Goal: Task Accomplishment & Management: Complete application form

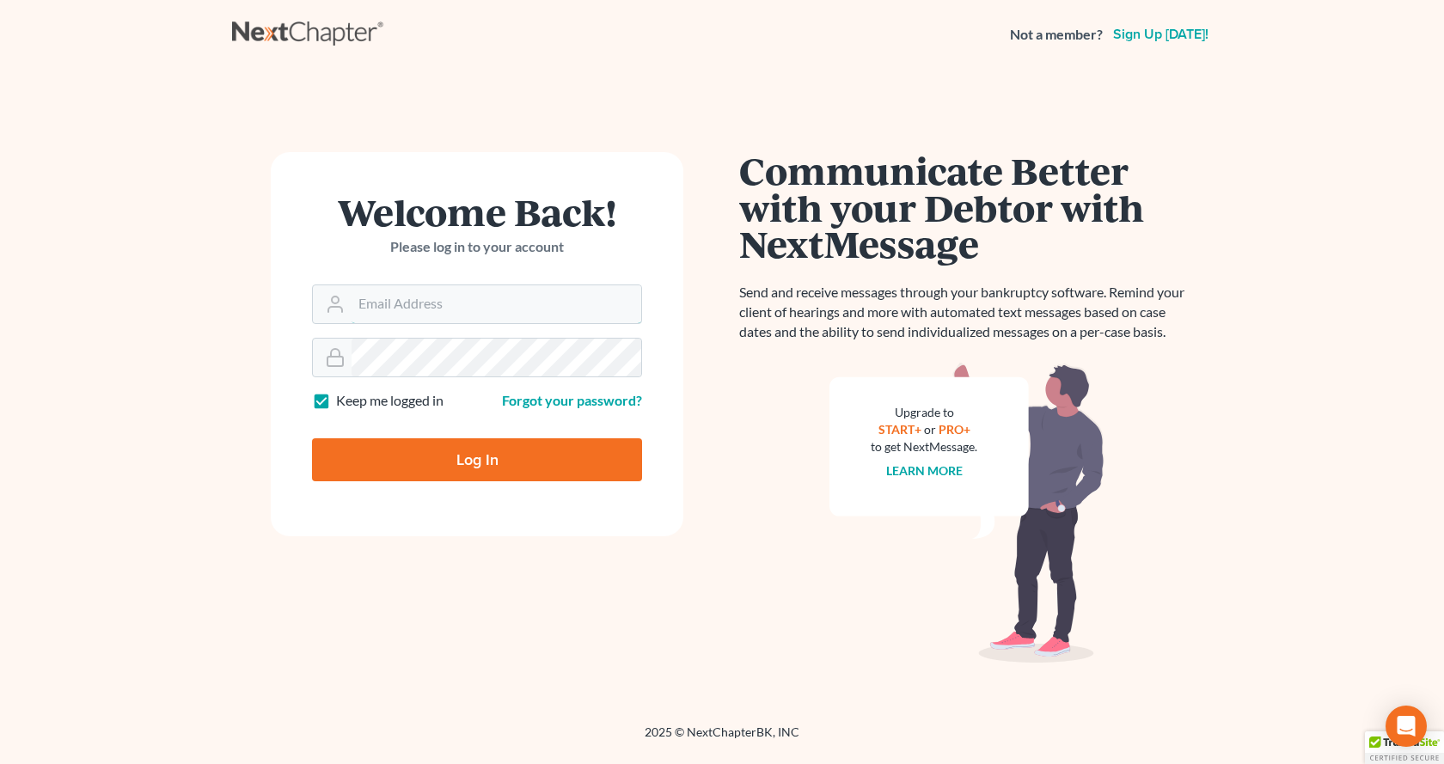
type input "[EMAIL_ADDRESS][DOMAIN_NAME]"
click at [458, 467] on input "Log In" at bounding box center [477, 459] width 330 height 43
type input "Thinking..."
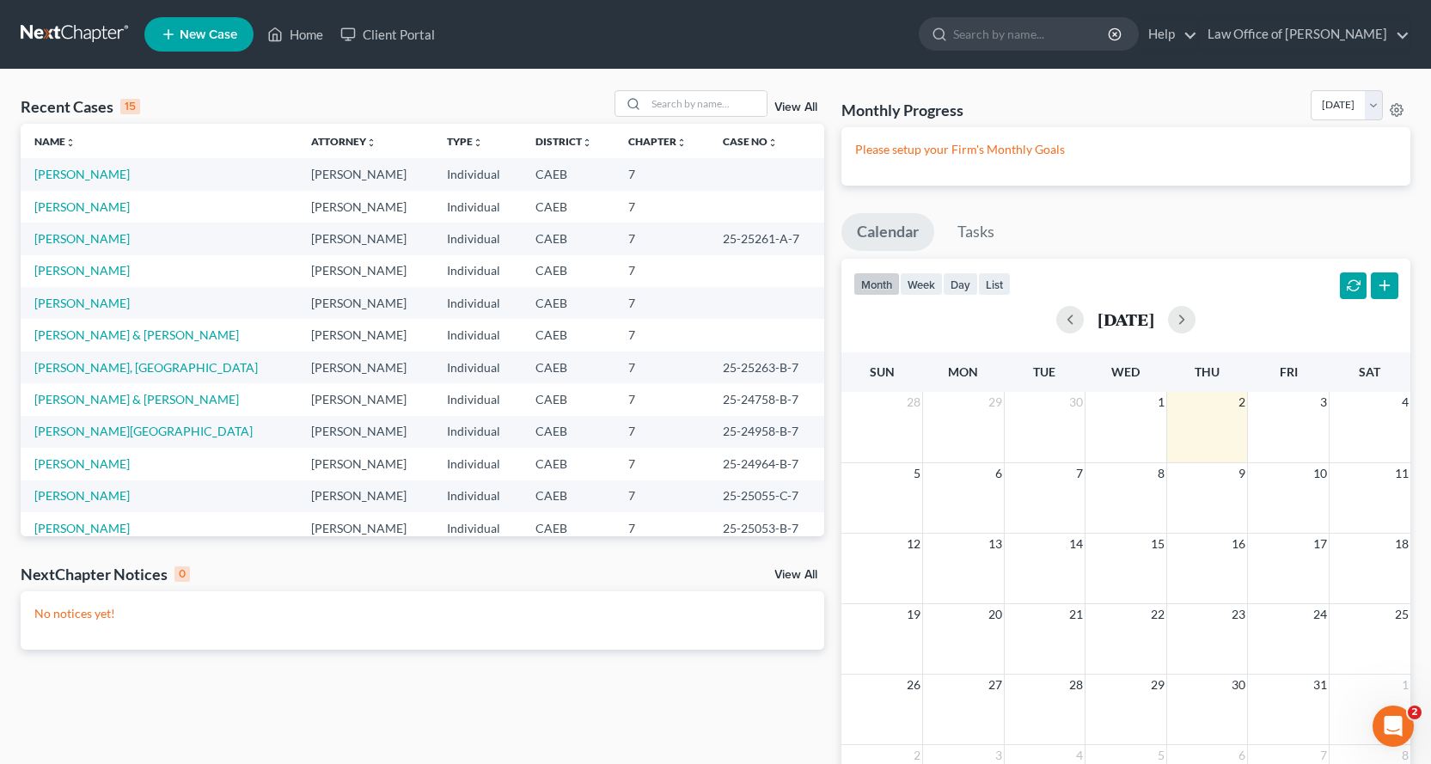
click at [225, 40] on span "New Case" at bounding box center [209, 34] width 58 height 13
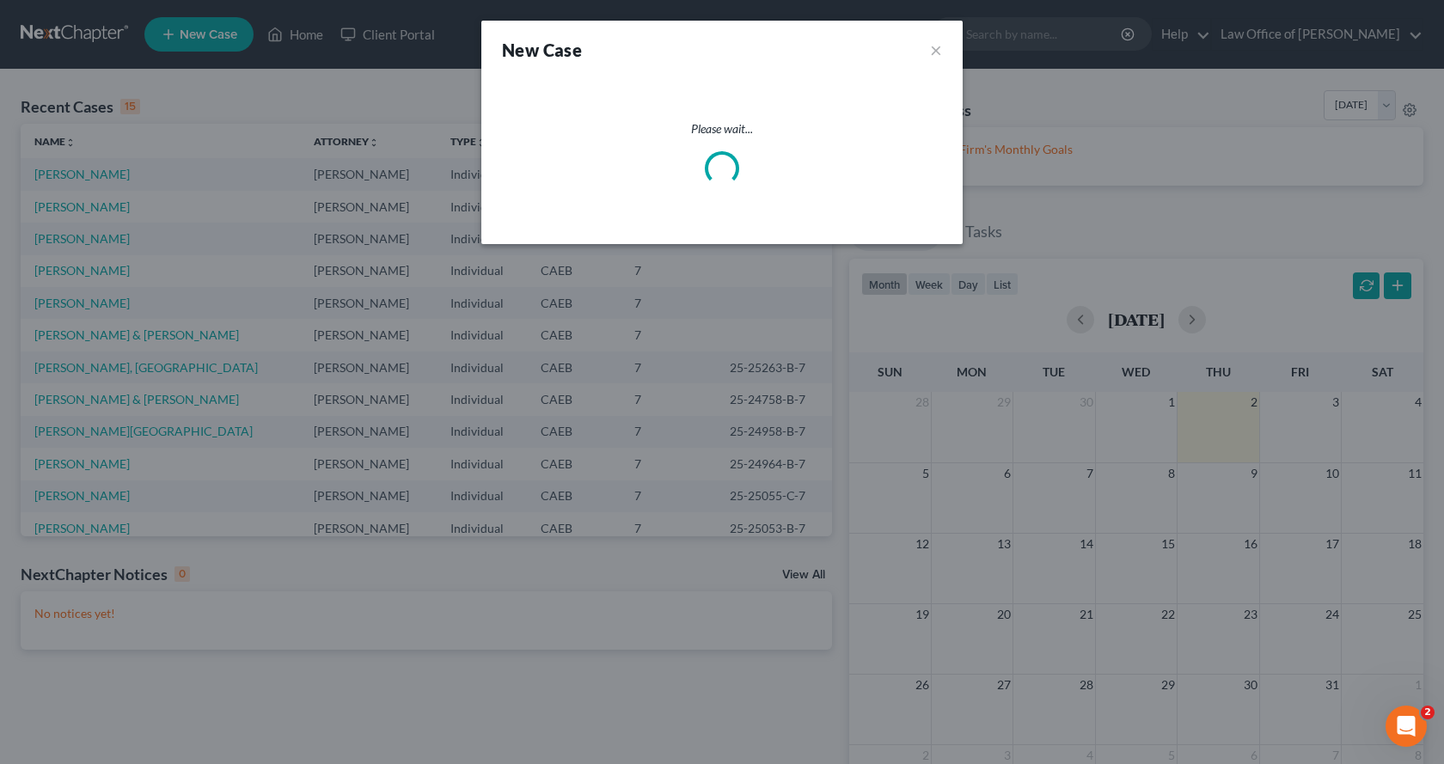
select select "8"
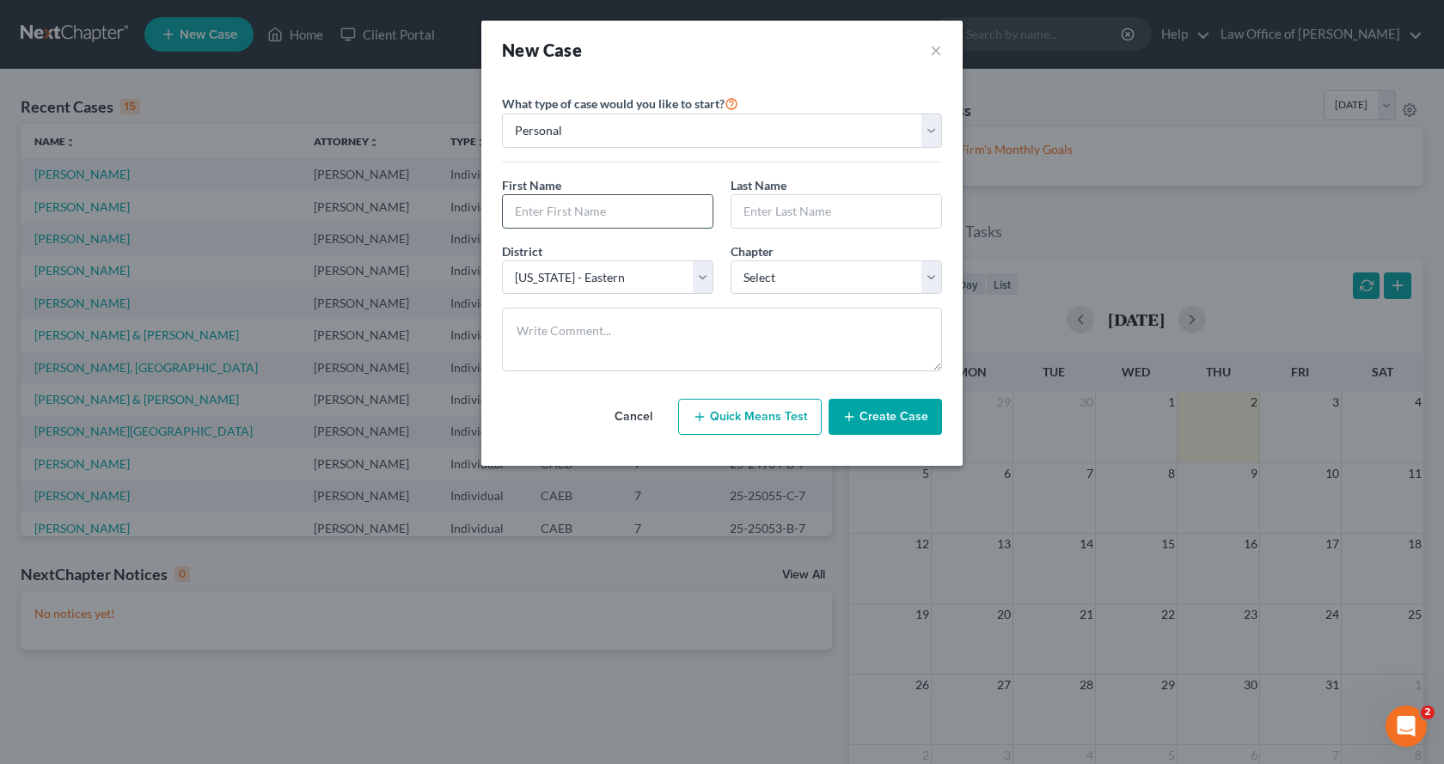
click at [579, 210] on input "text" at bounding box center [608, 211] width 210 height 33
type input "[PERSON_NAME]"
click at [766, 217] on input "Doiillard" at bounding box center [836, 211] width 210 height 33
click at [759, 214] on input "Doillard" at bounding box center [836, 211] width 210 height 33
type input "Douillard"
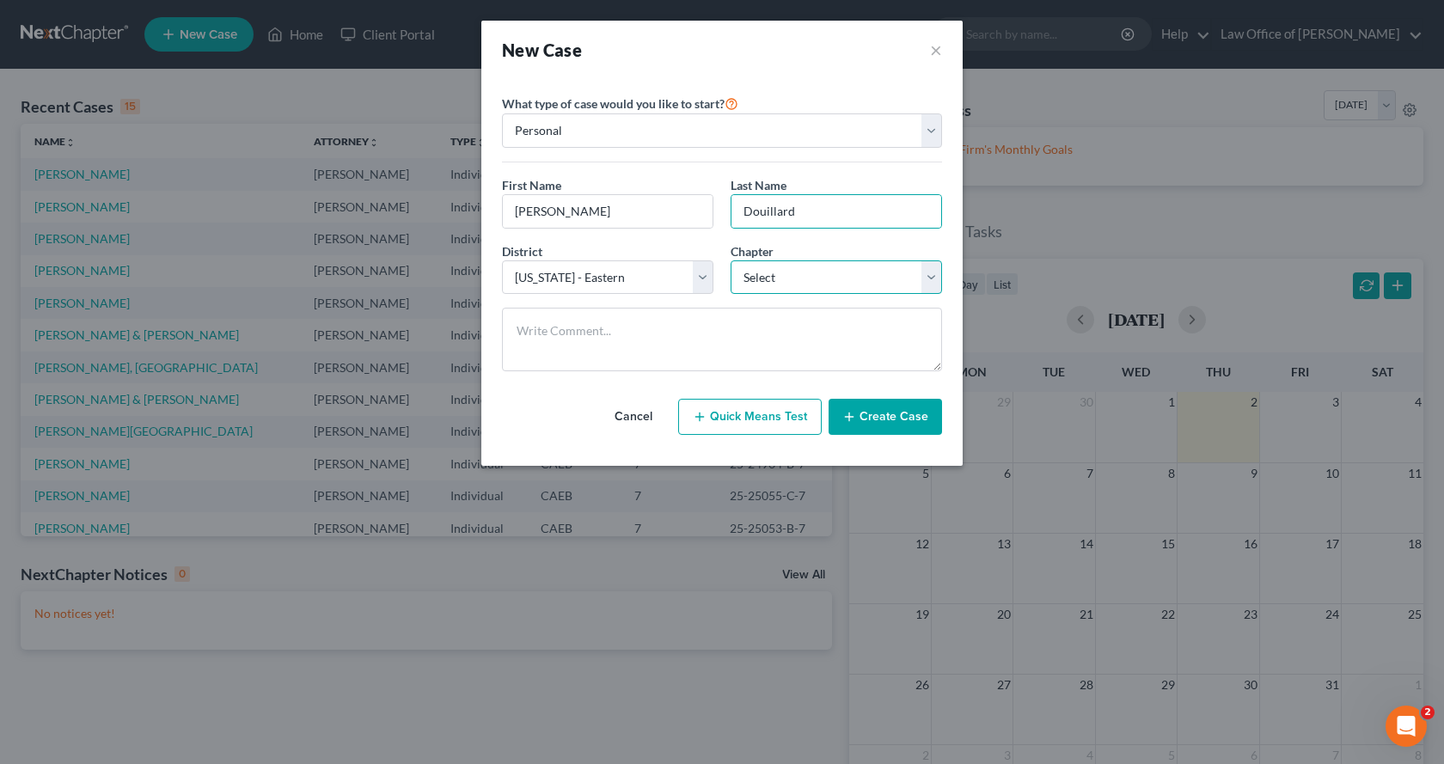
click at [840, 287] on select "Select 7 11 12 13" at bounding box center [835, 277] width 211 height 34
select select "0"
click at [730, 260] on select "Select 7 11 12 13" at bounding box center [835, 277] width 211 height 34
click at [913, 426] on button "Create Case" at bounding box center [884, 417] width 113 height 36
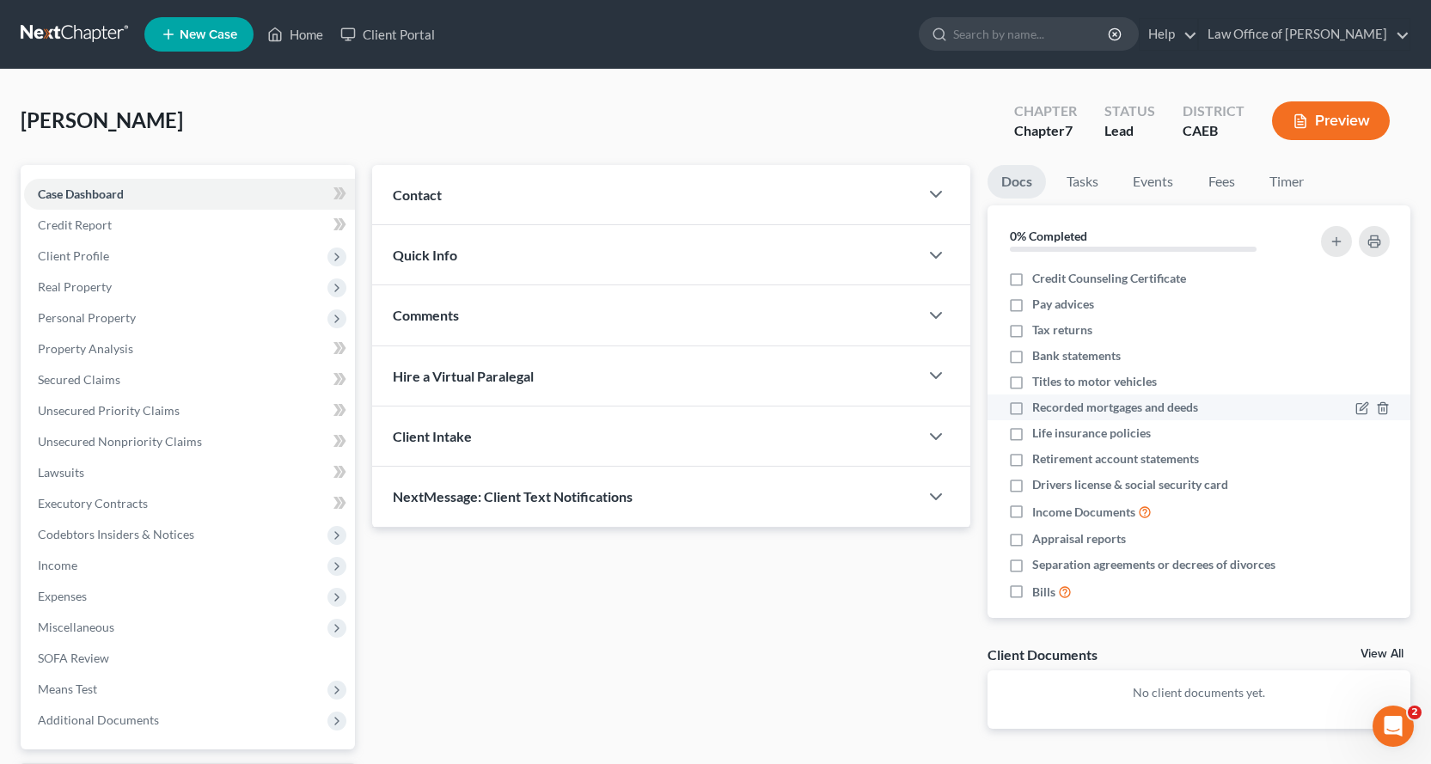
click at [1032, 411] on label "Recorded mortgages and deeds" at bounding box center [1115, 407] width 166 height 17
click at [1039, 410] on input "Recorded mortgages and deeds" at bounding box center [1044, 404] width 11 height 11
click at [1032, 409] on label "Recorded mortgages and deeds" at bounding box center [1115, 407] width 166 height 17
click at [1039, 409] on input "Recorded mortgages and deeds" at bounding box center [1044, 404] width 11 height 11
checkbox input "false"
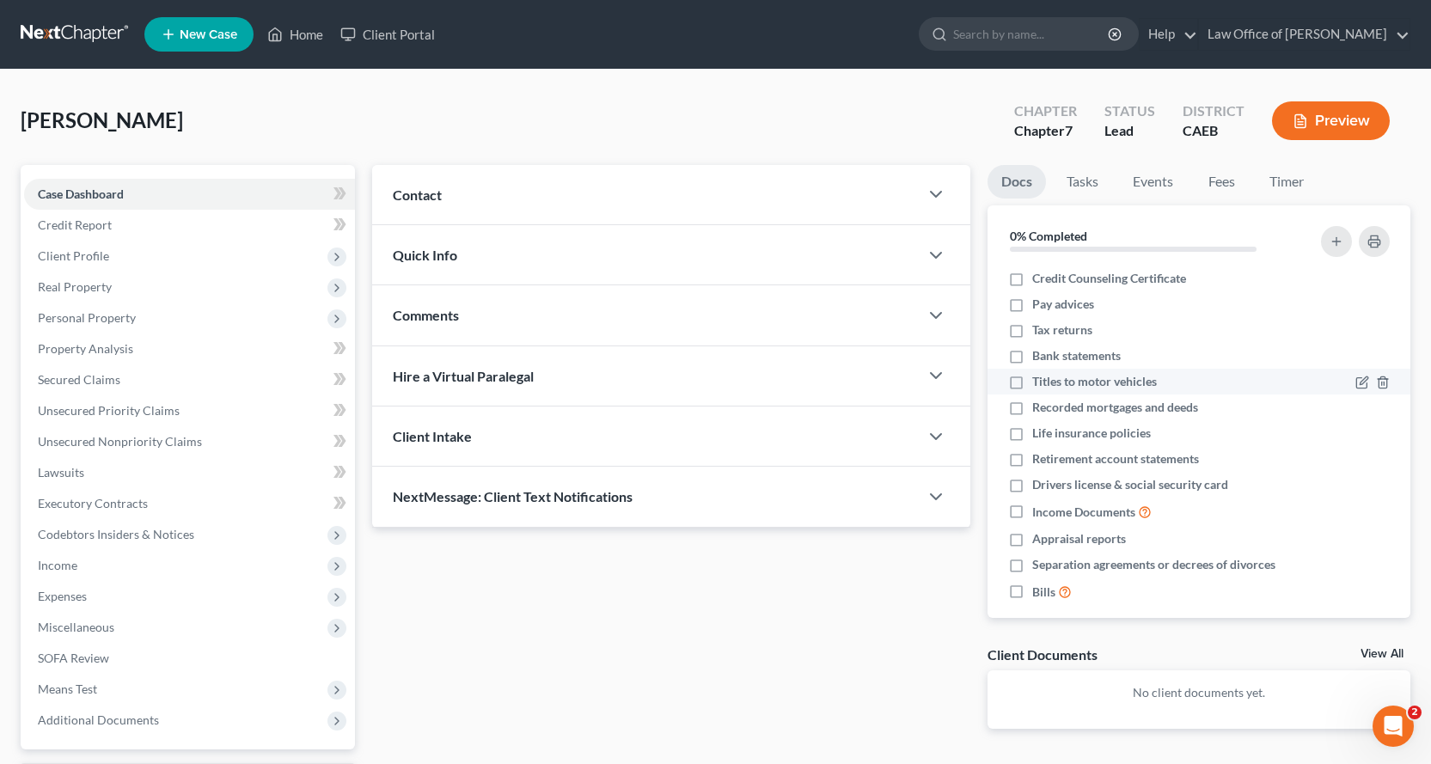
click at [1032, 386] on label "Titles to motor vehicles" at bounding box center [1094, 381] width 125 height 17
click at [1039, 384] on input "Titles to motor vehicles" at bounding box center [1044, 378] width 11 height 11
checkbox input "true"
click at [1032, 304] on label "Pay advices" at bounding box center [1063, 304] width 62 height 17
click at [1039, 304] on input "Pay advices" at bounding box center [1044, 301] width 11 height 11
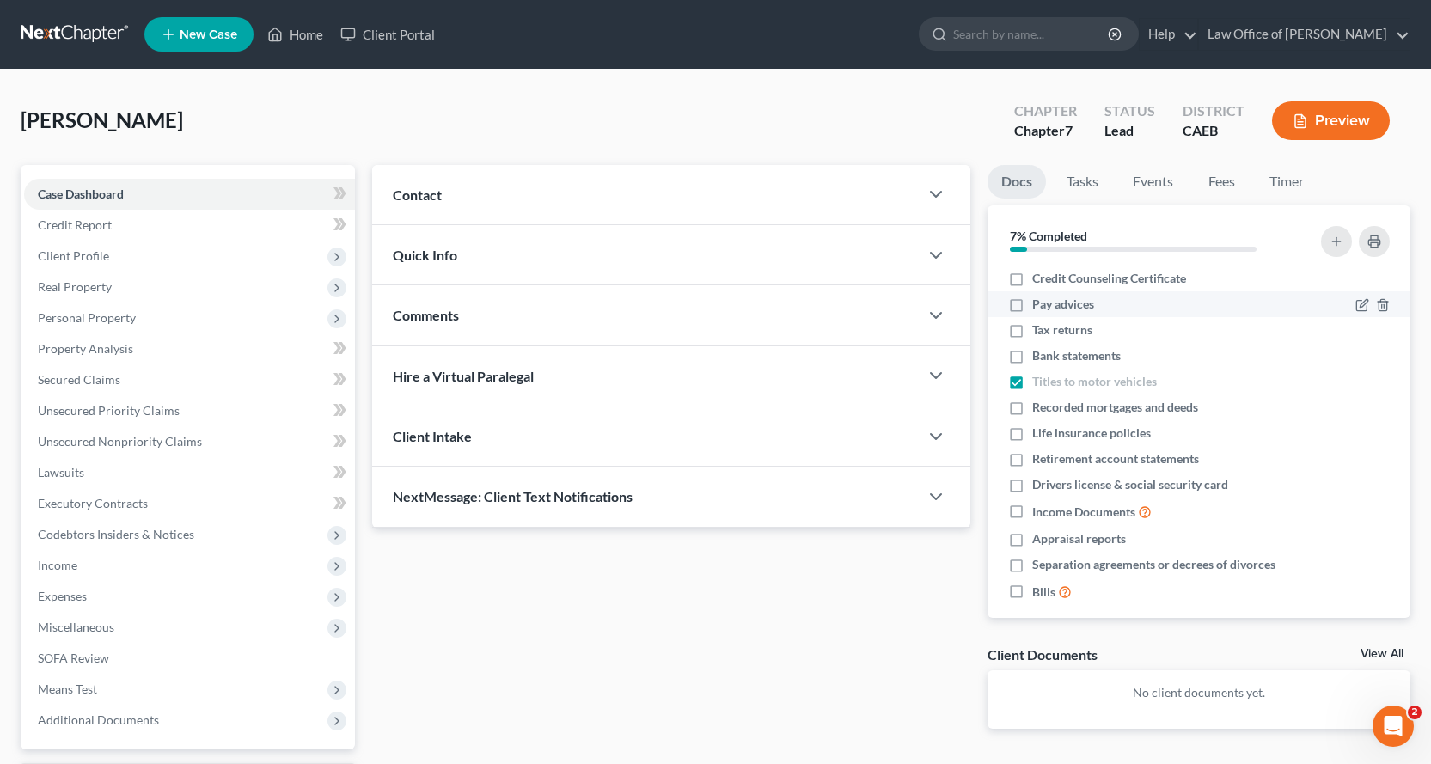
checkbox input "true"
click at [1032, 331] on label "Tax returns" at bounding box center [1062, 329] width 60 height 17
click at [1039, 331] on input "Tax returns" at bounding box center [1044, 326] width 11 height 11
checkbox input "true"
click at [1032, 303] on label "Pay advices" at bounding box center [1063, 304] width 62 height 17
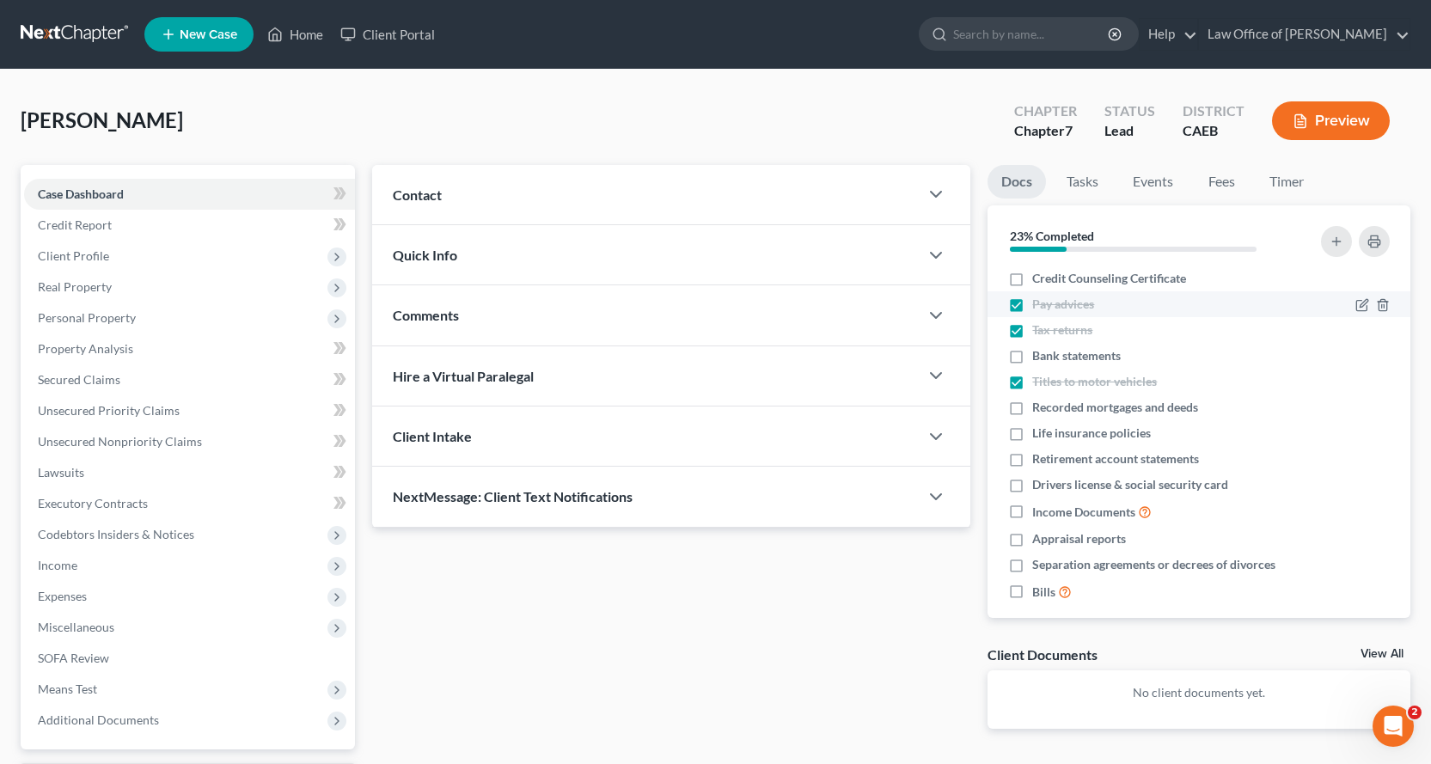
click at [1039, 303] on input "Pay advices" at bounding box center [1044, 301] width 11 height 11
checkbox input "false"
click at [1032, 592] on label "Bills" at bounding box center [1052, 592] width 40 height 20
click at [1039, 592] on input "Bills" at bounding box center [1044, 587] width 11 height 11
checkbox input "true"
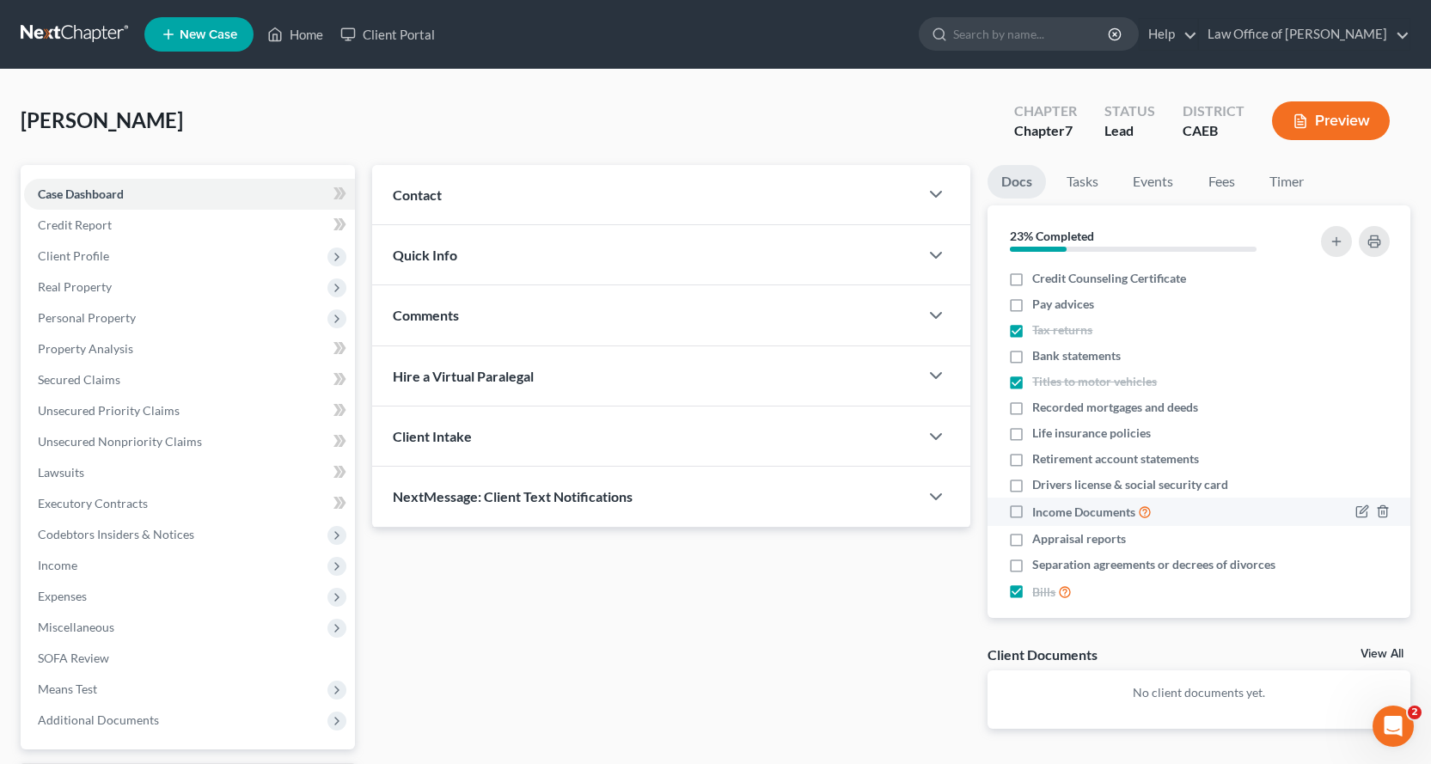
click at [1032, 516] on label "Income Documents" at bounding box center [1091, 512] width 119 height 20
click at [1039, 513] on input "Income Documents" at bounding box center [1044, 507] width 11 height 11
checkbox input "true"
click at [1032, 484] on label "Drivers license & social security card" at bounding box center [1130, 484] width 196 height 17
click at [1039, 484] on input "Drivers license & social security card" at bounding box center [1044, 481] width 11 height 11
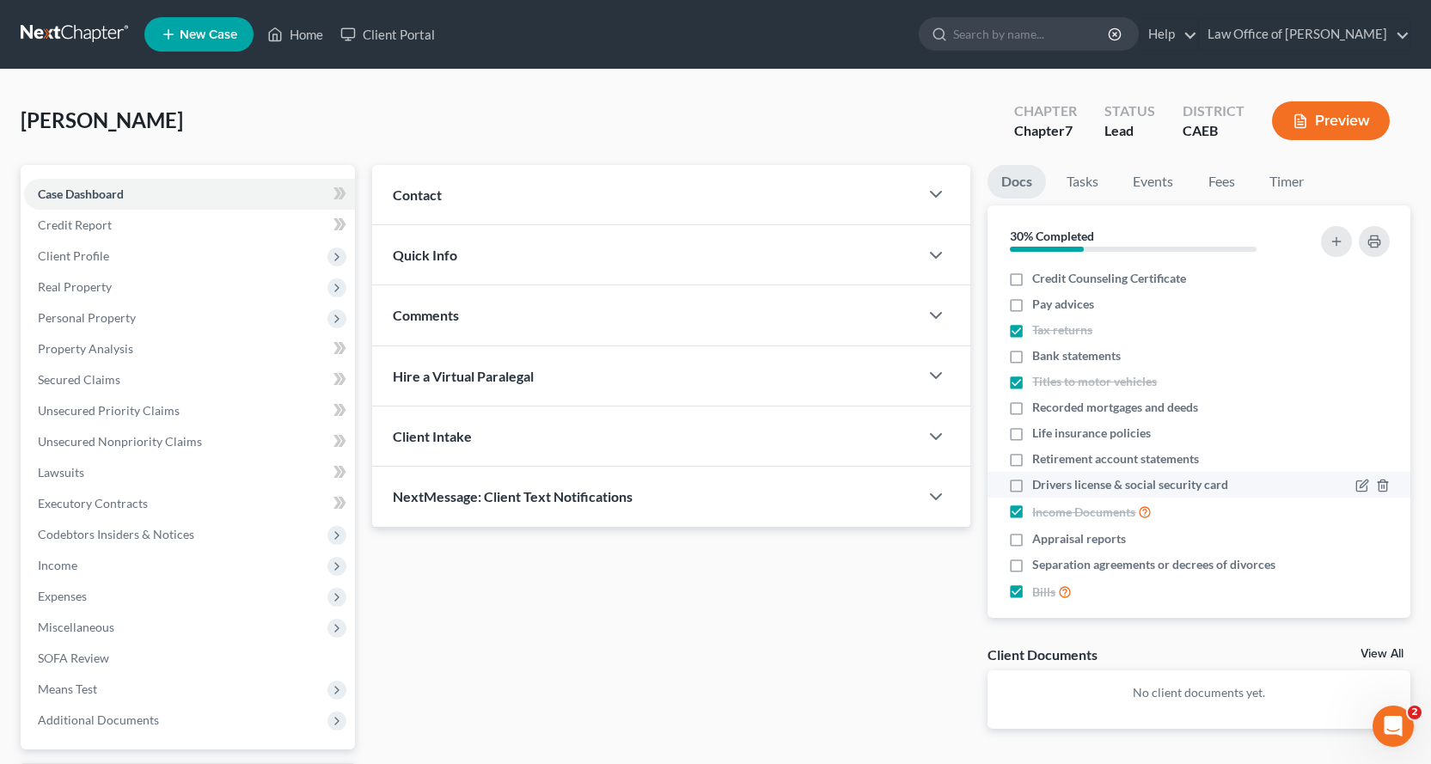
checkbox input "true"
click at [1078, 185] on link "Tasks" at bounding box center [1082, 182] width 59 height 34
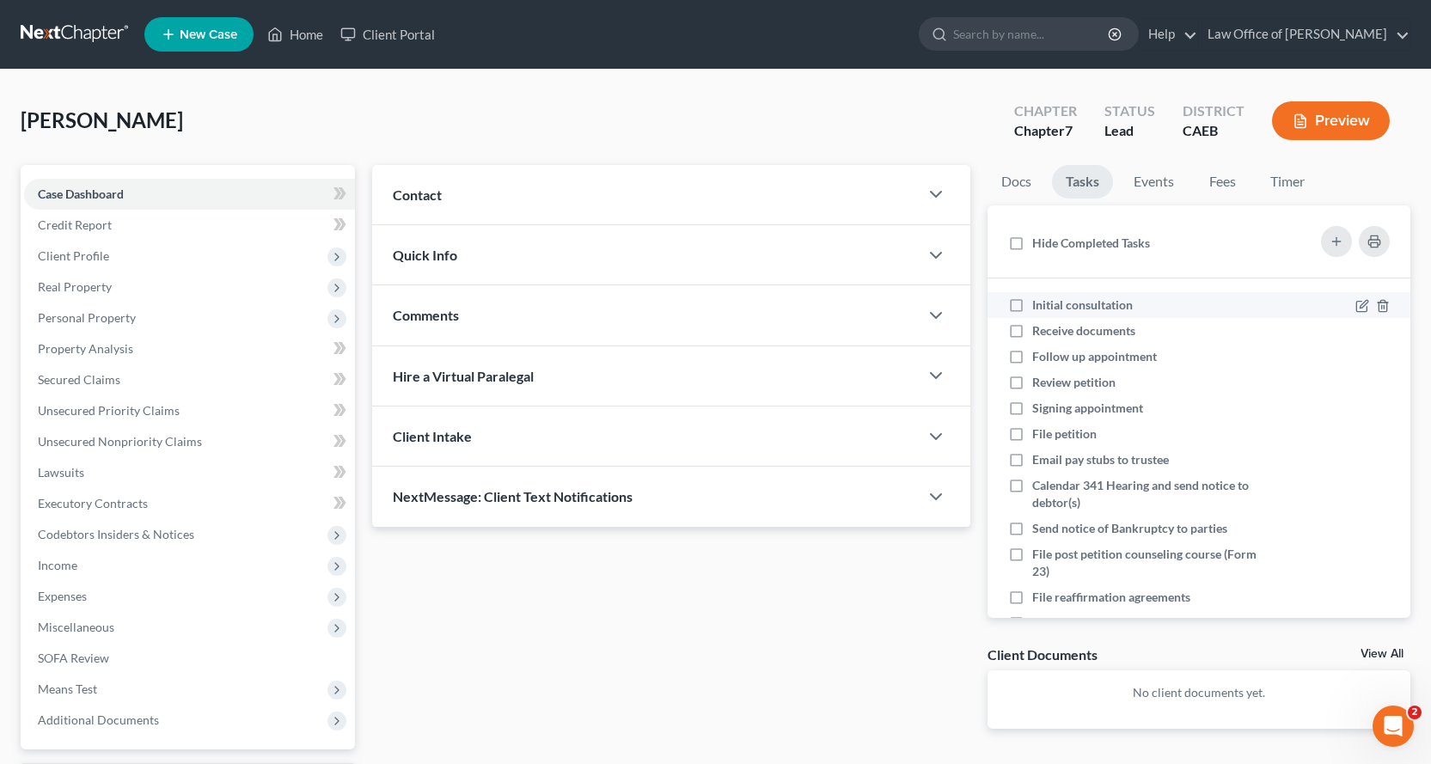
click at [1032, 307] on label "Initial consultation" at bounding box center [1089, 304] width 114 height 17
click at [1039, 307] on input "Initial consultation" at bounding box center [1044, 301] width 11 height 11
checkbox input "true"
click at [1032, 334] on label "Receive documents" at bounding box center [1090, 330] width 117 height 17
click at [1039, 333] on input "Receive documents" at bounding box center [1044, 327] width 11 height 11
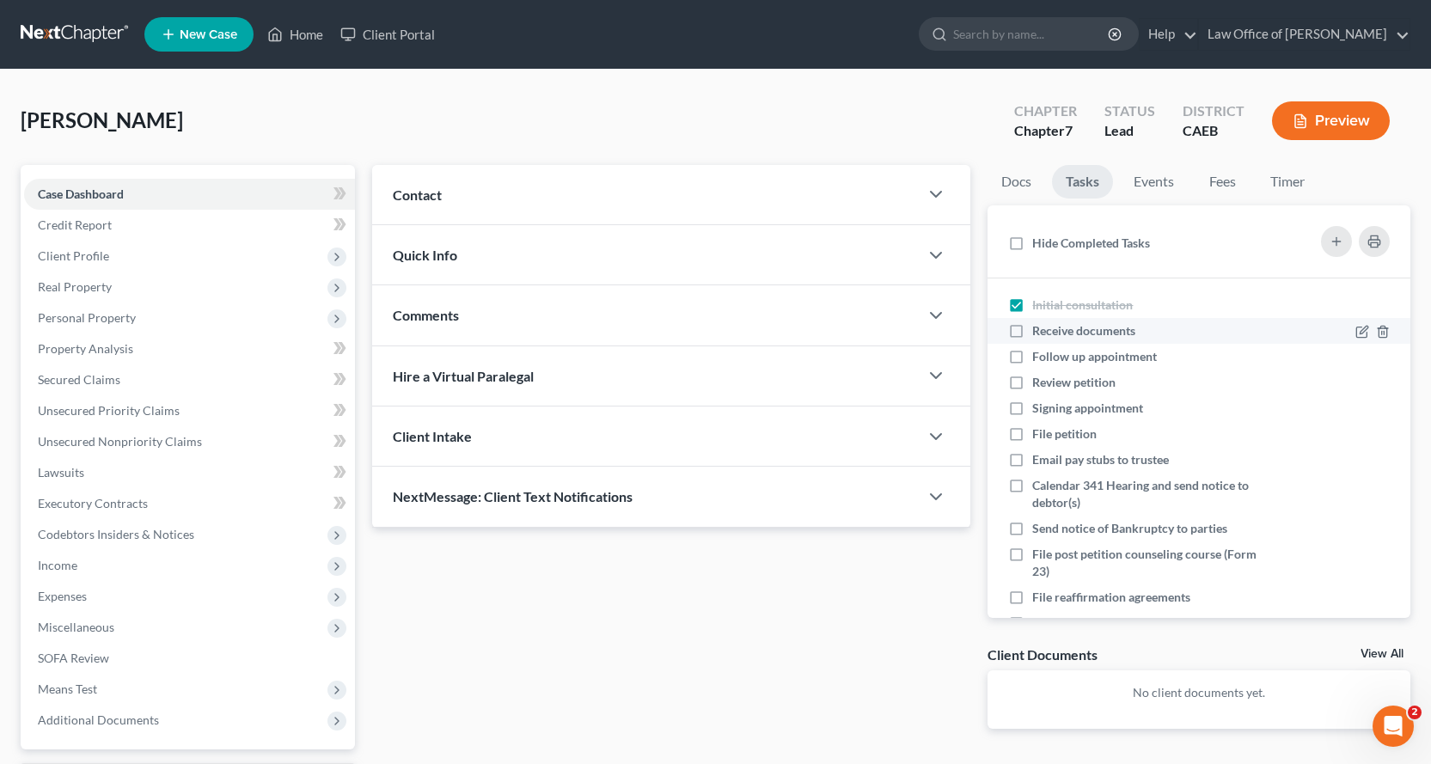
checkbox input "true"
click at [1032, 357] on label "Follow up appointment" at bounding box center [1101, 356] width 138 height 17
click at [1039, 357] on input "Follow up appointment" at bounding box center [1044, 353] width 11 height 11
checkbox input "true"
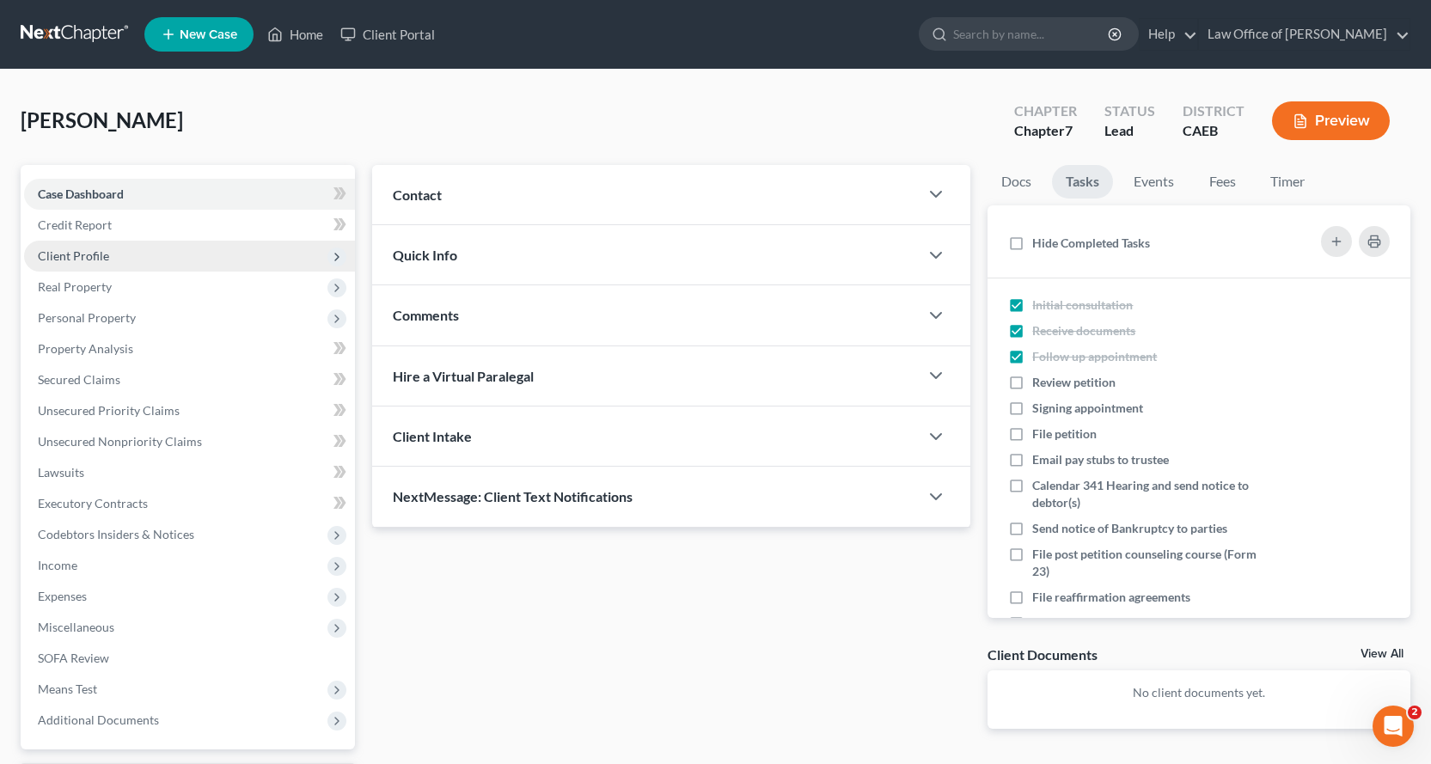
click at [102, 253] on span "Client Profile" at bounding box center [73, 255] width 71 height 15
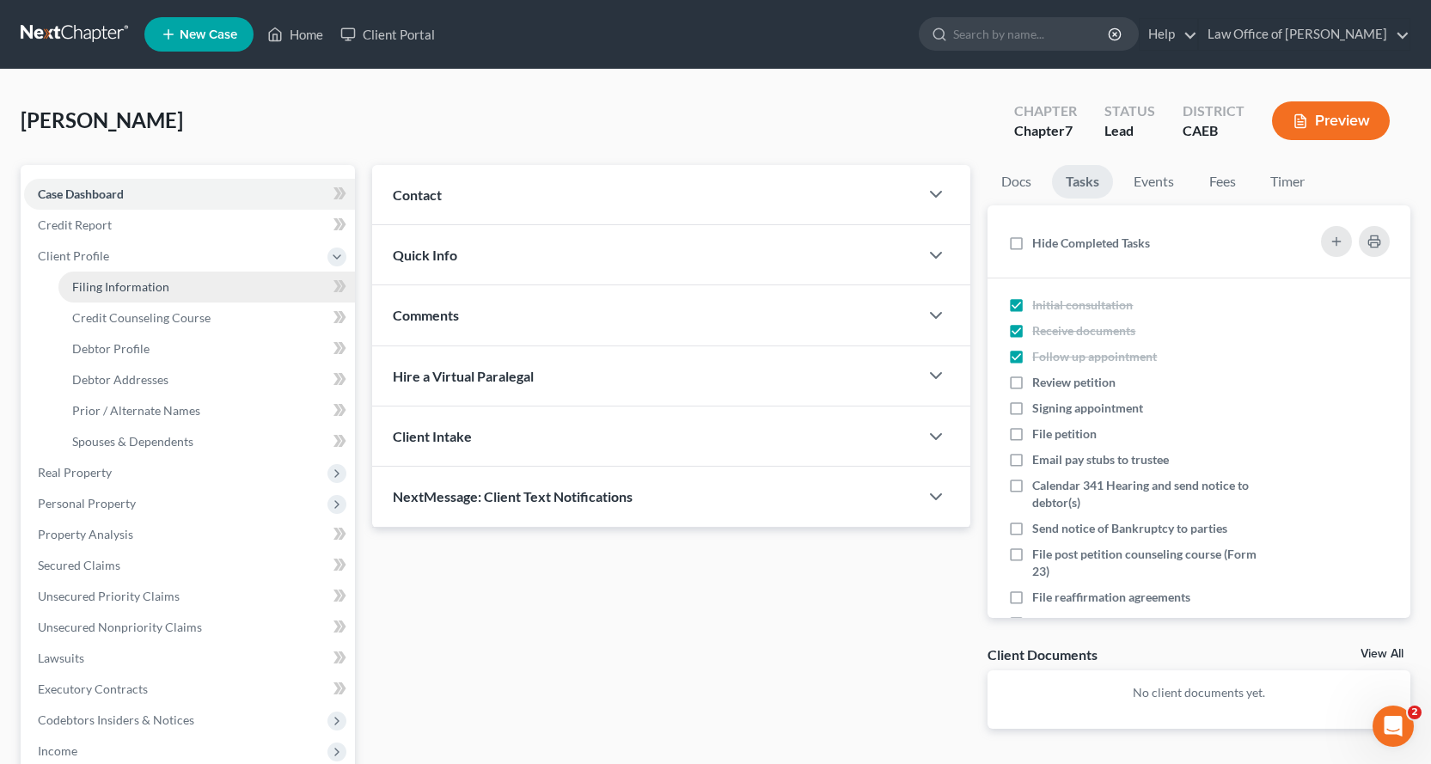
click at [105, 285] on span "Filing Information" at bounding box center [120, 286] width 97 height 15
select select "1"
select select "0"
select select "8"
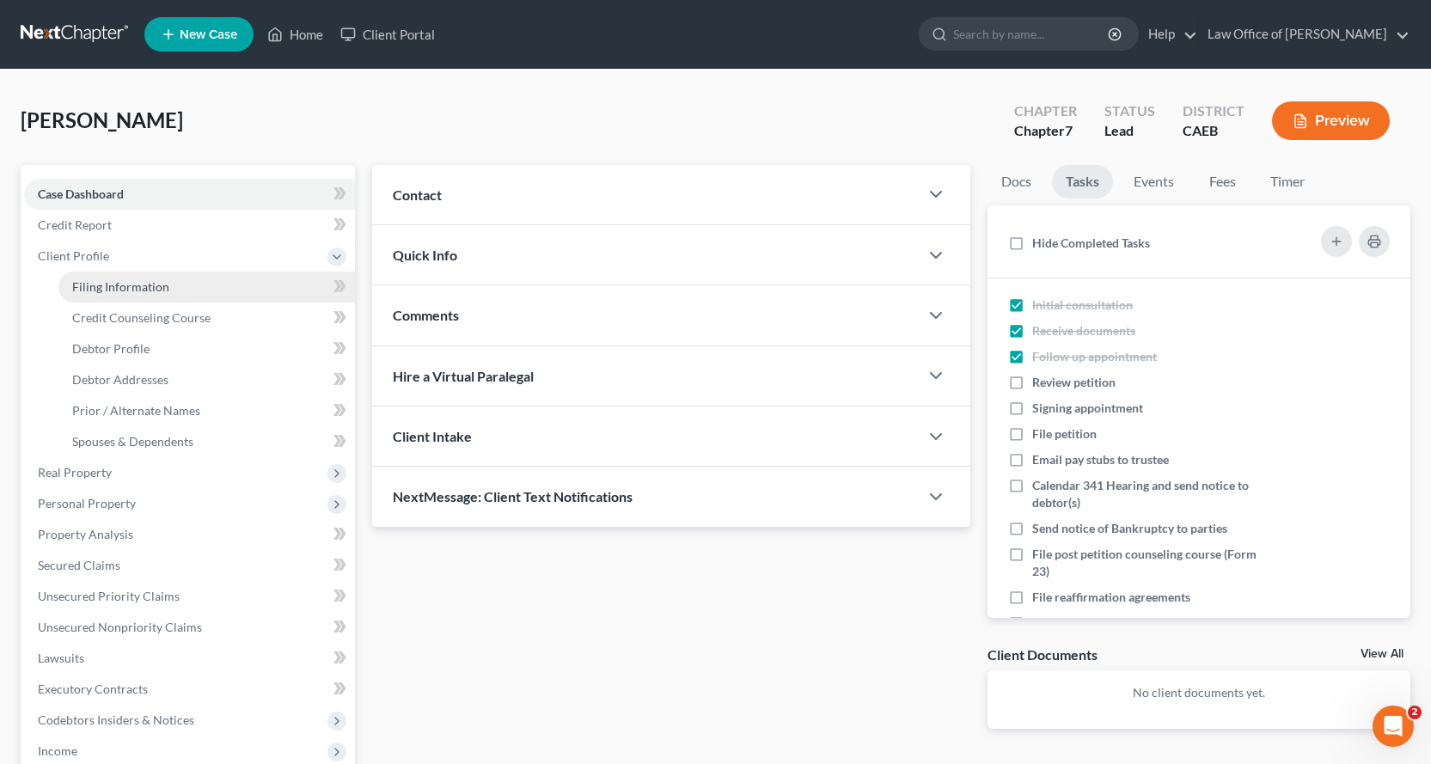
select select "0"
select select "4"
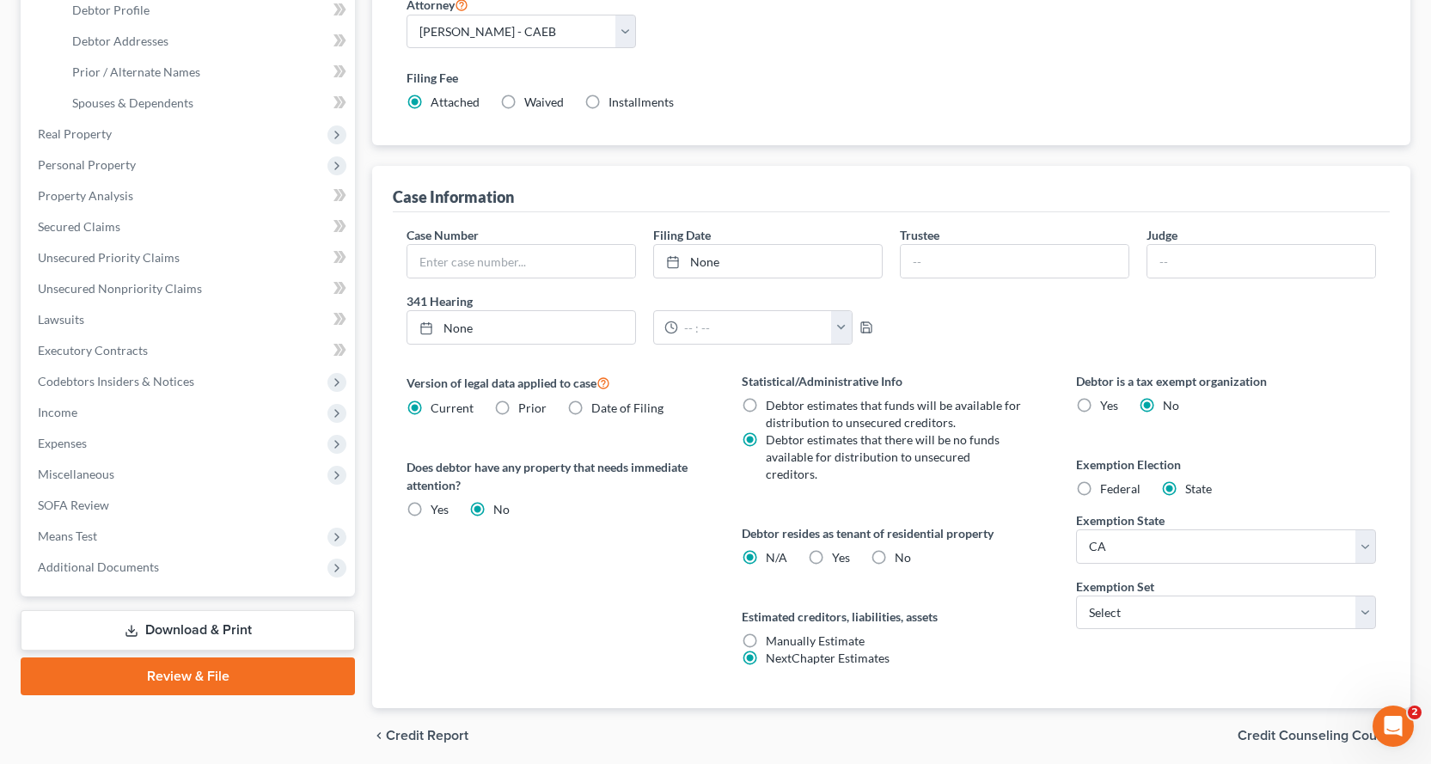
scroll to position [344, 0]
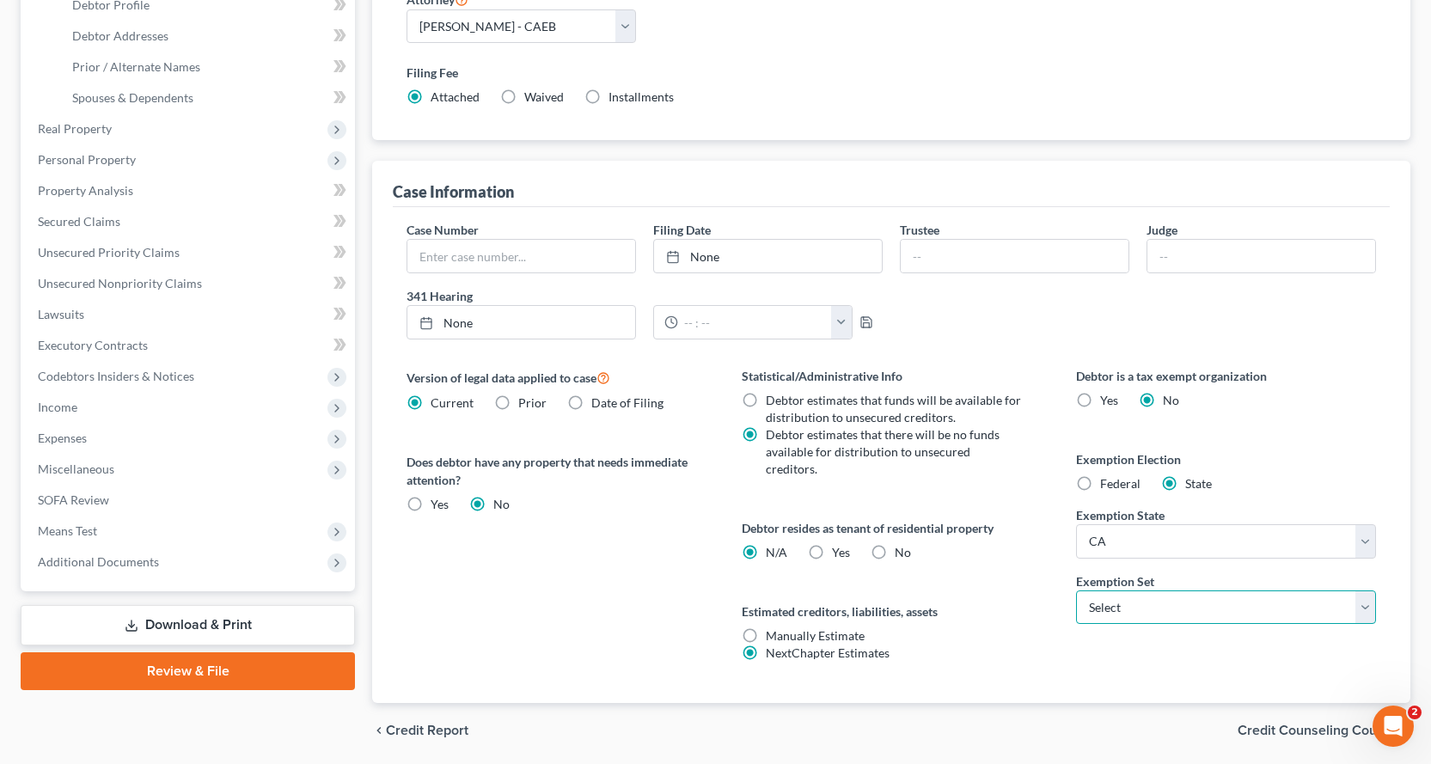
click at [1130, 608] on select "Select 703 704" at bounding box center [1226, 607] width 300 height 34
select select "0"
click at [1076, 590] on select "Select 703 704" at bounding box center [1226, 607] width 300 height 34
click at [832, 544] on label "Yes Yes" at bounding box center [841, 552] width 18 height 17
click at [839, 544] on input "Yes Yes" at bounding box center [844, 549] width 11 height 11
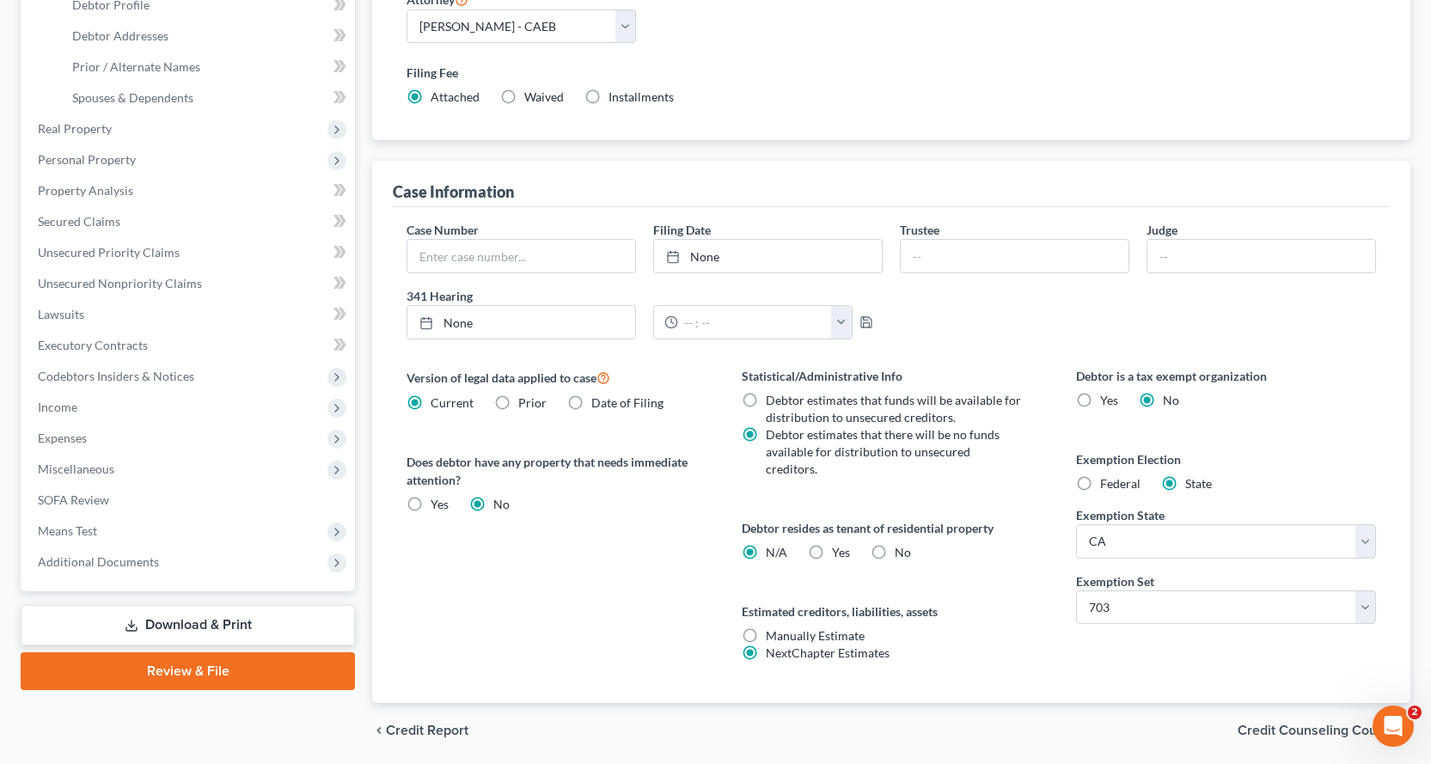
radio input "true"
radio input "false"
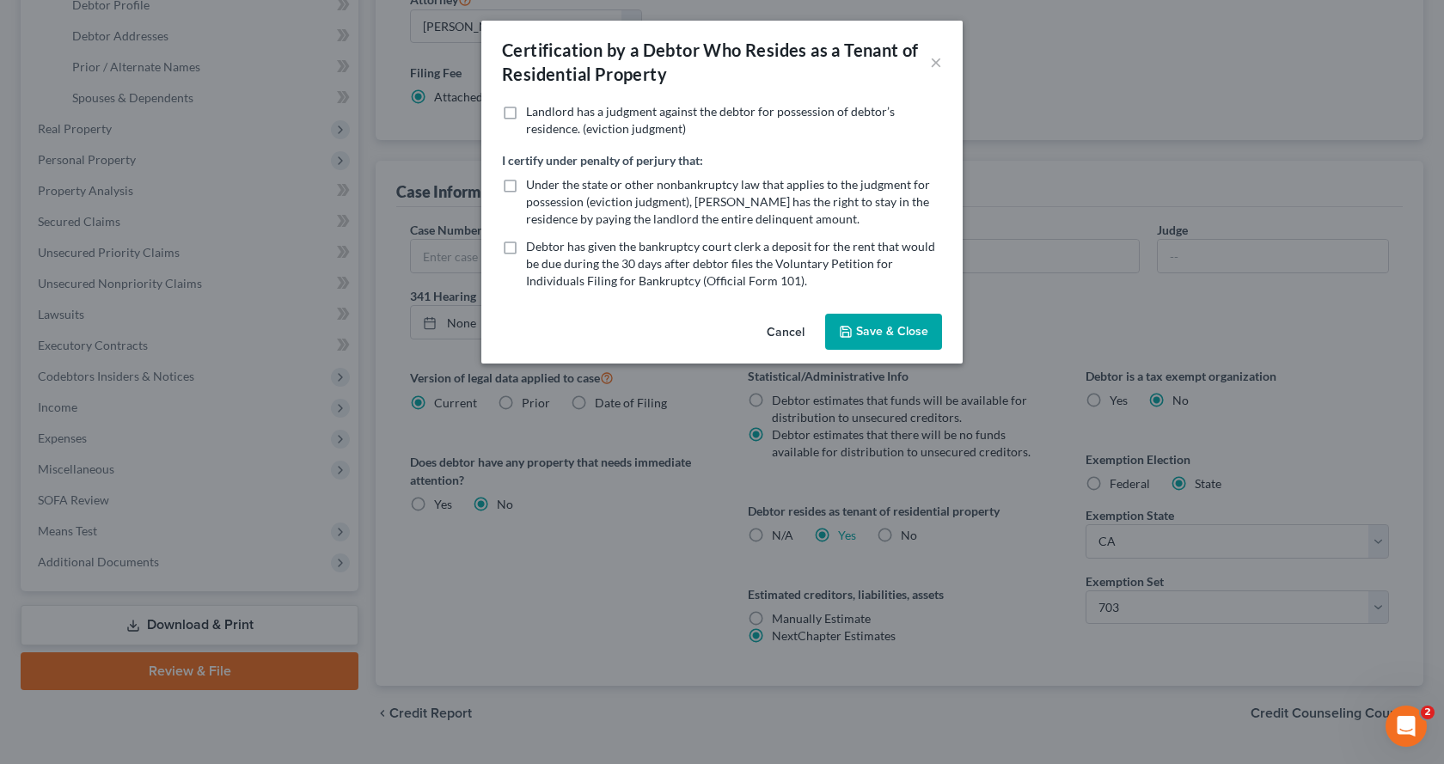
click at [895, 328] on button "Save & Close" at bounding box center [883, 332] width 117 height 36
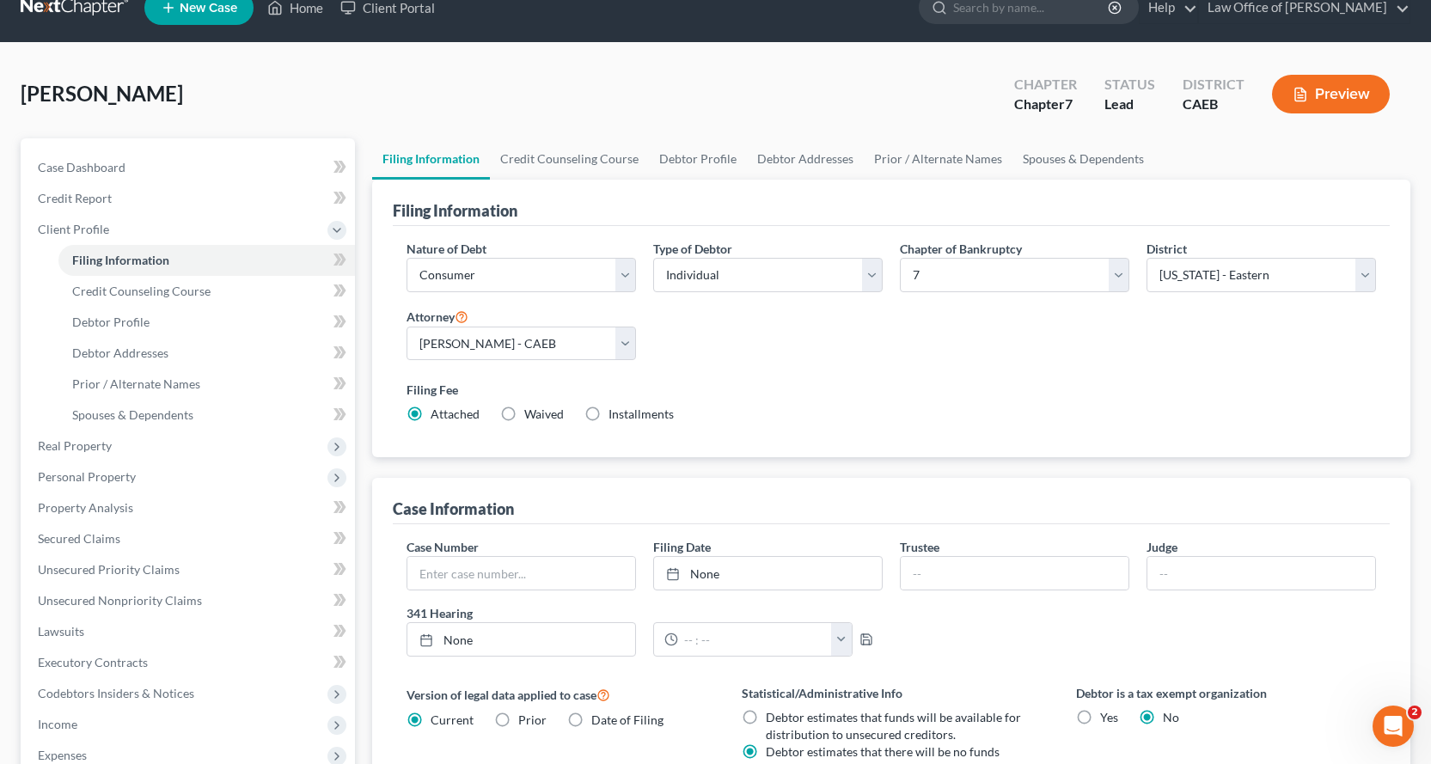
scroll to position [0, 0]
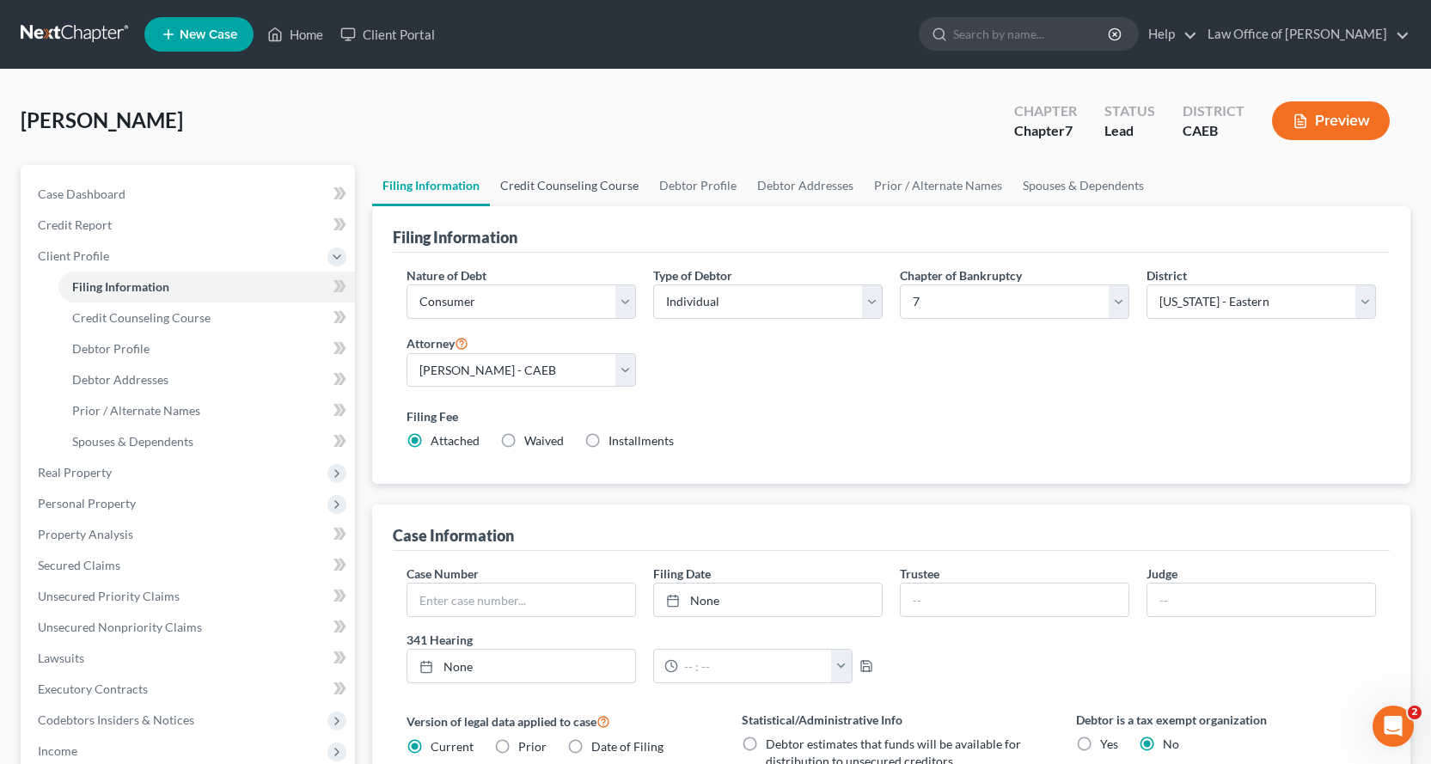
click at [554, 181] on link "Credit Counseling Course" at bounding box center [569, 185] width 159 height 41
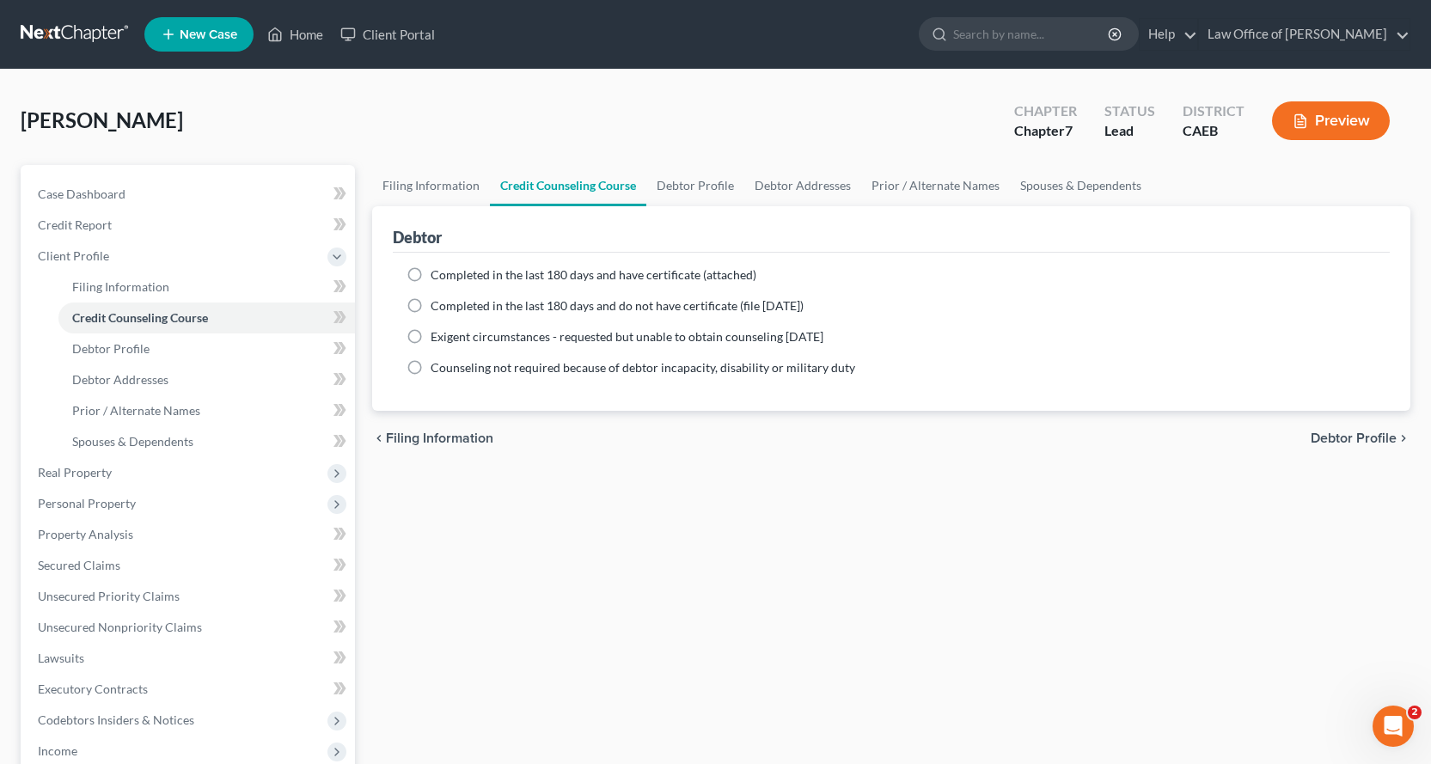
click at [431, 266] on label "Completed in the last 180 days and have certificate (attached)" at bounding box center [594, 274] width 326 height 17
click at [437, 266] on input "Completed in the last 180 days and have certificate (attached)" at bounding box center [442, 271] width 11 height 11
radio input "true"
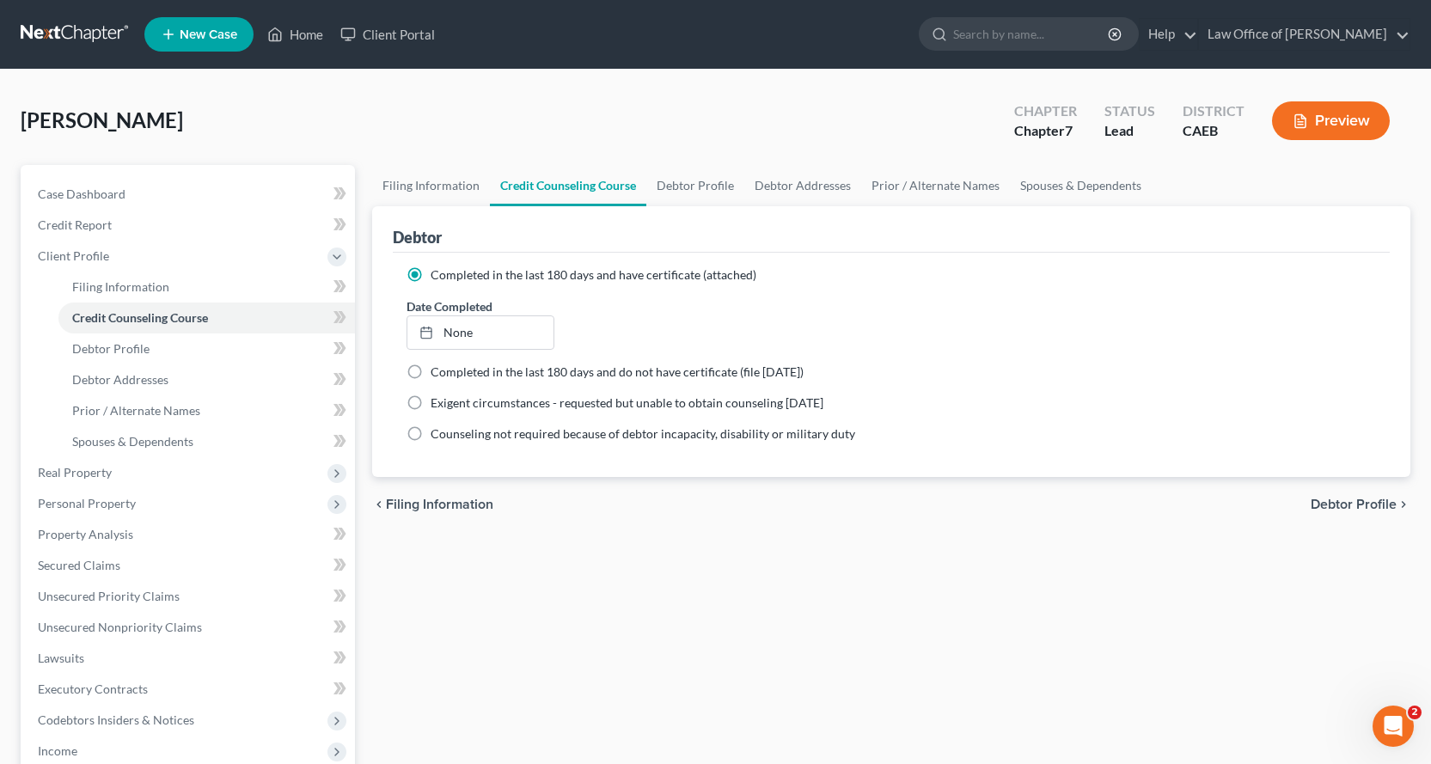
click at [1372, 508] on span "Debtor Profile" at bounding box center [1353, 505] width 86 height 14
select select "0"
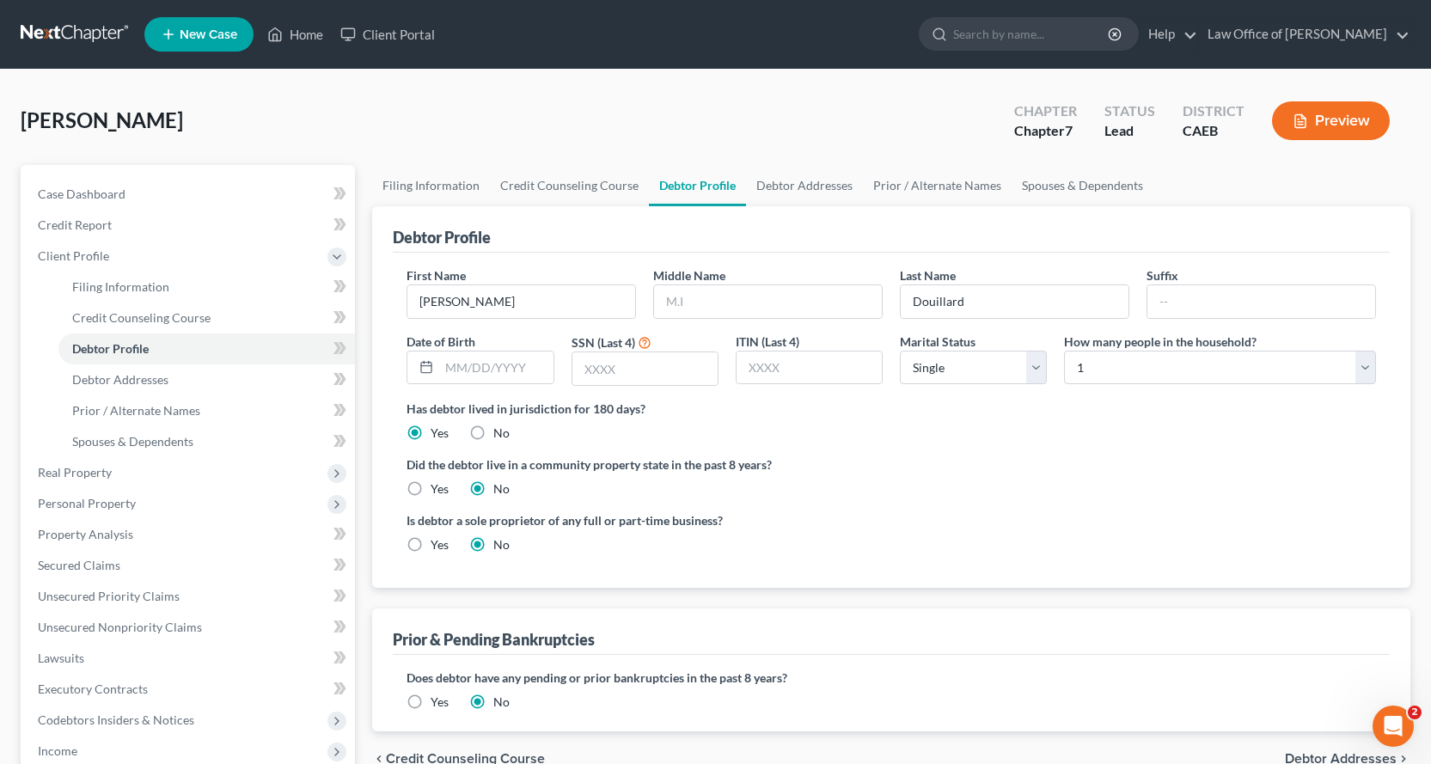
click at [431, 486] on label "Yes" at bounding box center [440, 488] width 18 height 17
click at [437, 486] on input "Yes" at bounding box center [442, 485] width 11 height 11
radio input "true"
radio input "false"
click at [683, 305] on input "text" at bounding box center [768, 301] width 228 height 33
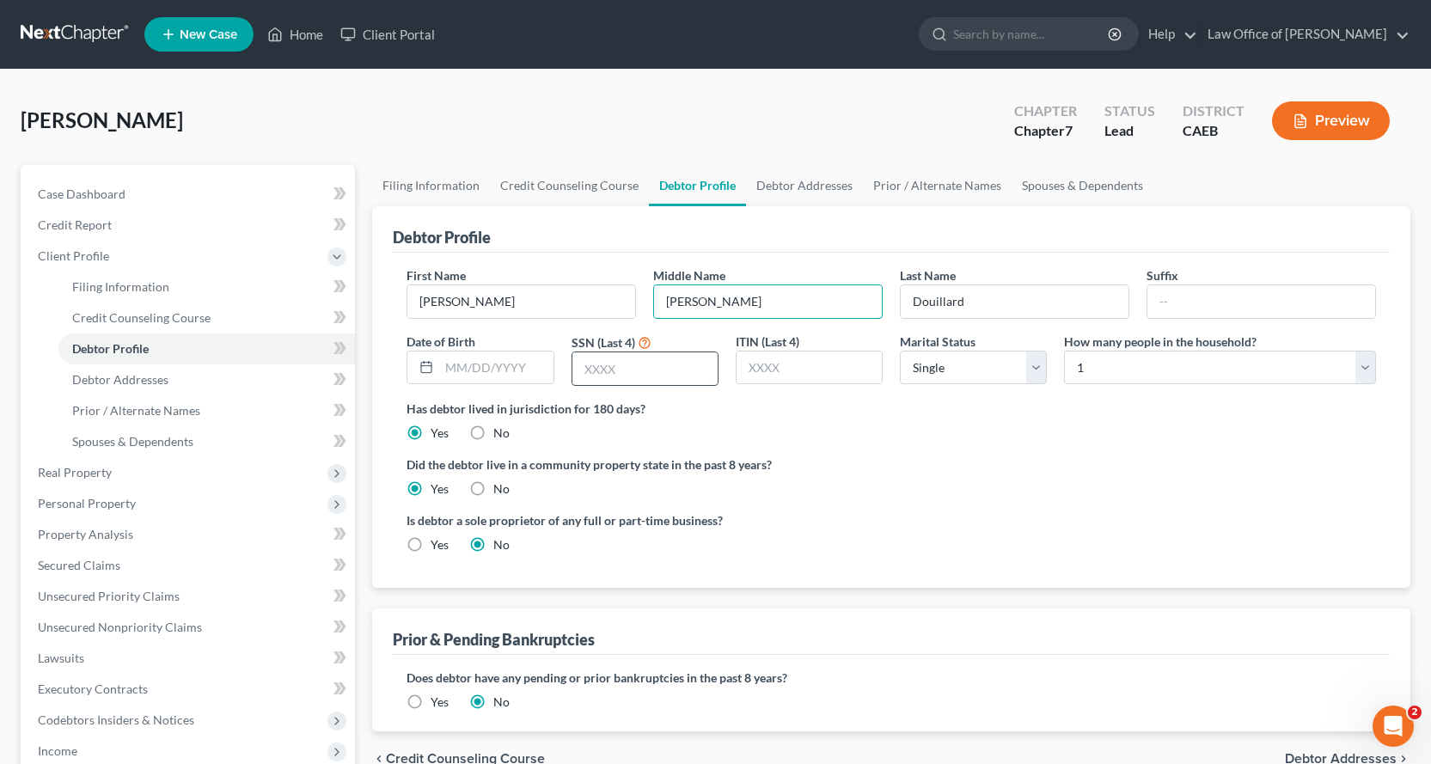
type input "[PERSON_NAME]"
click at [619, 364] on input "text" at bounding box center [644, 368] width 145 height 33
type input "2303"
click at [1036, 376] on select "Select Single Married Separated Divorced Widowed" at bounding box center [973, 368] width 147 height 34
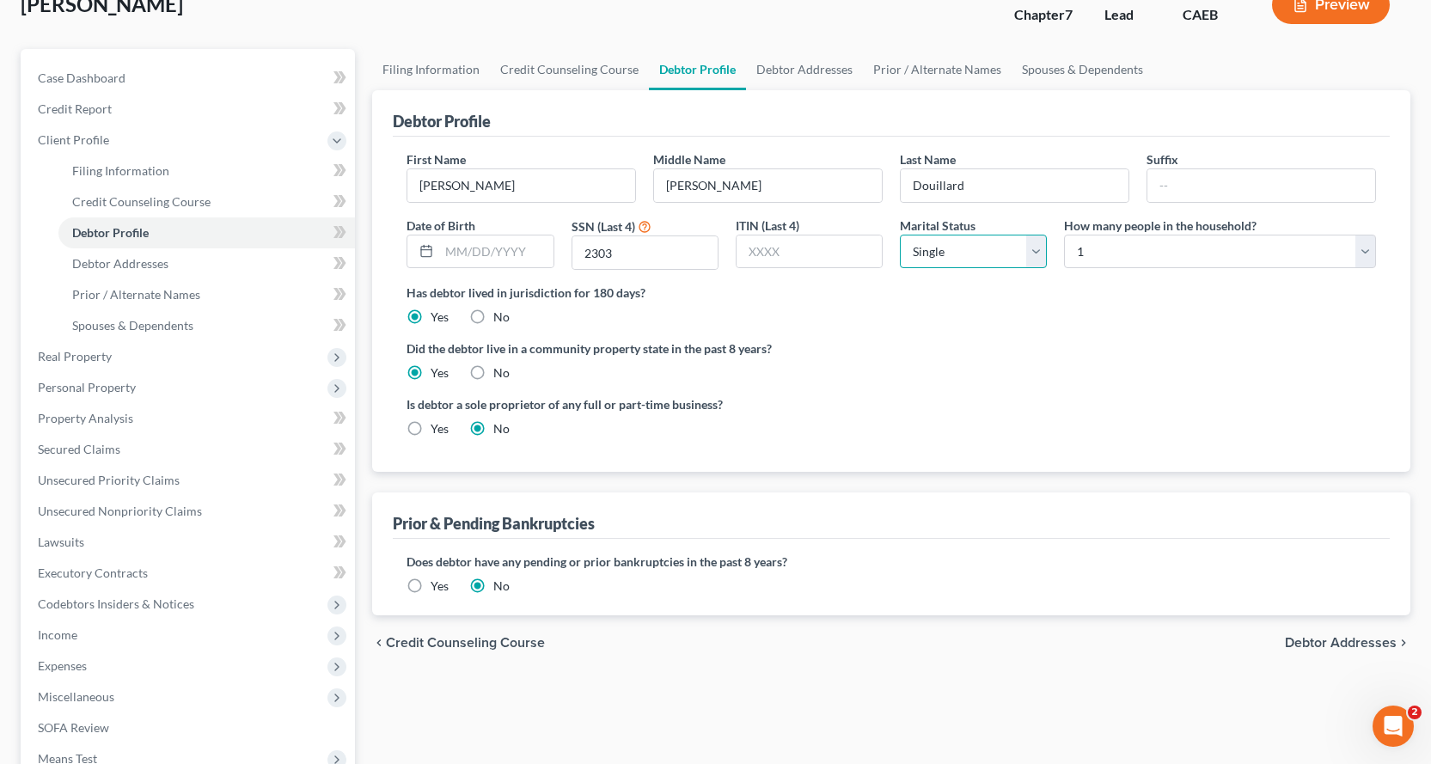
scroll to position [86, 0]
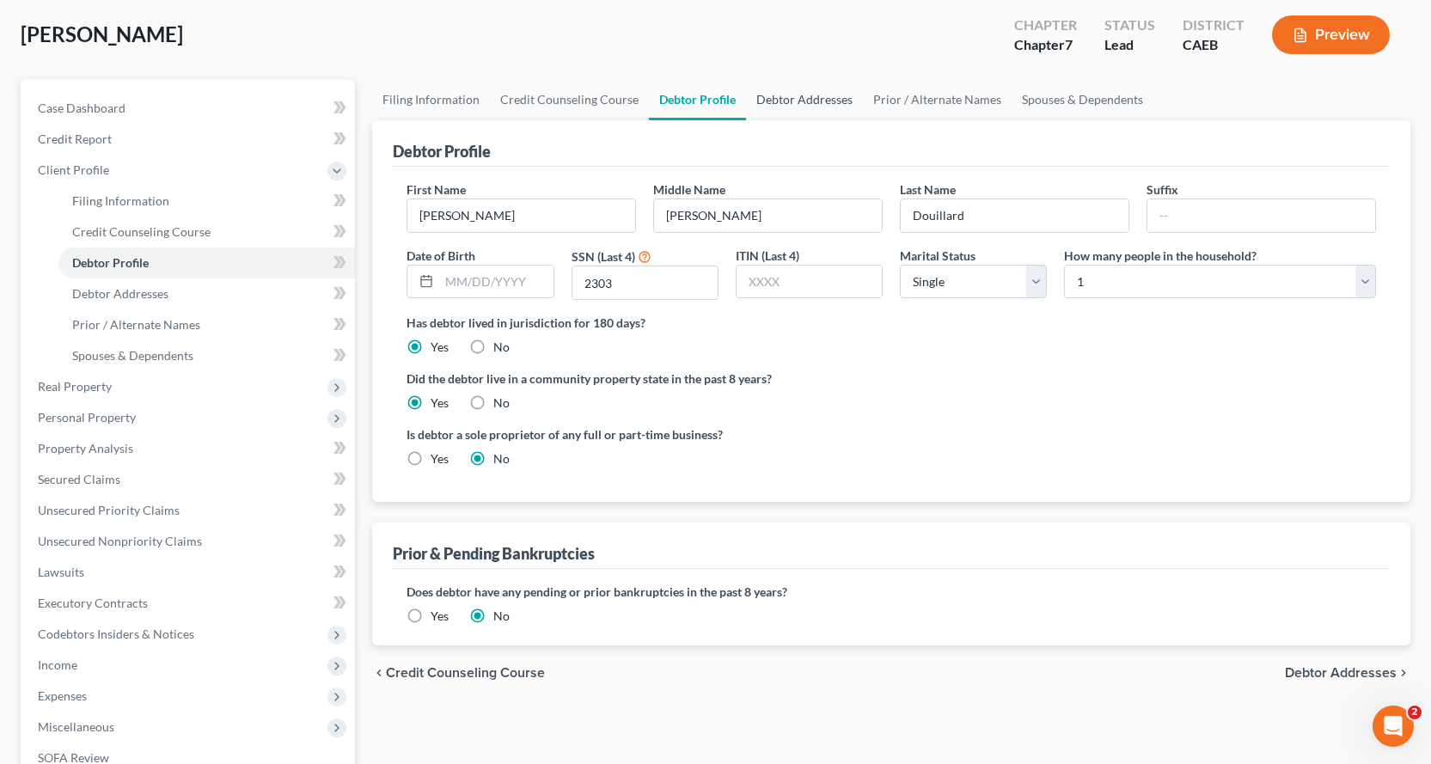
click at [808, 103] on link "Debtor Addresses" at bounding box center [804, 99] width 117 height 41
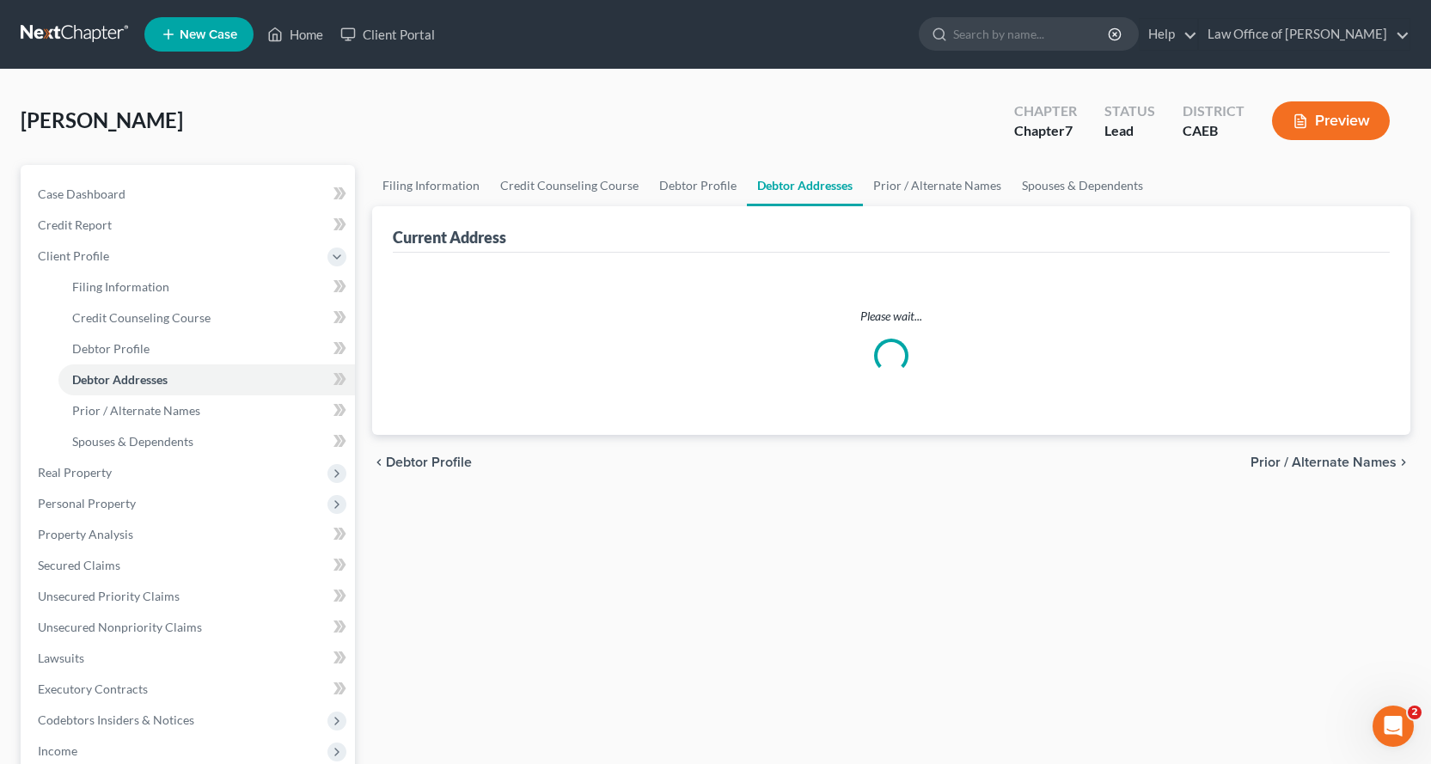
select select "0"
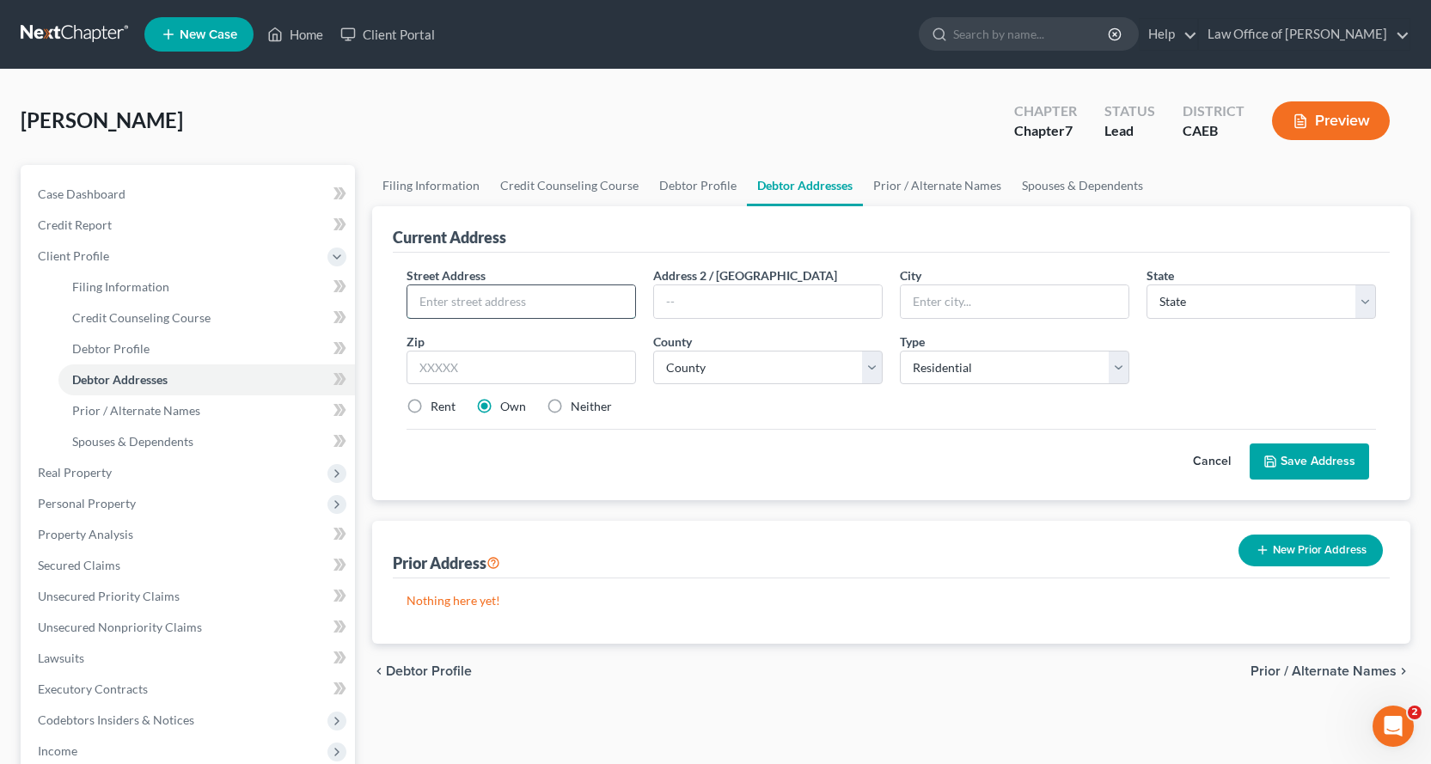
click at [468, 303] on input "text" at bounding box center [521, 301] width 228 height 33
type input "[STREET_ADDRESS]"
type input "[PERSON_NAME]"
select select "4"
type input "95670"
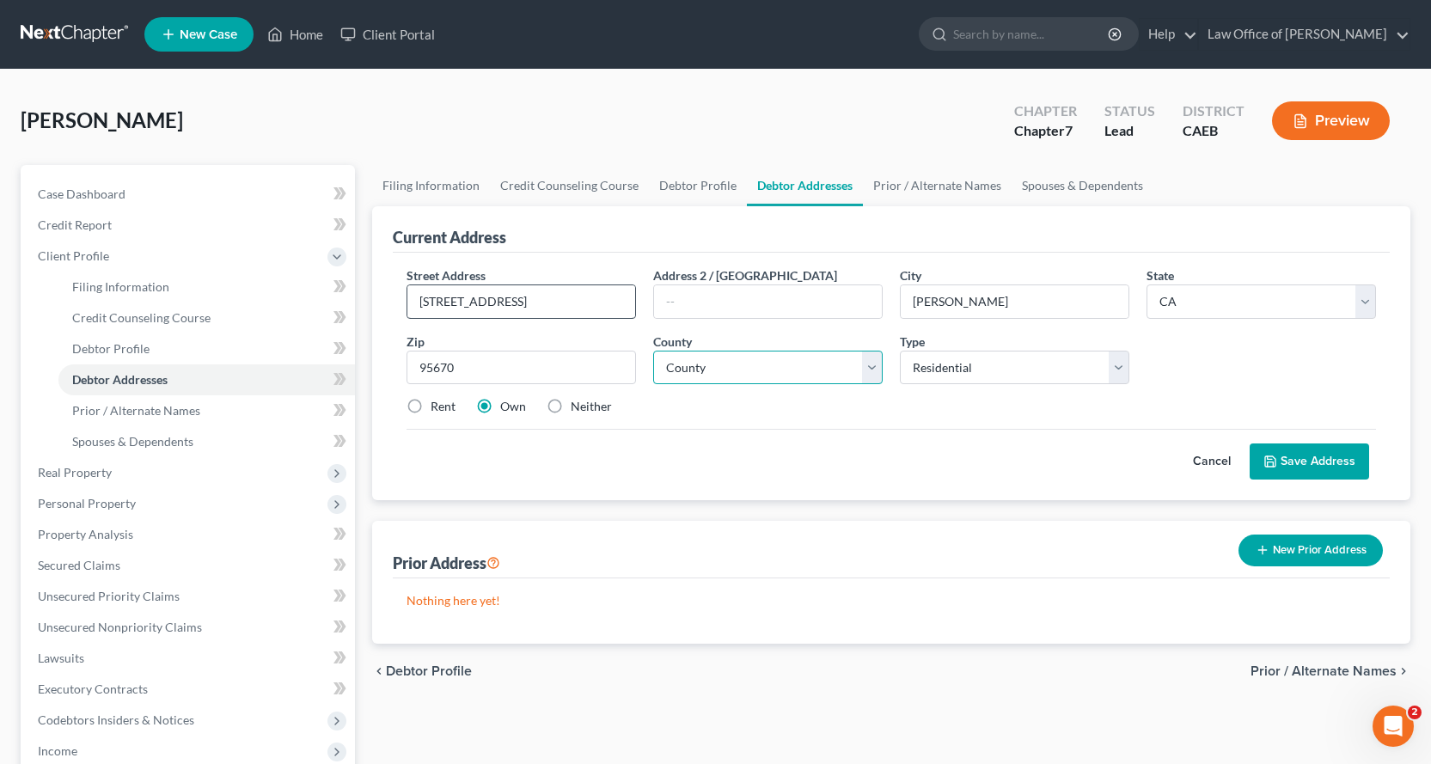
type input "[GEOGRAPHIC_DATA][PERSON_NAME]"
select select "33"
click at [431, 406] on label "Rent" at bounding box center [443, 406] width 25 height 17
click at [437, 406] on input "Rent" at bounding box center [442, 403] width 11 height 11
radio input "true"
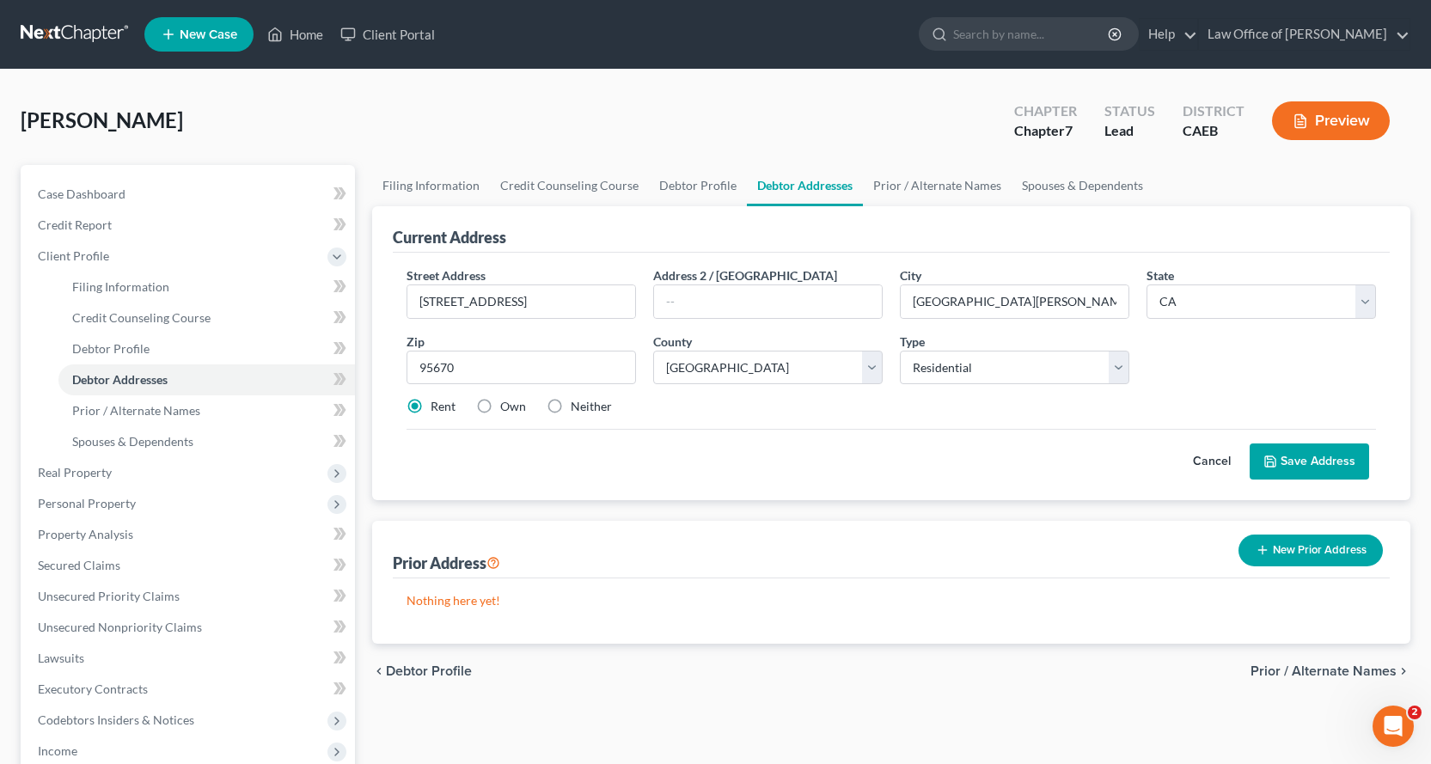
click at [1350, 449] on button "Save Address" at bounding box center [1308, 461] width 119 height 36
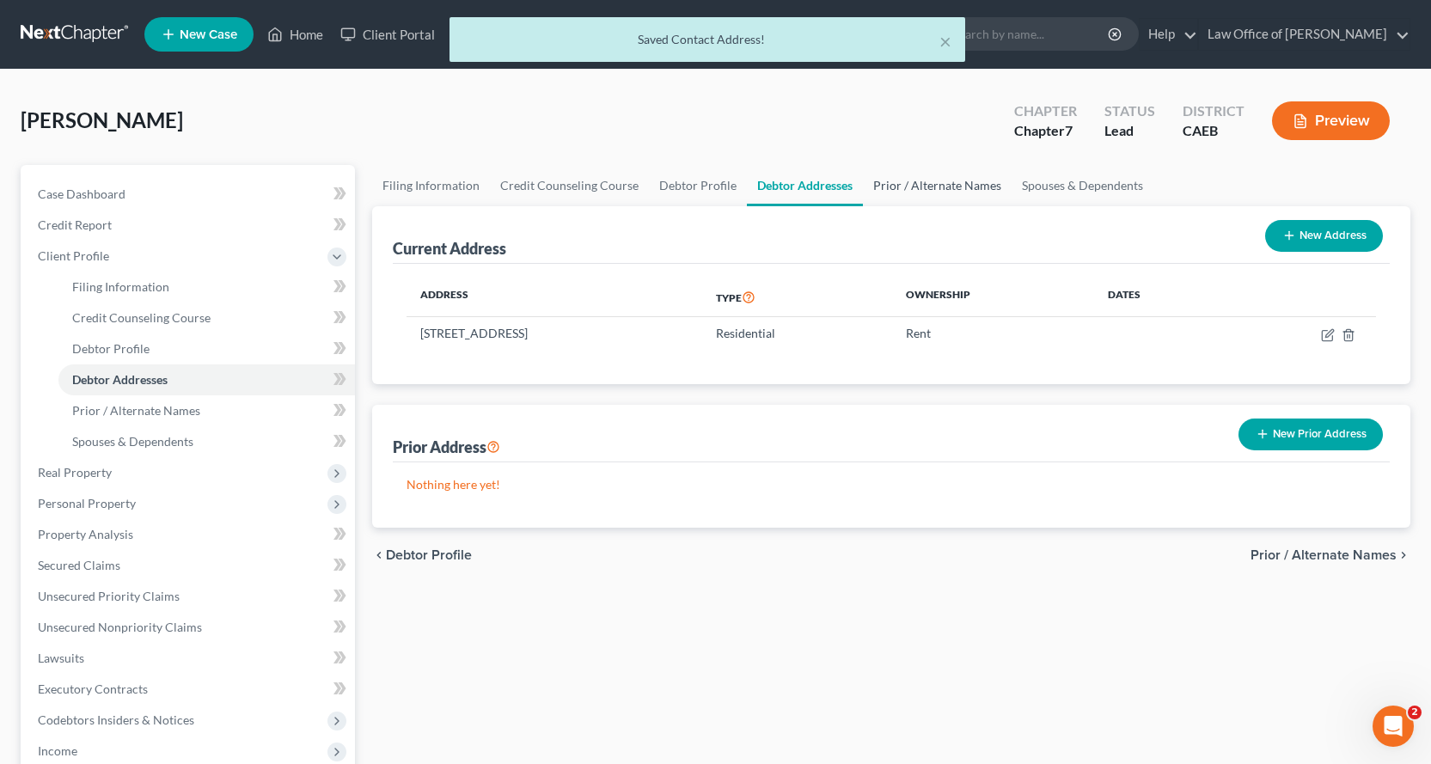
click at [915, 182] on link "Prior / Alternate Names" at bounding box center [937, 185] width 149 height 41
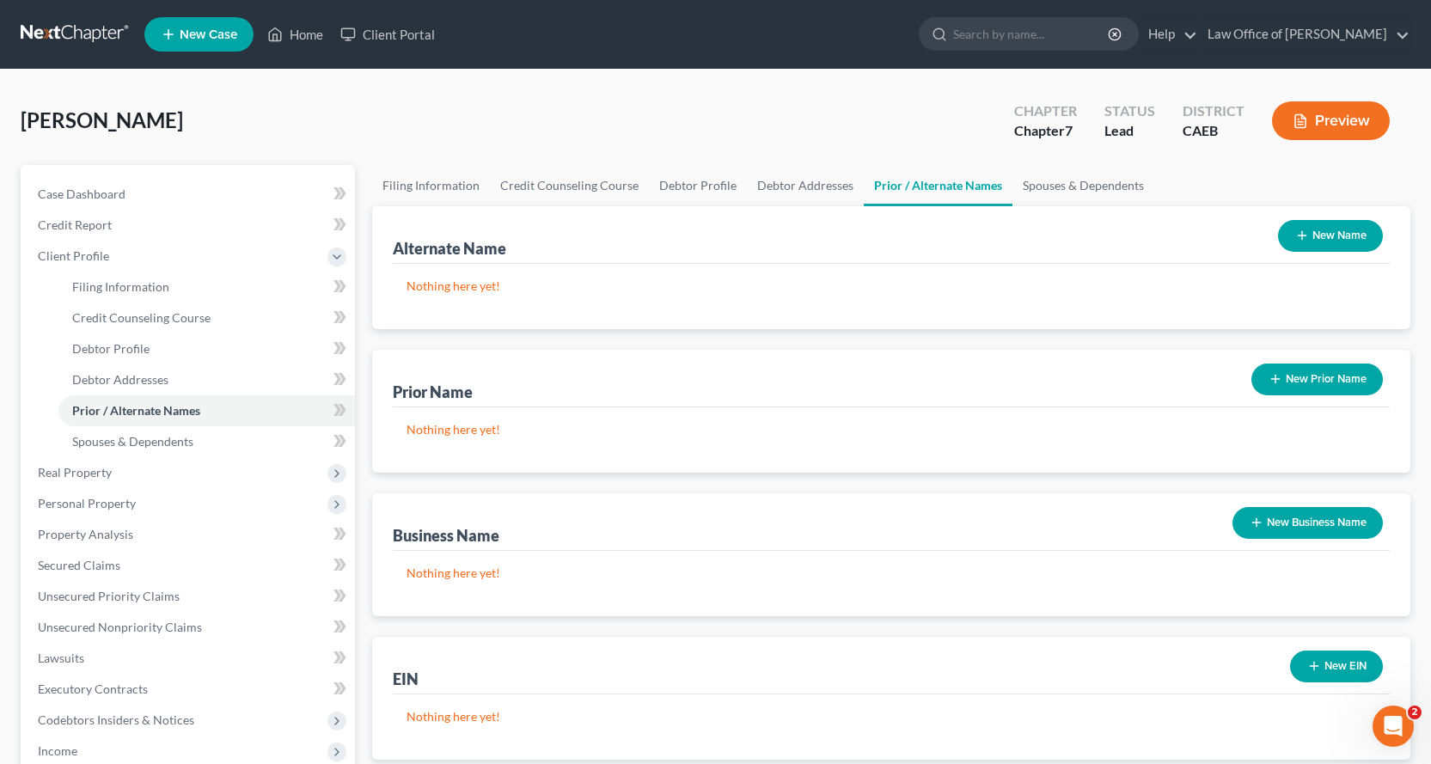
click at [1314, 526] on button "New Business Name" at bounding box center [1307, 523] width 150 height 32
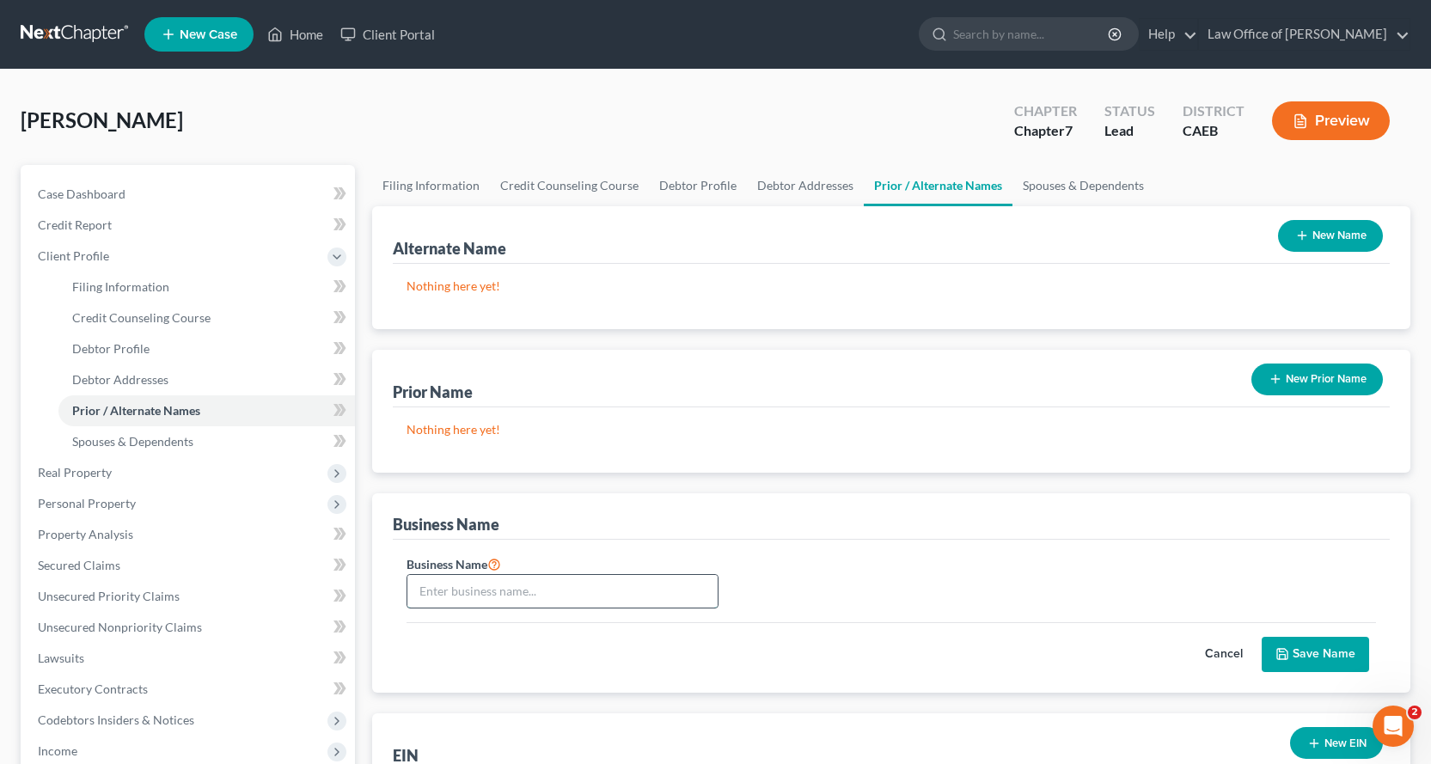
click at [510, 587] on input "text" at bounding box center [562, 591] width 310 height 33
type input "A Taste of the World, LLC"
click at [1339, 657] on button "Save Name" at bounding box center [1315, 655] width 107 height 36
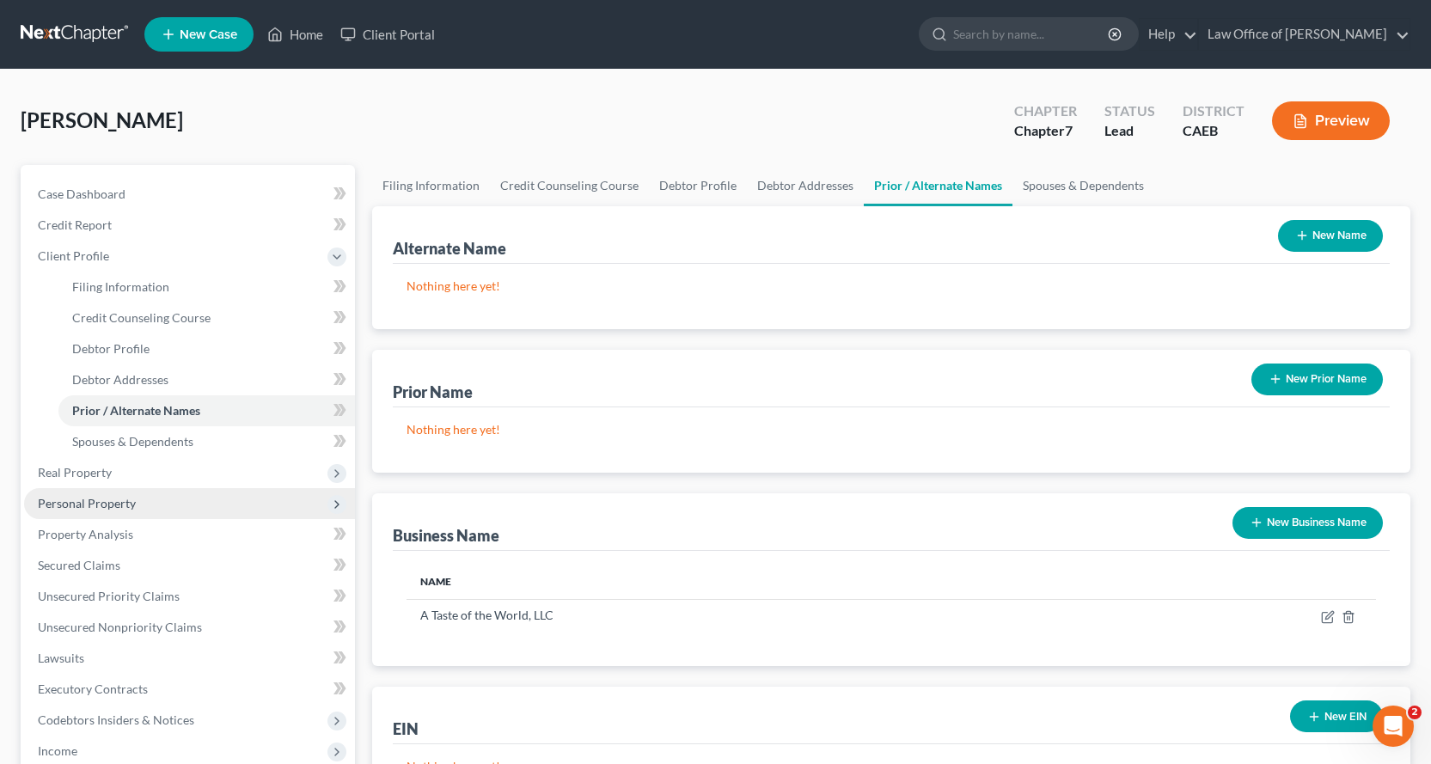
click at [87, 505] on span "Personal Property" at bounding box center [87, 503] width 98 height 15
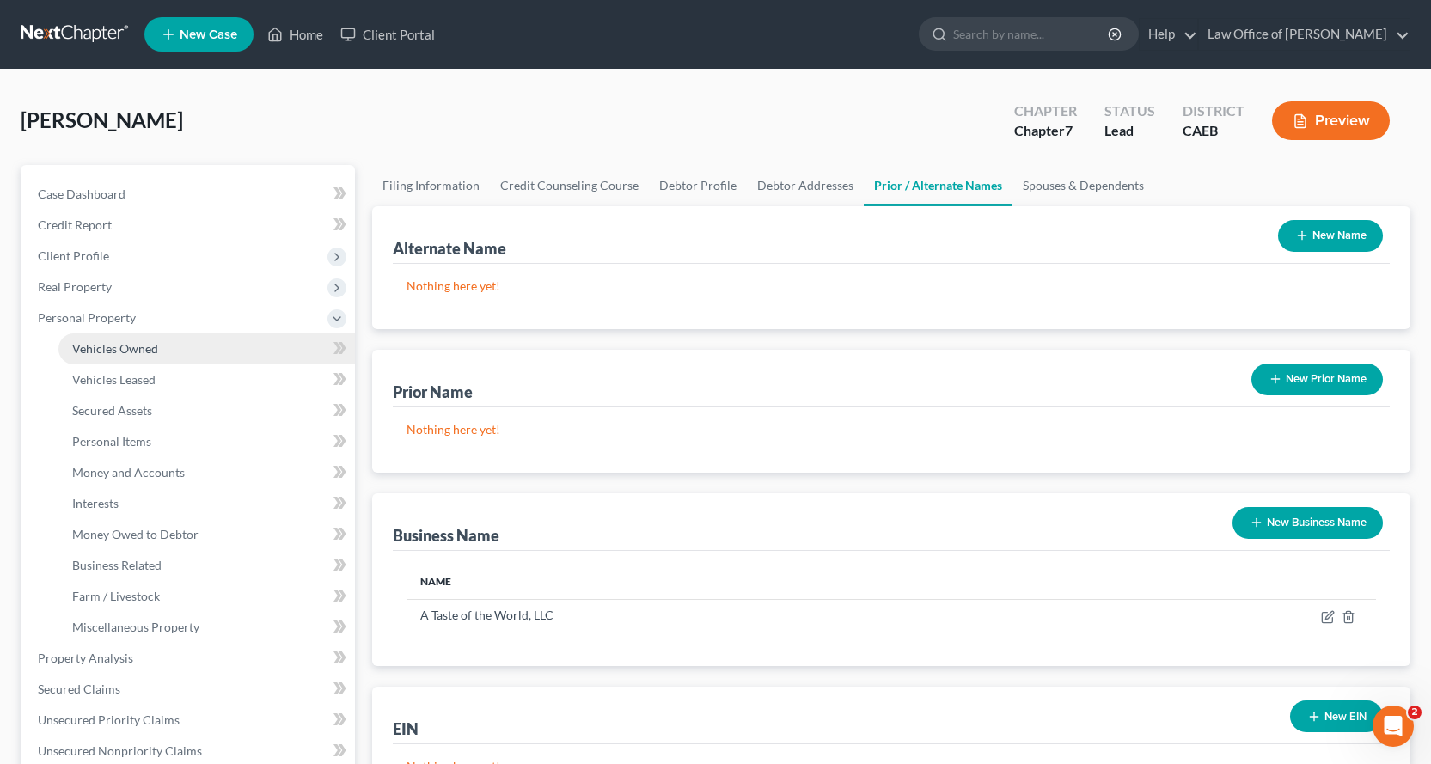
click at [129, 345] on span "Vehicles Owned" at bounding box center [115, 348] width 86 height 15
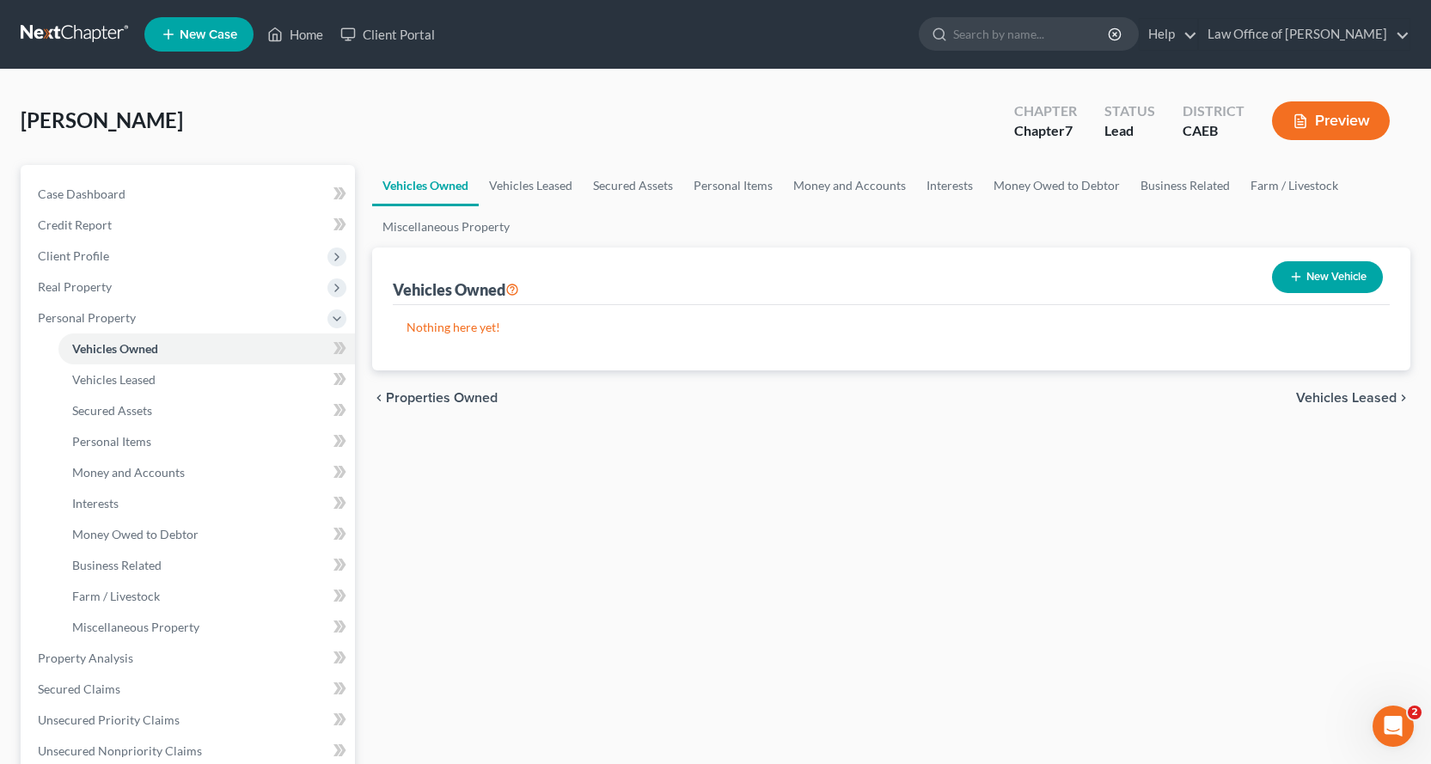
click at [1341, 280] on button "New Vehicle" at bounding box center [1327, 277] width 111 height 32
select select "0"
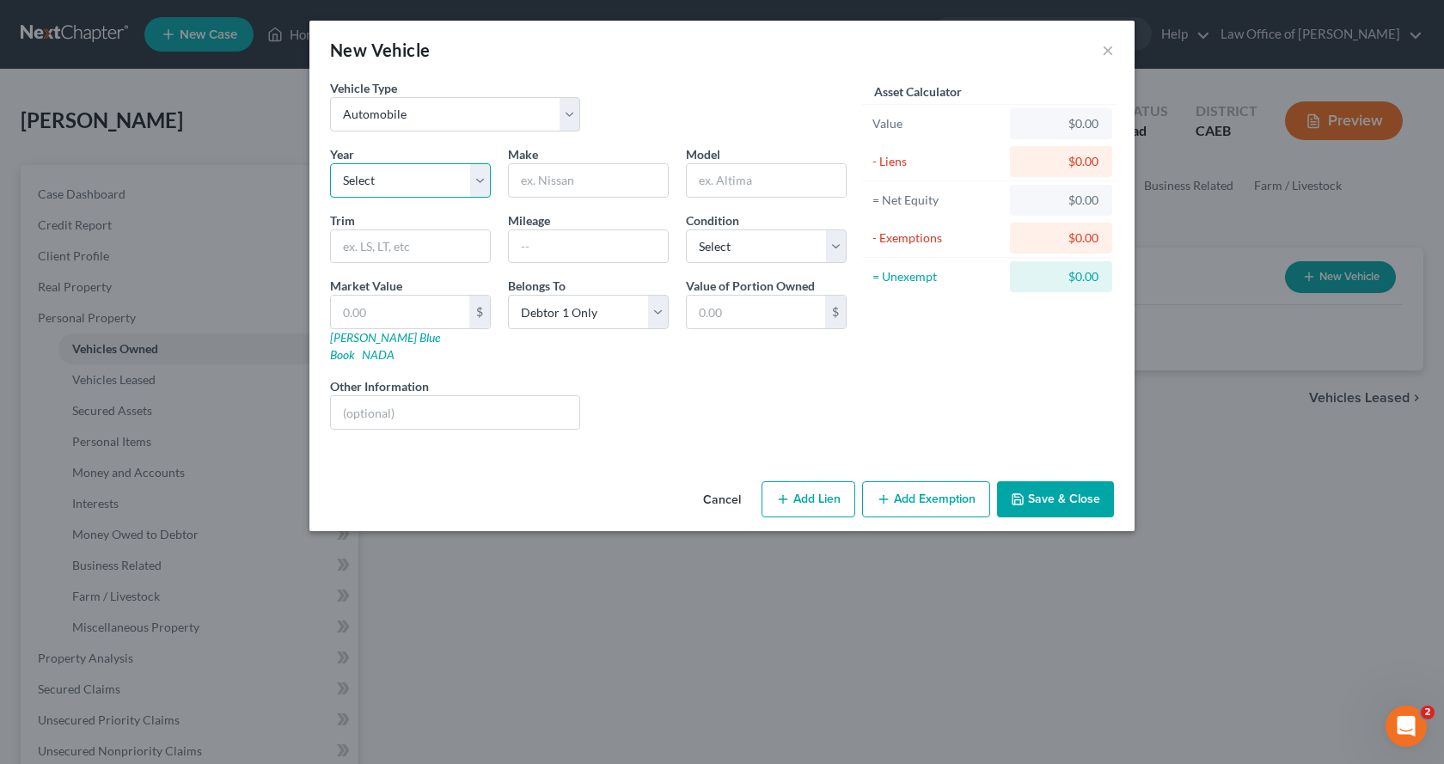
click at [437, 188] on select "Select 2026 2025 2024 2023 2022 2021 2020 2019 2018 2017 2016 2015 2014 2013 20…" at bounding box center [410, 180] width 161 height 34
select select "9"
click at [437, 186] on select "Select 2026 2025 2024 2023 2022 2021 2020 2019 2018 2017 2016 2015 2014 2013 20…" at bounding box center [410, 180] width 161 height 34
click at [602, 185] on input "text" at bounding box center [588, 180] width 159 height 33
type input "Chevrolet"
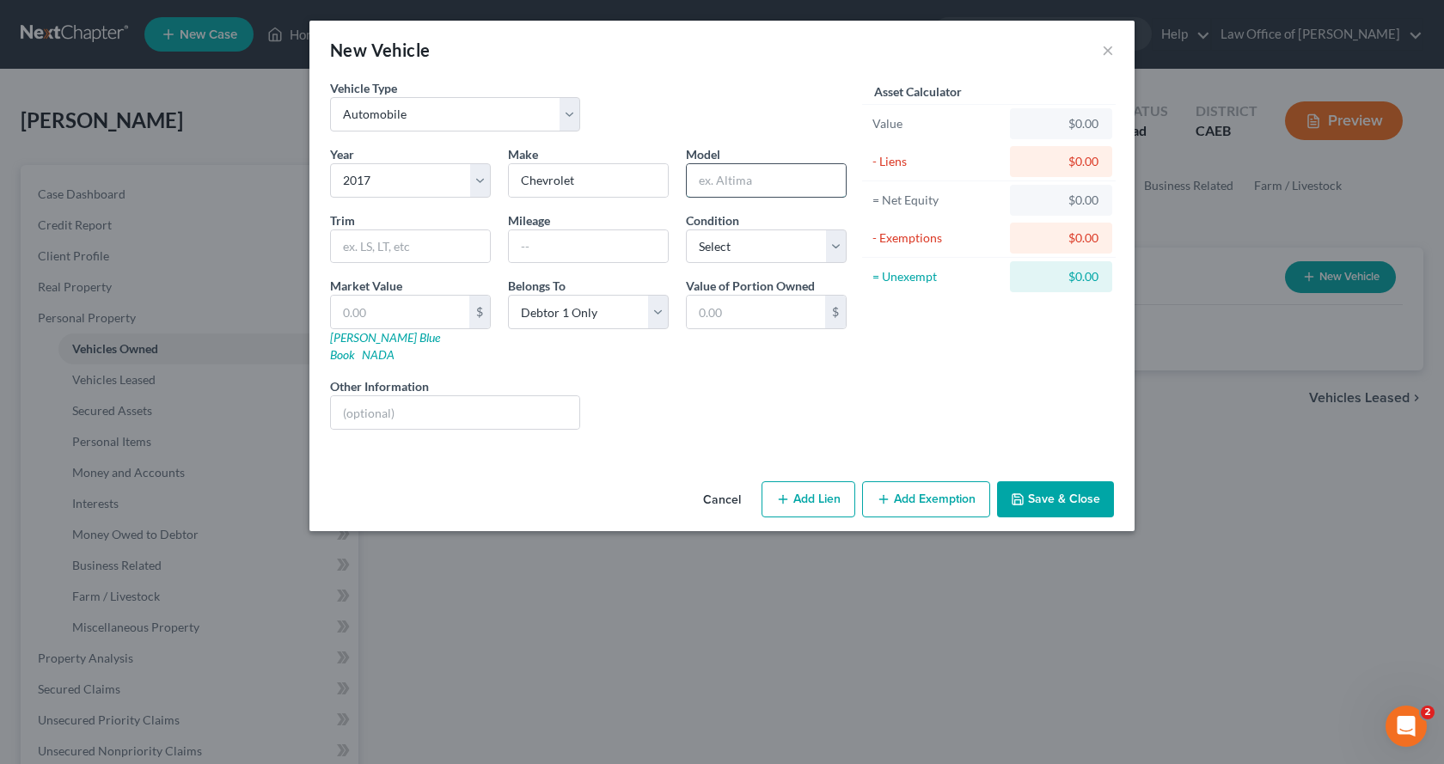
click at [732, 192] on input "text" at bounding box center [766, 180] width 159 height 33
type input "Terrain"
type input "111,200"
click at [922, 486] on button "Add Exemption" at bounding box center [926, 499] width 128 height 36
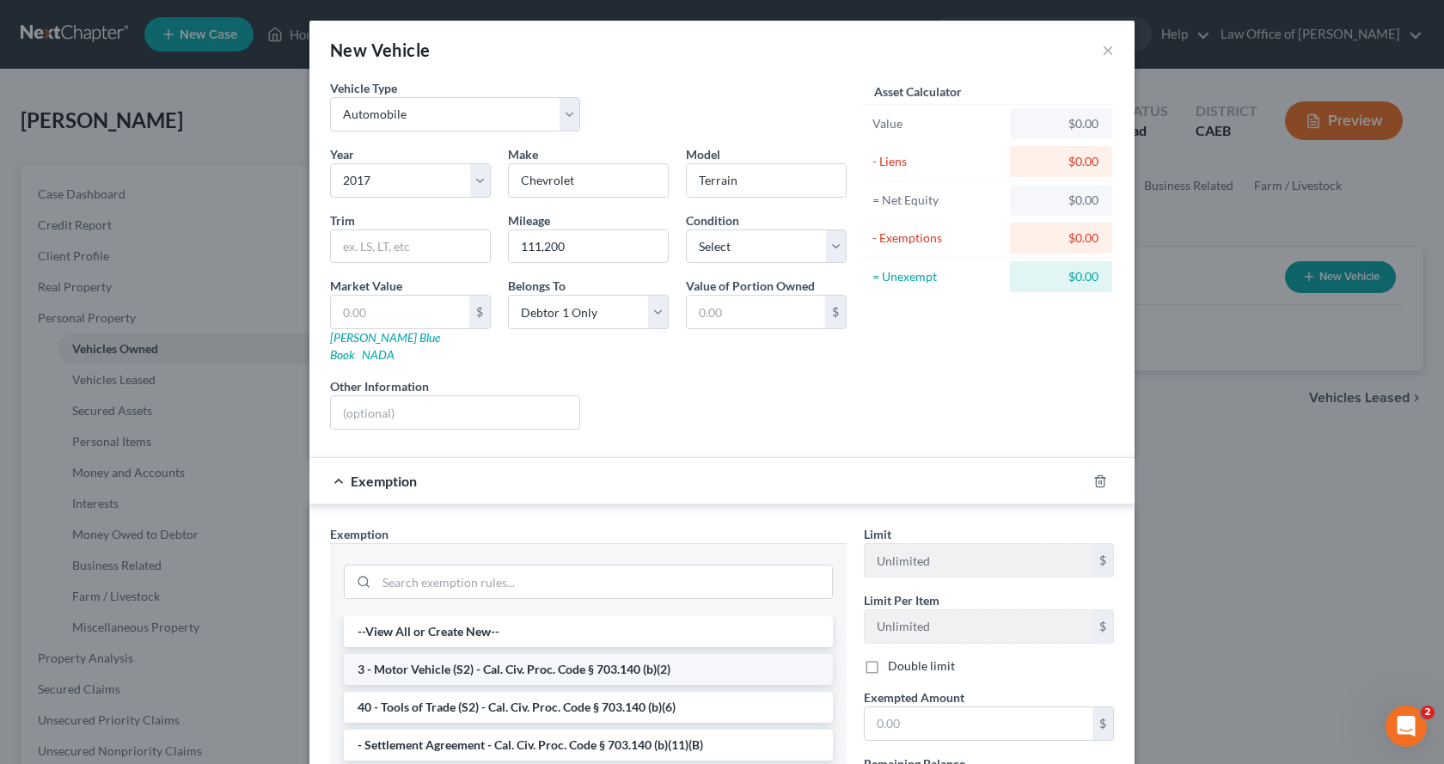
click at [458, 654] on li "3 - Motor Vehicle (S2) - Cal. Civ. Proc. Code § 703.140 (b)(2)" at bounding box center [588, 669] width 489 height 31
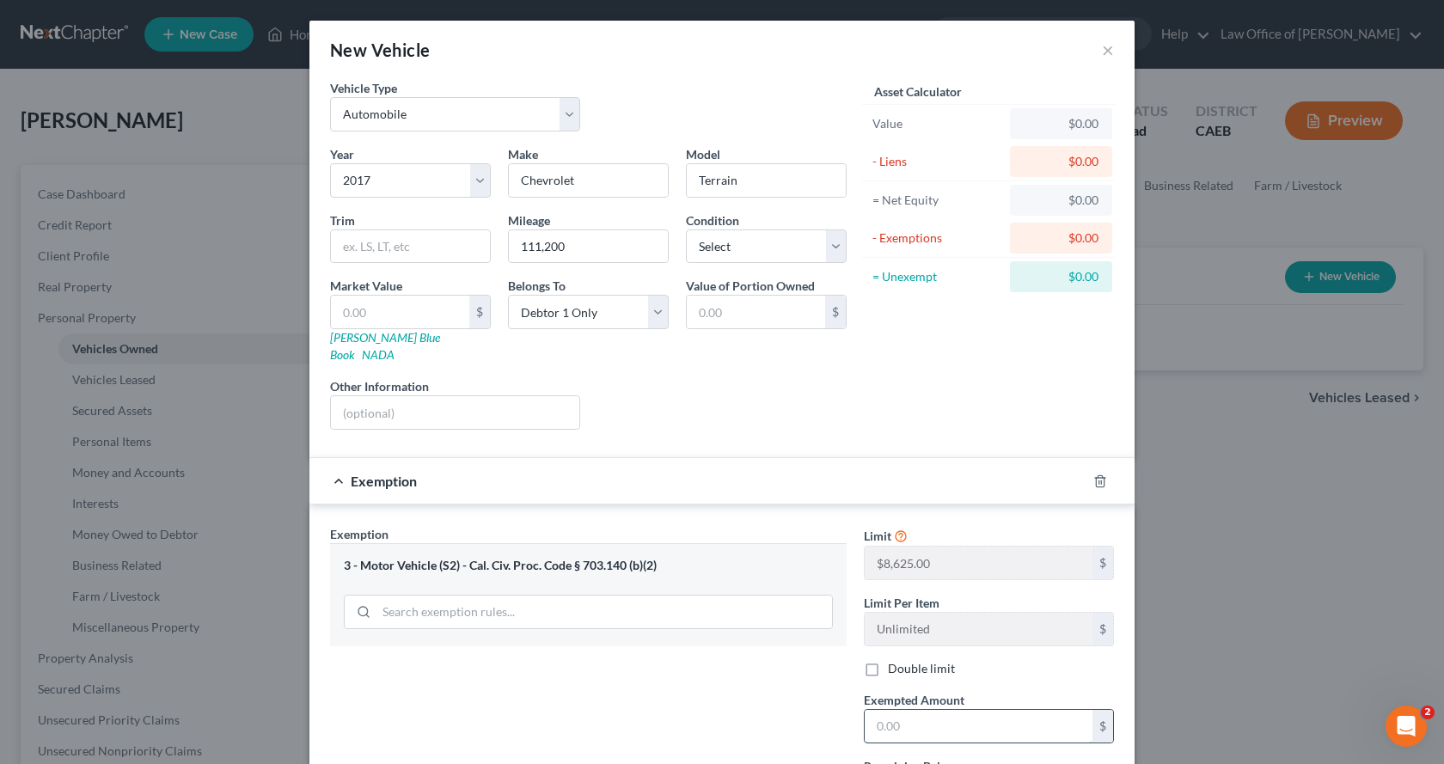
click at [886, 716] on input "text" at bounding box center [978, 726] width 228 height 33
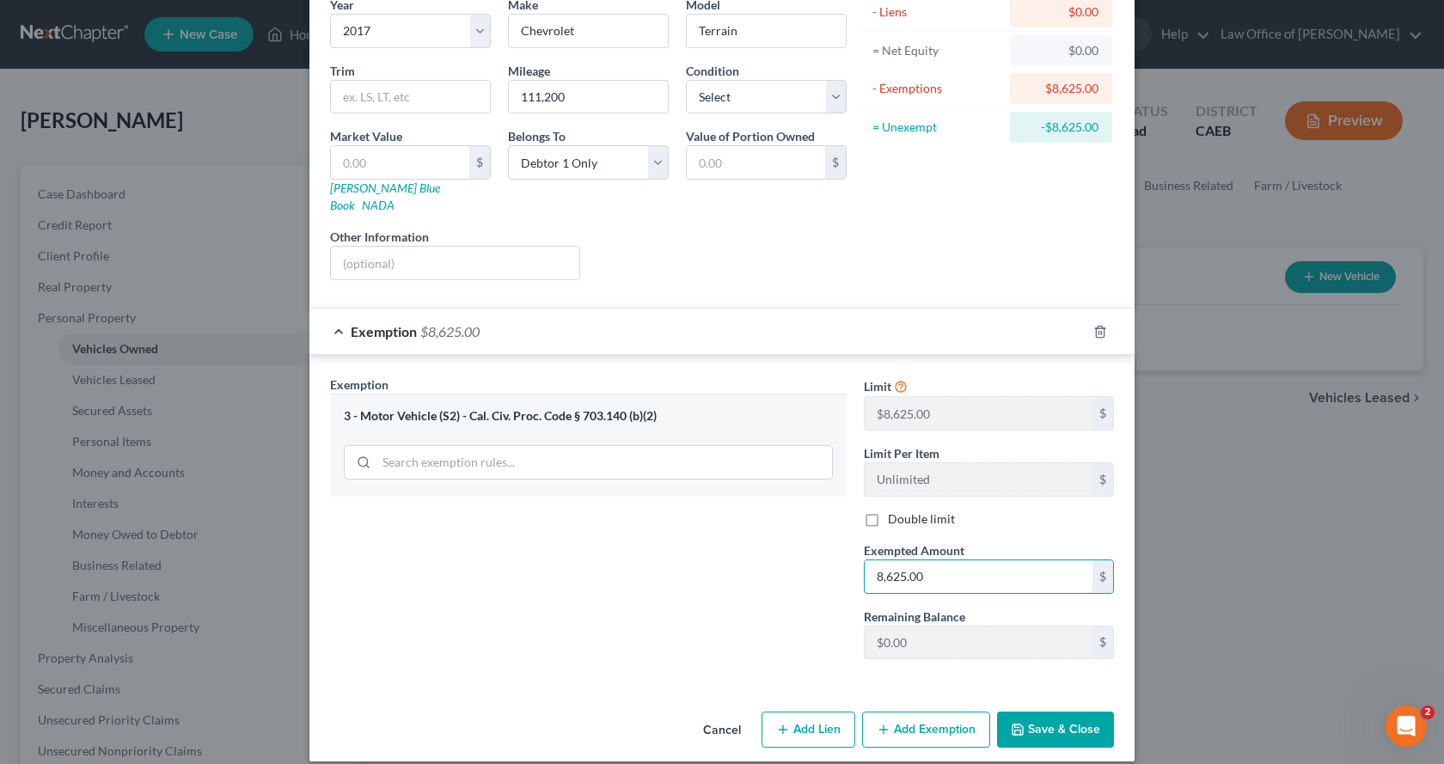
scroll to position [150, 0]
type input "8,625.00"
click at [1018, 722] on icon "button" at bounding box center [1018, 729] width 14 height 14
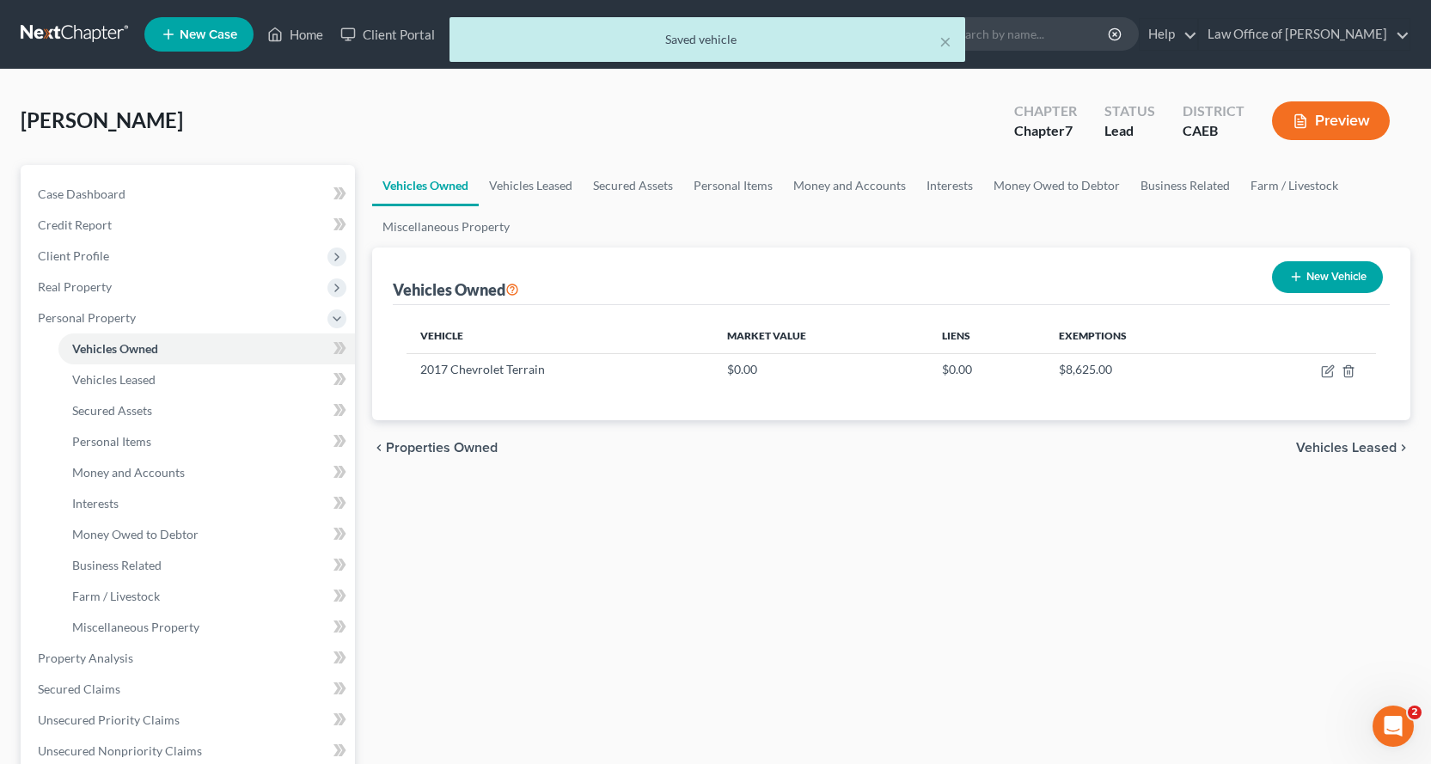
click at [1291, 285] on button "New Vehicle" at bounding box center [1327, 277] width 111 height 32
select select "0"
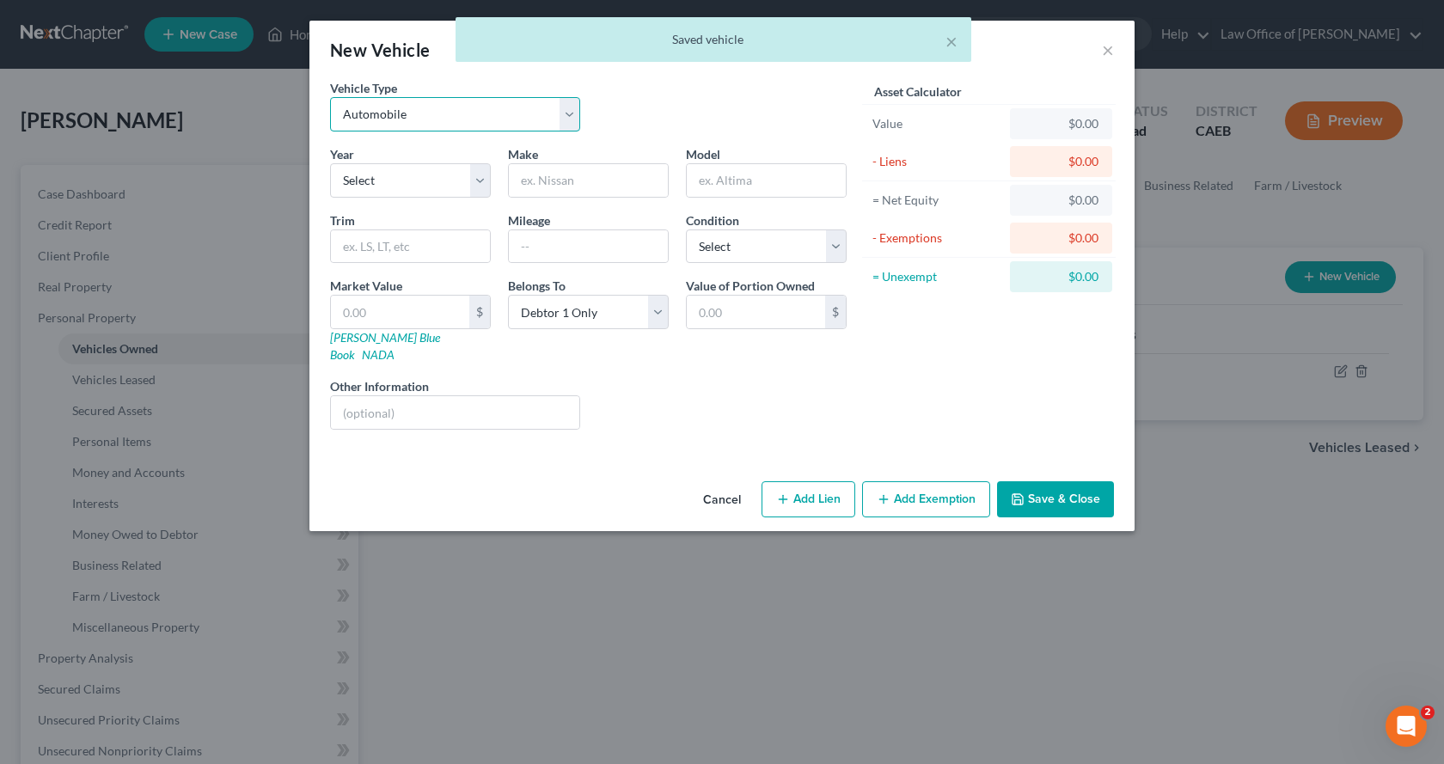
click at [396, 114] on select "Select Automobile Truck Trailer Watercraft Aircraft Motor Home Atv Other Vehicle" at bounding box center [455, 114] width 250 height 34
select select "2"
click at [330, 97] on select "Select Automobile Truck Trailer Watercraft Aircraft Motor Home Atv Other Vehicle" at bounding box center [455, 114] width 250 height 34
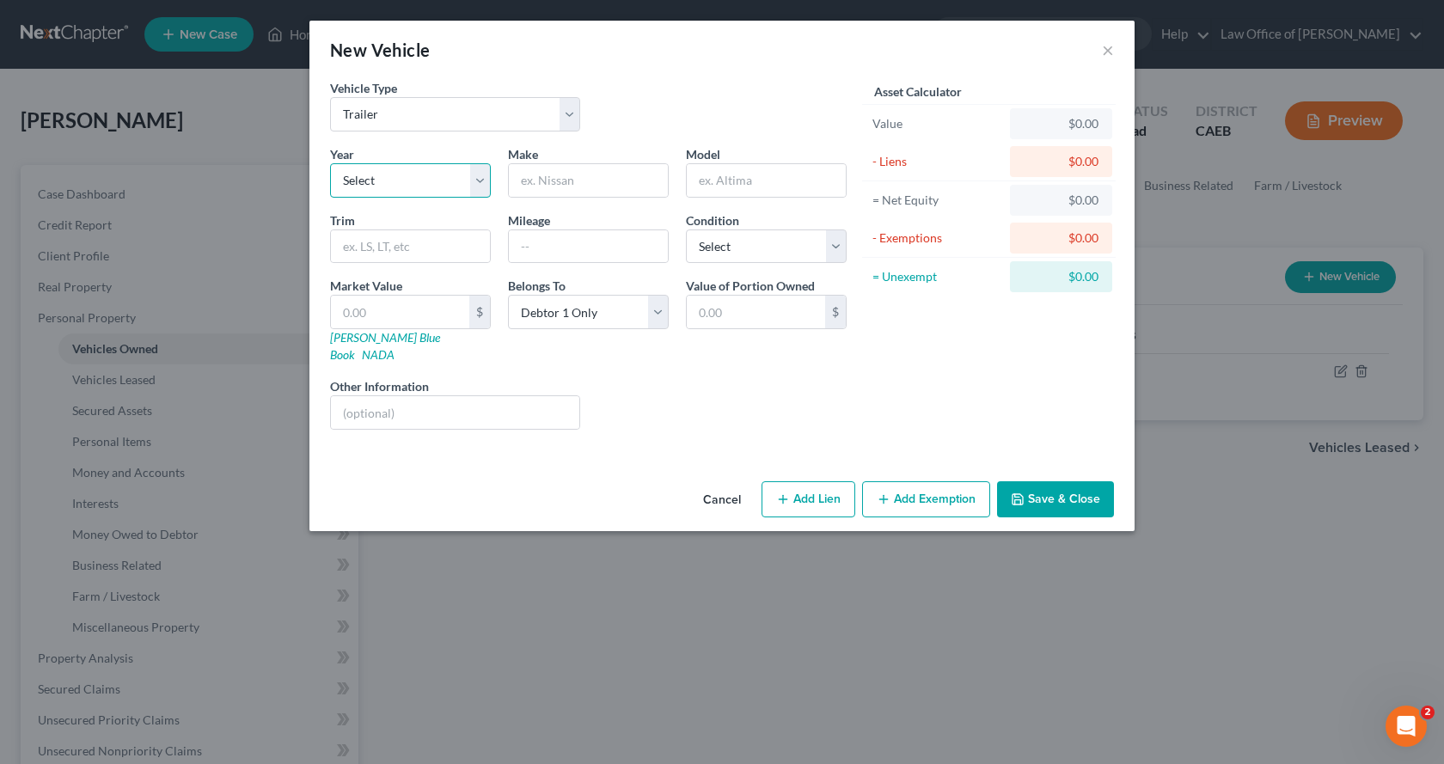
click at [386, 191] on select "Select 2026 2025 2024 2023 2022 2021 2020 2019 2018 2017 2016 2015 2014 2013 20…" at bounding box center [410, 180] width 161 height 34
select select "4"
click at [330, 163] on select "Select 2026 2025 2024 2023 2022 2021 2020 2019 2018 2017 2016 2015 2014 2013 20…" at bounding box center [410, 180] width 161 height 34
click at [571, 170] on input "text" at bounding box center [588, 180] width 159 height 33
type input "Carry-On"
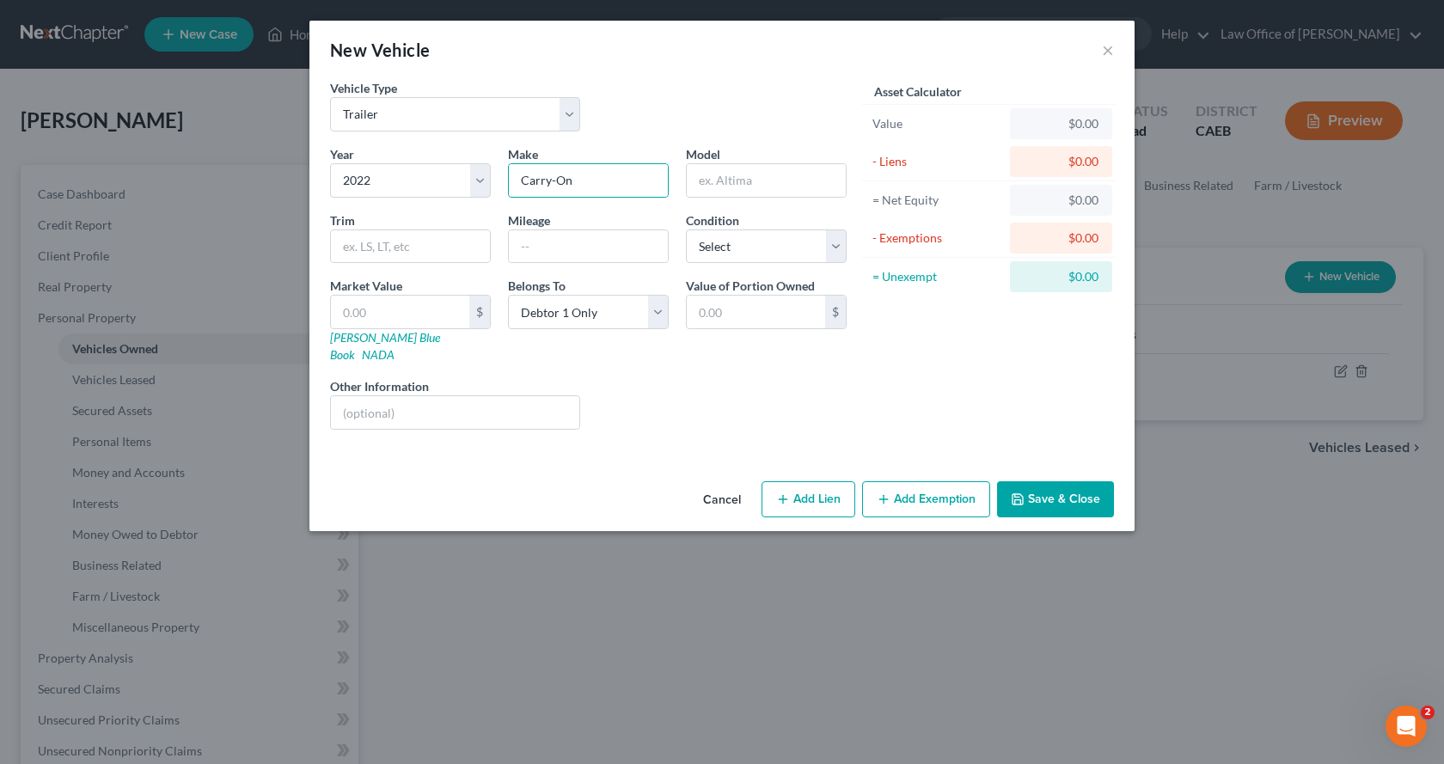
click at [917, 486] on button "Add Exemption" at bounding box center [926, 499] width 128 height 36
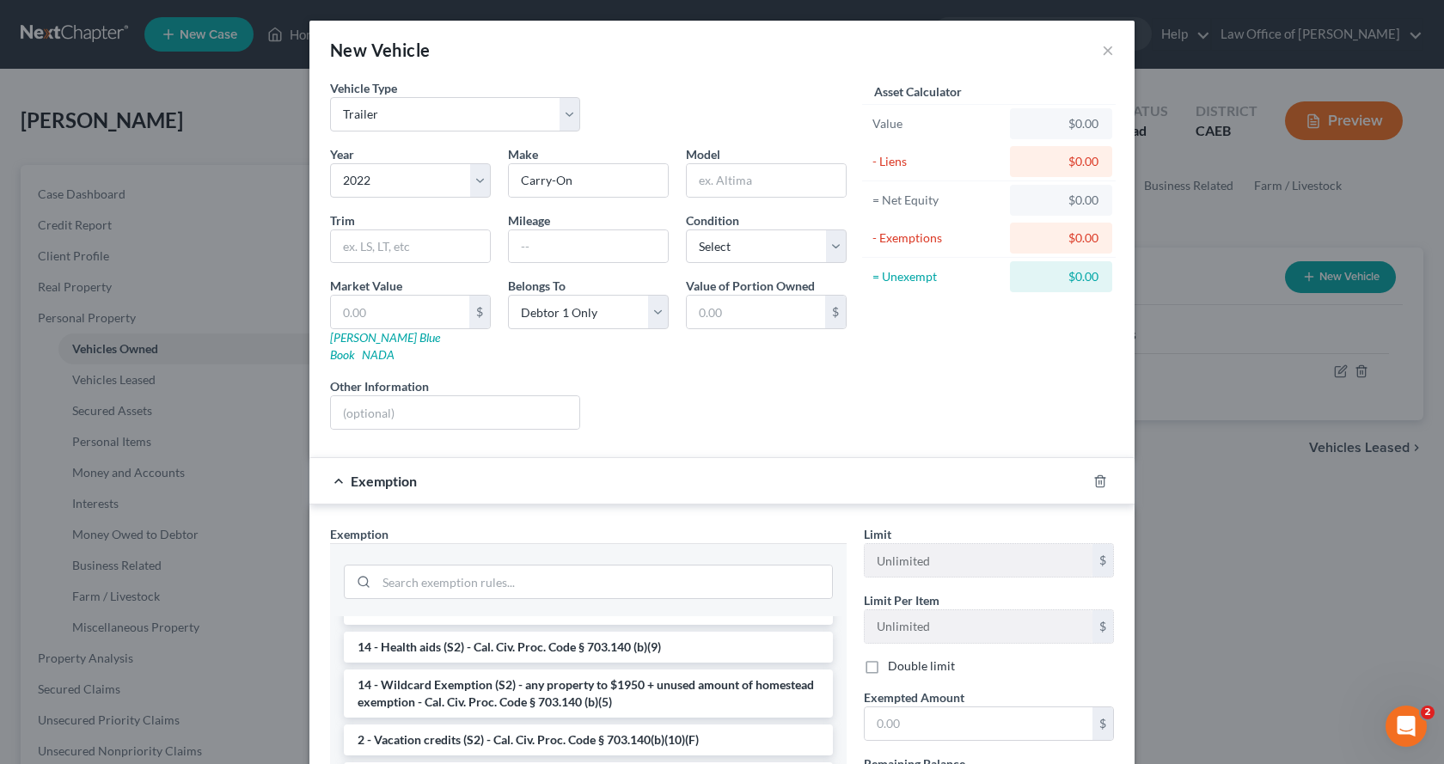
scroll to position [344, 0]
click at [426, 668] on li "14 - Wildcard Exemption (S2) - any property to $1950 + unused amount of homeste…" at bounding box center [588, 692] width 489 height 48
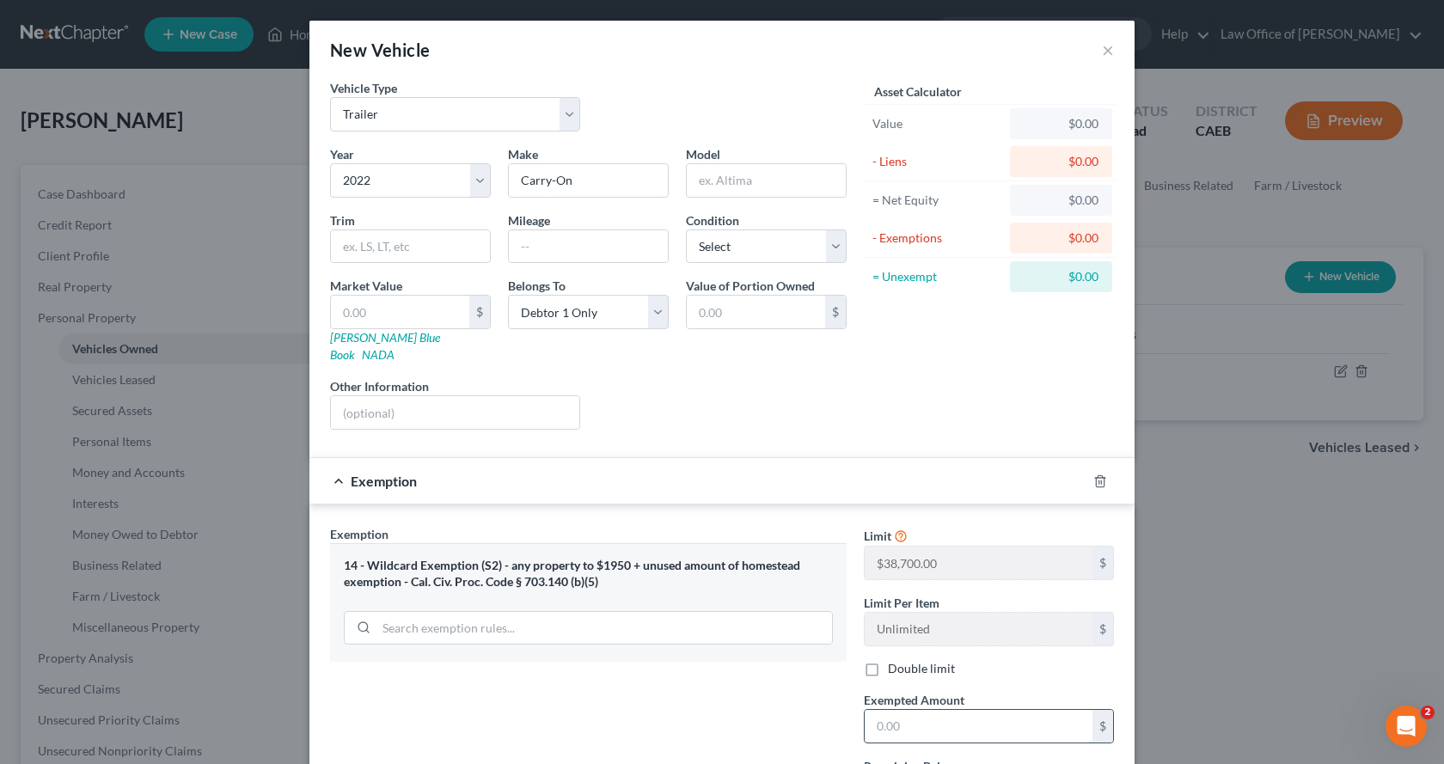
click at [879, 717] on input "text" at bounding box center [978, 726] width 228 height 33
type input "0.00"
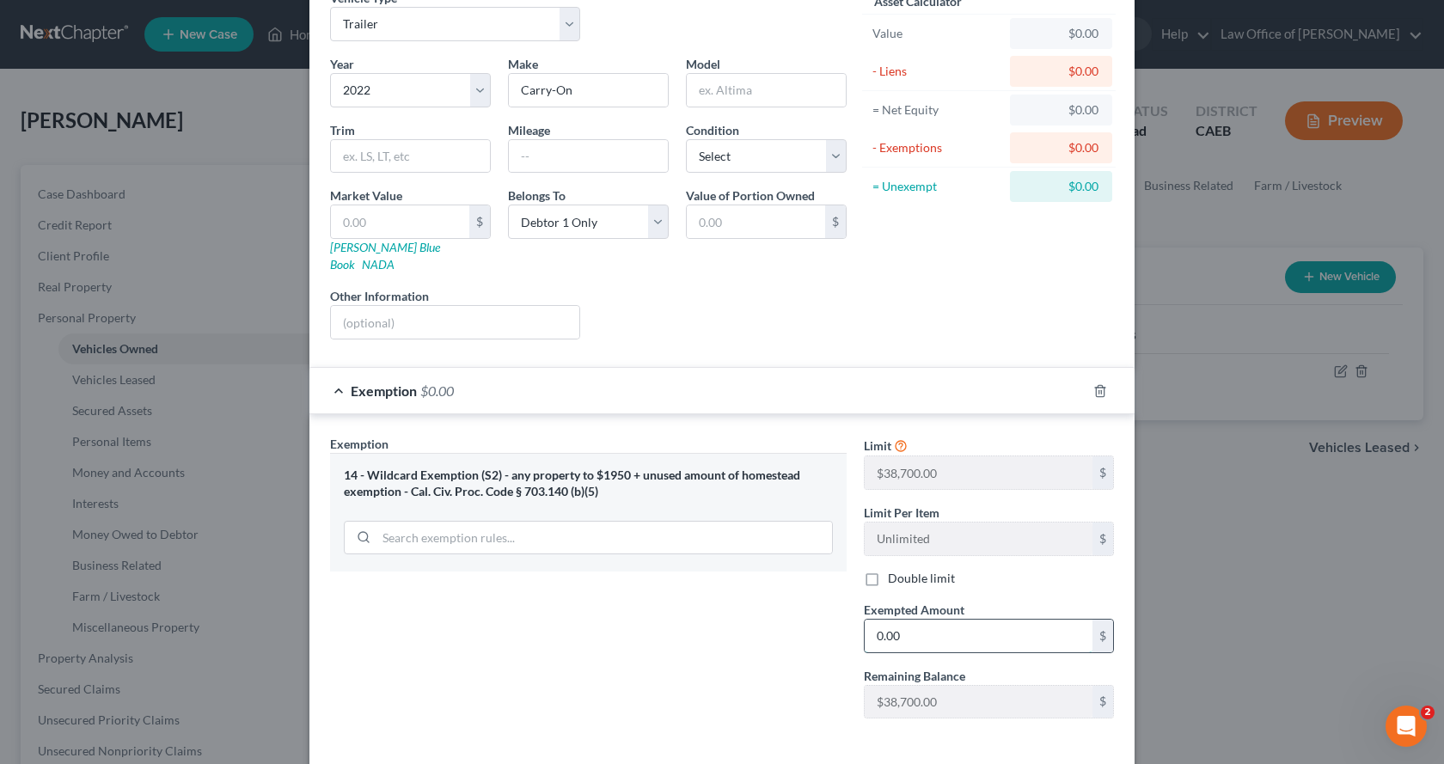
scroll to position [150, 0]
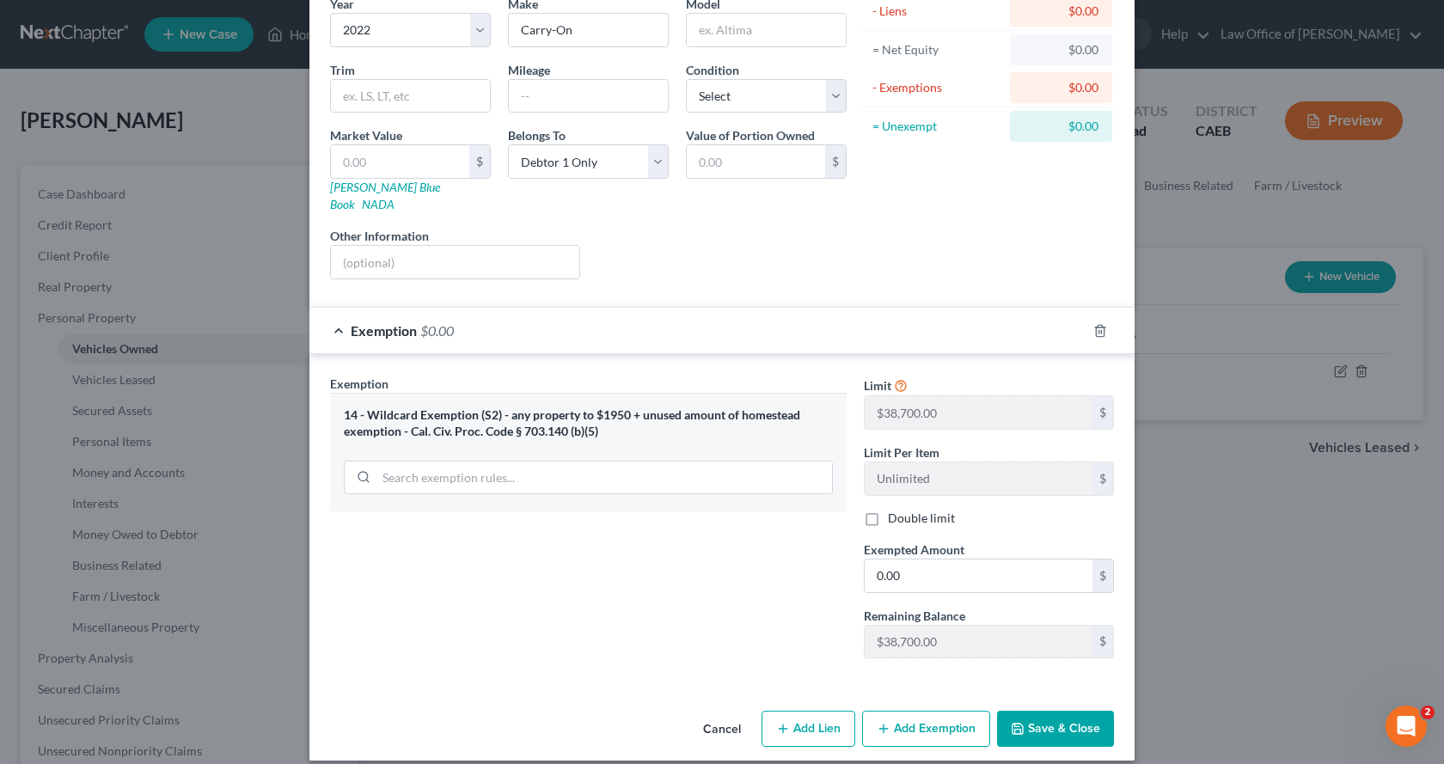
click at [1081, 730] on div "Cancel Add Lien Add Lease Add Exemption Save & Close" at bounding box center [721, 732] width 825 height 57
click at [1059, 712] on button "Save & Close" at bounding box center [1055, 729] width 117 height 36
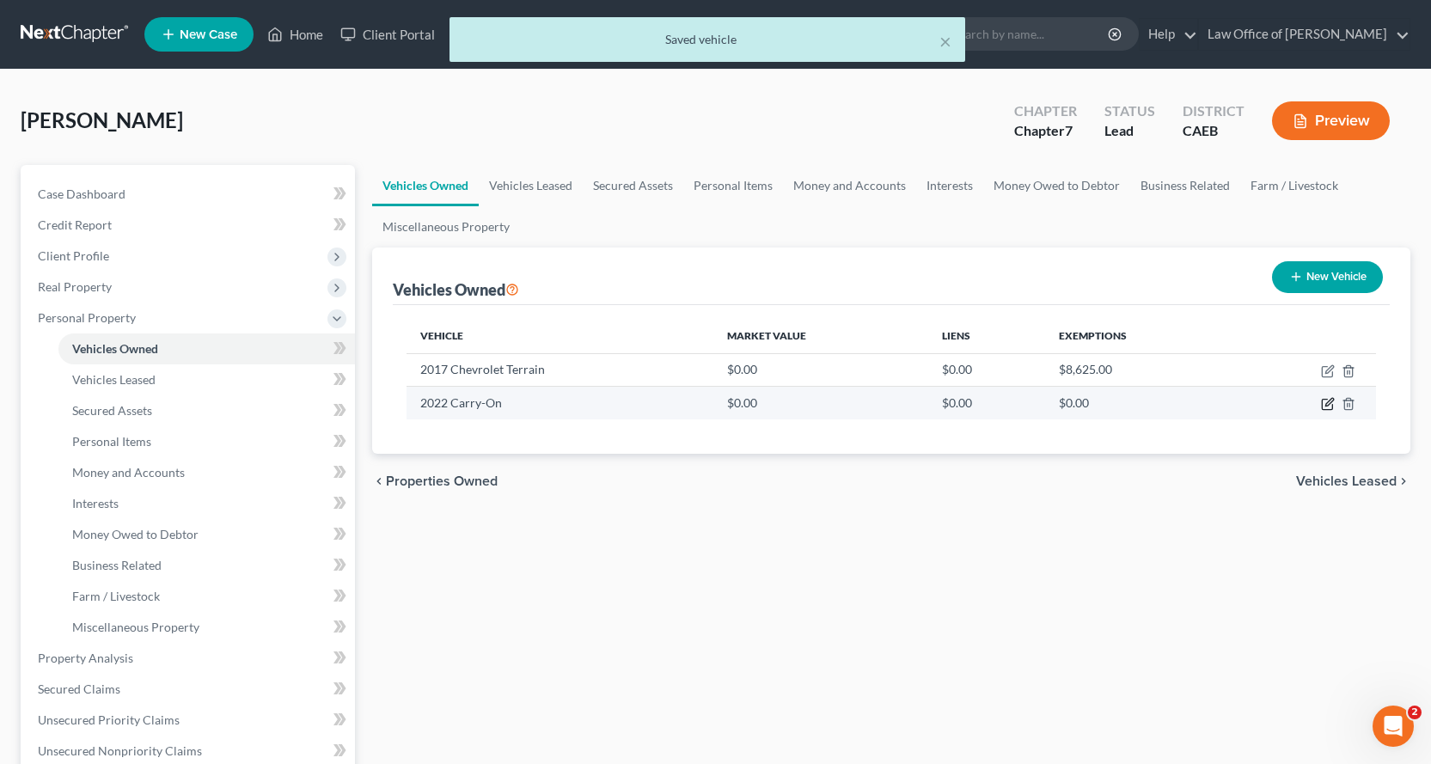
click at [1323, 403] on icon "button" at bounding box center [1328, 404] width 14 height 14
select select "2"
select select "4"
select select "0"
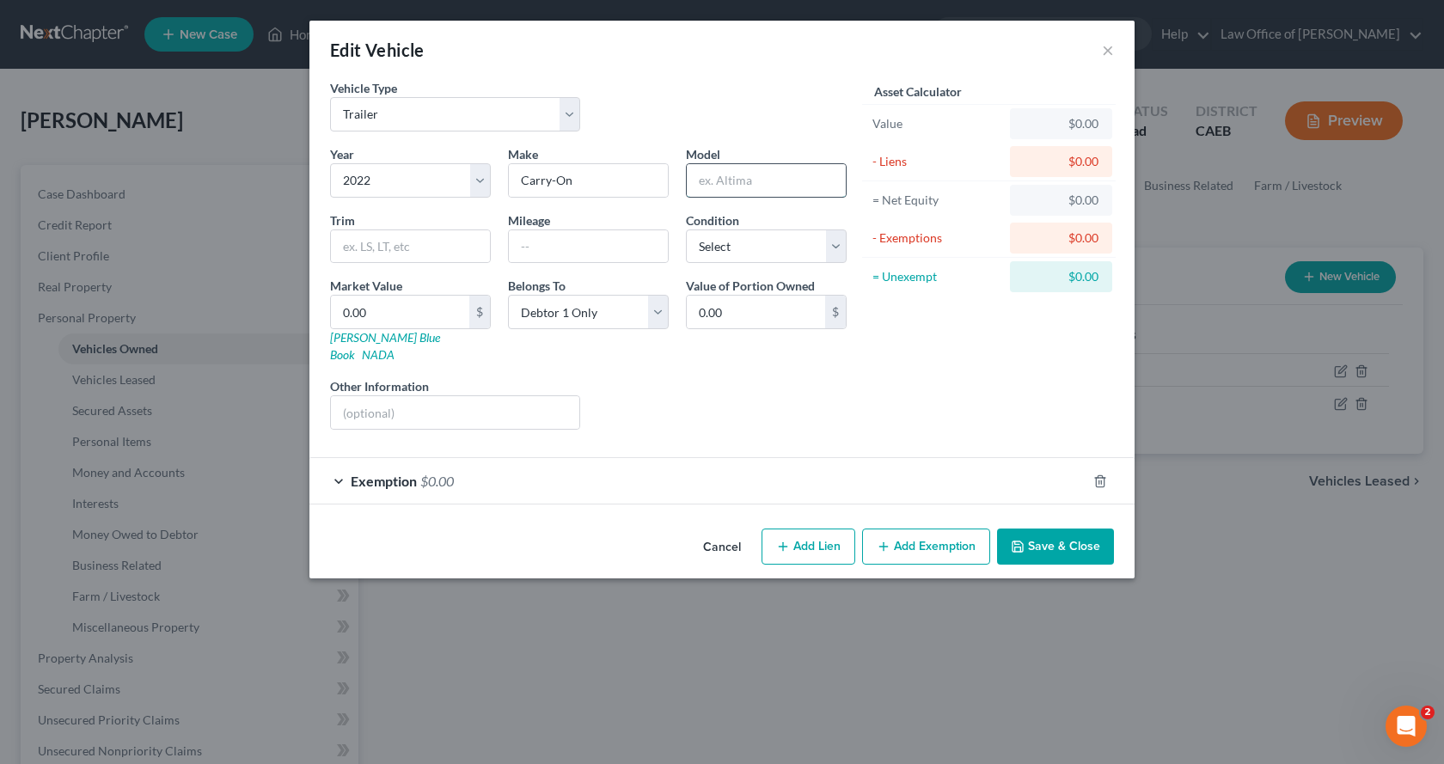
click at [715, 182] on input "text" at bounding box center [766, 180] width 159 height 33
type input "Trailer"
click at [1079, 536] on button "Save & Close" at bounding box center [1055, 546] width 117 height 36
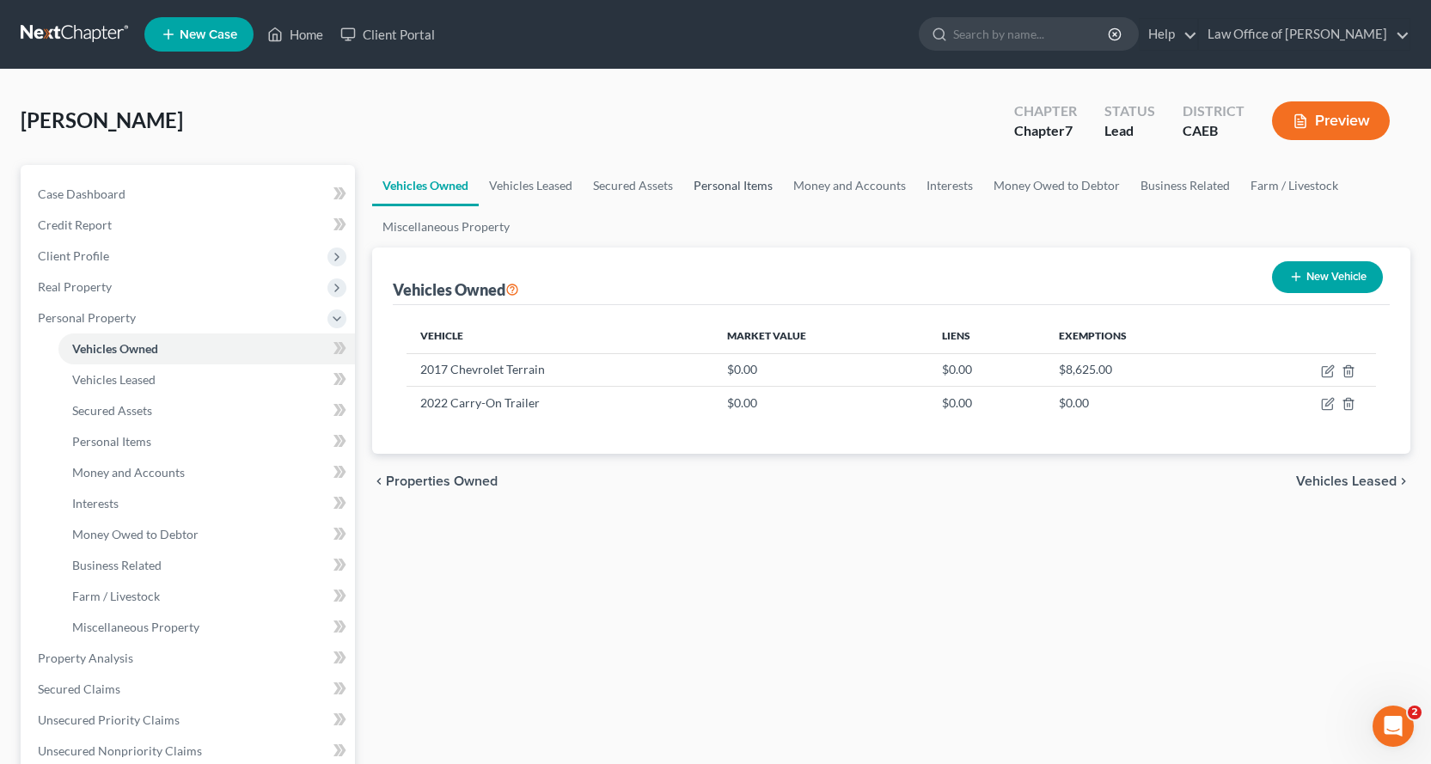
click at [758, 190] on link "Personal Items" at bounding box center [733, 185] width 100 height 41
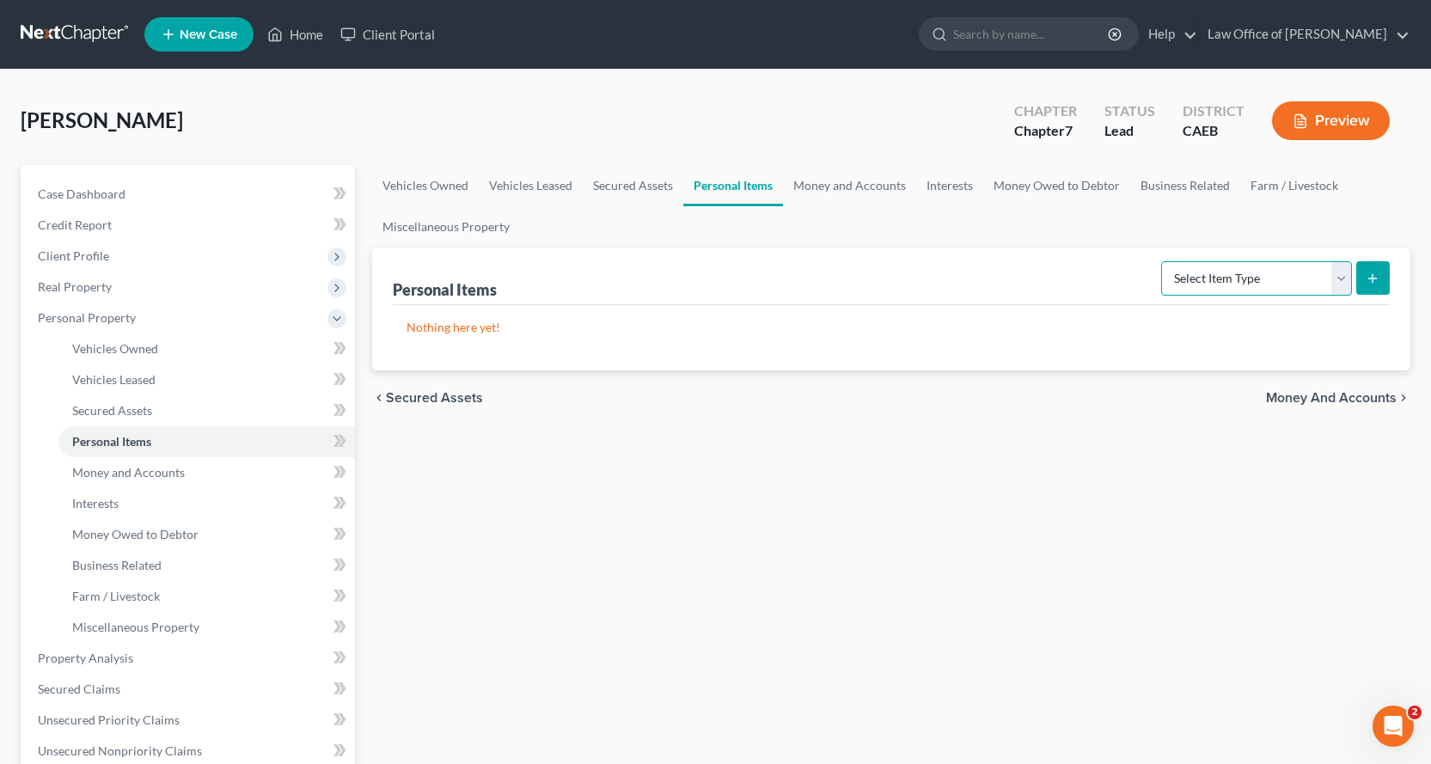
click at [1347, 278] on select "Select Item Type Clothing Collectibles Of Value Electronics Firearms Household …" at bounding box center [1256, 278] width 191 height 34
select select "household_goods"
click at [1163, 261] on select "Select Item Type Clothing Collectibles Of Value Electronics Firearms Household …" at bounding box center [1256, 278] width 191 height 34
click at [1361, 280] on button "submit" at bounding box center [1373, 278] width 34 height 34
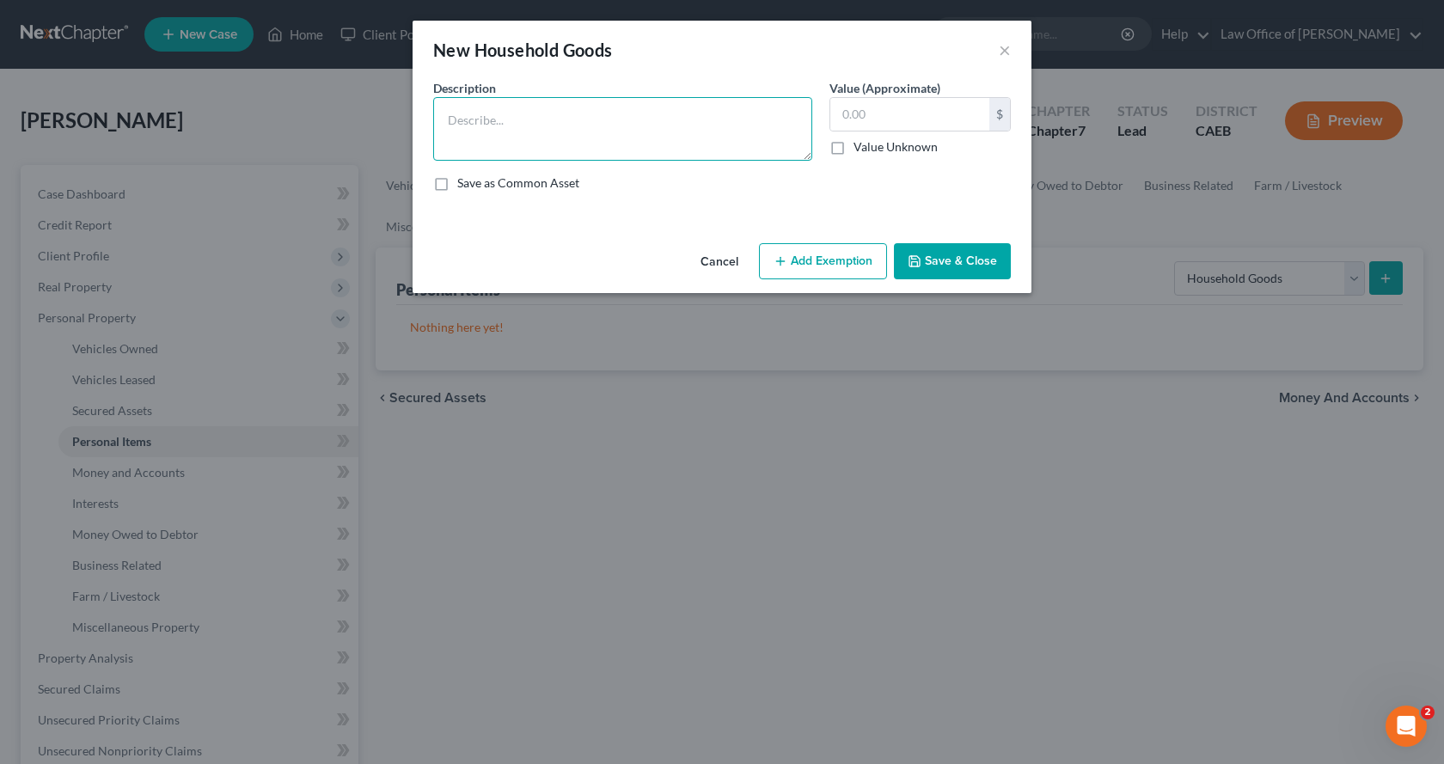
click at [509, 120] on textarea at bounding box center [622, 129] width 379 height 64
click at [597, 143] on textarea "Bedroom furniture $300.00, refrigerator $70.00, Kitchen equipment $200.00, Sewi…" at bounding box center [622, 129] width 379 height 64
click at [712, 137] on textarea "Bedroom furniture $300.00, refrigerator $70.00, Kitchen equipment $200.00, Sewi…" at bounding box center [622, 129] width 379 height 64
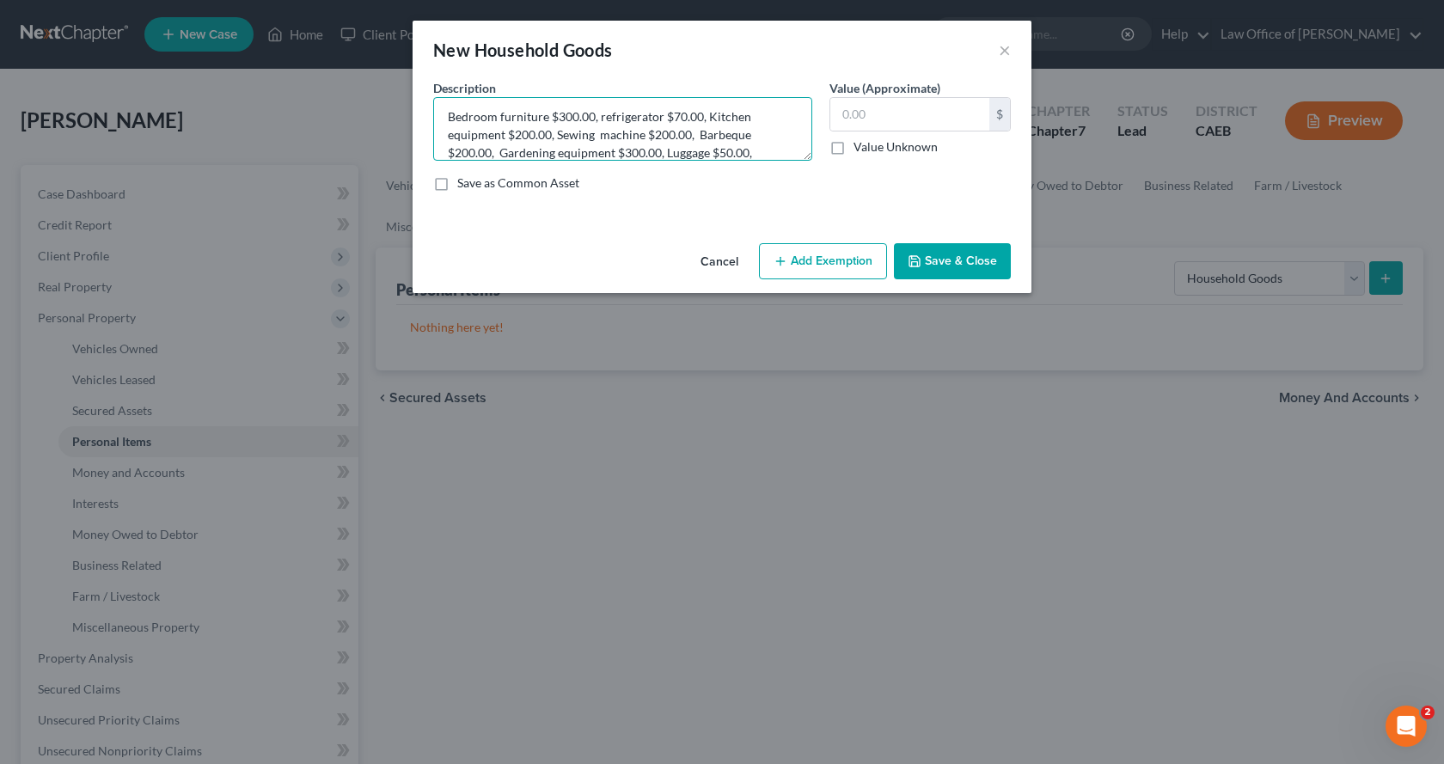
click at [666, 153] on textarea "Bedroom furniture $300.00, refrigerator $70.00, Kitchen equipment $200.00, Sewi…" at bounding box center [622, 129] width 379 height 64
click at [785, 156] on textarea "Bedroom furniture $300.00, refrigerator $70.00, Kitchen equipment $200.00, Sewi…" at bounding box center [622, 129] width 379 height 64
click at [520, 141] on textarea "Bedroom furniture $300.00, refrigerator $70.00, Kitchen equipment $200.00, Sewi…" at bounding box center [622, 129] width 379 height 64
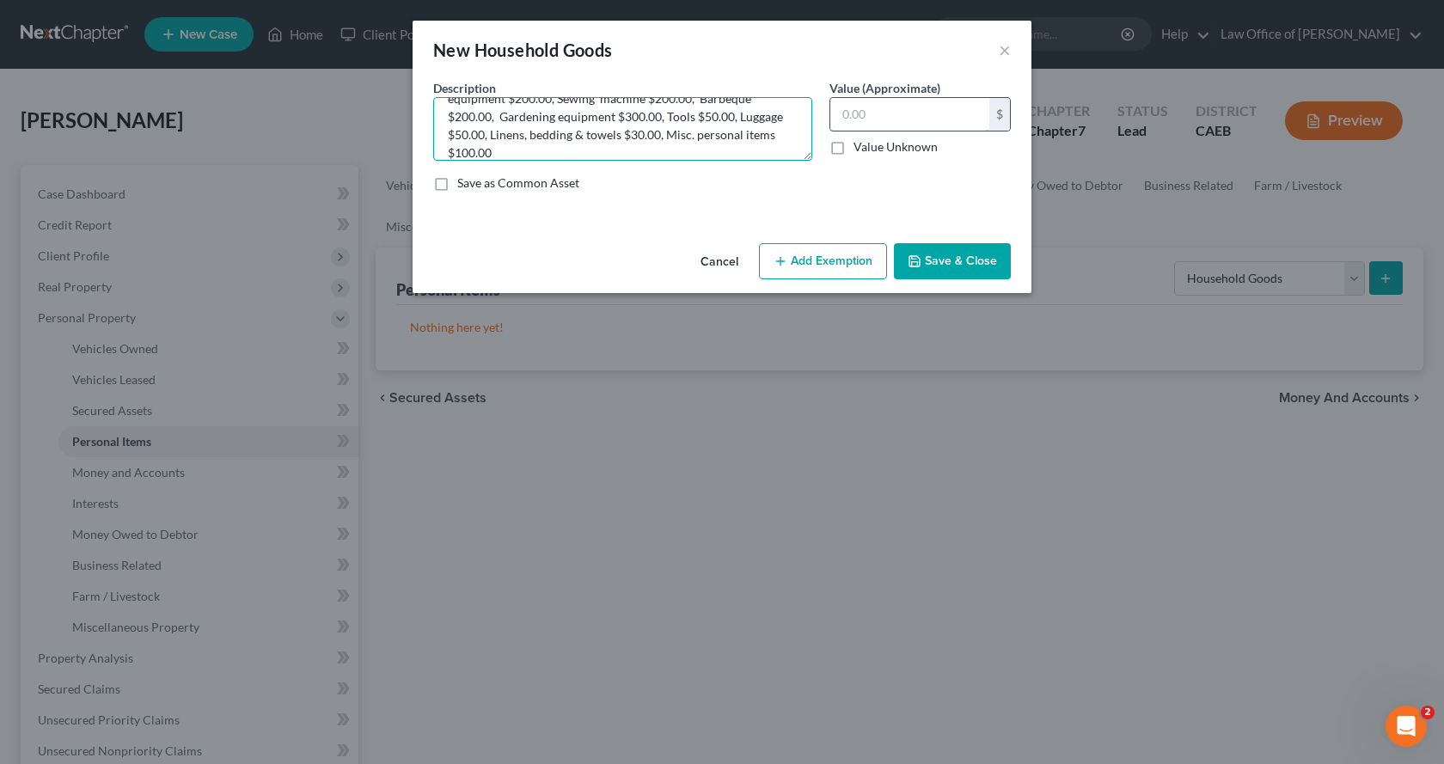
type textarea "Bedroom furniture $300.00, refrigerator $70.00, Kitchen equipment $200.00, Sewi…"
click at [921, 109] on input "text" at bounding box center [909, 114] width 159 height 33
type input "1,500.00"
click at [847, 272] on button "Add Exemption" at bounding box center [823, 261] width 128 height 36
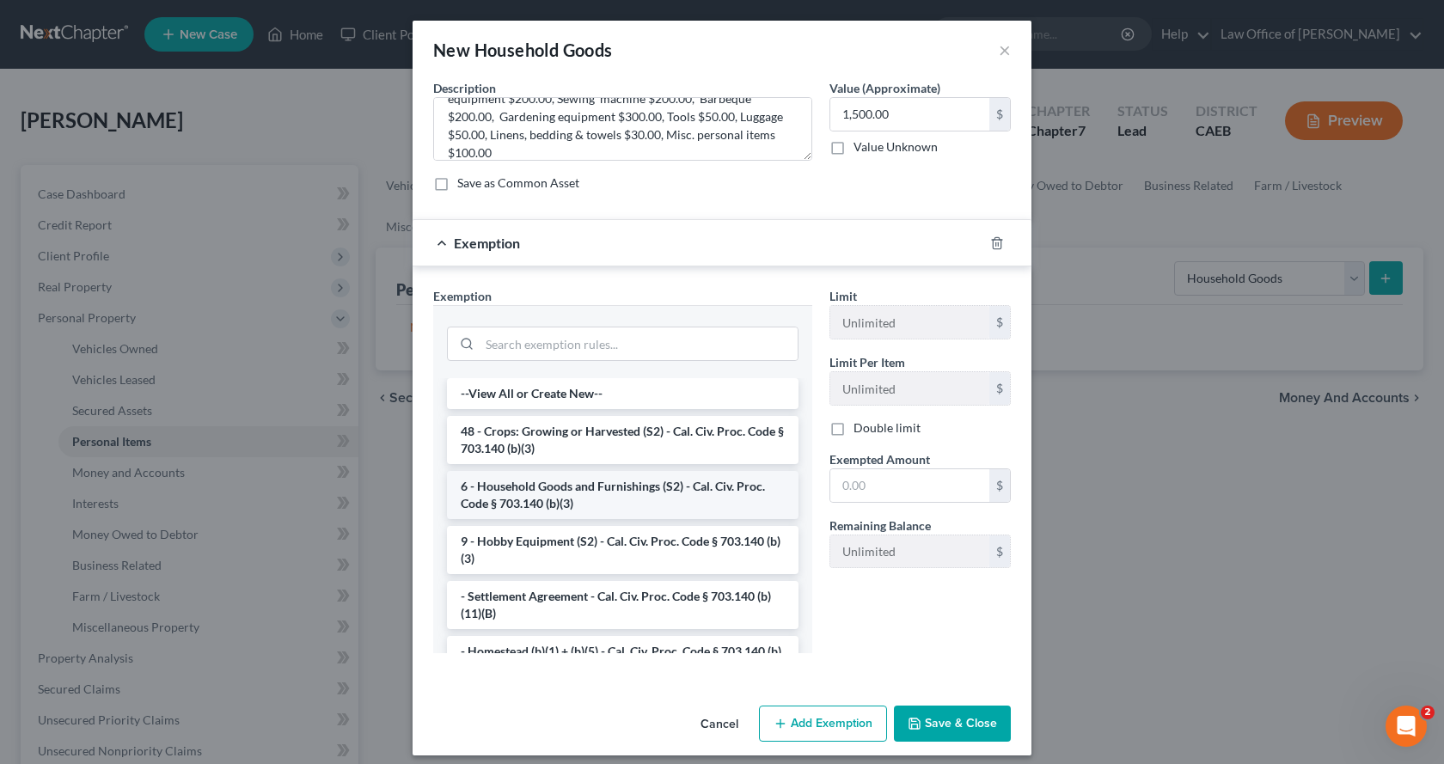
click at [569, 496] on li "6 - Household Goods and Furnishings (S2) - Cal. Civ. Proc. Code § 703.140 (b)(3)" at bounding box center [622, 495] width 351 height 48
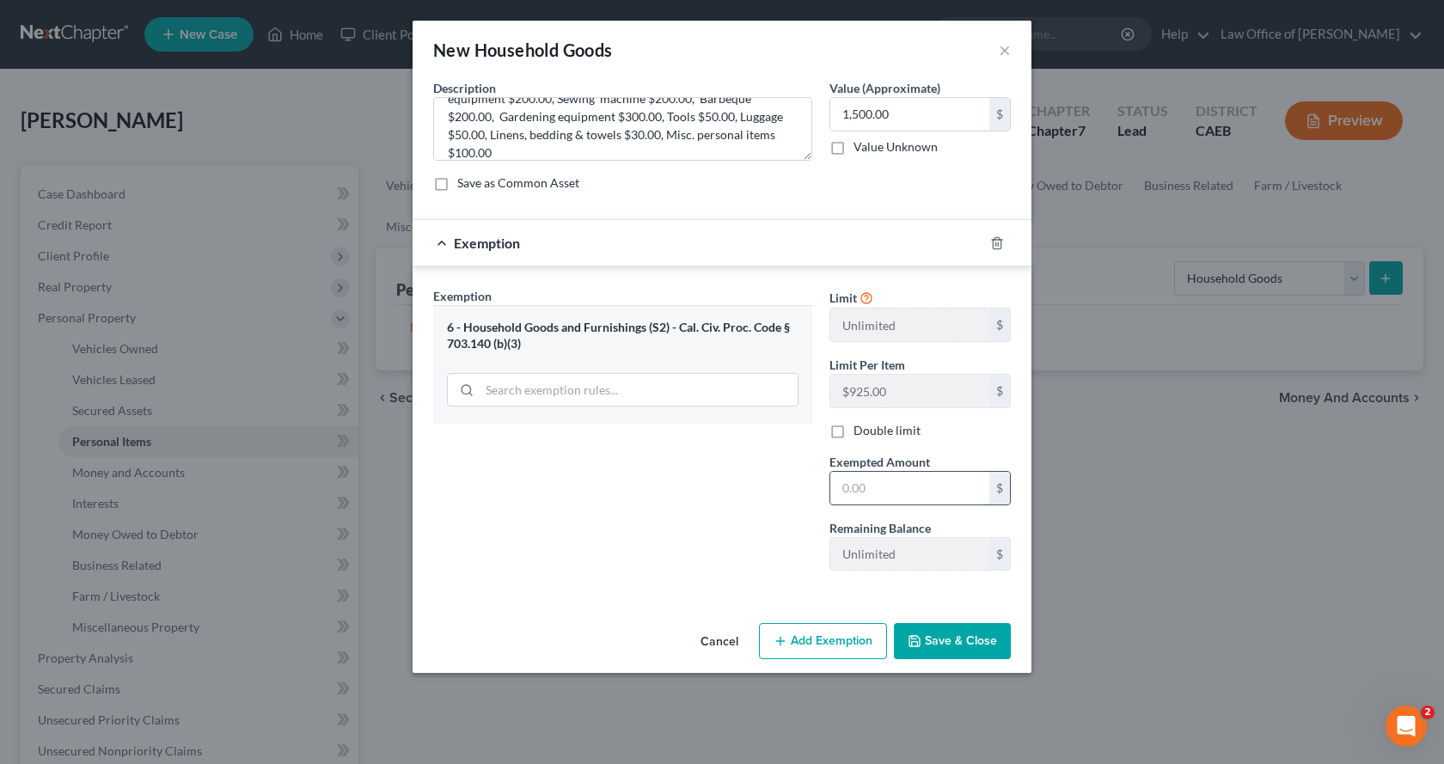
click at [887, 495] on input "text" at bounding box center [909, 488] width 159 height 33
type input "1,500.00"
click at [985, 650] on button "Save & Close" at bounding box center [952, 641] width 117 height 36
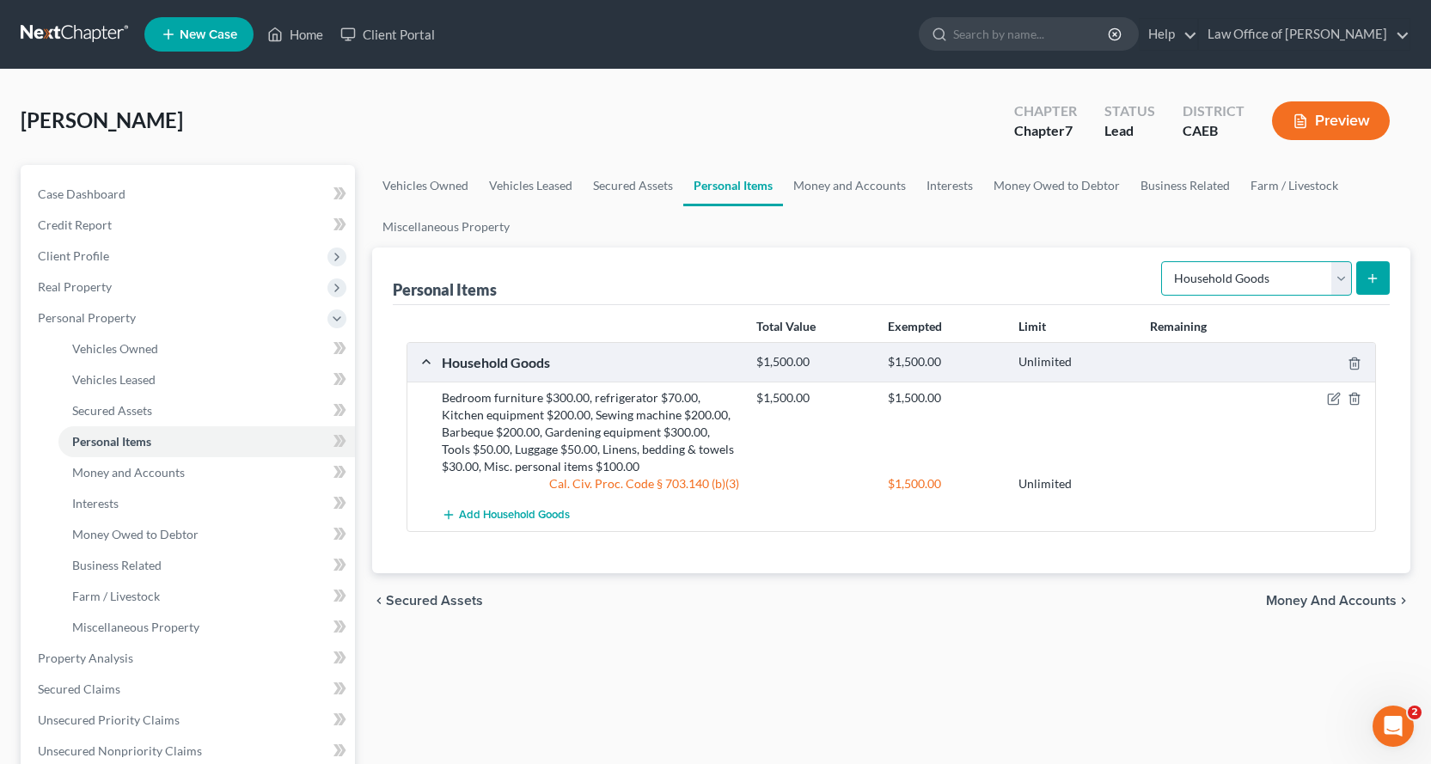
click at [1188, 279] on select "Select Item Type Clothing Collectibles Of Value Electronics Firearms Household …" at bounding box center [1256, 278] width 191 height 34
select select "electronics"
click at [1163, 261] on select "Select Item Type Clothing Collectibles Of Value Electronics Firearms Household …" at bounding box center [1256, 278] width 191 height 34
click at [1381, 277] on button "submit" at bounding box center [1373, 278] width 34 height 34
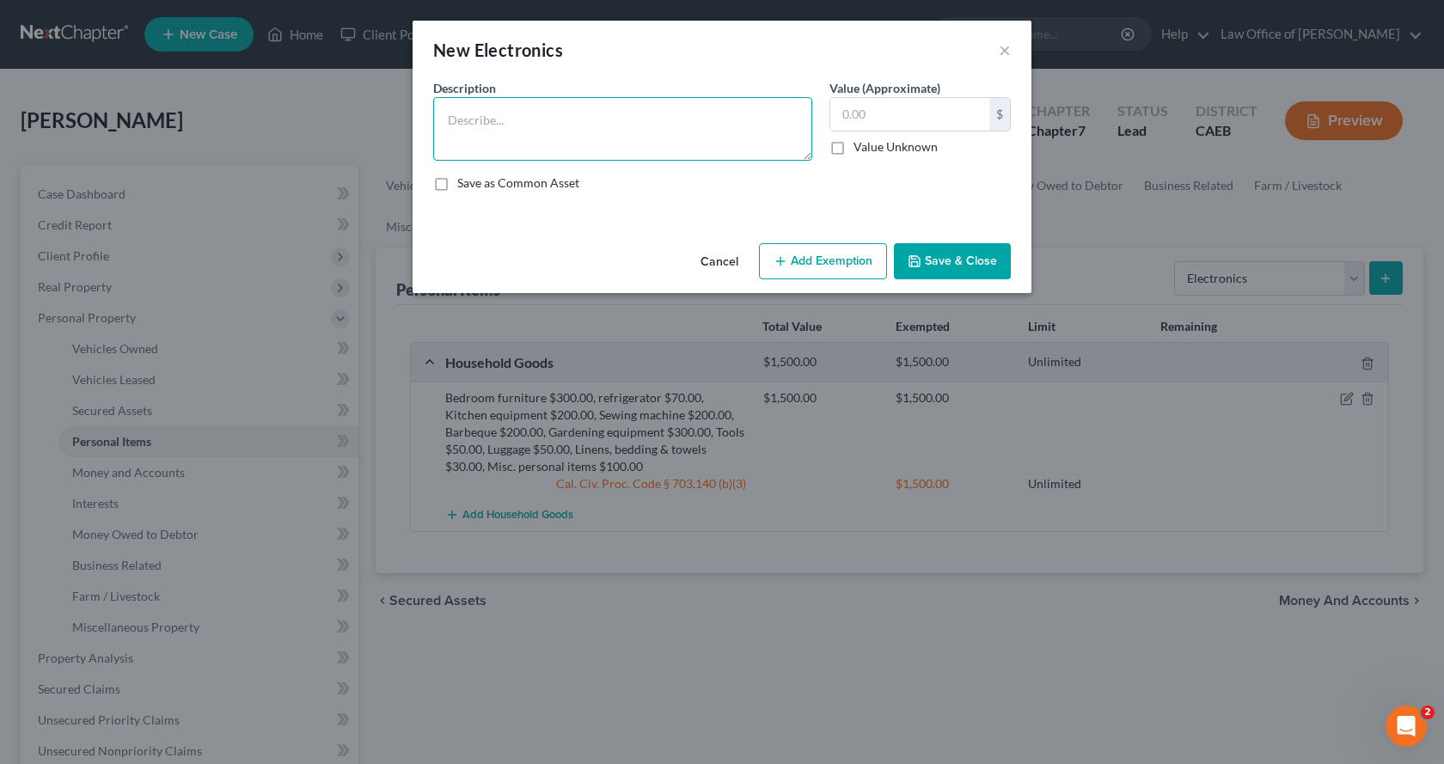
click at [548, 125] on textarea at bounding box center [622, 129] width 379 height 64
type textarea "2 TVs $100.00, DVD player $10.00, Computer equipment $200.00, Cellular phone $8…"
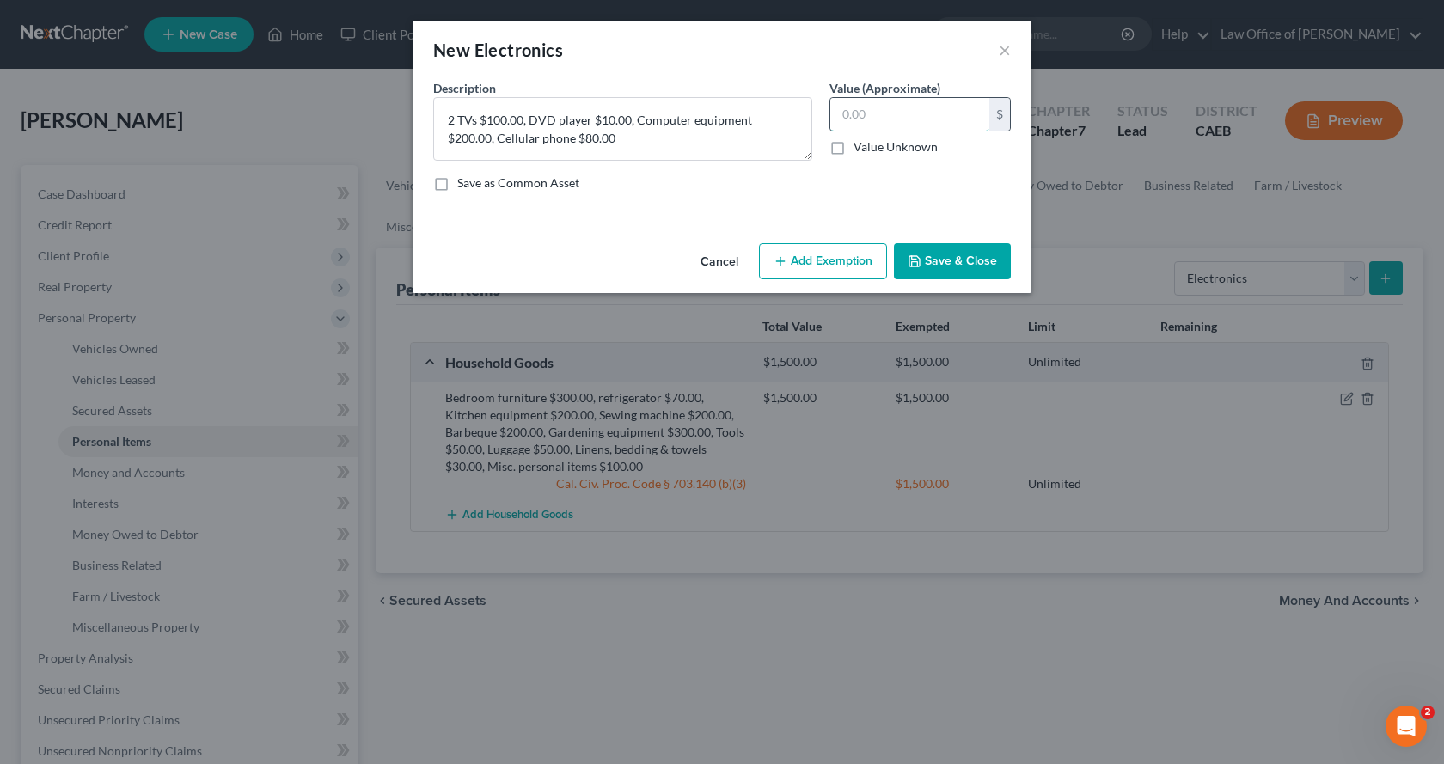
click at [927, 120] on input "text" at bounding box center [909, 114] width 159 height 33
type input "390.00"
click at [822, 269] on button "Add Exemption" at bounding box center [823, 261] width 128 height 36
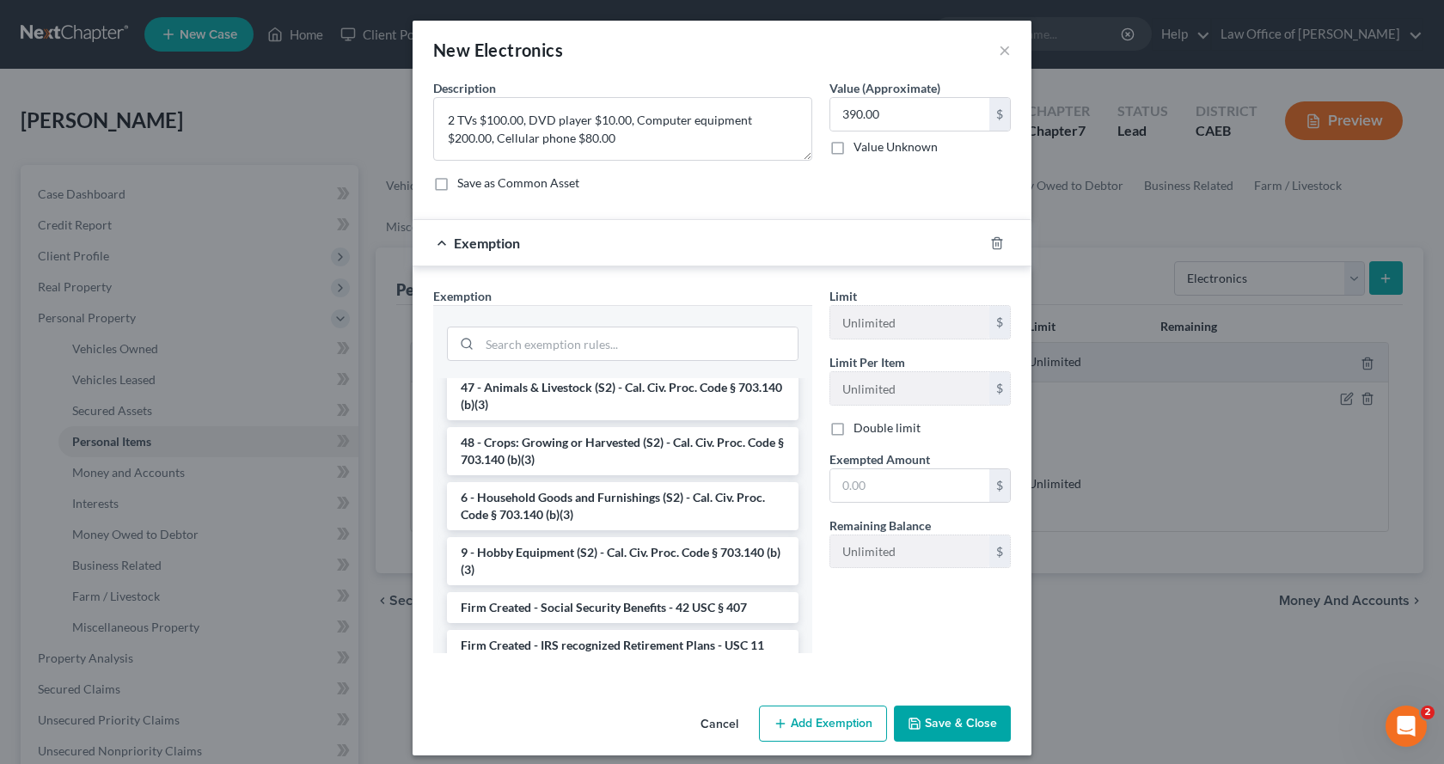
scroll to position [1461, 0]
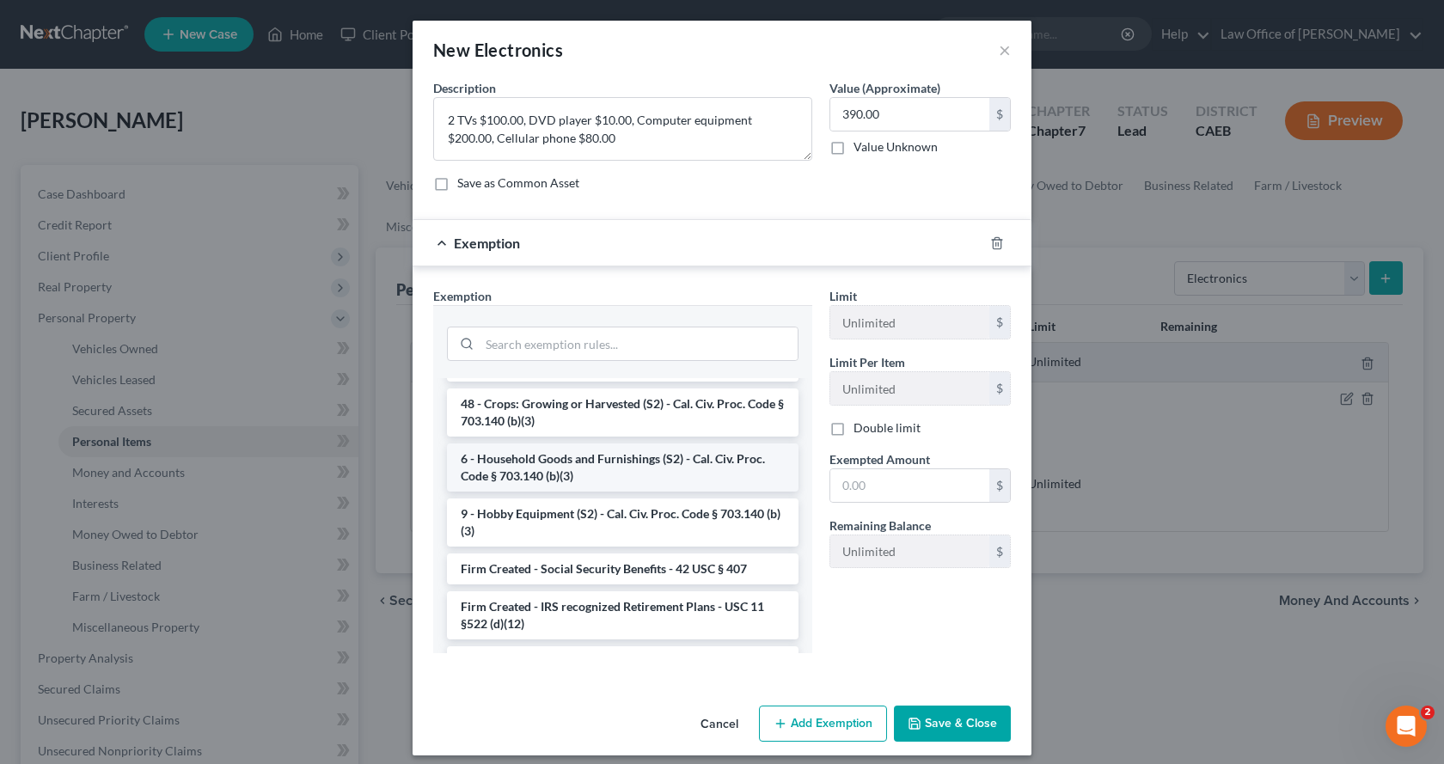
click at [580, 492] on li "6 - Household Goods and Furnishings (S2) - Cal. Civ. Proc. Code § 703.140 (b)(3)" at bounding box center [622, 467] width 351 height 48
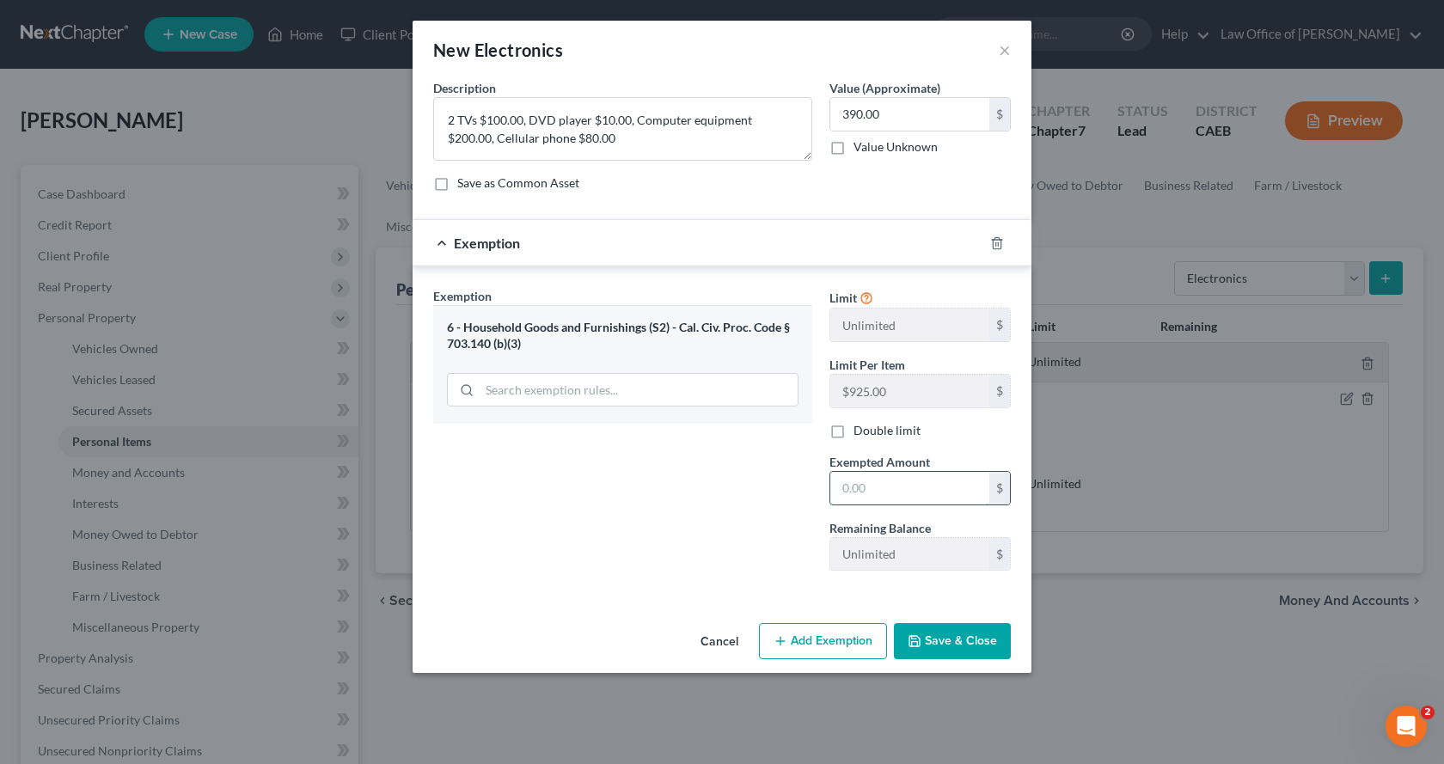
click at [924, 484] on input "text" at bounding box center [909, 488] width 159 height 33
type input "390.00"
click at [970, 651] on button "Save & Close" at bounding box center [952, 641] width 117 height 36
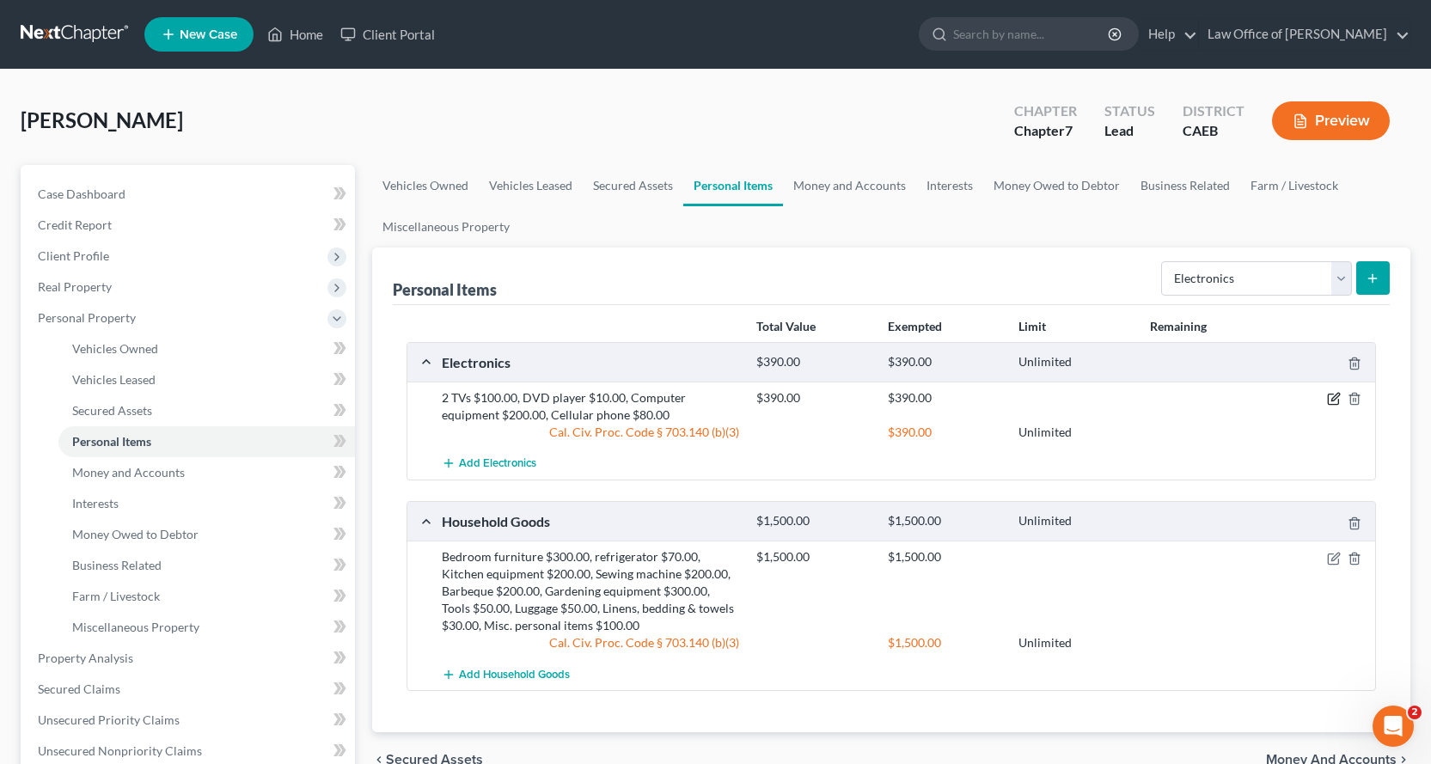
click at [1330, 402] on icon "button" at bounding box center [1334, 399] width 14 height 14
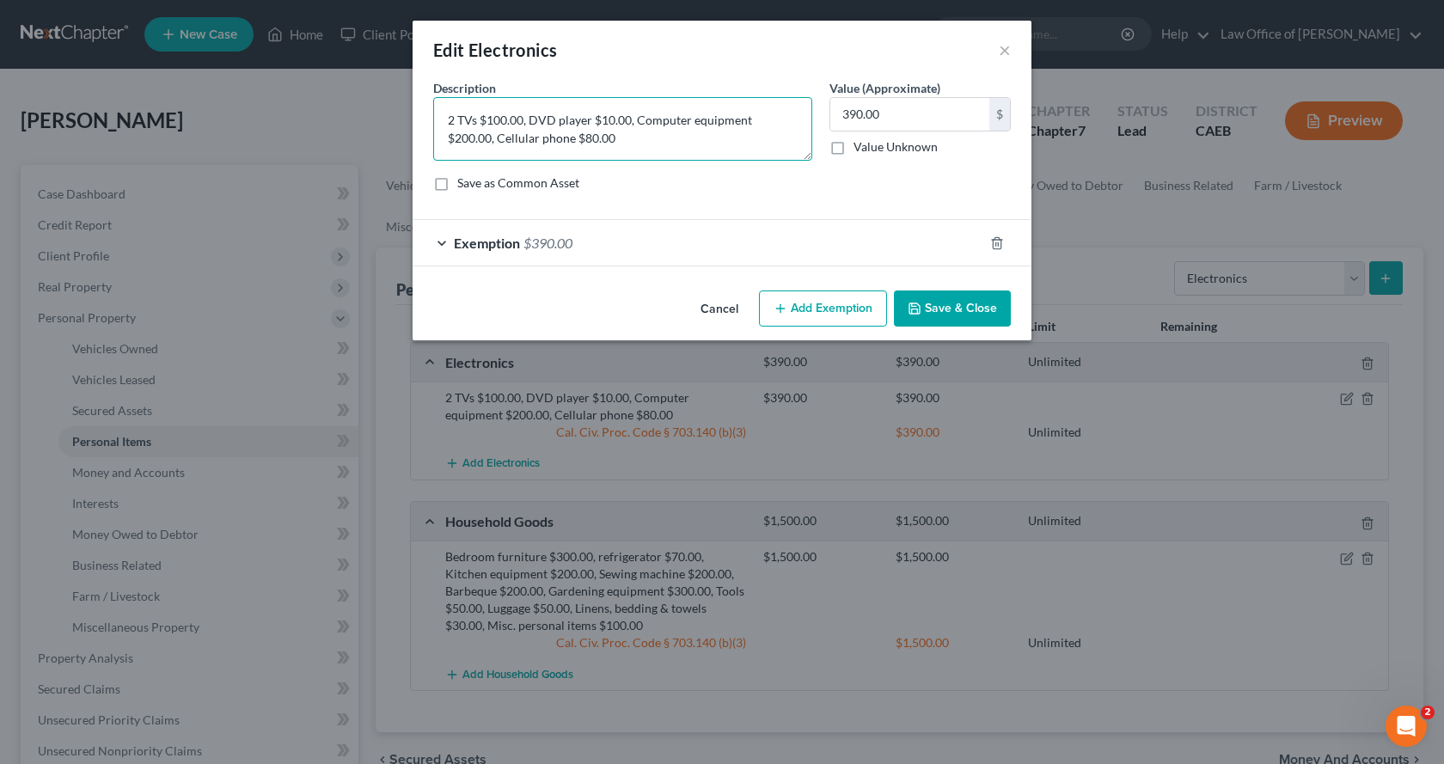
click at [564, 137] on textarea "2 TVs $100.00, DVD player $10.00, Computer equipment $200.00, Cellular phone $8…" at bounding box center [622, 129] width 379 height 64
type textarea "2 TVs $100.00, DVD player $10.00, Computer equipment $200.00, Cellular phone $8…"
type input "391.00"
click at [848, 305] on button "Add Exemption" at bounding box center [823, 308] width 128 height 36
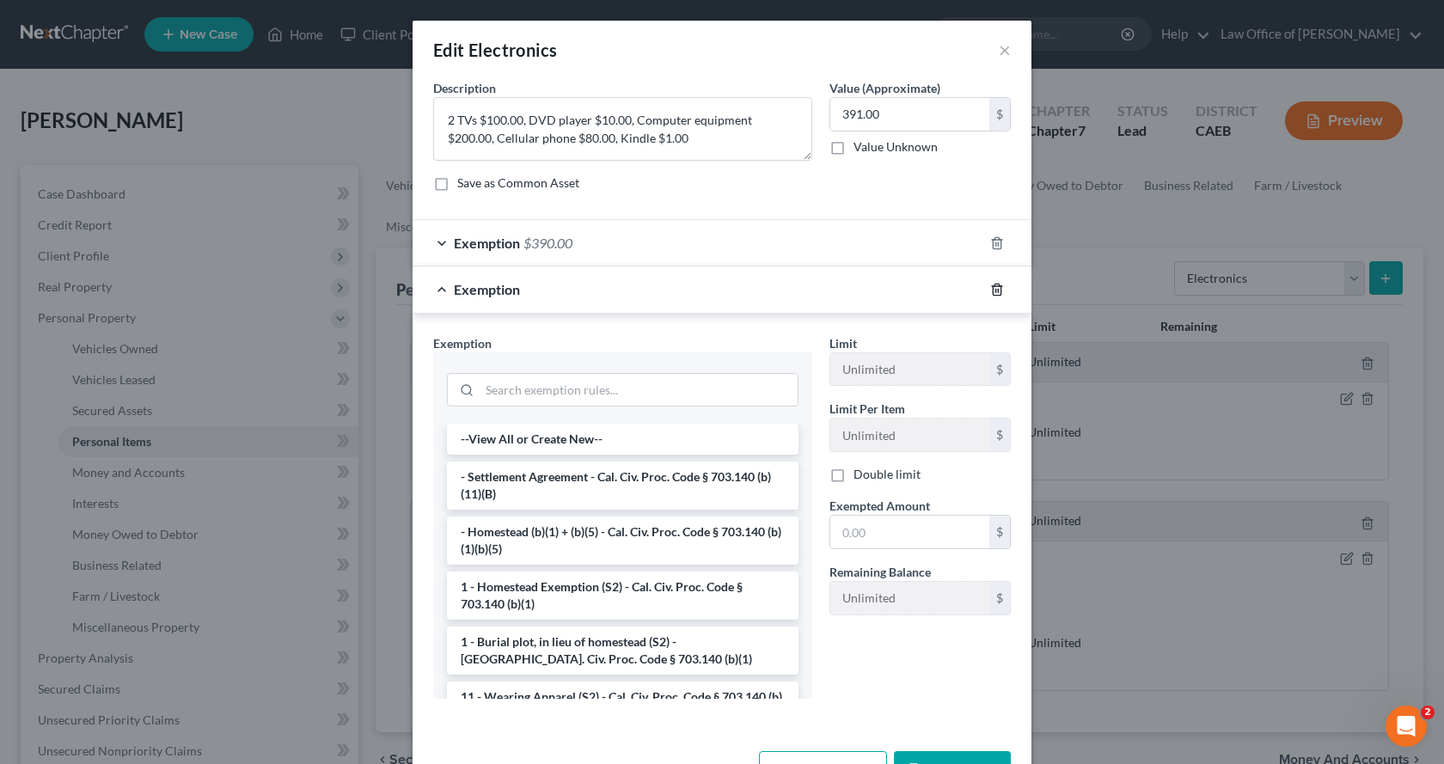
click at [998, 290] on line "button" at bounding box center [998, 290] width 0 height 3
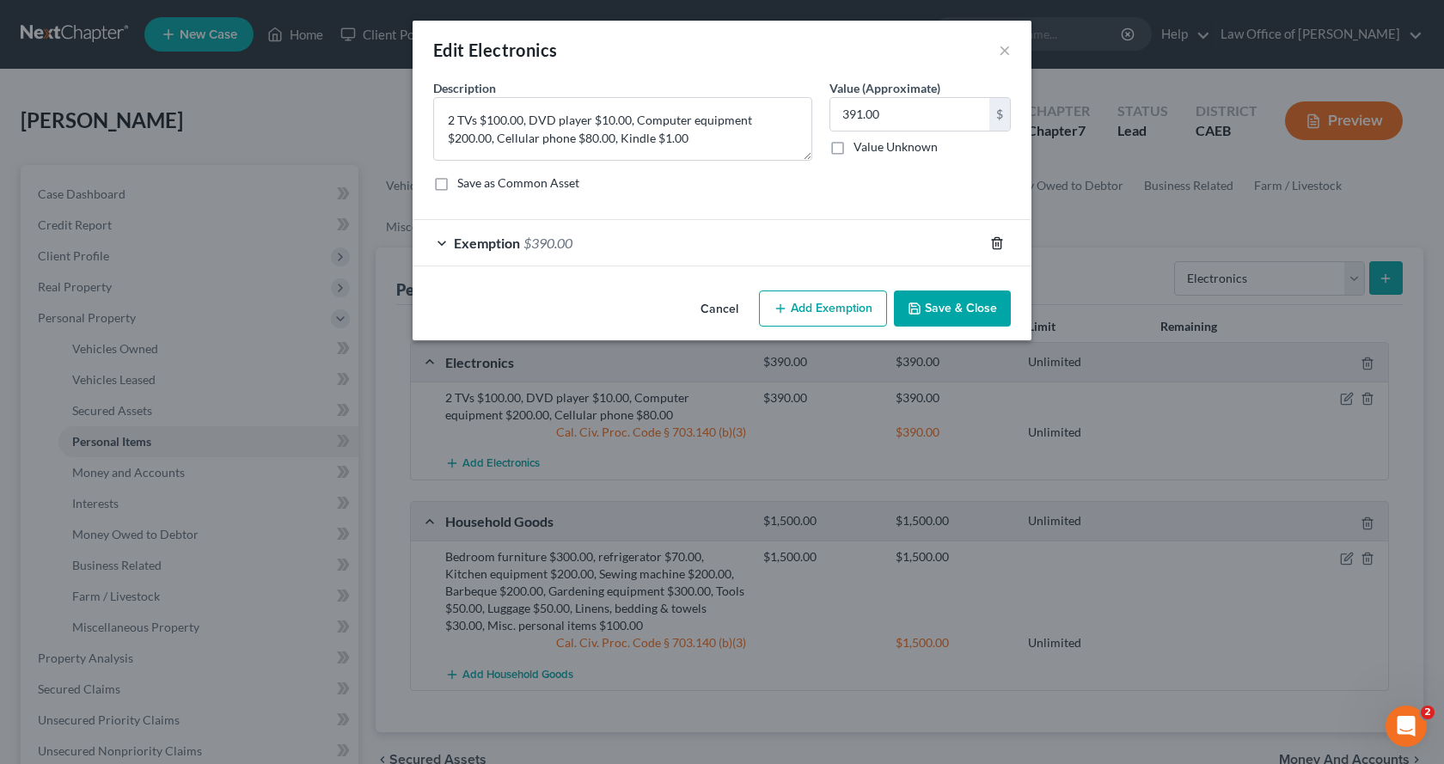
click at [998, 247] on icon "button" at bounding box center [997, 243] width 14 height 14
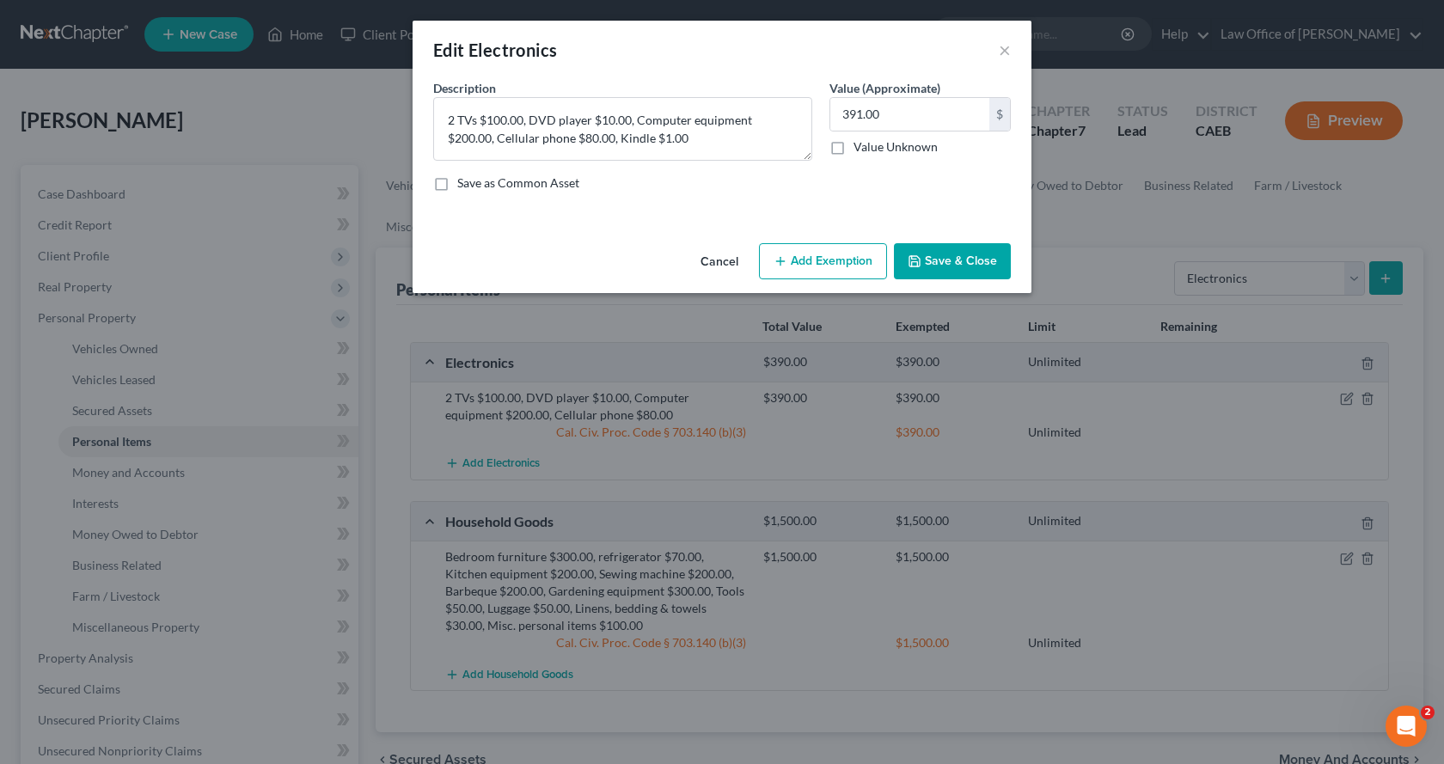
click at [854, 260] on button "Add Exemption" at bounding box center [823, 261] width 128 height 36
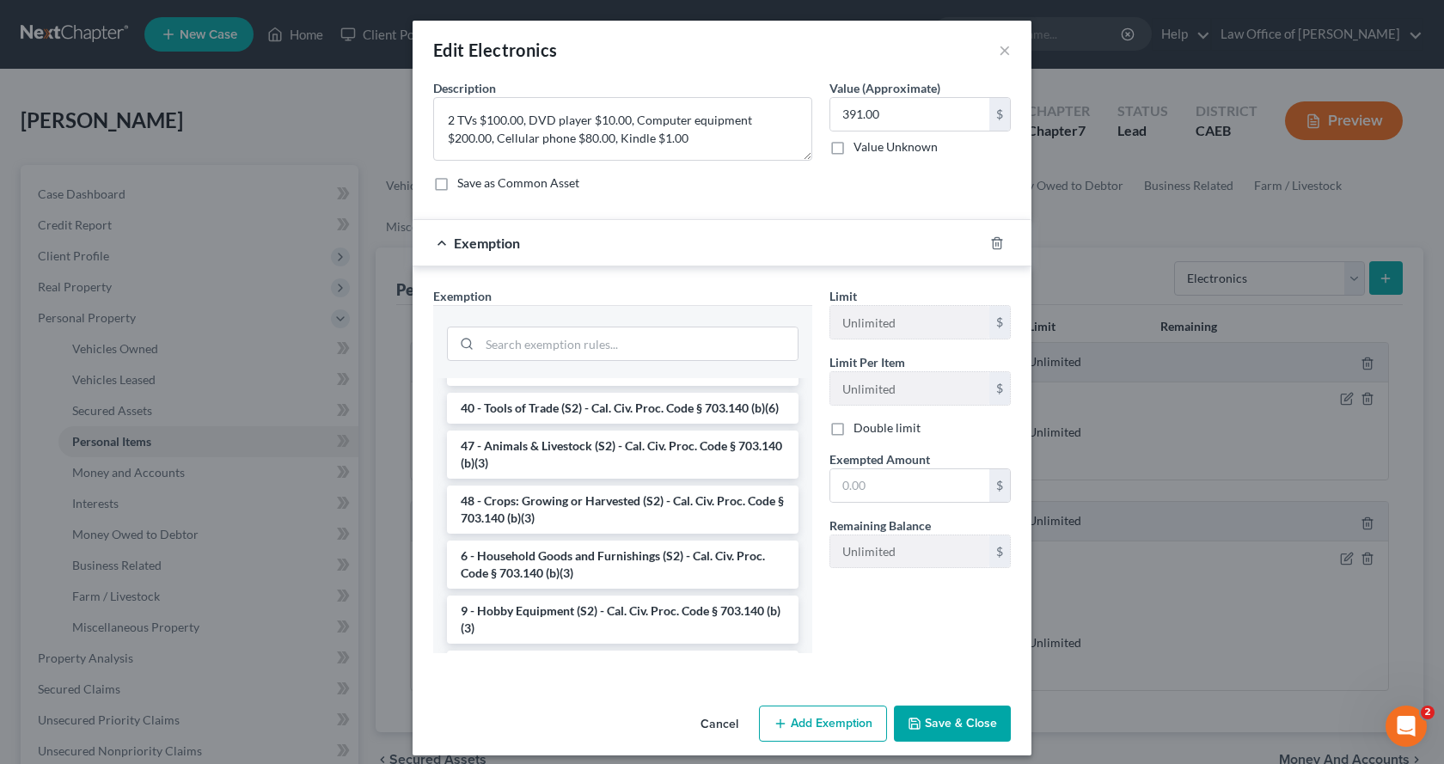
scroll to position [1375, 0]
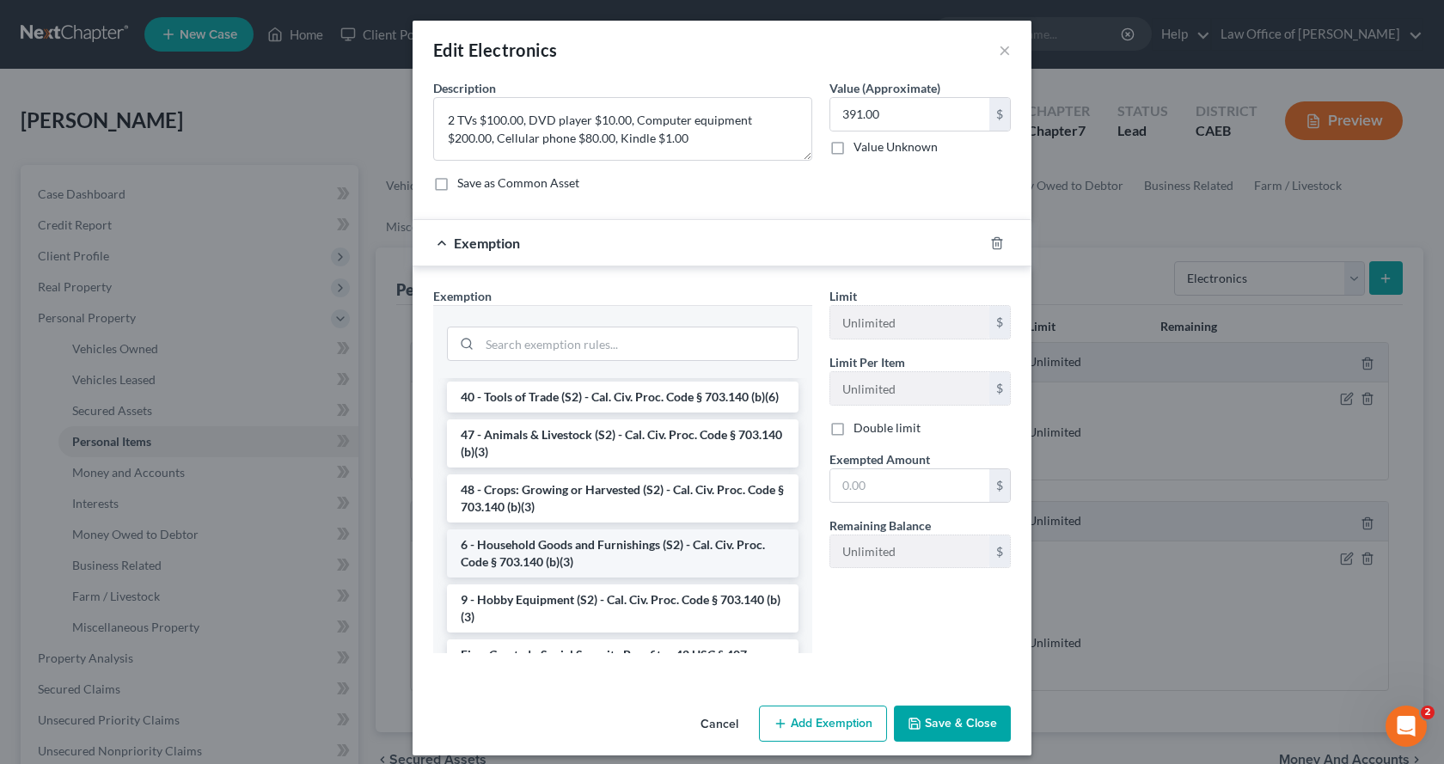
click at [552, 577] on li "6 - Household Goods and Furnishings (S2) - Cal. Civ. Proc. Code § 703.140 (b)(3)" at bounding box center [622, 553] width 351 height 48
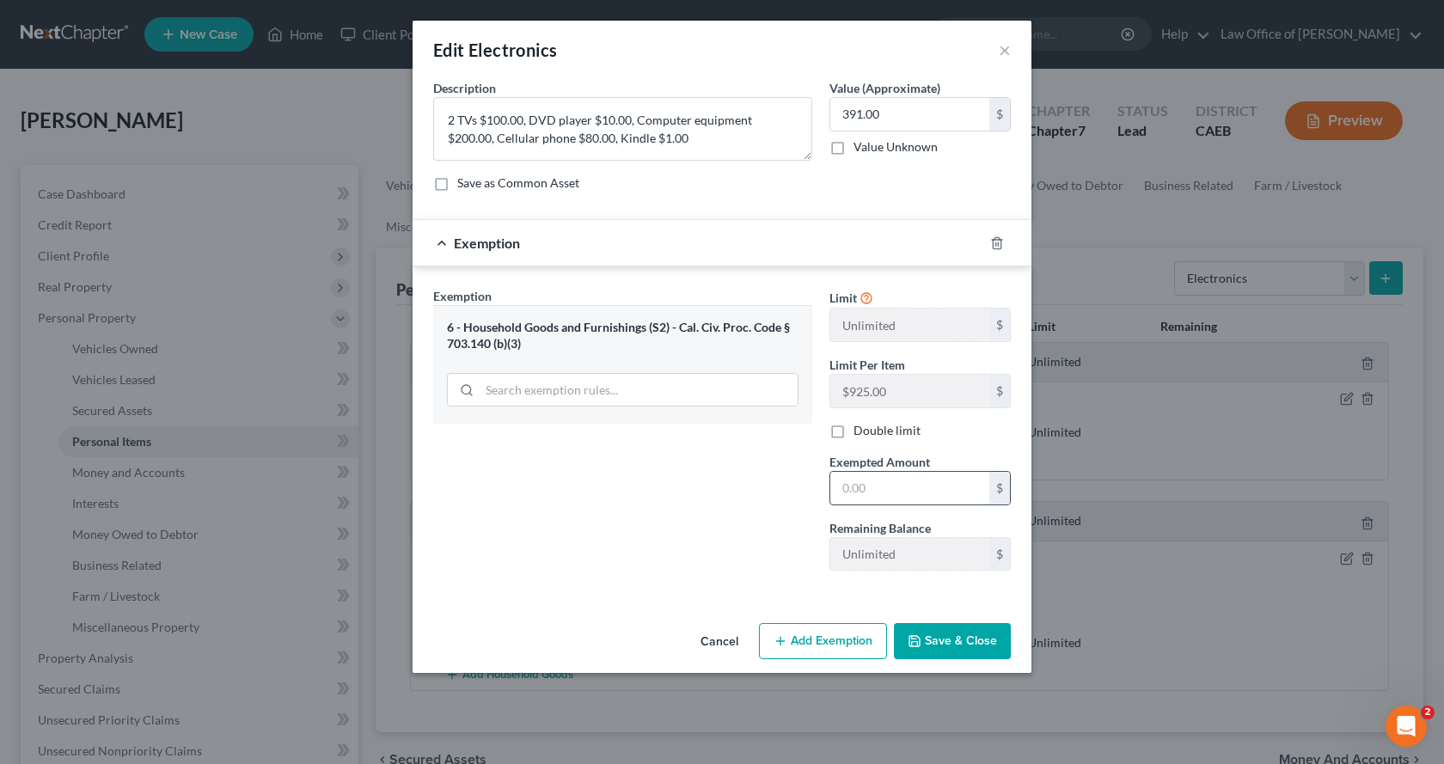
click at [893, 497] on input "text" at bounding box center [909, 488] width 159 height 33
type input "391.00"
click at [960, 638] on button "Save & Close" at bounding box center [952, 641] width 117 height 36
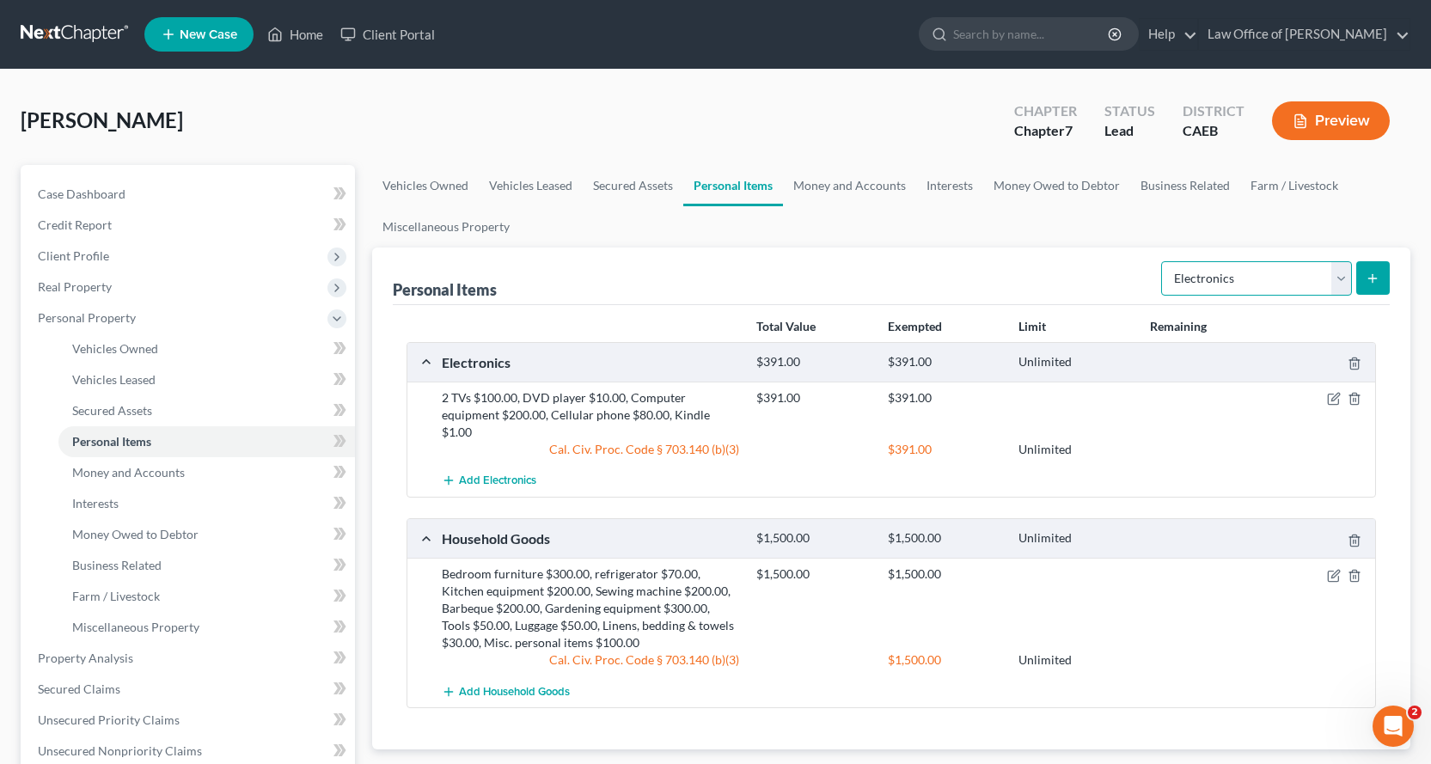
click at [1316, 267] on select "Select Item Type Clothing Collectibles Of Value Electronics Firearms Household …" at bounding box center [1256, 278] width 191 height 34
select select "collectibles_of_value"
click at [1163, 261] on select "Select Item Type Clothing Collectibles Of Value Electronics Firearms Household …" at bounding box center [1256, 278] width 191 height 34
click at [1382, 276] on button "submit" at bounding box center [1373, 278] width 34 height 34
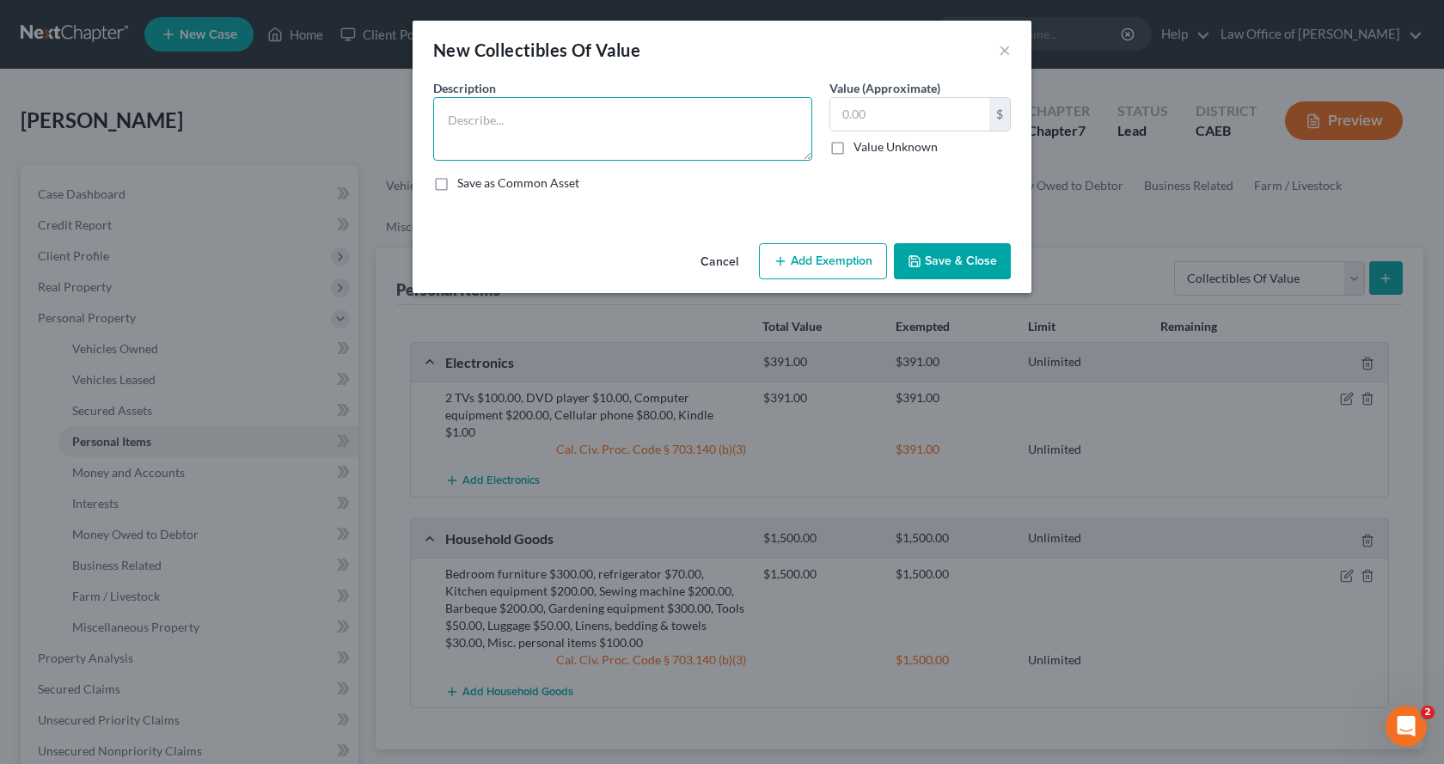
click at [461, 116] on textarea at bounding box center [622, 129] width 379 height 64
click at [530, 140] on textarea "Antique dresser $100.00, Artwork $40.00, Books $20.00, Pictures $10.00, A's T -…" at bounding box center [622, 129] width 379 height 64
type textarea "Antique dresser $100.00, Artwork $40.00, Books $20.00, Pictures $10.00, A's T -…"
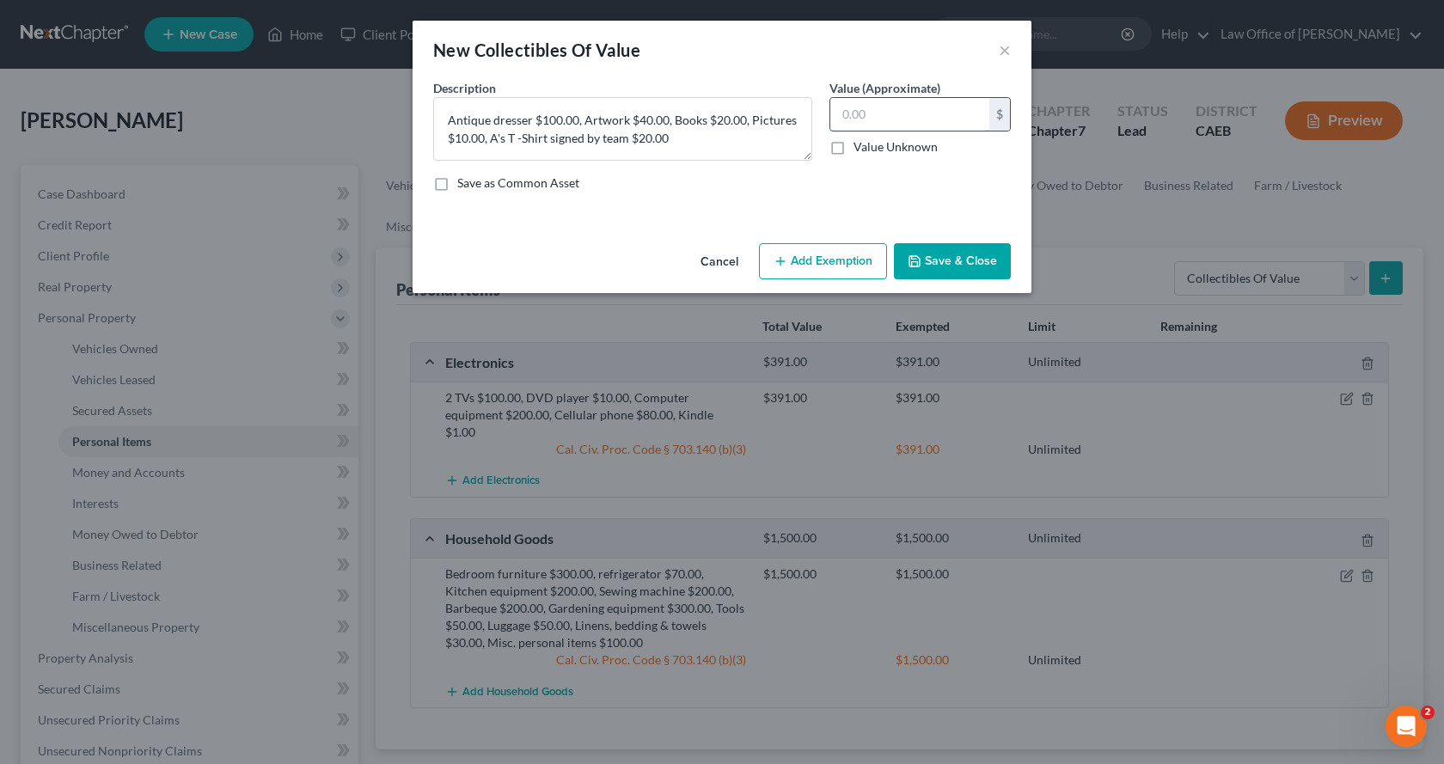
click at [893, 113] on input "text" at bounding box center [909, 114] width 159 height 33
type input "190.00"
click at [889, 268] on div "Cancel Add Exemption Save & Close" at bounding box center [721, 264] width 619 height 57
click at [785, 257] on icon "button" at bounding box center [780, 261] width 14 height 14
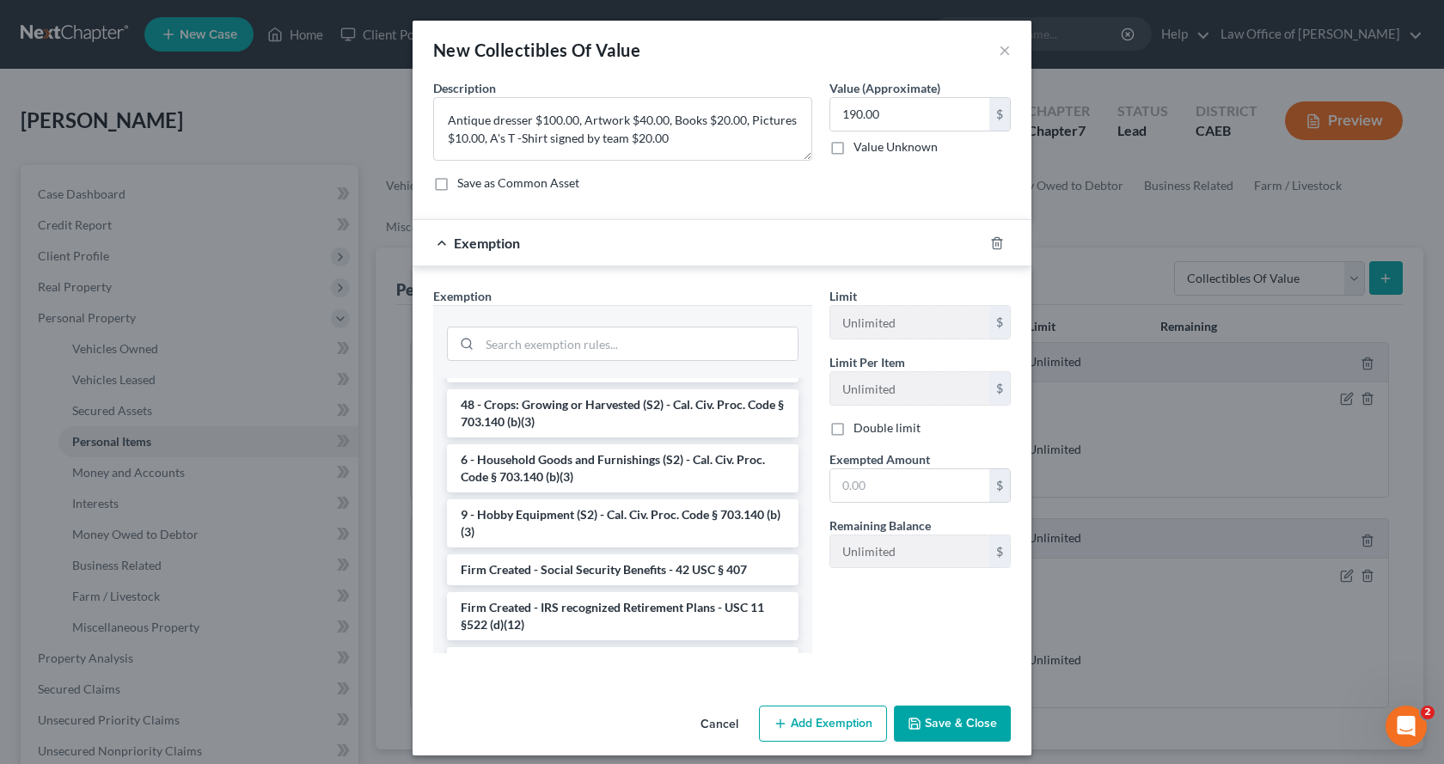
scroll to position [1461, 0]
click at [553, 492] on li "6 - Household Goods and Furnishings (S2) - Cal. Civ. Proc. Code § 703.140 (b)(3)" at bounding box center [622, 467] width 351 height 48
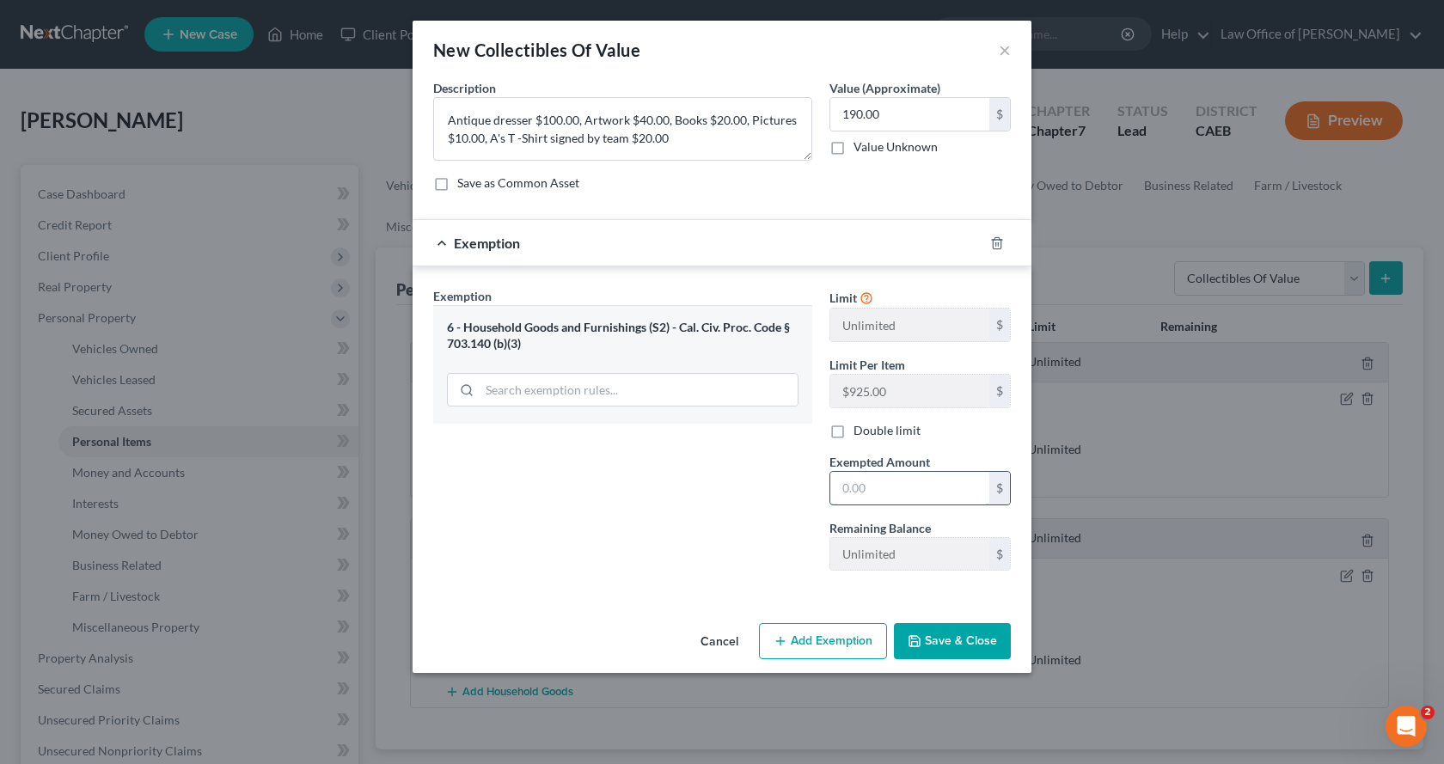
click at [861, 492] on input "text" at bounding box center [909, 488] width 159 height 33
type input "190.00"
click at [930, 636] on button "Save & Close" at bounding box center [952, 641] width 117 height 36
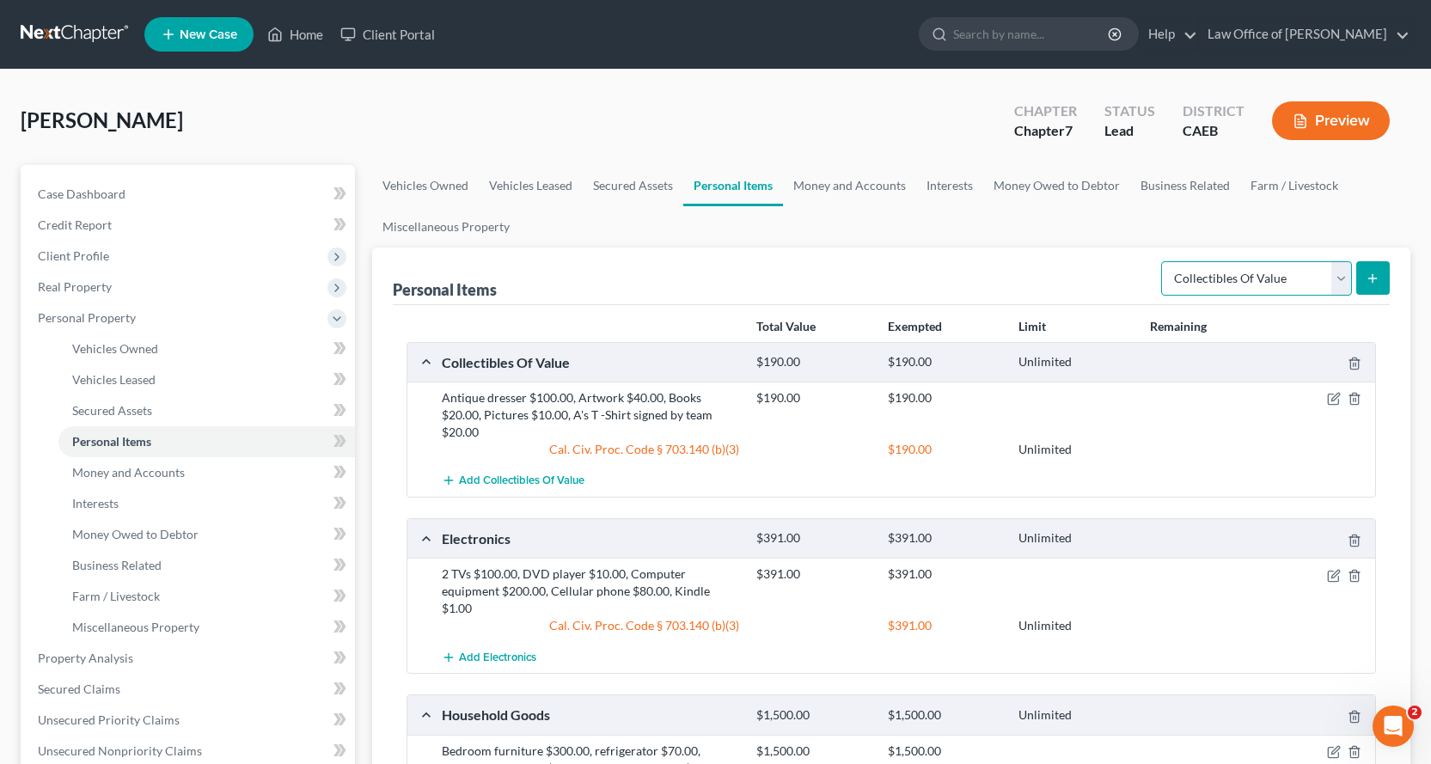
click at [1315, 290] on select "Select Item Type Clothing Collectibles Of Value Electronics Firearms Household …" at bounding box center [1256, 278] width 191 height 34
select select "sports_and_hobby_equipment"
click at [1163, 261] on select "Select Item Type Clothing Collectibles Of Value Electronics Firearms Household …" at bounding box center [1256, 278] width 191 height 34
click at [1369, 278] on line "submit" at bounding box center [1373, 278] width 8 height 0
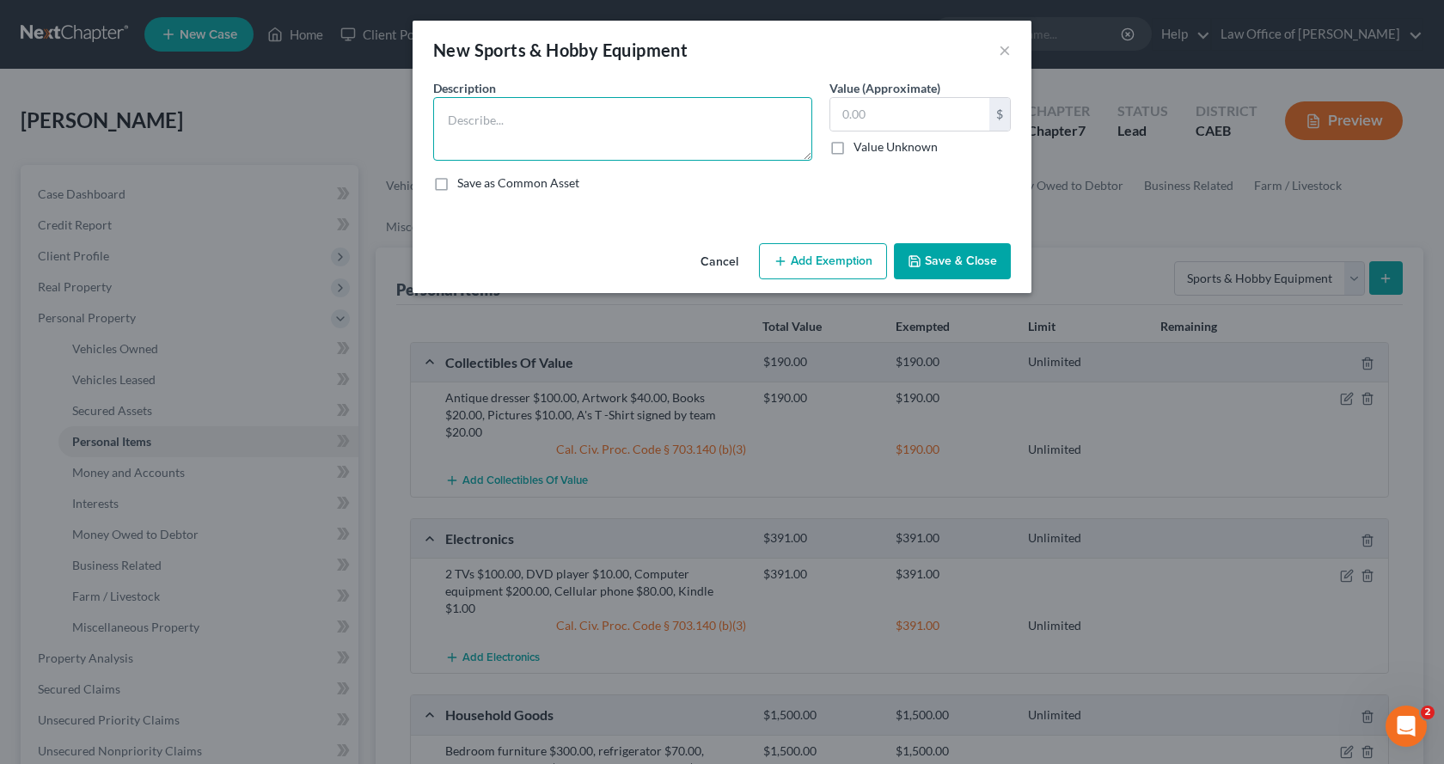
click at [494, 119] on textarea at bounding box center [622, 129] width 379 height 64
click at [499, 144] on textarea "Sports equipment $200.00, Camera $300.00, Exercise equipment $50.00, CAmping eq…" at bounding box center [622, 129] width 379 height 64
type textarea "Sports equipment $200.00, Camera $300.00, Exercise equipment $50.00, Camping eq…"
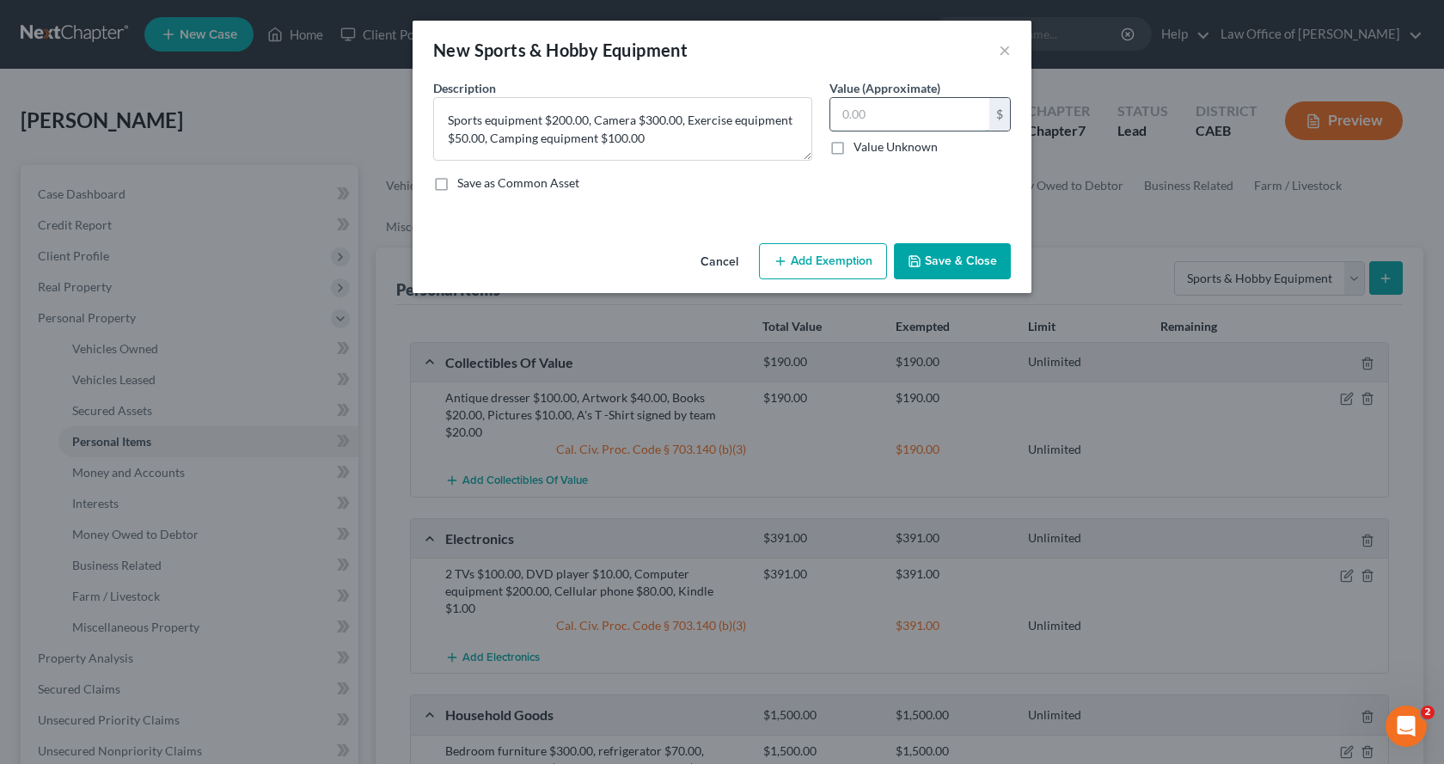
click at [914, 104] on input "text" at bounding box center [909, 114] width 159 height 33
type input "650.00"
click at [841, 247] on button "Add Exemption" at bounding box center [823, 261] width 128 height 36
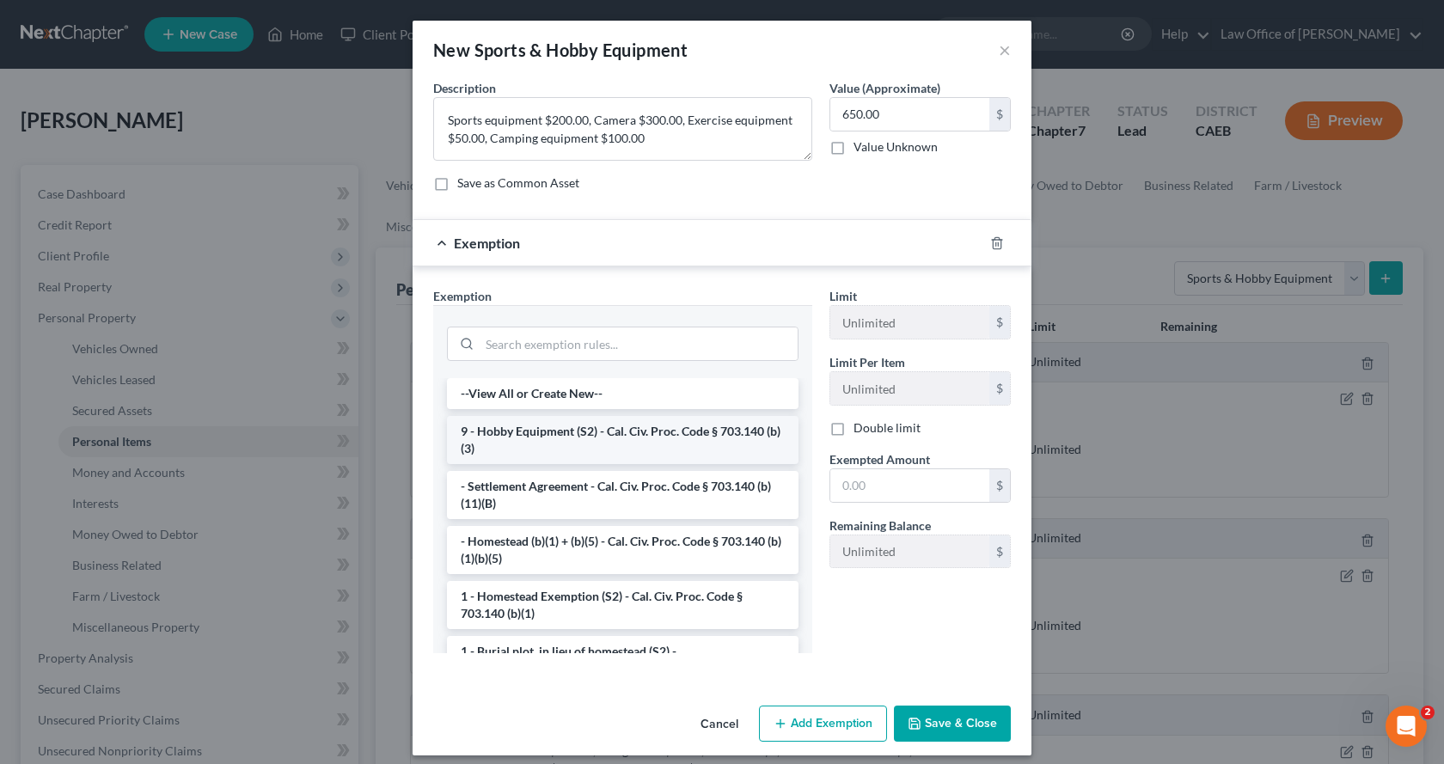
click at [504, 440] on li "9 - Hobby Equipment (S2) - Cal. Civ. Proc. Code § 703.140 (b)(3)" at bounding box center [622, 440] width 351 height 48
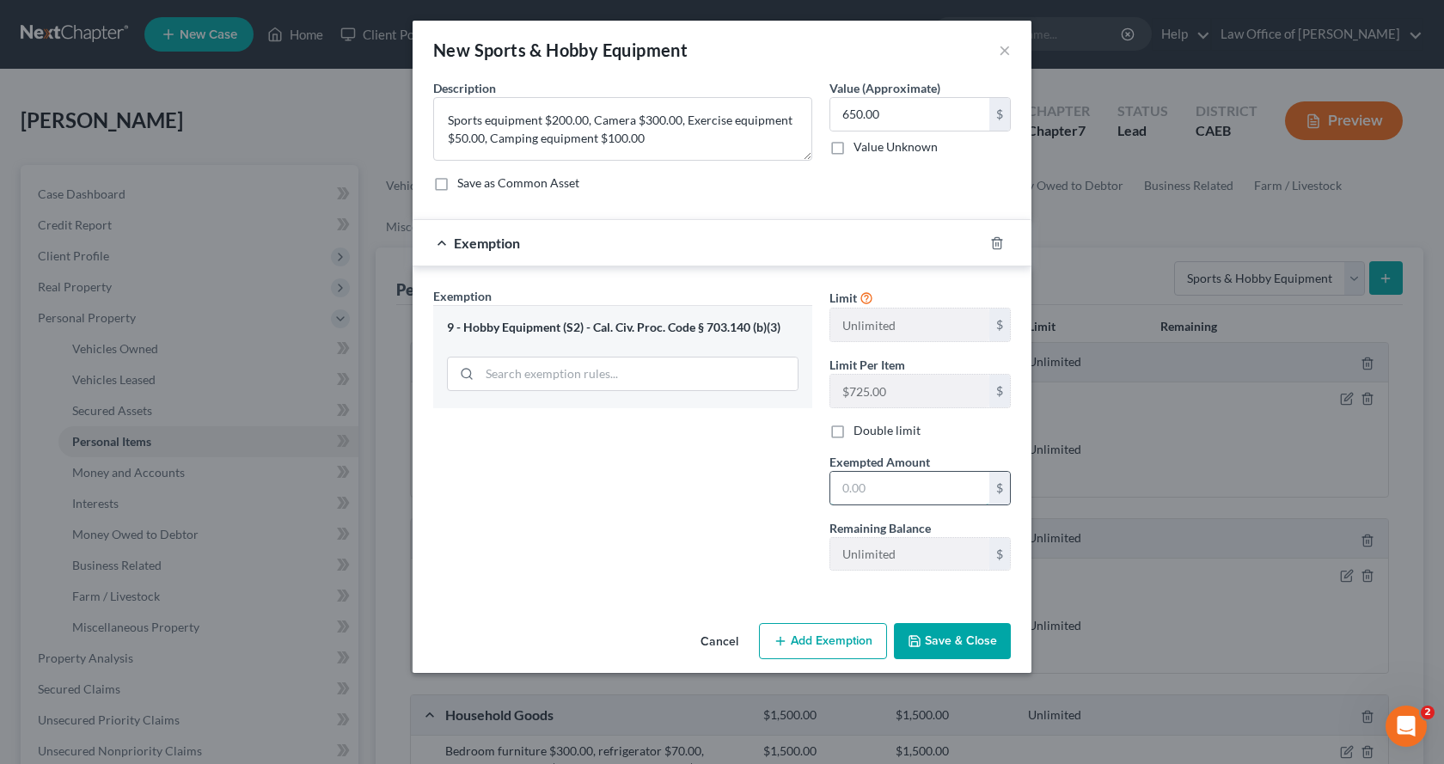
click at [881, 496] on input "text" at bounding box center [909, 488] width 159 height 33
type input "650.00"
click at [940, 635] on button "Save & Close" at bounding box center [952, 641] width 117 height 36
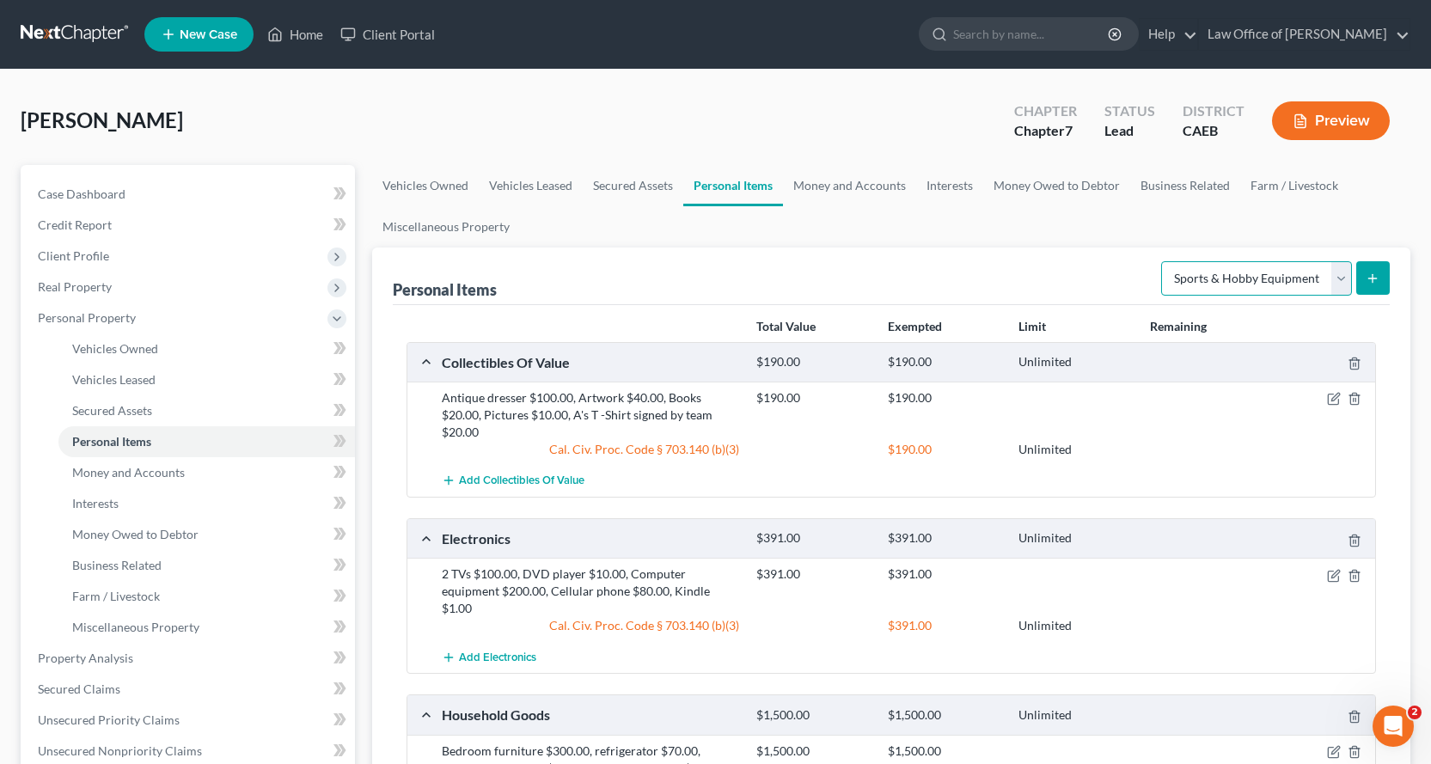
click at [1236, 281] on select "Select Item Type Clothing Collectibles Of Value Electronics Firearms Household …" at bounding box center [1256, 278] width 191 height 34
select select "clothing"
click at [1163, 261] on select "Select Item Type Clothing Collectibles Of Value Electronics Firearms Household …" at bounding box center [1256, 278] width 191 height 34
click at [1373, 267] on button "submit" at bounding box center [1373, 278] width 34 height 34
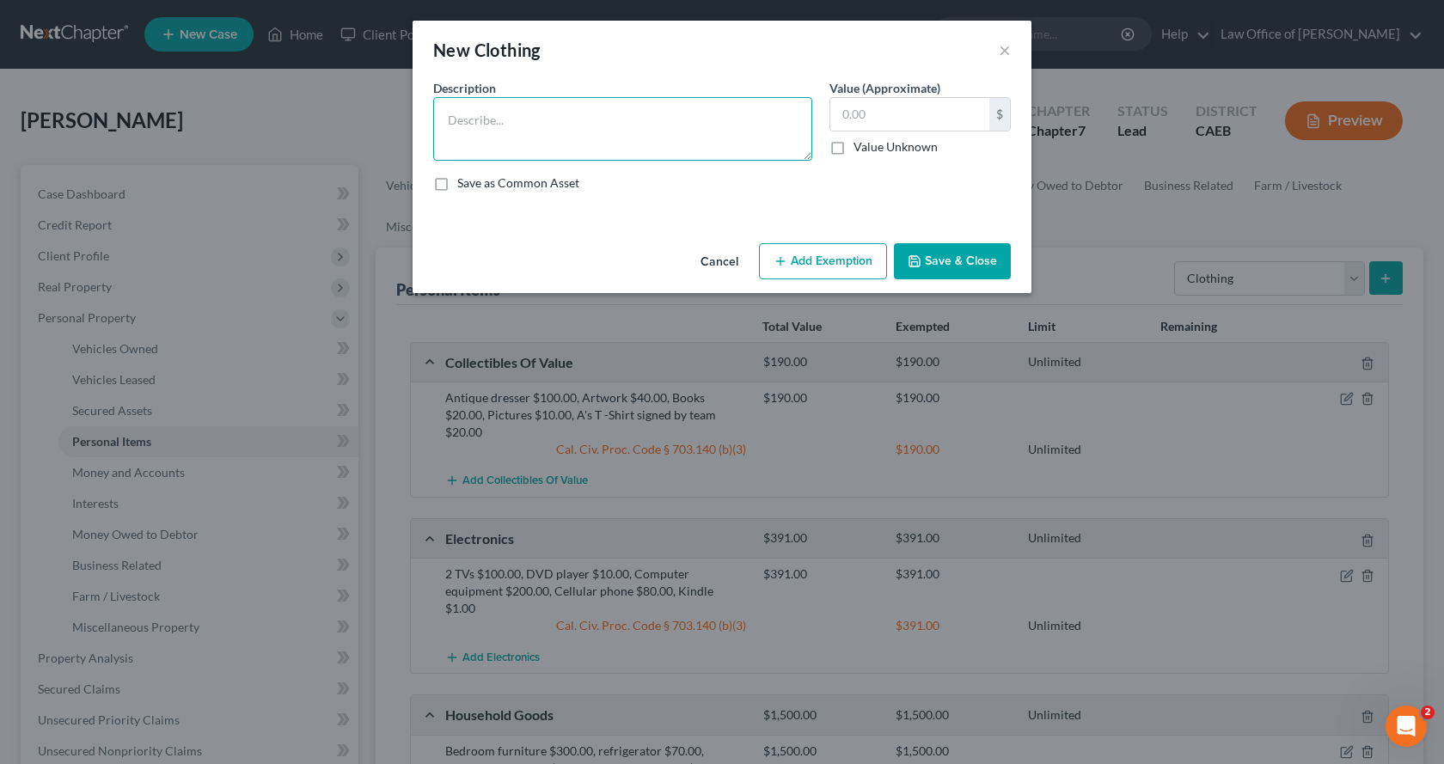
click at [533, 125] on textarea at bounding box center [622, 129] width 379 height 64
type textarea "Clothing"
click at [917, 101] on input "text" at bounding box center [909, 114] width 159 height 33
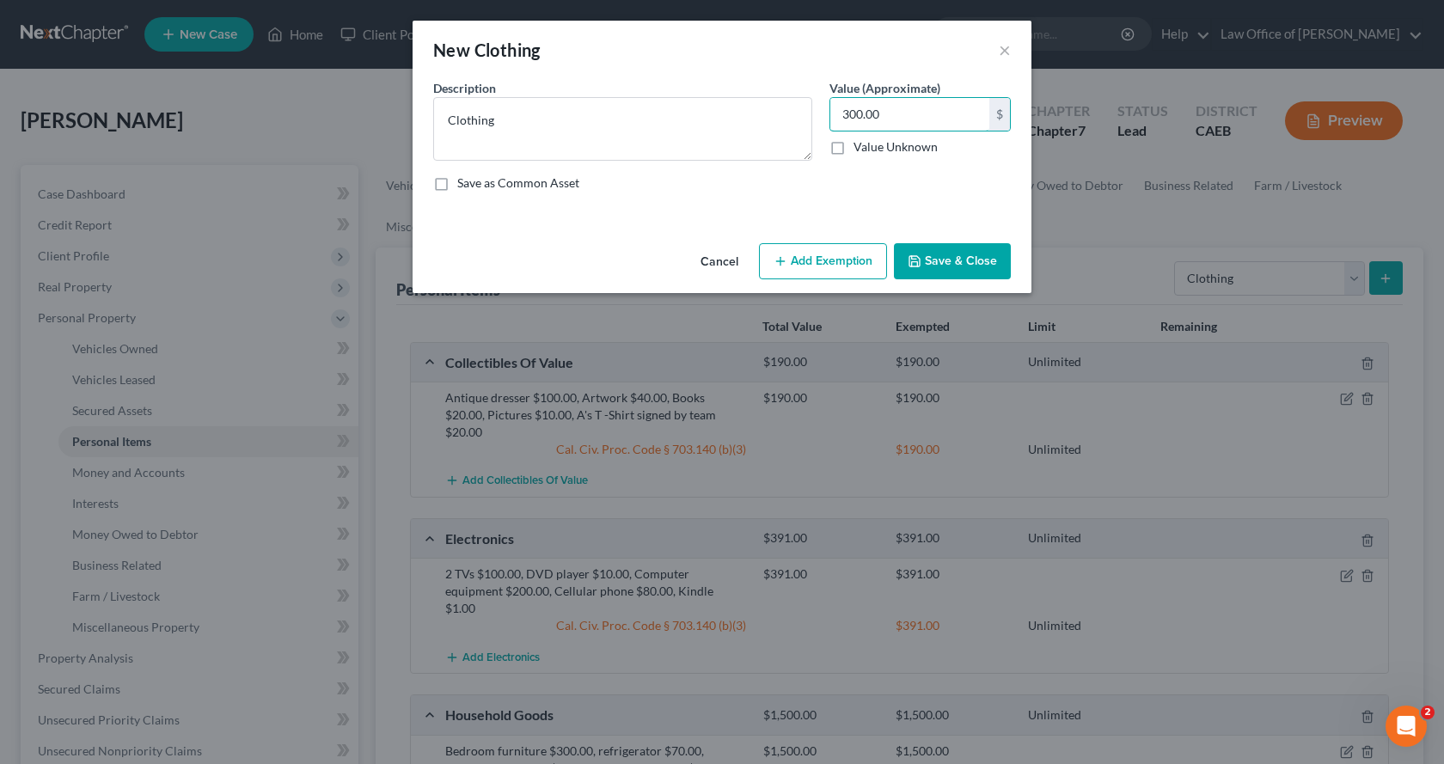
type input "300.00"
click at [848, 260] on button "Add Exemption" at bounding box center [823, 261] width 128 height 36
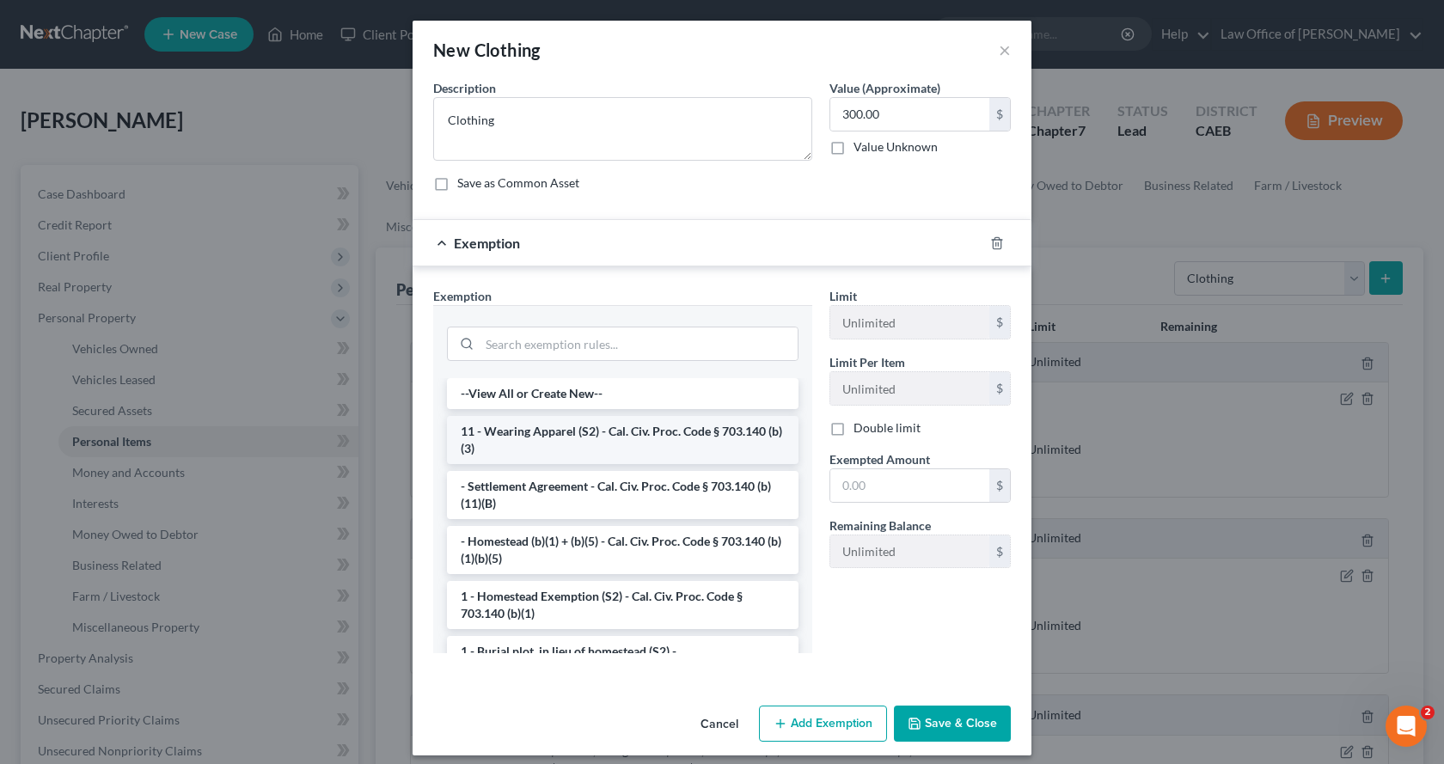
click at [553, 427] on li "11 - Wearing Apparel (S2) - Cal. Civ. Proc. Code § 703.140 (b)(3)" at bounding box center [622, 440] width 351 height 48
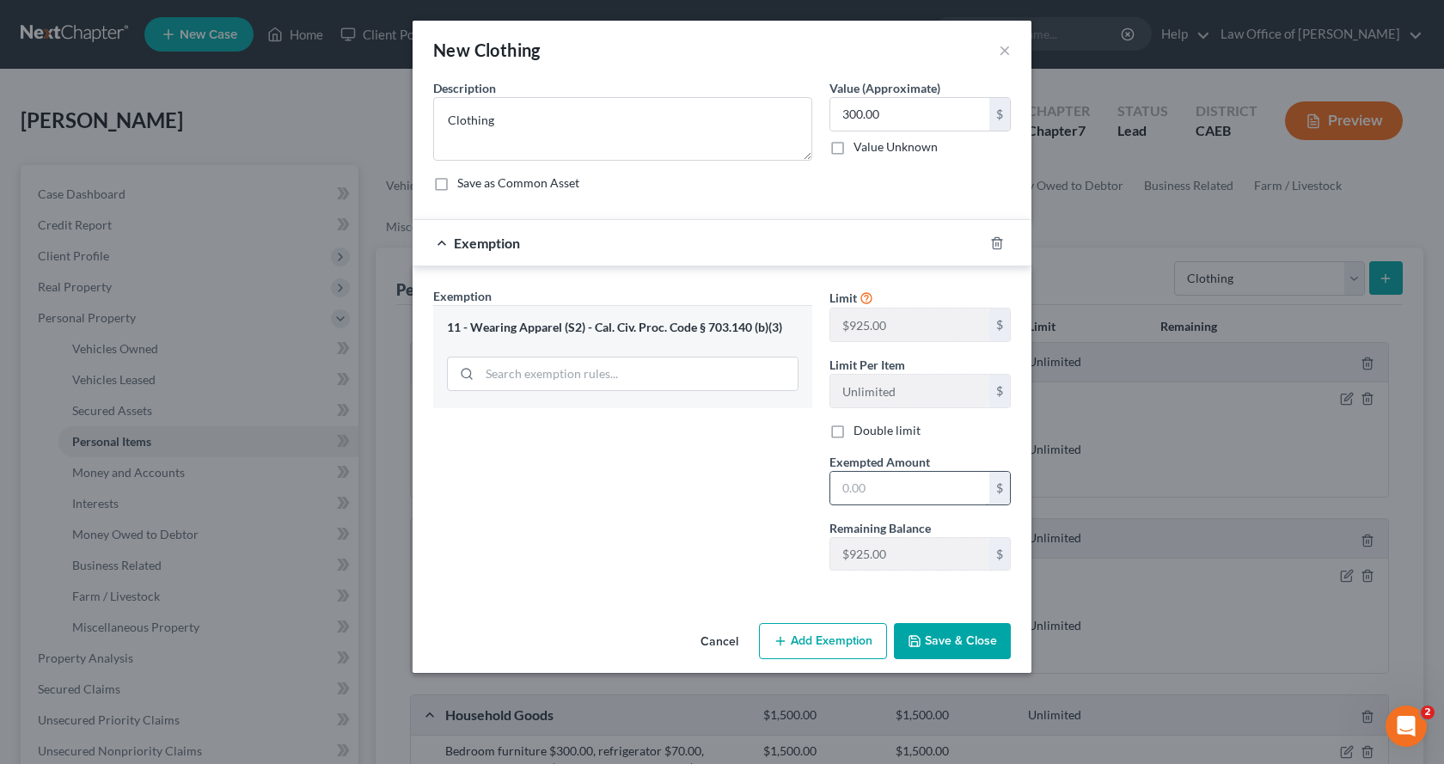
click at [877, 487] on input "text" at bounding box center [909, 488] width 159 height 33
type input "300.00"
click at [927, 645] on button "Save & Close" at bounding box center [952, 641] width 117 height 36
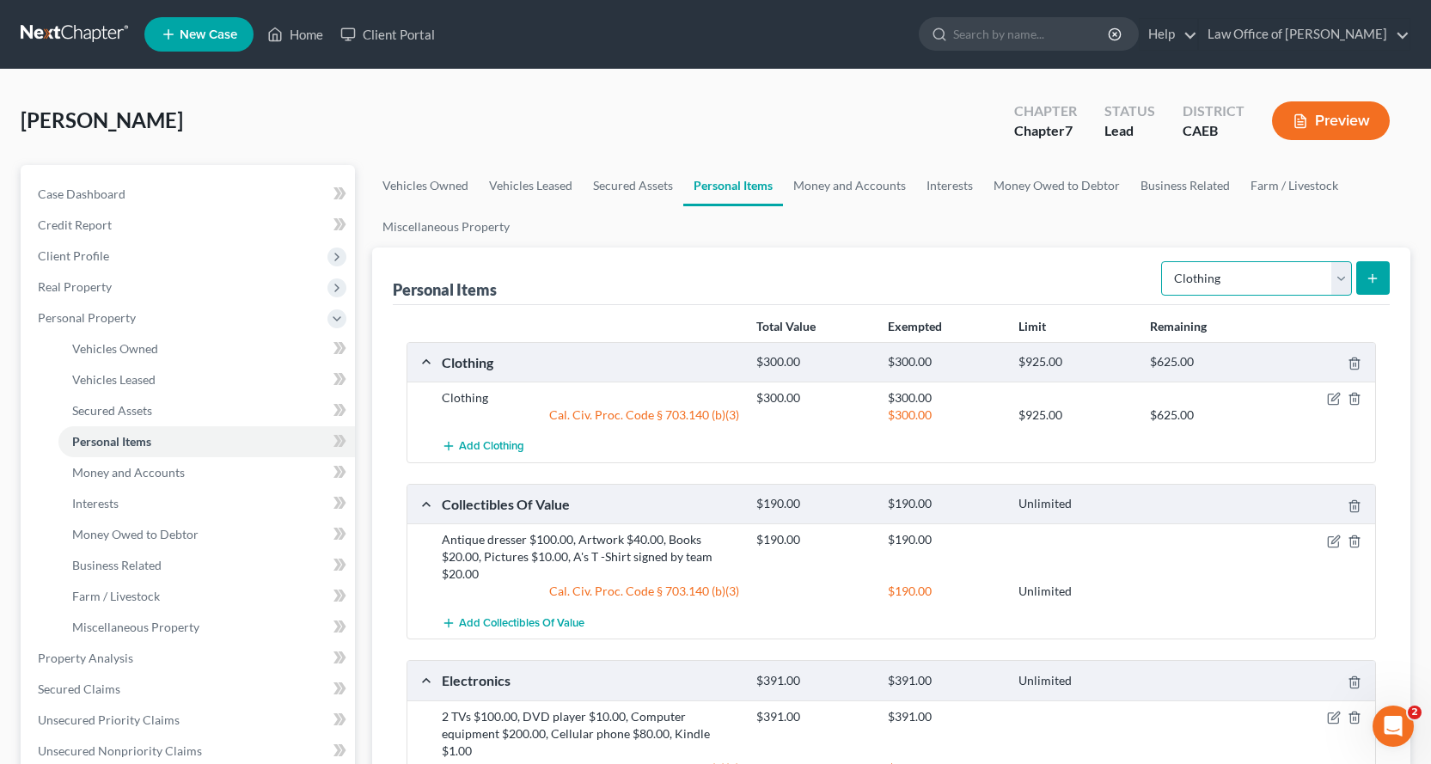
click at [1281, 294] on select "Select Item Type Clothing Collectibles Of Value Electronics Firearms Household …" at bounding box center [1256, 278] width 191 height 34
select select "jewelry"
click at [1163, 261] on select "Select Item Type Clothing Collectibles Of Value Electronics Firearms Household …" at bounding box center [1256, 278] width 191 height 34
click at [1372, 278] on line "submit" at bounding box center [1373, 278] width 8 height 0
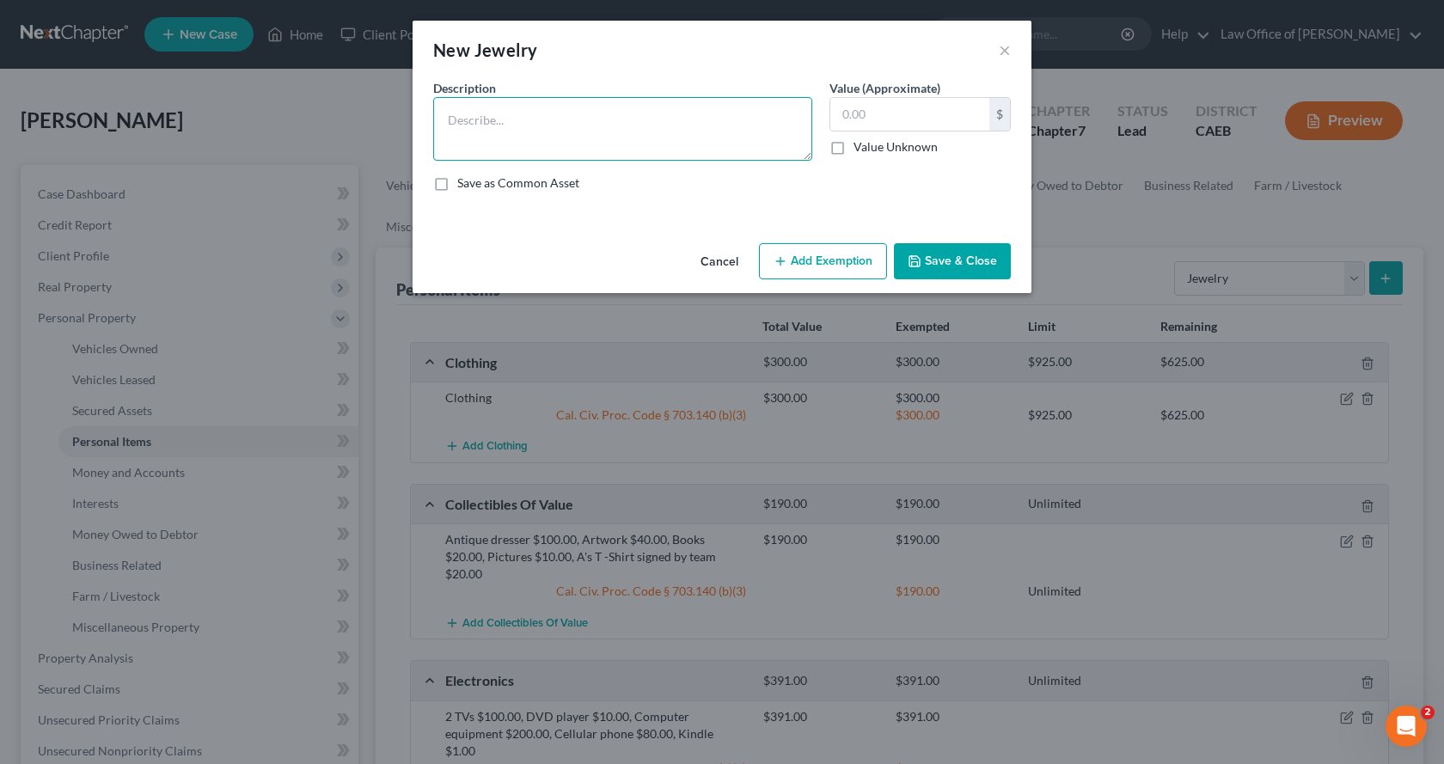
click at [473, 116] on textarea at bounding box center [622, 129] width 379 height 64
type textarea "J"
type textarea "Misc. jewelry"
click at [920, 112] on input "text" at bounding box center [909, 114] width 159 height 33
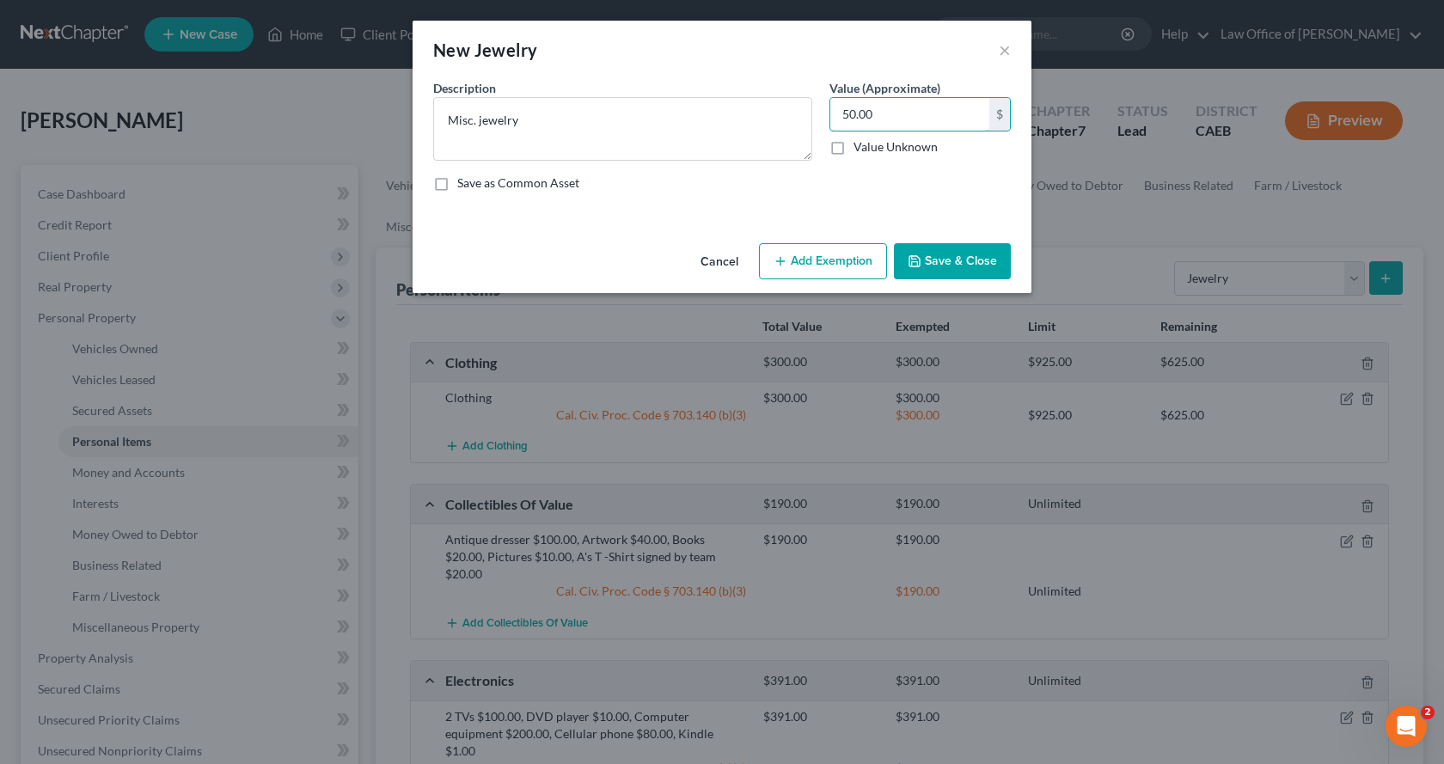
type input "50.00"
click at [848, 271] on button "Add Exemption" at bounding box center [823, 261] width 128 height 36
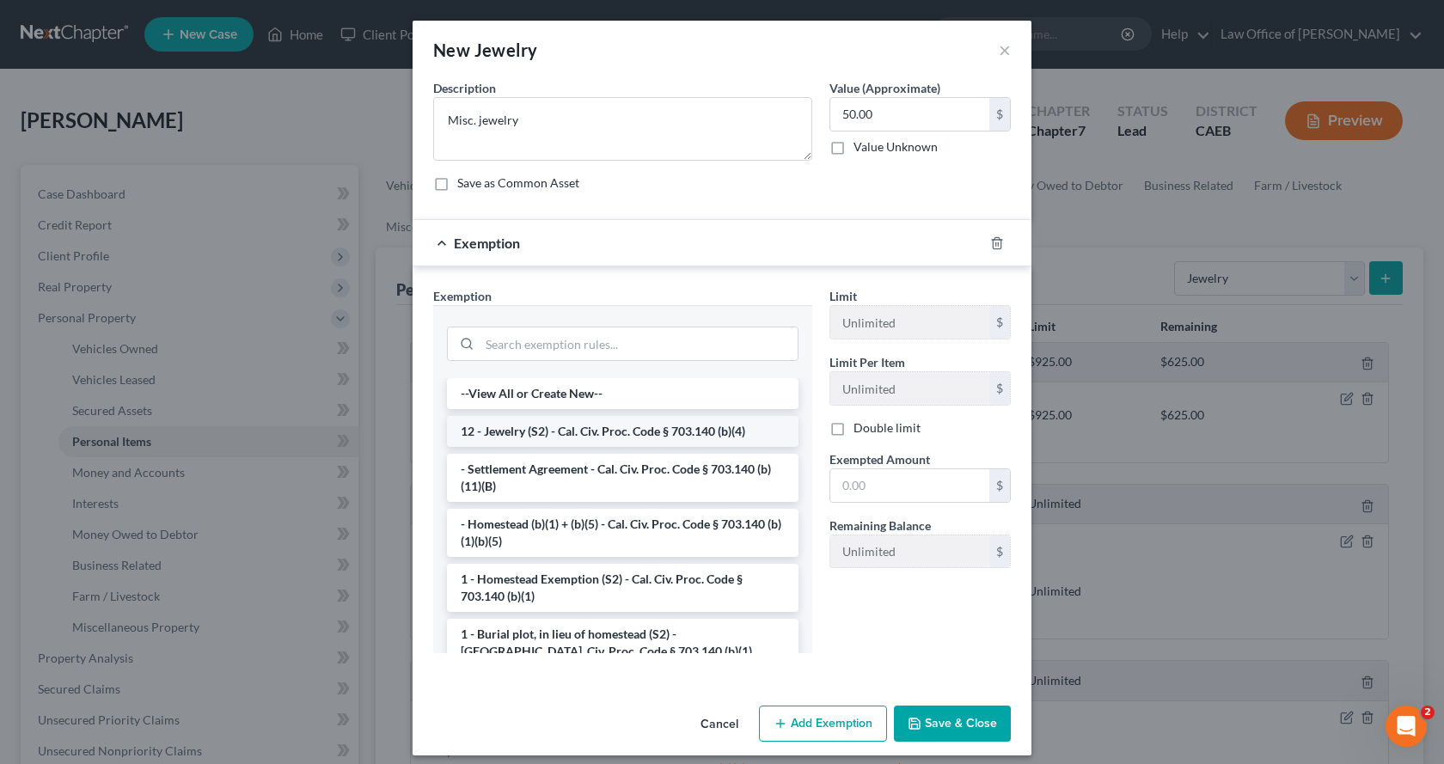
click at [516, 434] on li "12 - Jewelry (S2) - Cal. Civ. Proc. Code § 703.140 (b)(4)" at bounding box center [622, 431] width 351 height 31
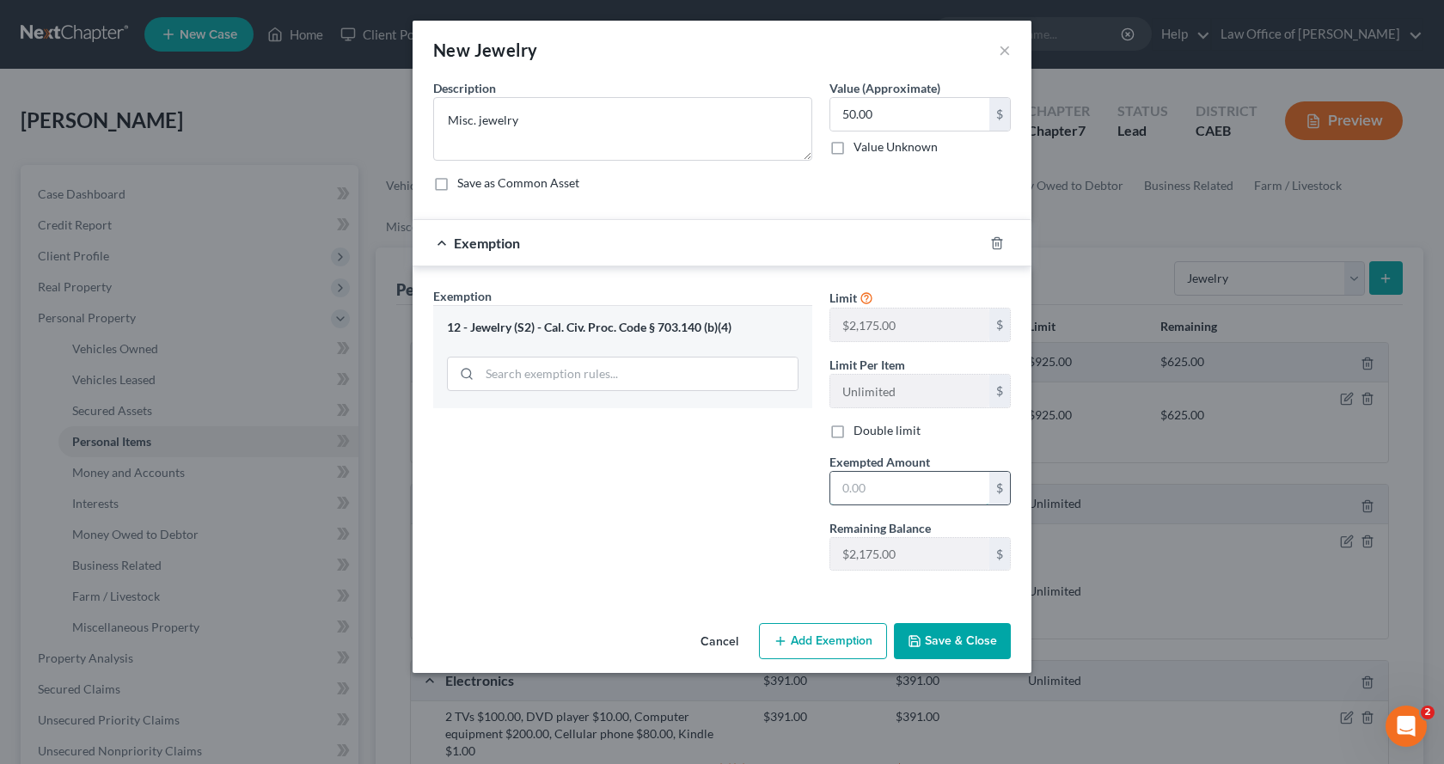
click at [866, 500] on input "text" at bounding box center [909, 488] width 159 height 33
type input "2,175.00"
click at [984, 639] on button "Save & Close" at bounding box center [952, 641] width 117 height 36
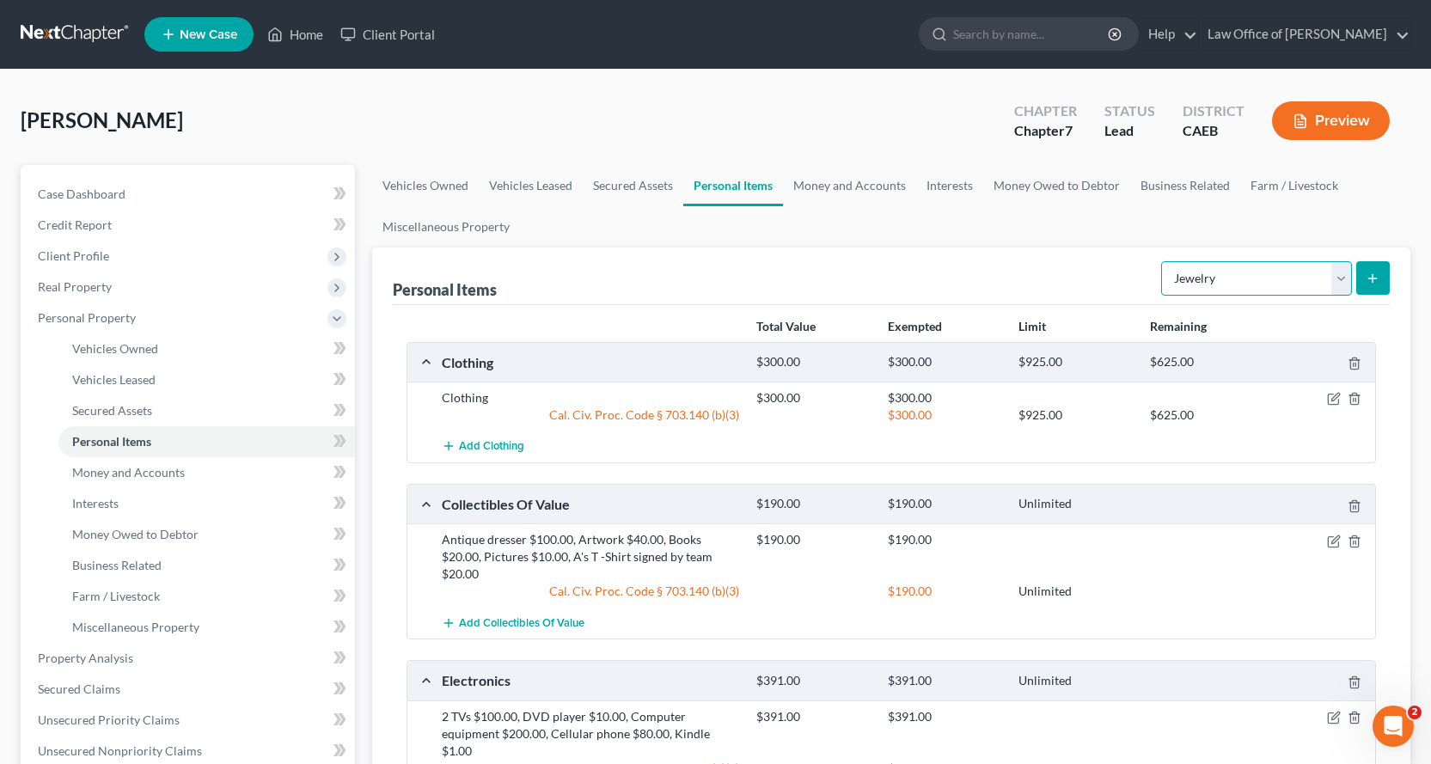
click at [1268, 271] on select "Select Item Type Clothing Collectibles Of Value Electronics Firearms Household …" at bounding box center [1256, 278] width 191 height 34
select select "pets"
click at [1163, 261] on select "Select Item Type Clothing Collectibles Of Value Electronics Firearms Household …" at bounding box center [1256, 278] width 191 height 34
click at [1387, 272] on button "submit" at bounding box center [1373, 278] width 34 height 34
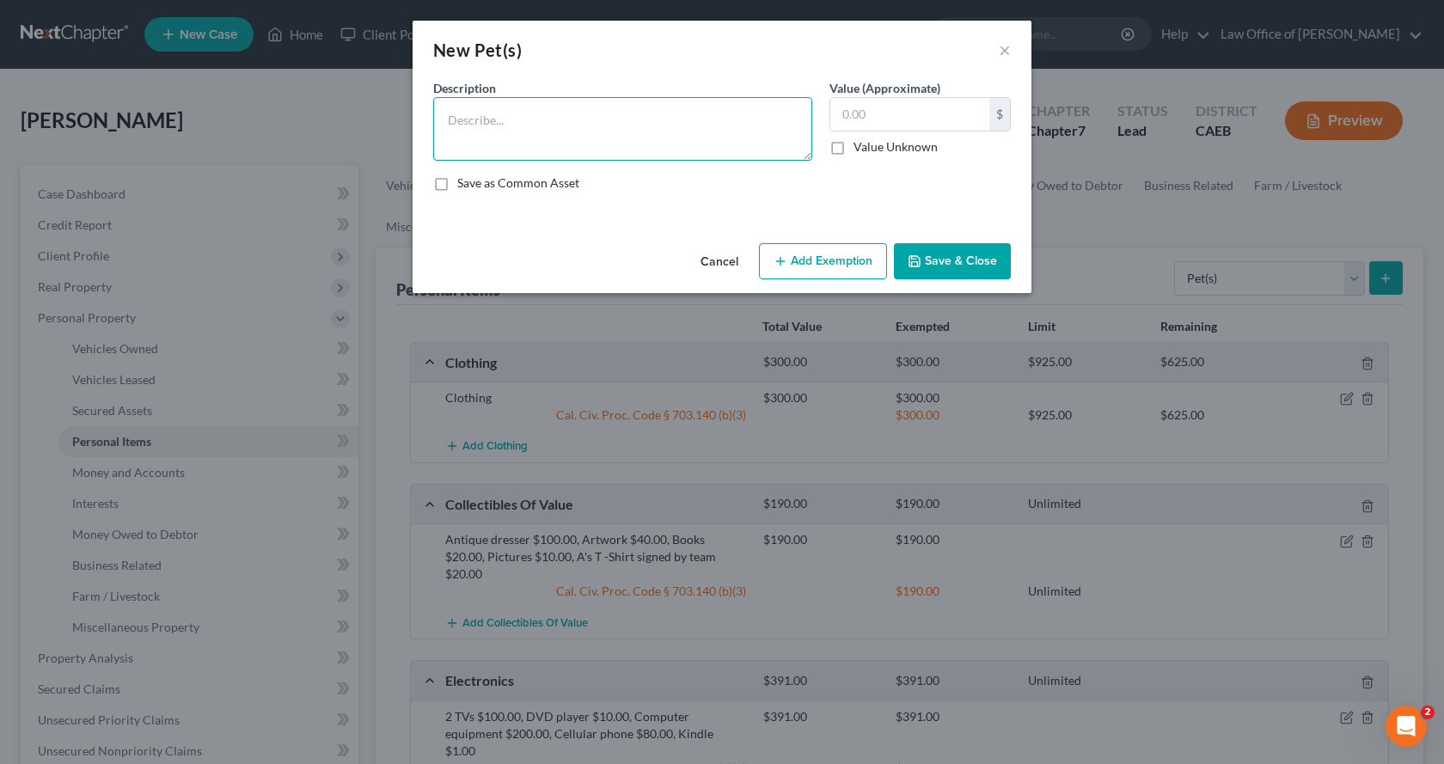
click at [514, 121] on textarea at bounding box center [622, 129] width 379 height 64
type textarea "Dog"
type input "10.00"
click at [814, 270] on button "Add Exemption" at bounding box center [823, 261] width 128 height 36
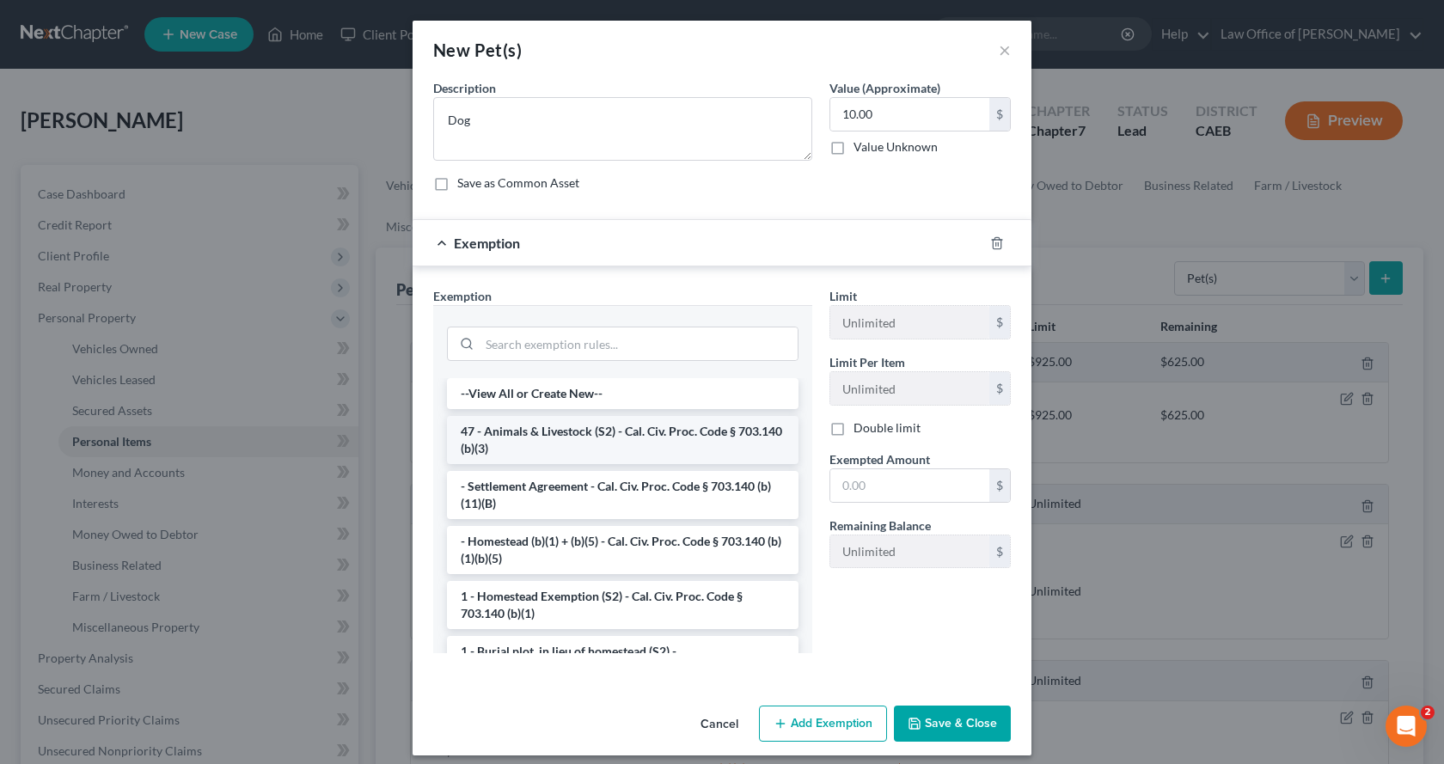
click at [505, 432] on li "47 - Animals & Livestock (S2) - Cal. Civ. Proc. Code § 703.140 (b)(3)" at bounding box center [622, 440] width 351 height 48
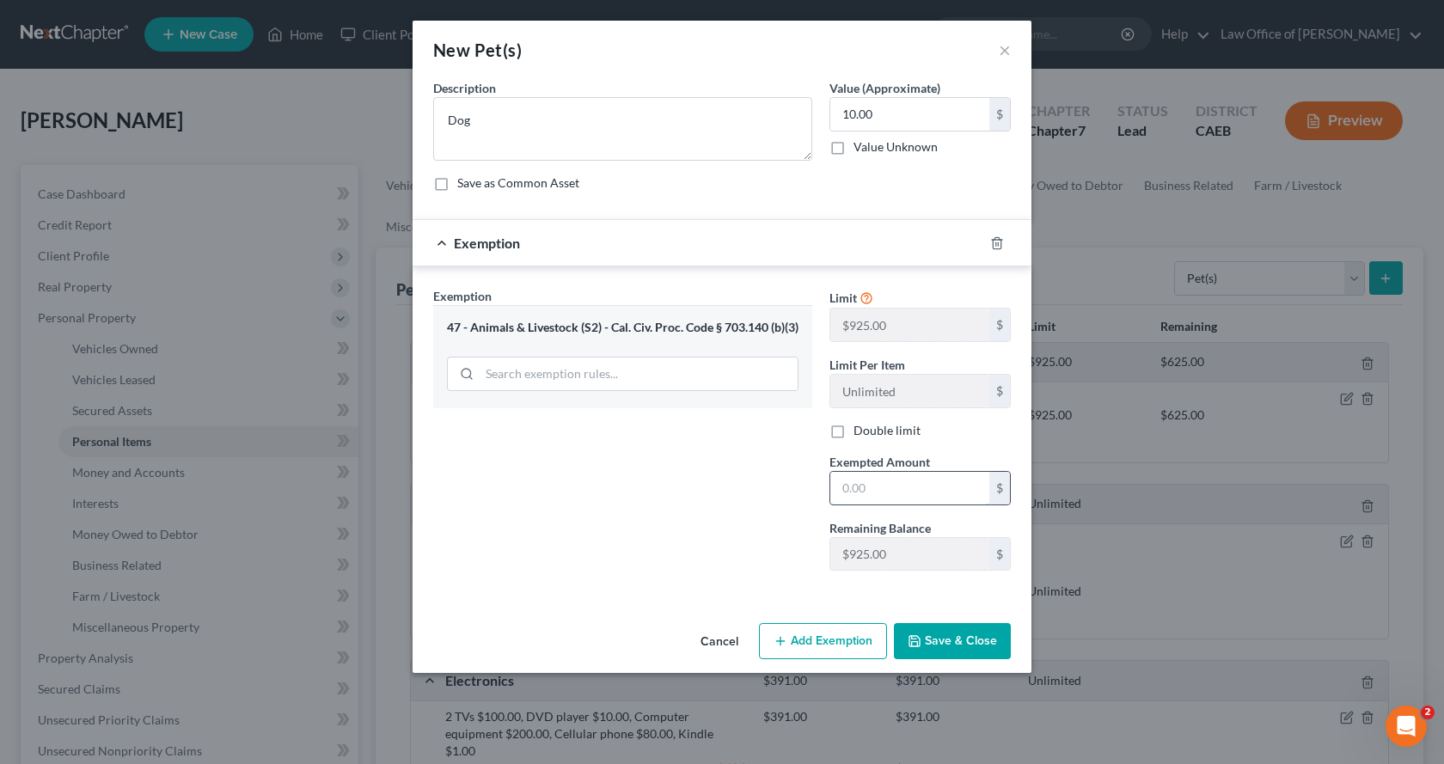
click at [877, 499] on input "text" at bounding box center [909, 488] width 159 height 33
type input "925.00"
click at [926, 647] on button "Save & Close" at bounding box center [952, 641] width 117 height 36
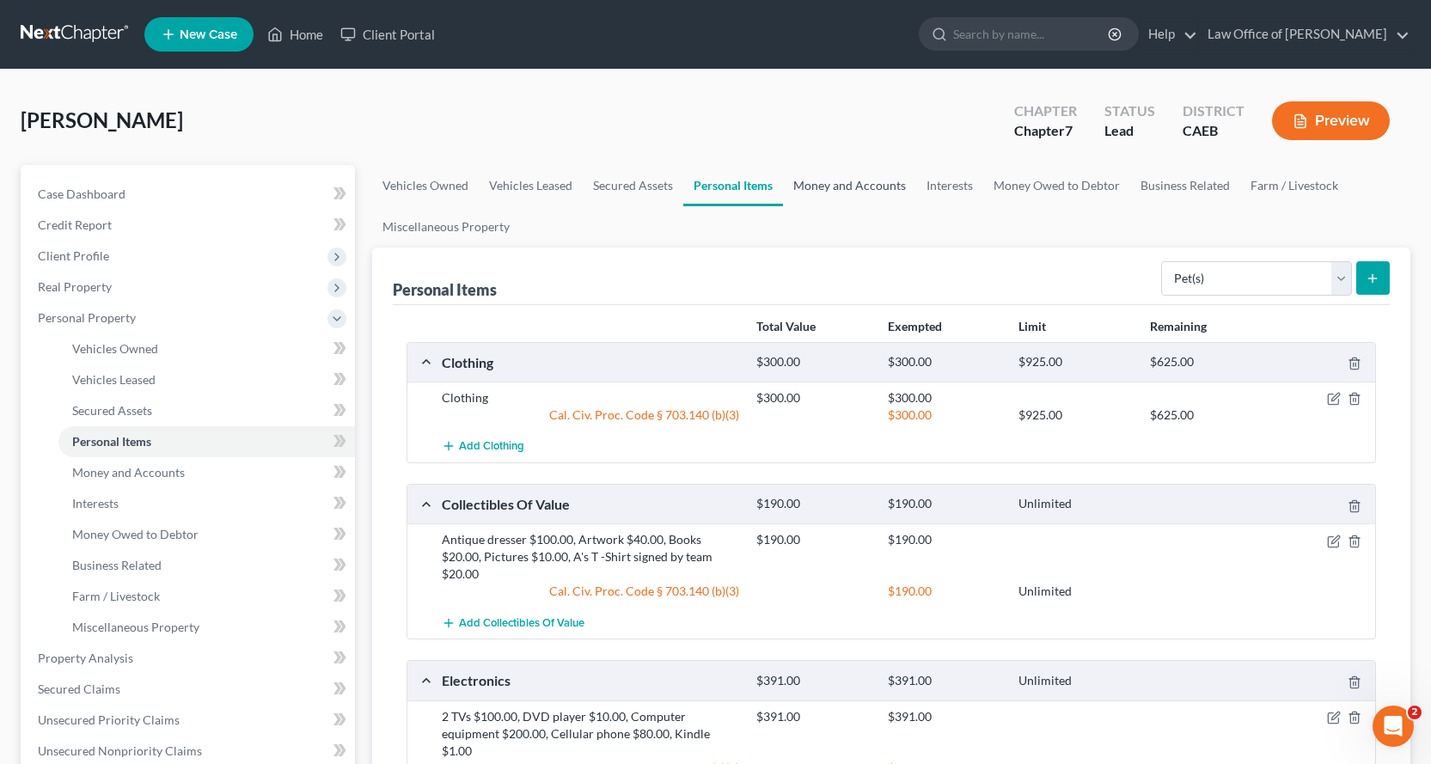
click at [896, 180] on link "Money and Accounts" at bounding box center [849, 185] width 133 height 41
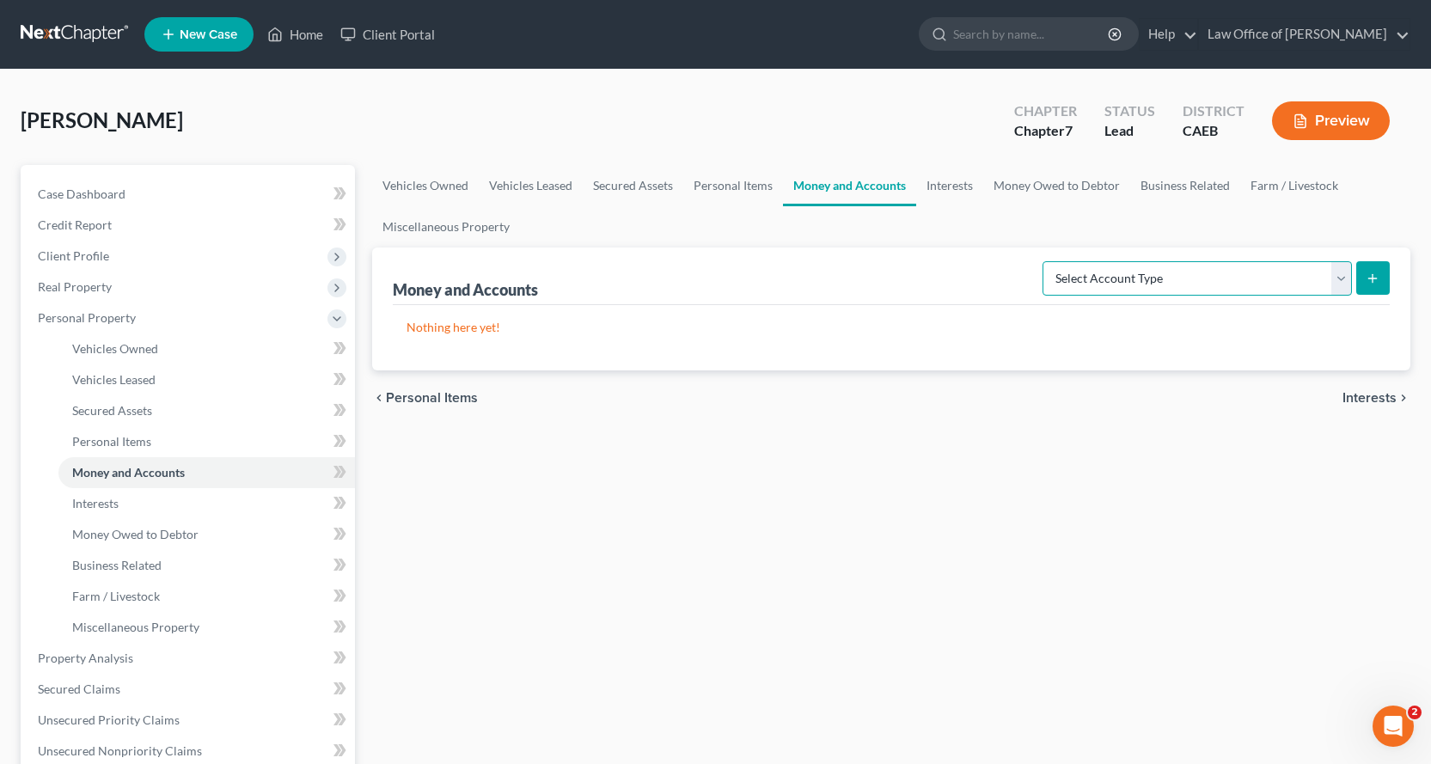
click at [1115, 294] on select "Select Account Type Brokerage Cash on Hand Certificates of Deposit Checking Acc…" at bounding box center [1196, 278] width 309 height 34
select select "cash_on_hand"
click at [1046, 261] on select "Select Account Type Brokerage Cash on Hand Certificates of Deposit Checking Acc…" at bounding box center [1196, 278] width 309 height 34
click at [1375, 282] on icon "submit" at bounding box center [1372, 279] width 14 height 14
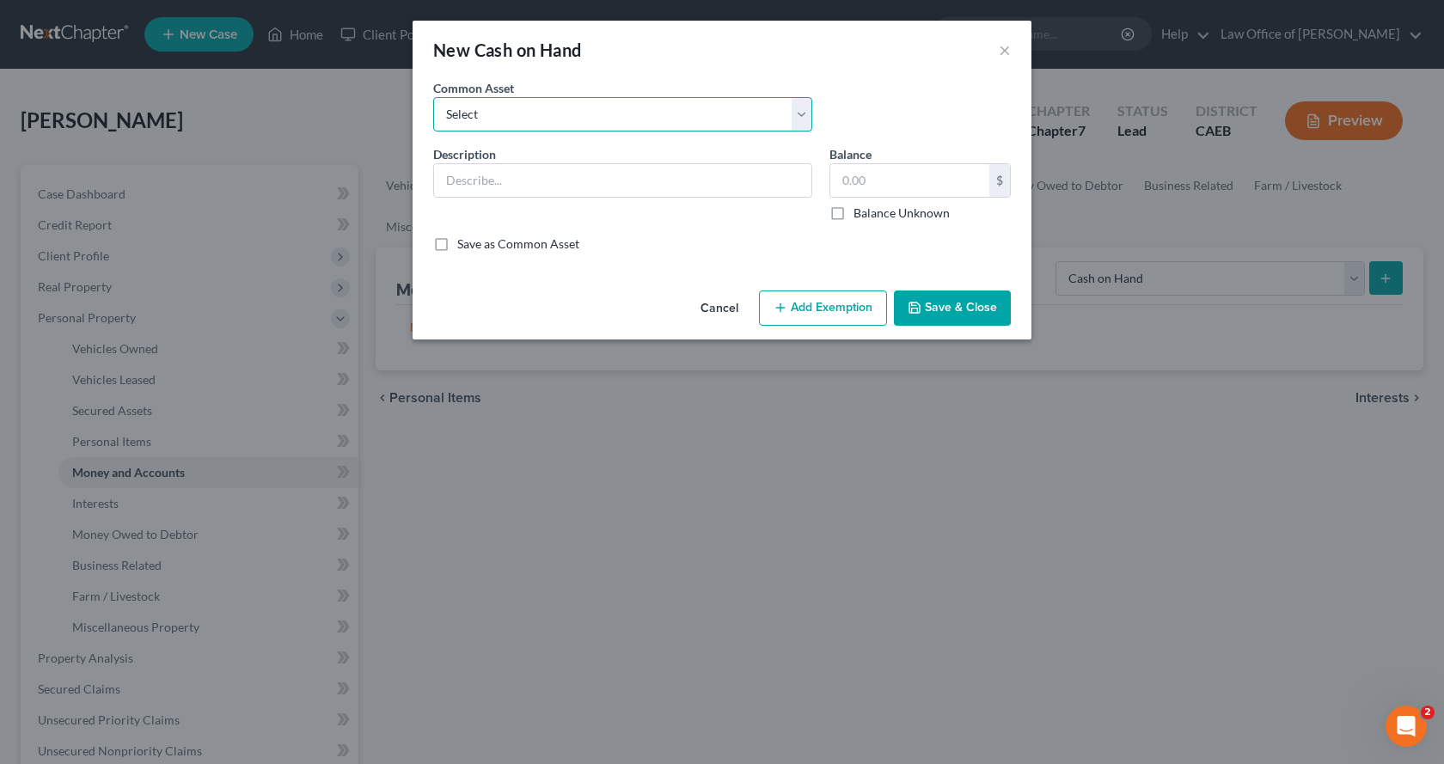
click at [530, 118] on select "Select Cash on Hand" at bounding box center [622, 114] width 379 height 34
select select "0"
click at [433, 97] on select "Select Cash on Hand" at bounding box center [622, 114] width 379 height 34
type input "Cash on Hand"
click at [890, 174] on input "text" at bounding box center [909, 180] width 159 height 33
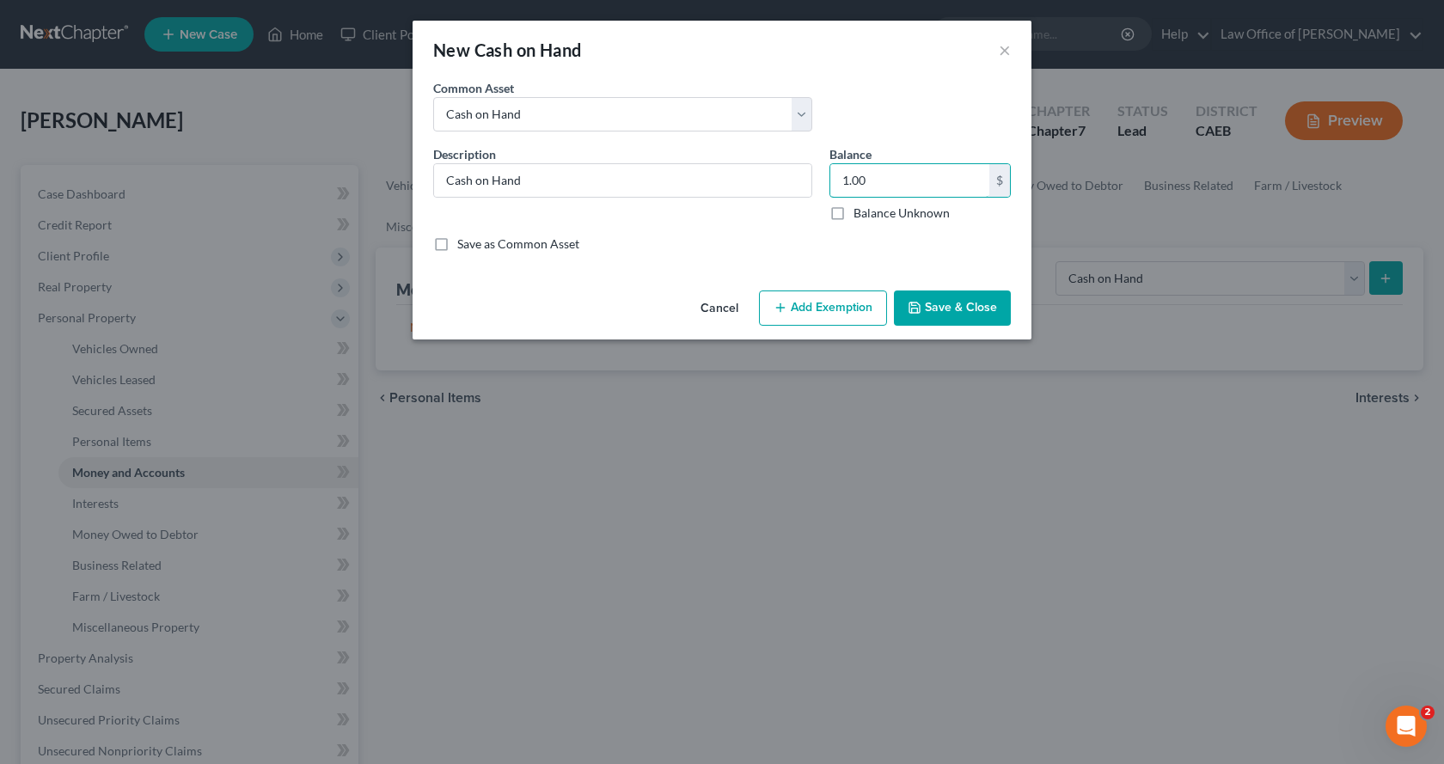
type input "1.00"
click at [846, 301] on button "Add Exemption" at bounding box center [823, 308] width 128 height 36
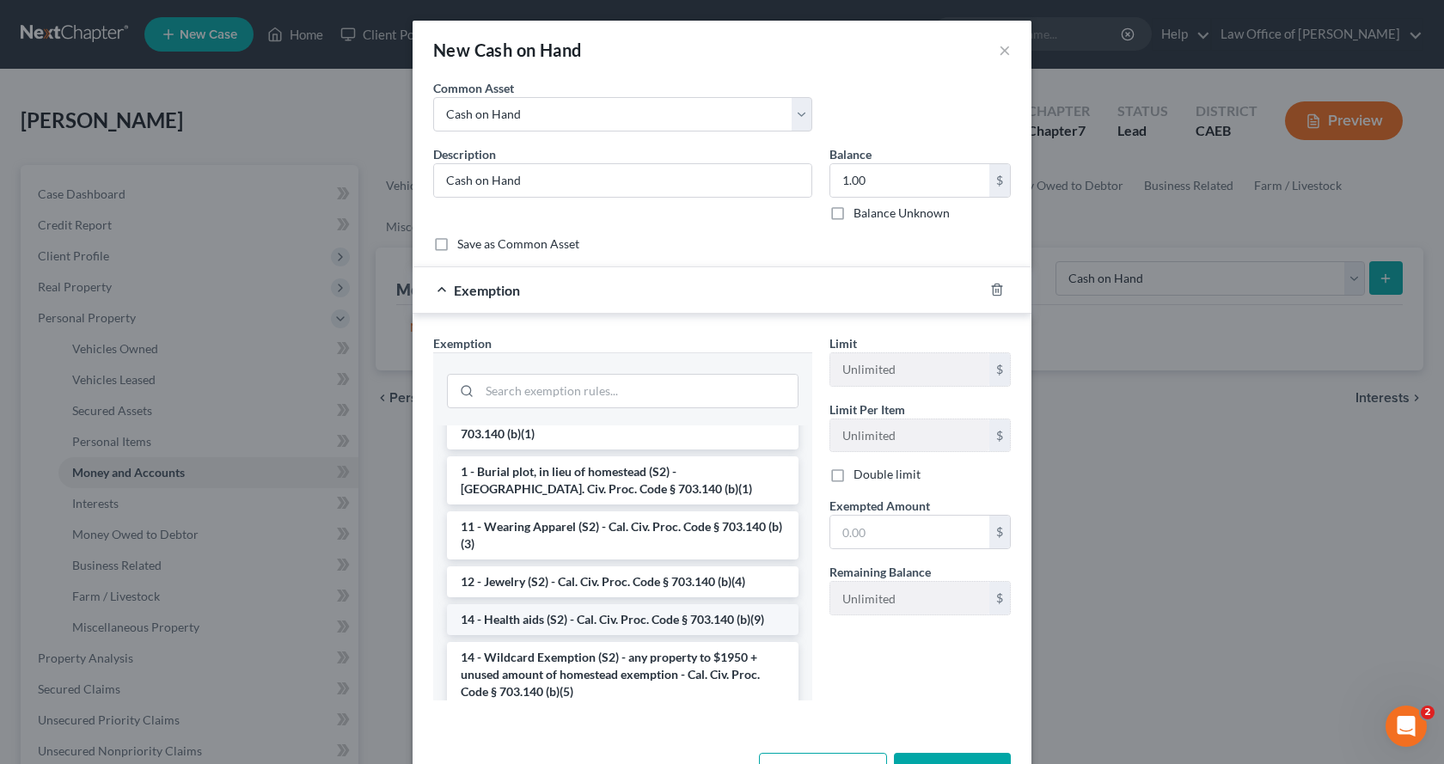
scroll to position [258, 0]
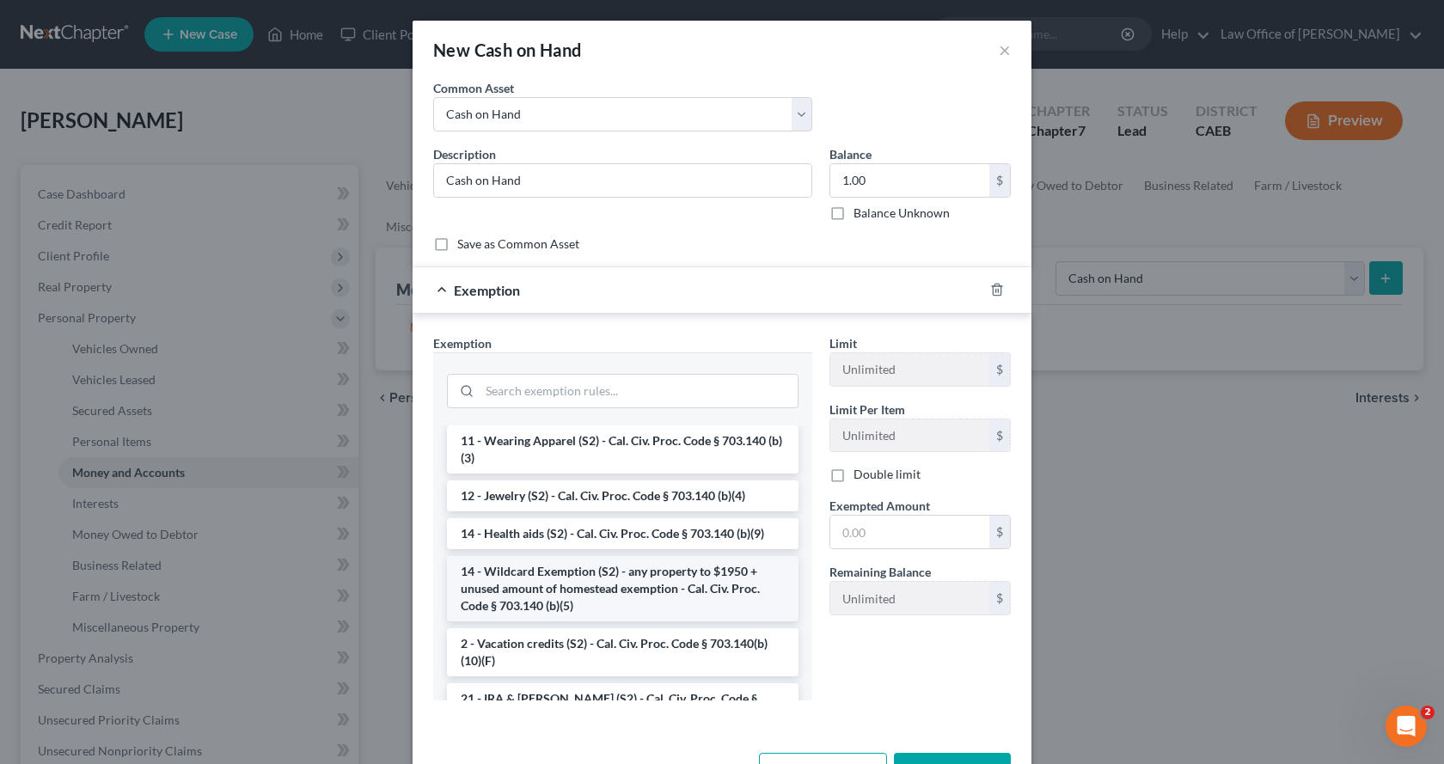
click at [518, 576] on li "14 - Wildcard Exemption (S2) - any property to $1950 + unused amount of homeste…" at bounding box center [622, 588] width 351 height 65
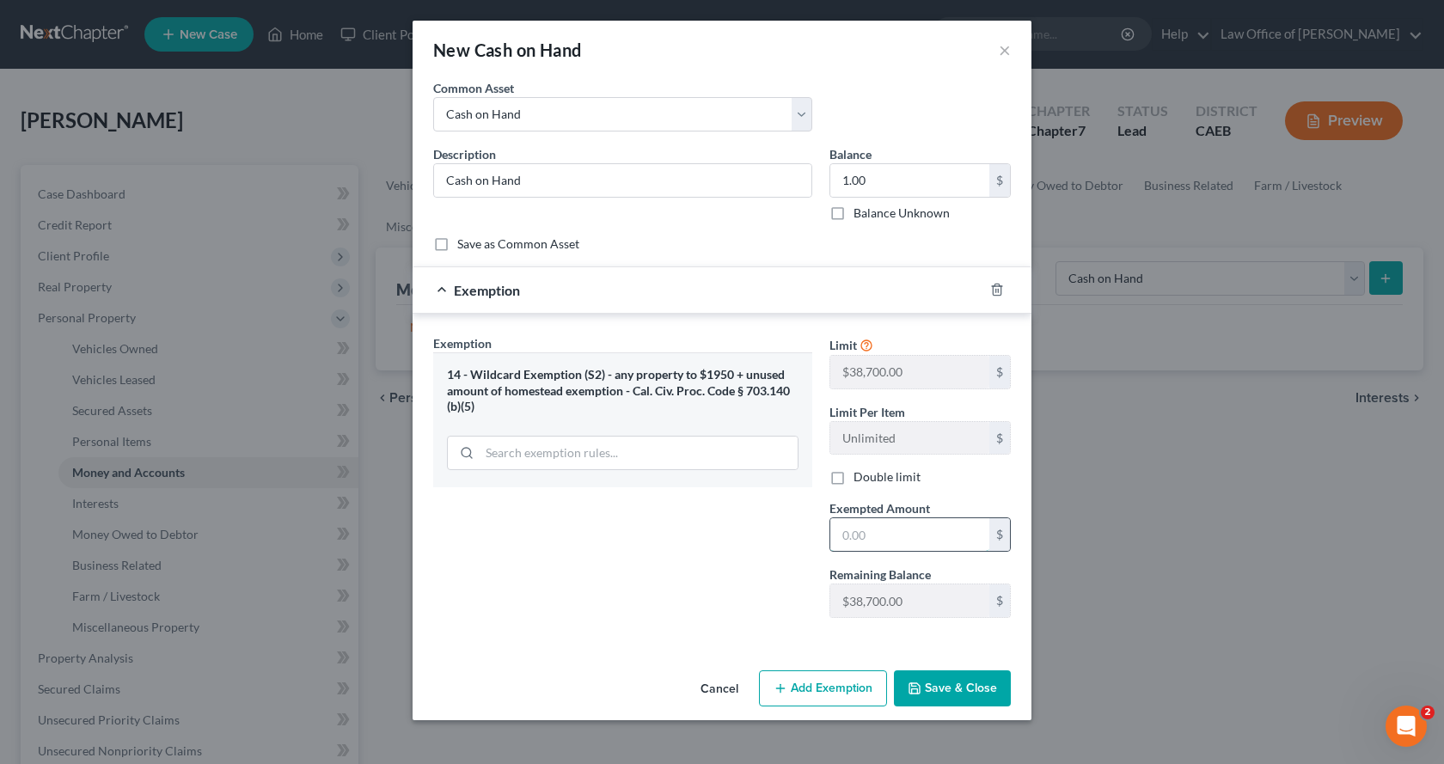
click at [890, 543] on input "text" at bounding box center [909, 534] width 159 height 33
type input "0.00"
click at [960, 693] on button "Save & Close" at bounding box center [952, 688] width 117 height 36
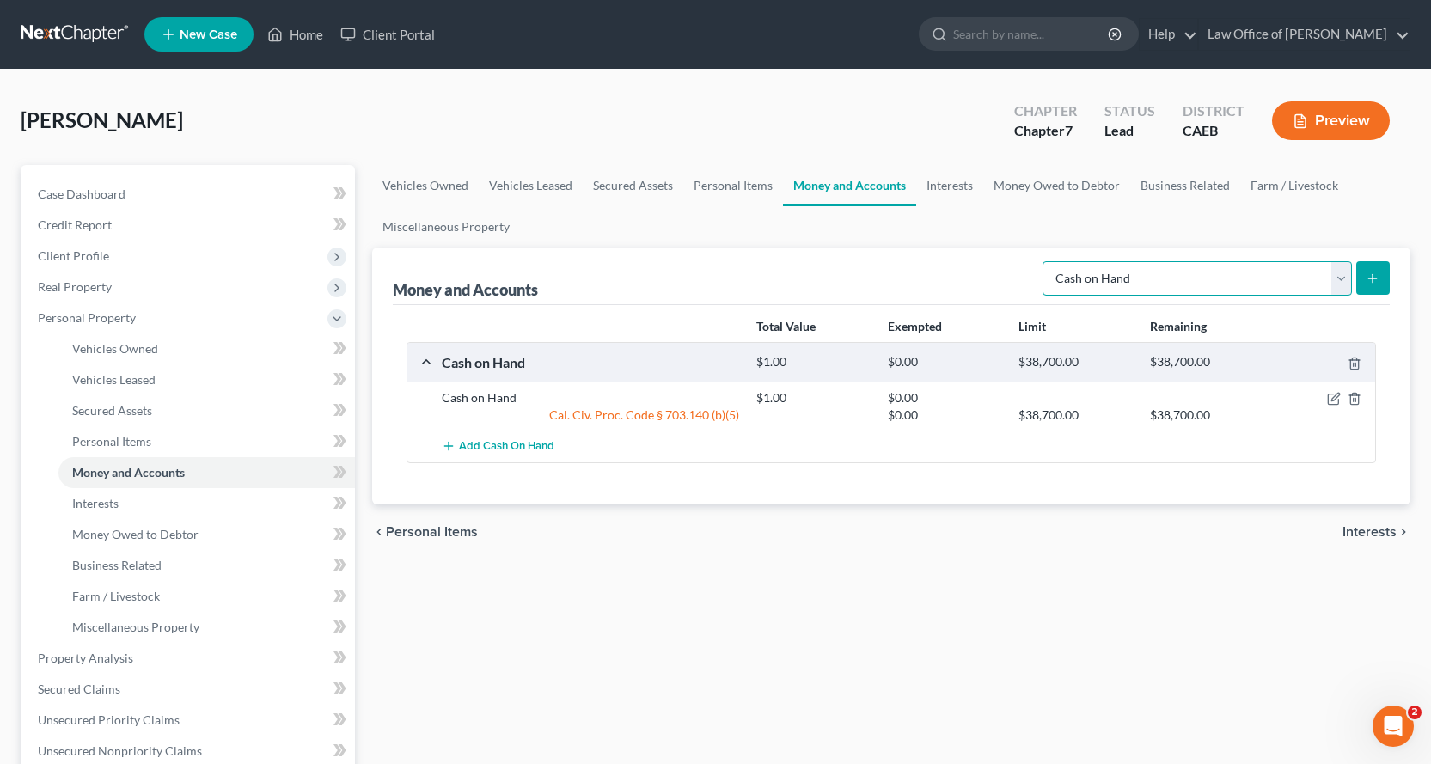
click at [1123, 286] on select "Select Account Type Brokerage Cash on Hand Certificates of Deposit Checking Acc…" at bounding box center [1196, 278] width 309 height 34
select select "checking"
click at [1046, 261] on select "Select Account Type Brokerage Cash on Hand Certificates of Deposit Checking Acc…" at bounding box center [1196, 278] width 309 height 34
click at [1363, 276] on button "submit" at bounding box center [1373, 278] width 34 height 34
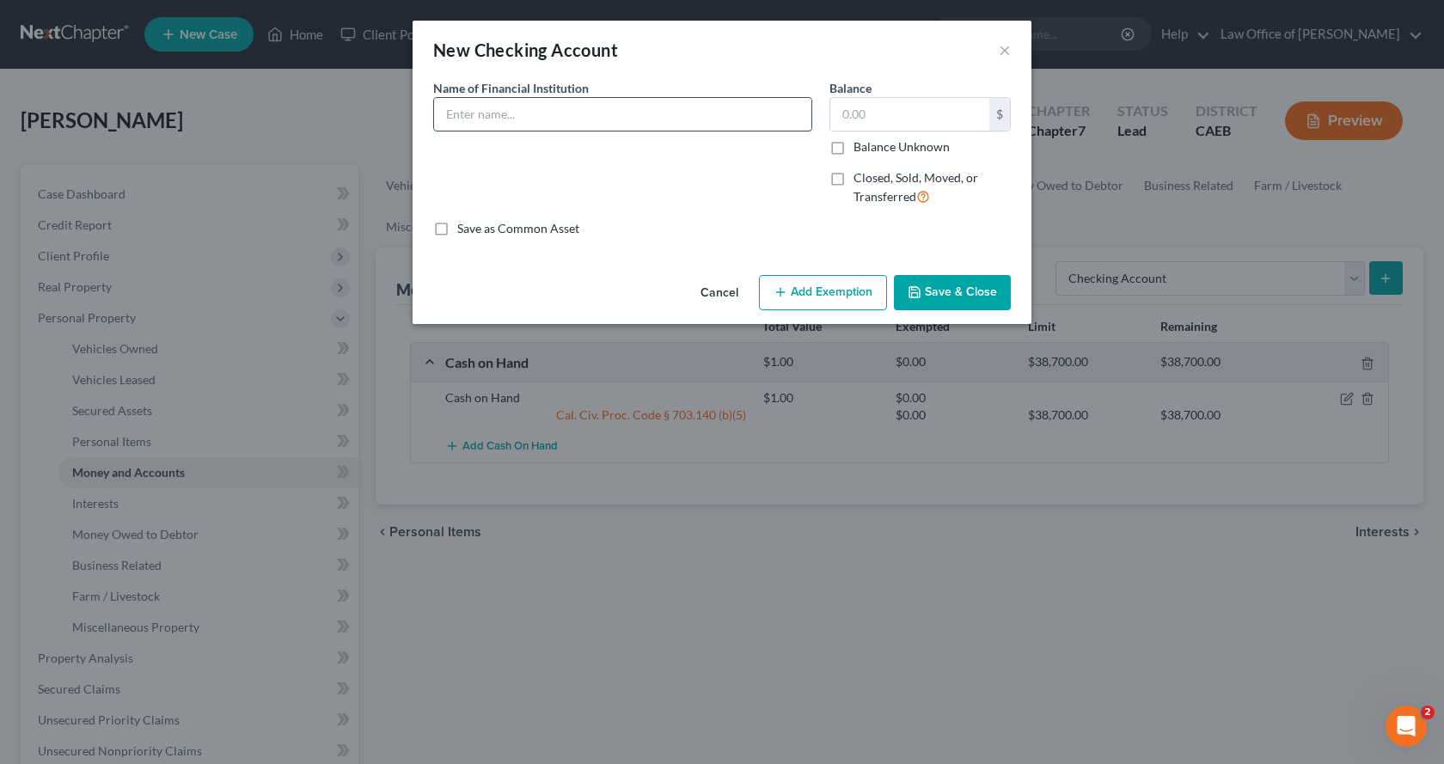
click at [443, 108] on input "text" at bounding box center [622, 114] width 377 height 33
type input "Bank of America Business Checking 6872"
click at [791, 284] on button "Add Exemption" at bounding box center [823, 293] width 128 height 36
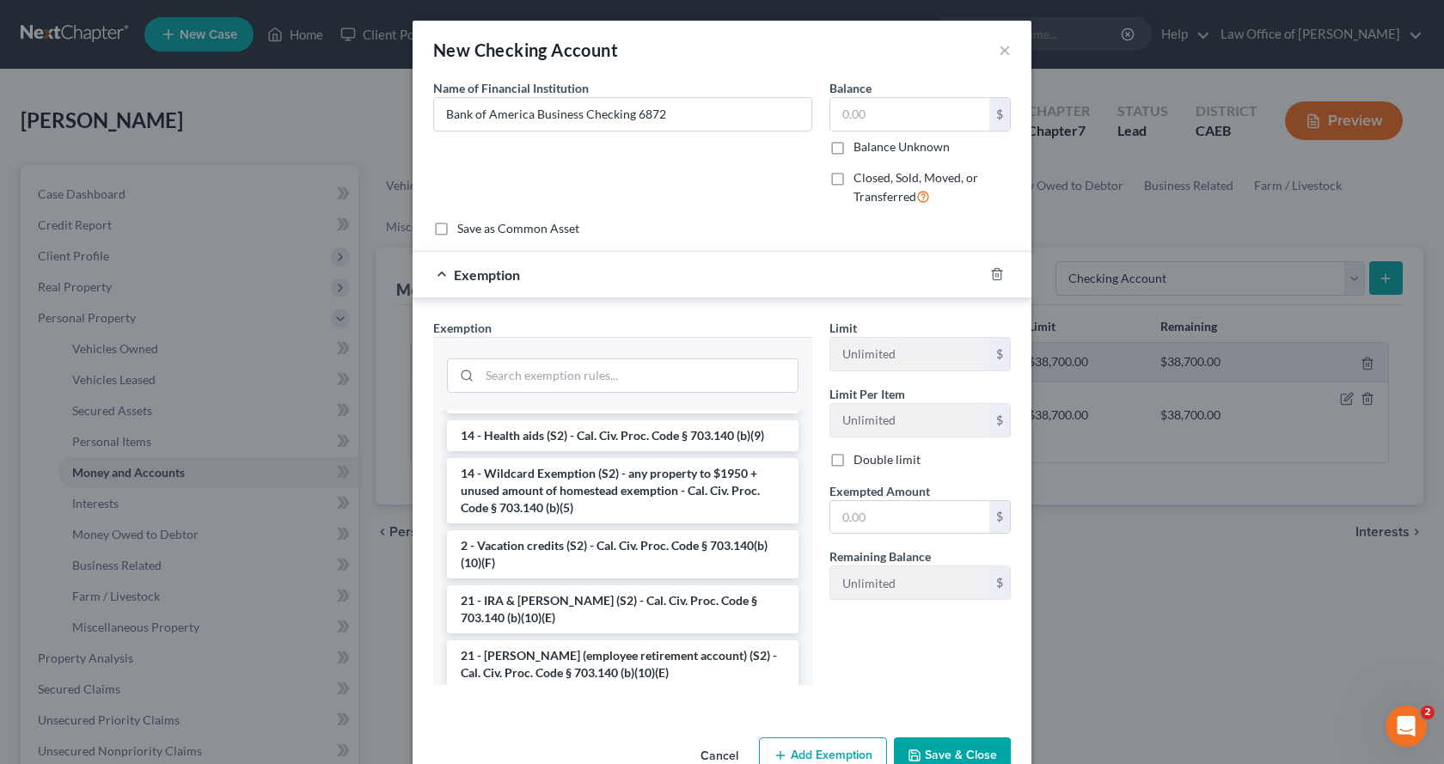
scroll to position [344, 0]
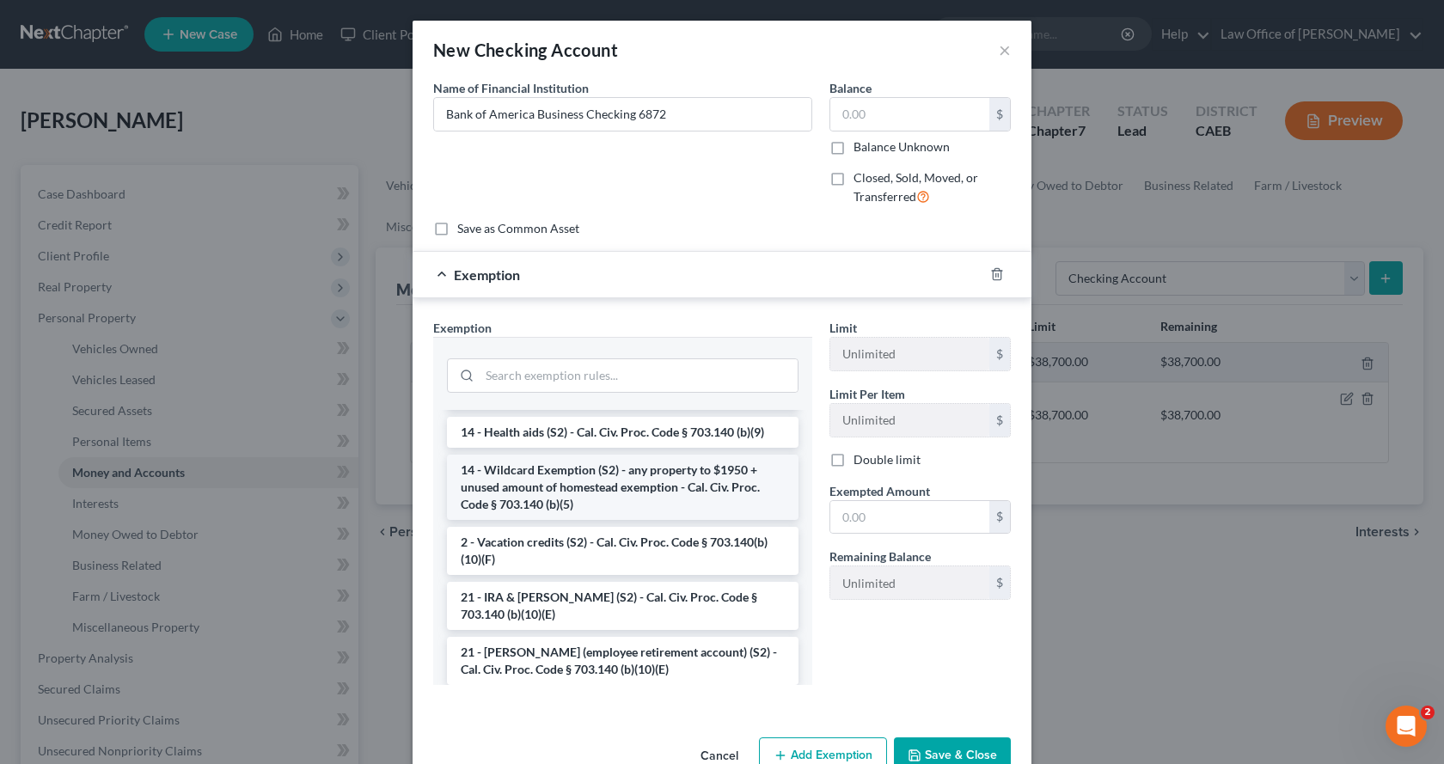
click at [503, 484] on li "14 - Wildcard Exemption (S2) - any property to $1950 + unused amount of homeste…" at bounding box center [622, 487] width 351 height 65
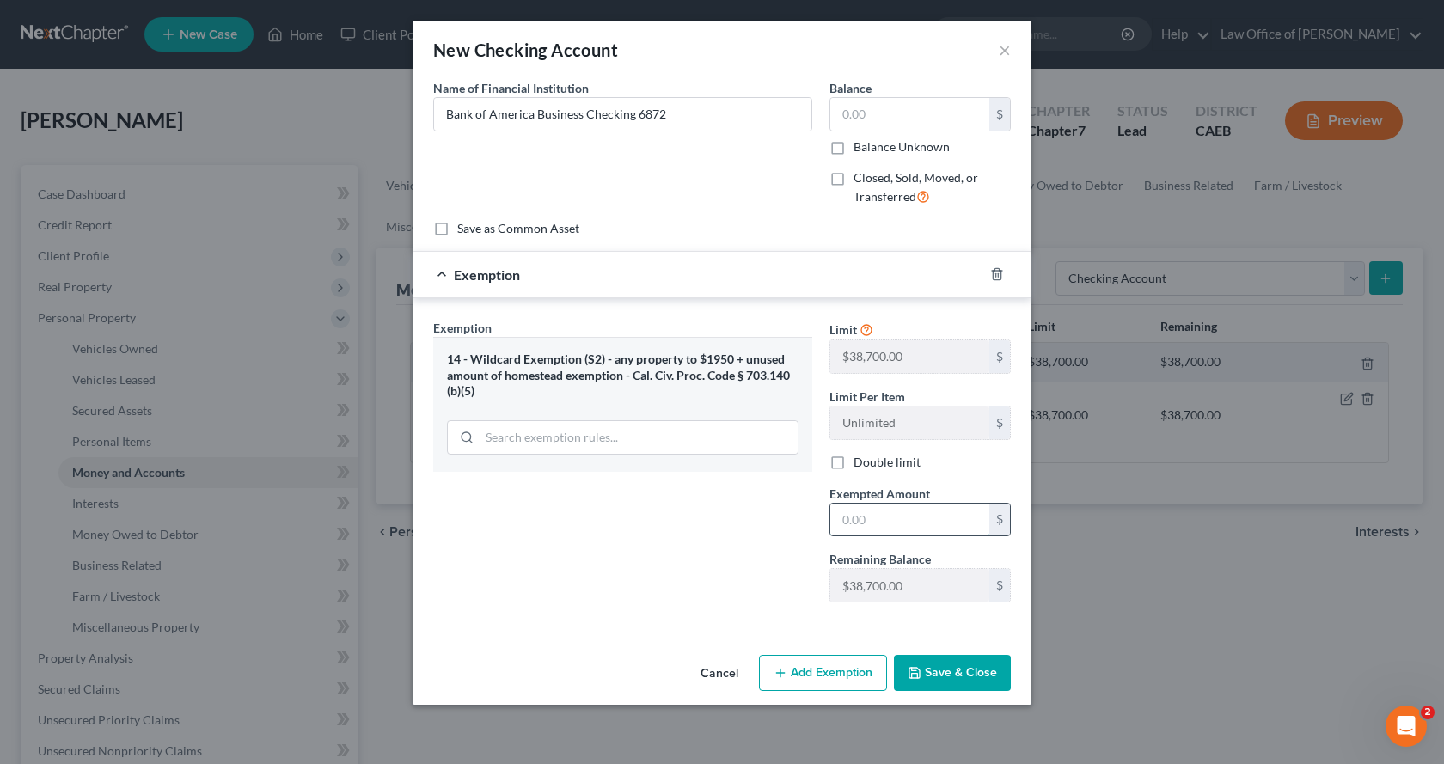
drag, startPoint x: 883, startPoint y: 509, endPoint x: 899, endPoint y: 534, distance: 29.8
click at [883, 509] on input "text" at bounding box center [909, 520] width 159 height 33
type input "0.00"
click at [969, 659] on button "Save & Close" at bounding box center [952, 673] width 117 height 36
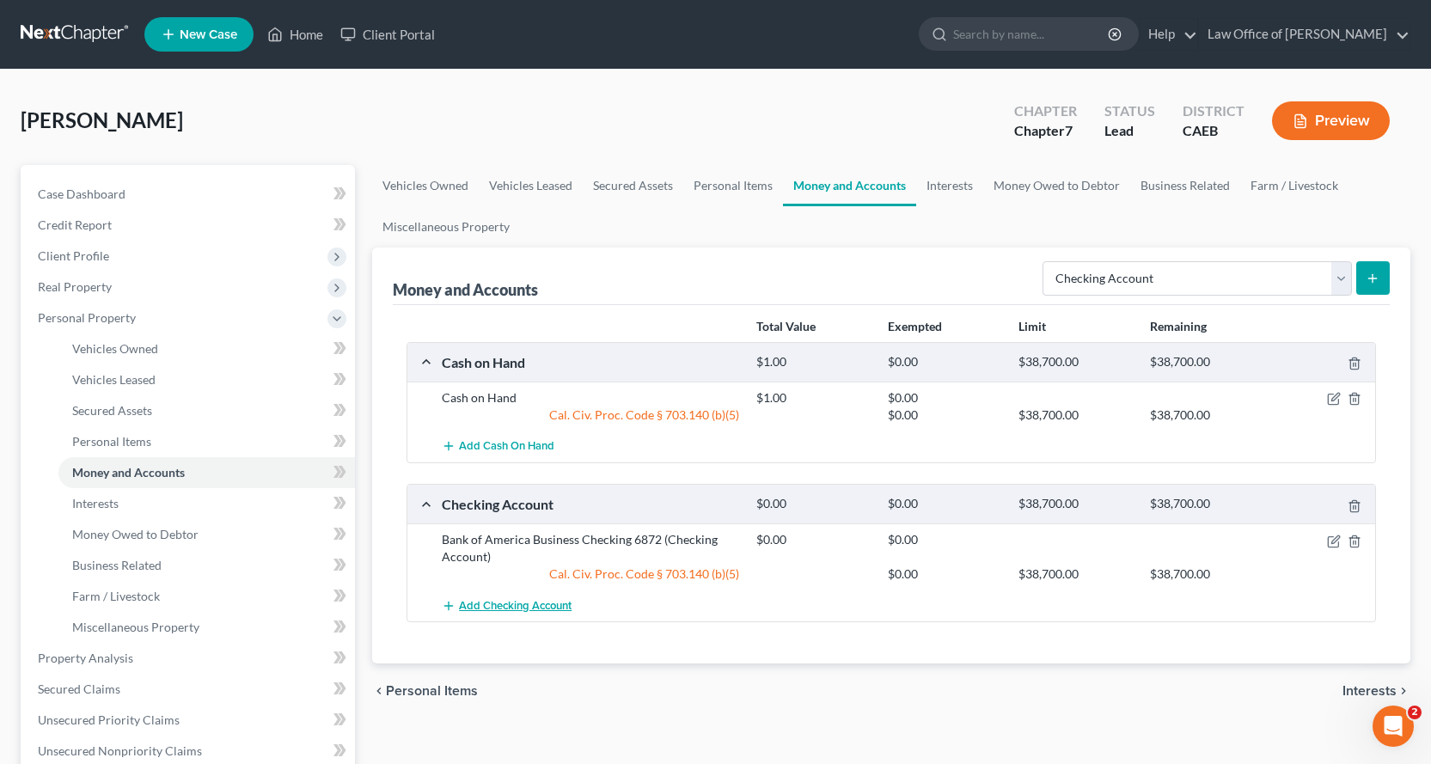
click at [511, 602] on span "Add Checking Account" at bounding box center [515, 606] width 113 height 14
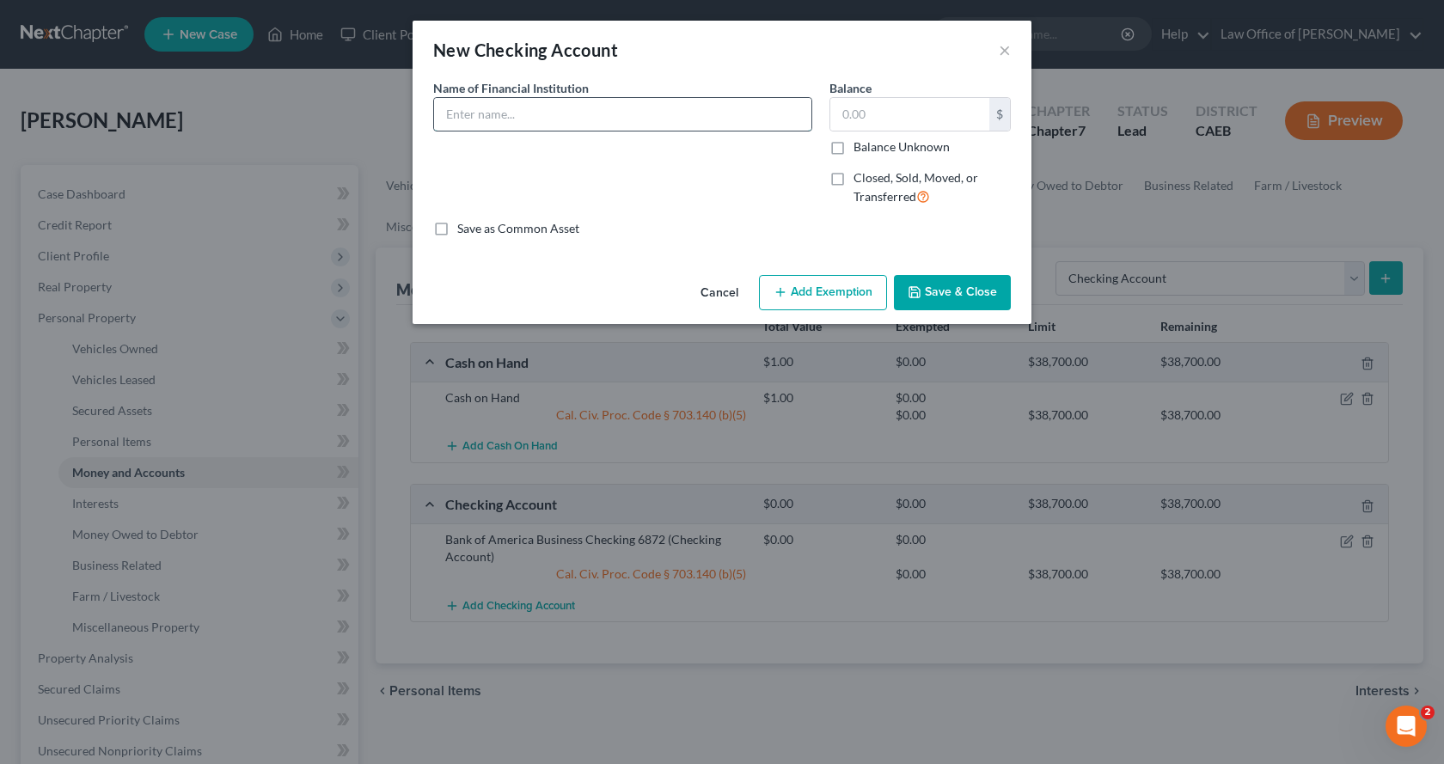
click at [477, 113] on input "text" at bounding box center [622, 114] width 377 height 33
type input "Bank of America Checking 8950"
click at [851, 303] on button "Add Exemption" at bounding box center [823, 293] width 128 height 36
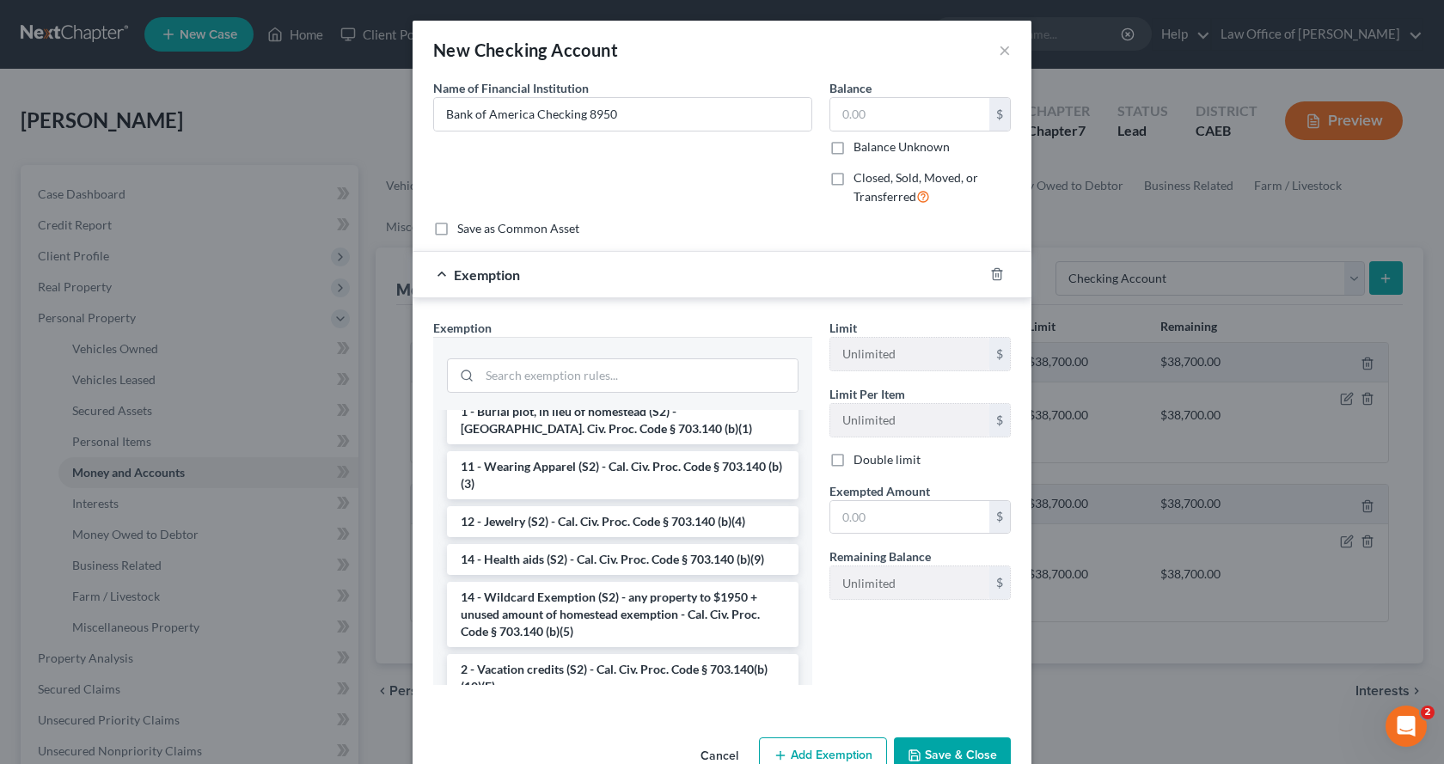
scroll to position [258, 0]
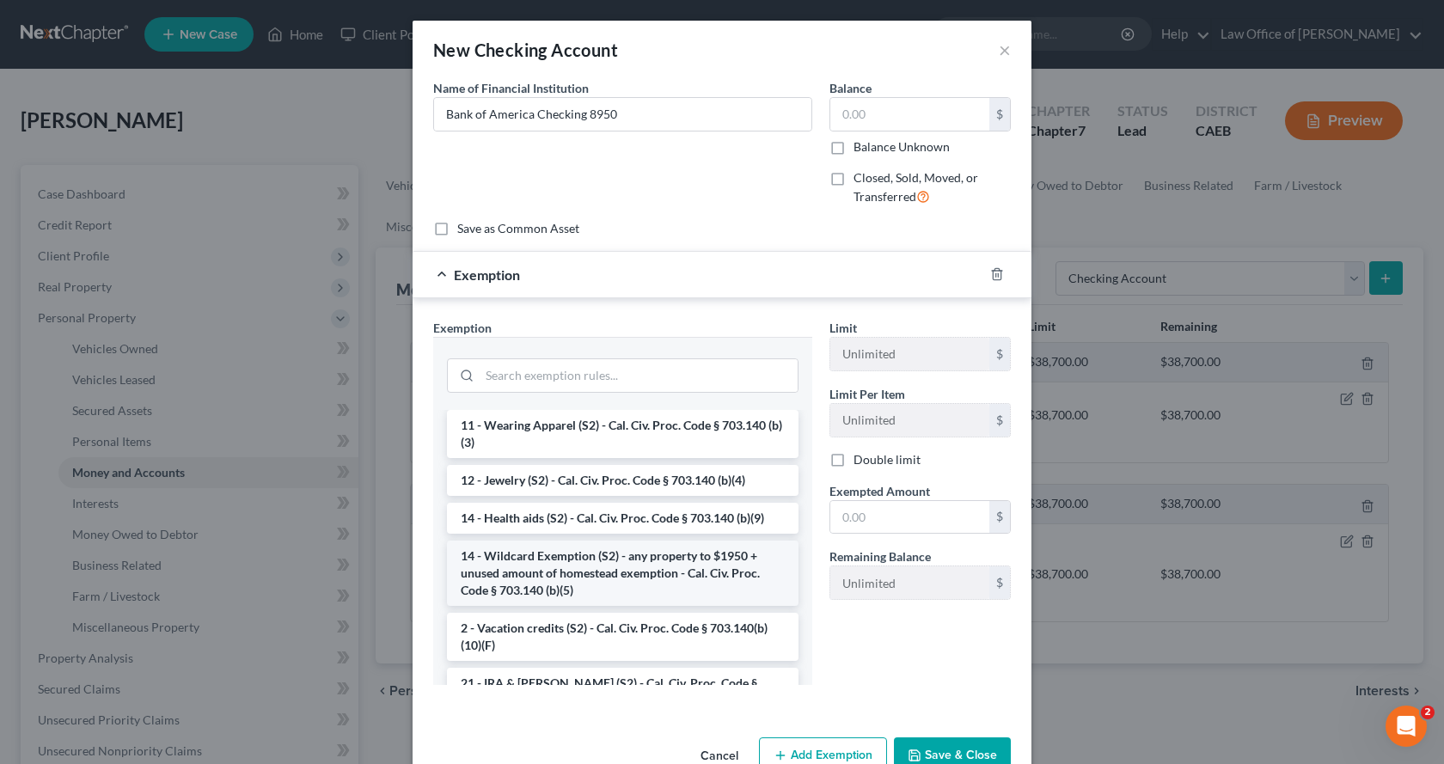
click at [535, 565] on li "14 - Wildcard Exemption (S2) - any property to $1950 + unused amount of homeste…" at bounding box center [622, 573] width 351 height 65
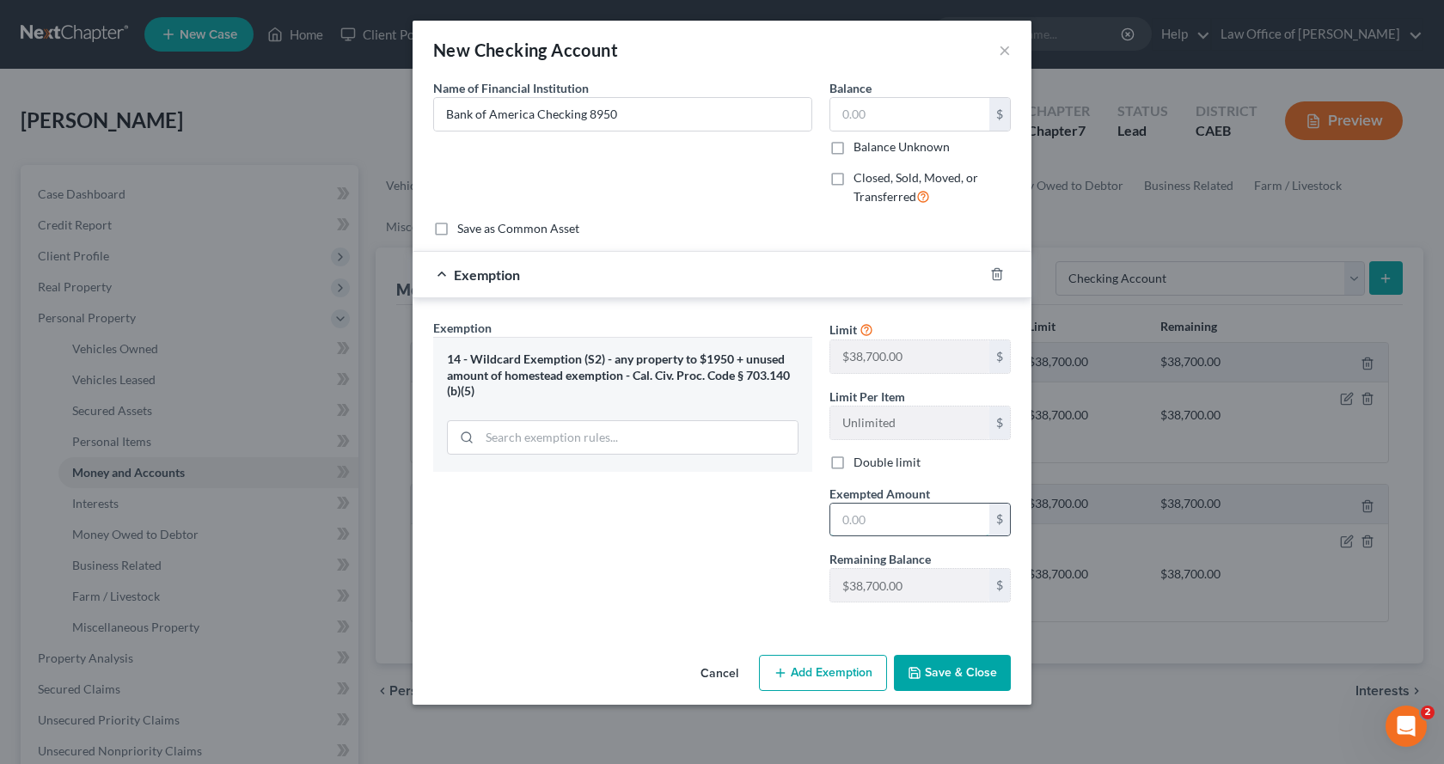
click at [897, 509] on input "text" at bounding box center [909, 520] width 159 height 33
type input "0.00"
click at [964, 673] on button "Save & Close" at bounding box center [952, 673] width 117 height 36
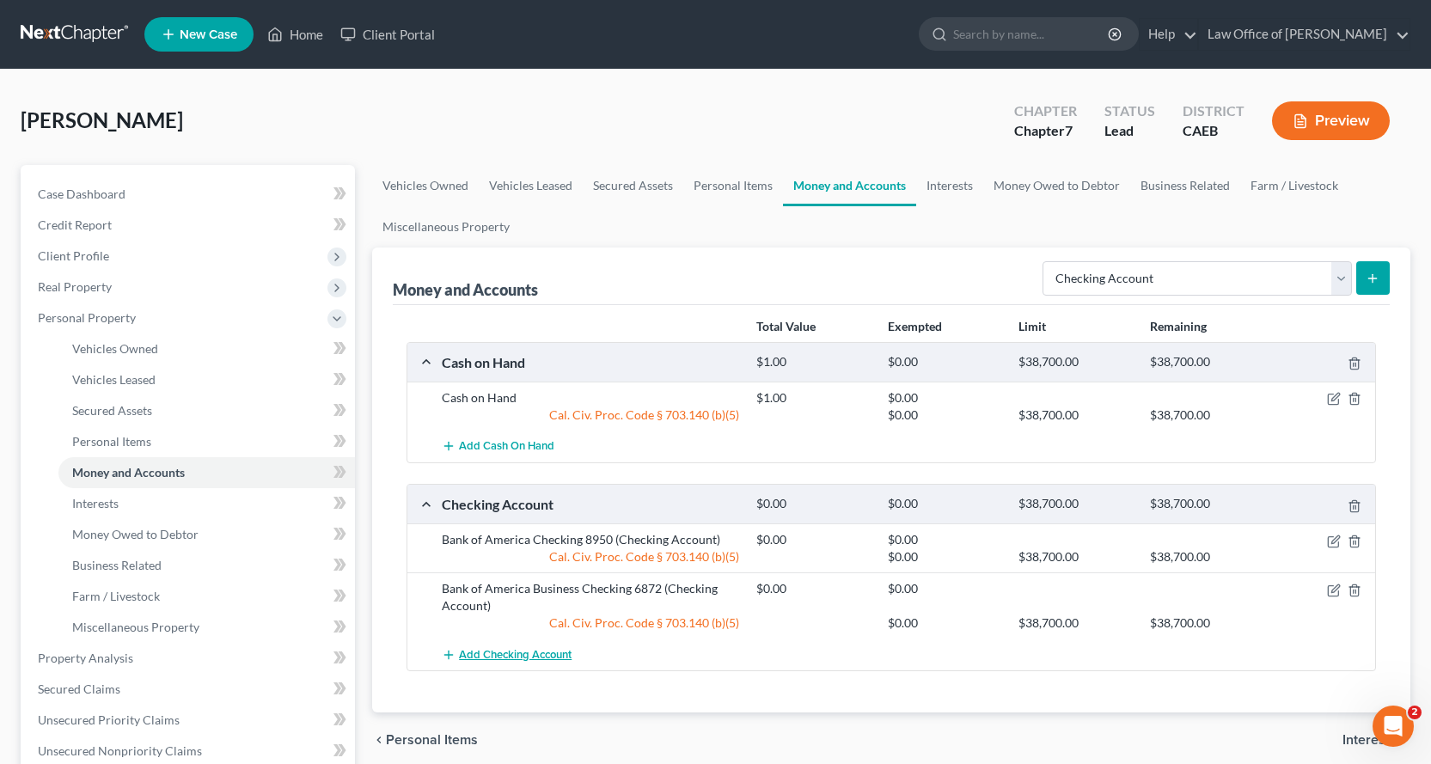
click at [528, 660] on span "Add Checking Account" at bounding box center [515, 655] width 113 height 14
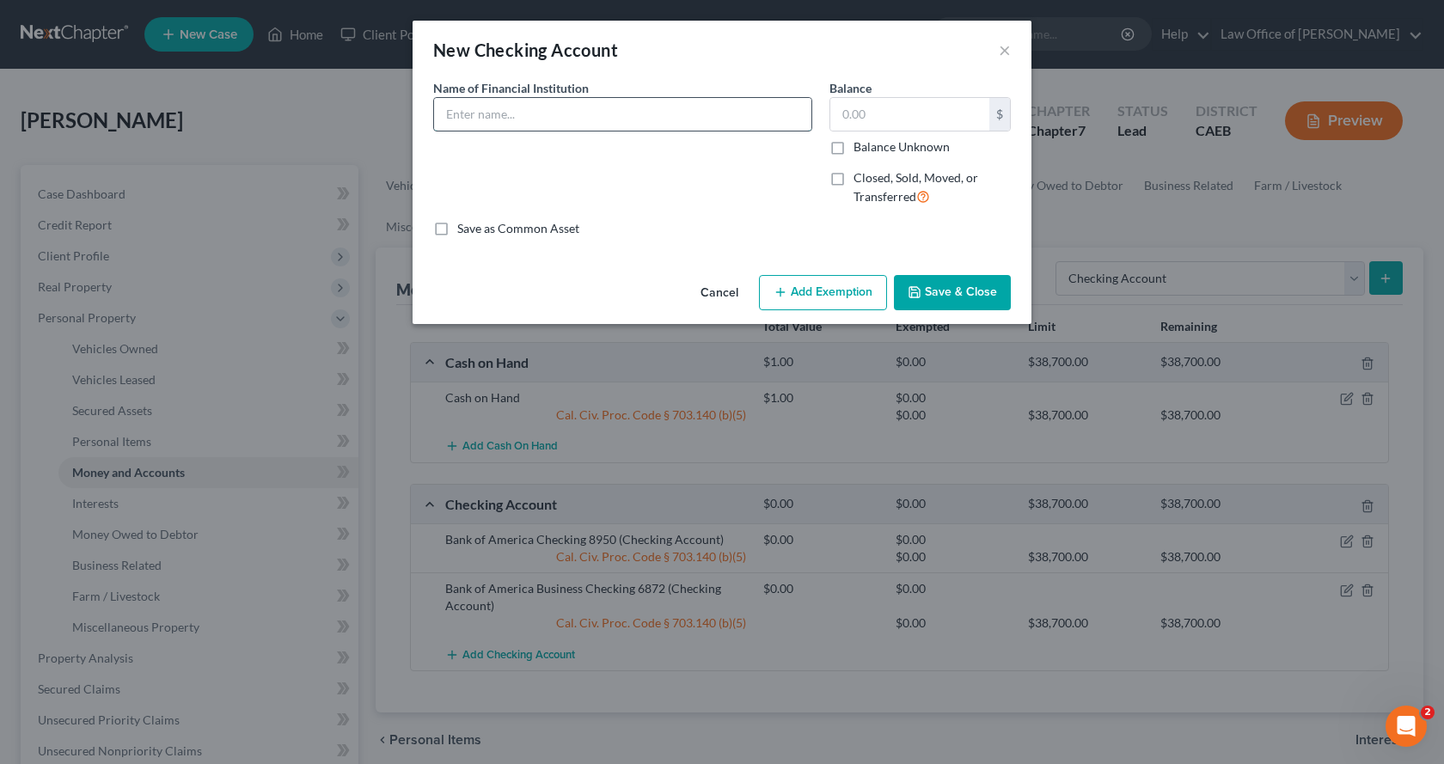
click at [480, 101] on input "text" at bounding box center [622, 114] width 377 height 33
click at [543, 116] on input "Bank of America CHecking" at bounding box center [622, 114] width 377 height 33
click at [618, 111] on input "Bank of America Checking" at bounding box center [622, 114] width 377 height 33
type input "Bank of America Checking 3862"
click at [877, 302] on button "Add Exemption" at bounding box center [823, 293] width 128 height 36
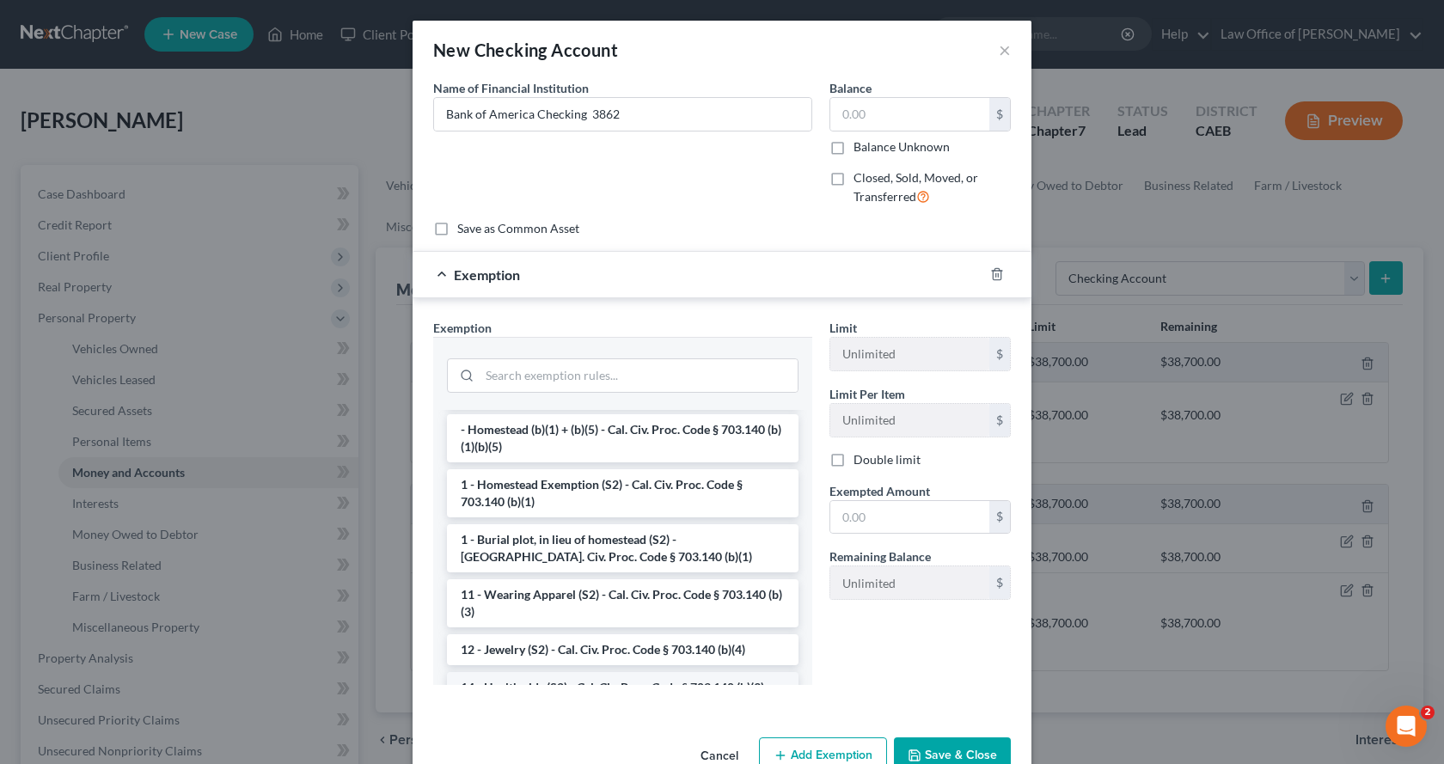
scroll to position [172, 0]
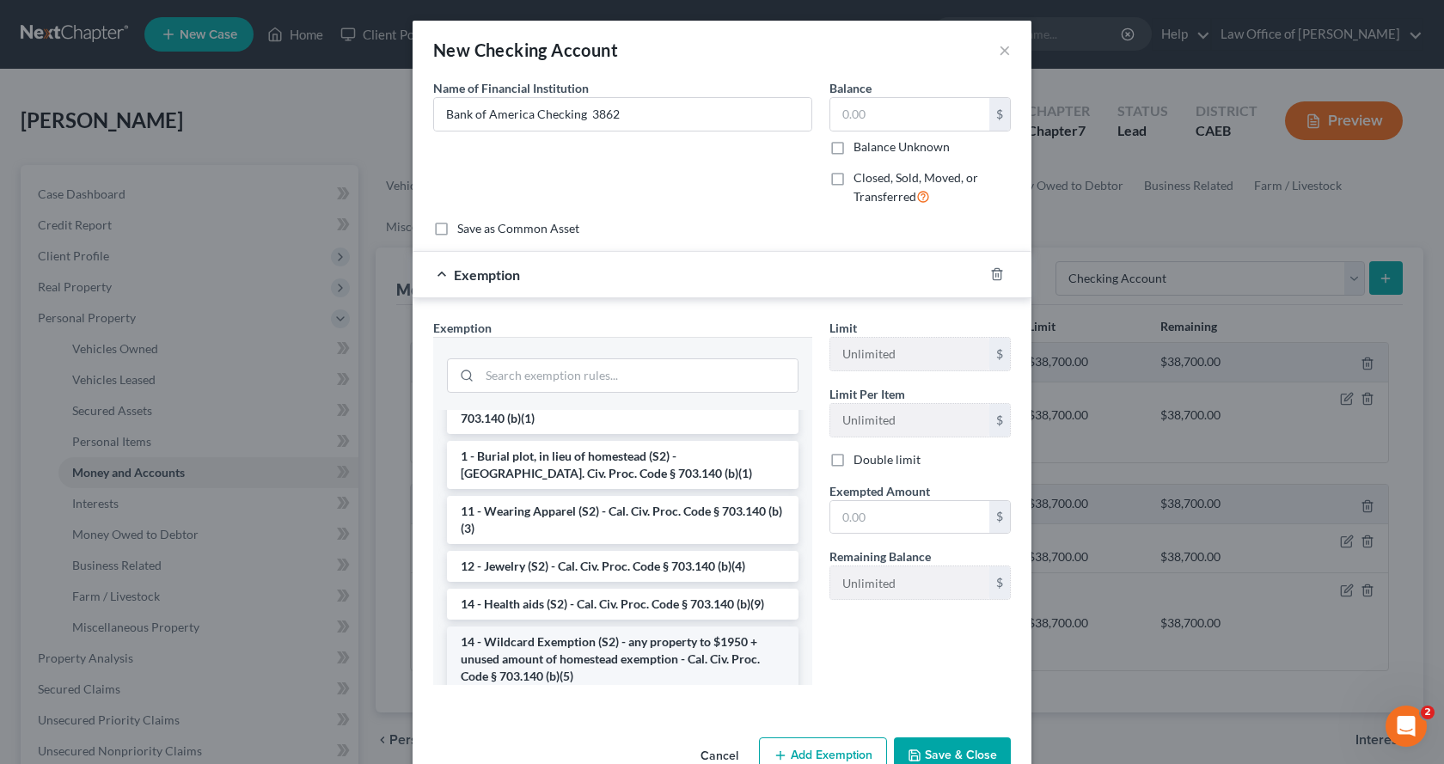
click at [560, 670] on li "14 - Wildcard Exemption (S2) - any property to $1950 + unused amount of homeste…" at bounding box center [622, 658] width 351 height 65
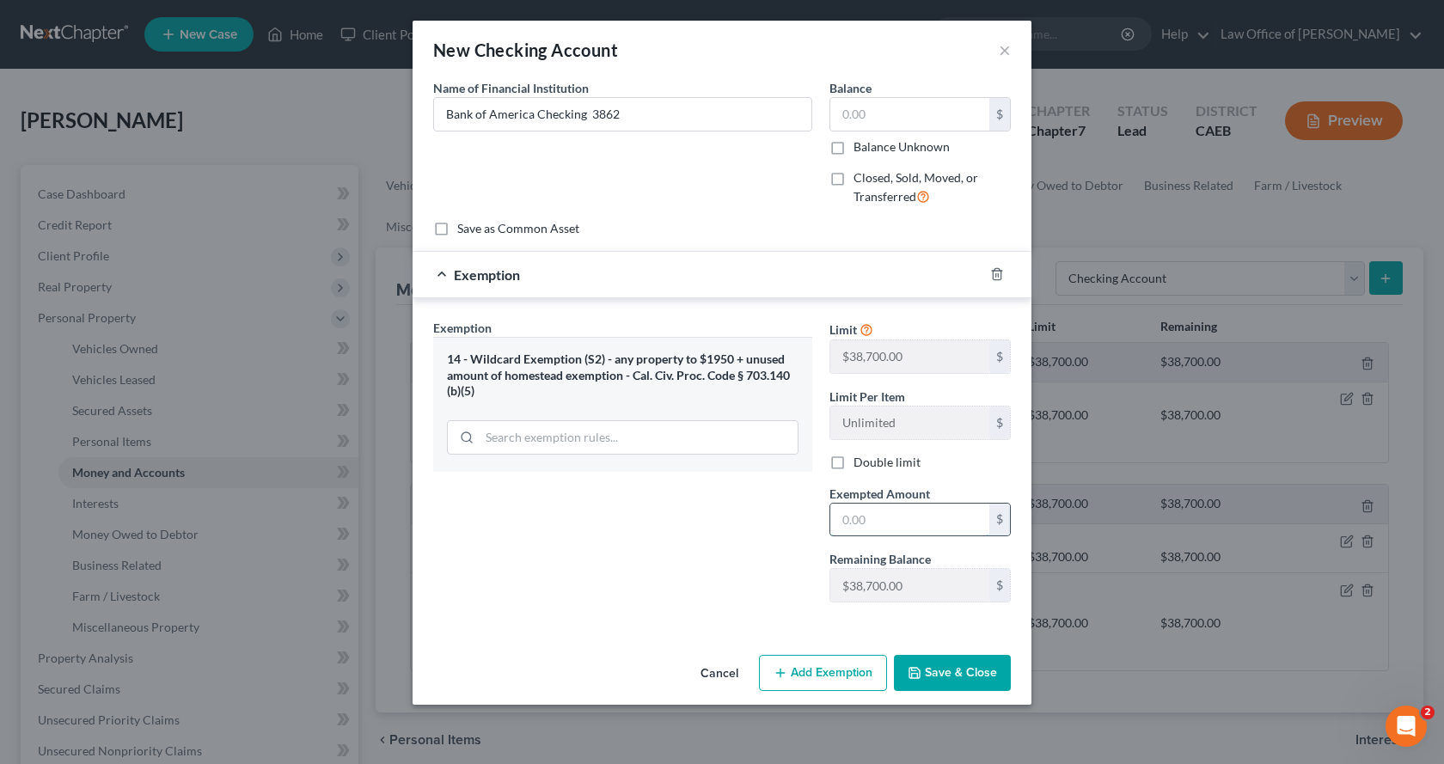
click at [876, 528] on input "text" at bounding box center [909, 520] width 159 height 33
type input "0.00"
click at [965, 664] on button "Save & Close" at bounding box center [952, 673] width 117 height 36
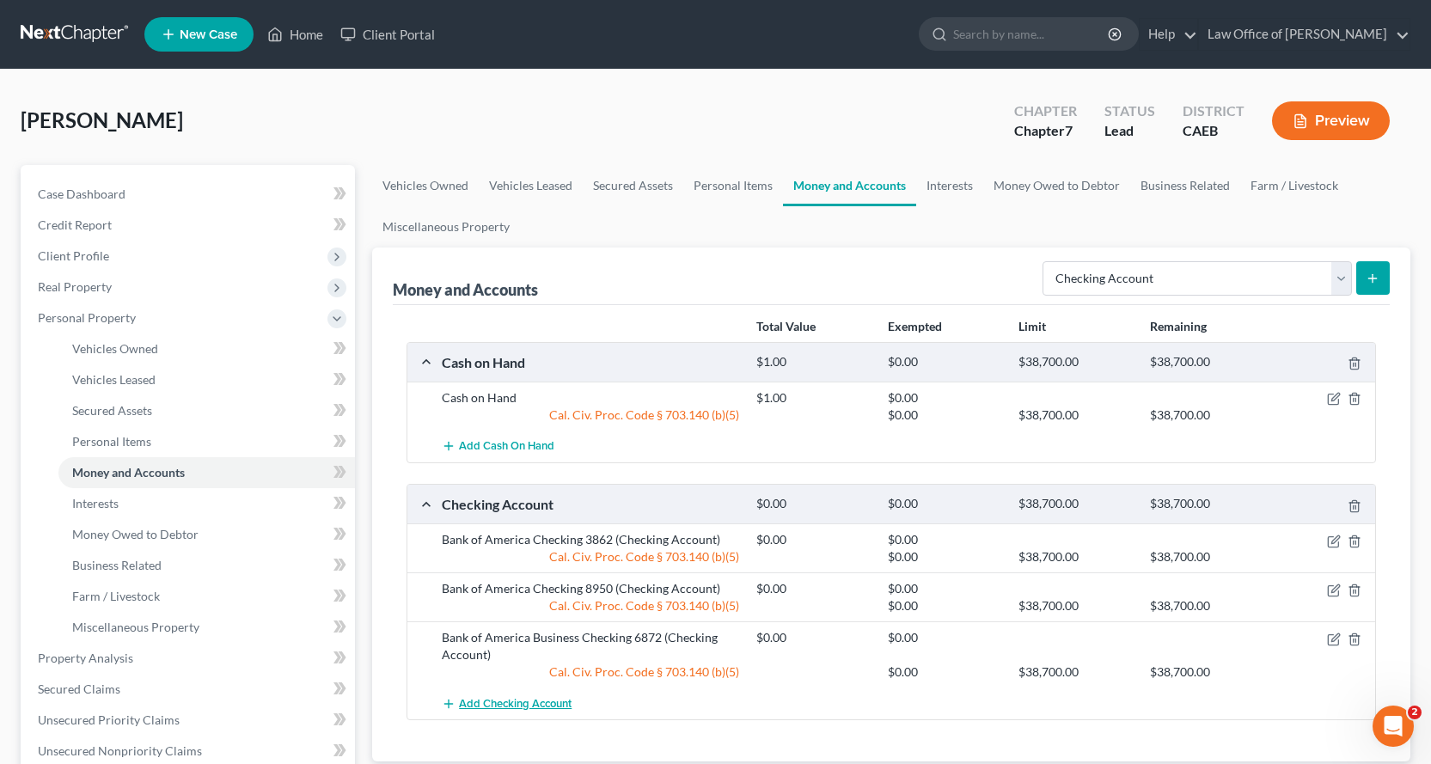
click at [528, 706] on span "Add Checking Account" at bounding box center [515, 704] width 113 height 14
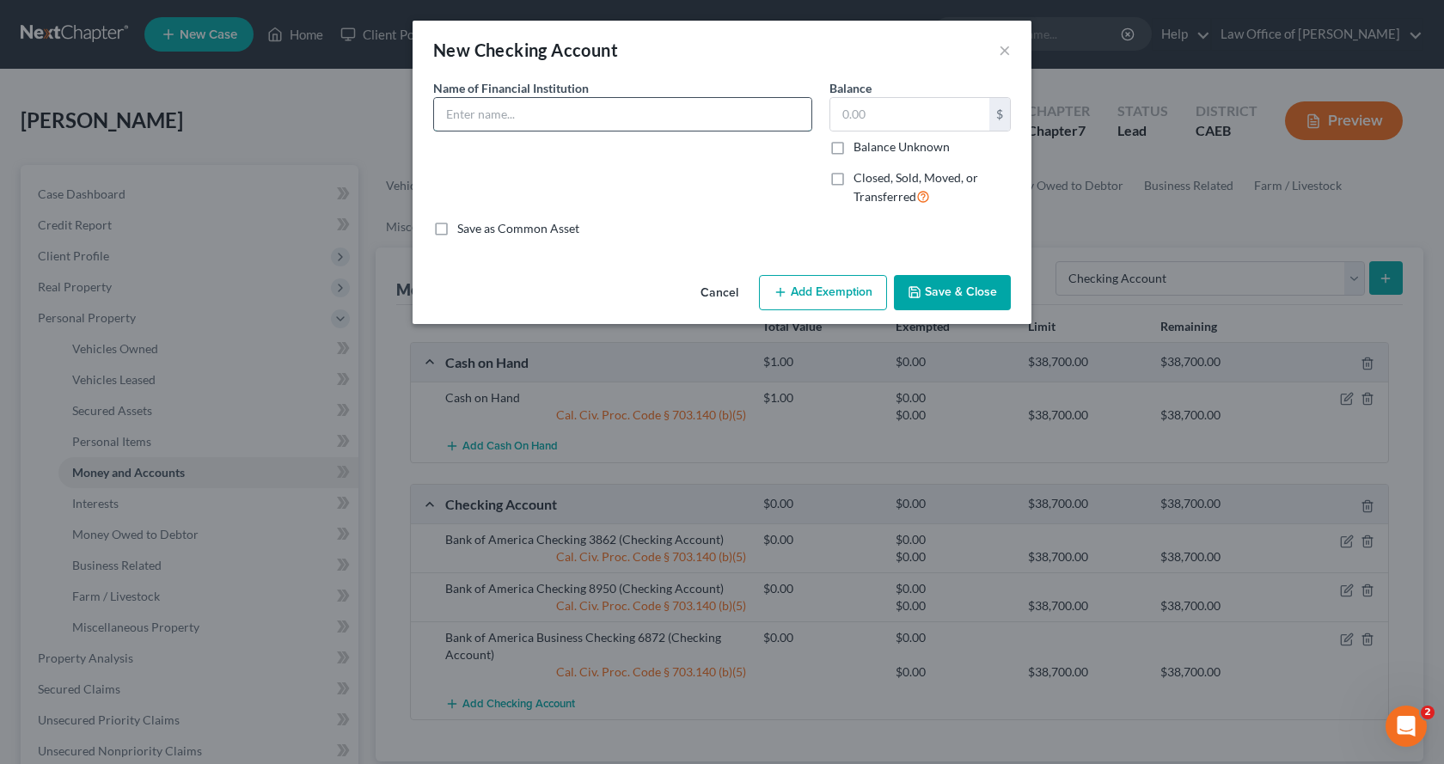
click at [514, 114] on input "text" at bounding box center [622, 114] width 377 height 33
type input "Schools First Credit Union Checking 0702"
click at [842, 288] on button "Add Exemption" at bounding box center [823, 293] width 128 height 36
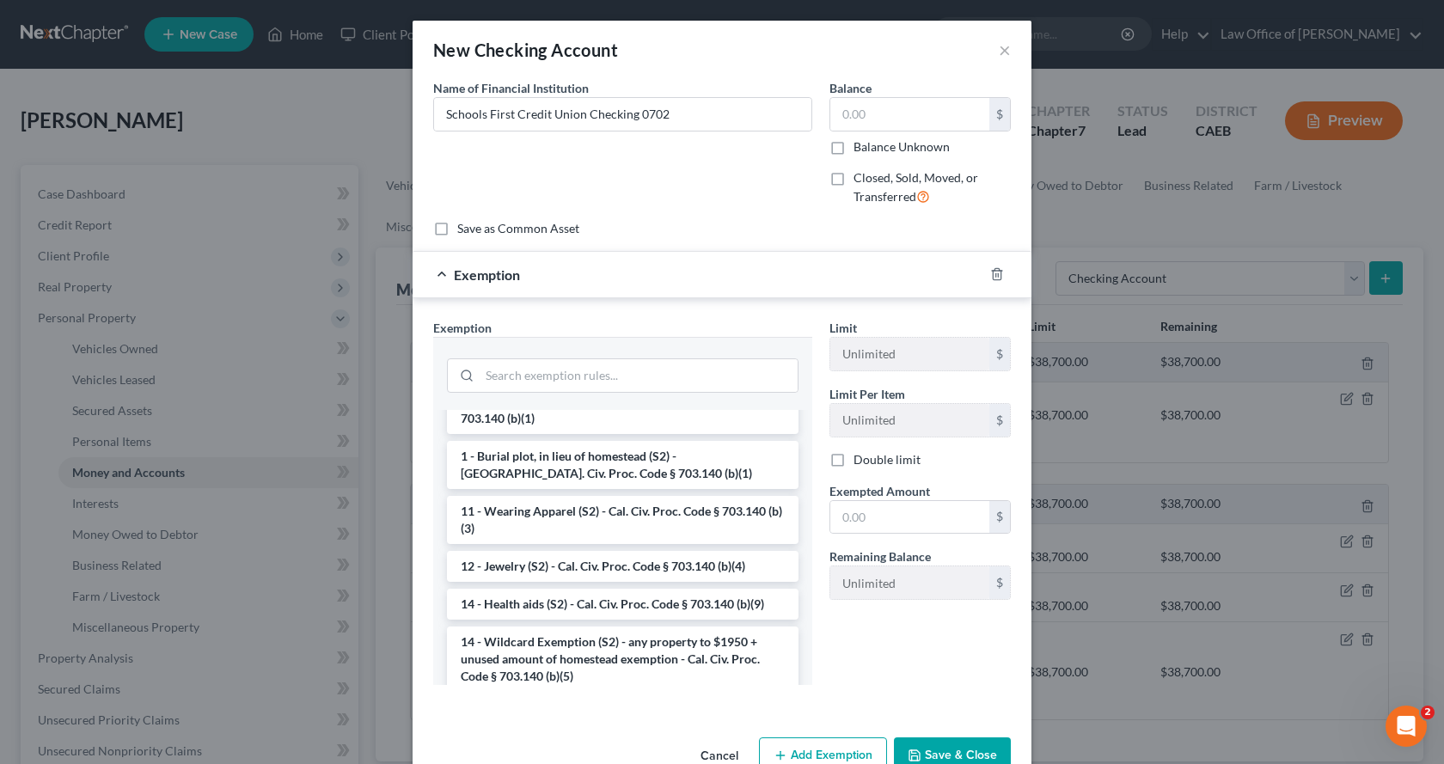
click at [507, 657] on li "14 - Wildcard Exemption (S2) - any property to $1950 + unused amount of homeste…" at bounding box center [622, 658] width 351 height 65
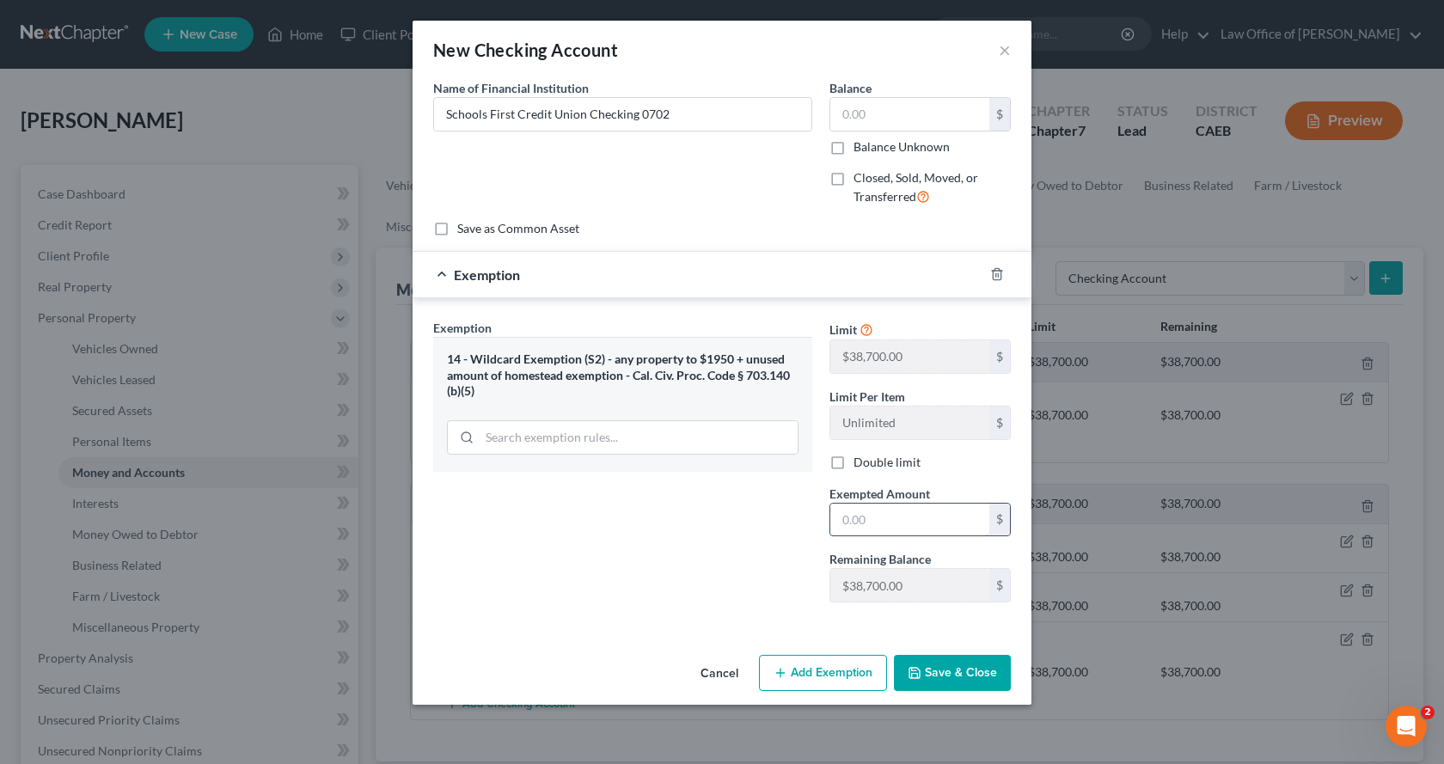
click at [887, 520] on input "text" at bounding box center [909, 520] width 159 height 33
type input "0.00"
click at [943, 680] on button "Save & Close" at bounding box center [952, 673] width 117 height 36
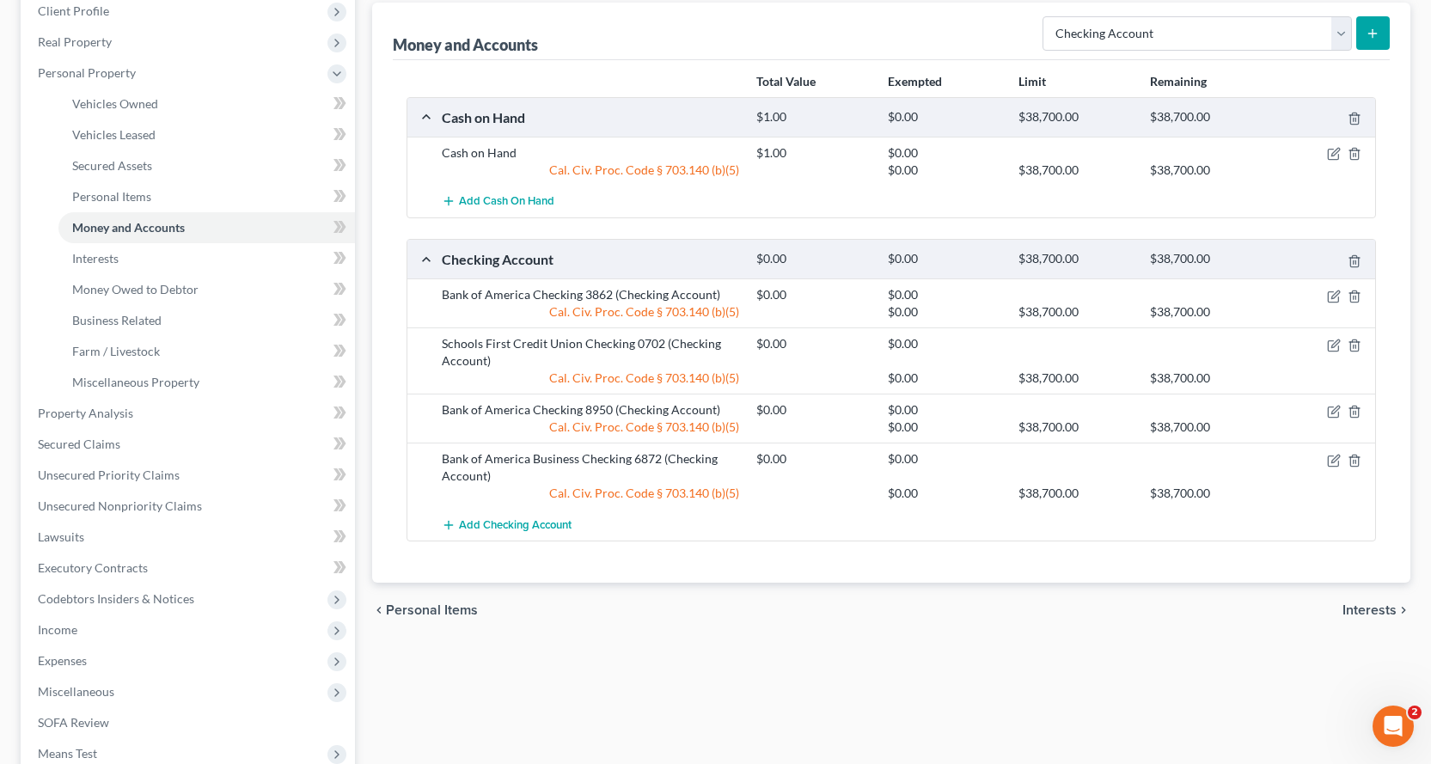
scroll to position [86, 0]
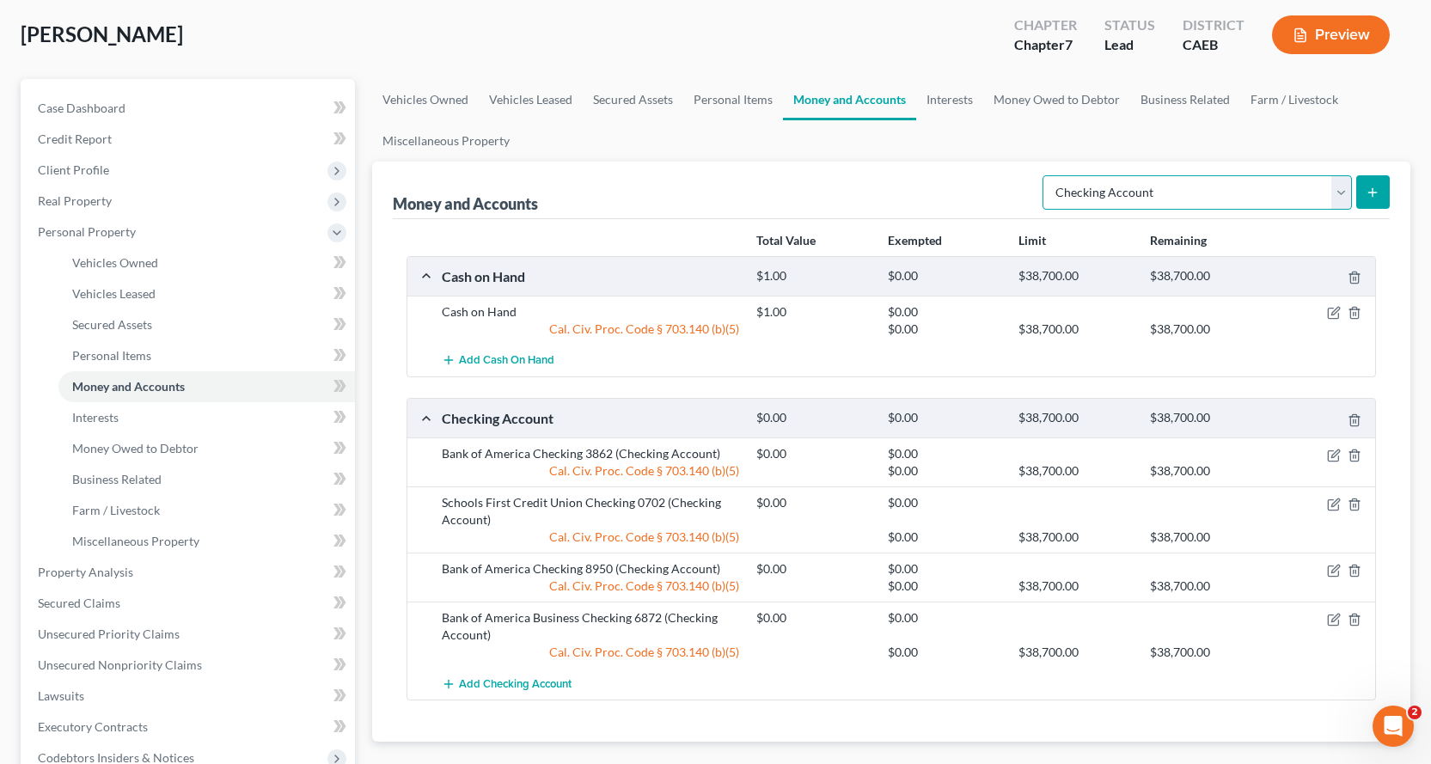
click at [1120, 186] on select "Select Account Type Brokerage Cash on Hand Certificates of Deposit Checking Acc…" at bounding box center [1196, 192] width 309 height 34
select select "savings"
click at [1046, 175] on select "Select Account Type Brokerage Cash on Hand Certificates of Deposit Checking Acc…" at bounding box center [1196, 192] width 309 height 34
click at [1369, 179] on button "submit" at bounding box center [1373, 192] width 34 height 34
click at [714, 98] on link "Personal Items" at bounding box center [733, 99] width 100 height 41
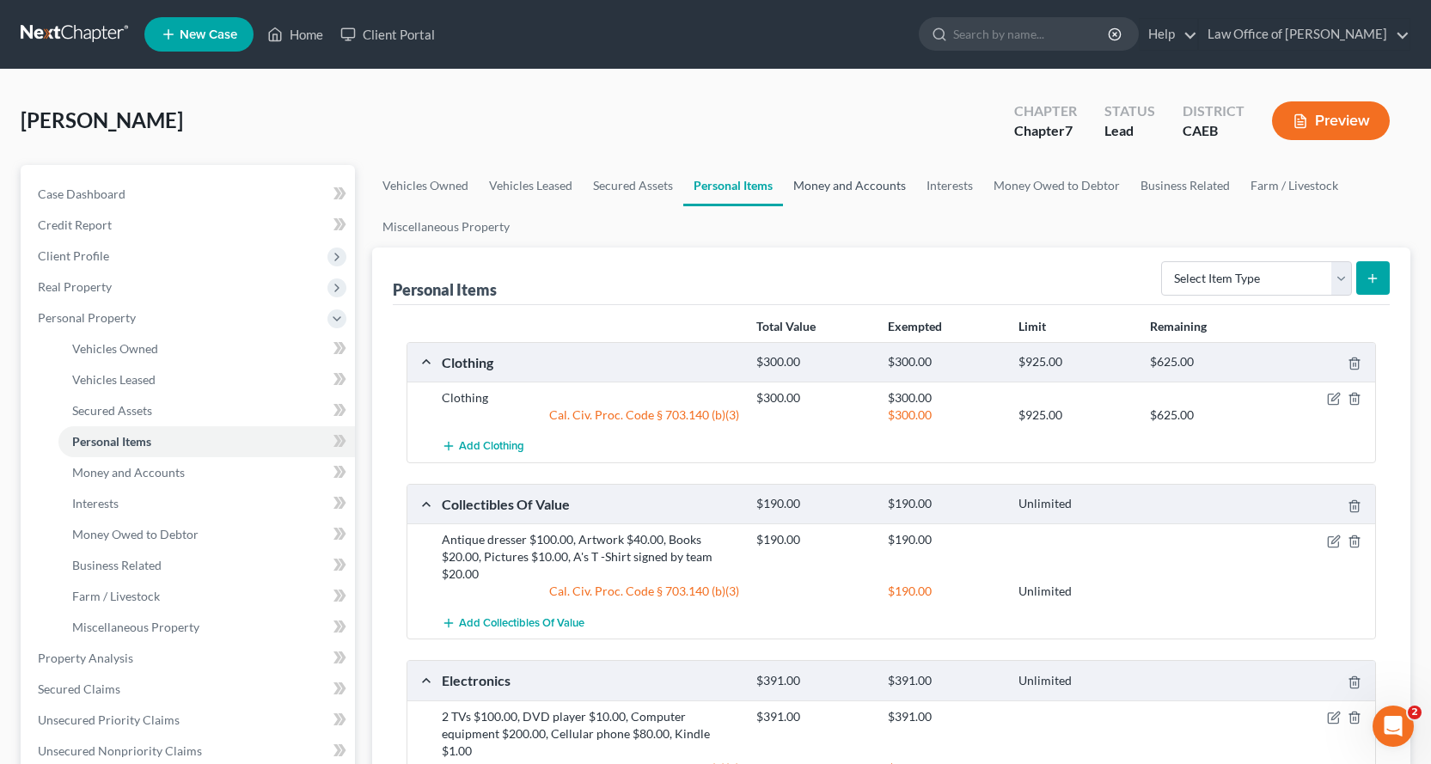
click at [892, 182] on link "Money and Accounts" at bounding box center [849, 185] width 133 height 41
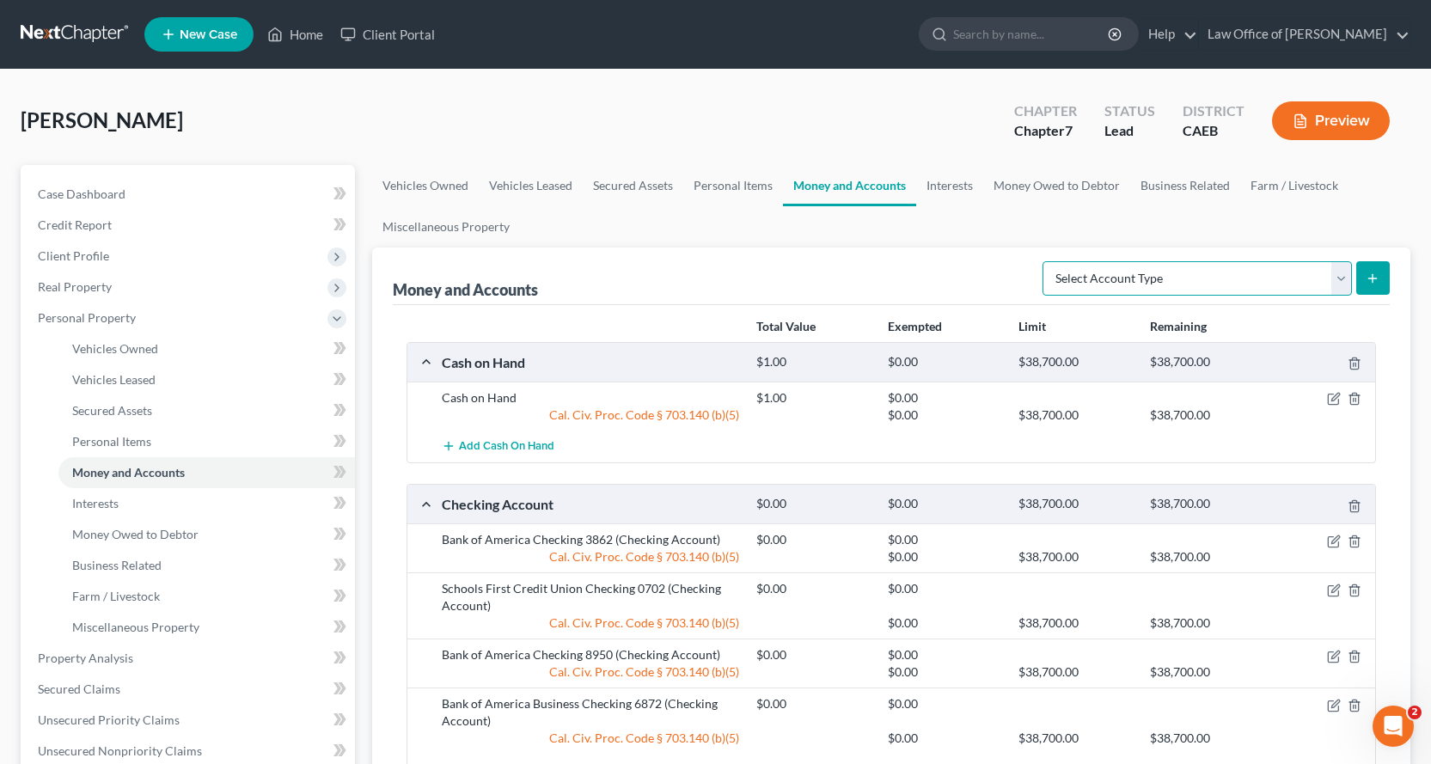
click at [1229, 285] on select "Select Account Type Brokerage Cash on Hand Certificates of Deposit Checking Acc…" at bounding box center [1196, 278] width 309 height 34
select select "savings"
click at [1046, 261] on select "Select Account Type Brokerage Cash on Hand Certificates of Deposit Checking Acc…" at bounding box center [1196, 278] width 309 height 34
click at [1384, 265] on button "submit" at bounding box center [1373, 278] width 34 height 34
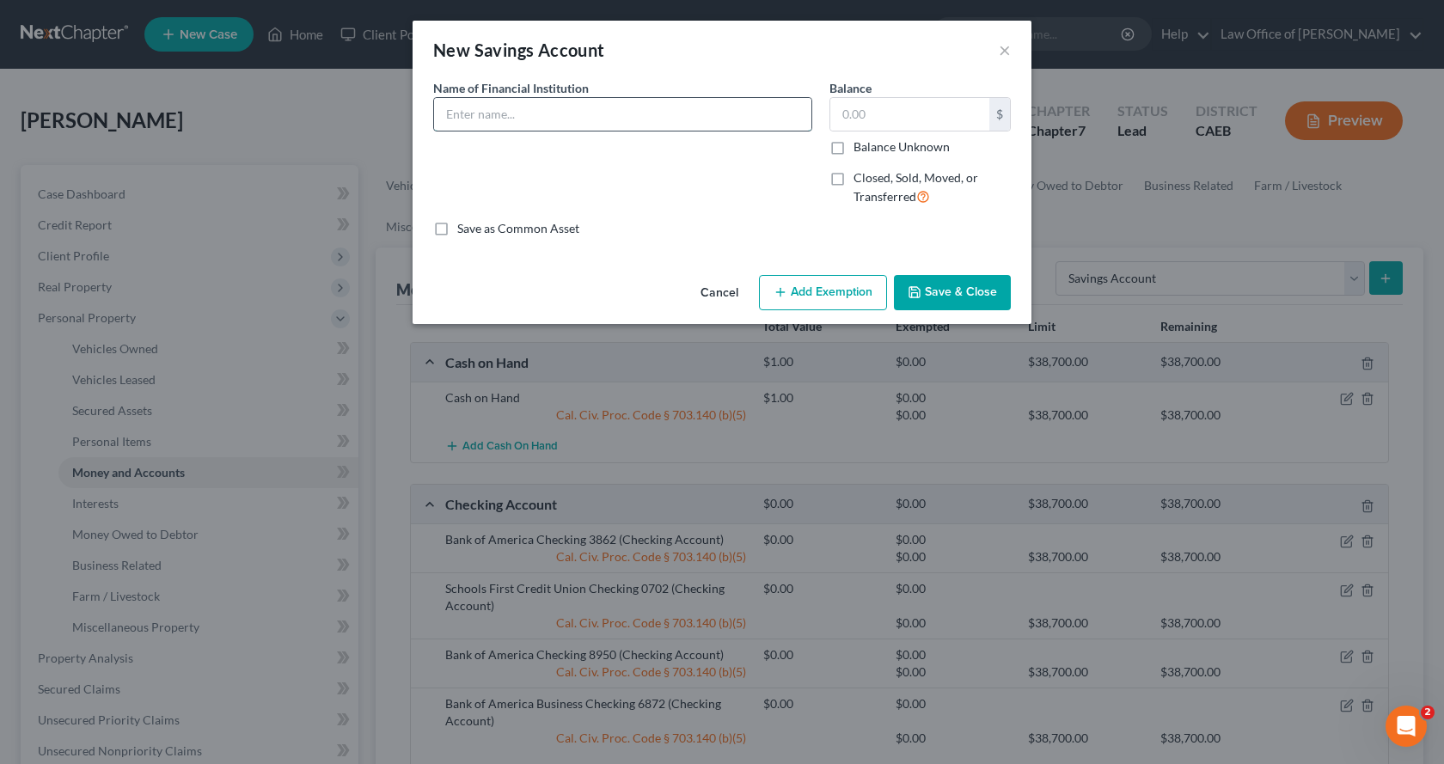
click at [501, 122] on input "text" at bounding box center [622, 114] width 377 height 33
type input "Bank of America Savings 2925"
click at [852, 288] on button "Add Exemption" at bounding box center [823, 293] width 128 height 36
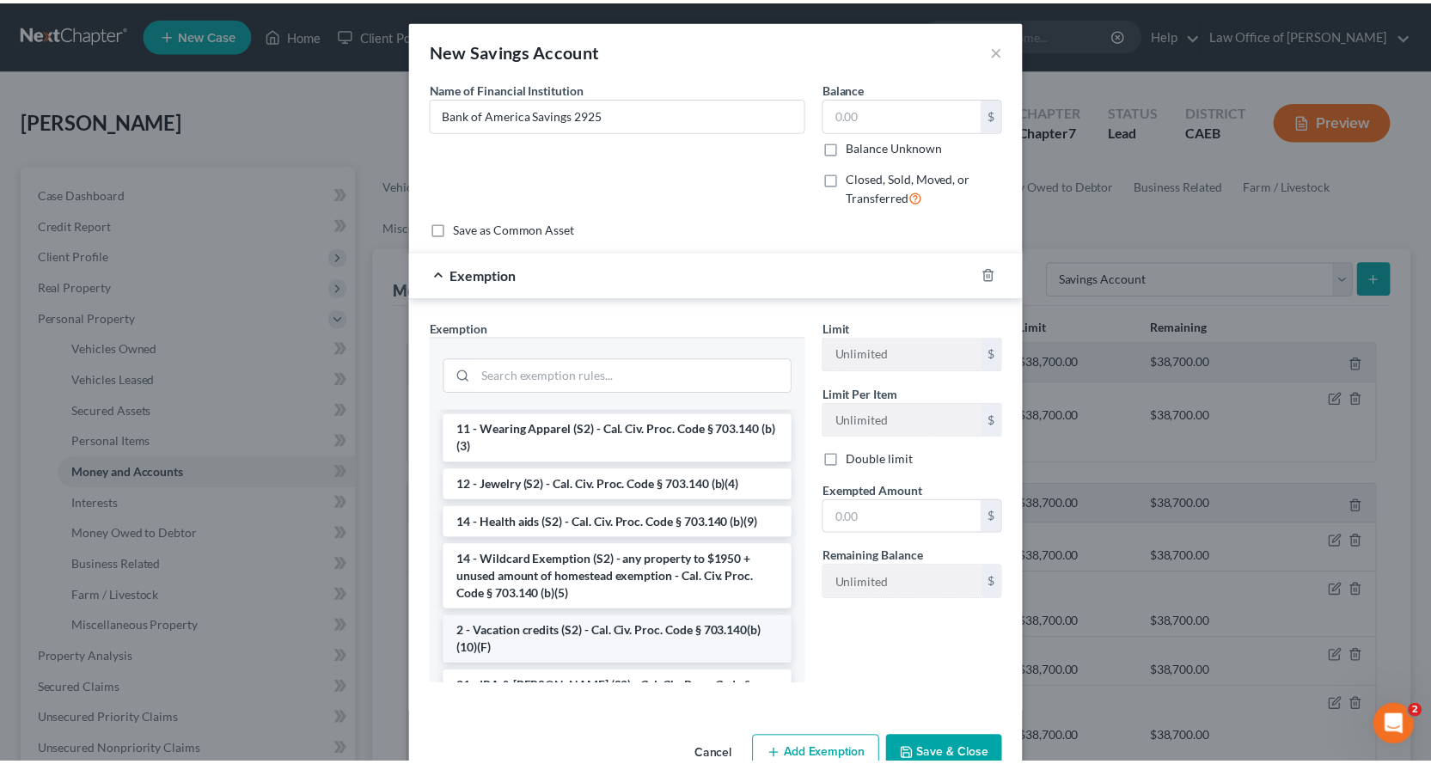
scroll to position [258, 0]
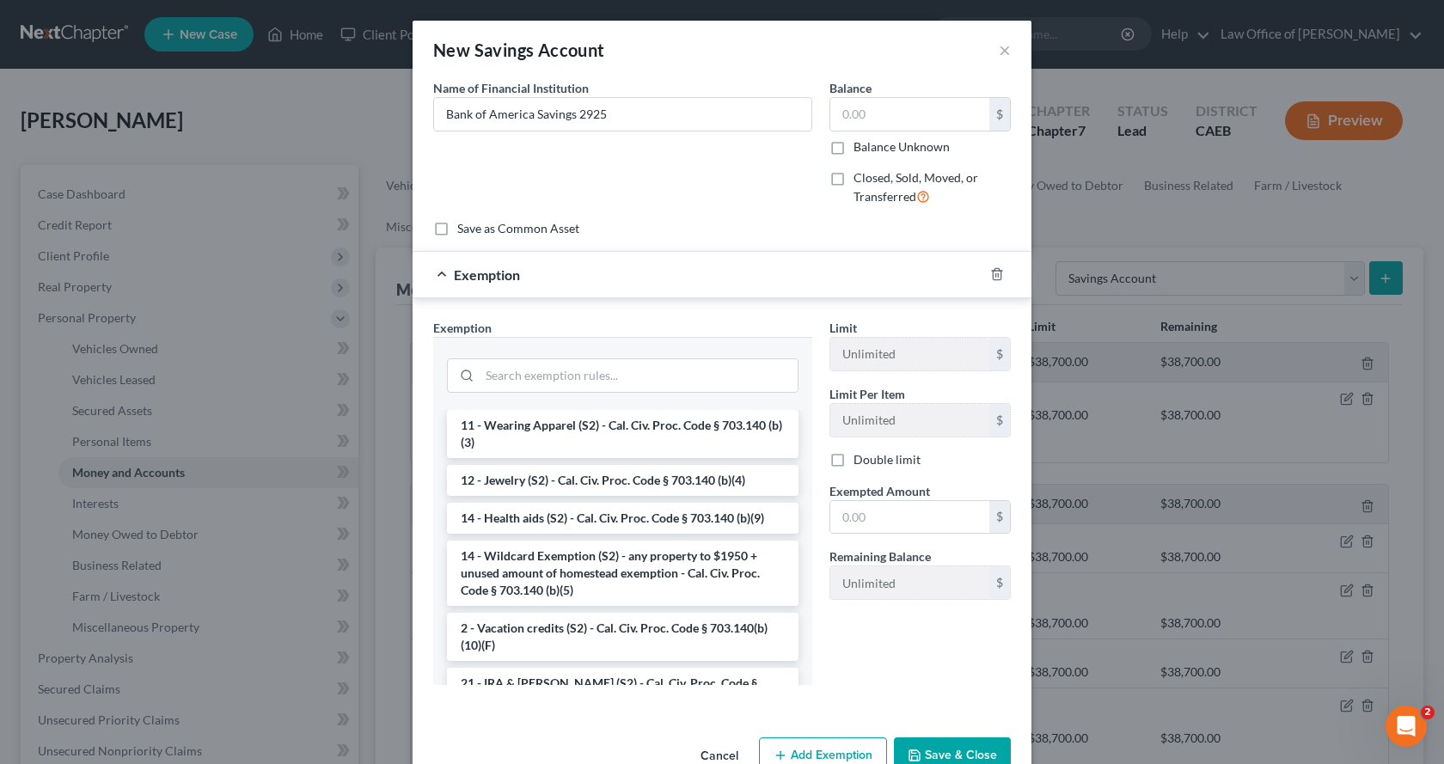
drag, startPoint x: 536, startPoint y: 588, endPoint x: 545, endPoint y: 584, distance: 9.3
click at [536, 587] on li "14 - Wildcard Exemption (S2) - any property to $1950 + unused amount of homeste…" at bounding box center [622, 573] width 351 height 65
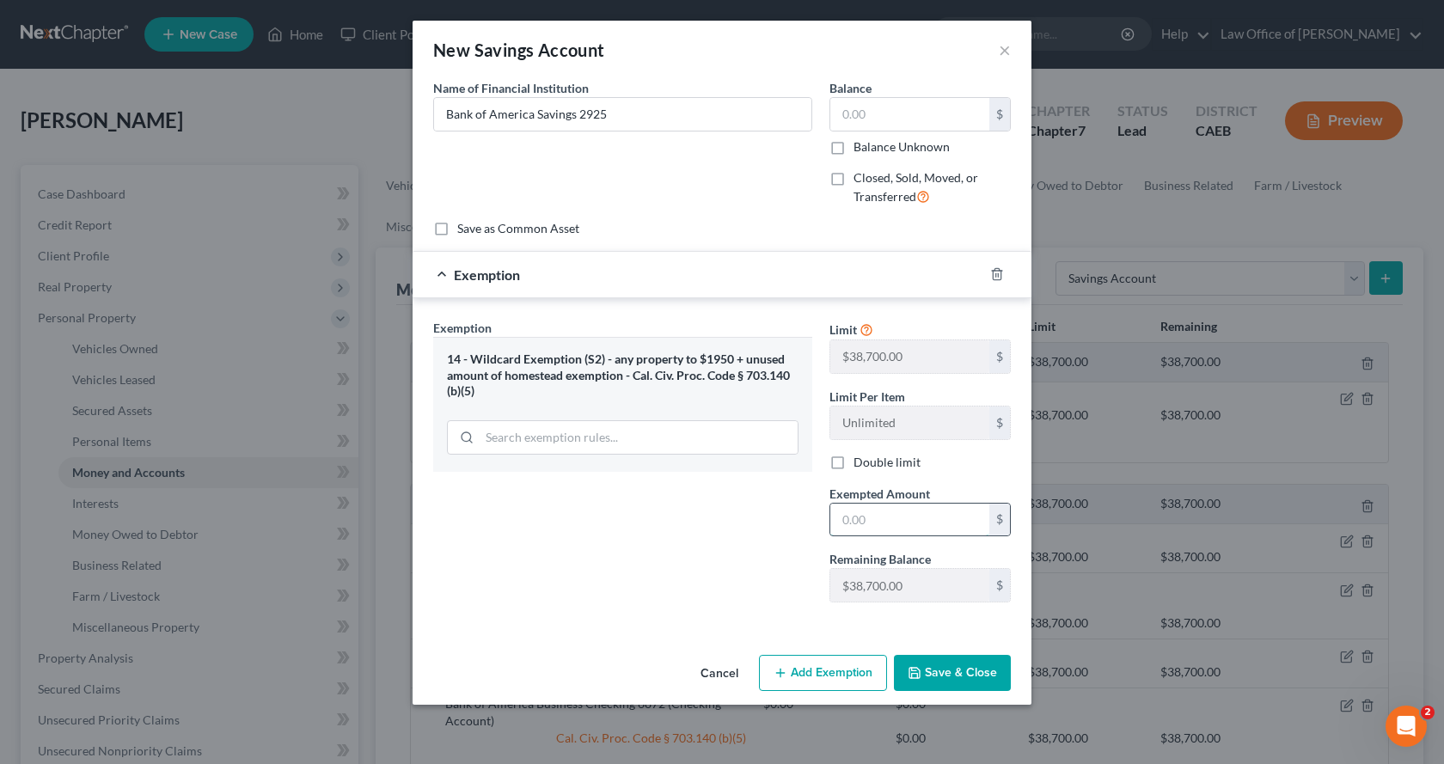
click at [858, 529] on input "text" at bounding box center [909, 520] width 159 height 33
type input "0.00"
click at [952, 668] on button "Save & Close" at bounding box center [952, 673] width 117 height 36
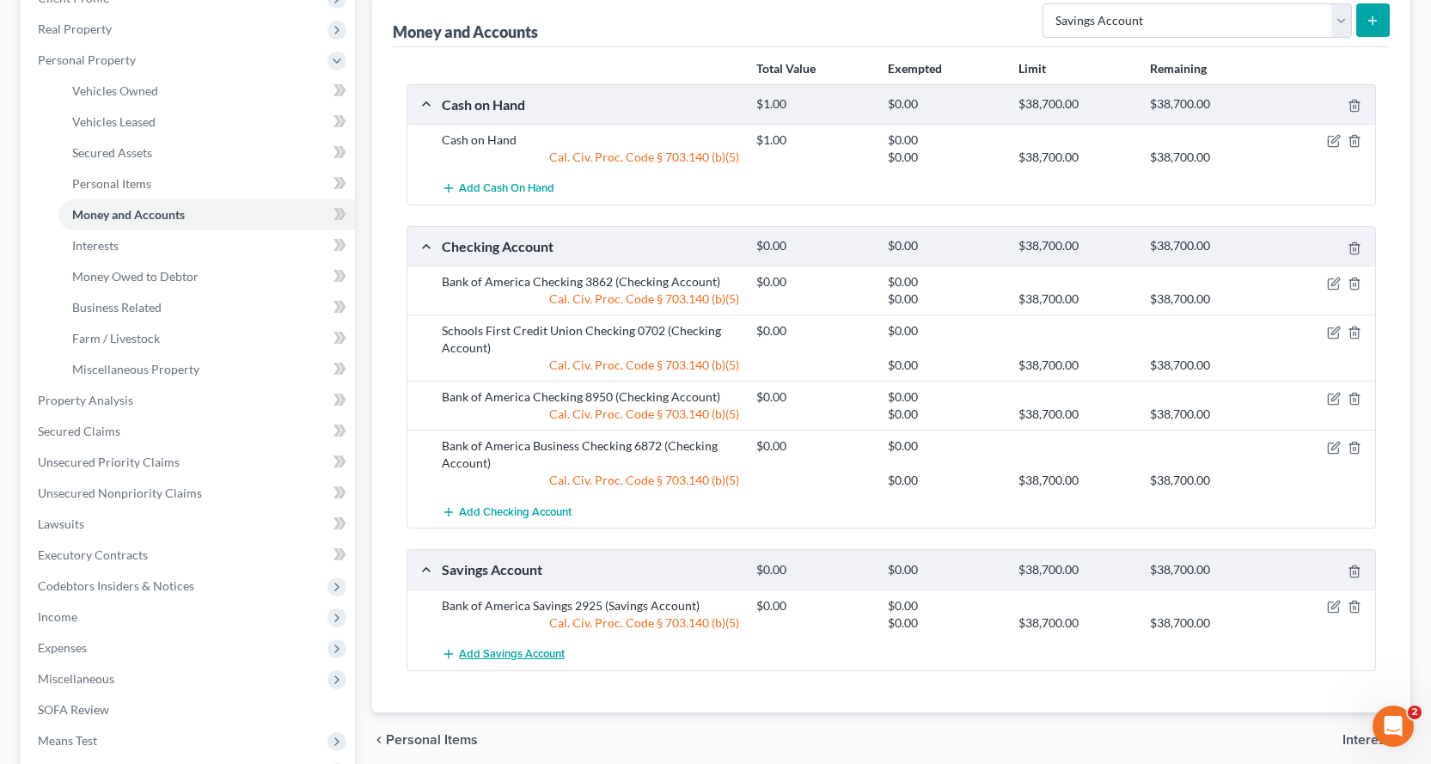
click at [523, 654] on span "Add Savings Account" at bounding box center [512, 654] width 106 height 14
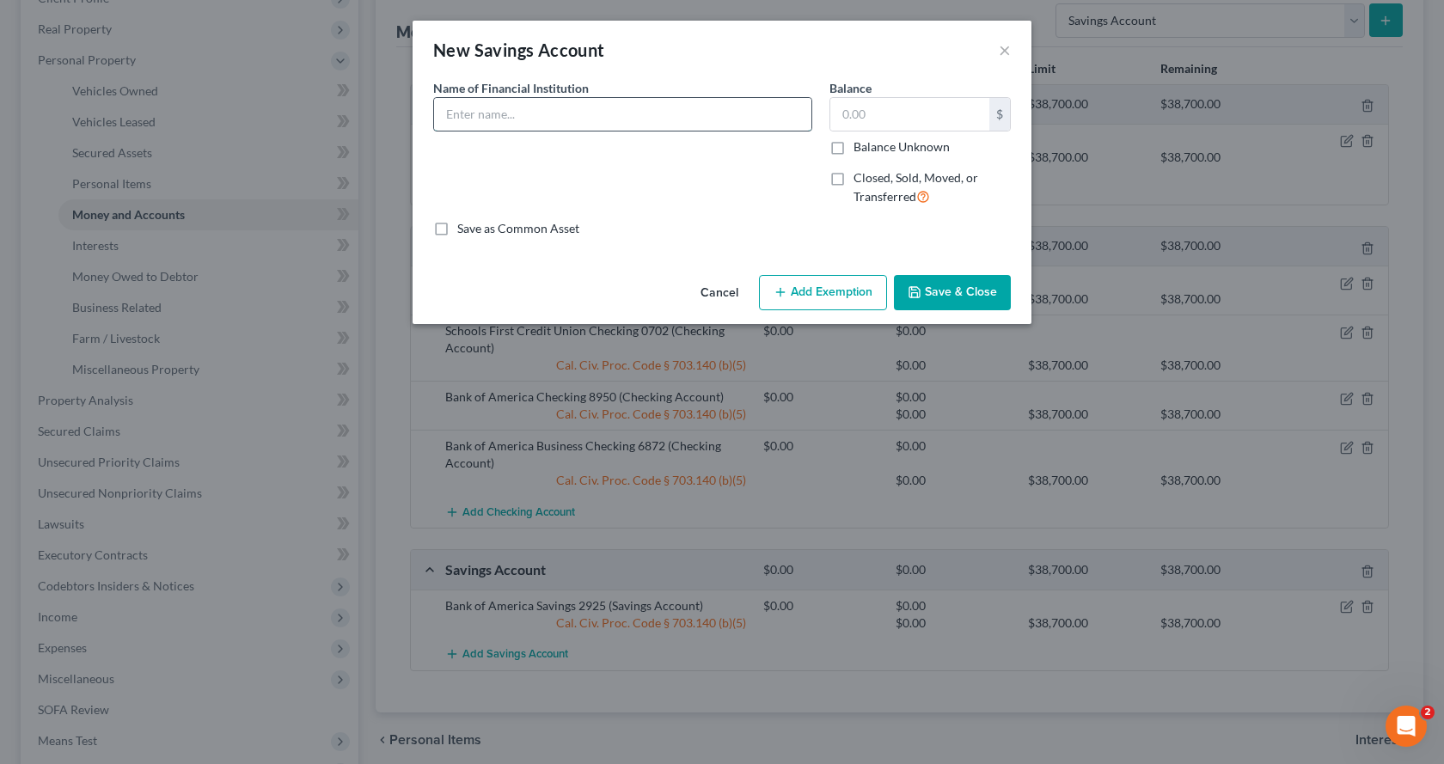
click at [485, 106] on input "text" at bounding box center [622, 114] width 377 height 33
type input "Bank of America Savings 1223"
click at [863, 289] on button "Add Exemption" at bounding box center [823, 293] width 128 height 36
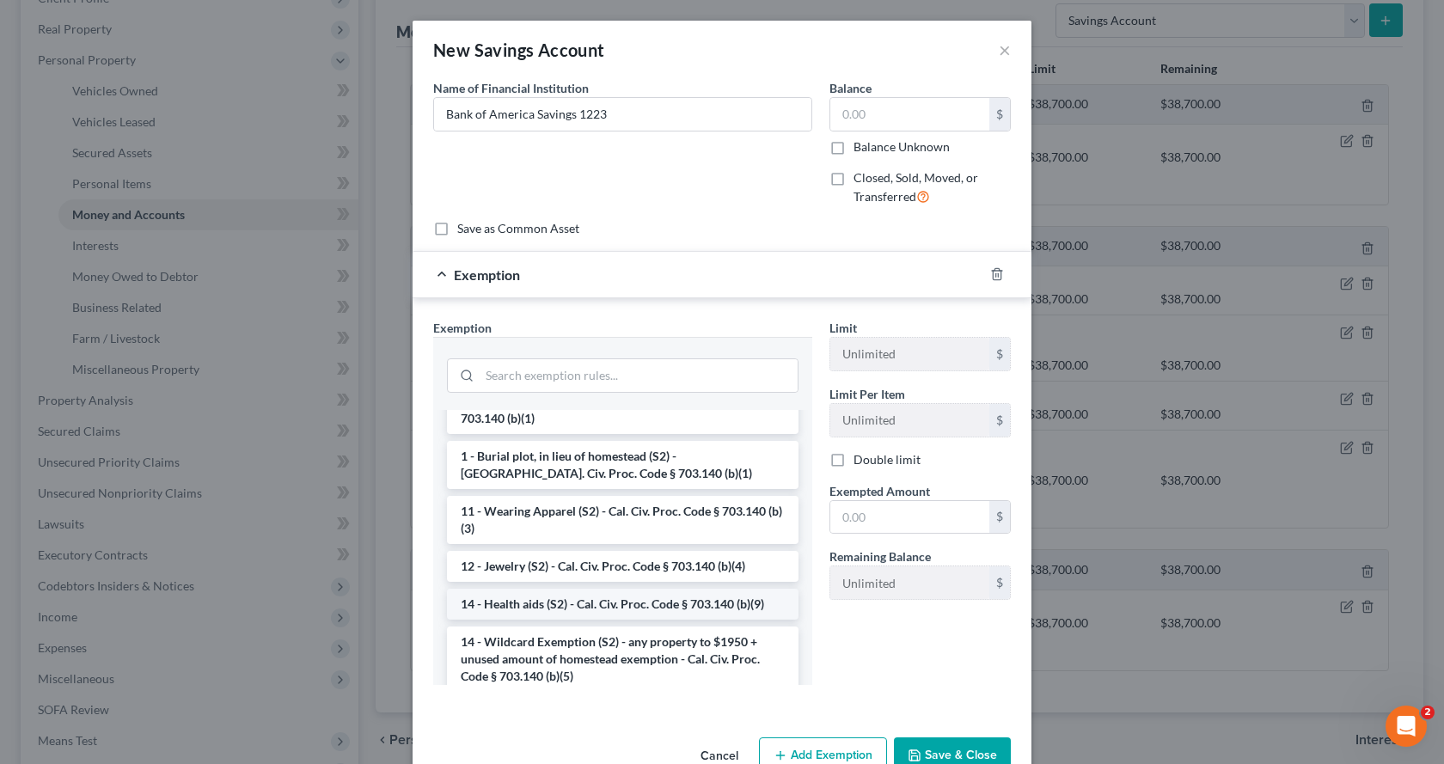
scroll to position [344, 0]
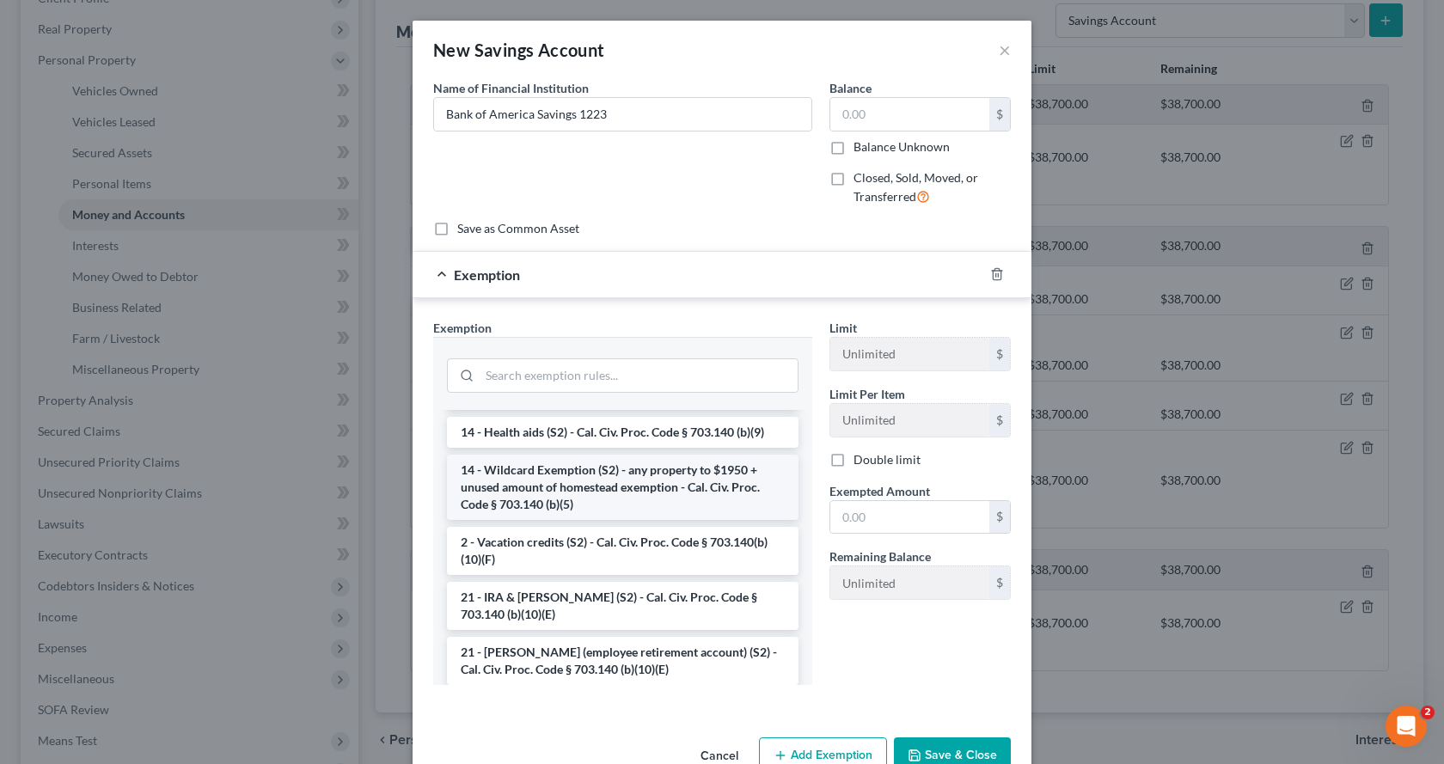
click at [511, 503] on li "14 - Wildcard Exemption (S2) - any property to $1950 + unused amount of homeste…" at bounding box center [622, 487] width 351 height 65
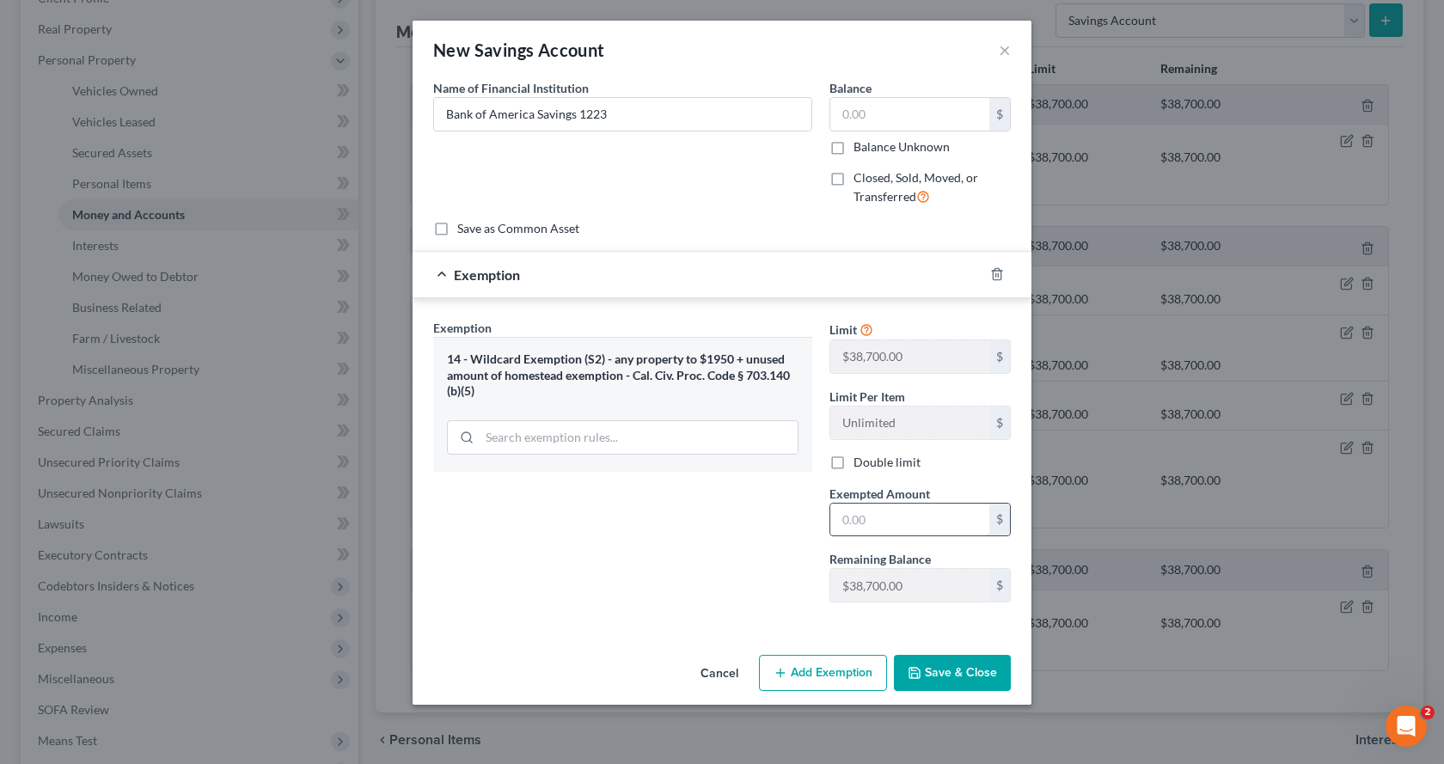
click at [838, 521] on input "text" at bounding box center [909, 520] width 159 height 33
type input "0.00"
click at [951, 672] on button "Save & Close" at bounding box center [952, 673] width 117 height 36
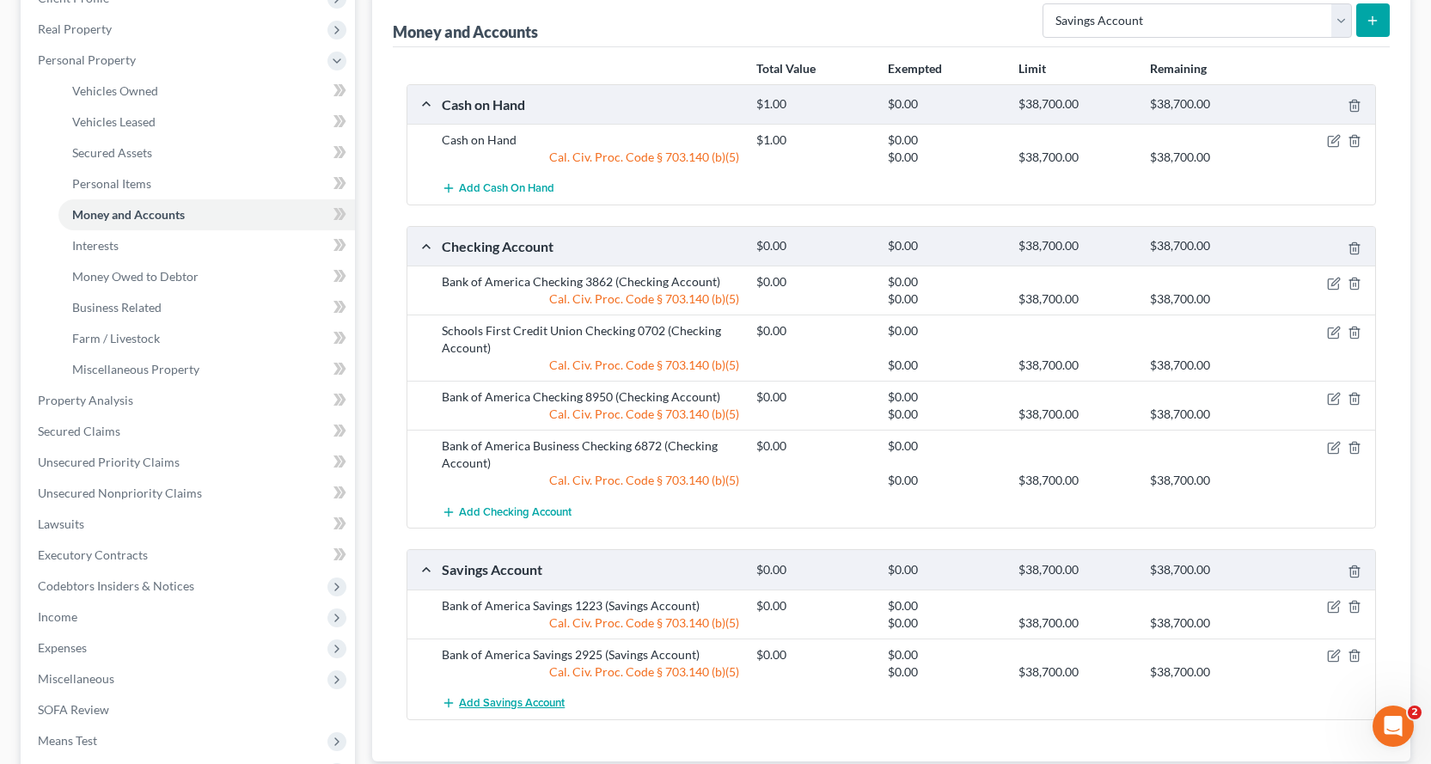
click at [489, 702] on span "Add Savings Account" at bounding box center [512, 703] width 106 height 14
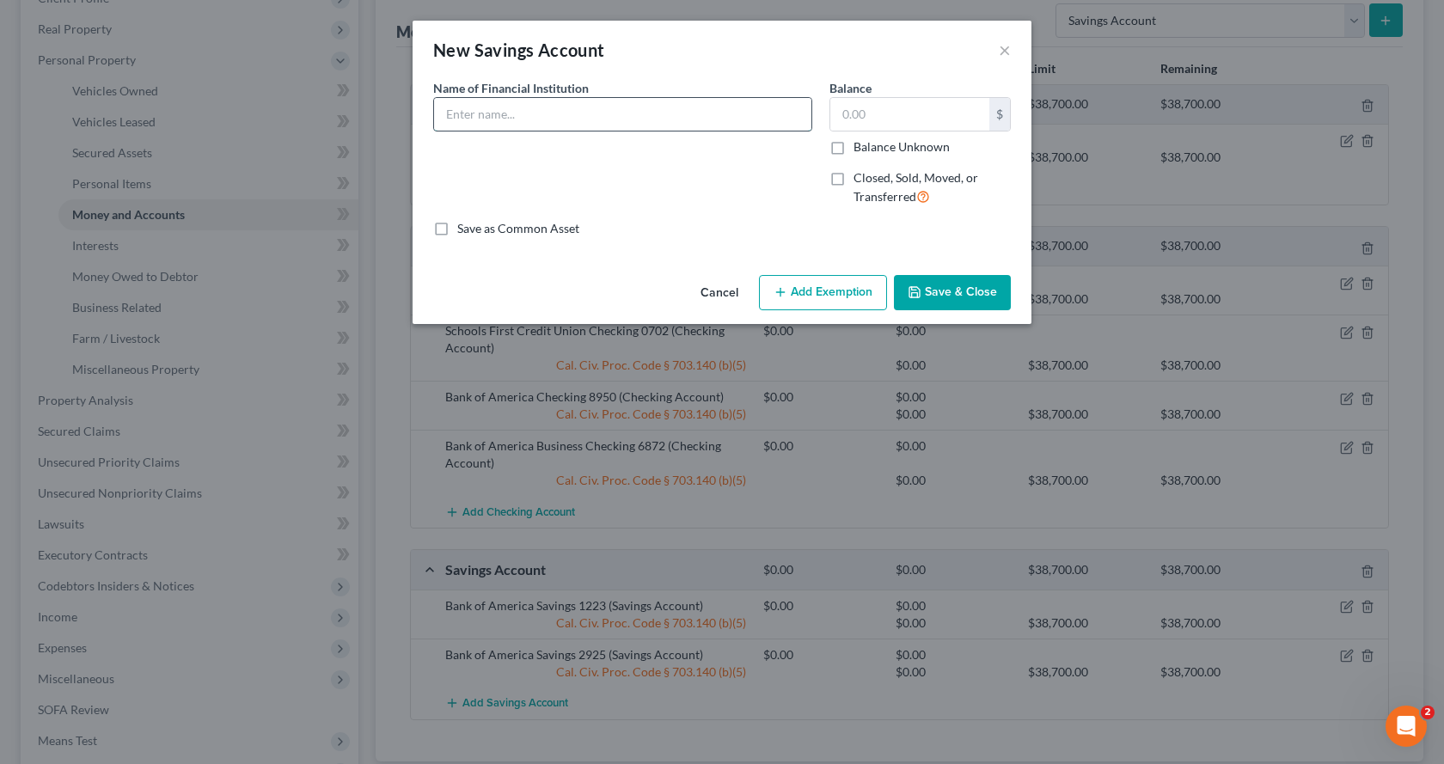
click at [463, 117] on input "text" at bounding box center [622, 114] width 377 height 33
type input "Schools First Credit Union Savings 0017"
click at [828, 296] on button "Add Exemption" at bounding box center [823, 293] width 128 height 36
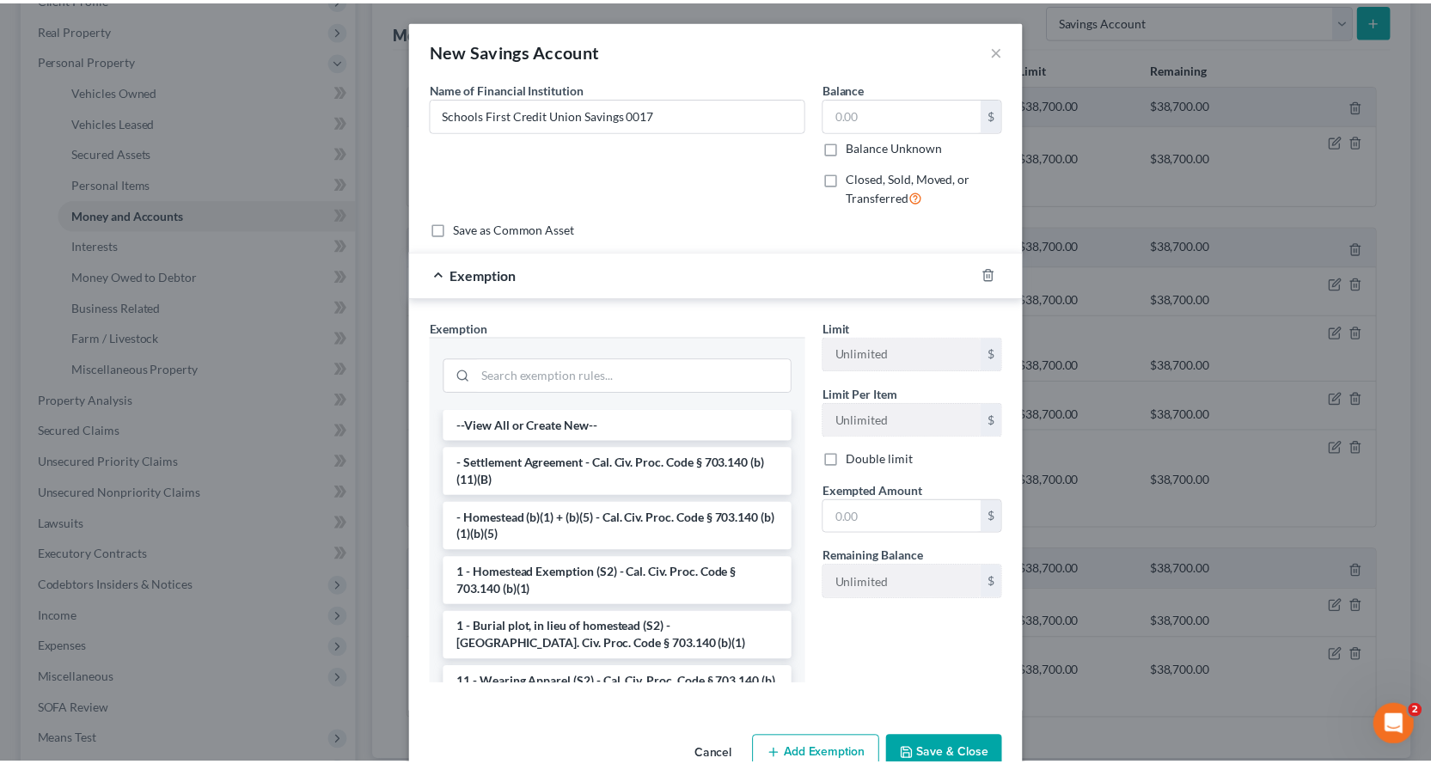
scroll to position [172, 0]
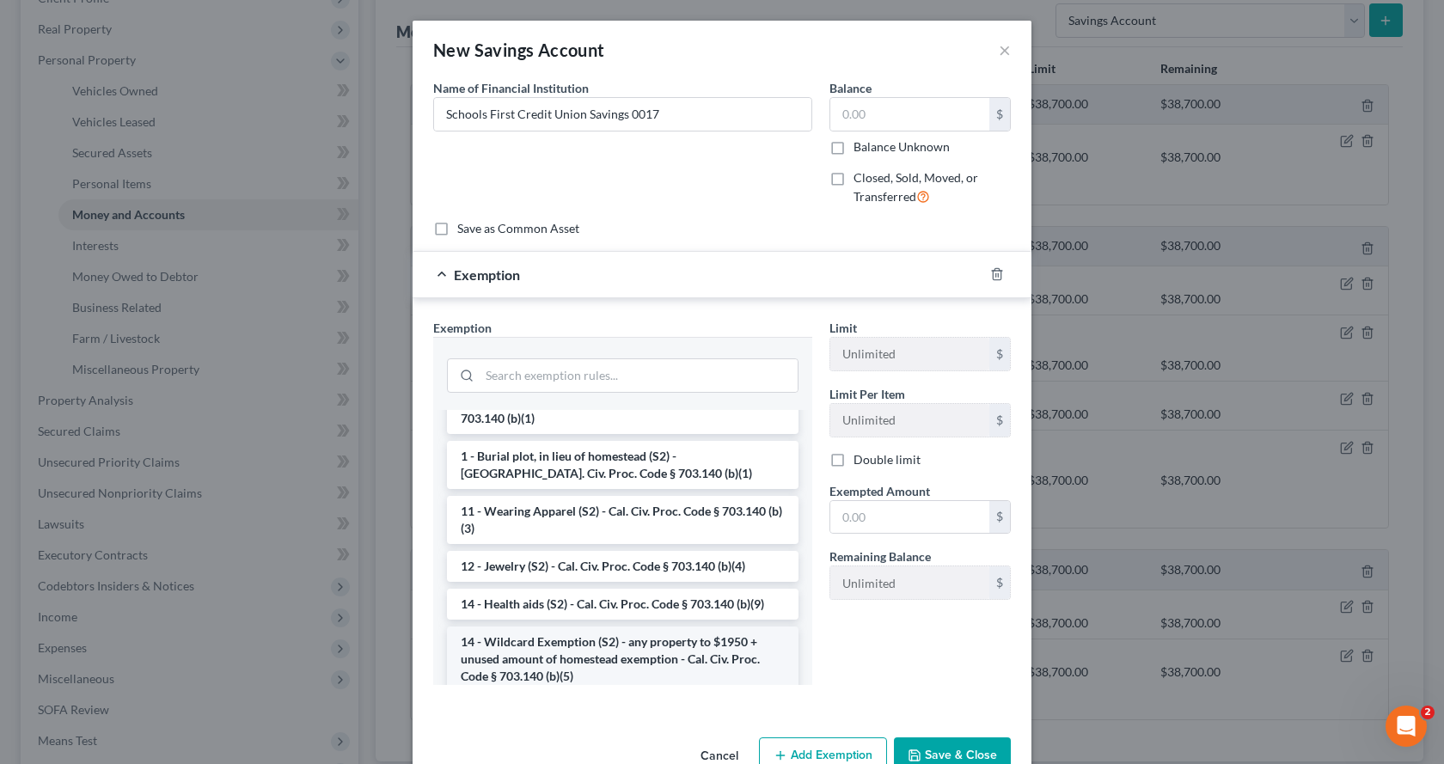
click at [513, 656] on li "14 - Wildcard Exemption (S2) - any property to $1950 + unused amount of homeste…" at bounding box center [622, 658] width 351 height 65
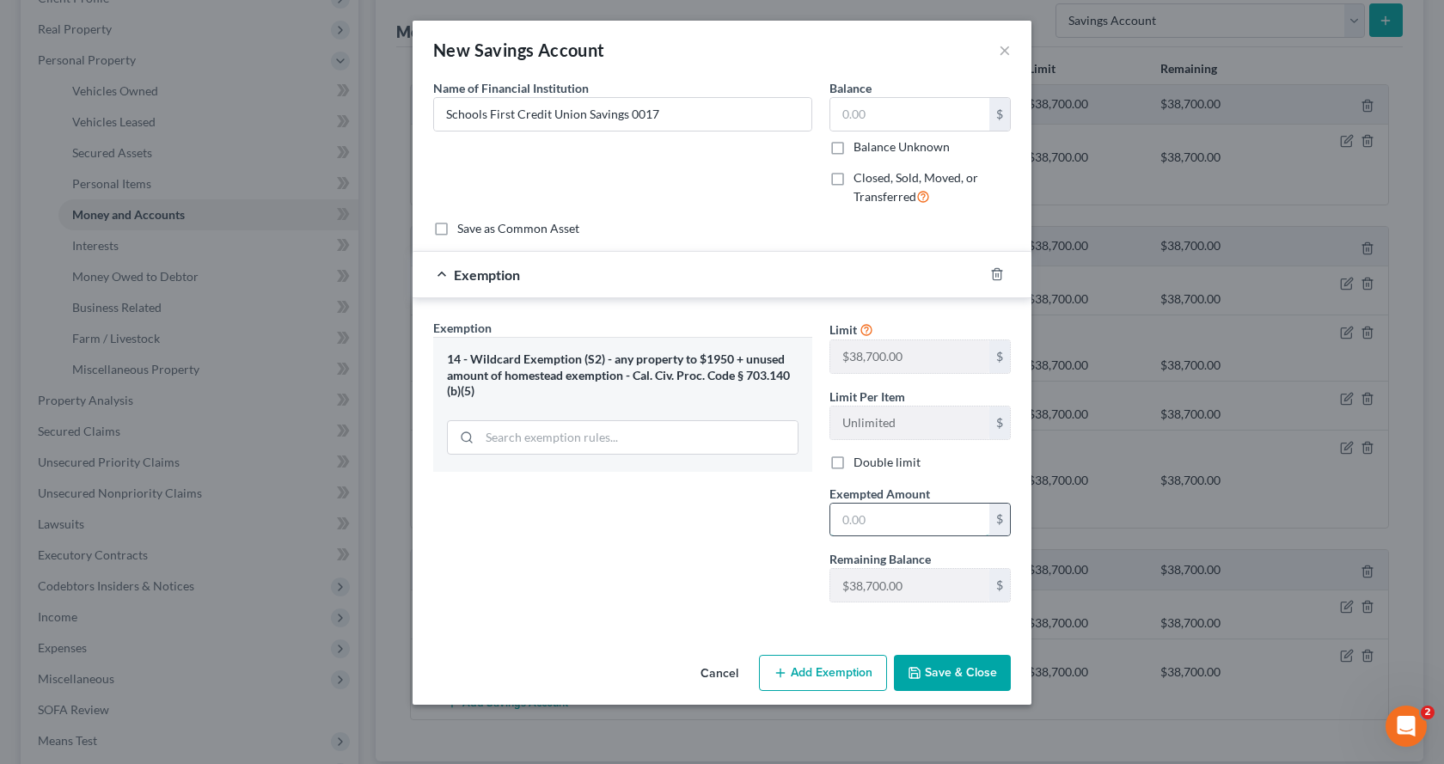
click at [864, 529] on input "text" at bounding box center [909, 520] width 159 height 33
type input "0.00"
click at [958, 681] on button "Save & Close" at bounding box center [952, 673] width 117 height 36
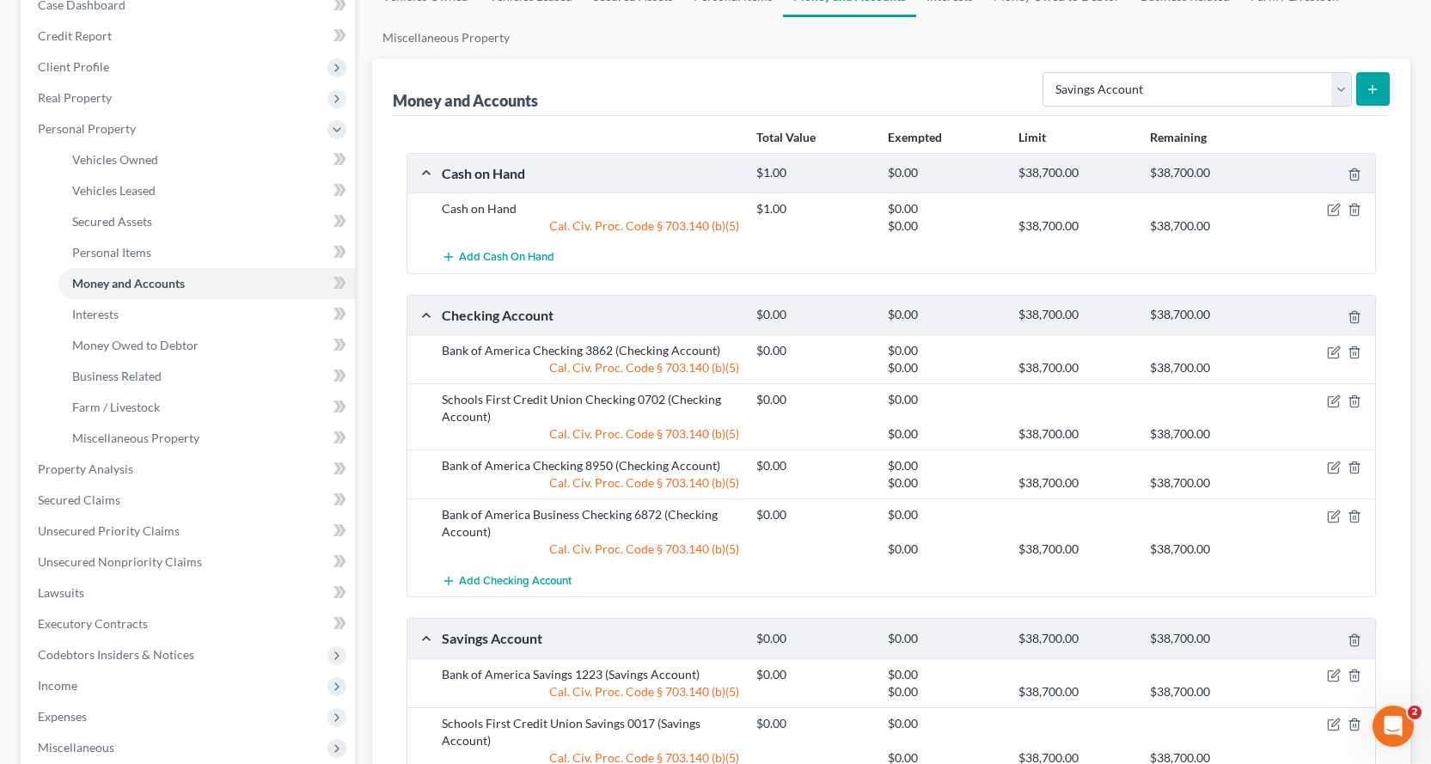
scroll to position [86, 0]
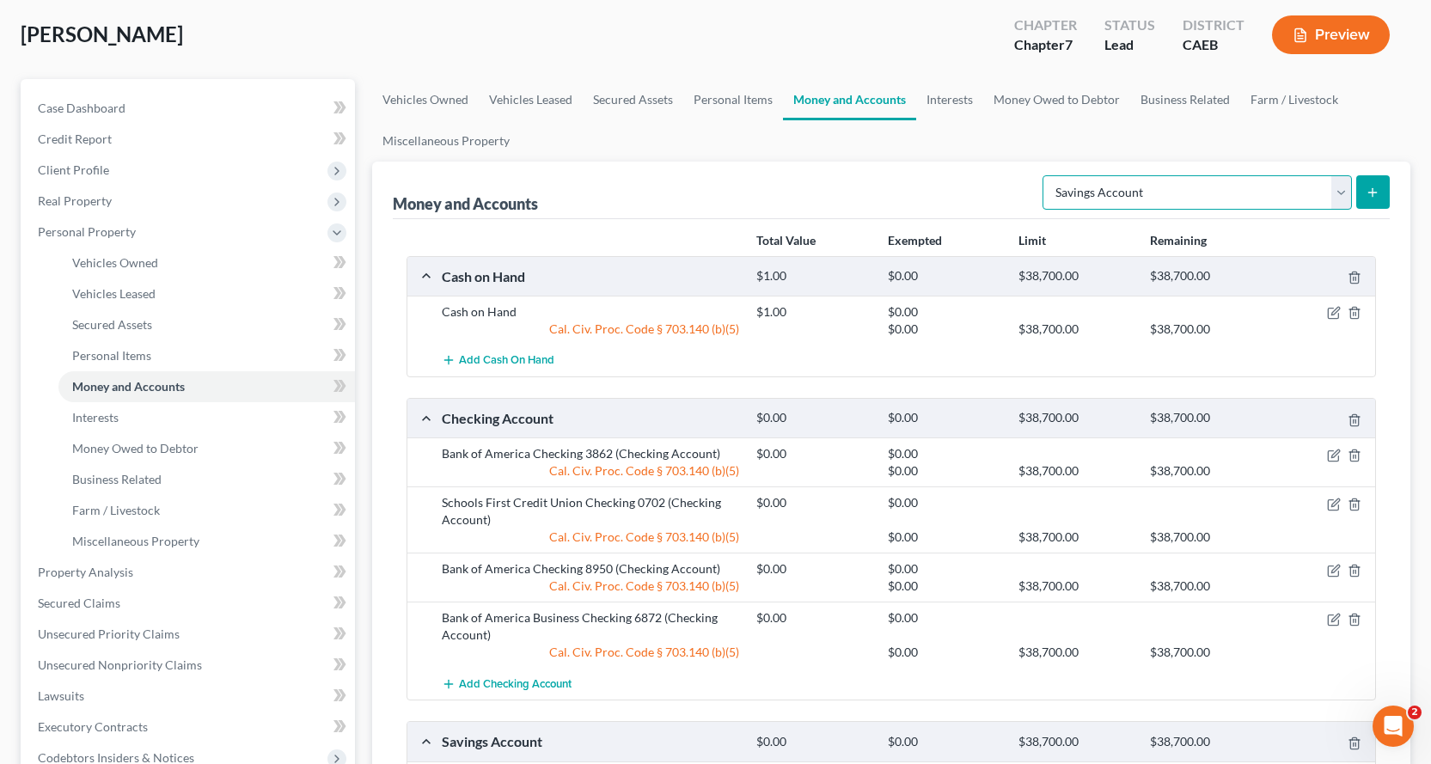
click at [1329, 180] on select "Select Account Type Brokerage Cash on Hand Certificates of Deposit Checking Acc…" at bounding box center [1196, 192] width 309 height 34
click at [990, 186] on div "Money and Accounts Select Account Type Brokerage Cash on Hand Certificates of D…" at bounding box center [891, 191] width 997 height 58
click at [947, 95] on link "Interests" at bounding box center [949, 99] width 67 height 41
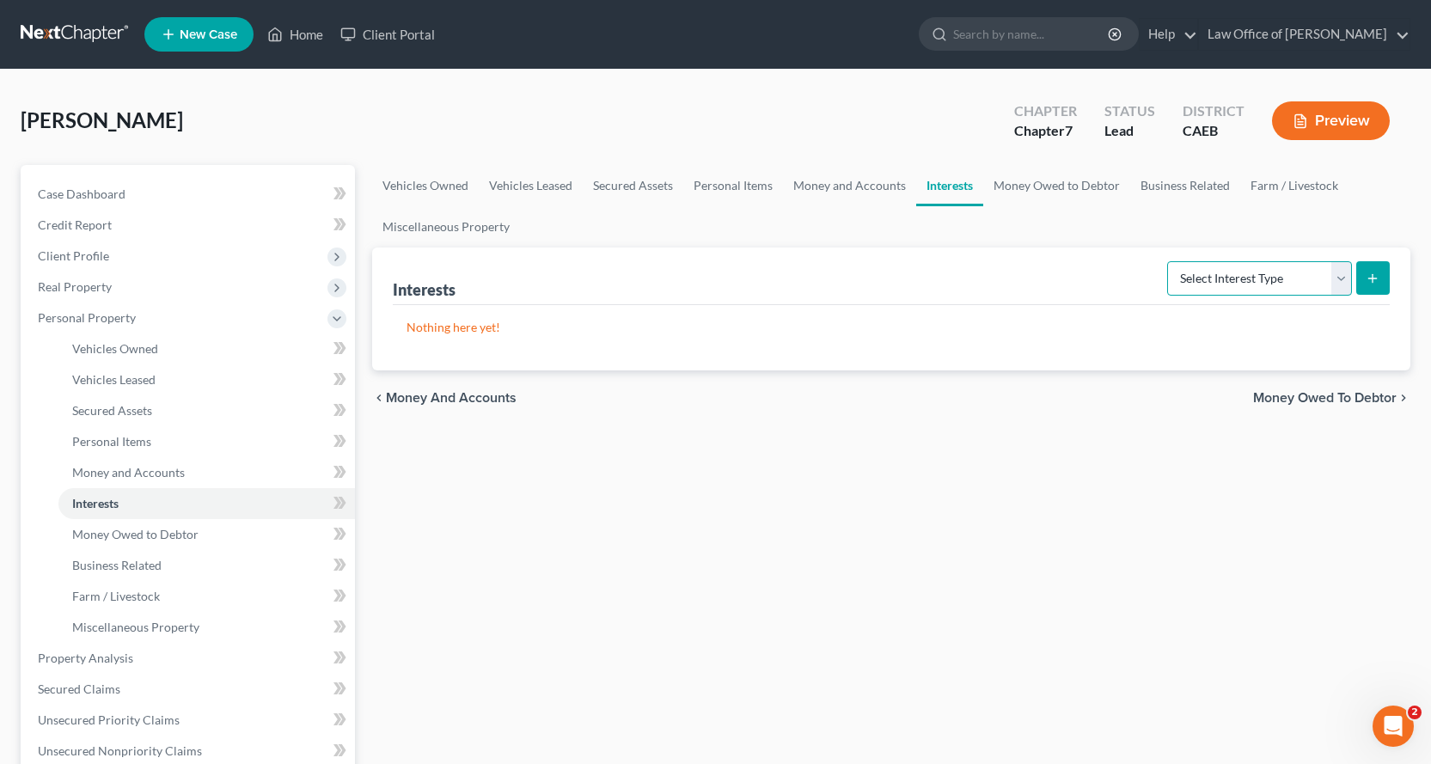
click at [1244, 284] on select "Select Interest Type 401K Annuity Bond Education IRA Government Bond Government…" at bounding box center [1259, 278] width 185 height 34
click at [1169, 261] on select "Select Interest Type 401K Annuity Bond Education IRA Government Bond Government…" at bounding box center [1259, 278] width 185 height 34
click at [1375, 290] on button "submit" at bounding box center [1373, 278] width 34 height 34
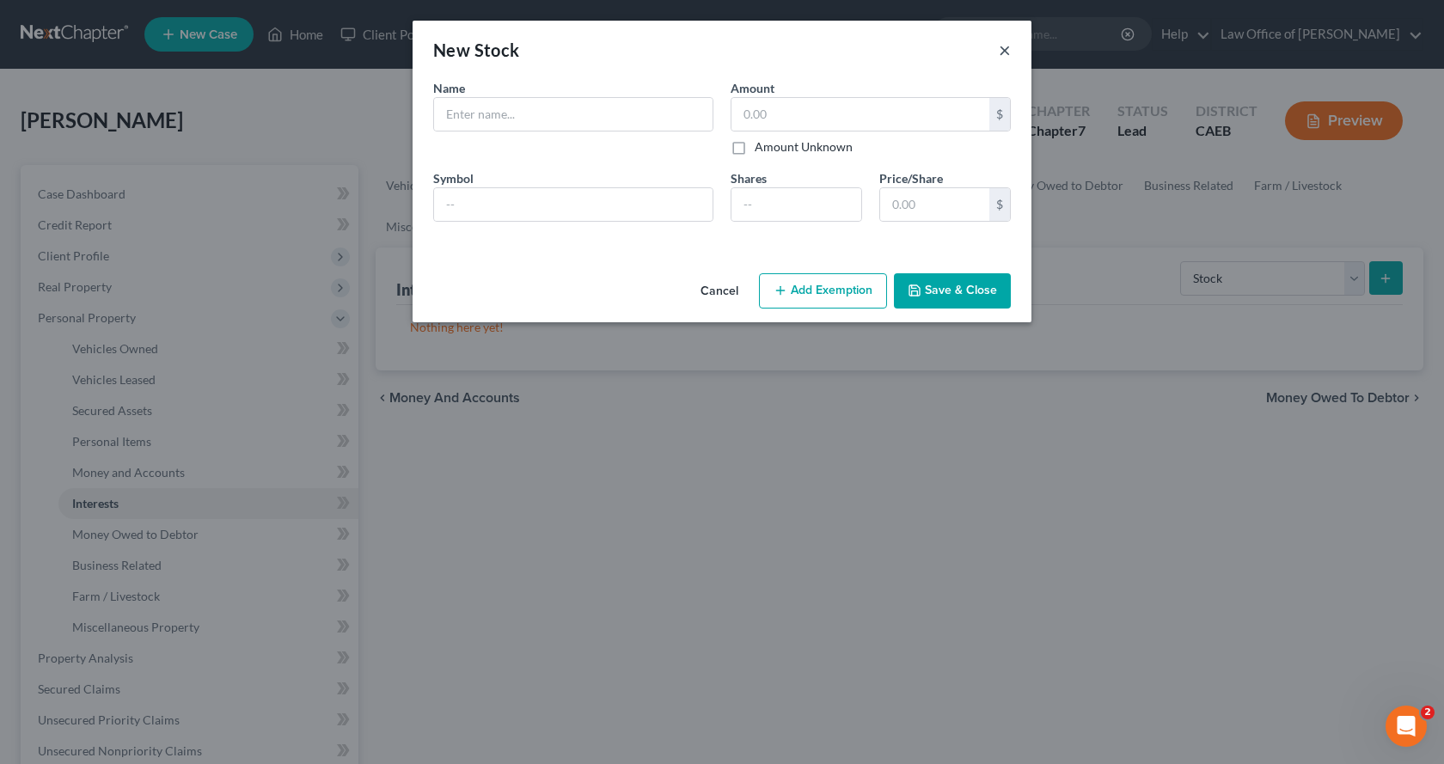
click at [1003, 49] on button "×" at bounding box center [1005, 50] width 12 height 21
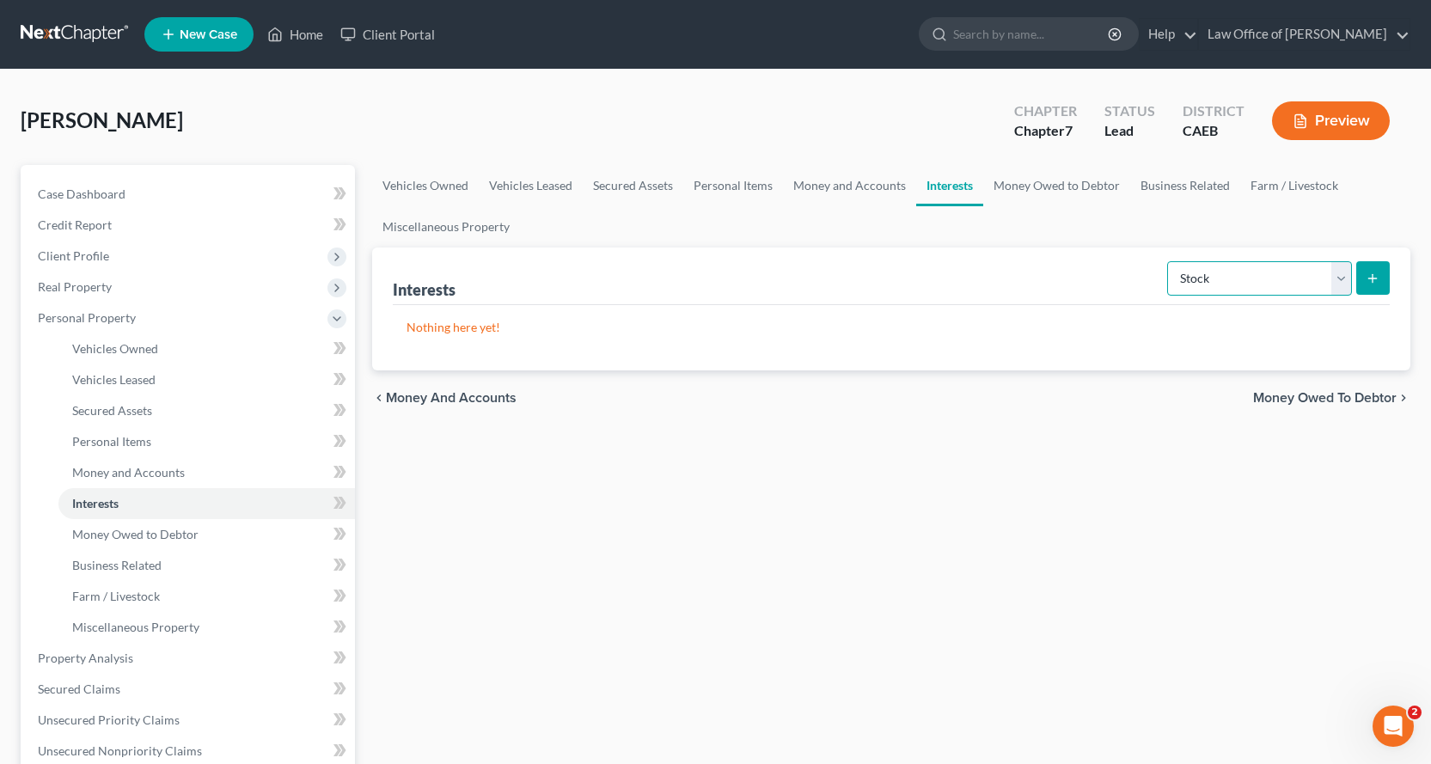
click at [1324, 278] on select "Select Interest Type 401K Annuity Bond Education IRA Government Bond Government…" at bounding box center [1259, 278] width 185 height 34
select select "incorporated_business"
click at [1169, 261] on select "Select Interest Type 401K Annuity Bond Education IRA Government Bond Government…" at bounding box center [1259, 278] width 185 height 34
click at [1377, 279] on icon "submit" at bounding box center [1372, 279] width 14 height 14
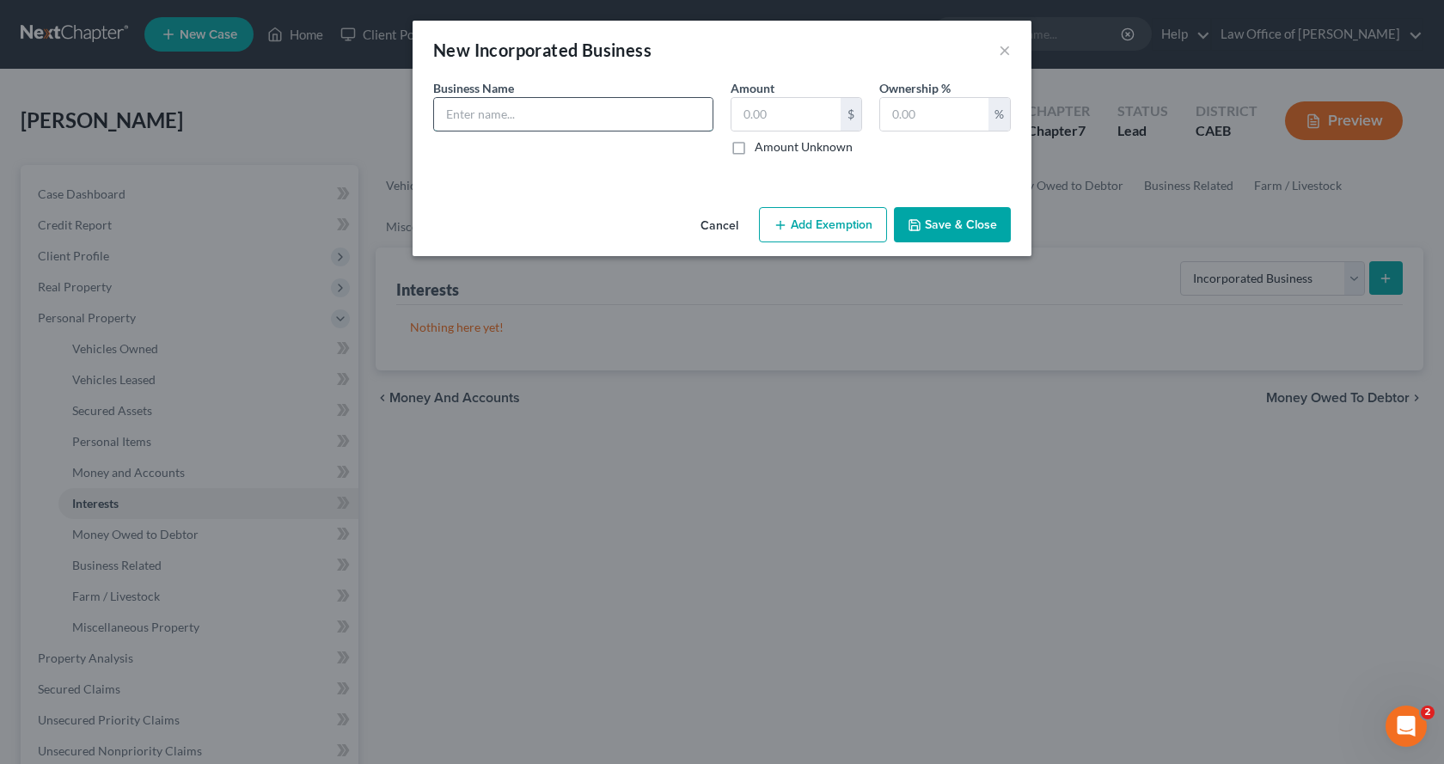
click at [482, 110] on input "text" at bounding box center [573, 114] width 278 height 33
type input "A Taste of the World, LLC"
click at [917, 123] on input "text" at bounding box center [934, 114] width 108 height 33
type input "100"
click at [967, 222] on button "Save & Close" at bounding box center [952, 225] width 117 height 36
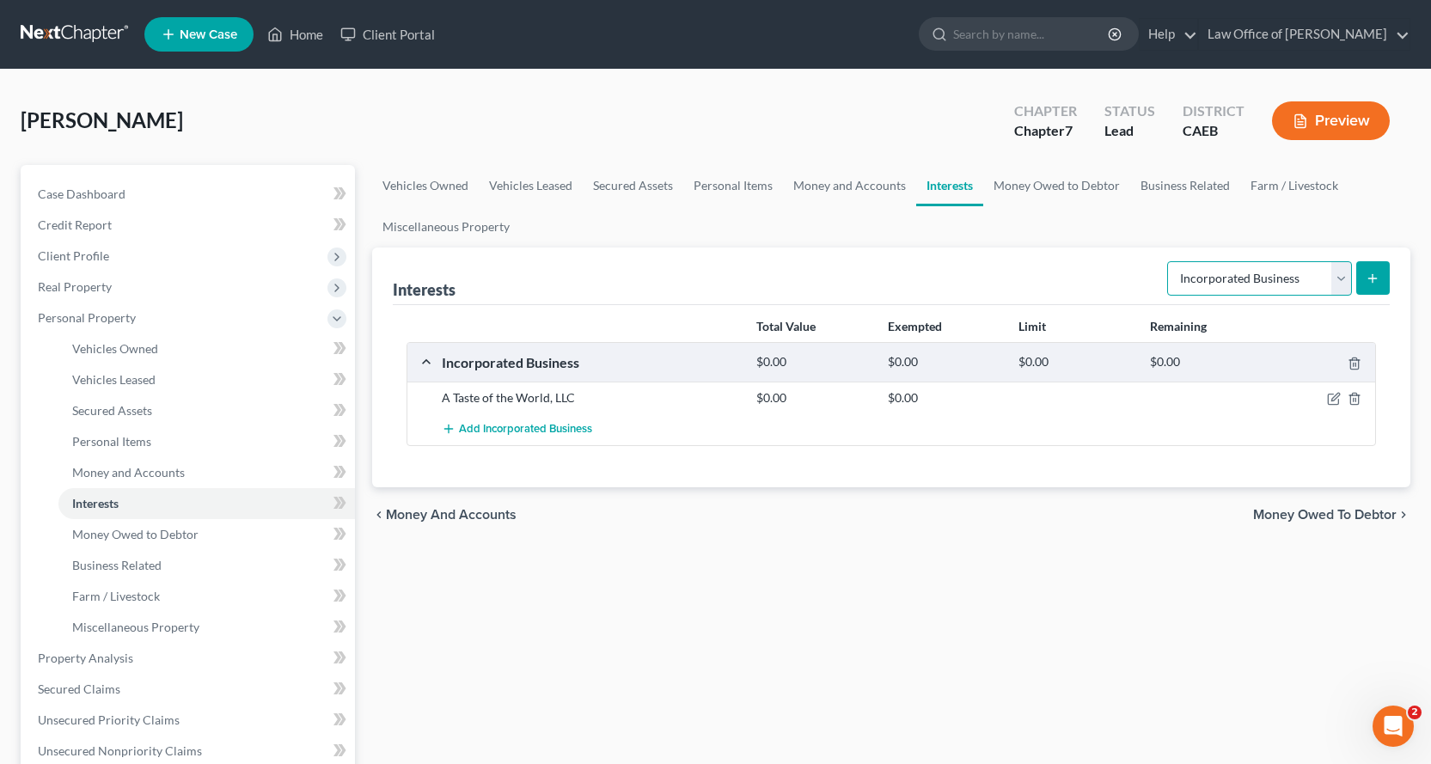
click at [1282, 287] on select "Select Interest Type 401K Annuity Bond Education IRA Government Bond Government…" at bounding box center [1259, 278] width 185 height 34
select select "other_retirement_plan"
click at [1169, 261] on select "Select Interest Type 401K Annuity Bond Education IRA Government Bond Government…" at bounding box center [1259, 278] width 185 height 34
click at [1377, 274] on icon "submit" at bounding box center [1372, 279] width 14 height 14
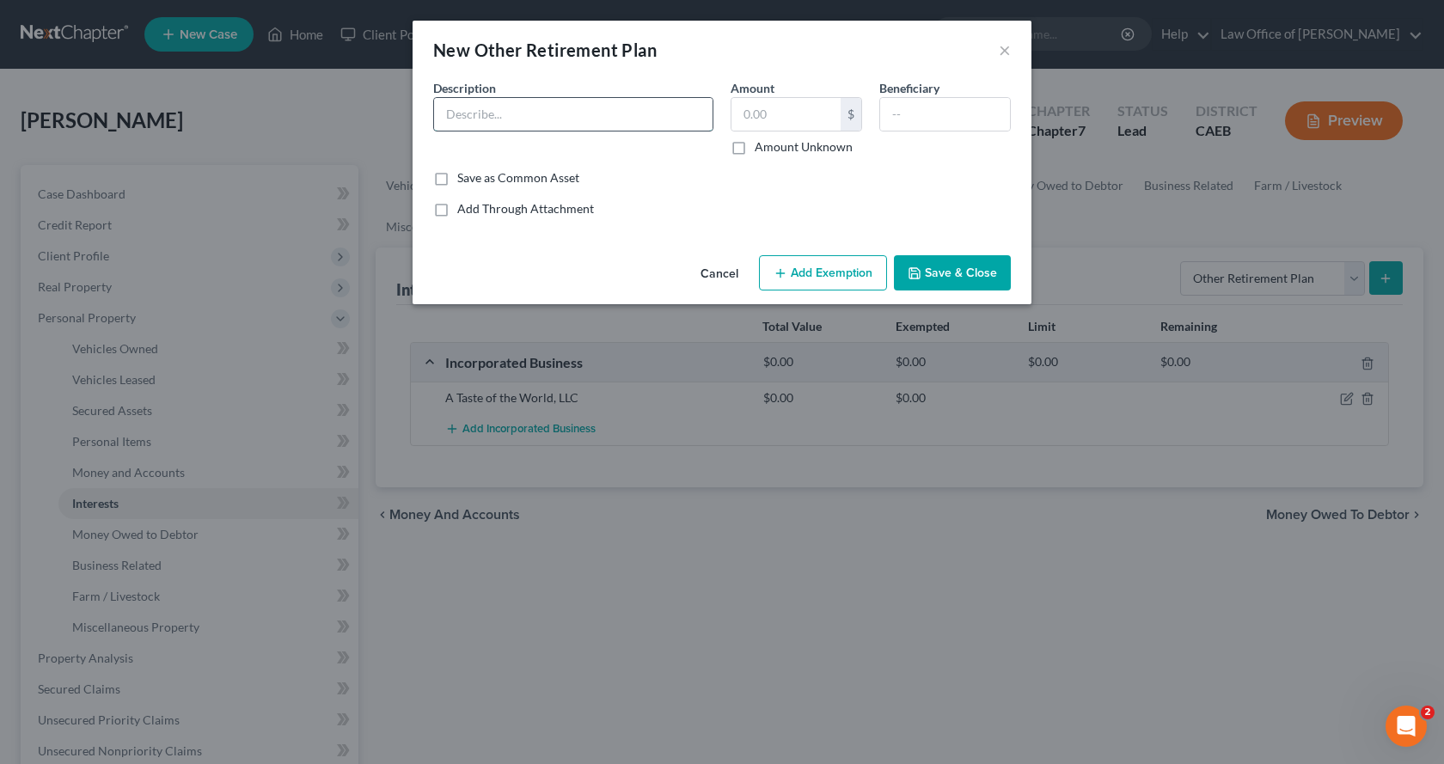
click at [504, 111] on input "text" at bounding box center [573, 114] width 278 height 33
type input "F"
click at [519, 113] on input "[PERSON_NAME] Health retirement Plan" at bounding box center [573, 114] width 278 height 33
drag, startPoint x: 636, startPoint y: 107, endPoint x: 657, endPoint y: 113, distance: 22.3
click at [644, 107] on input "[PERSON_NAME] Health Retirement Plan" at bounding box center [573, 114] width 278 height 33
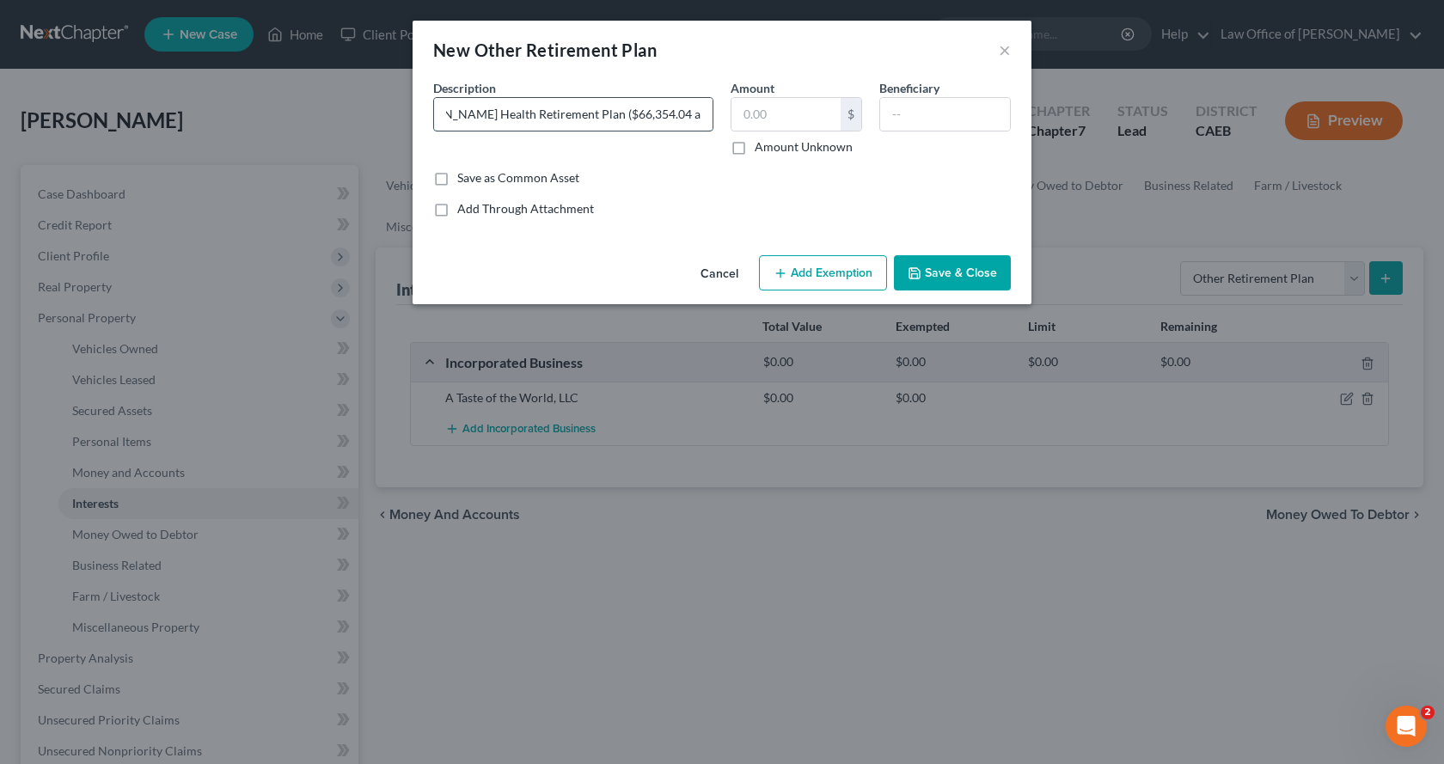
scroll to position [0, 48]
type input "[PERSON_NAME] Health Retirement Plan ($66,354.04 as of [DATE])"
click at [755, 148] on label "Amount Unknown" at bounding box center [804, 146] width 98 height 17
click at [761, 148] on input "Amount Unknown" at bounding box center [766, 143] width 11 height 11
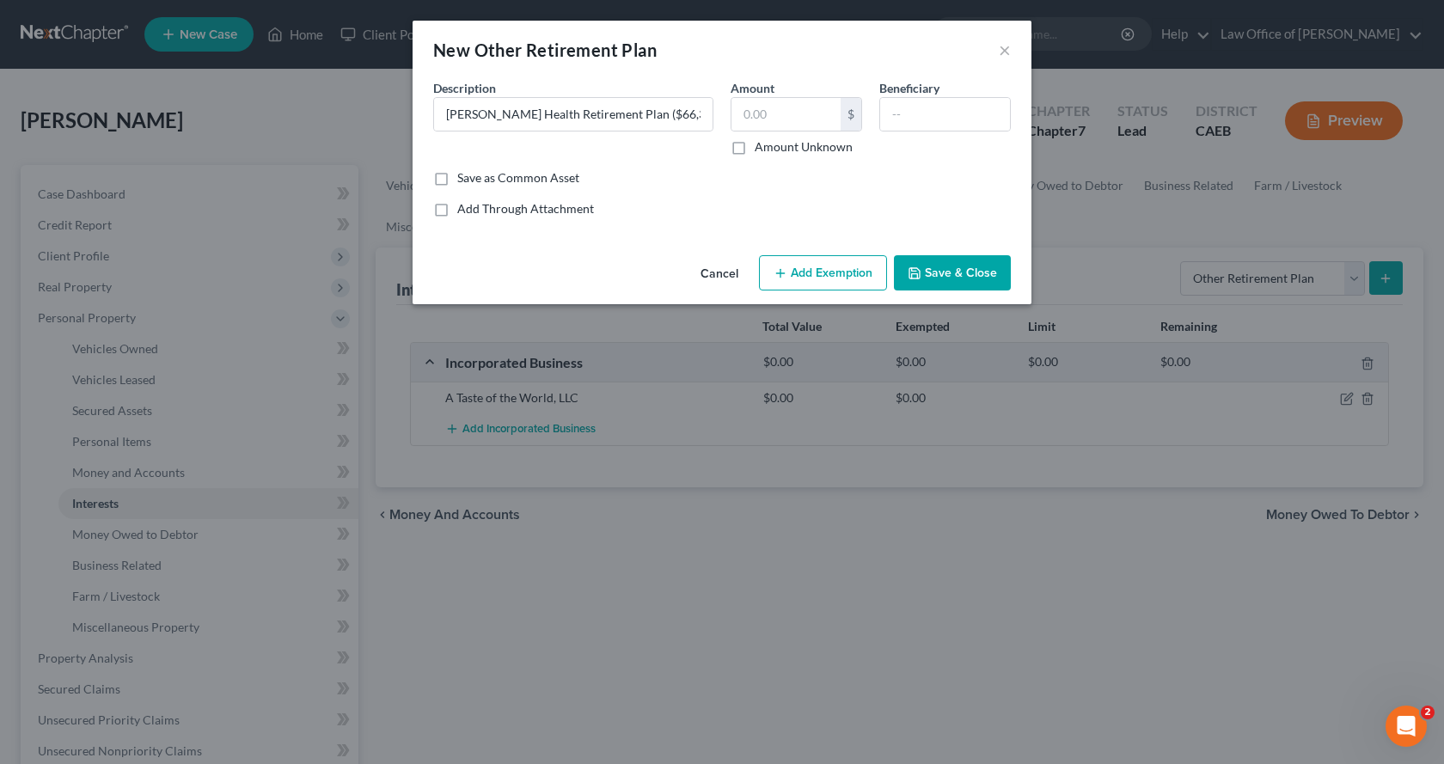
checkbox input "true"
click at [853, 264] on button "Add Exemption" at bounding box center [823, 273] width 128 height 36
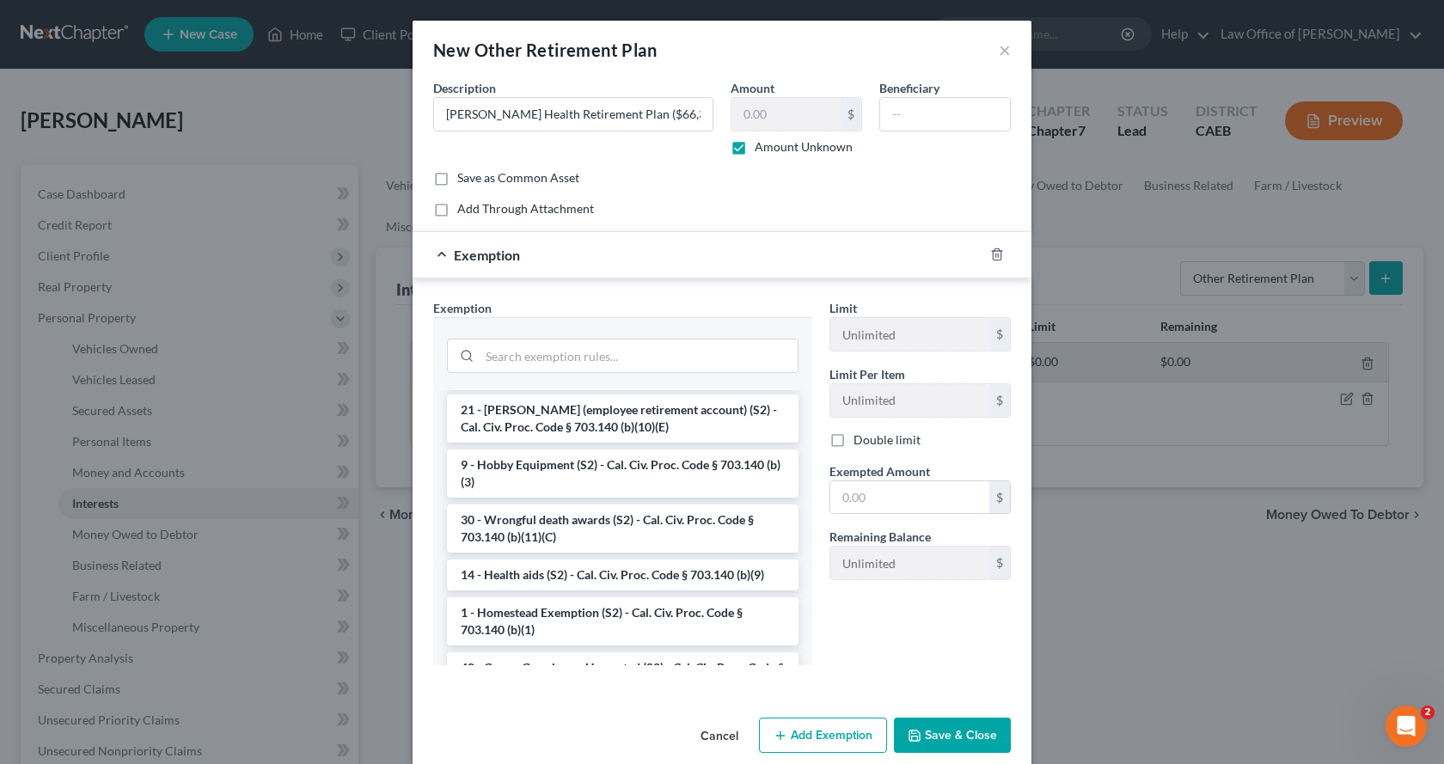
scroll to position [1117, 0]
click at [561, 442] on li "21 - [PERSON_NAME] (employee retirement account) (S2) - Cal. Civ. Proc. Code § …" at bounding box center [622, 418] width 351 height 48
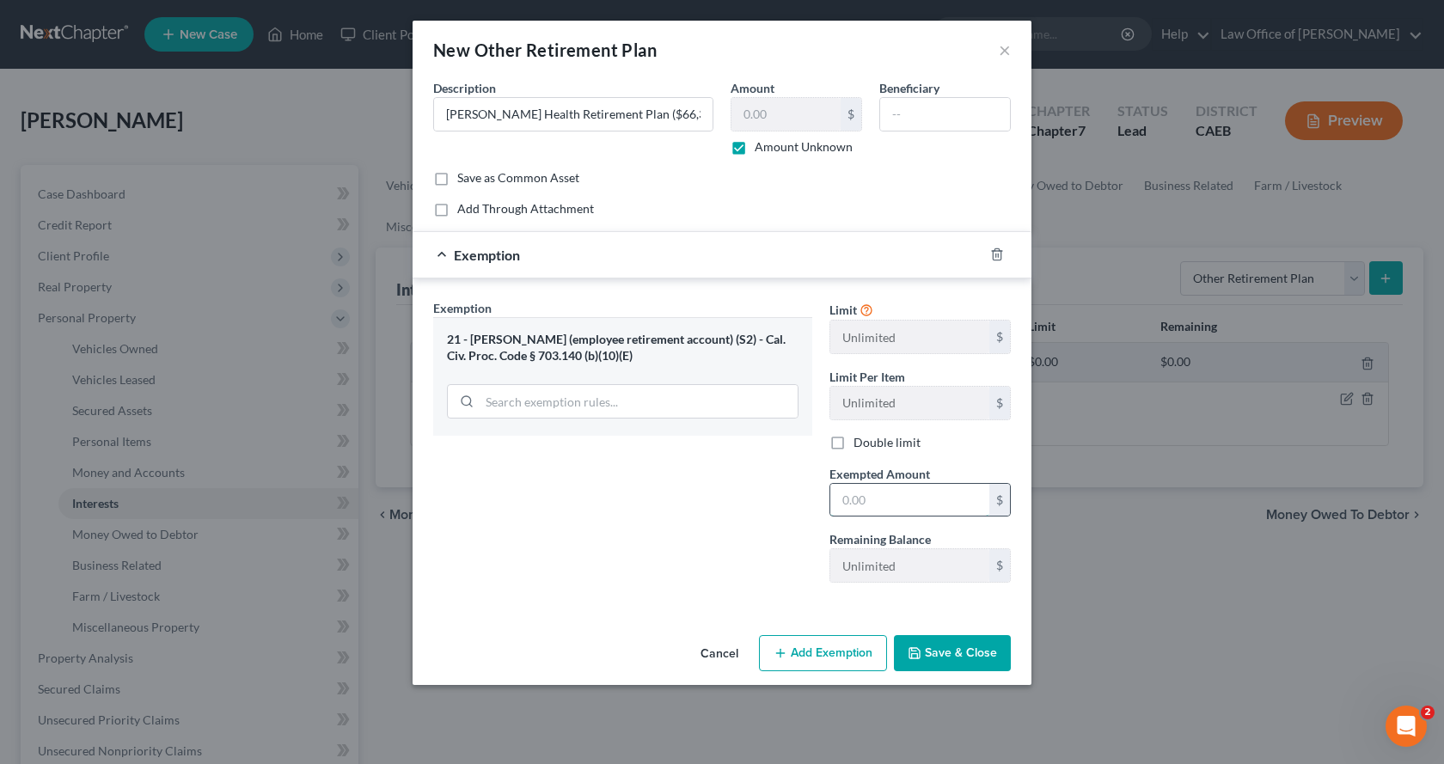
click at [873, 504] on input "text" at bounding box center [909, 500] width 159 height 33
type input "0.00"
click at [835, 649] on button "Add Exemption" at bounding box center [823, 653] width 128 height 36
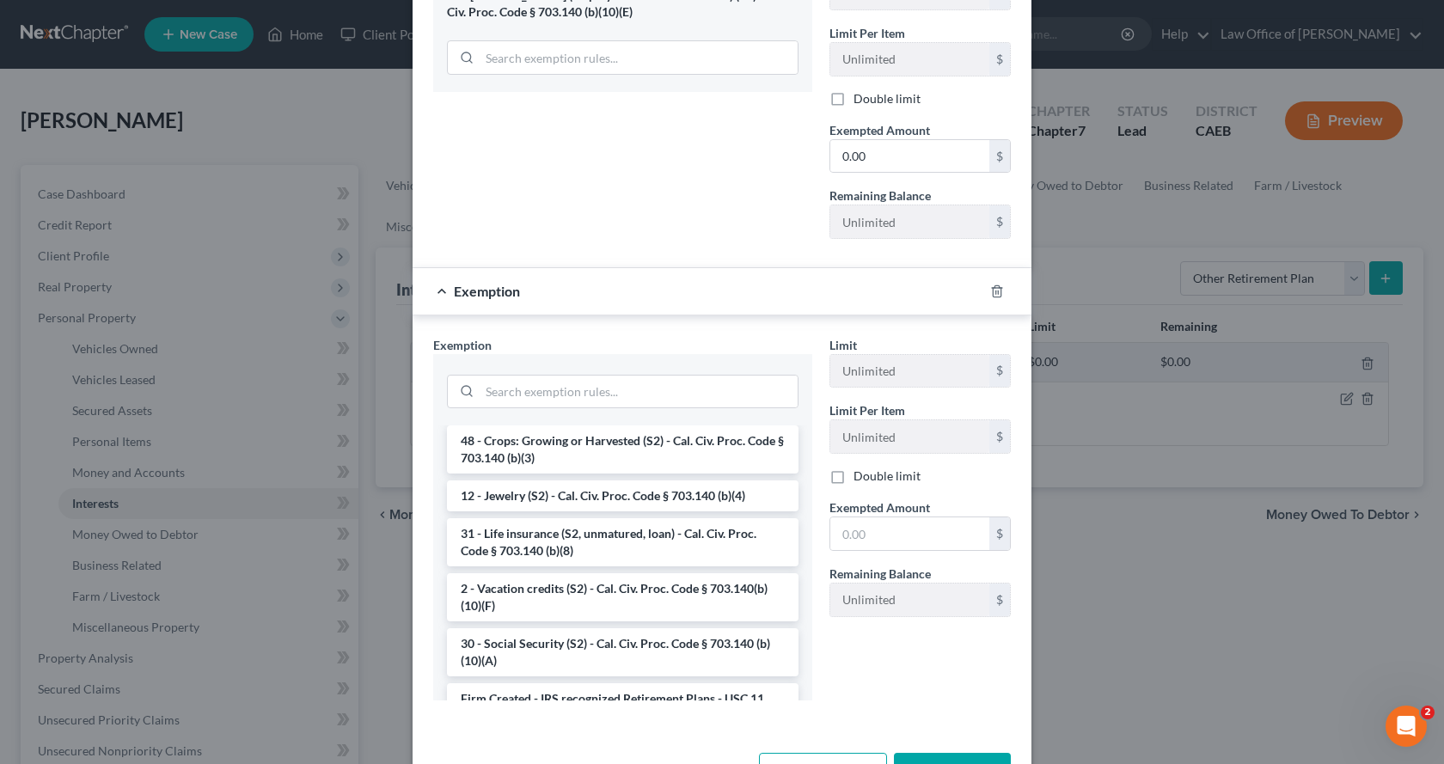
scroll to position [1588, 0]
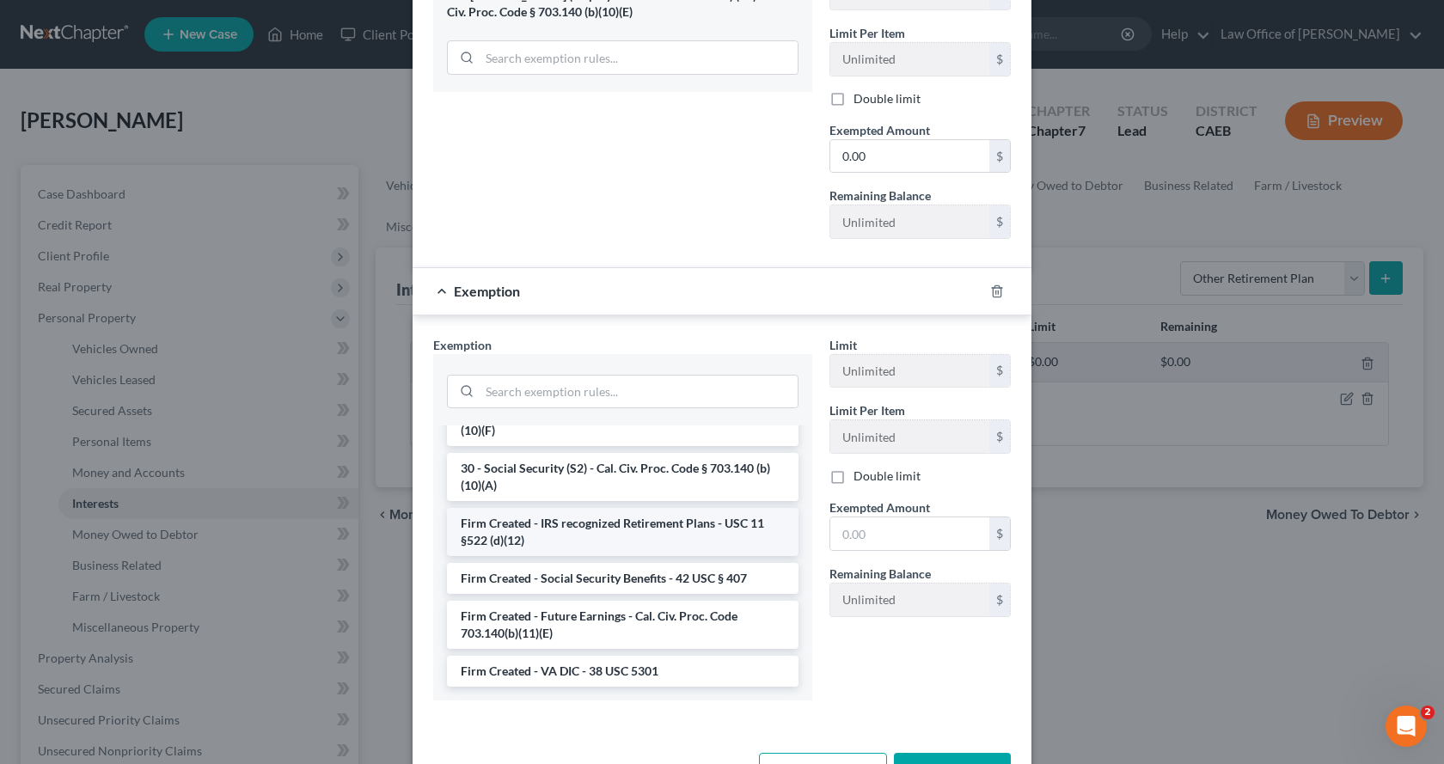
click at [546, 538] on li "Firm Created - IRS recognized Retirement Plans - USC 11 §522 (d)(12)" at bounding box center [622, 532] width 351 height 48
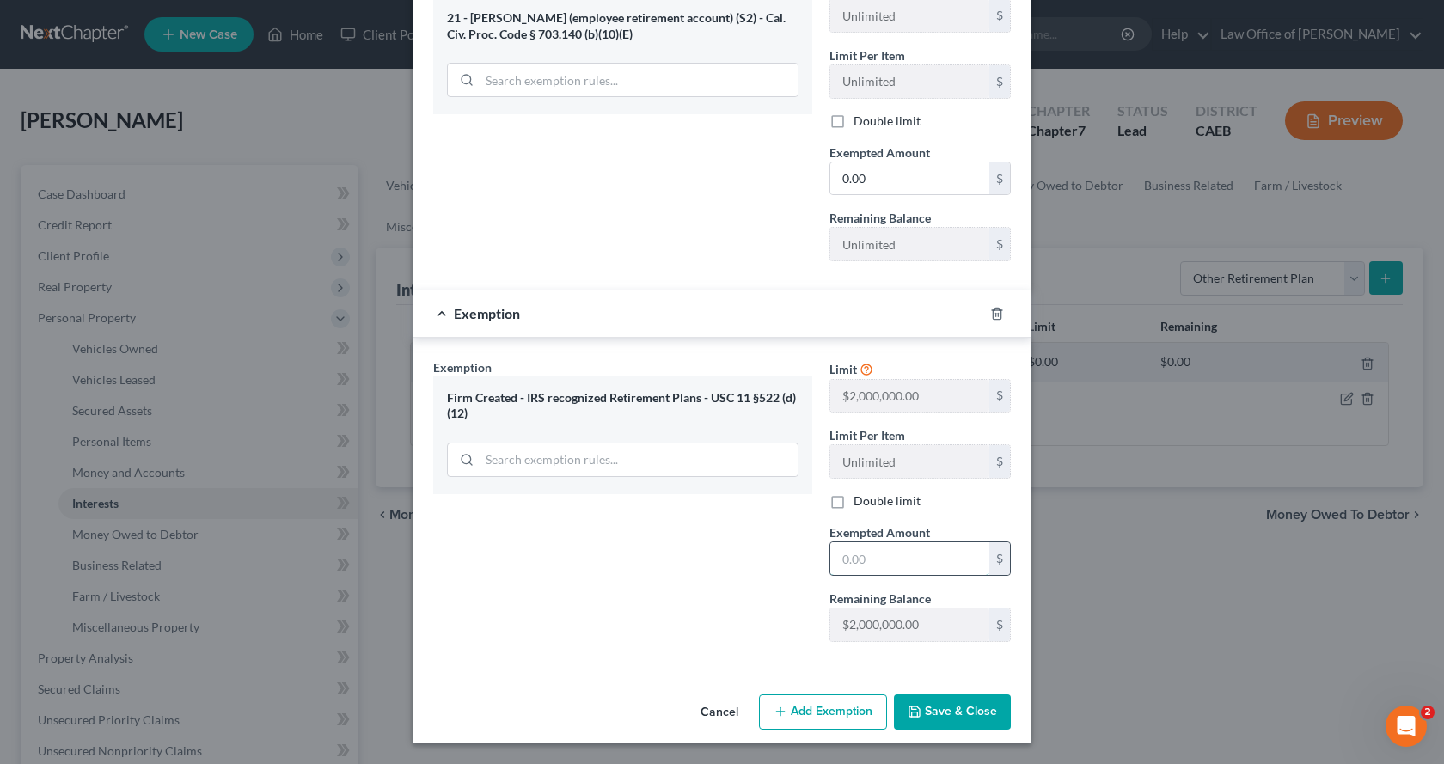
click at [849, 559] on input "text" at bounding box center [909, 558] width 159 height 33
type input "0.00"
click at [956, 719] on button "Save & Close" at bounding box center [952, 712] width 117 height 36
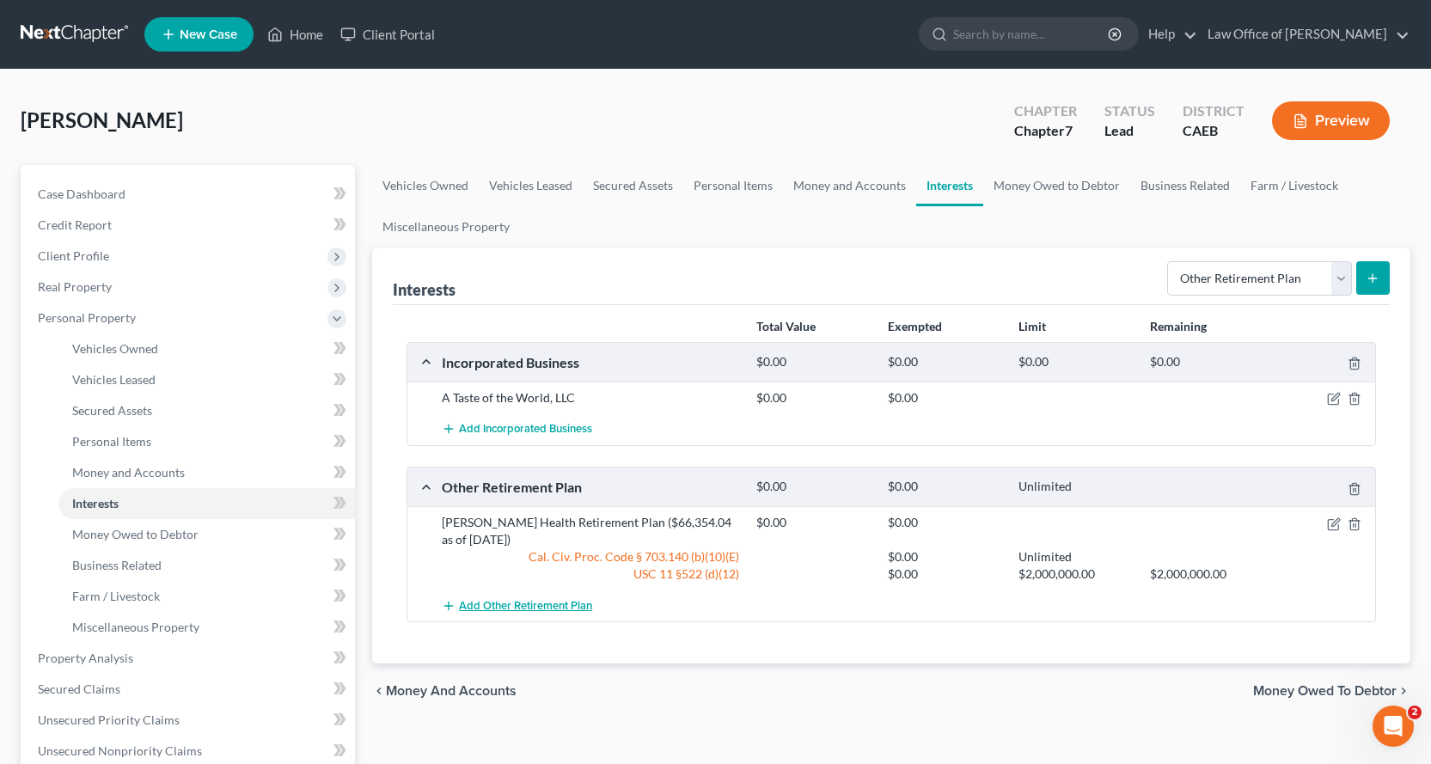
click at [508, 612] on span "Add Other Retirement Plan" at bounding box center [525, 606] width 133 height 14
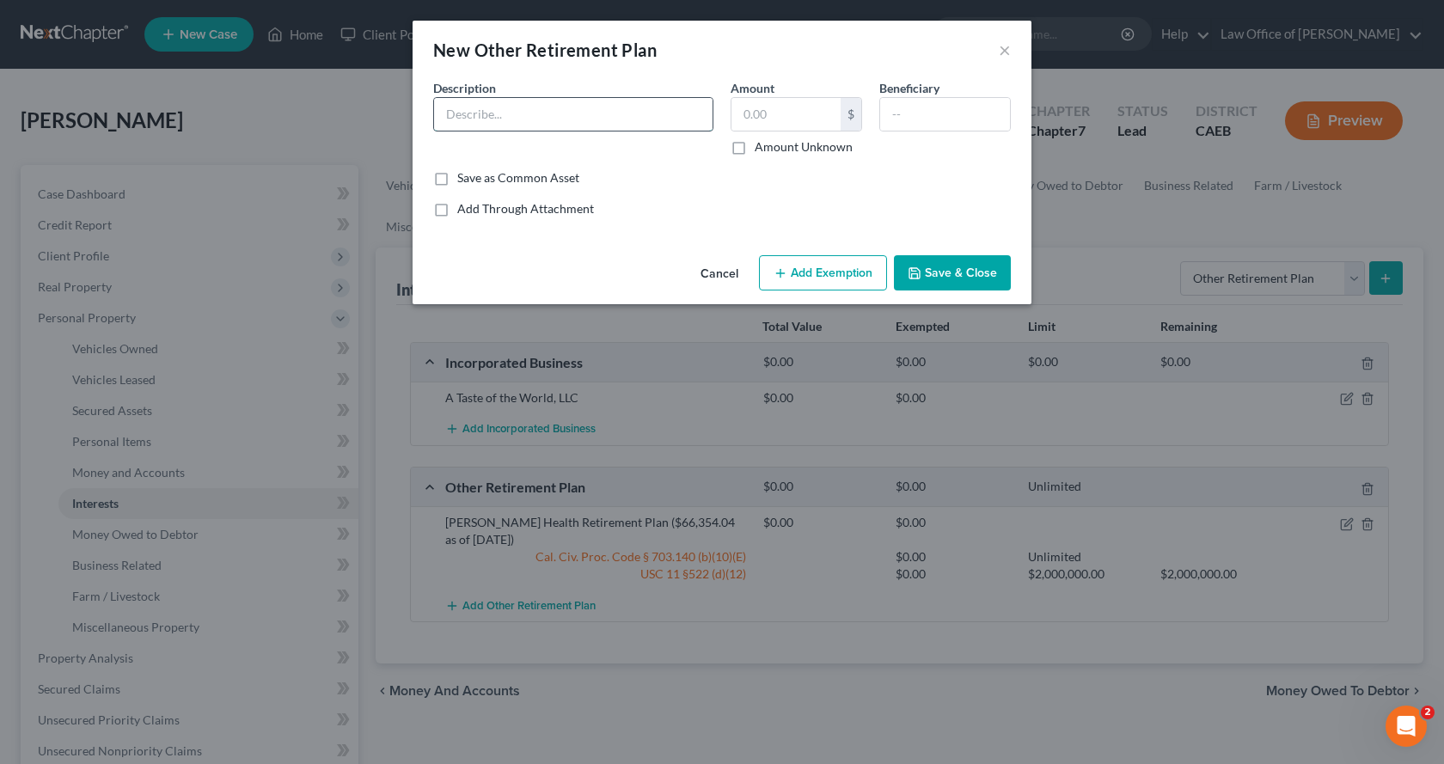
click at [478, 110] on input "text" at bounding box center [573, 114] width 278 height 33
click at [438, 115] on input "403b Plan" at bounding box center [573, 114] width 278 height 33
type input "[PERSON_NAME] Health 403b Plan"
click at [755, 146] on label "Amount Unknown" at bounding box center [804, 146] width 98 height 17
click at [761, 146] on input "Amount Unknown" at bounding box center [766, 143] width 11 height 11
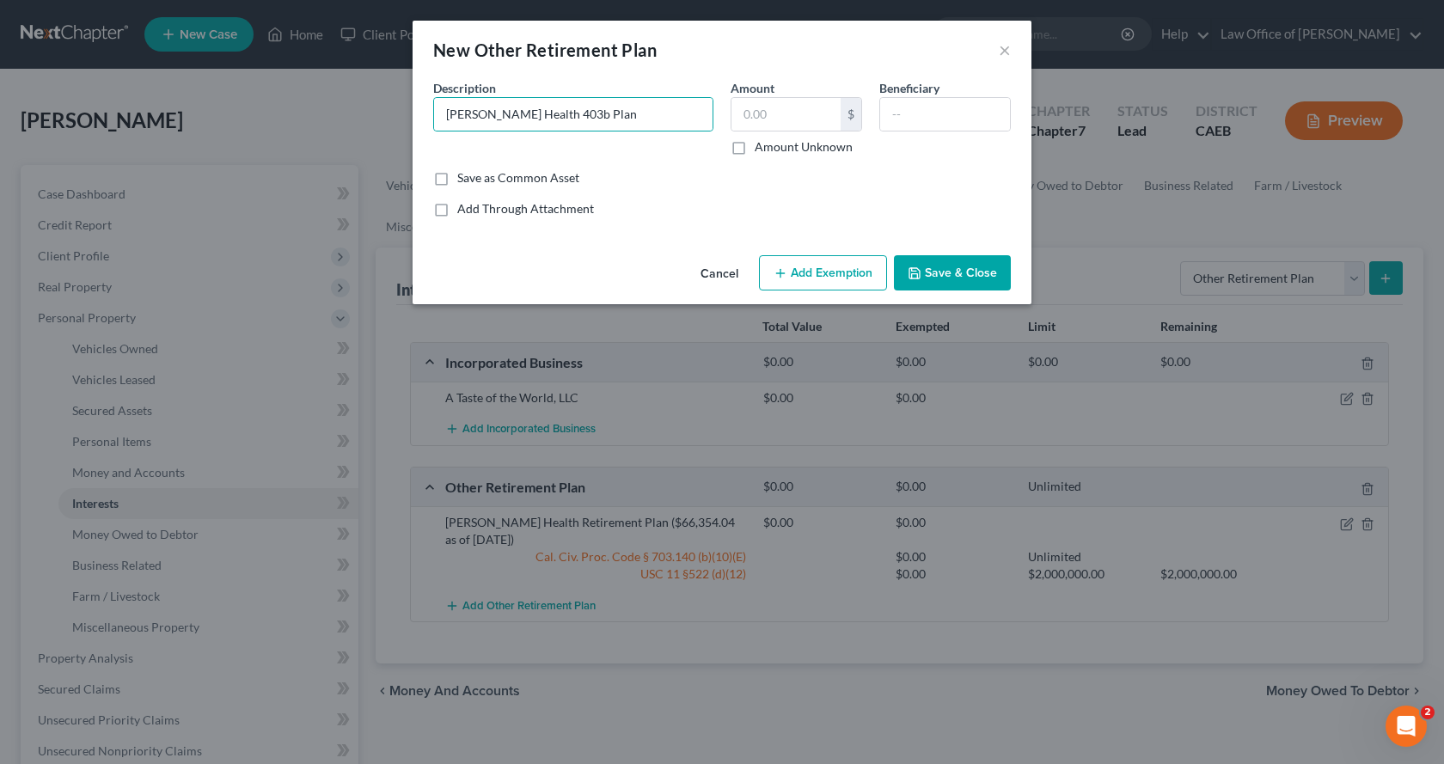
checkbox input "true"
click at [842, 266] on button "Add Exemption" at bounding box center [823, 273] width 128 height 36
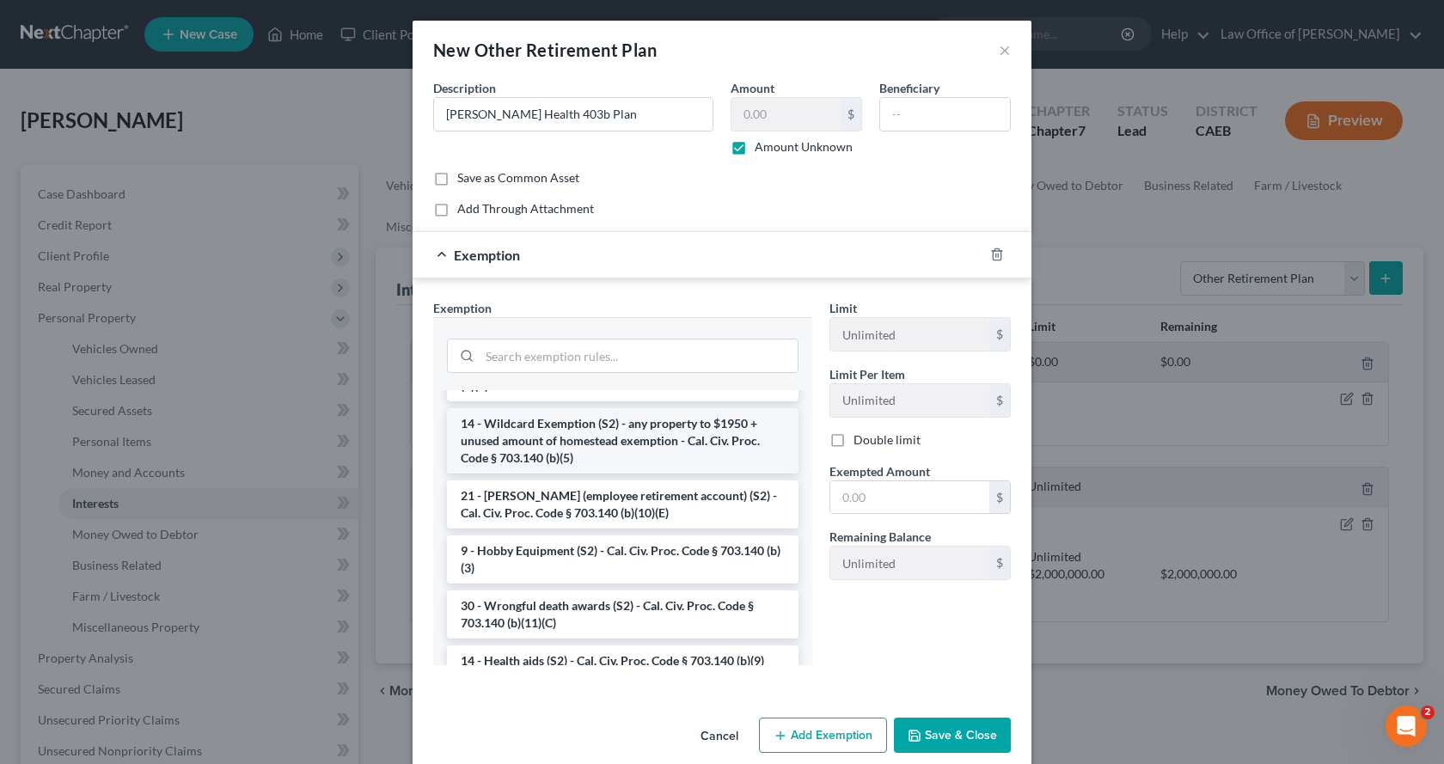
scroll to position [1031, 0]
click at [545, 528] on li "21 - [PERSON_NAME] (employee retirement account) (S2) - Cal. Civ. Proc. Code § …" at bounding box center [622, 504] width 351 height 48
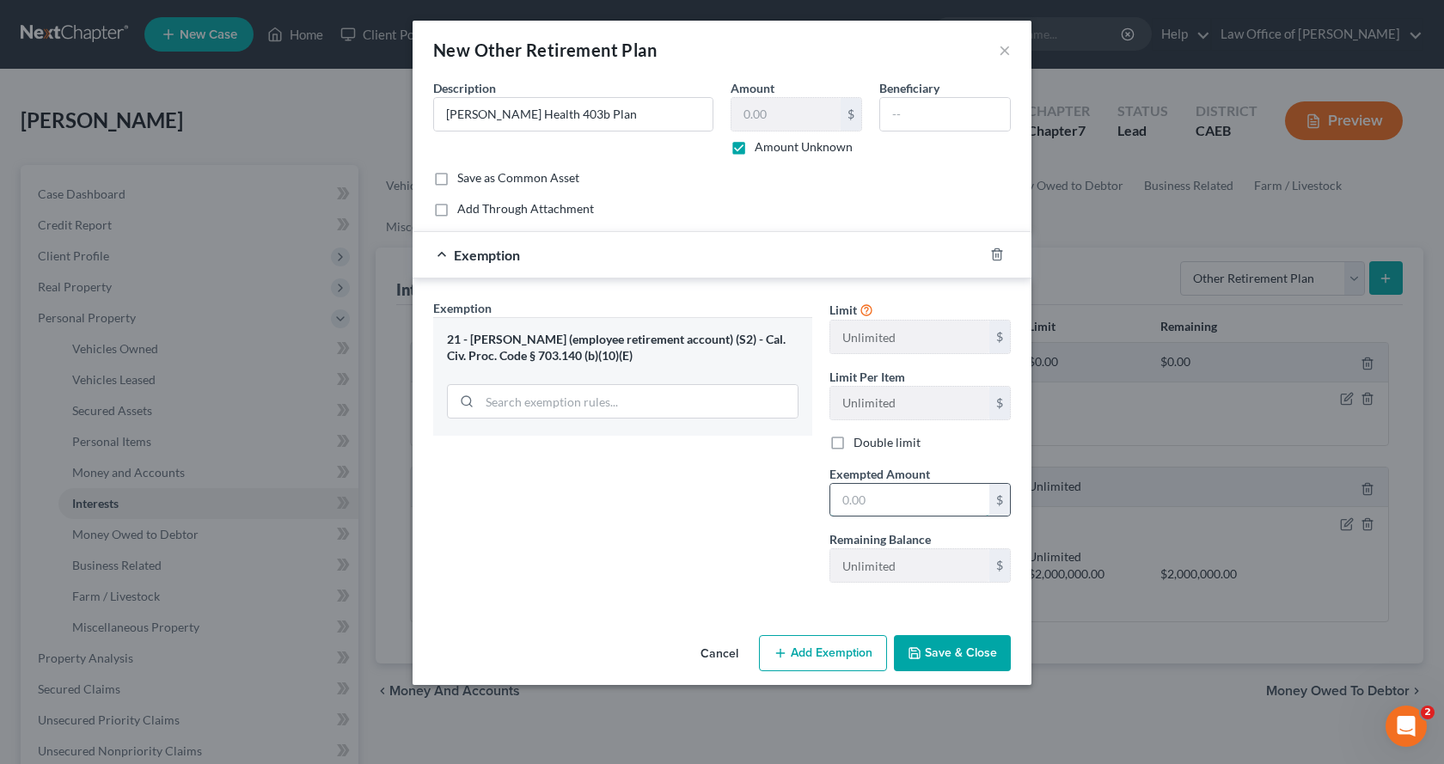
click at [873, 491] on input "text" at bounding box center [909, 500] width 159 height 33
type input "0.00"
click at [803, 657] on button "Add Exemption" at bounding box center [823, 653] width 128 height 36
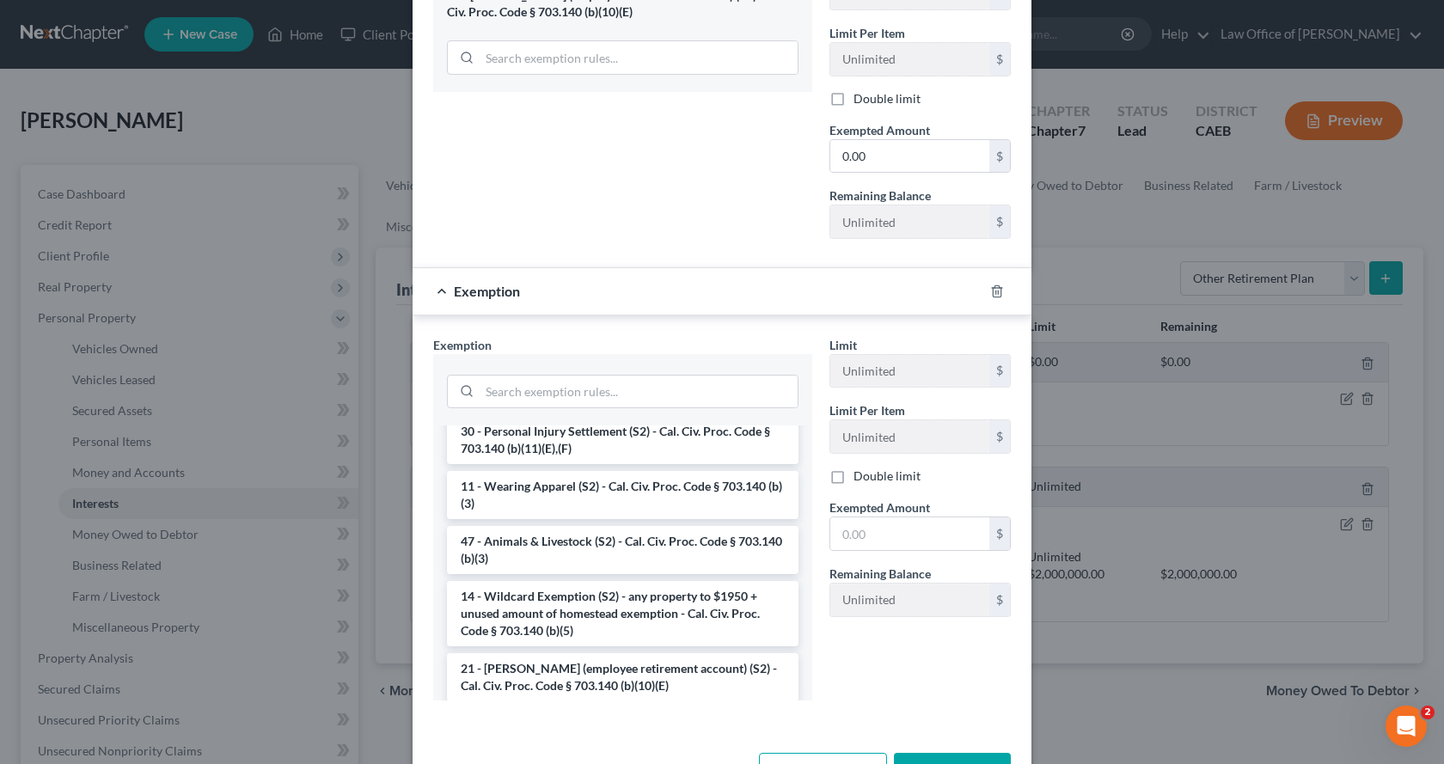
scroll to position [1588, 0]
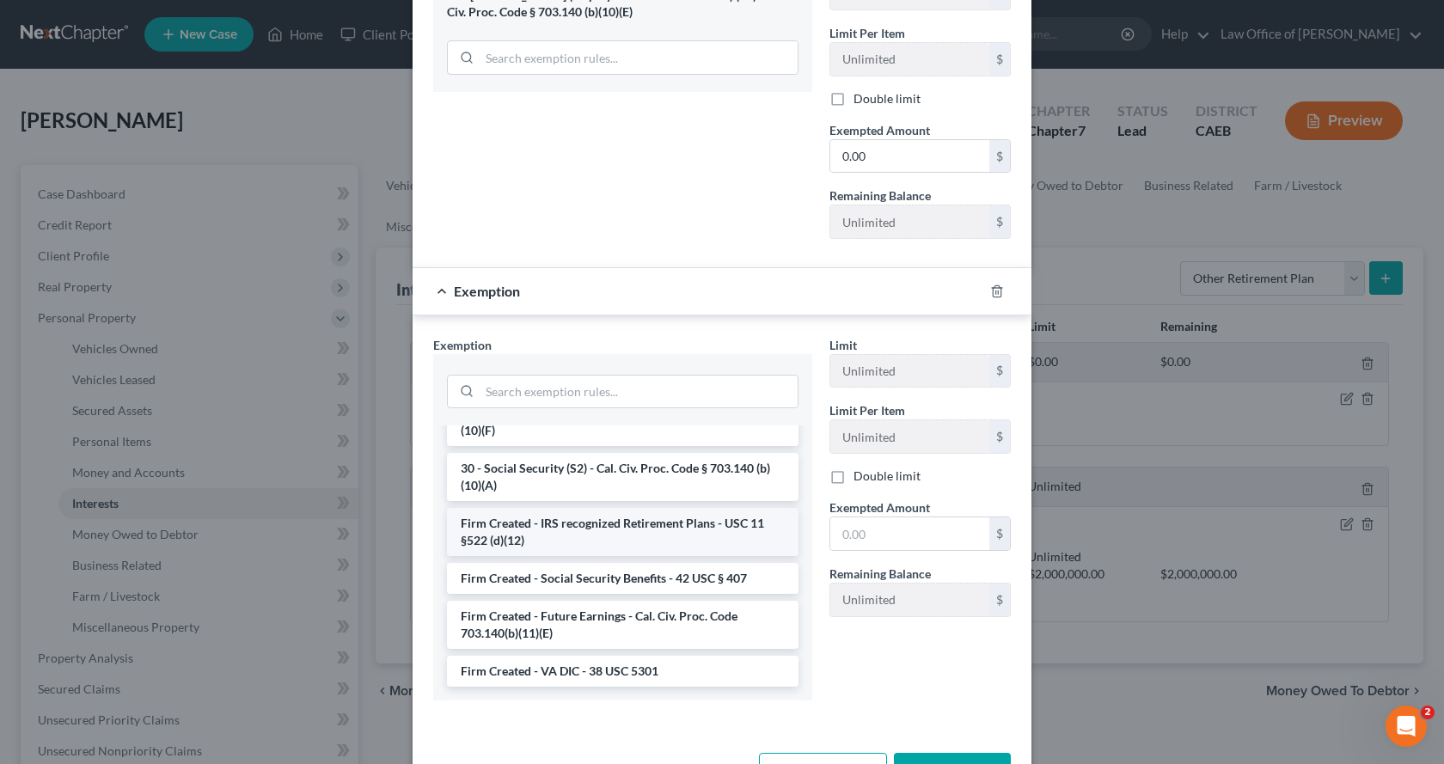
click at [520, 543] on li "Firm Created - IRS recognized Retirement Plans - USC 11 §522 (d)(12)" at bounding box center [622, 532] width 351 height 48
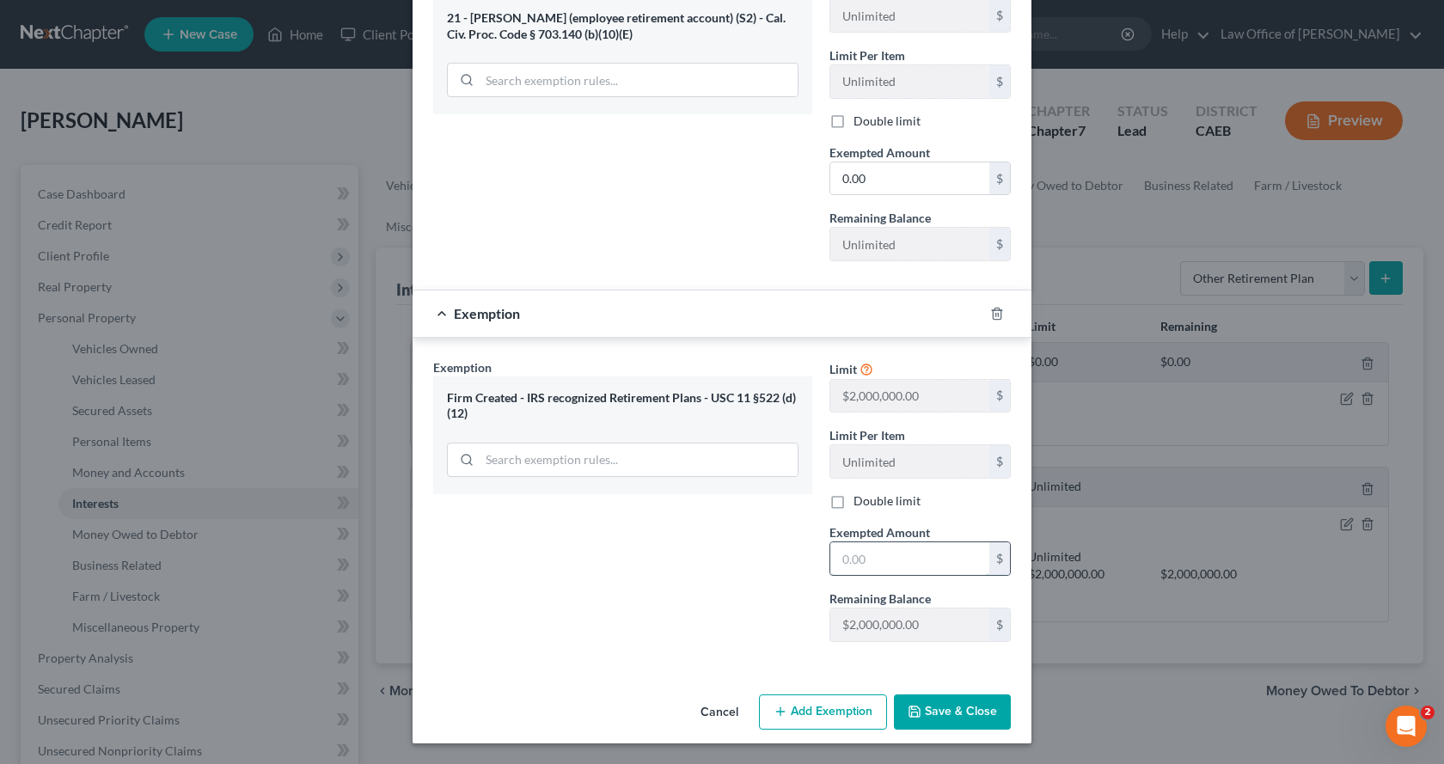
drag, startPoint x: 864, startPoint y: 569, endPoint x: 883, endPoint y: 568, distance: 18.1
click at [864, 569] on input "text" at bounding box center [909, 558] width 159 height 33
type input "0.00"
click at [942, 701] on button "Save & Close" at bounding box center [952, 712] width 117 height 36
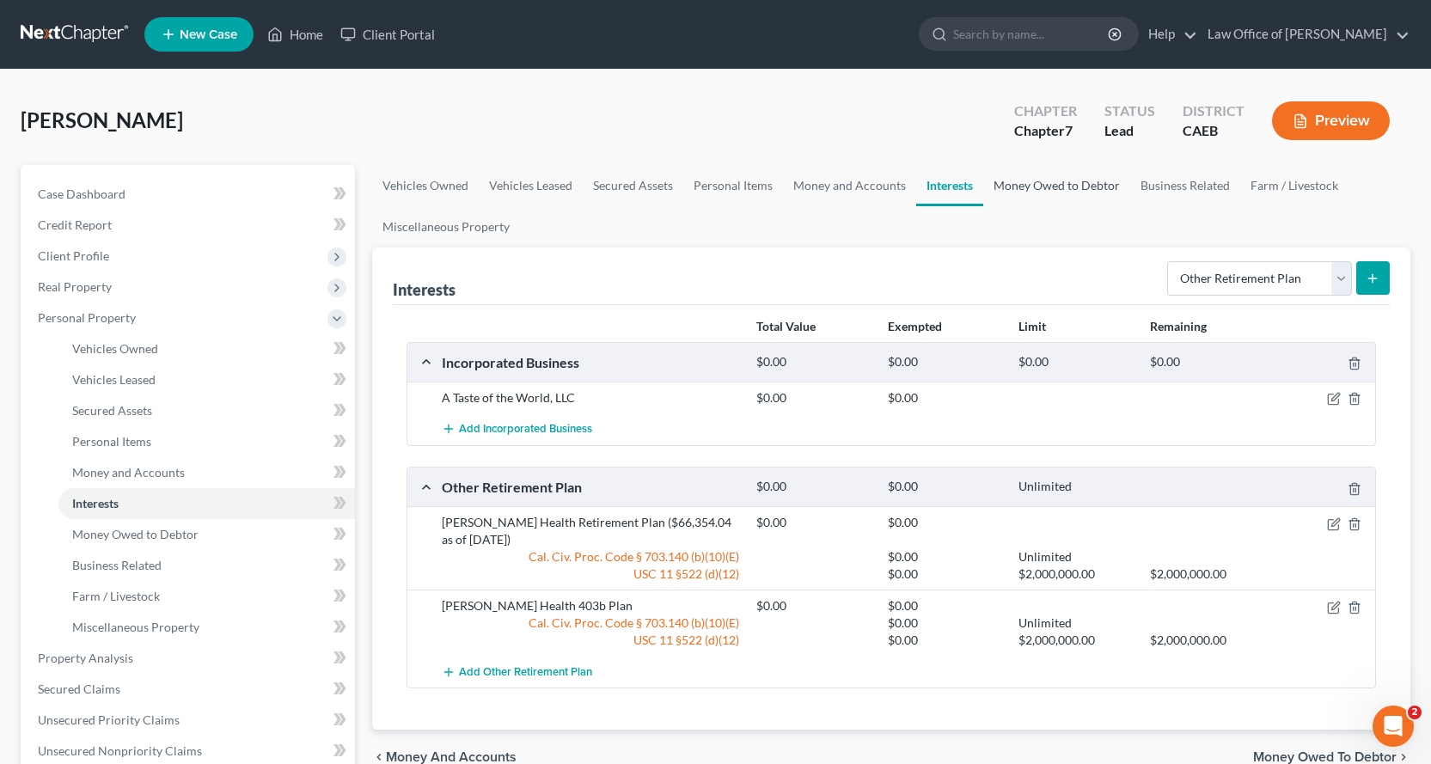
click at [1066, 184] on link "Money Owed to Debtor" at bounding box center [1056, 185] width 147 height 41
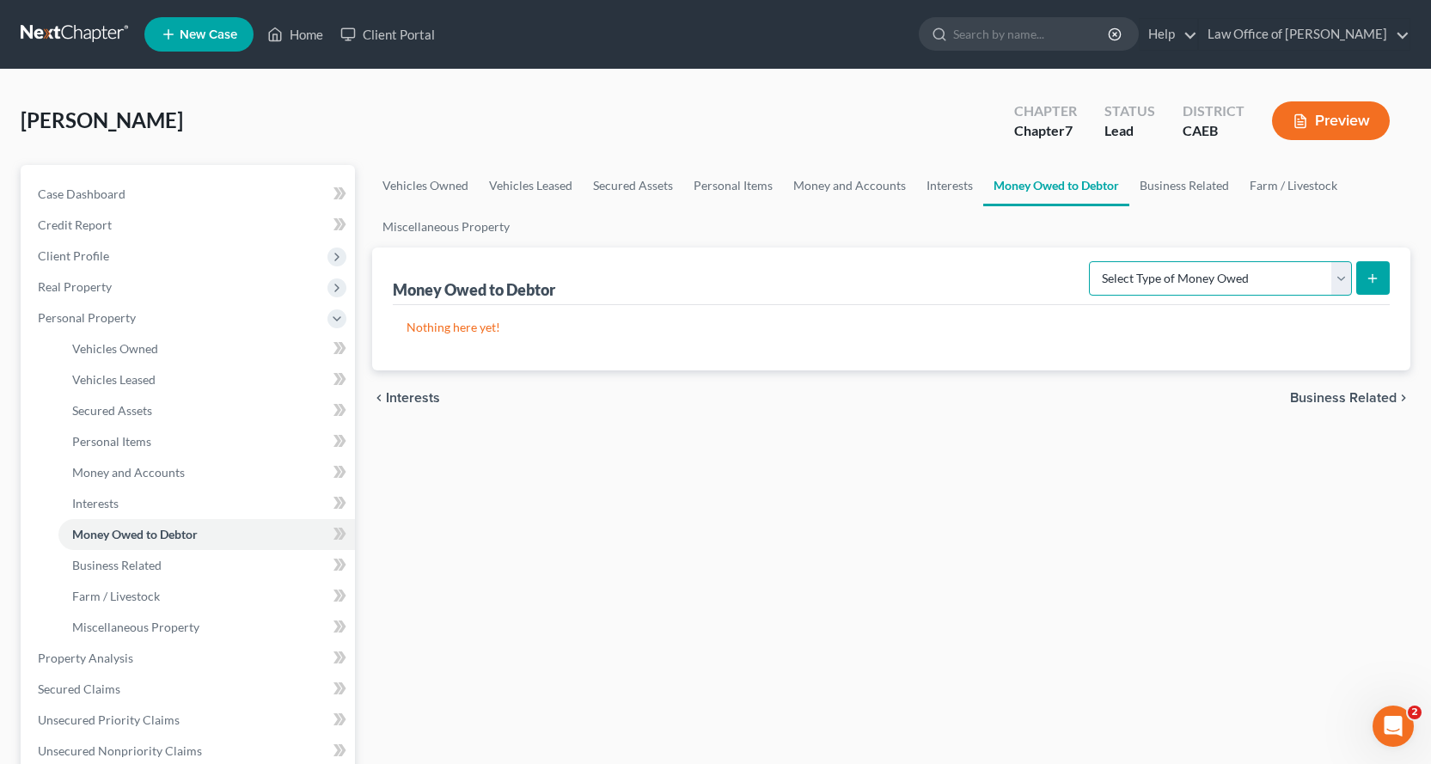
click at [1201, 289] on select "Select Type of Money Owed Accounts Receivable Alimony Child Support Claims Agai…" at bounding box center [1220, 278] width 263 height 34
select select "expected_tax_refund"
click at [1091, 261] on select "Select Type of Money Owed Accounts Receivable Alimony Child Support Claims Agai…" at bounding box center [1220, 278] width 263 height 34
click at [1374, 272] on icon "submit" at bounding box center [1372, 279] width 14 height 14
select select "0"
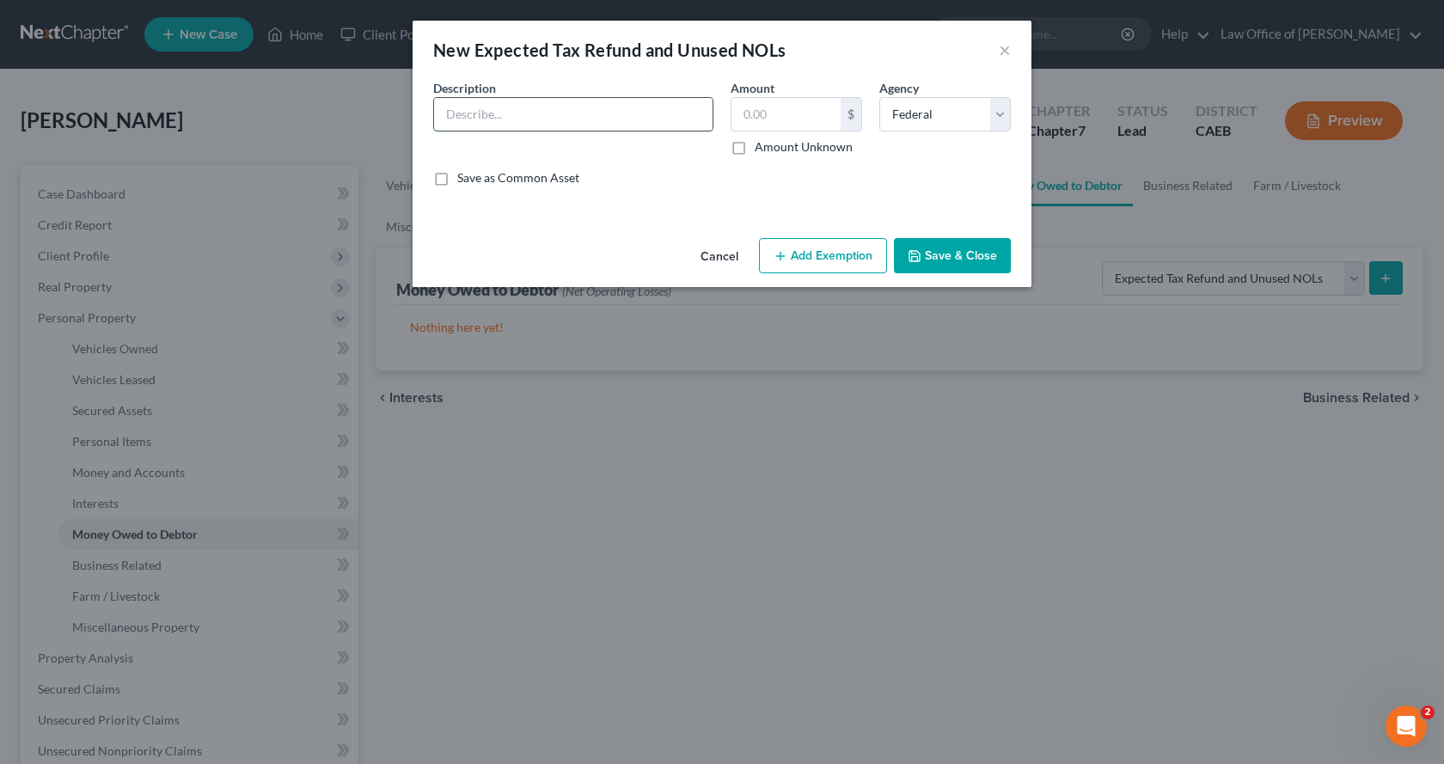
click at [570, 101] on input "text" at bounding box center [573, 114] width 278 height 33
type input "2025 Income Tax Refunds"
click at [755, 149] on label "Amount Unknown" at bounding box center [804, 146] width 98 height 17
click at [761, 149] on input "Amount Unknown" at bounding box center [766, 143] width 11 height 11
checkbox input "true"
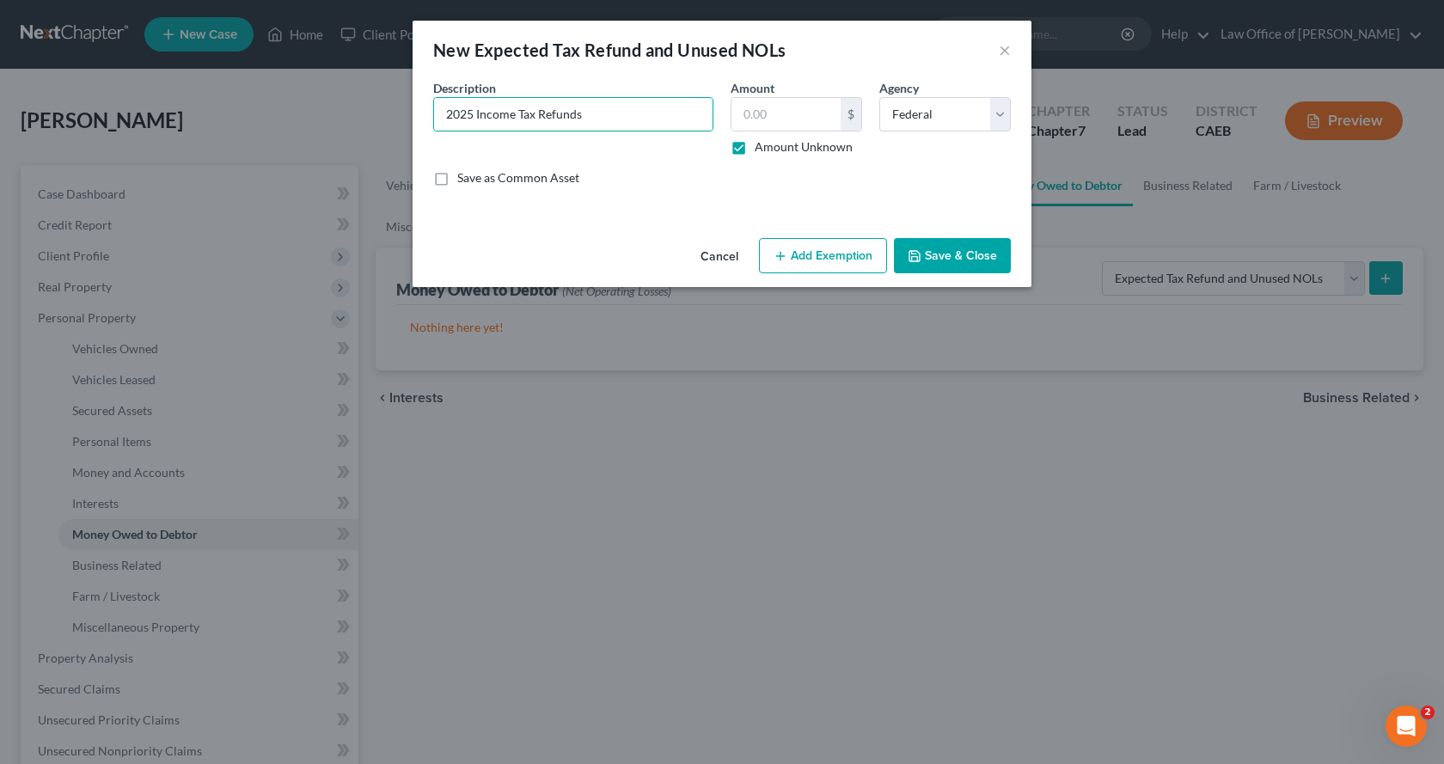
type input "0.00"
click at [833, 264] on button "Add Exemption" at bounding box center [823, 256] width 128 height 36
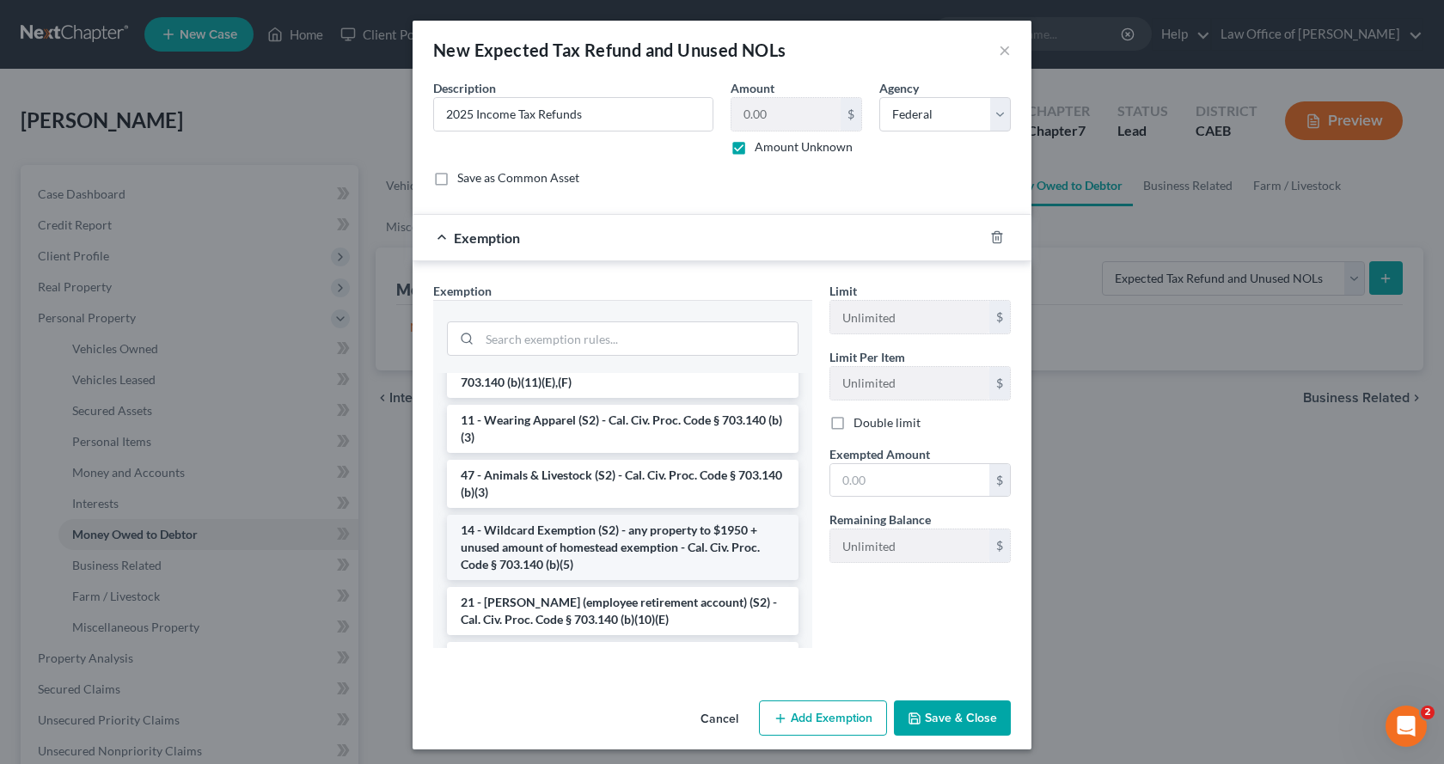
scroll to position [945, 0]
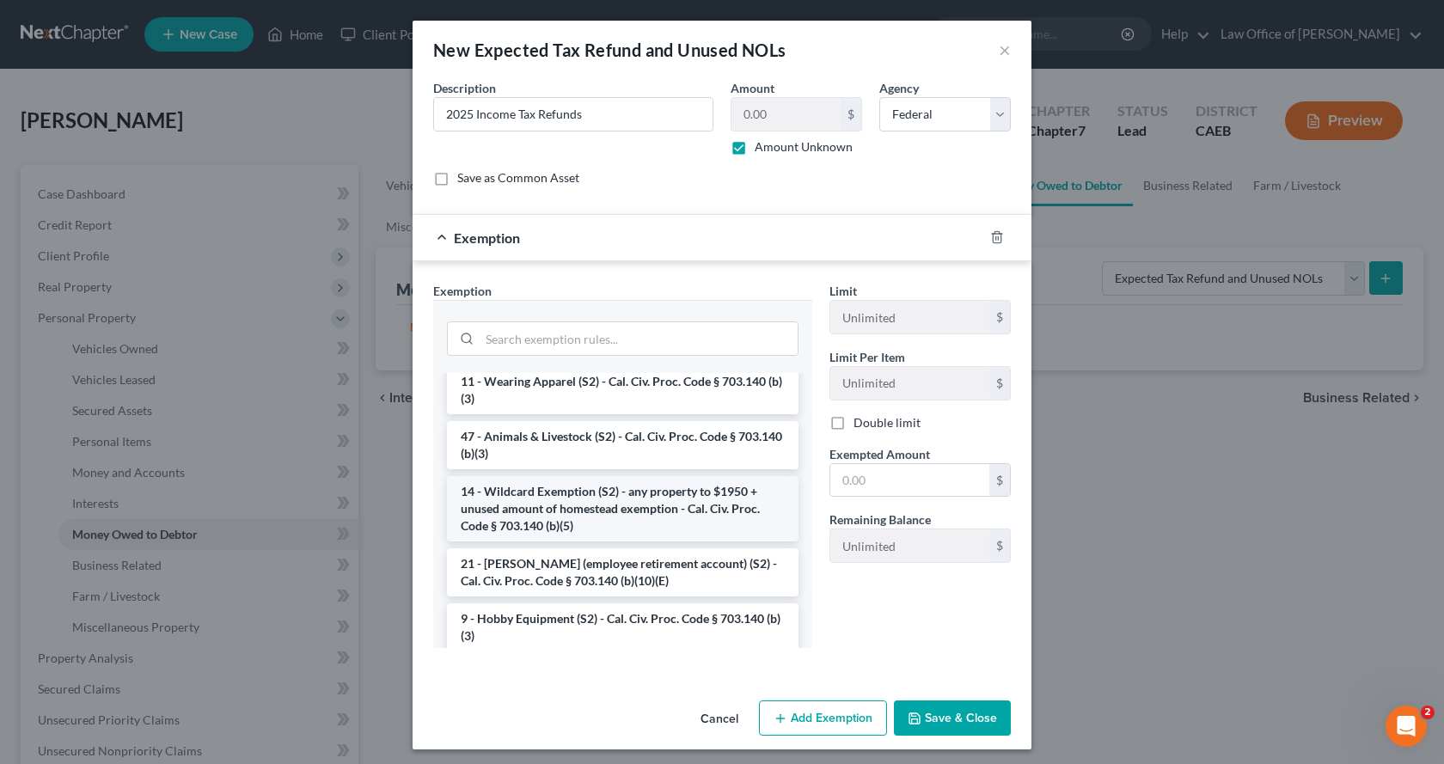
click at [545, 541] on li "14 - Wildcard Exemption (S2) - any property to $1950 + unused amount of homeste…" at bounding box center [622, 508] width 351 height 65
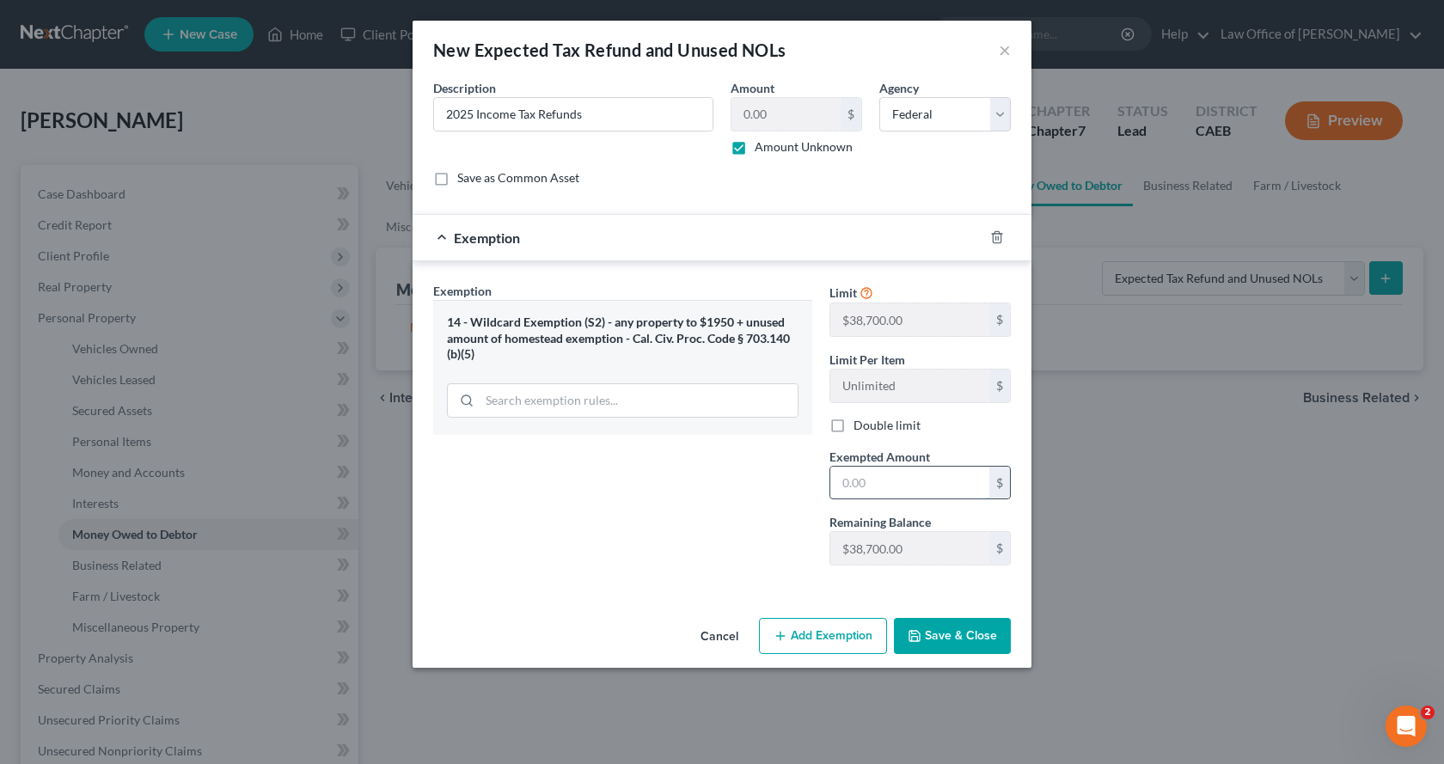
click at [850, 494] on input "text" at bounding box center [909, 483] width 159 height 33
type input "0.00"
click at [946, 629] on button "Save & Close" at bounding box center [952, 636] width 117 height 36
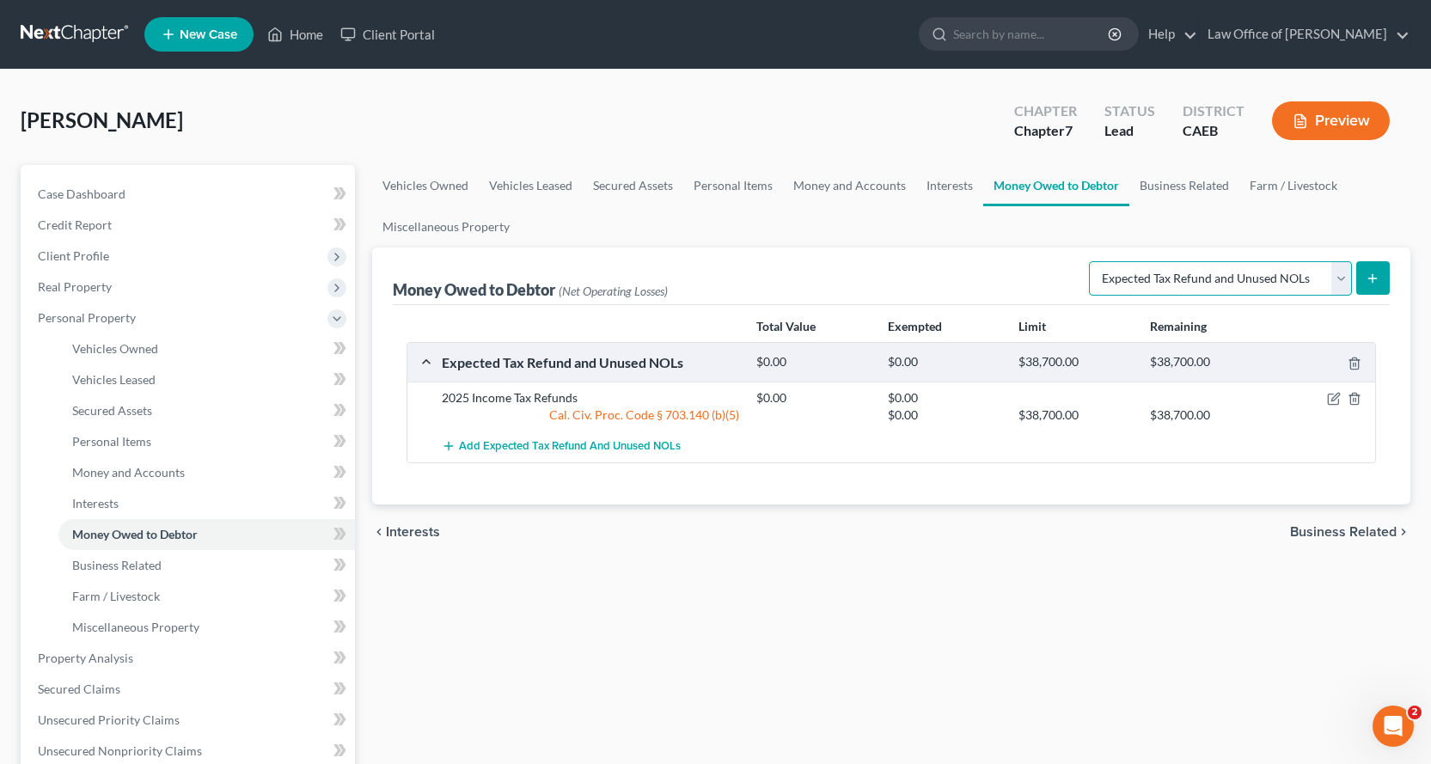
click at [1319, 284] on select "Select Type of Money Owed Accounts Receivable Alimony Child Support Claims Agai…" at bounding box center [1220, 278] width 263 height 34
select select "unpaid_wages"
click at [1091, 261] on select "Select Type of Money Owed Accounts Receivable Alimony Child Support Claims Agai…" at bounding box center [1220, 278] width 263 height 34
click at [1383, 272] on button "submit" at bounding box center [1373, 278] width 34 height 34
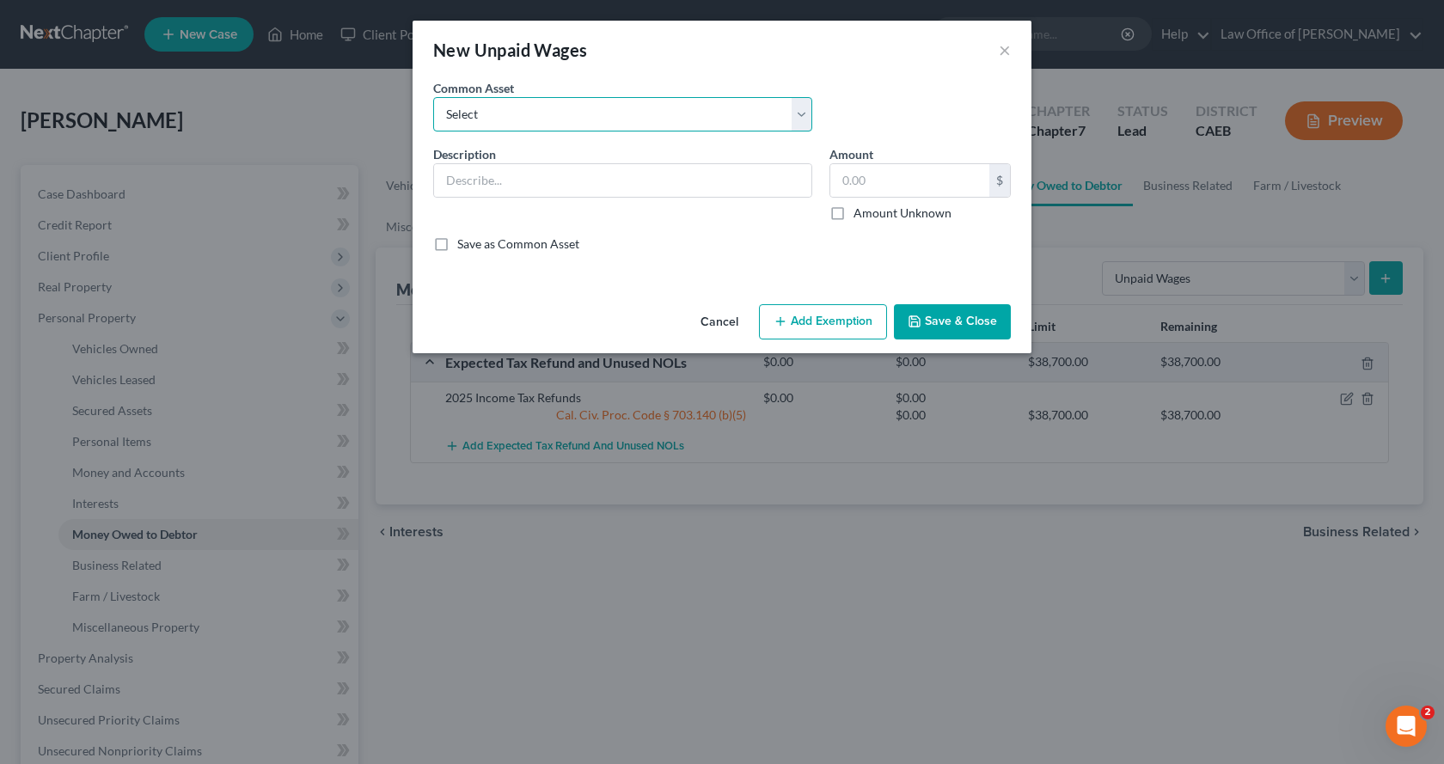
click at [535, 107] on select "Select Accrued Earnings Accrued Holiday Pay $________ Accrued Cumulative Time O…" at bounding box center [622, 114] width 379 height 34
select select "4"
click at [433, 97] on select "Select Accrued Earnings Accrued Holiday Pay $________ Accrued Cumulative Time O…" at bounding box center [622, 114] width 379 height 34
type input "Accrued Earnings $______"
click at [843, 334] on button "Add Exemption" at bounding box center [823, 322] width 128 height 36
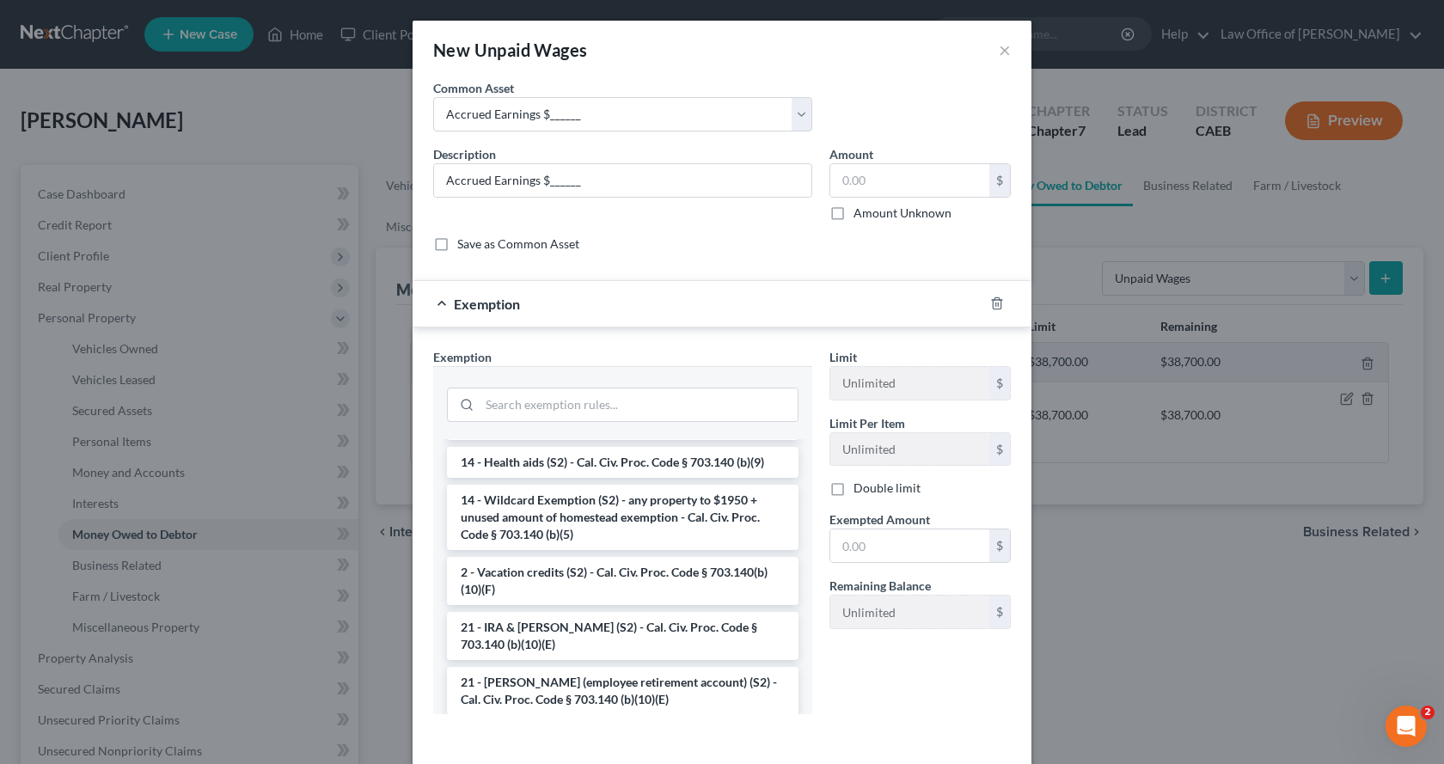
scroll to position [344, 0]
click at [614, 513] on li "14 - Wildcard Exemption (S2) - any property to $1950 + unused amount of homeste…" at bounding box center [622, 516] width 351 height 65
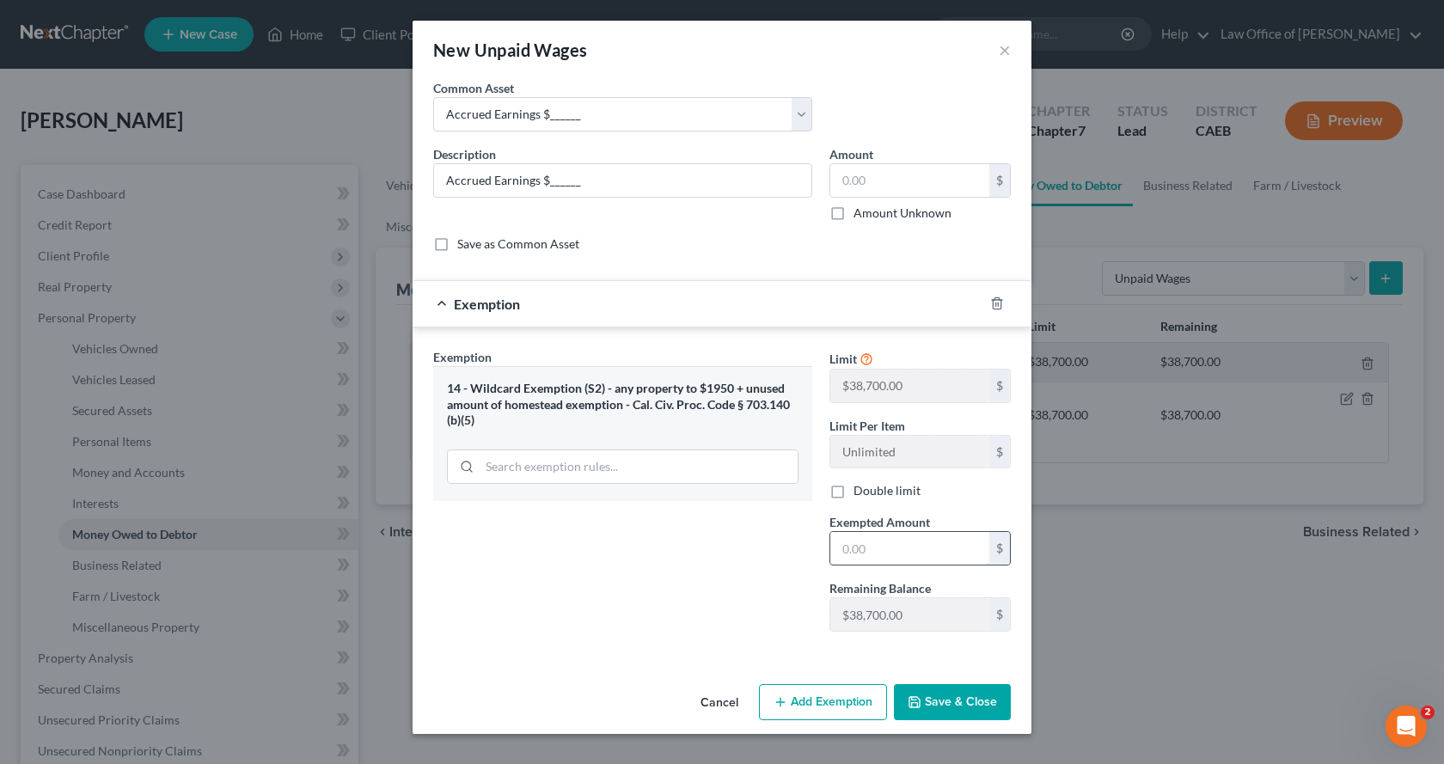
click at [913, 552] on input "text" at bounding box center [909, 548] width 159 height 33
type input "0.00"
click at [964, 709] on button "Save & Close" at bounding box center [952, 702] width 117 height 36
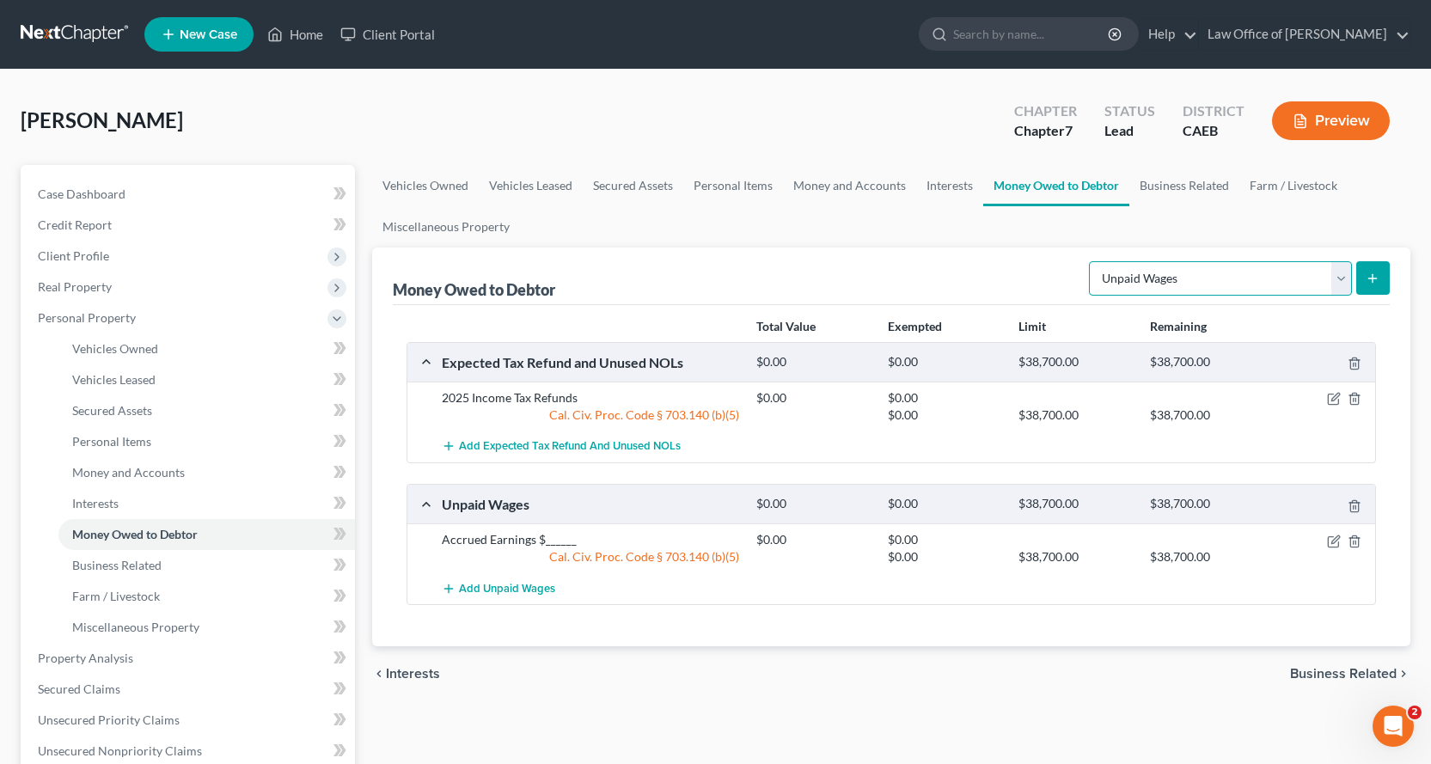
click at [1330, 284] on select "Select Type of Money Owed Accounts Receivable Alimony Child Support Claims Agai…" at bounding box center [1220, 278] width 263 height 34
select select "sick_or_vacation_pay"
click at [1091, 261] on select "Select Type of Money Owed Accounts Receivable Alimony Child Support Claims Agai…" at bounding box center [1220, 278] width 263 height 34
click at [1376, 277] on icon "submit" at bounding box center [1372, 279] width 14 height 14
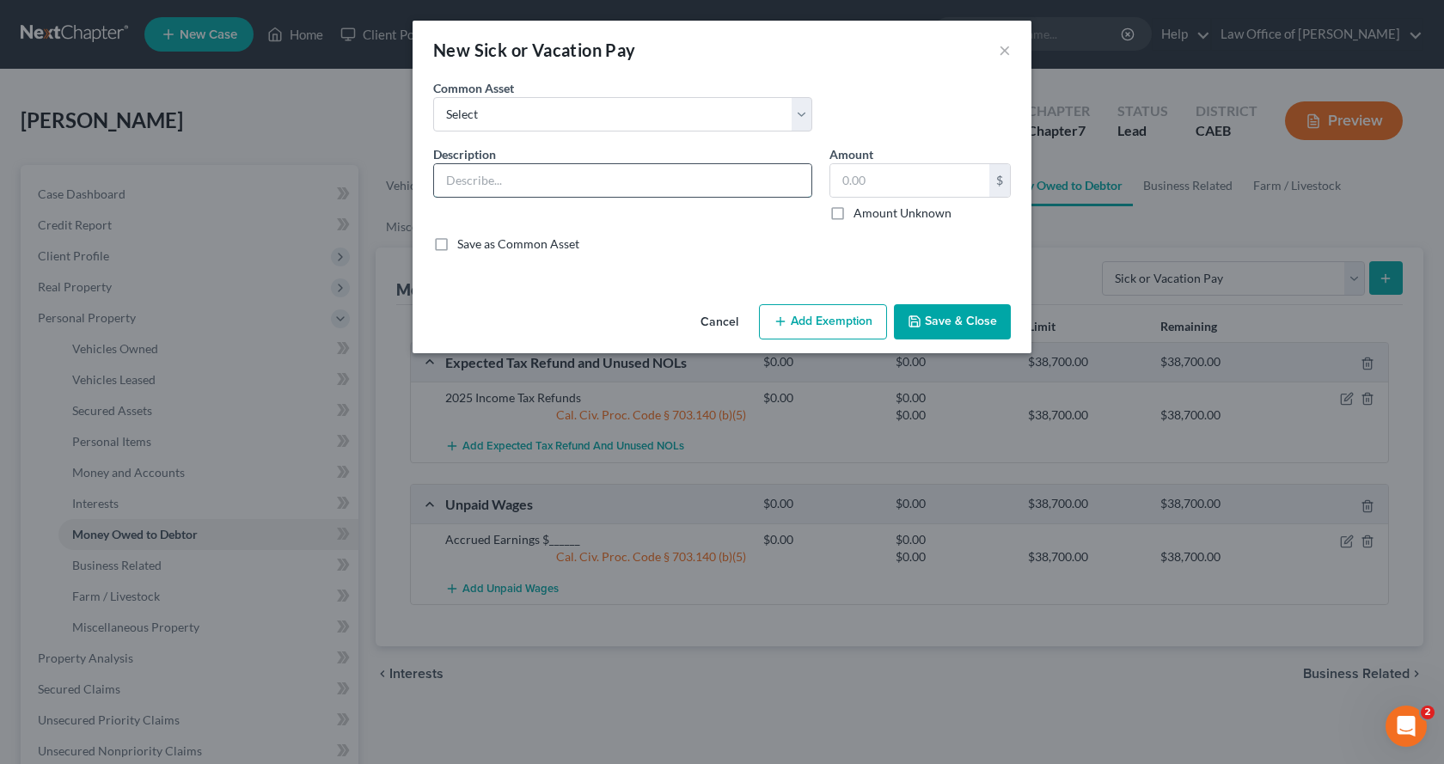
click at [471, 181] on input "text" at bounding box center [622, 180] width 377 height 33
type input "PTO Personal/Vacation Holiday $_______"
click at [816, 305] on button "Add Exemption" at bounding box center [823, 322] width 128 height 36
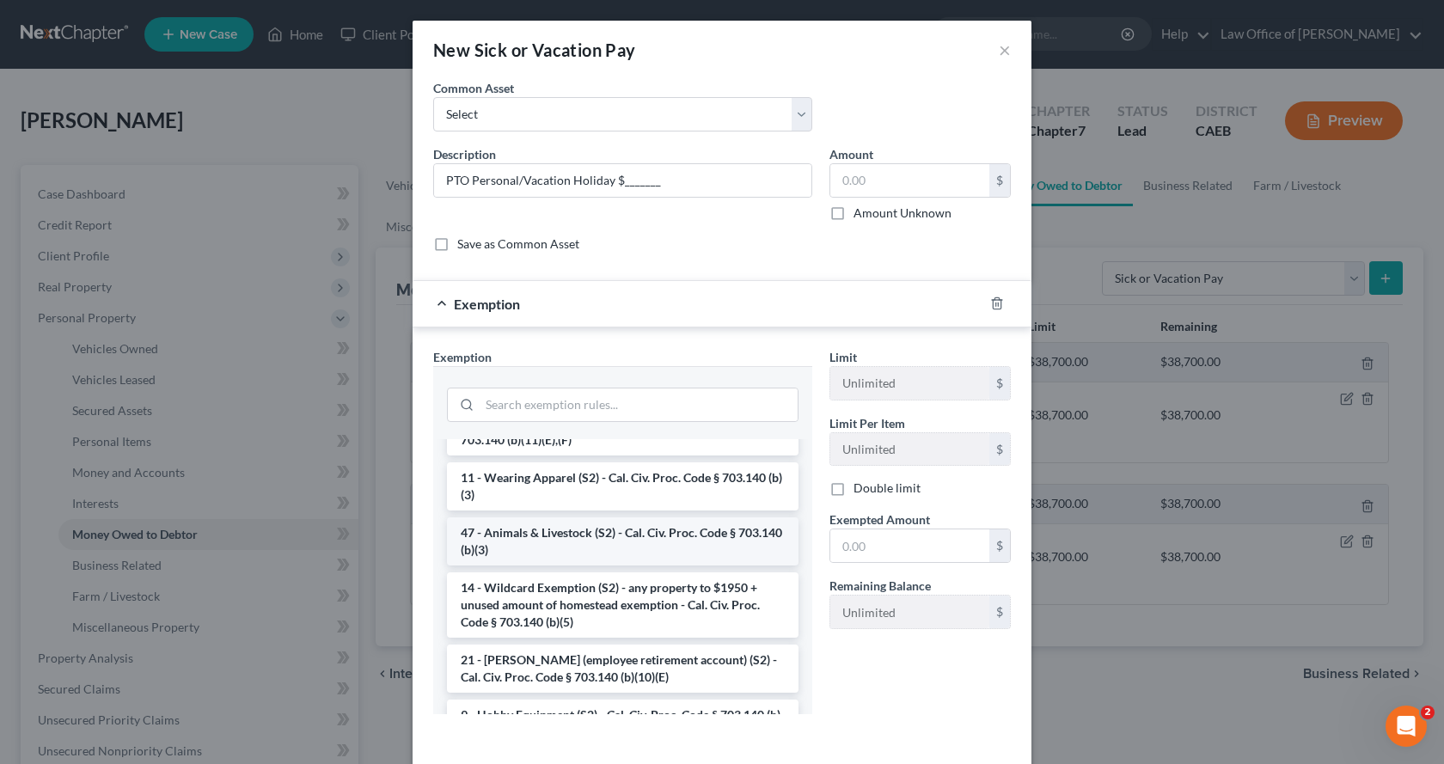
scroll to position [945, 0]
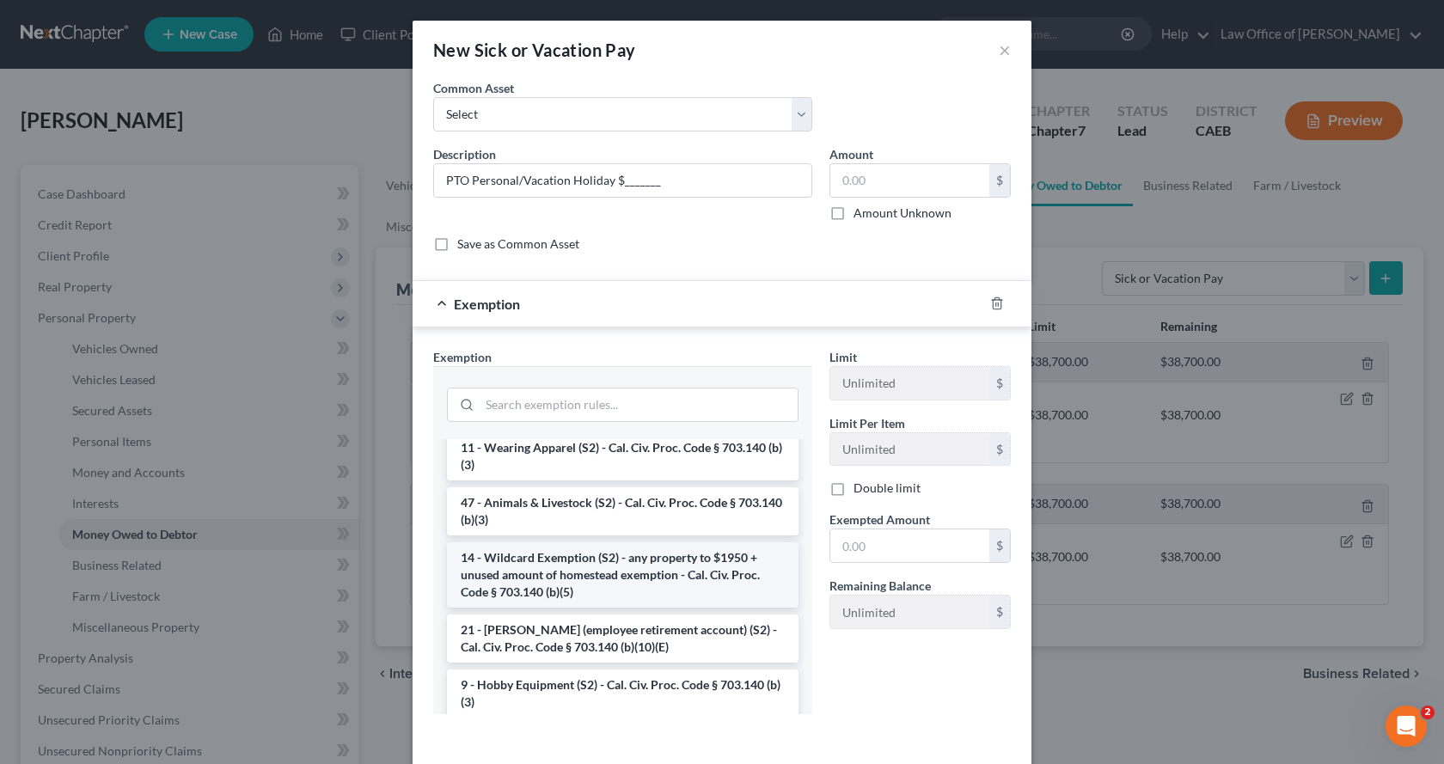
click at [517, 608] on li "14 - Wildcard Exemption (S2) - any property to $1950 + unused amount of homeste…" at bounding box center [622, 574] width 351 height 65
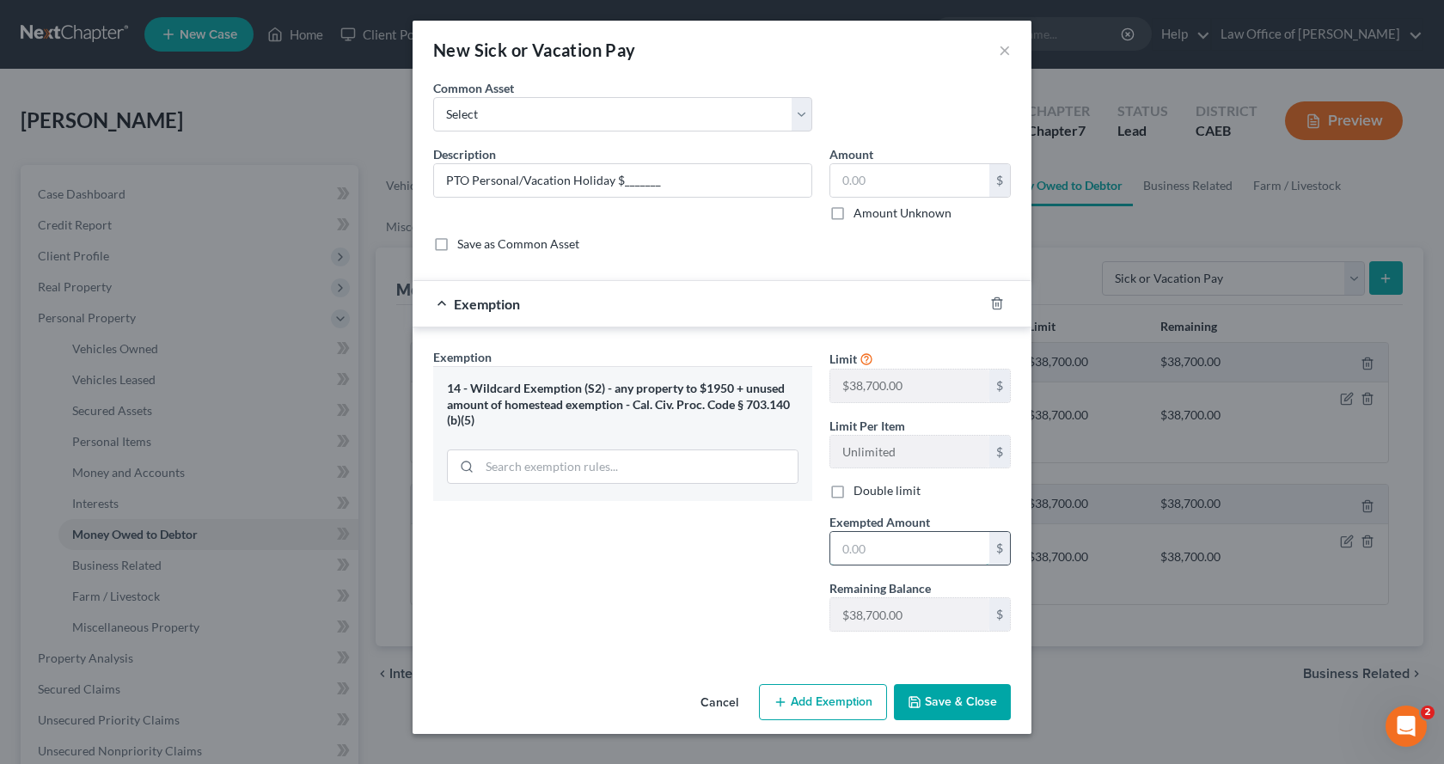
click at [887, 553] on input "text" at bounding box center [909, 548] width 159 height 33
type input "0.00"
click at [928, 705] on button "Save & Close" at bounding box center [952, 702] width 117 height 36
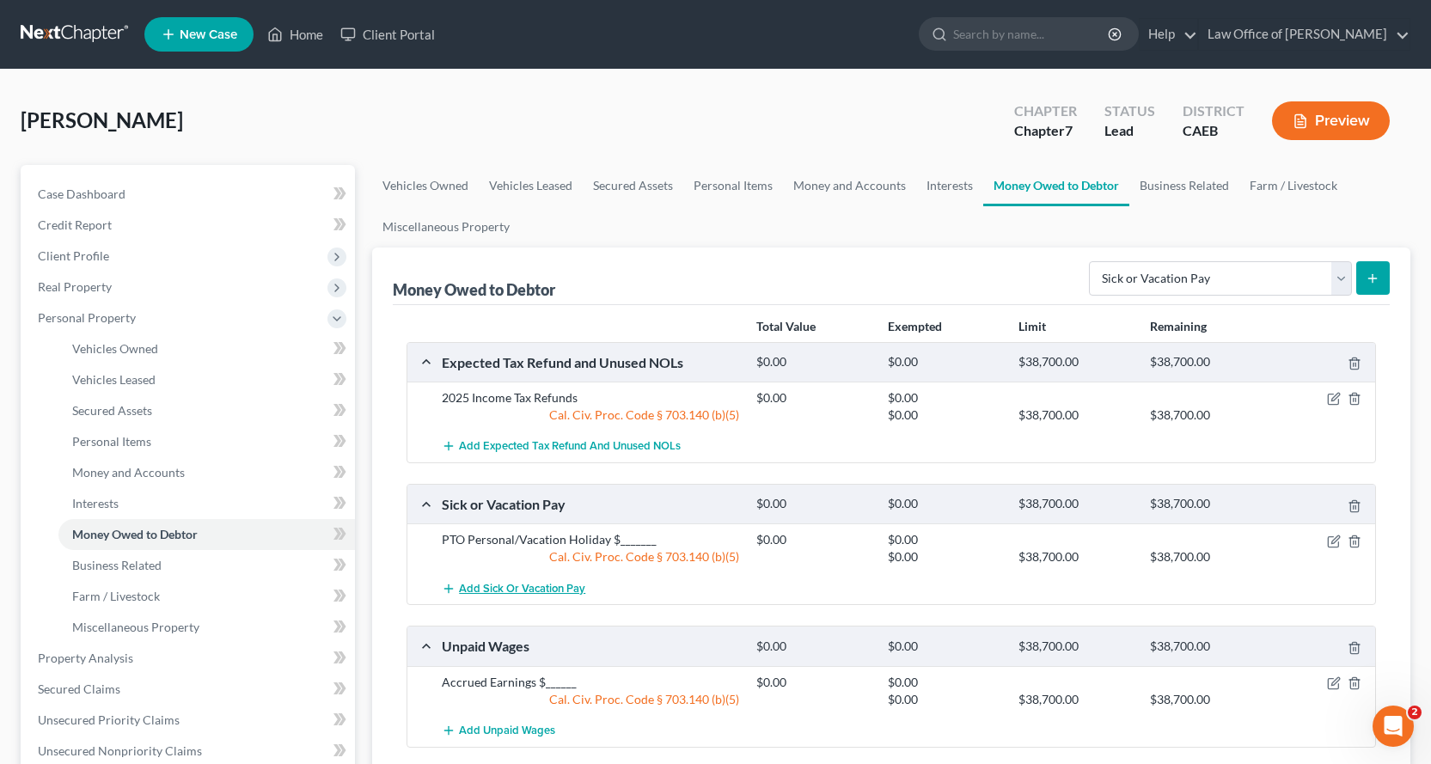
click at [536, 587] on span "Add Sick or Vacation Pay" at bounding box center [522, 589] width 126 height 14
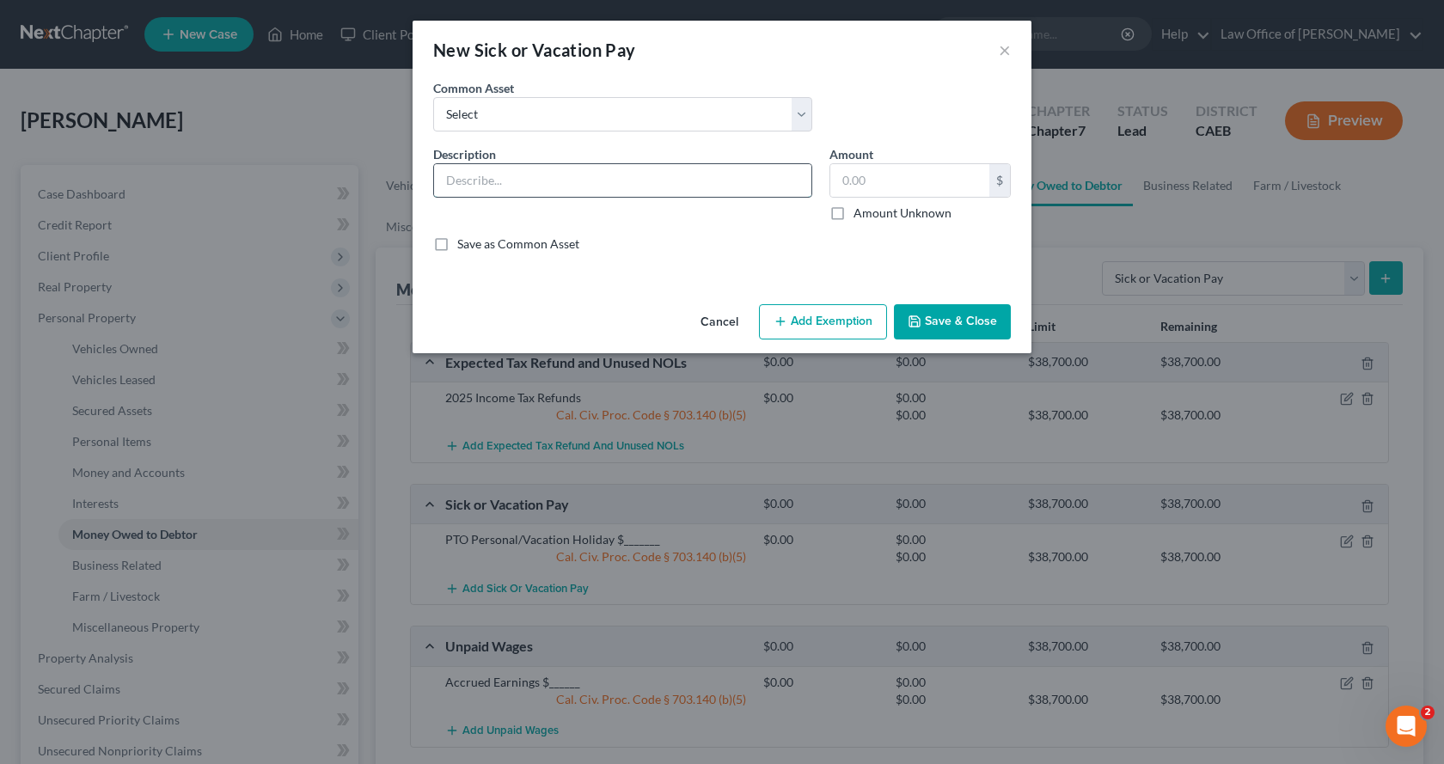
click at [471, 186] on input "text" at bounding box center [622, 180] width 377 height 33
type input "Holiday Pay $_________"
click at [846, 328] on button "Add Exemption" at bounding box center [823, 322] width 128 height 36
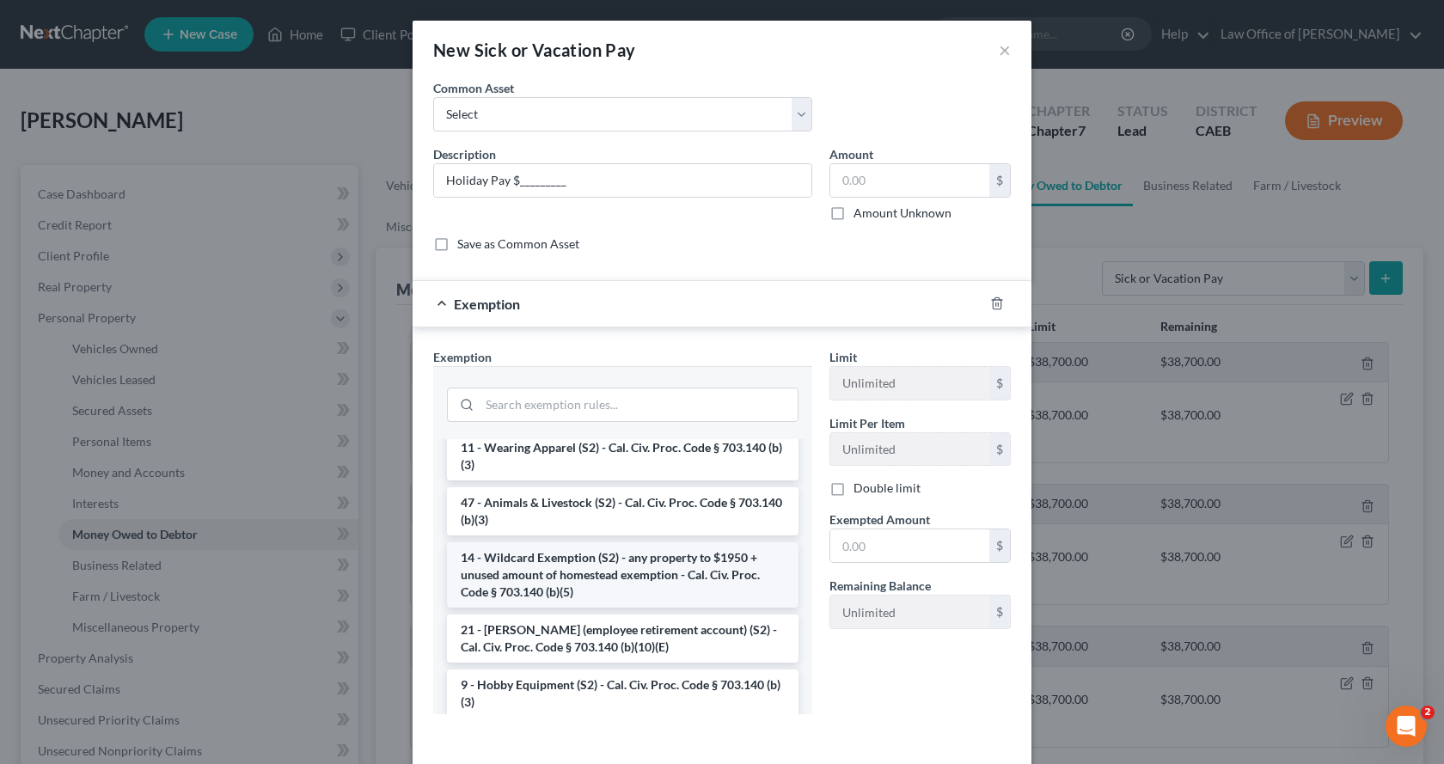
click at [617, 596] on li "14 - Wildcard Exemption (S2) - any property to $1950 + unused amount of homeste…" at bounding box center [622, 574] width 351 height 65
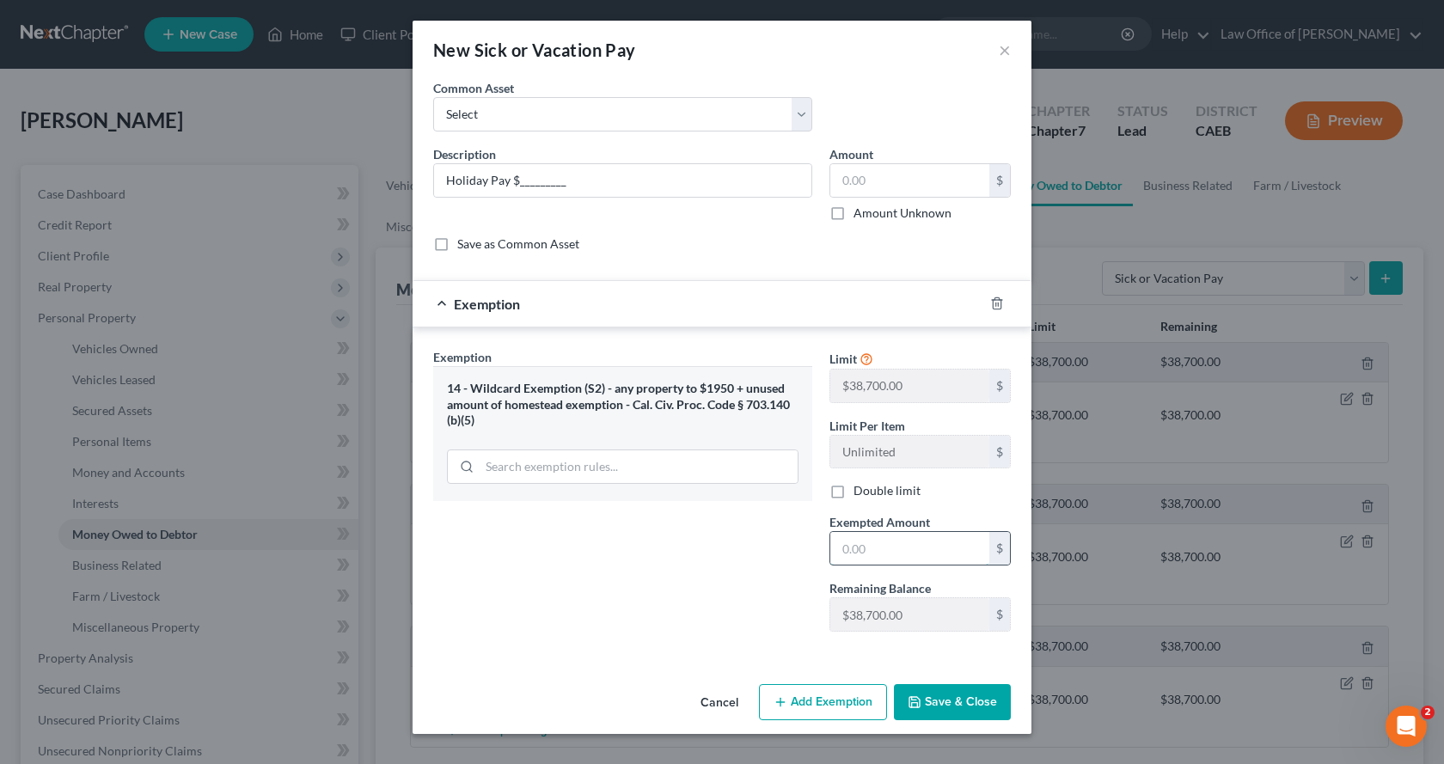
click at [859, 556] on input "text" at bounding box center [909, 548] width 159 height 33
type input "0.00"
click at [992, 697] on button "Save & Close" at bounding box center [952, 702] width 117 height 36
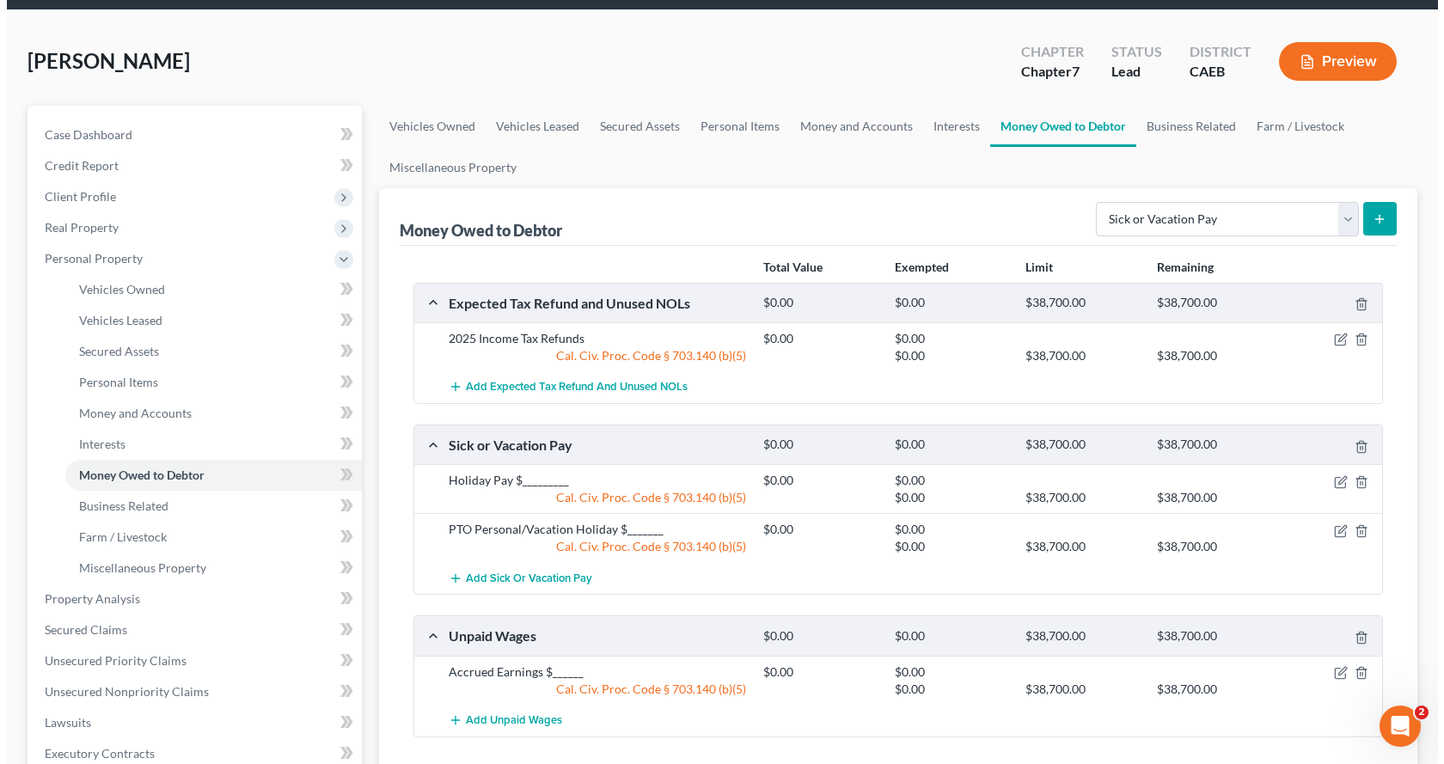
scroll to position [172, 0]
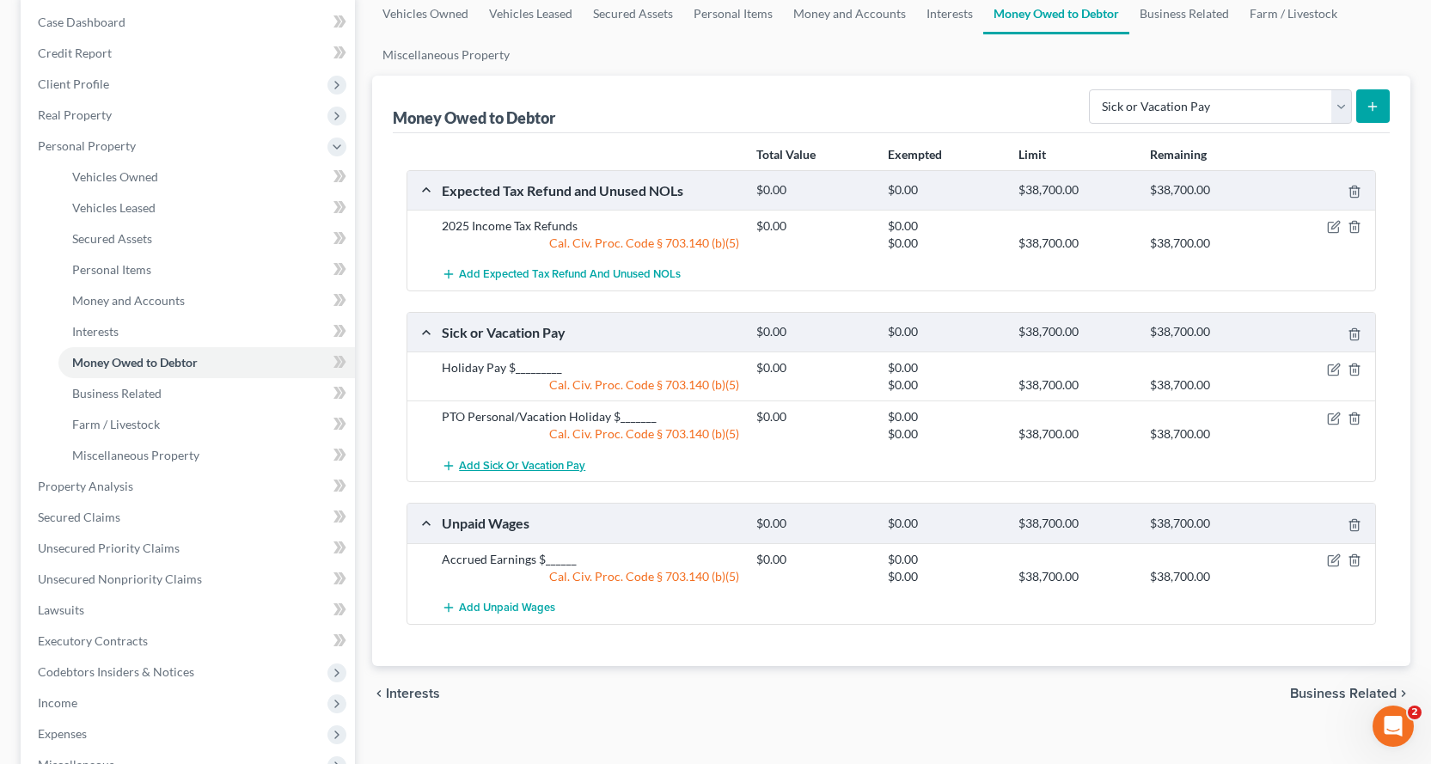
click at [509, 457] on button "Add Sick or Vacation Pay" at bounding box center [514, 465] width 144 height 32
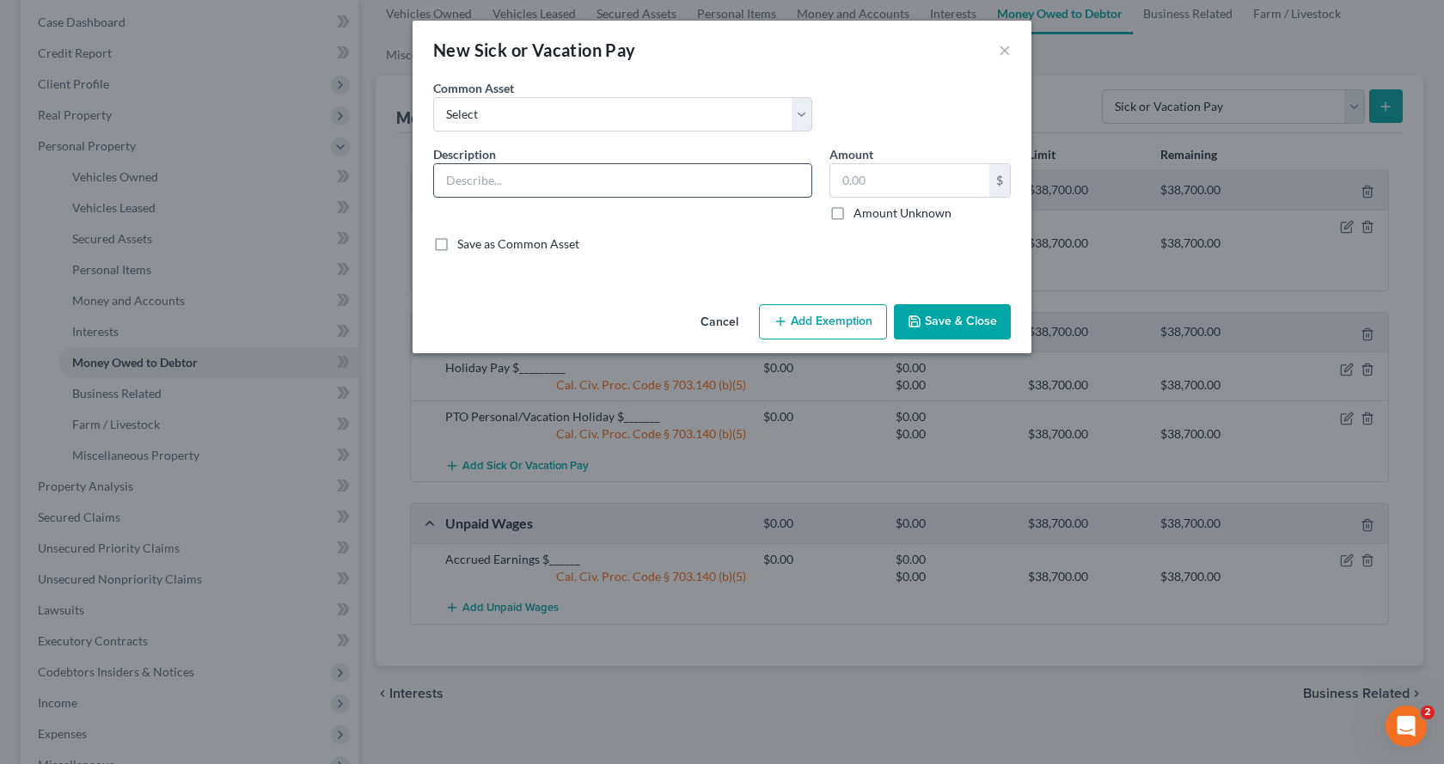
click at [446, 182] on input "text" at bounding box center [622, 180] width 377 height 33
type input "PTO Protected/Kincare $________"
click at [825, 334] on button "Add Exemption" at bounding box center [823, 322] width 128 height 36
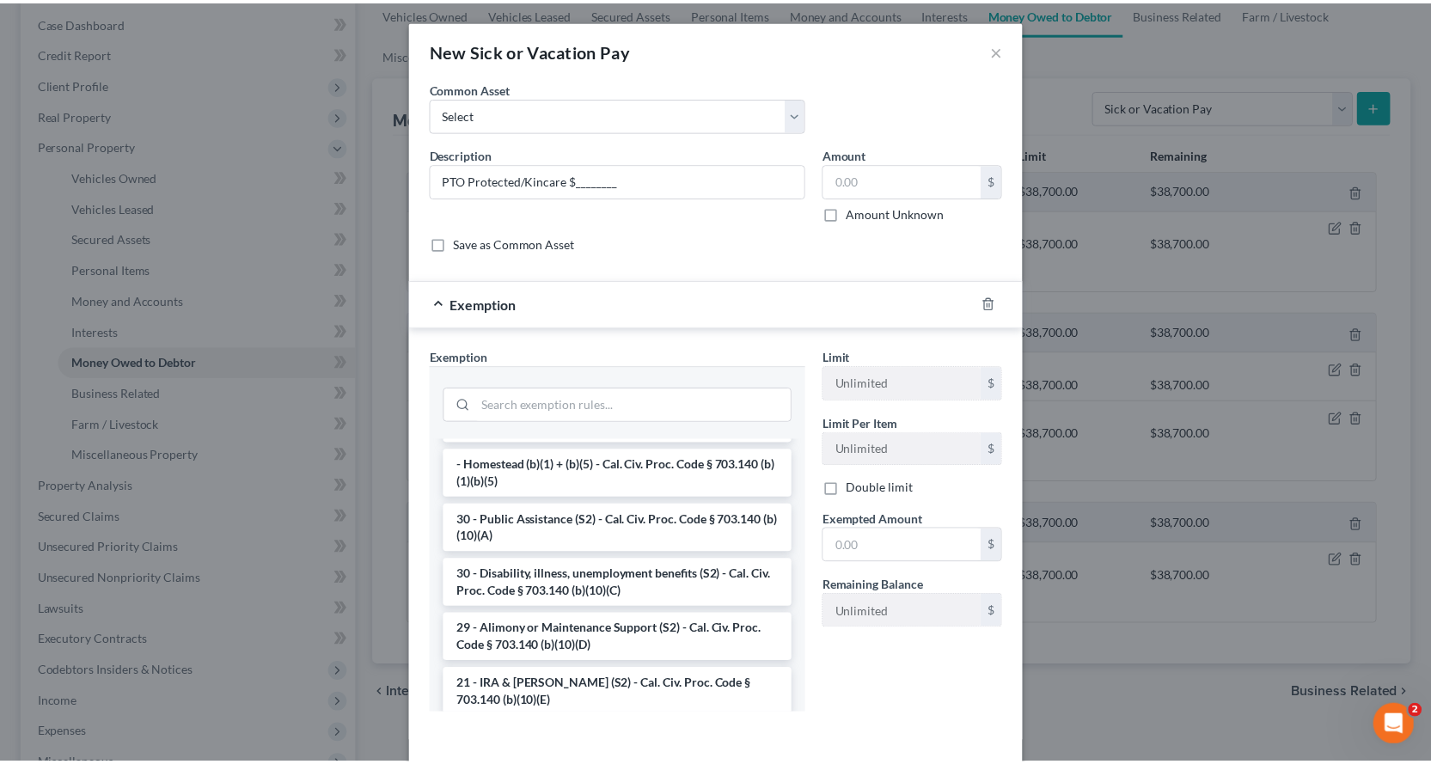
scroll to position [258, 0]
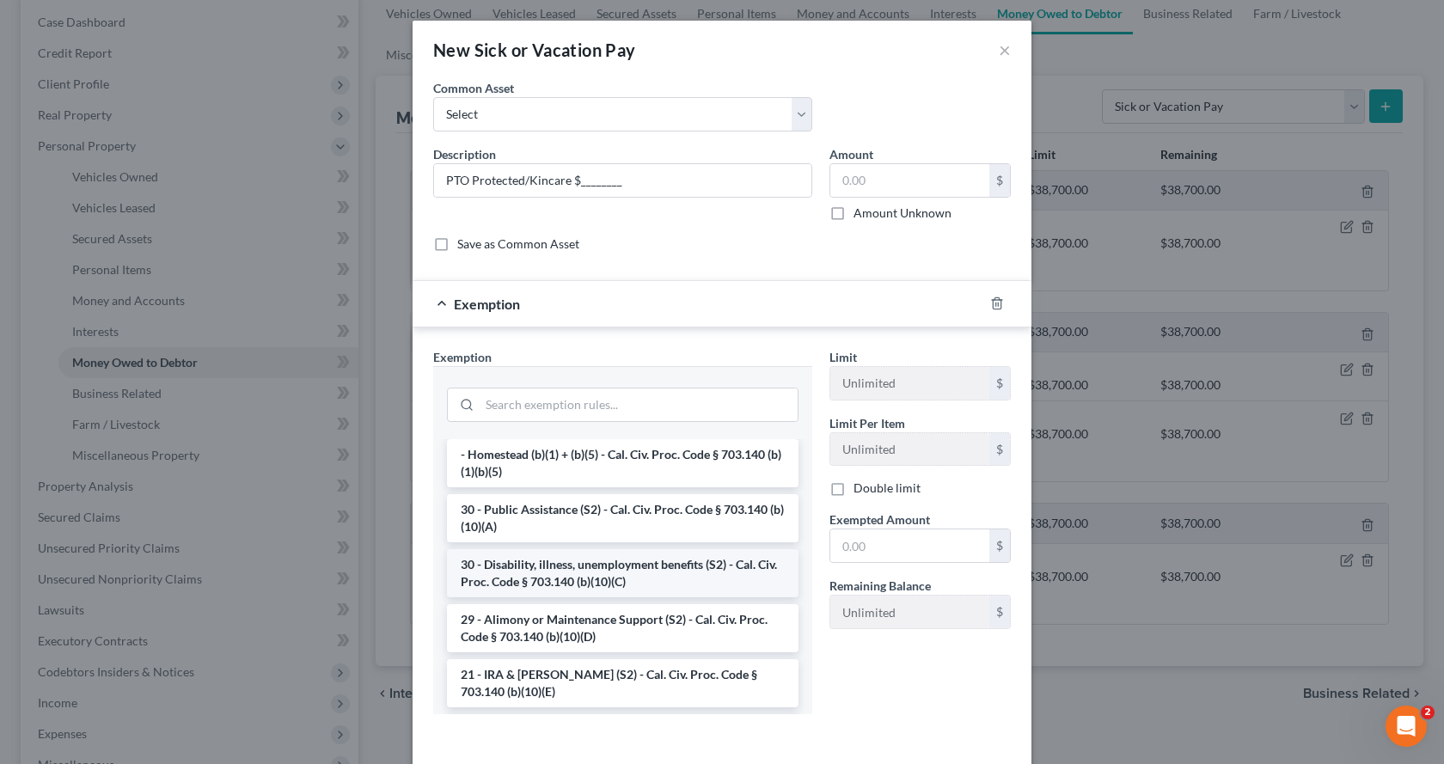
click at [565, 579] on li "30 - Disability, illness, unemployment benefits (S2) - Cal. Civ. Proc. Code § 7…" at bounding box center [622, 573] width 351 height 48
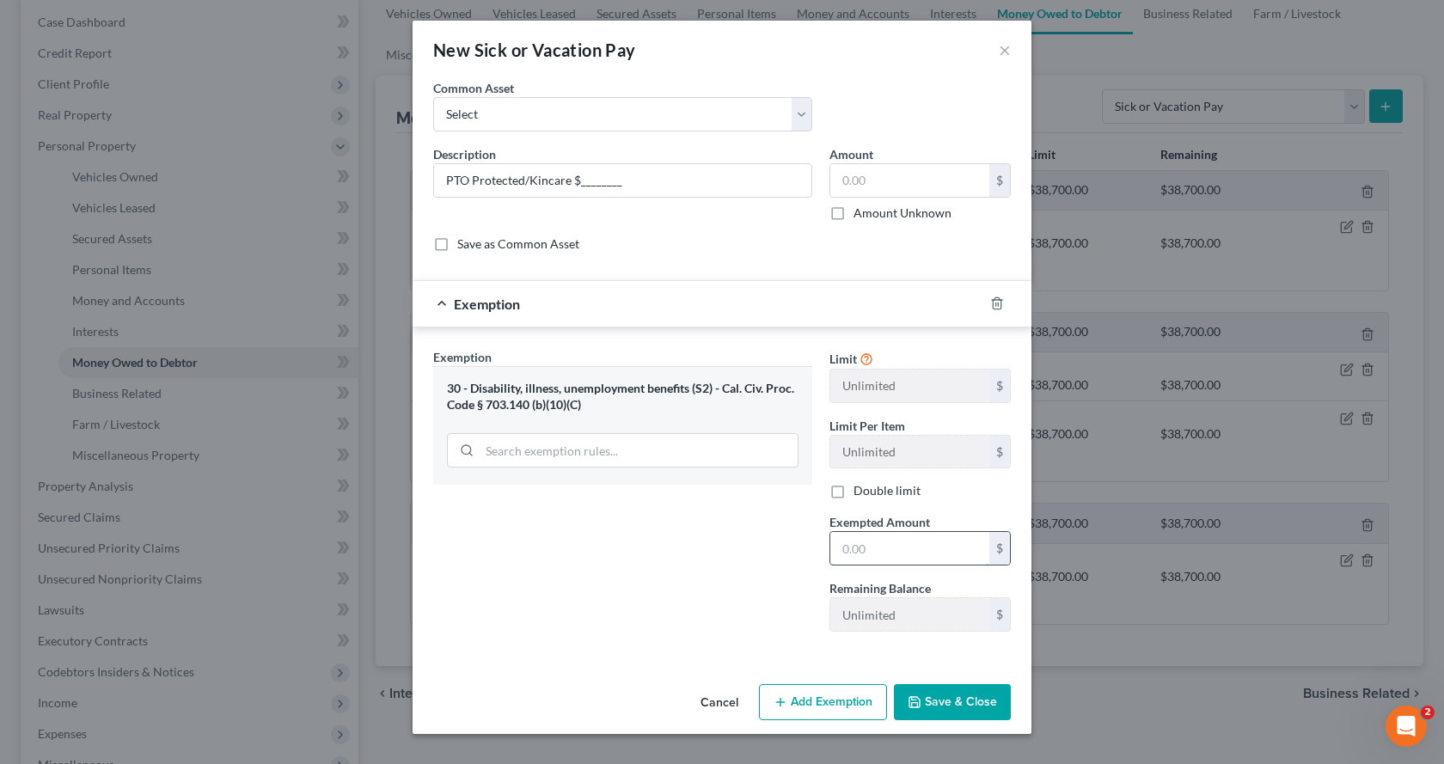
click at [893, 558] on input "text" at bounding box center [909, 548] width 159 height 33
type input "0.00"
click at [971, 715] on button "Save & Close" at bounding box center [952, 702] width 117 height 36
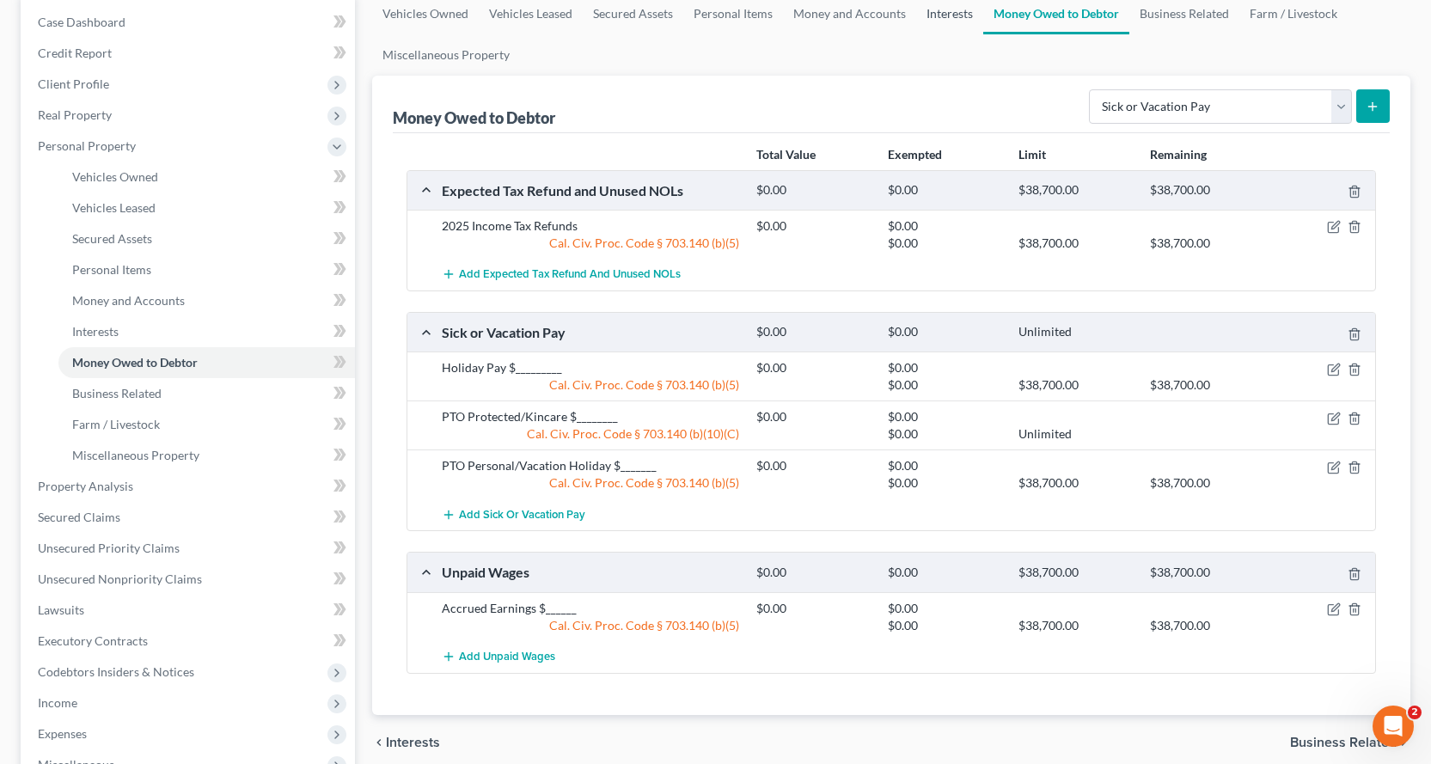
click at [946, 16] on link "Interests" at bounding box center [949, 13] width 67 height 41
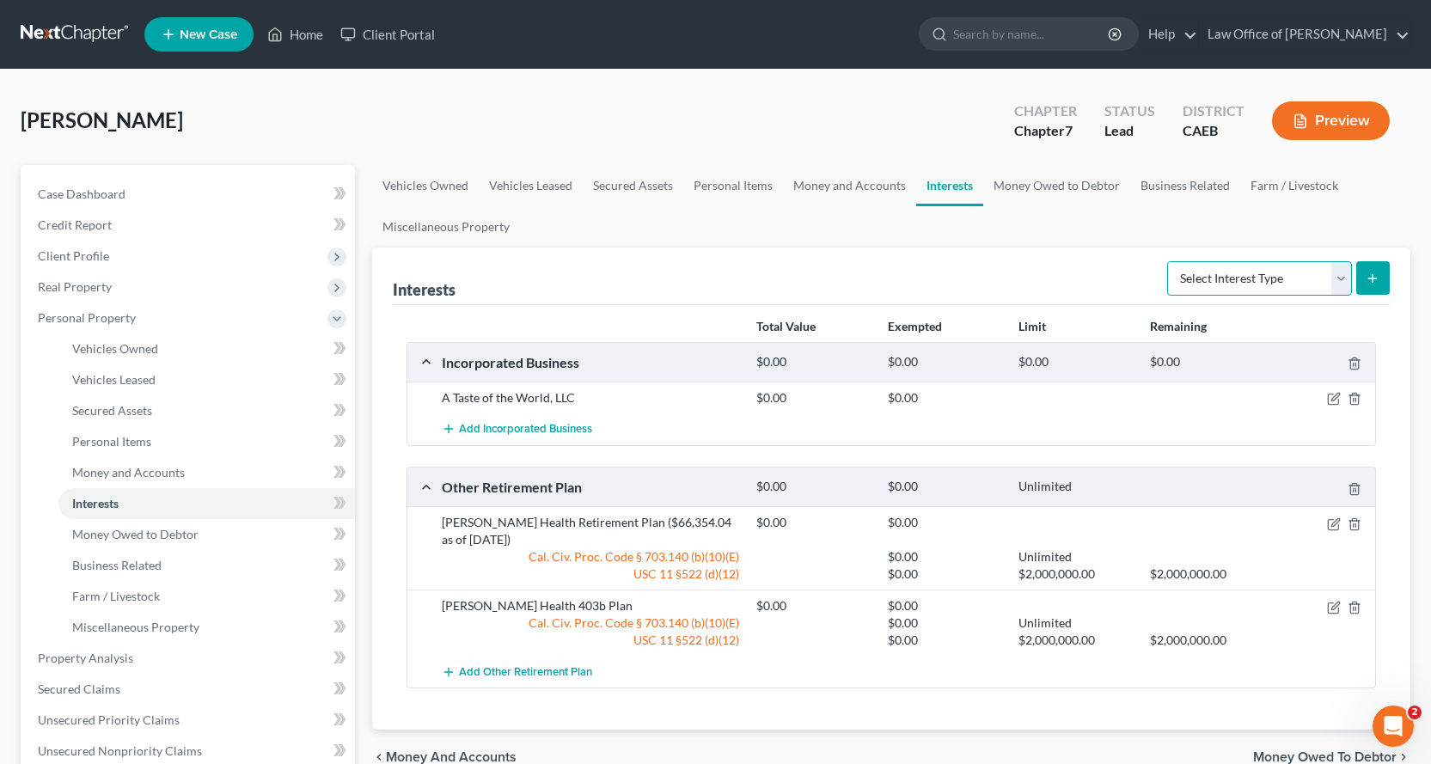
click at [1275, 286] on select "Select Interest Type 401K Annuity Bond Education IRA Government Bond Government…" at bounding box center [1259, 278] width 185 height 34
select select "term_life_insurance"
click at [1169, 261] on select "Select Interest Type 401K Annuity Bond Education IRA Government Bond Government…" at bounding box center [1259, 278] width 185 height 34
click at [1368, 280] on icon "submit" at bounding box center [1372, 279] width 14 height 14
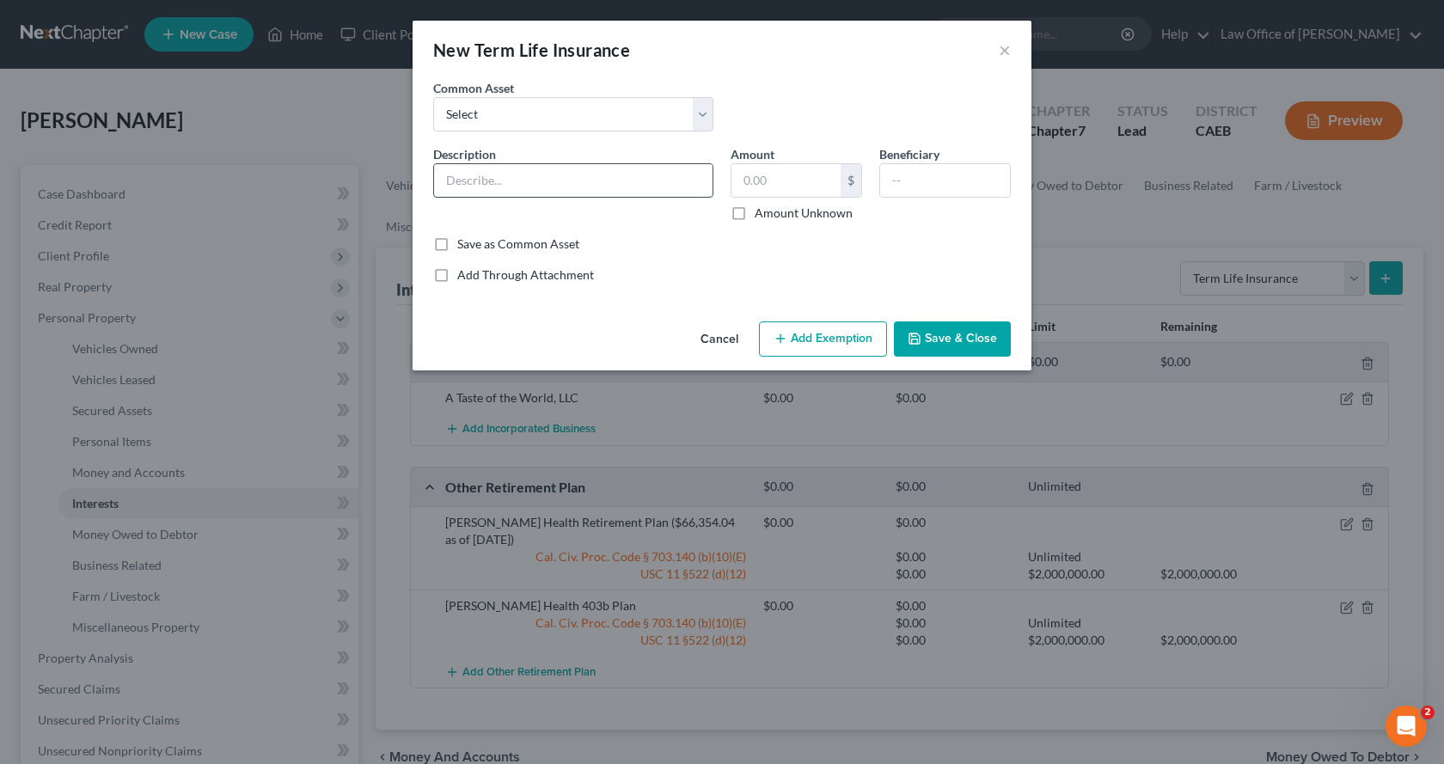
click at [484, 185] on input "text" at bounding box center [573, 180] width 278 height 33
type input "Medical Ins. - [PERSON_NAME] Health"
click at [841, 345] on button "Add Exemption" at bounding box center [823, 339] width 128 height 36
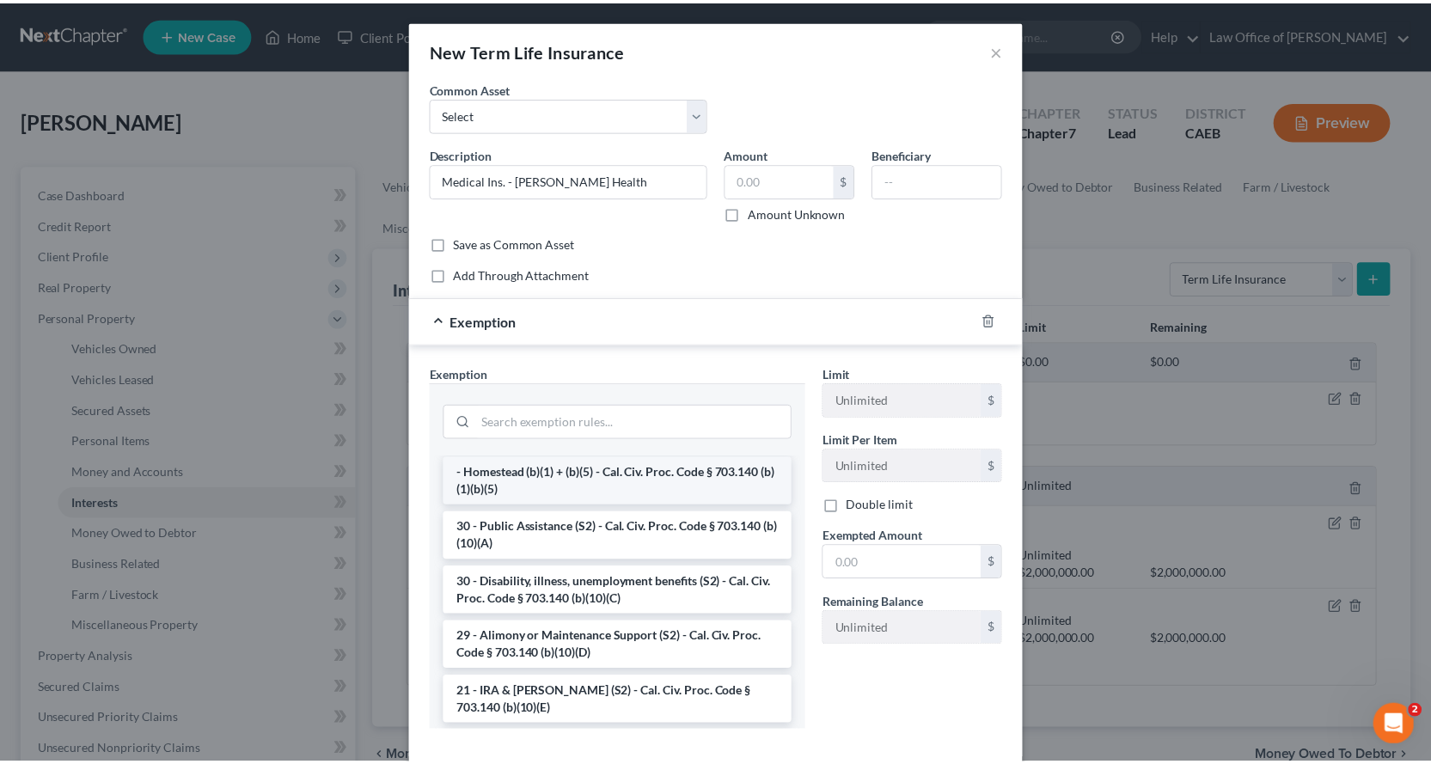
scroll to position [258, 0]
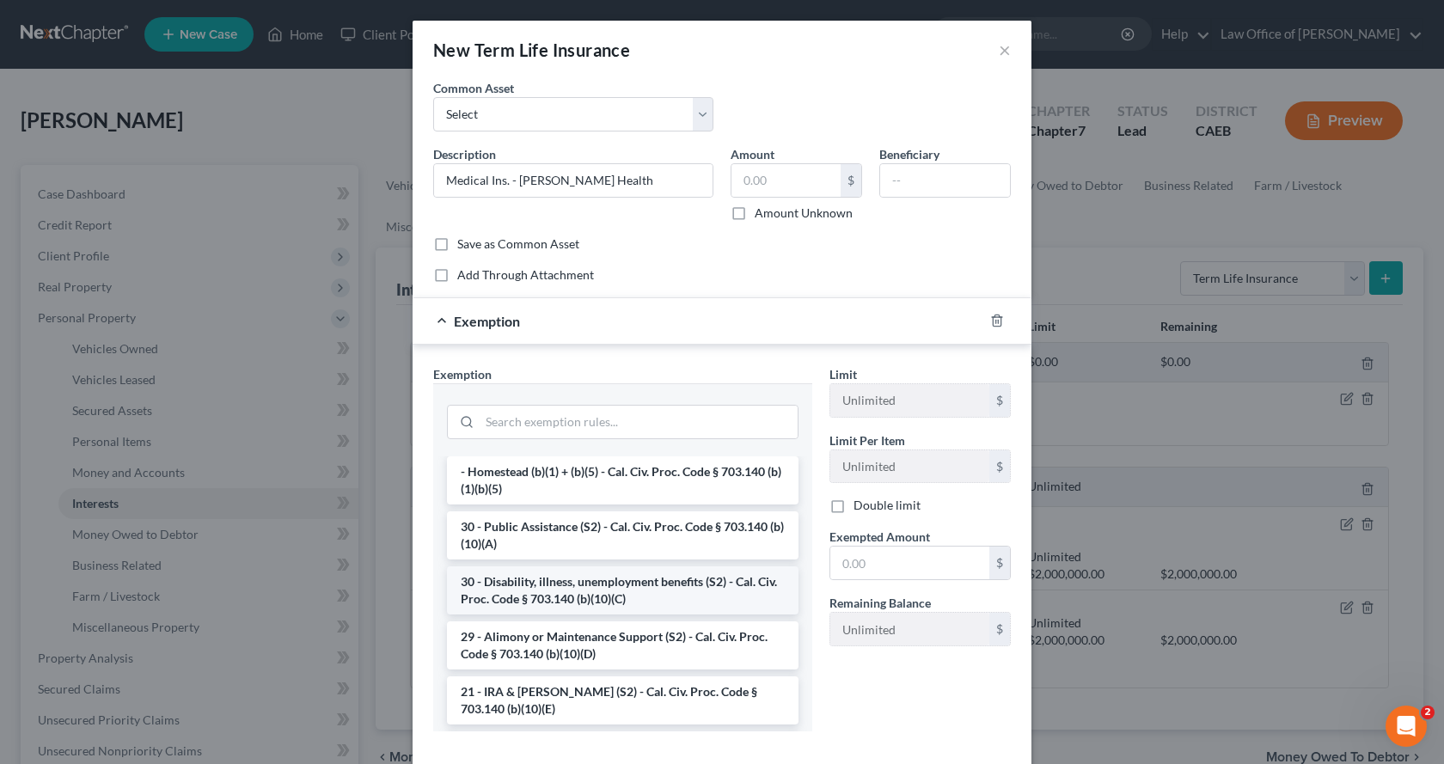
click at [580, 589] on li "30 - Disability, illness, unemployment benefits (S2) - Cal. Civ. Proc. Code § 7…" at bounding box center [622, 590] width 351 height 48
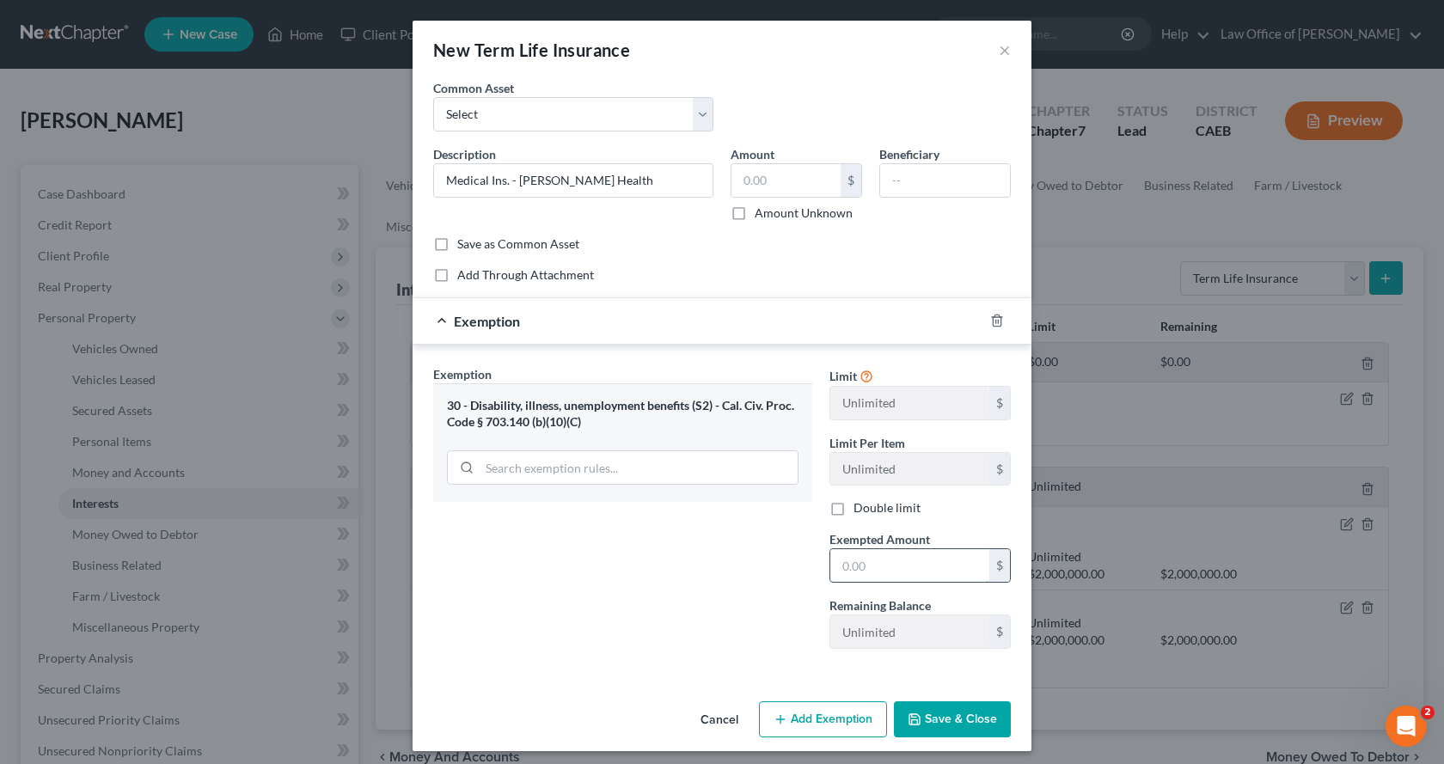
drag, startPoint x: 840, startPoint y: 564, endPoint x: 860, endPoint y: 571, distance: 20.9
click at [840, 564] on input "text" at bounding box center [909, 565] width 159 height 33
type input "0.00"
click at [949, 729] on button "Save & Close" at bounding box center [952, 719] width 117 height 36
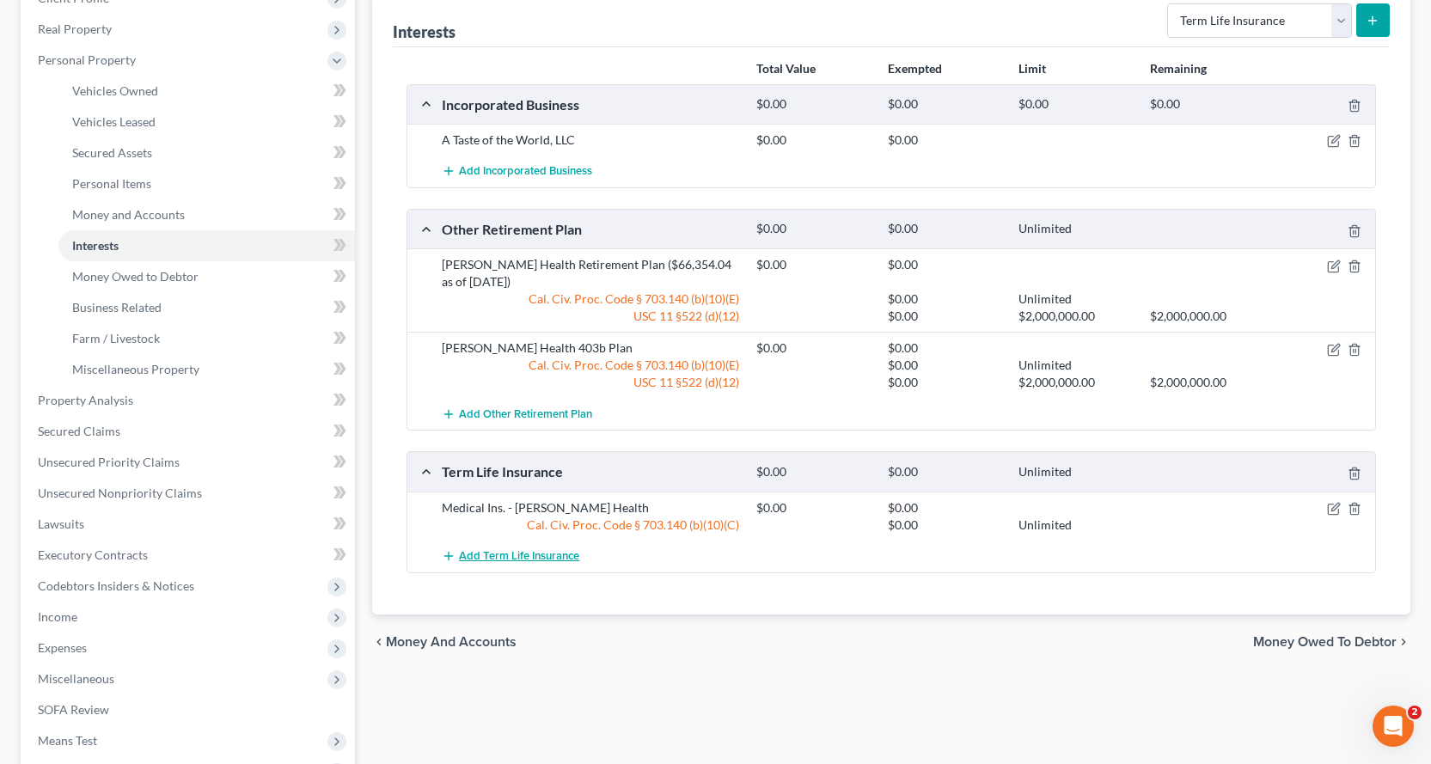
click at [521, 559] on span "Add Term Life Insurance" at bounding box center [519, 556] width 120 height 14
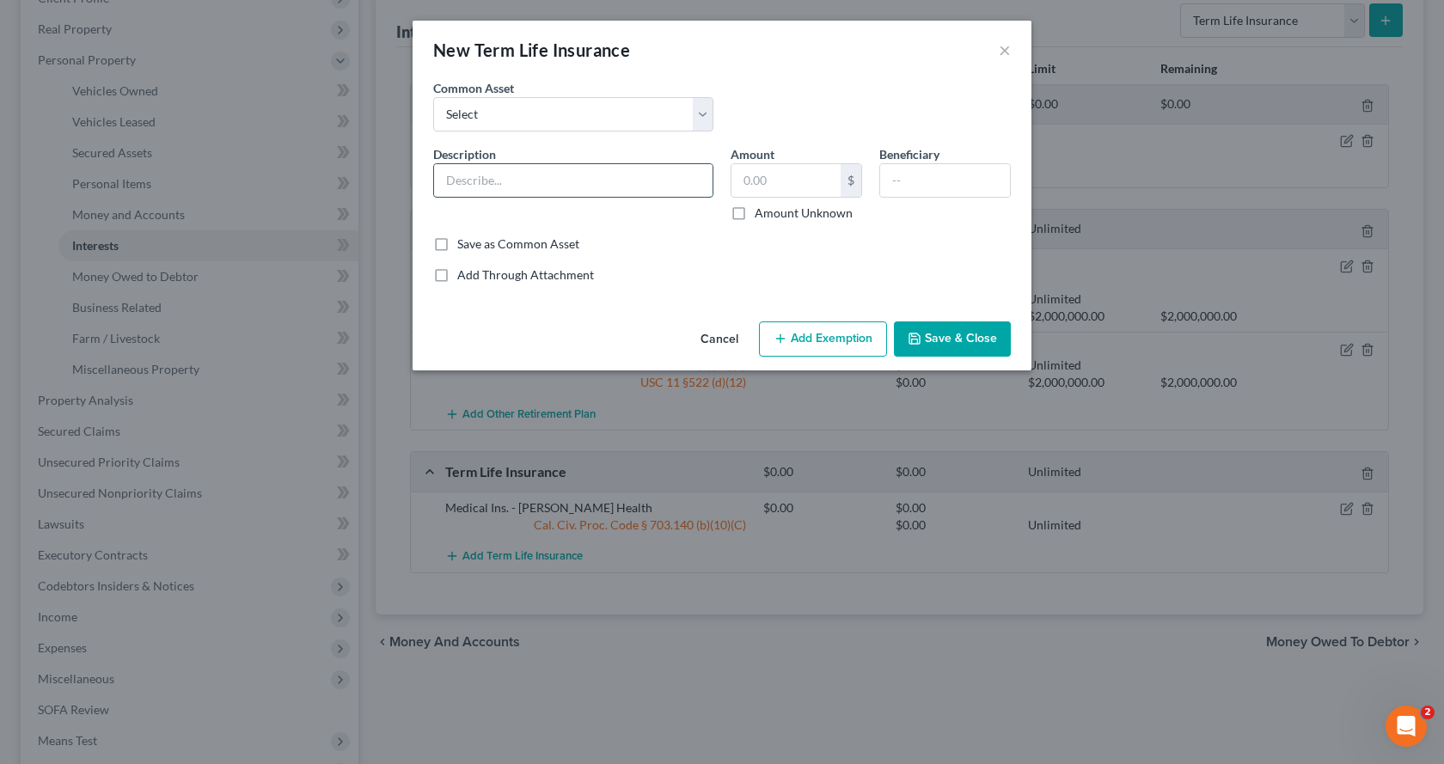
click at [489, 178] on input "text" at bounding box center [573, 180] width 278 height 33
type input "Basic A D & D ER through employer"
click at [824, 348] on button "Add Exemption" at bounding box center [823, 339] width 128 height 36
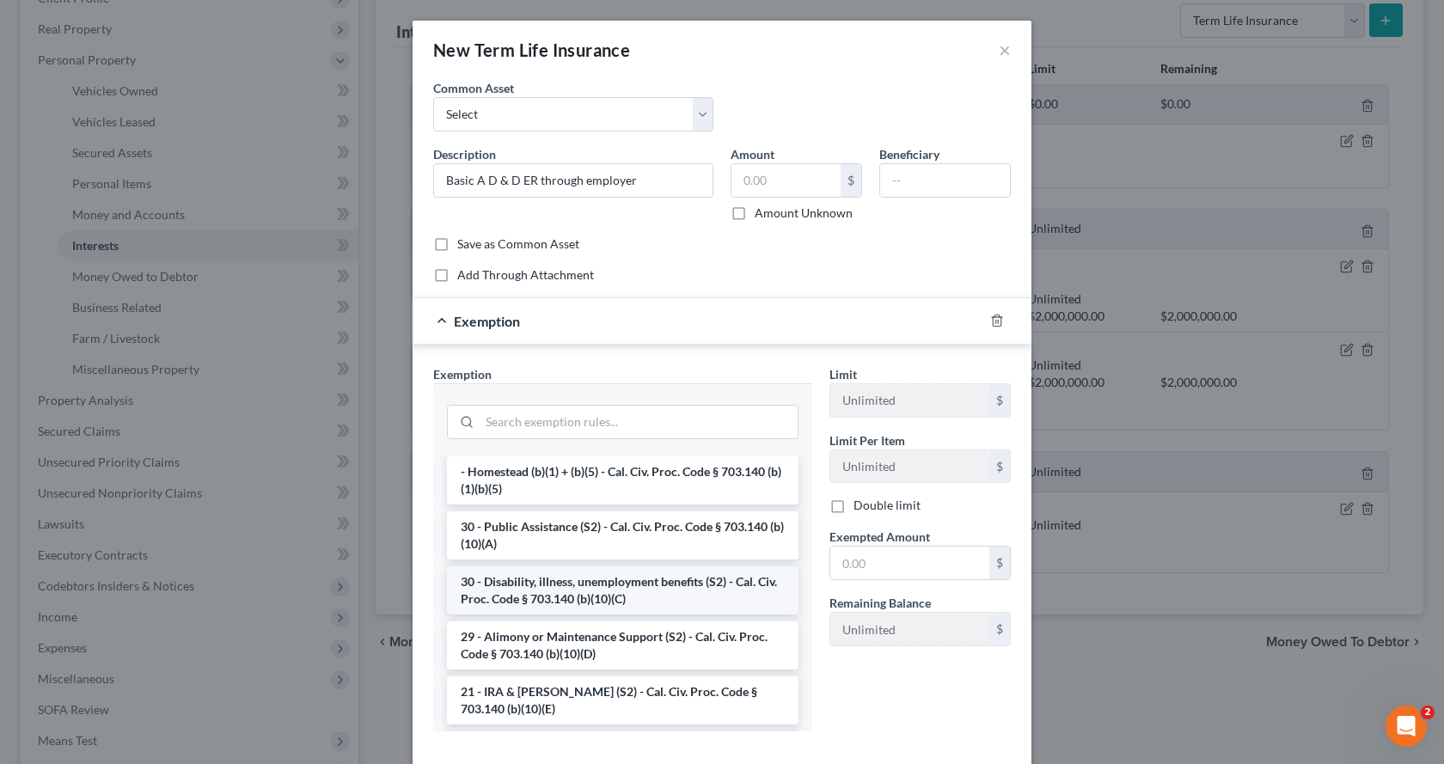
click at [553, 589] on li "30 - Disability, illness, unemployment benefits (S2) - Cal. Civ. Proc. Code § 7…" at bounding box center [622, 590] width 351 height 48
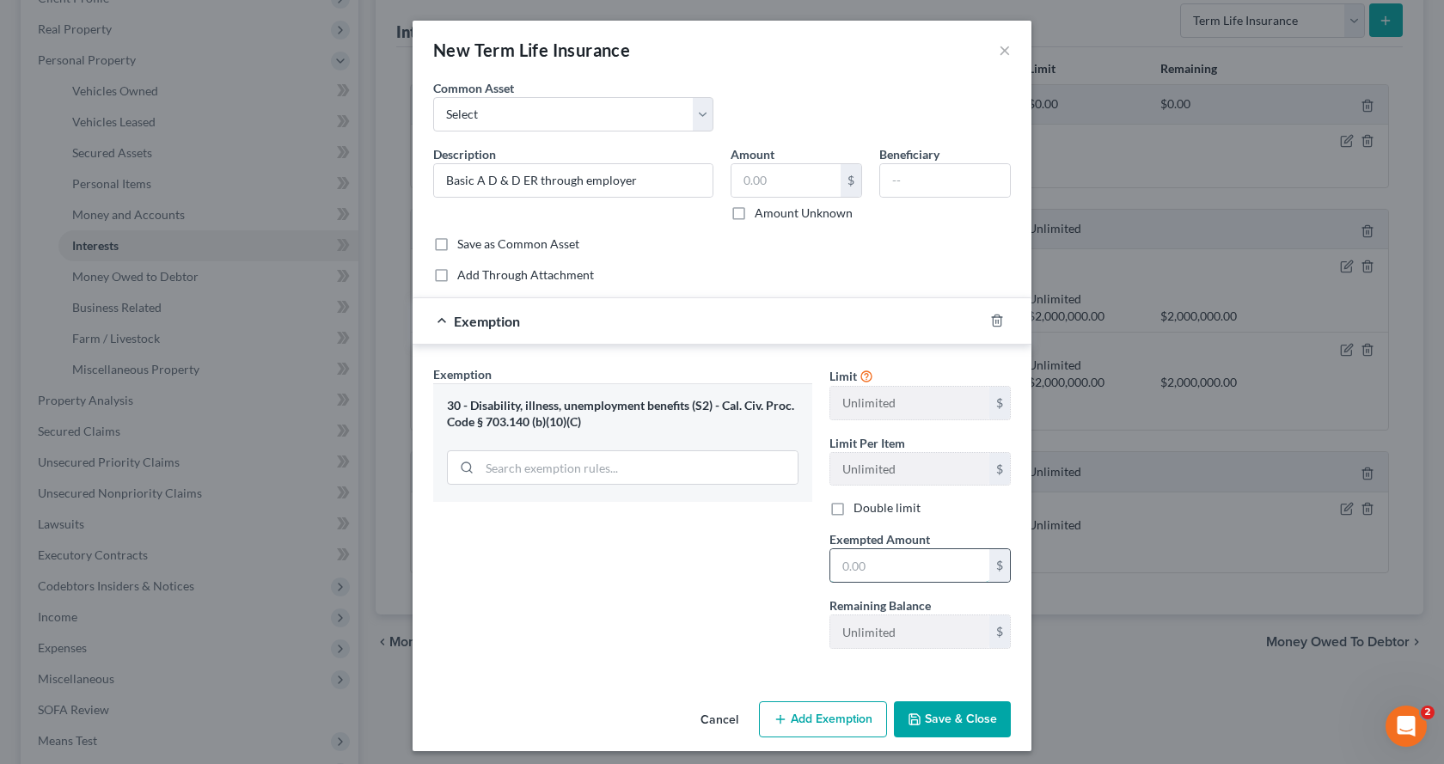
click at [887, 567] on input "text" at bounding box center [909, 565] width 159 height 33
type input "0.00"
click at [955, 723] on button "Save & Close" at bounding box center [952, 719] width 117 height 36
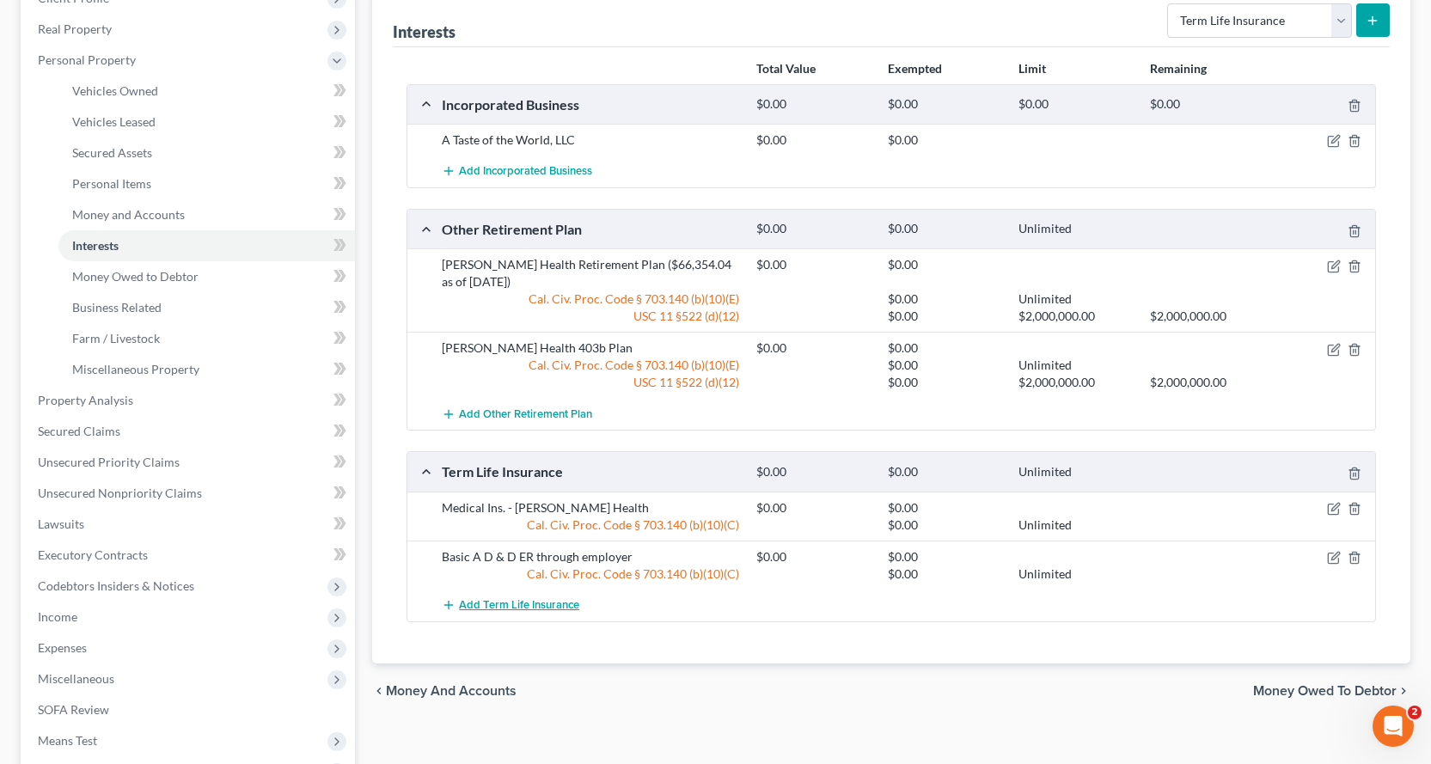
click at [540, 608] on span "Add Term Life Insurance" at bounding box center [519, 605] width 120 height 14
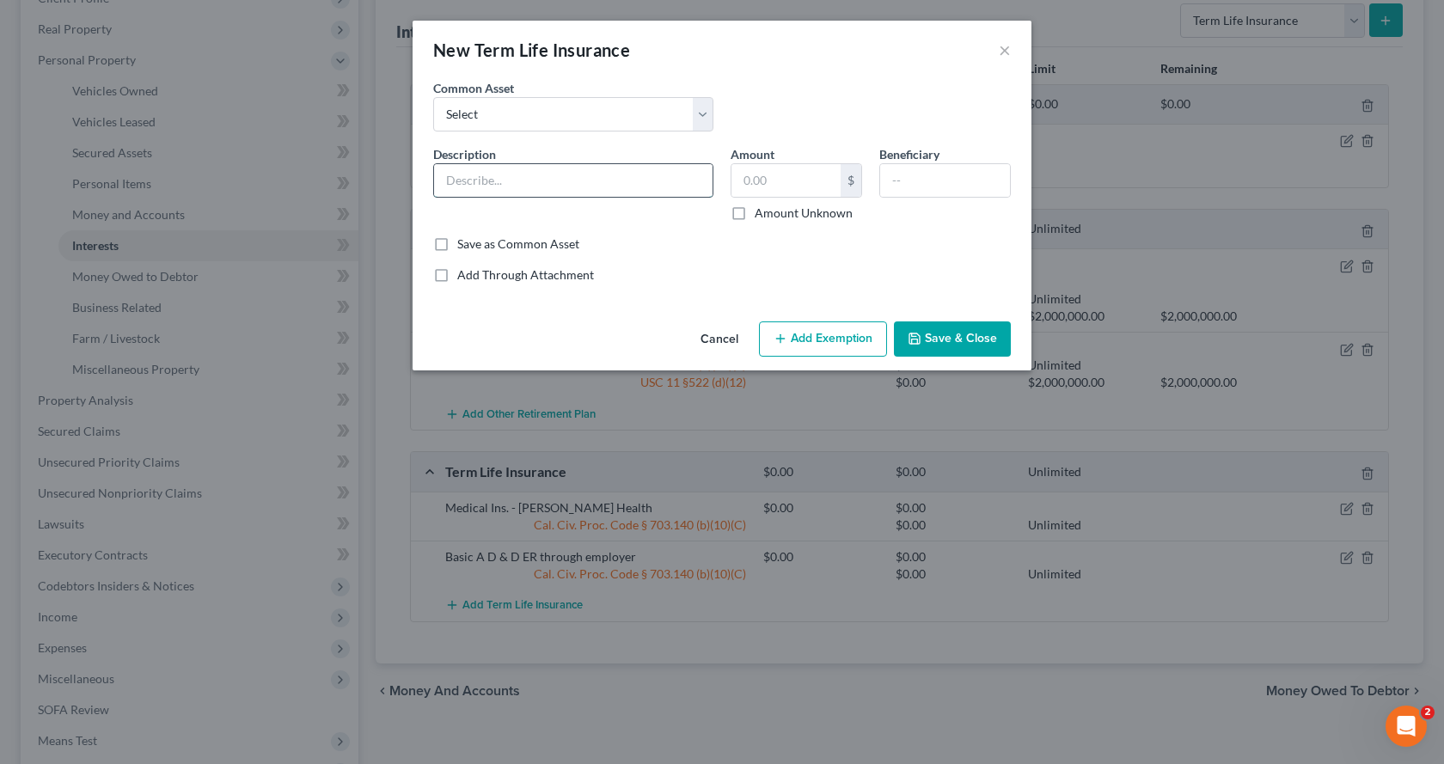
click at [450, 173] on input "text" at bounding box center [573, 180] width 278 height 33
type input "Basic LTD through employer"
click at [765, 177] on input "text" at bounding box center [785, 180] width 109 height 33
type input "0.00"
click at [915, 333] on icon "button" at bounding box center [914, 338] width 10 height 10
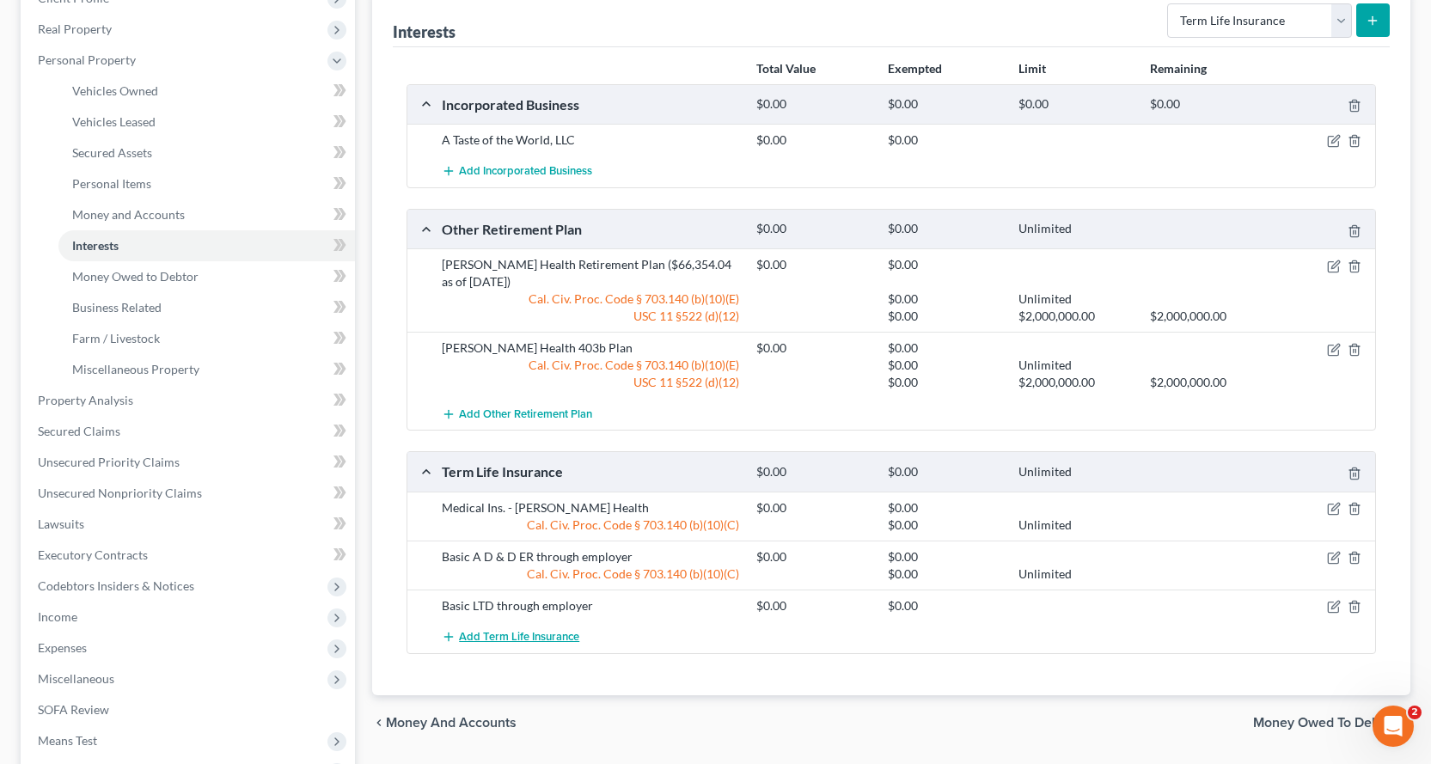
click at [534, 640] on span "Add Term Life Insurance" at bounding box center [519, 637] width 120 height 14
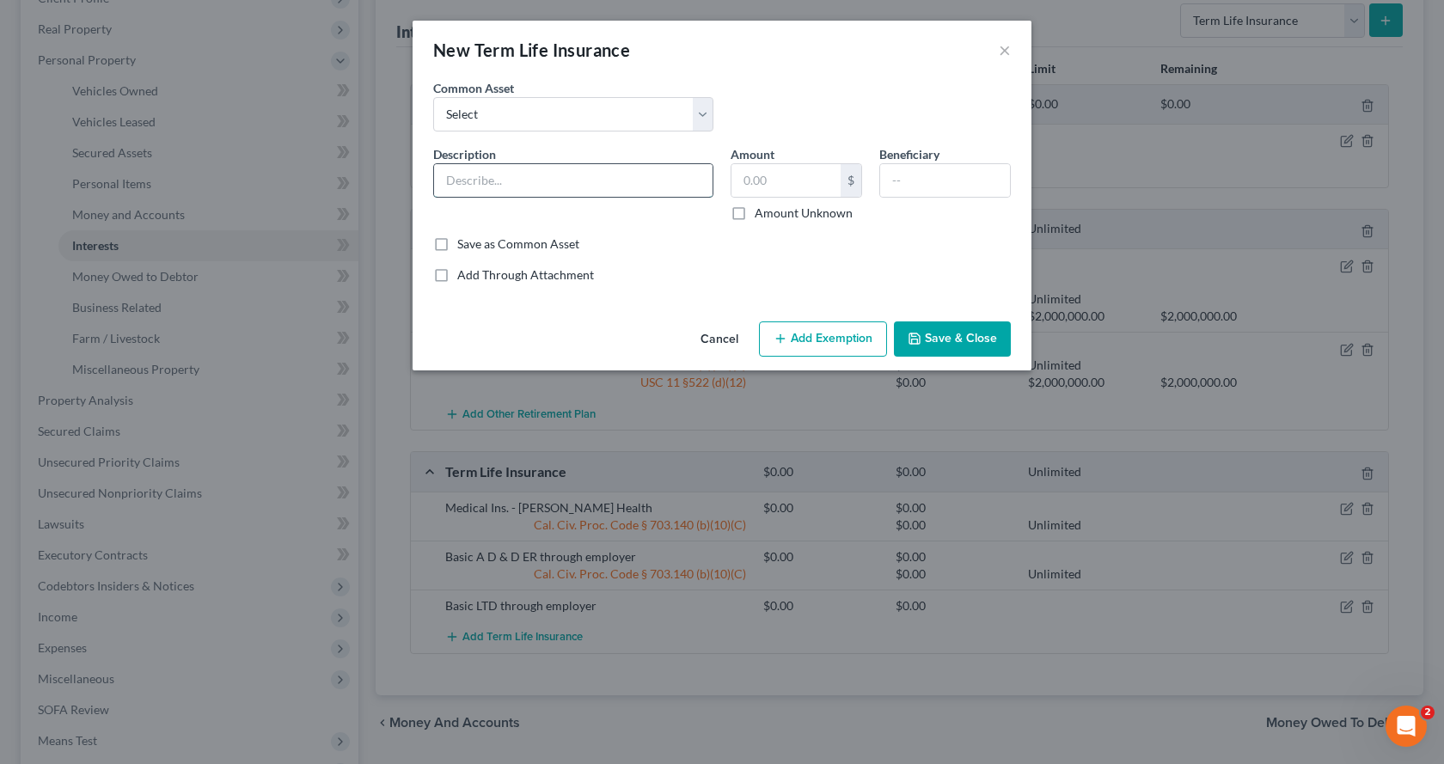
click at [502, 167] on input "text" at bounding box center [573, 180] width 278 height 33
type input "Basic Life ER through employer"
click at [809, 177] on input "text" at bounding box center [785, 180] width 109 height 33
type input "0.00"
click at [976, 340] on button "Save & Close" at bounding box center [952, 339] width 117 height 36
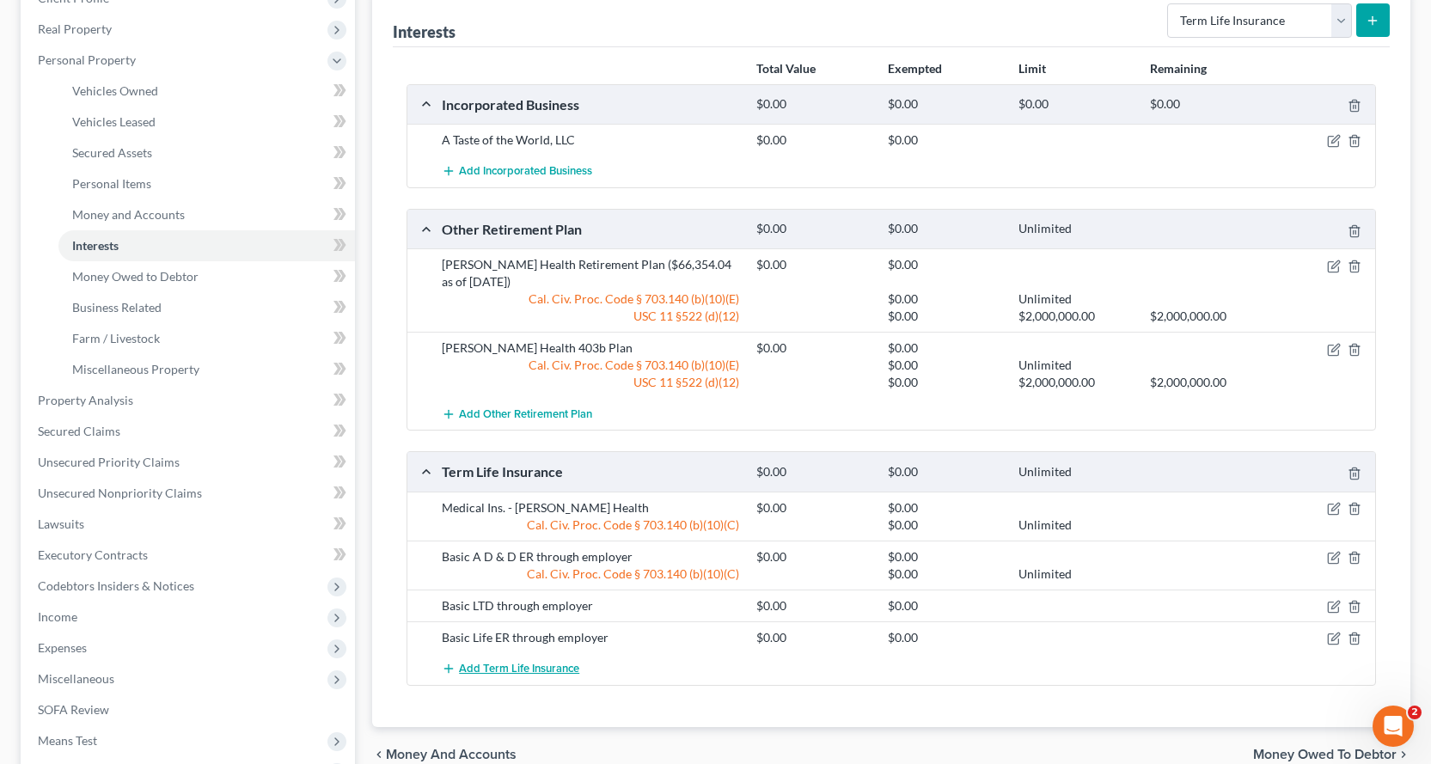
click at [528, 669] on span "Add Term Life Insurance" at bounding box center [519, 669] width 120 height 14
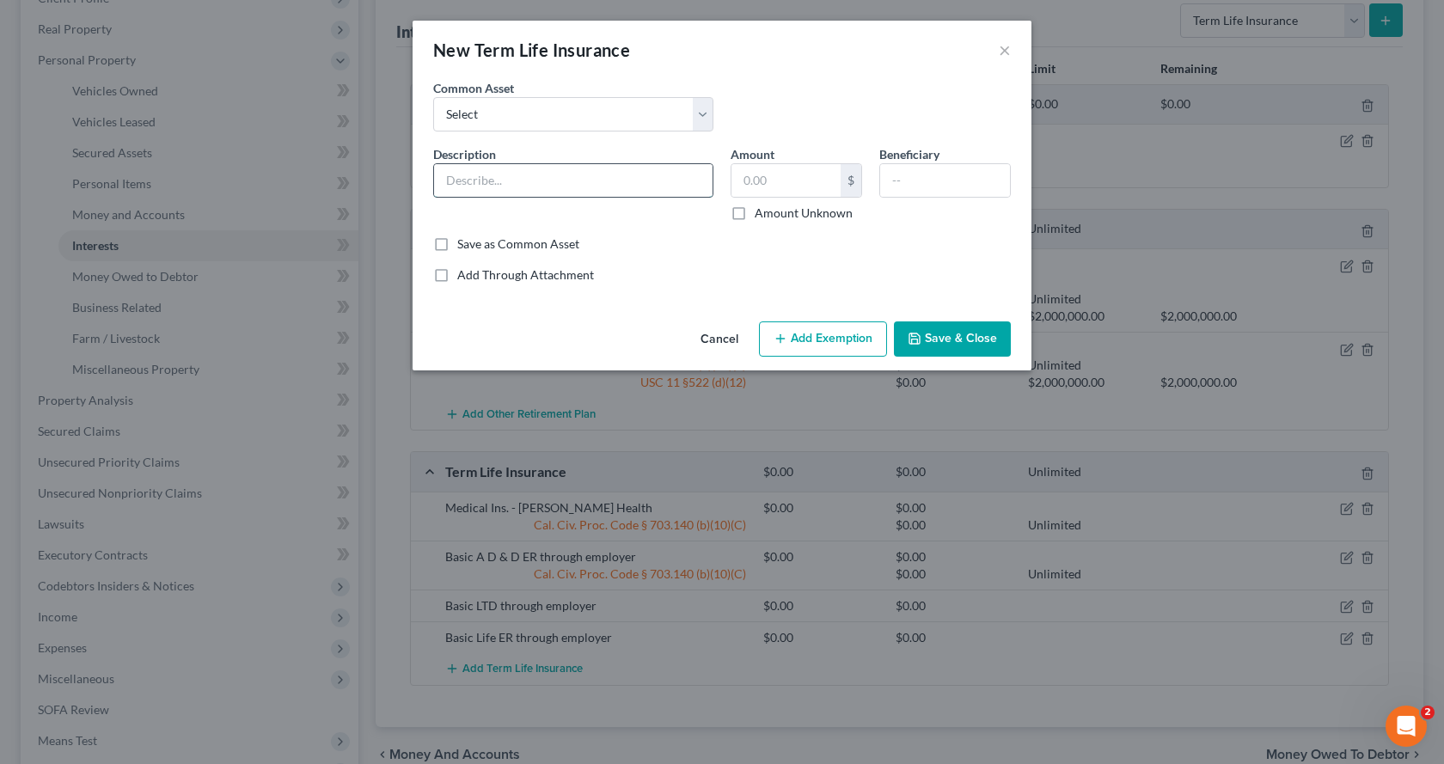
click at [470, 176] on input "text" at bounding box center [573, 180] width 278 height 33
type input "EAP ER Paid through employer"
click at [752, 183] on input "text" at bounding box center [785, 180] width 109 height 33
type input "0.00"
click at [967, 335] on button "Save & Close" at bounding box center [952, 339] width 117 height 36
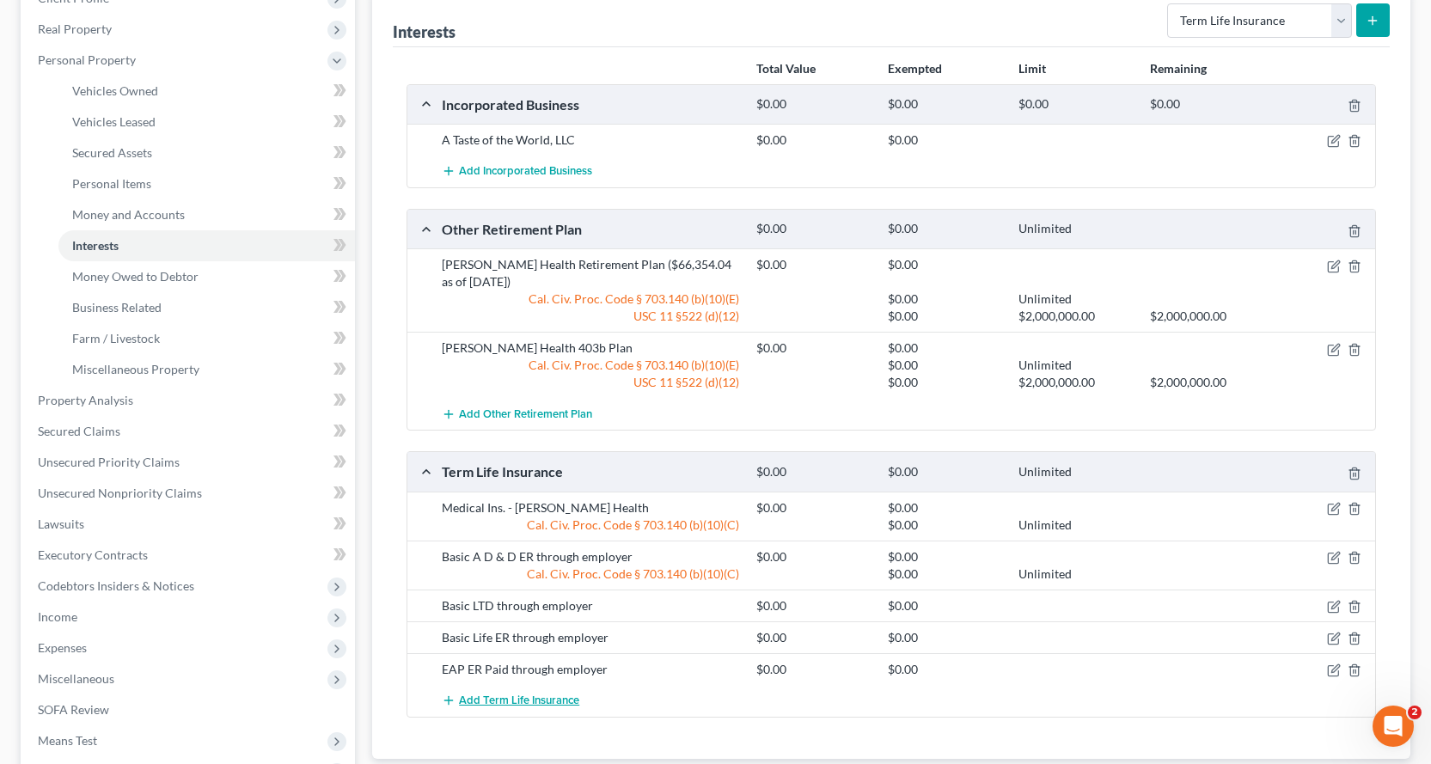
click at [505, 698] on span "Add Term Life Insurance" at bounding box center [519, 700] width 120 height 14
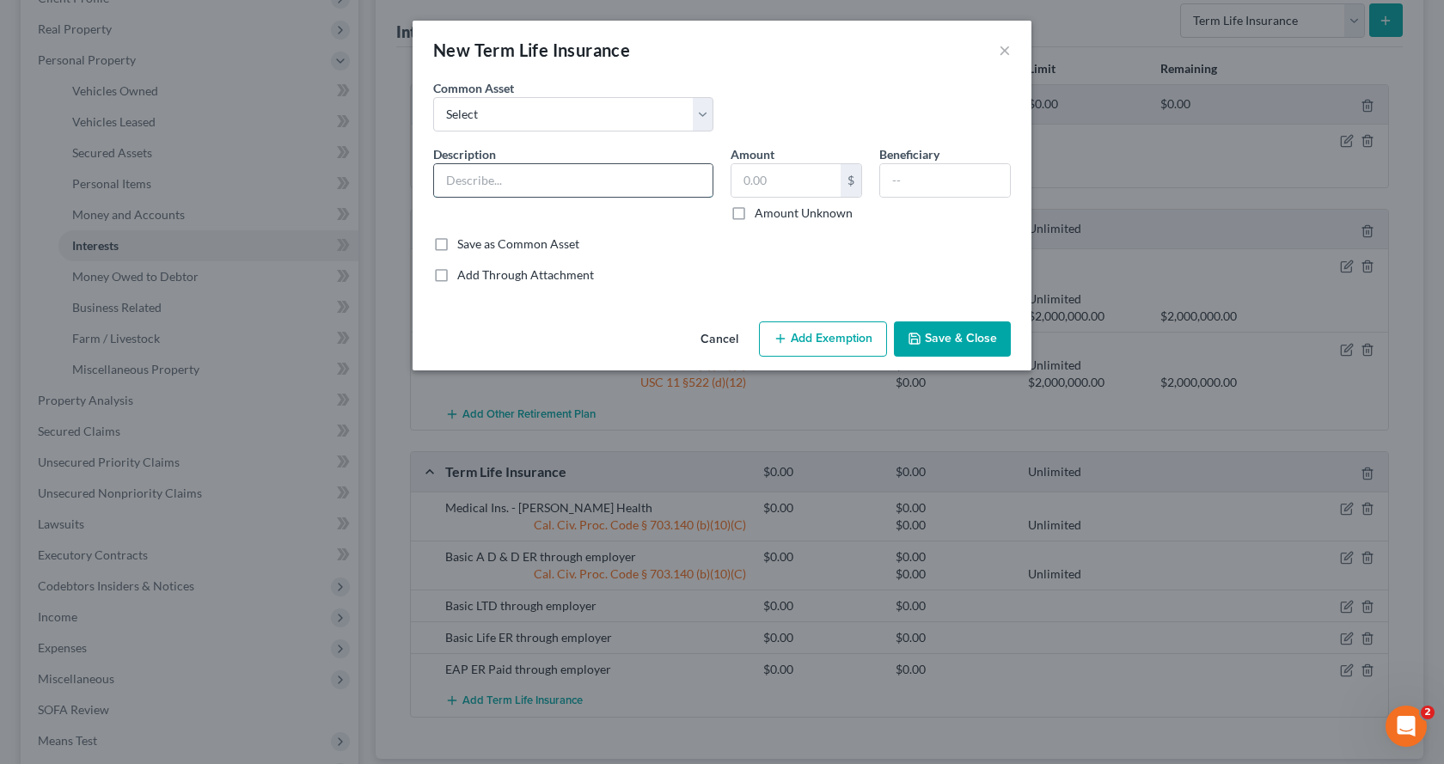
click at [470, 188] on input "text" at bounding box center [573, 180] width 278 height 33
type input "Vehicle Ins?"
click at [832, 184] on input "text" at bounding box center [785, 180] width 109 height 33
type input "0.00"
click at [926, 327] on button "Save & Close" at bounding box center [952, 339] width 117 height 36
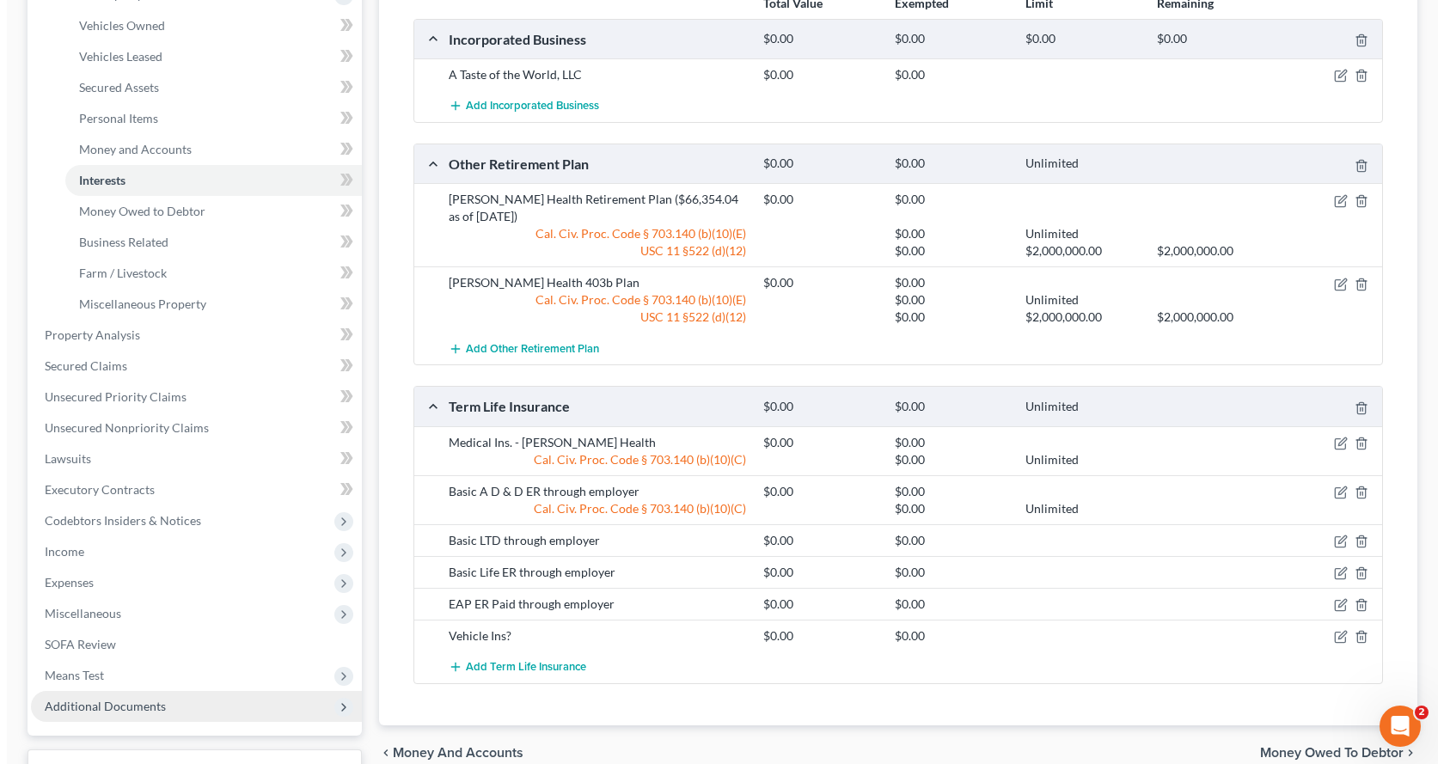
scroll to position [430, 0]
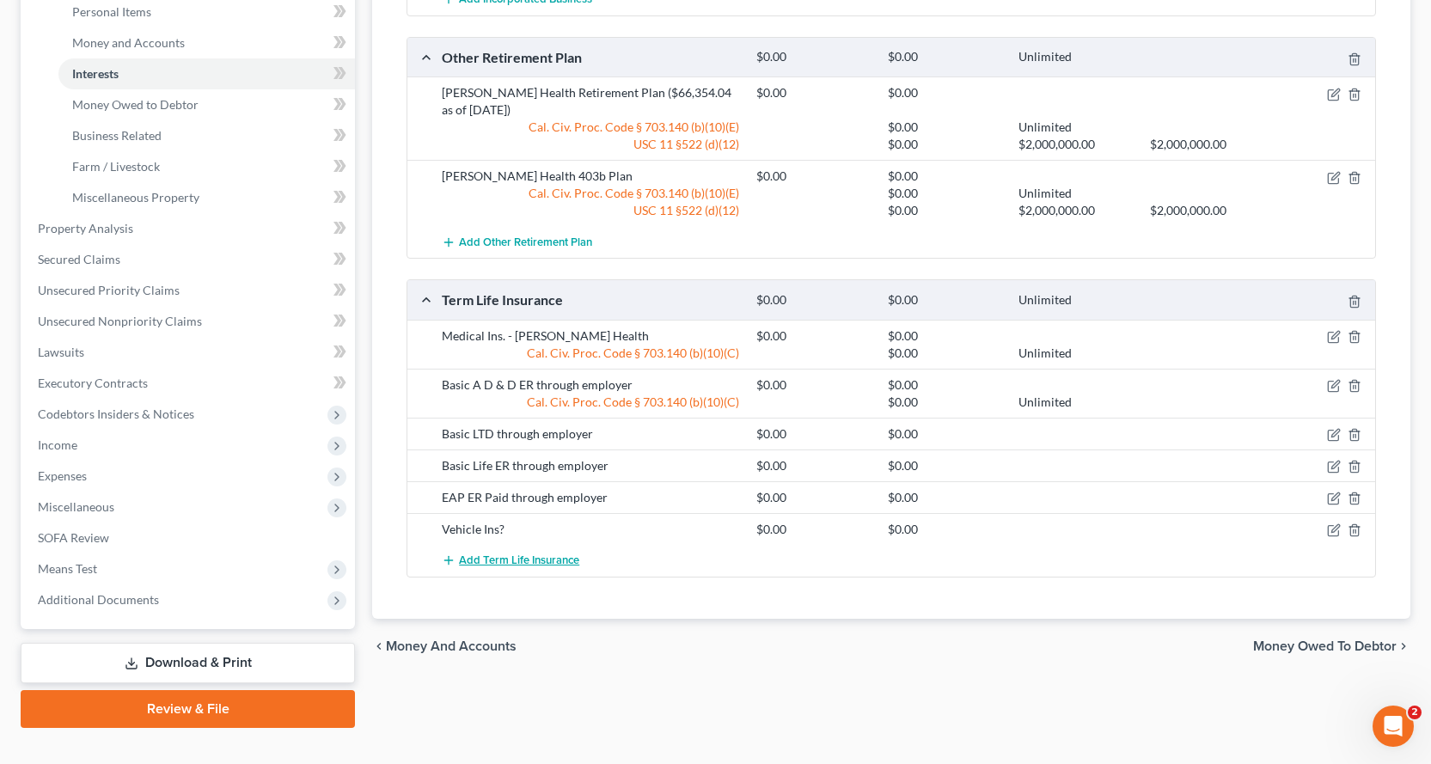
click at [502, 560] on span "Add Term Life Insurance" at bounding box center [519, 560] width 120 height 14
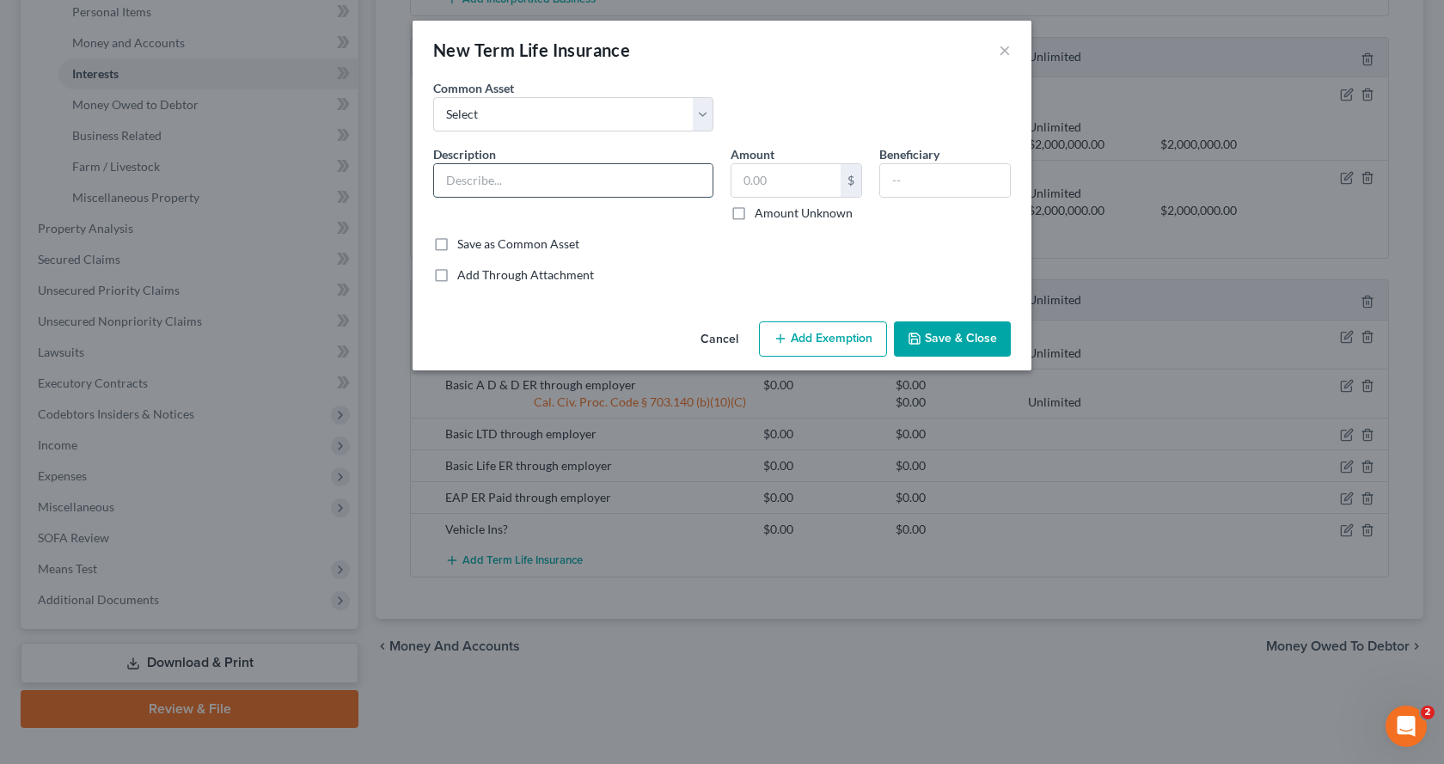
click at [475, 192] on input "text" at bounding box center [573, 180] width 278 height 33
type input "Renters Ins. - ??"
click at [747, 191] on input "text" at bounding box center [785, 180] width 109 height 33
type input "0.00"
click at [921, 339] on icon "button" at bounding box center [914, 339] width 14 height 14
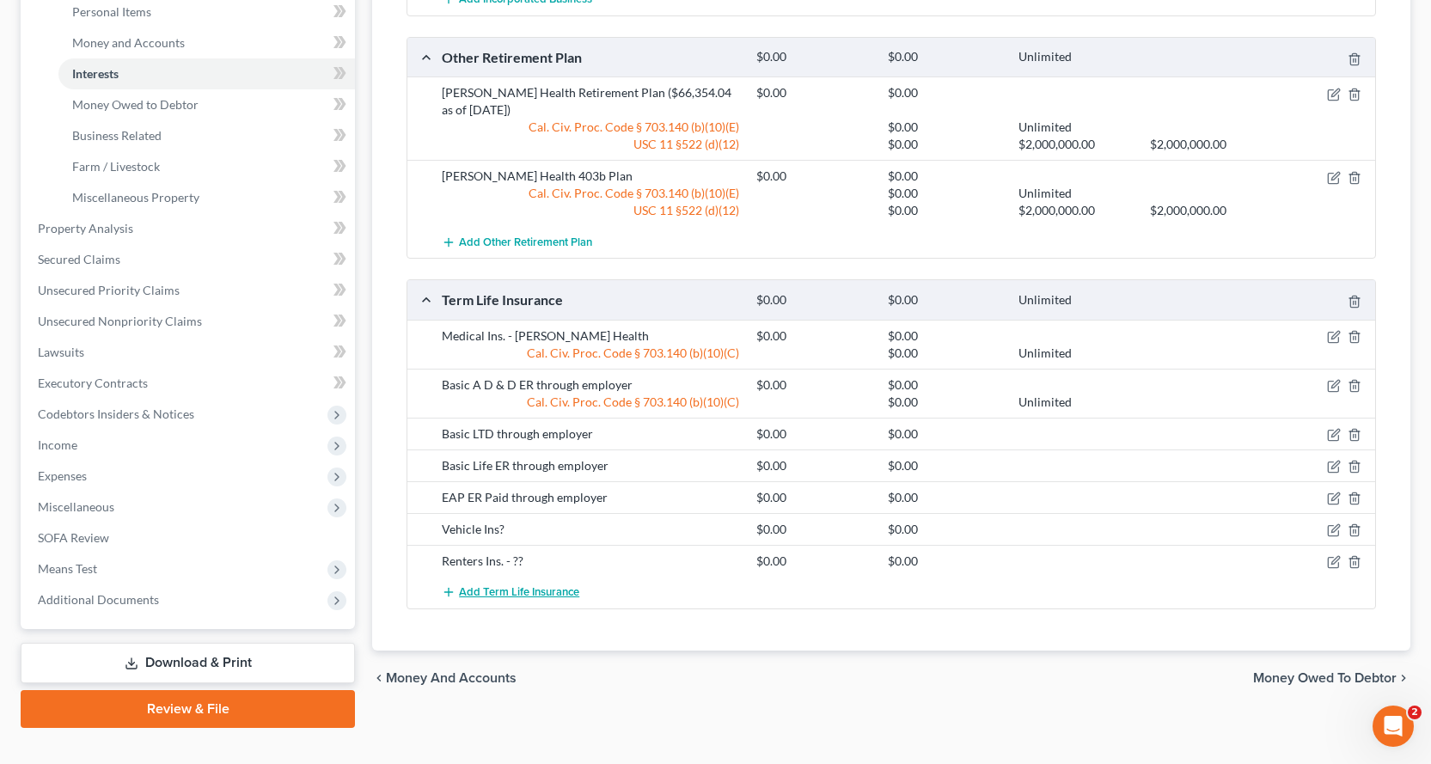
click at [540, 582] on button "Add Term Life Insurance" at bounding box center [510, 593] width 137 height 32
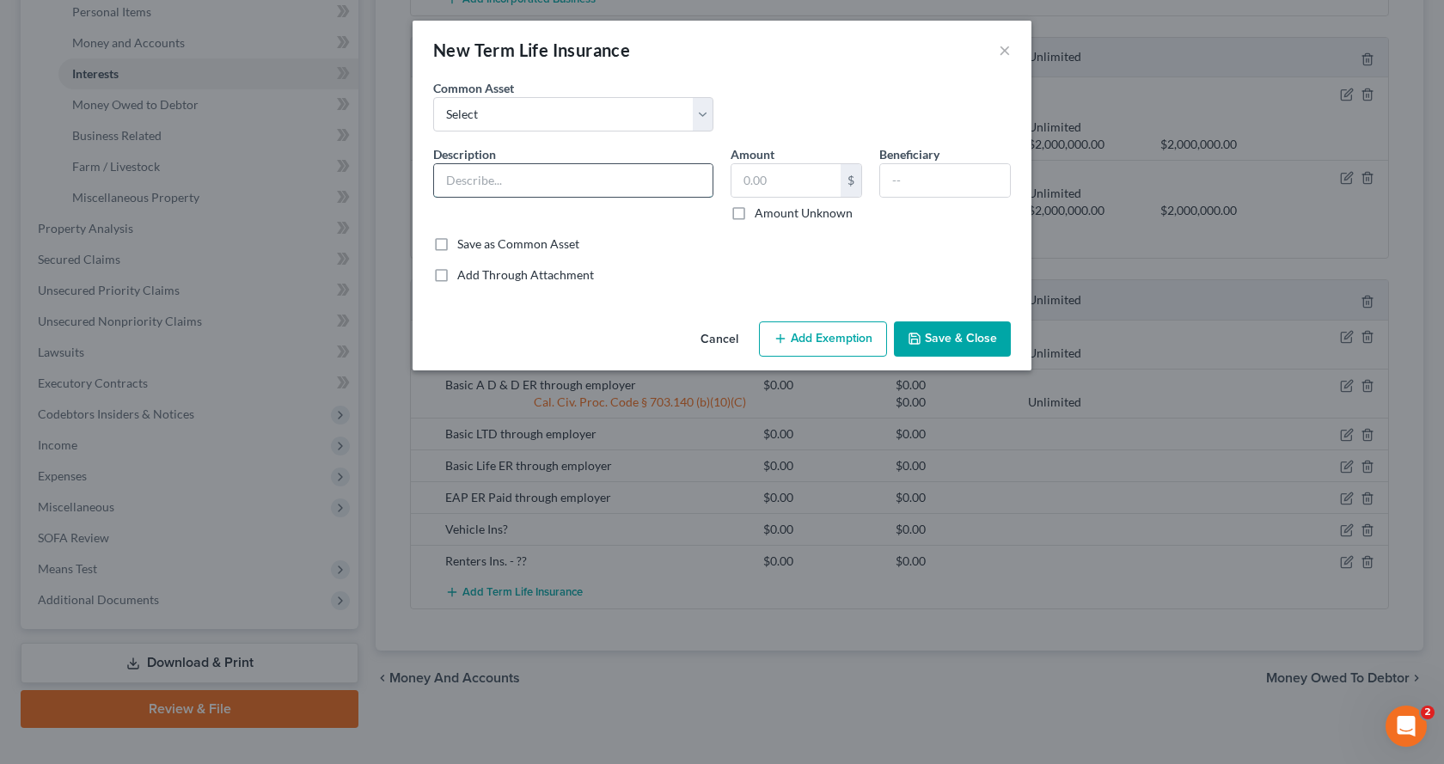
click at [473, 174] on input "text" at bounding box center [573, 180] width 278 height 33
type input "Dental Ins. through Employer"
click at [785, 194] on input "text" at bounding box center [785, 180] width 109 height 33
type input "0.00"
click at [832, 342] on button "Add Exemption" at bounding box center [823, 339] width 128 height 36
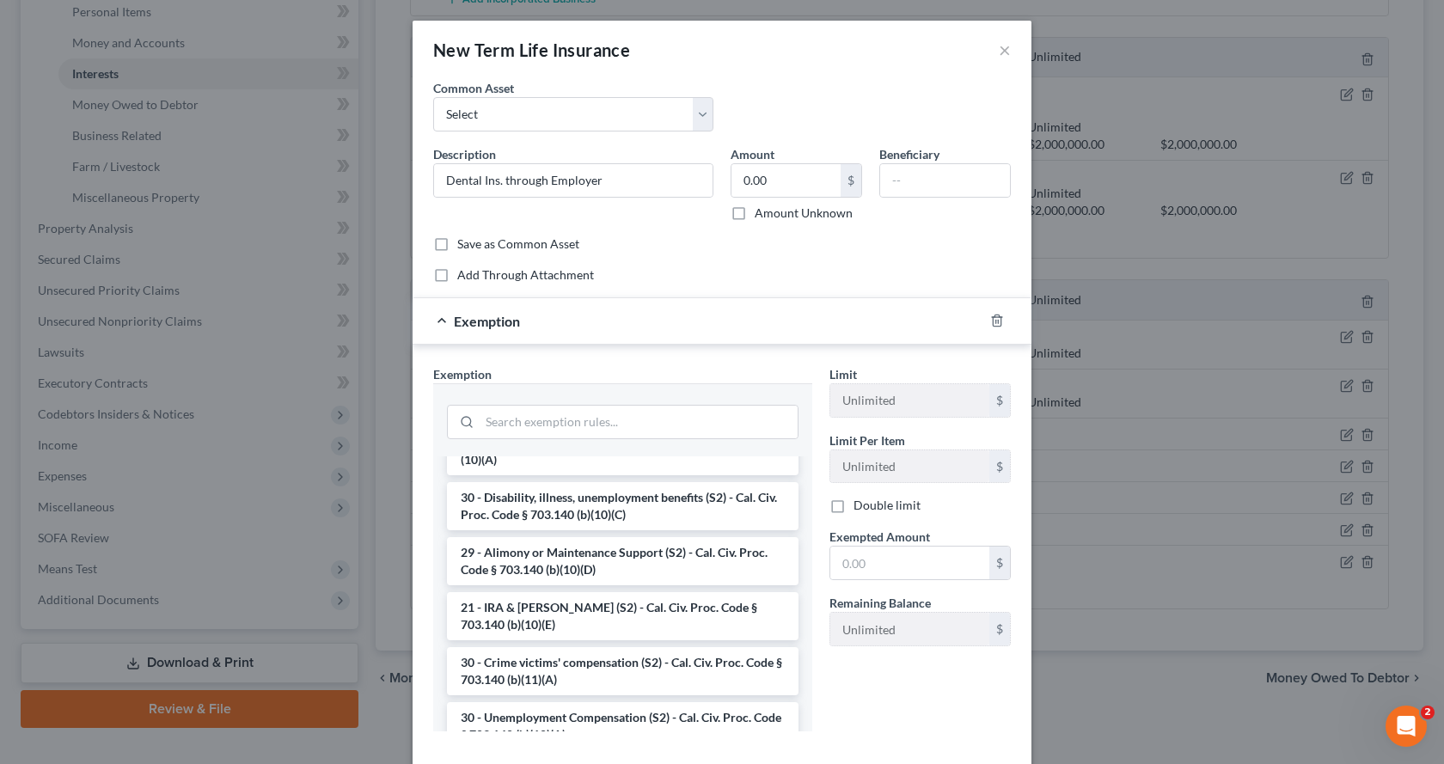
scroll to position [344, 0]
click at [596, 501] on li "30 - Disability, illness, unemployment benefits (S2) - Cal. Civ. Proc. Code § 7…" at bounding box center [622, 504] width 351 height 48
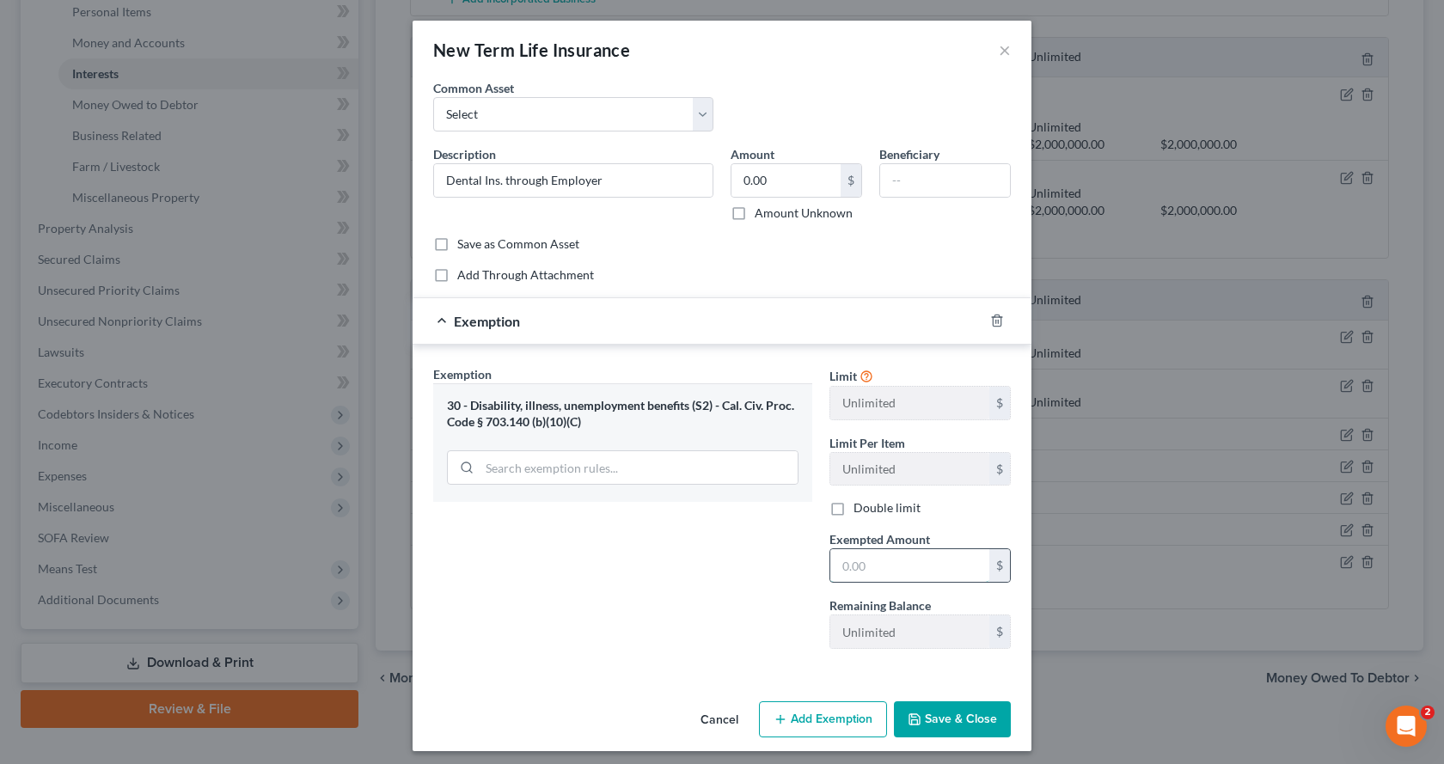
drag, startPoint x: 865, startPoint y: 568, endPoint x: 897, endPoint y: 558, distance: 33.4
click at [865, 568] on input "text" at bounding box center [909, 565] width 159 height 33
type input "0.00"
drag, startPoint x: 974, startPoint y: 720, endPoint x: 1012, endPoint y: 628, distance: 99.4
click at [975, 720] on button "Save & Close" at bounding box center [952, 719] width 117 height 36
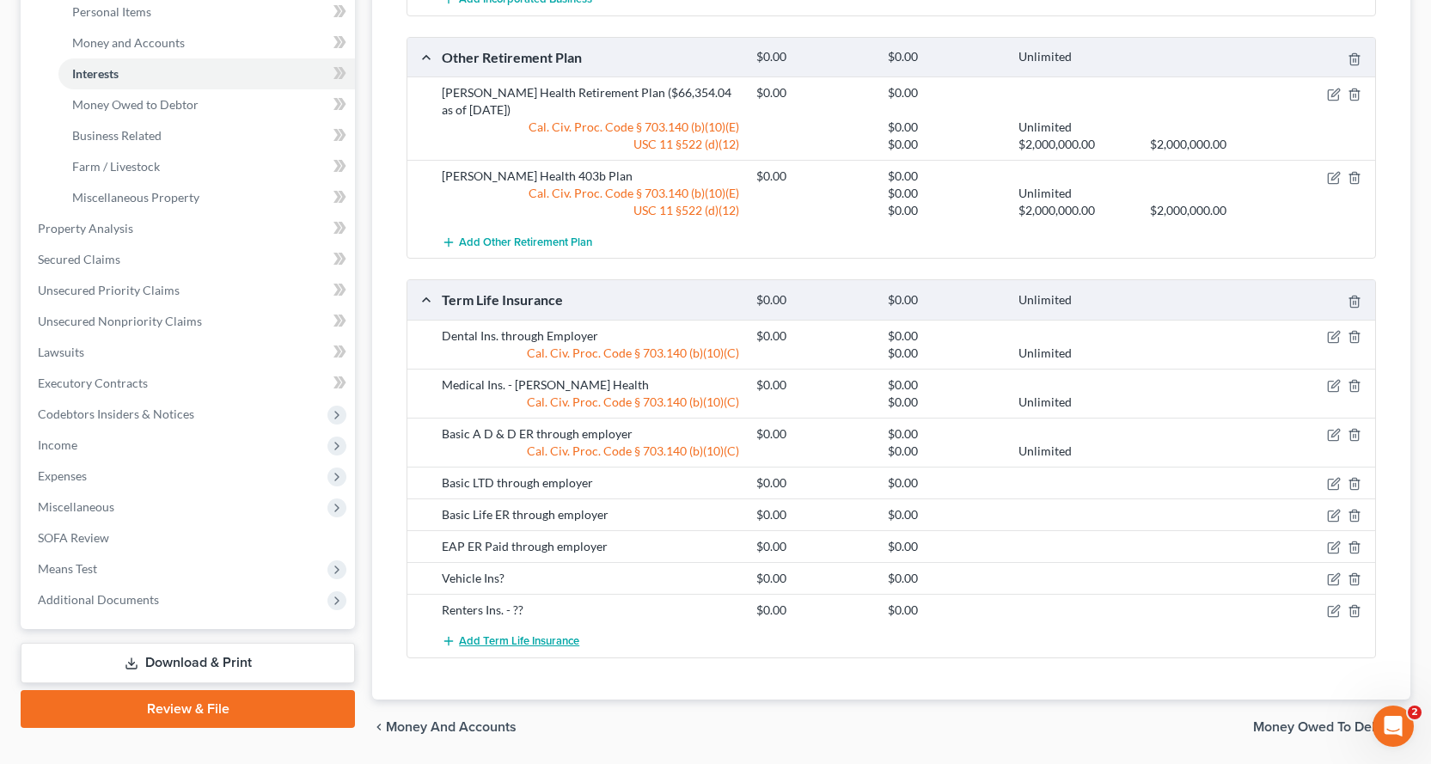
click at [526, 640] on span "Add Term Life Insurance" at bounding box center [519, 641] width 120 height 14
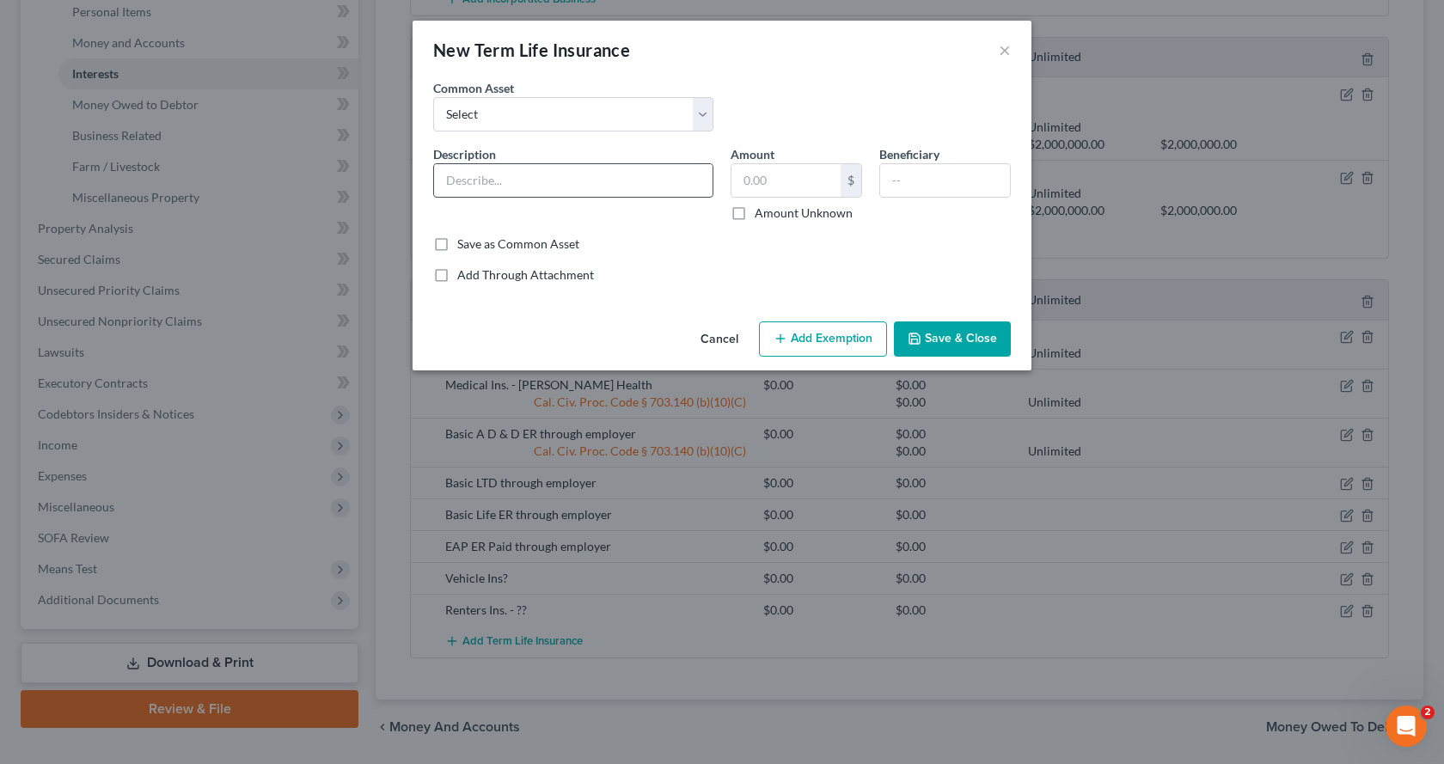
click at [497, 188] on input "text" at bounding box center [573, 180] width 278 height 33
type input "Vision Ins. through employer"
click at [765, 186] on input "text" at bounding box center [785, 180] width 109 height 33
type input "0.00"
click at [798, 325] on button "Add Exemption" at bounding box center [823, 339] width 128 height 36
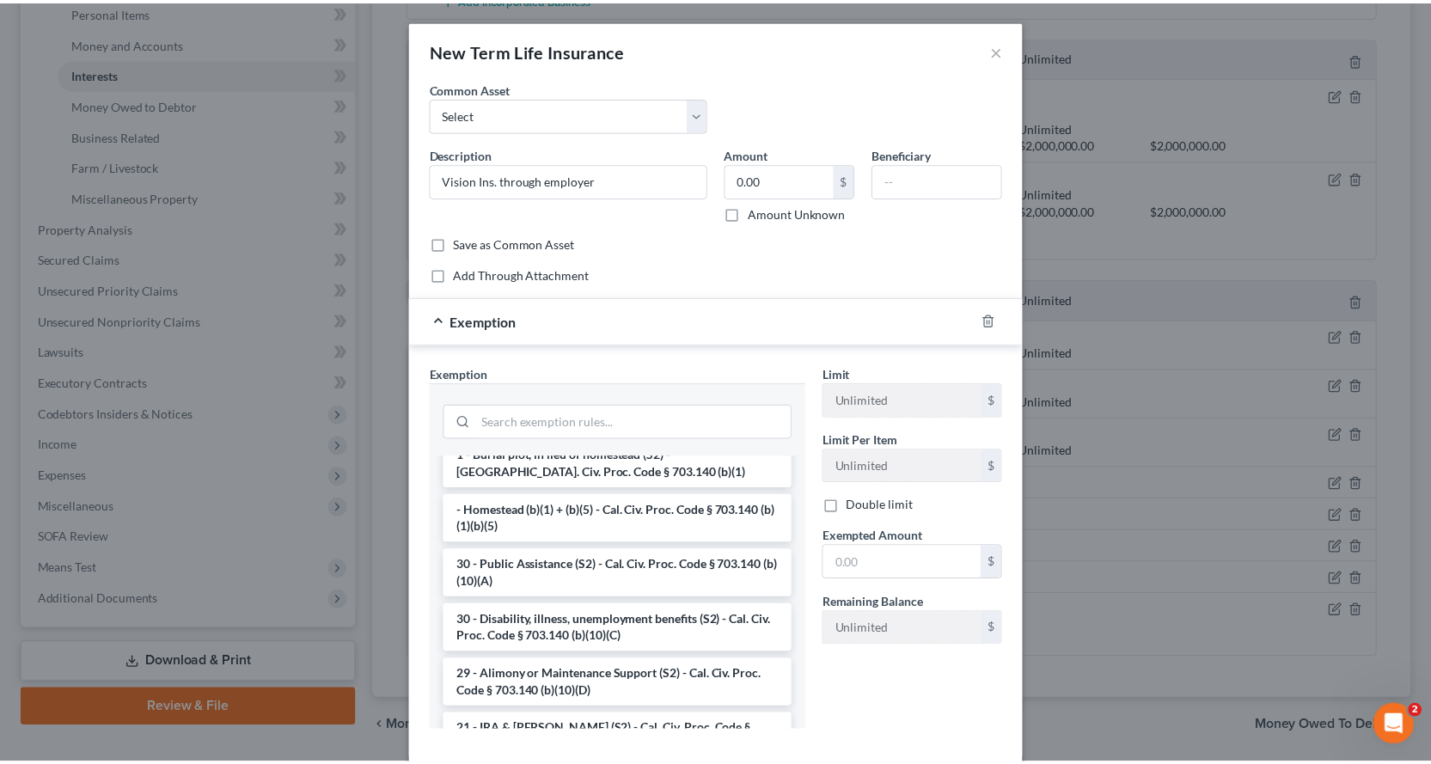
scroll to position [258, 0]
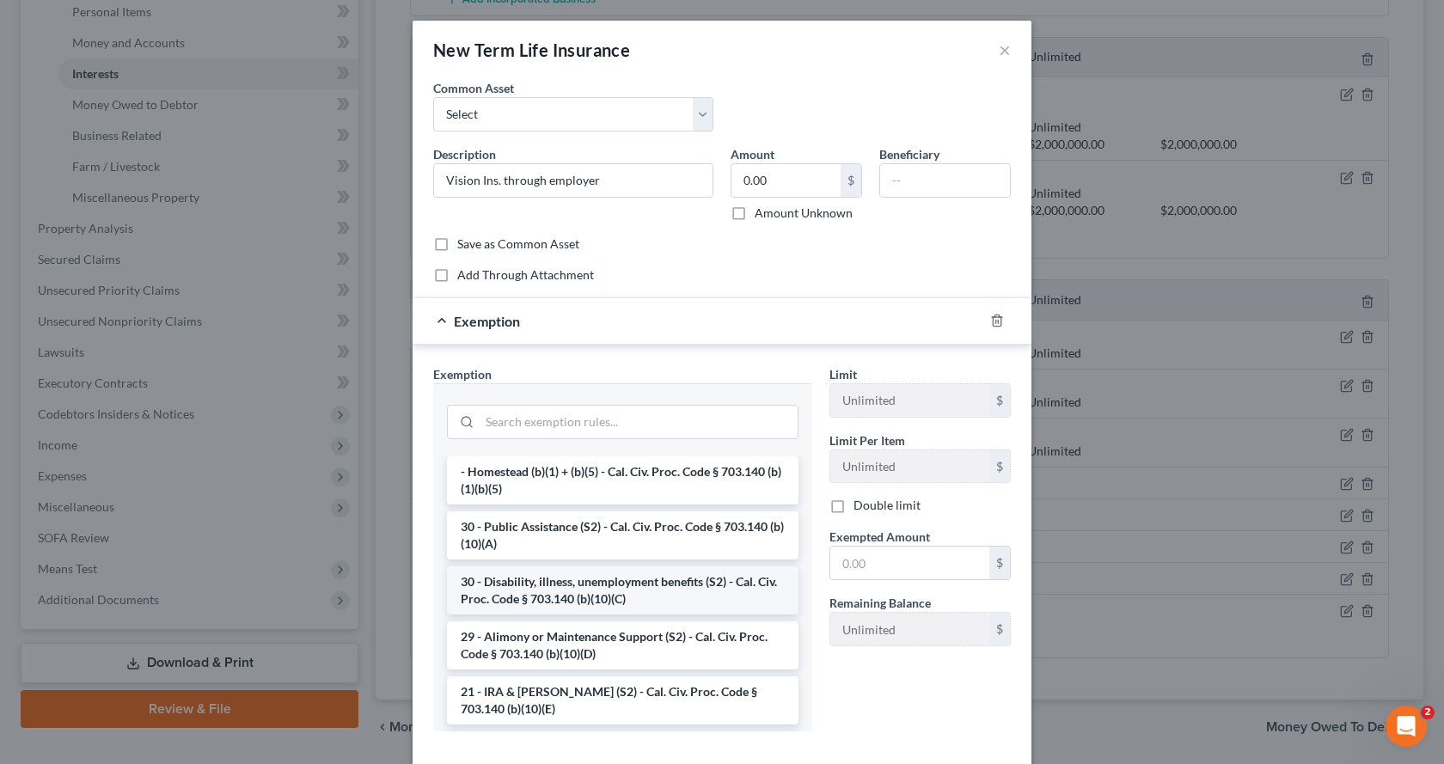
click at [531, 590] on li "30 - Disability, illness, unemployment benefits (S2) - Cal. Civ. Proc. Code § 7…" at bounding box center [622, 590] width 351 height 48
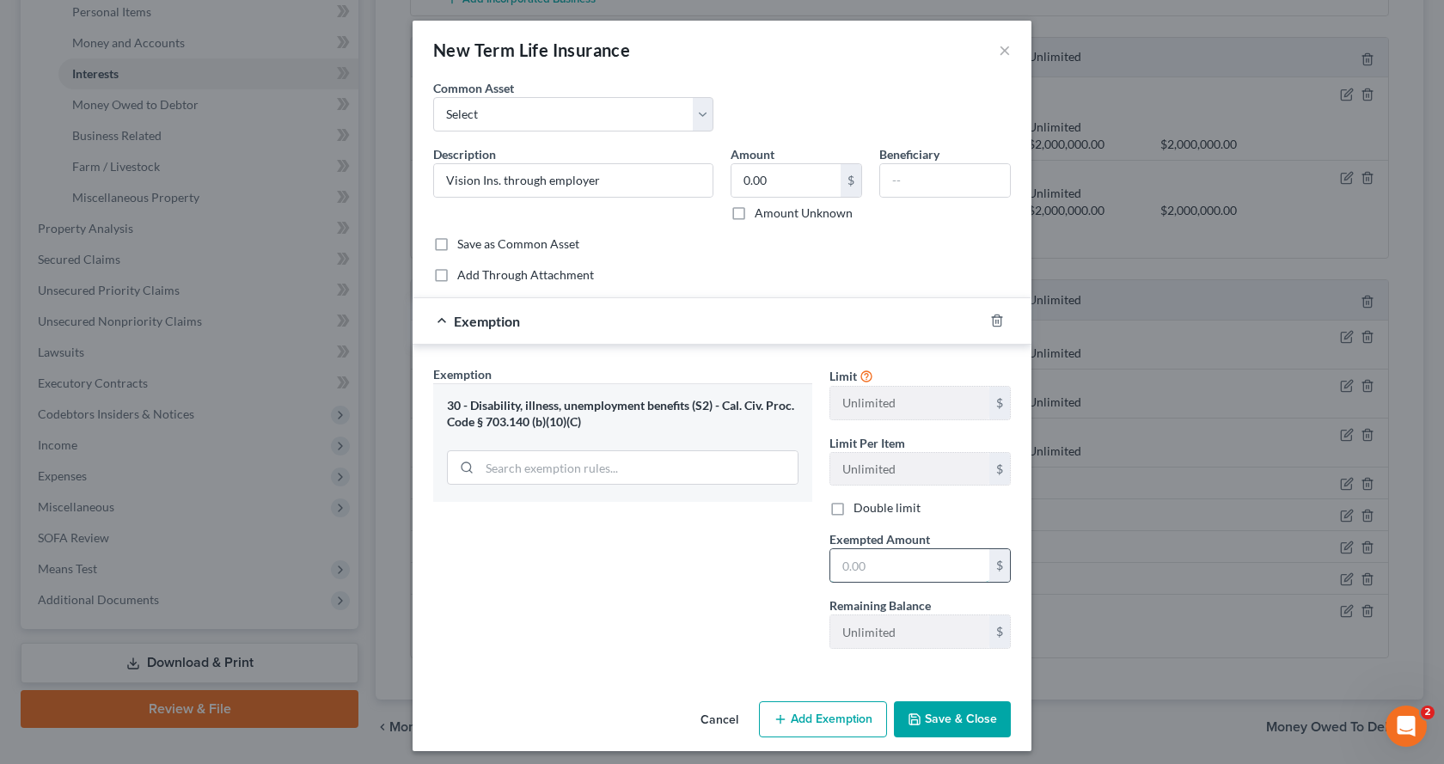
drag, startPoint x: 893, startPoint y: 571, endPoint x: 913, endPoint y: 555, distance: 25.6
click at [893, 571] on input "text" at bounding box center [909, 565] width 159 height 33
type input "0.00"
drag, startPoint x: 956, startPoint y: 721, endPoint x: 1001, endPoint y: 691, distance: 53.9
click at [960, 720] on button "Save & Close" at bounding box center [952, 719] width 117 height 36
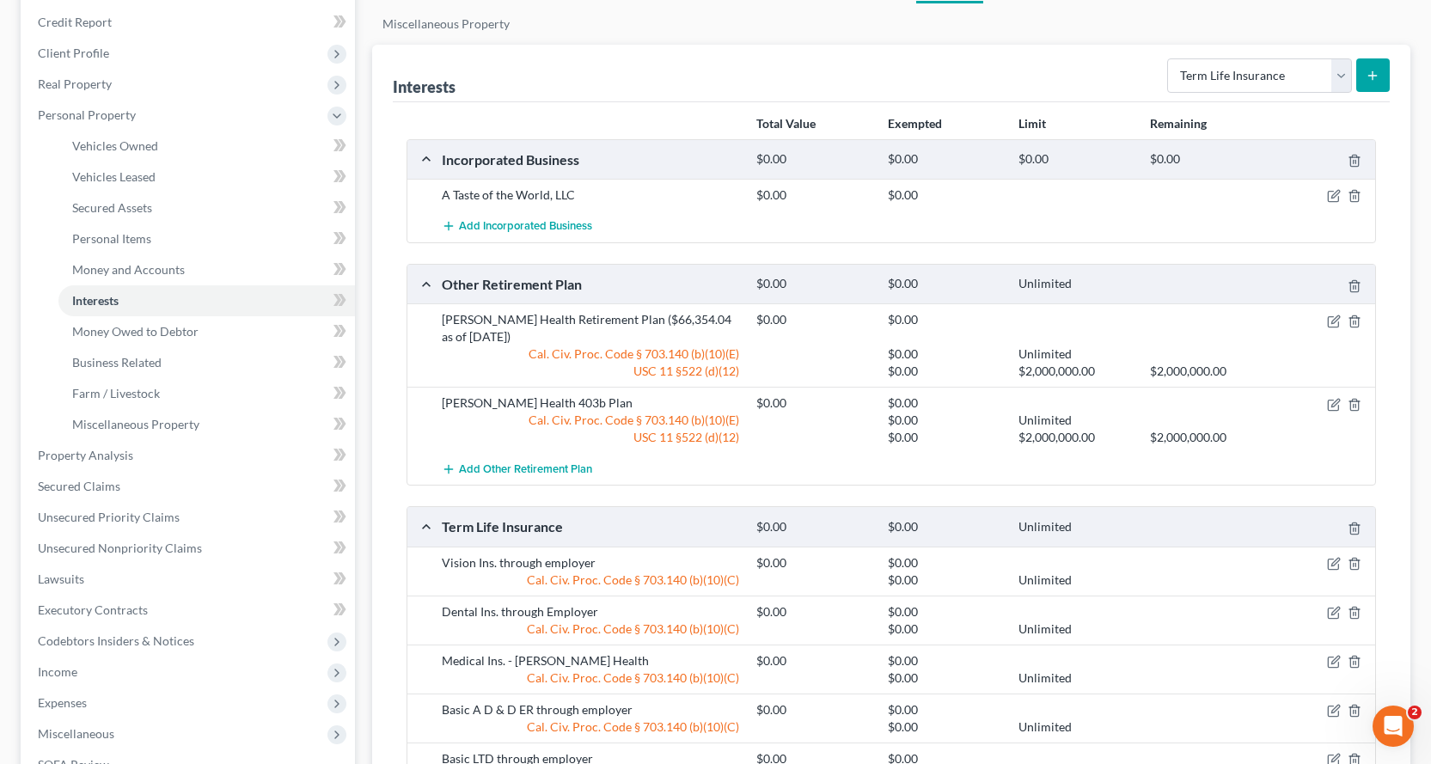
scroll to position [192, 0]
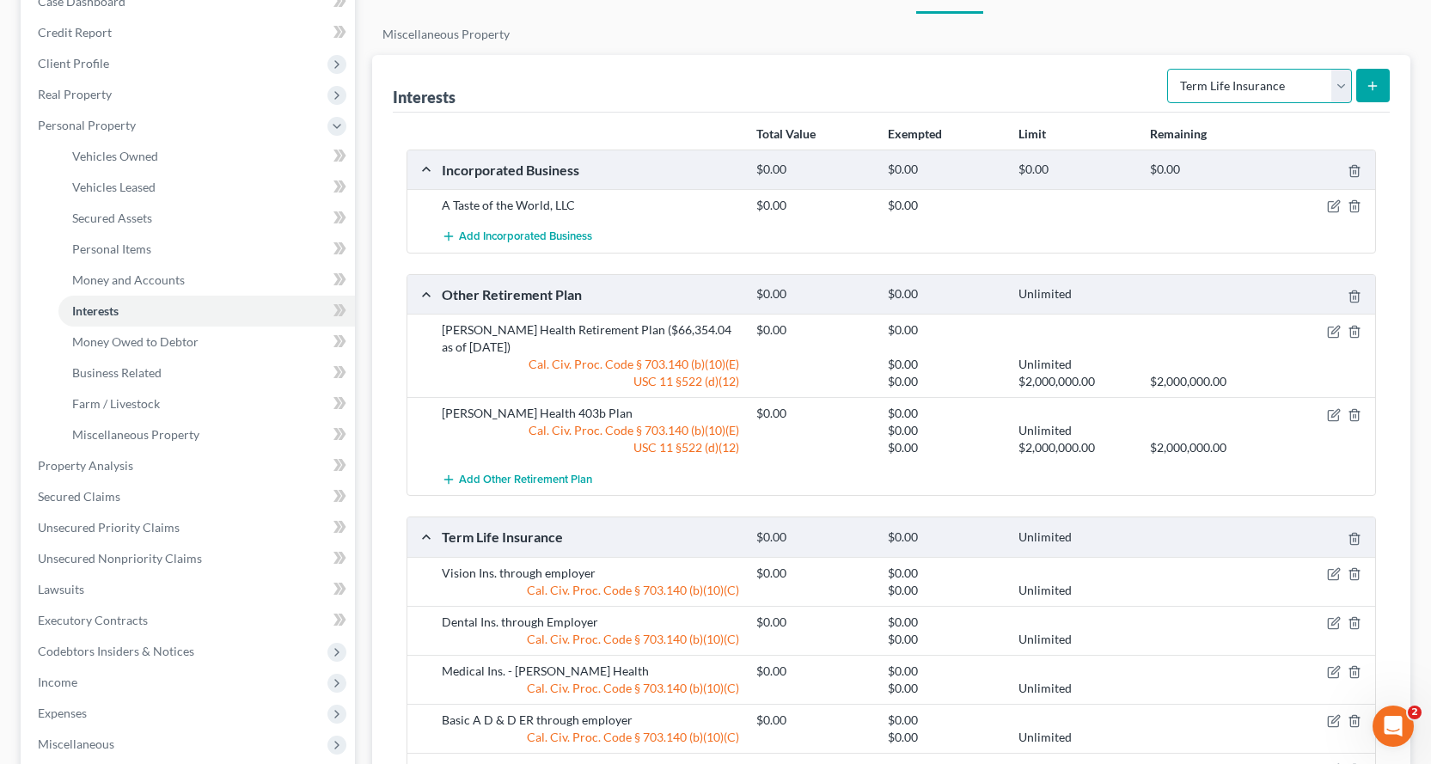
click at [1335, 92] on select "Select Interest Type 401K Annuity Bond Education IRA Government Bond Government…" at bounding box center [1259, 86] width 185 height 34
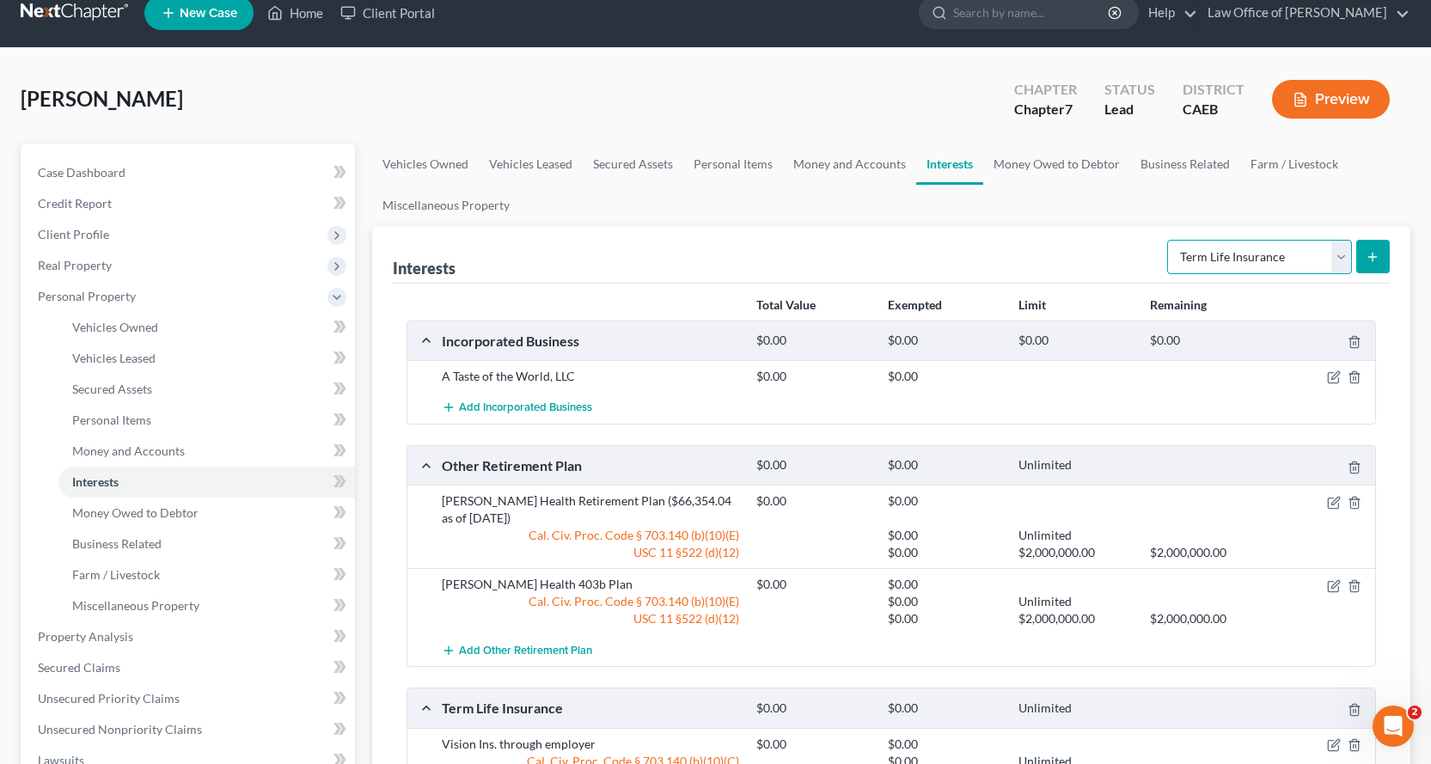
scroll to position [21, 0]
click at [846, 159] on link "Money and Accounts" at bounding box center [849, 164] width 133 height 41
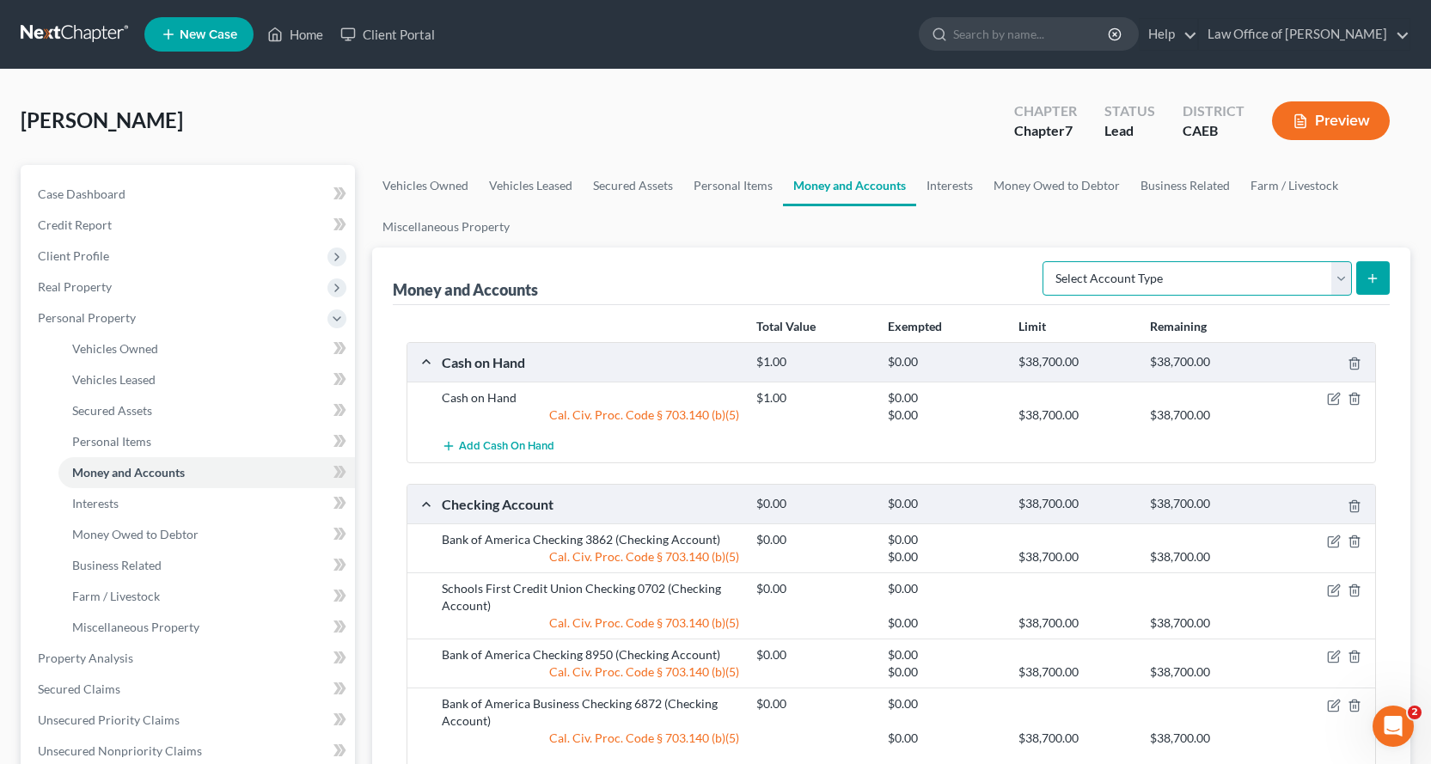
click at [1164, 278] on select "Select Account Type Brokerage Cash on Hand Certificates of Deposit Checking Acc…" at bounding box center [1196, 278] width 309 height 34
select select "other"
click at [1046, 261] on select "Select Account Type Brokerage Cash on Hand Certificates of Deposit Checking Acc…" at bounding box center [1196, 278] width 309 height 34
click at [1346, 282] on select "Select Account Type Brokerage Cash on Hand Certificates of Deposit Checking Acc…" at bounding box center [1196, 278] width 309 height 34
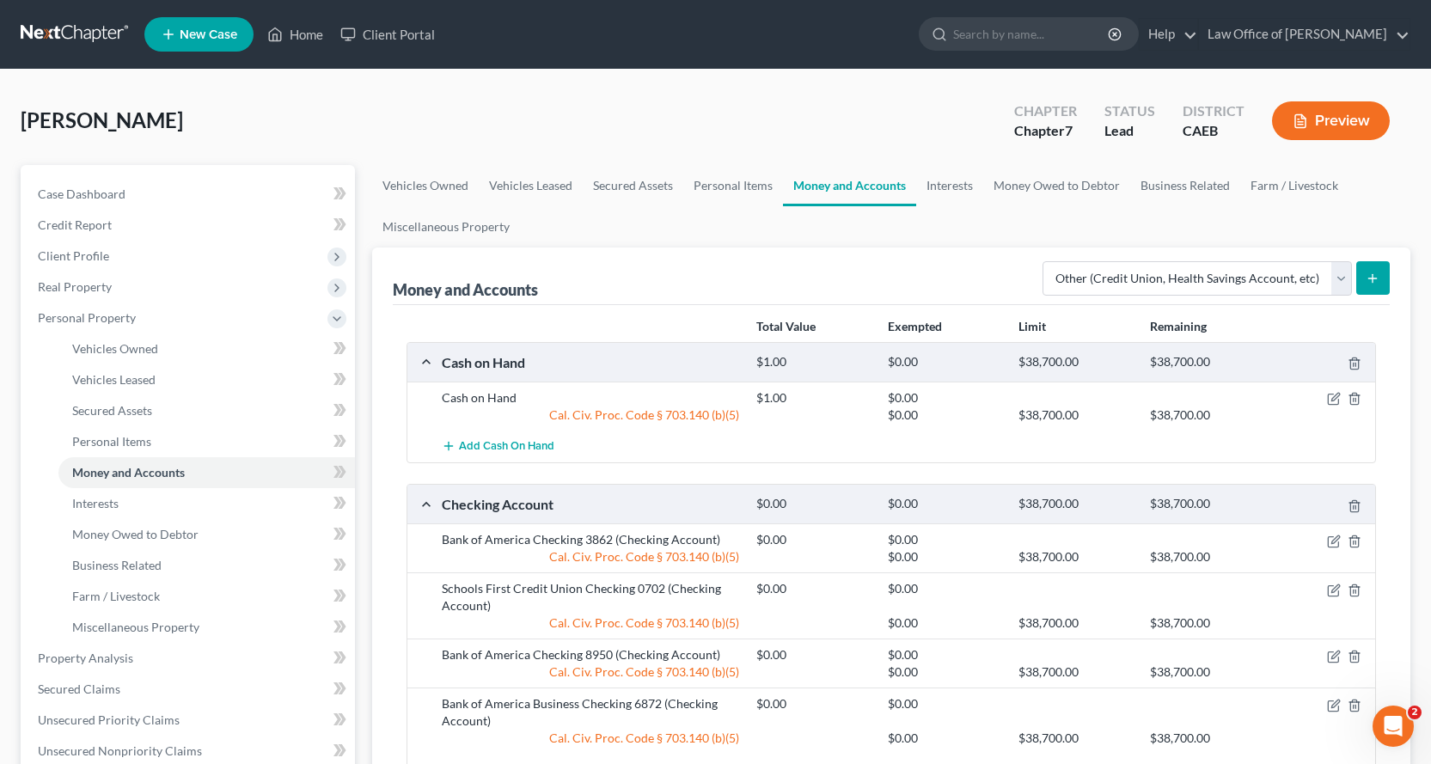
click at [1377, 284] on icon "submit" at bounding box center [1372, 279] width 14 height 14
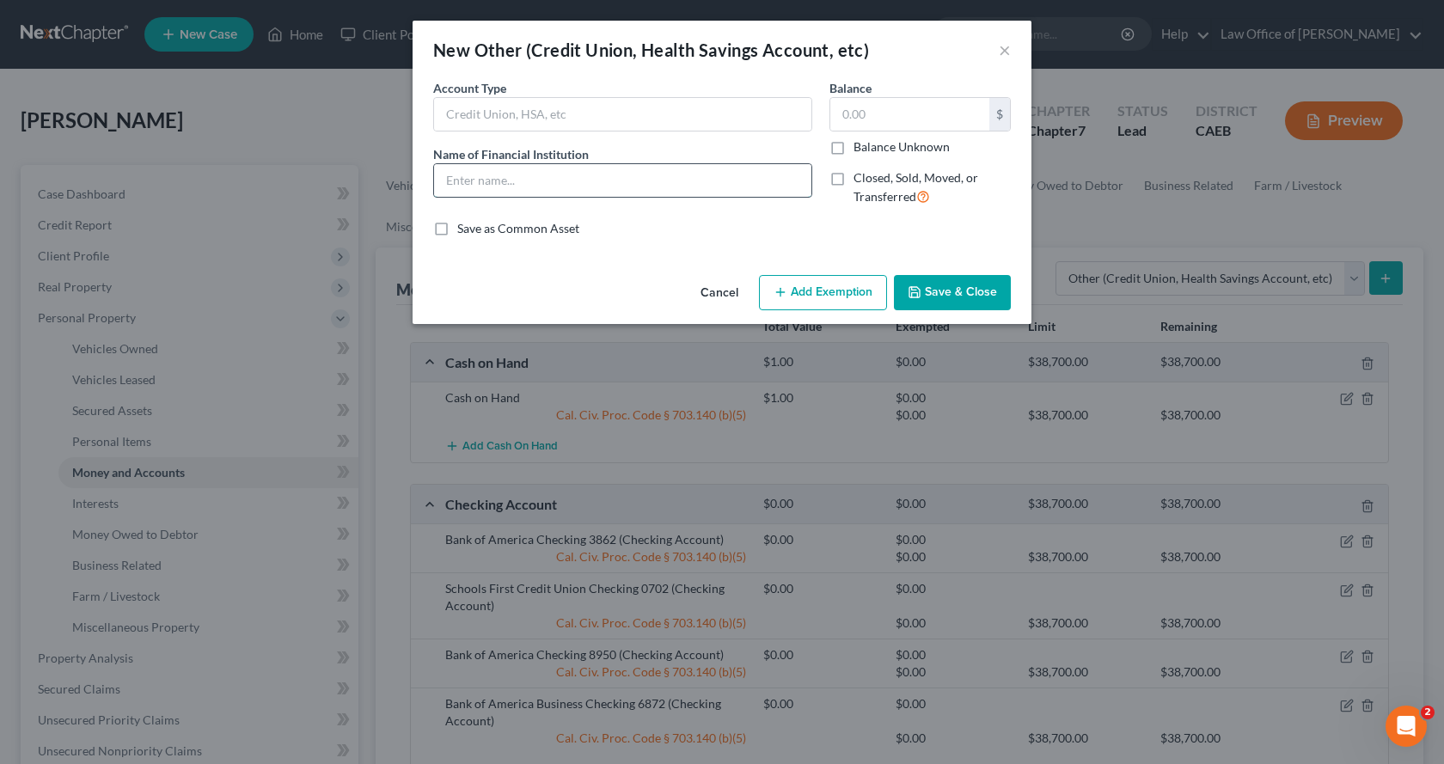
click at [469, 181] on input "text" at bounding box center [622, 180] width 377 height 33
click at [443, 185] on input "FSA" at bounding box center [622, 180] width 377 height 33
type input "Health Care FSA"
click at [842, 286] on button "Add Exemption" at bounding box center [823, 293] width 128 height 36
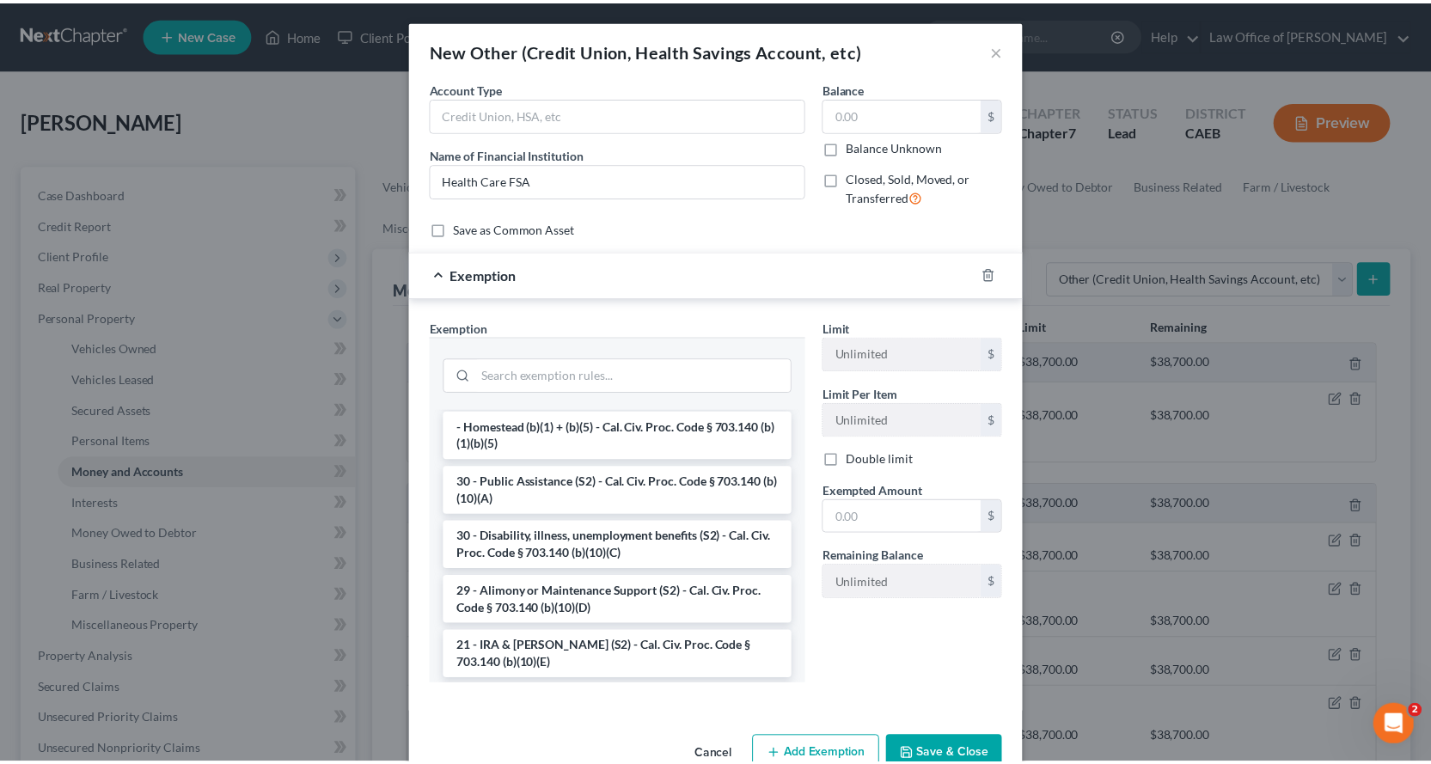
scroll to position [258, 0]
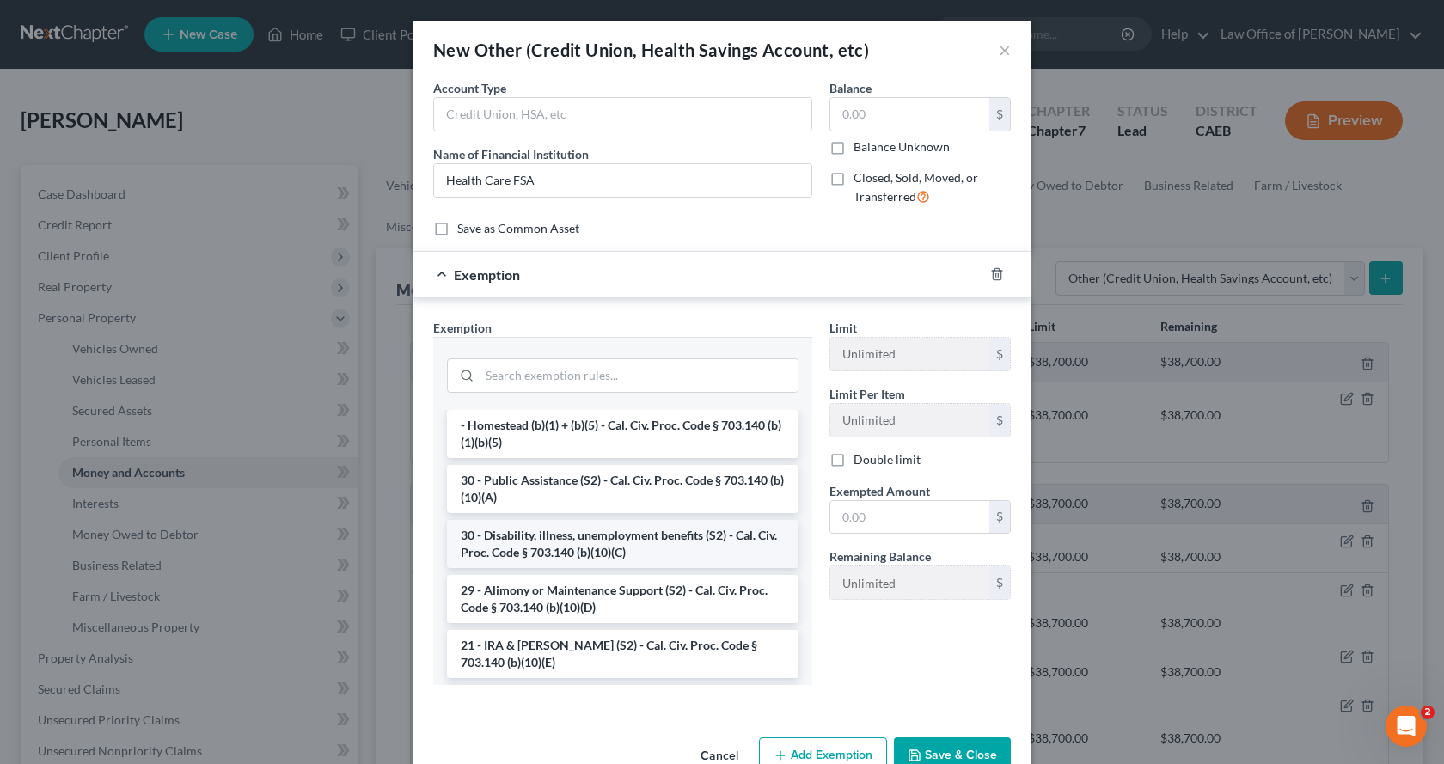
click at [561, 553] on li "30 - Disability, illness, unemployment benefits (S2) - Cal. Civ. Proc. Code § 7…" at bounding box center [622, 544] width 351 height 48
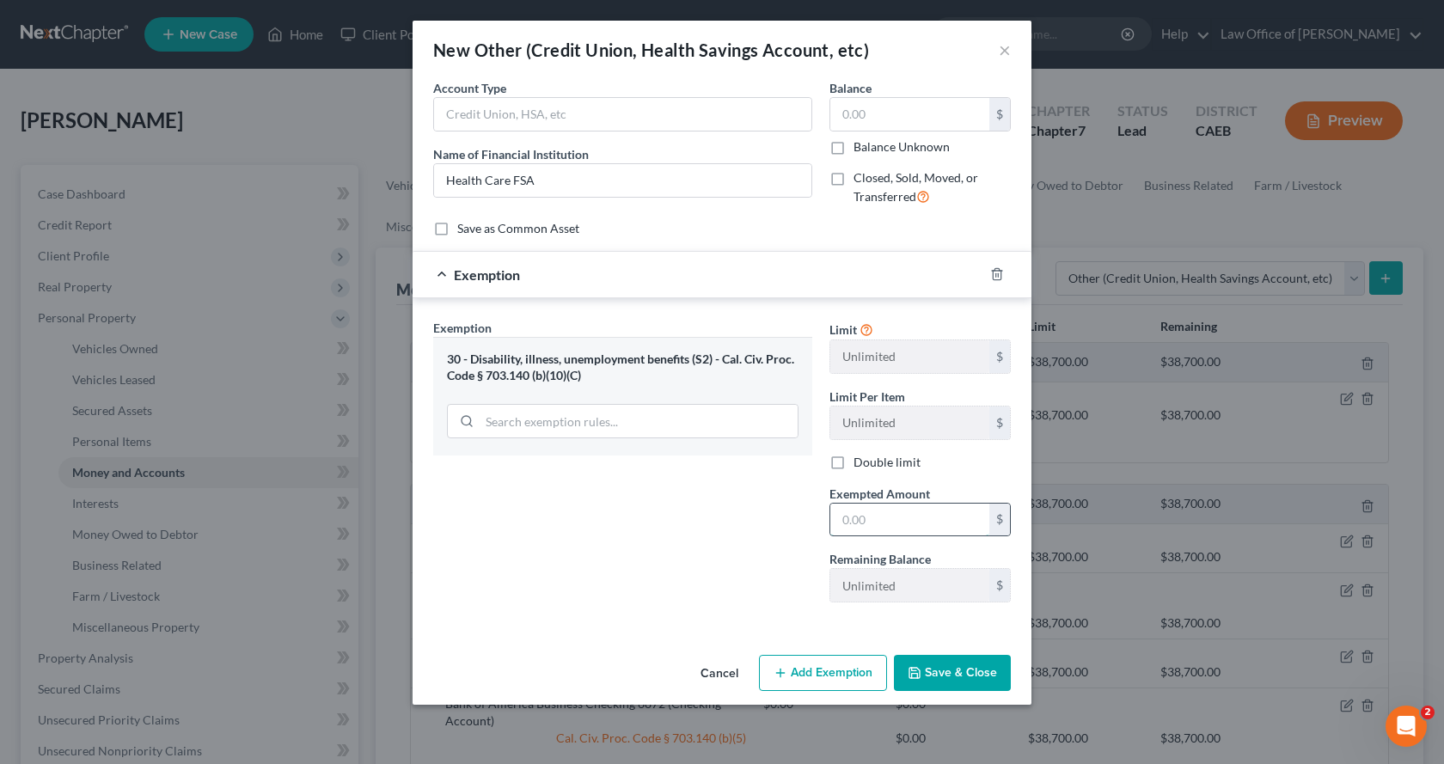
click at [869, 530] on input "text" at bounding box center [909, 520] width 159 height 33
type input "0.00"
click at [952, 675] on button "Save & Close" at bounding box center [952, 673] width 117 height 36
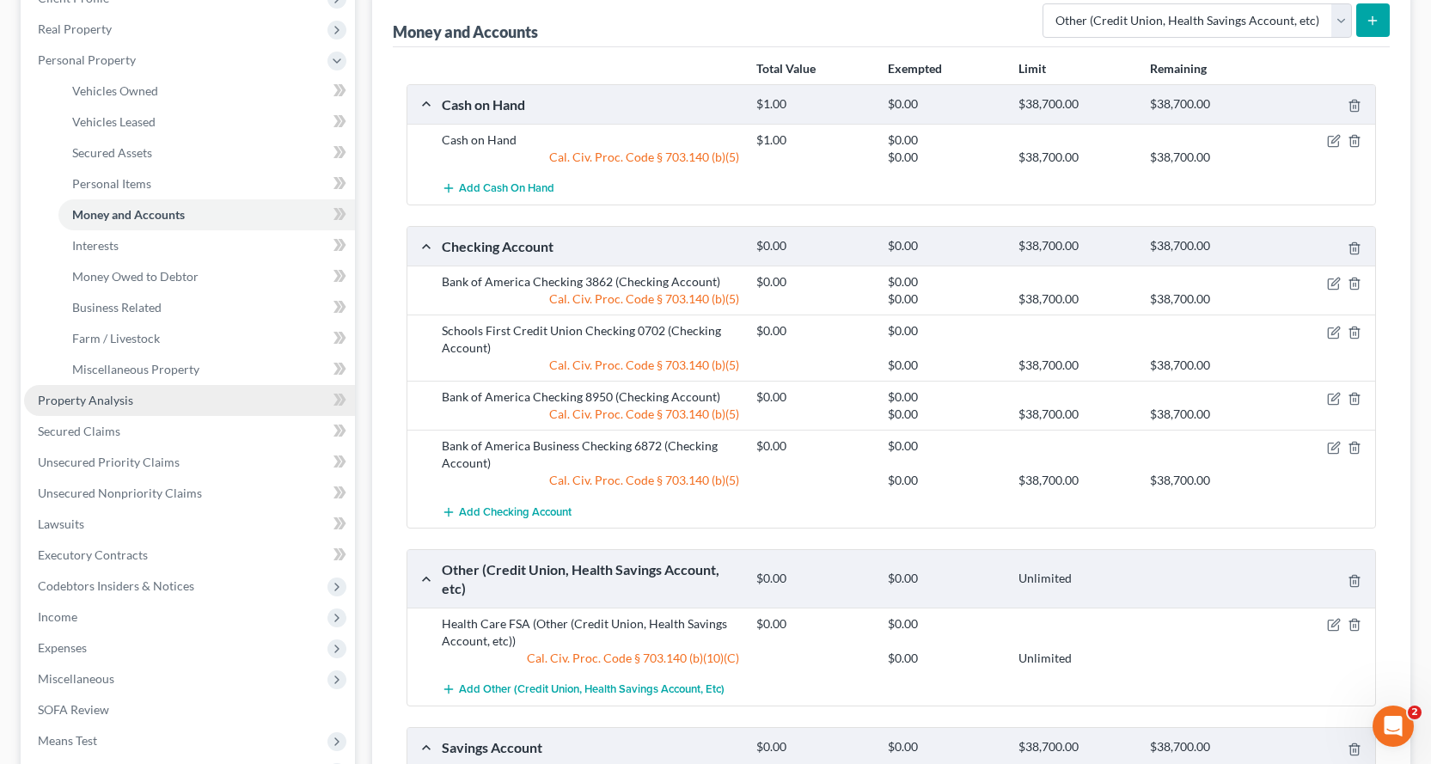
click at [103, 408] on link "Property Analysis" at bounding box center [189, 400] width 331 height 31
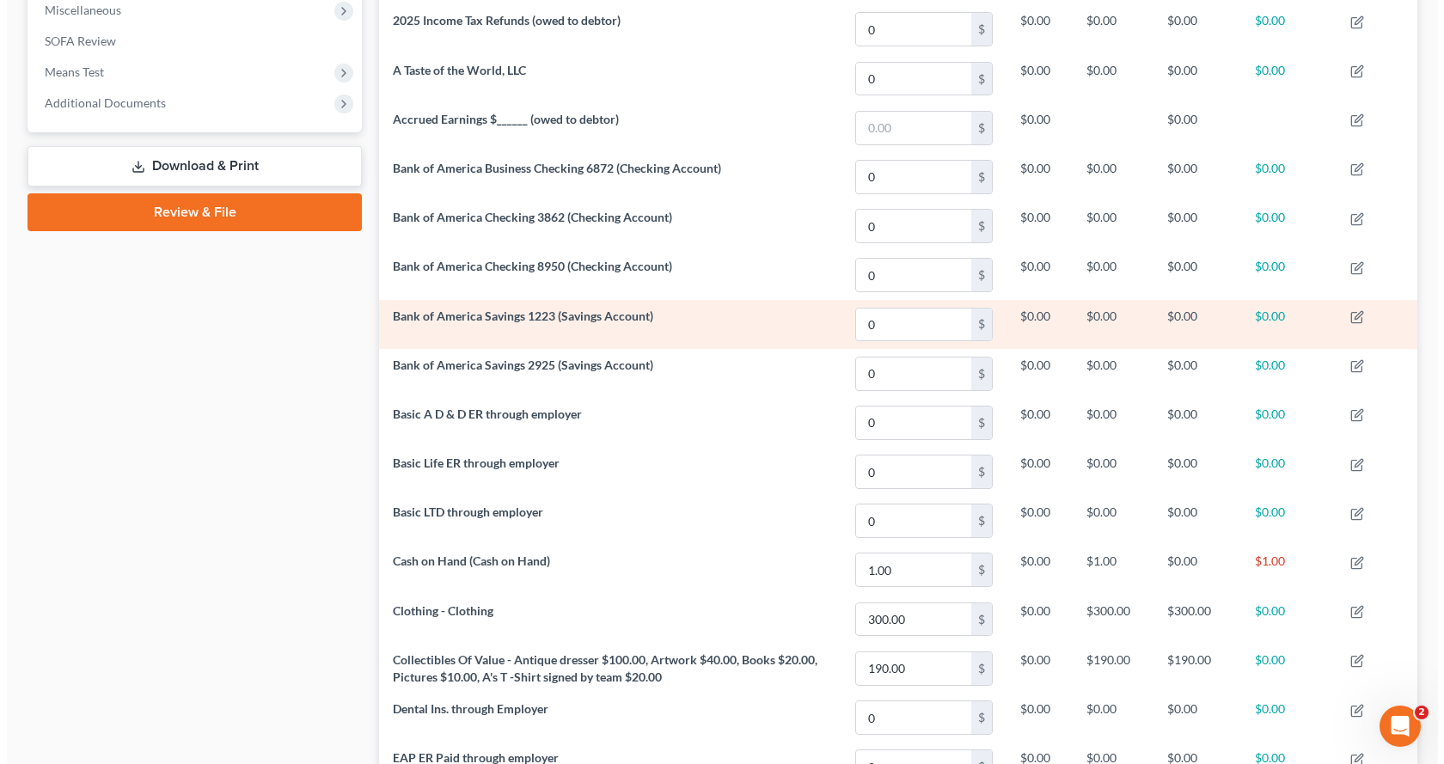
scroll to position [620, 0]
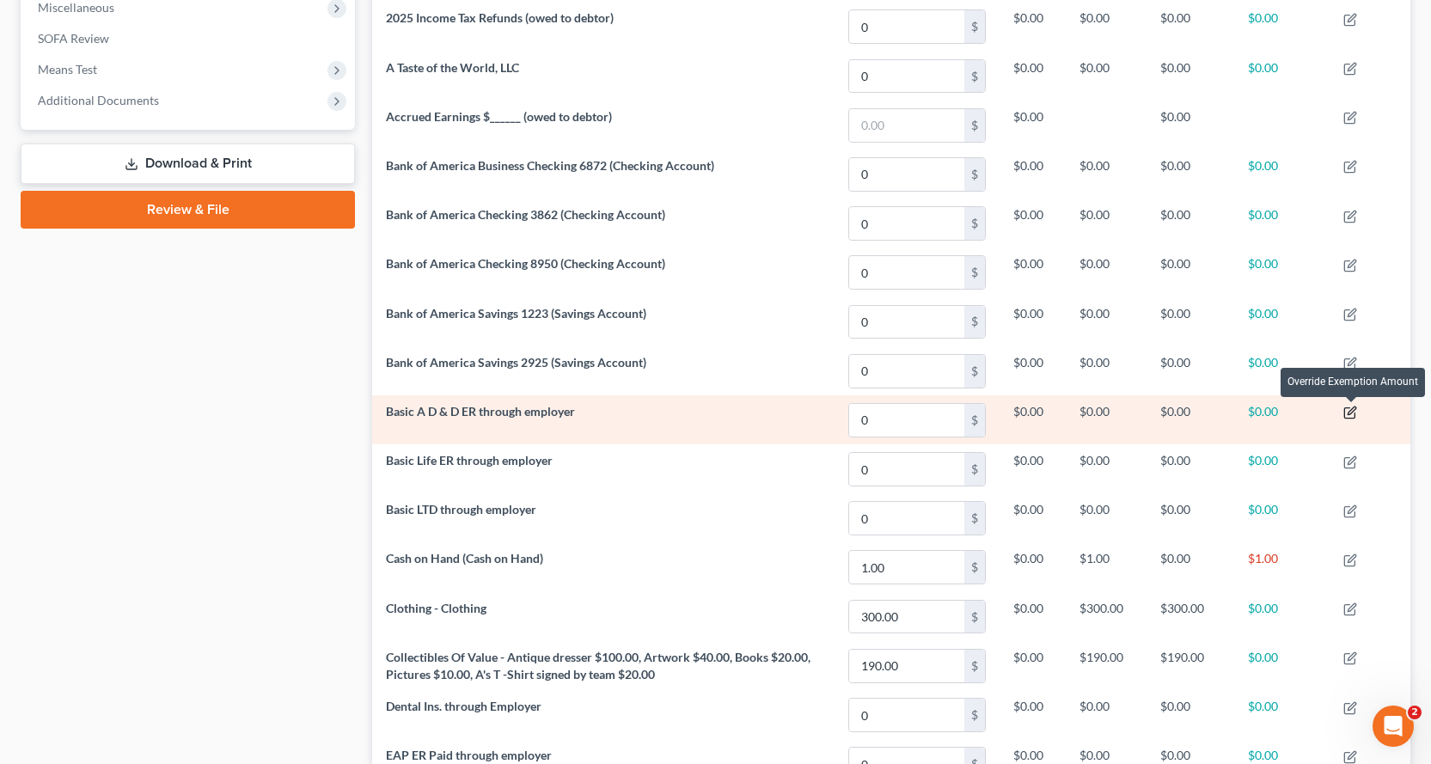
click at [1354, 414] on icon "button" at bounding box center [1350, 413] width 14 height 14
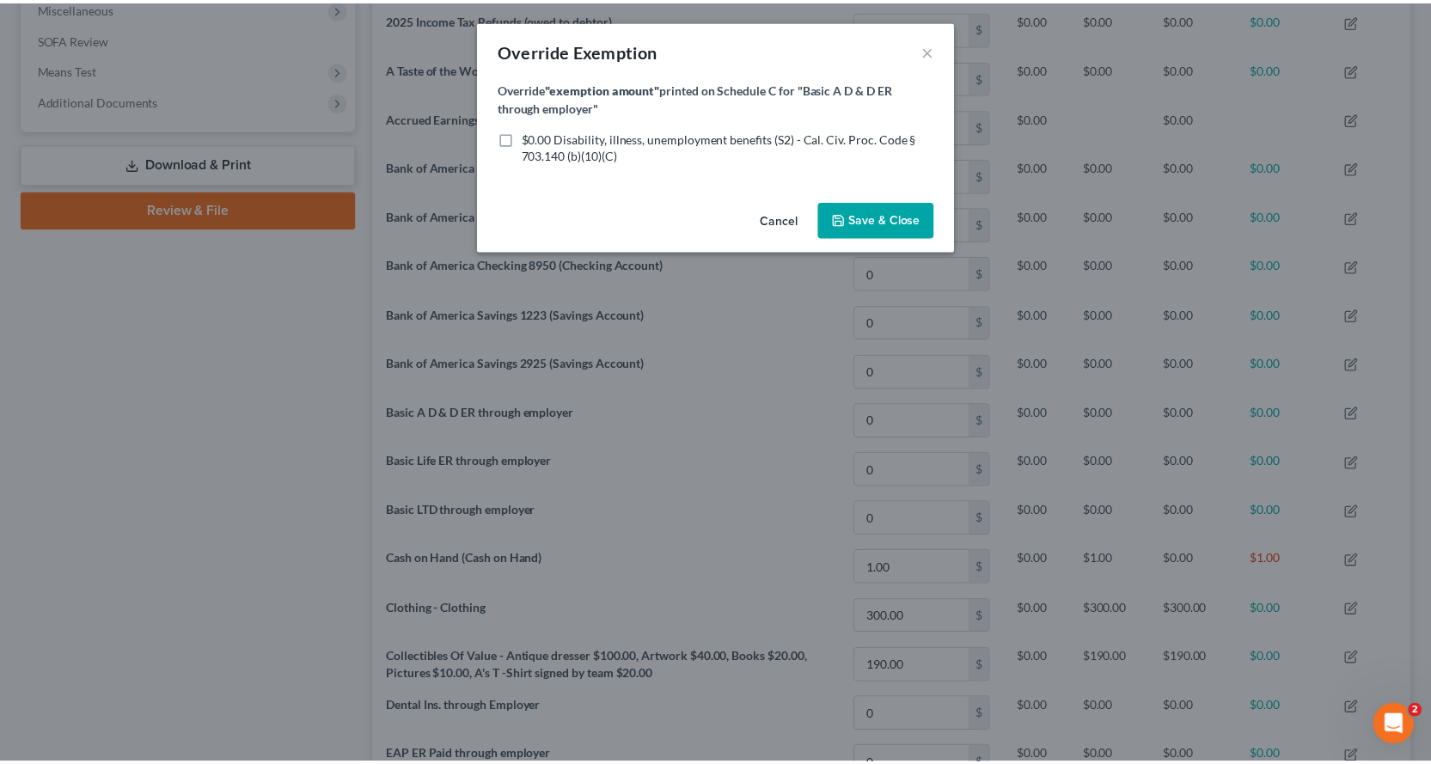
scroll to position [308, 1048]
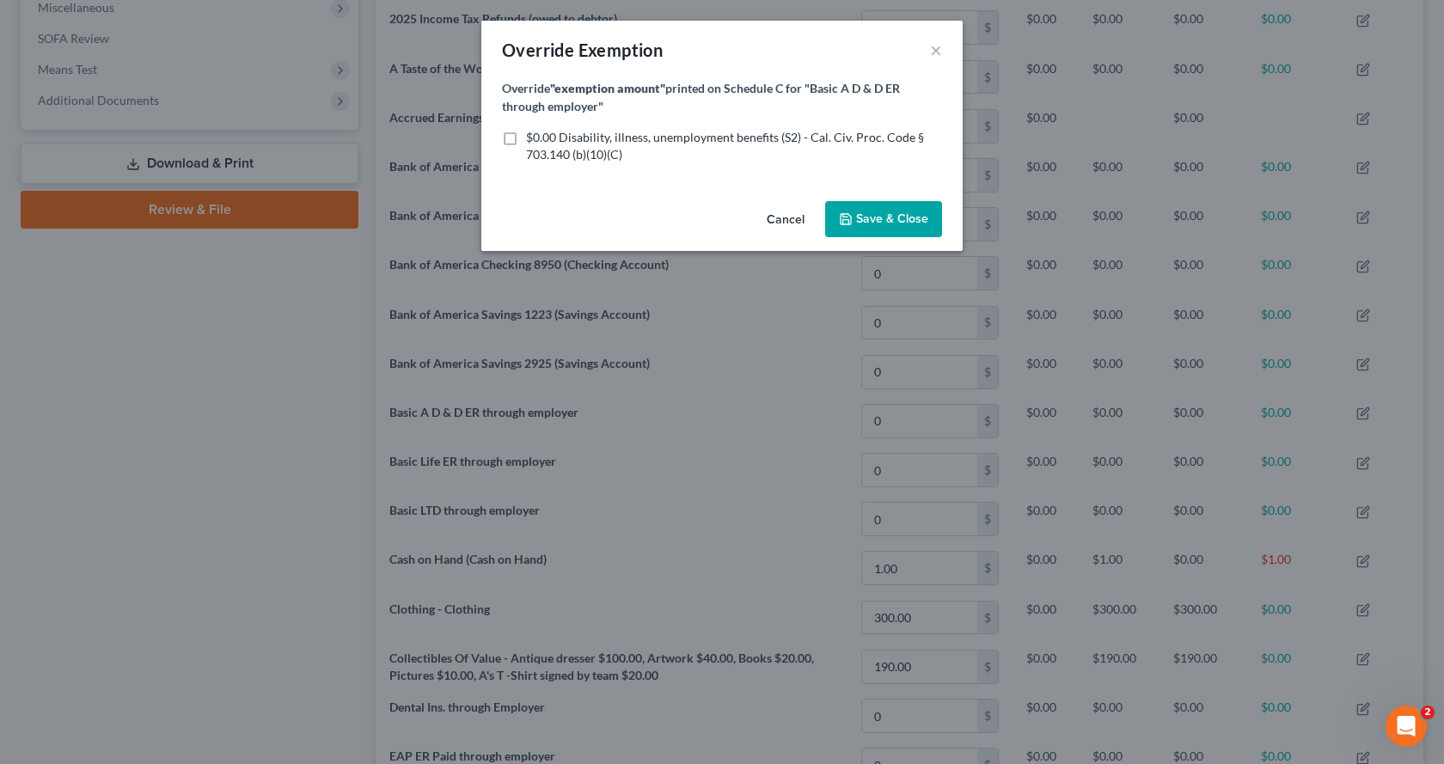
click at [526, 139] on label "$0.00 Disability, illness, unemployment benefits (S2) - Cal. Civ. Proc. Code § …" at bounding box center [734, 146] width 416 height 34
click at [533, 139] on input "$0.00 Disability, illness, unemployment benefits (S2) - Cal. Civ. Proc. Code § …" at bounding box center [538, 134] width 11 height 11
checkbox input "true"
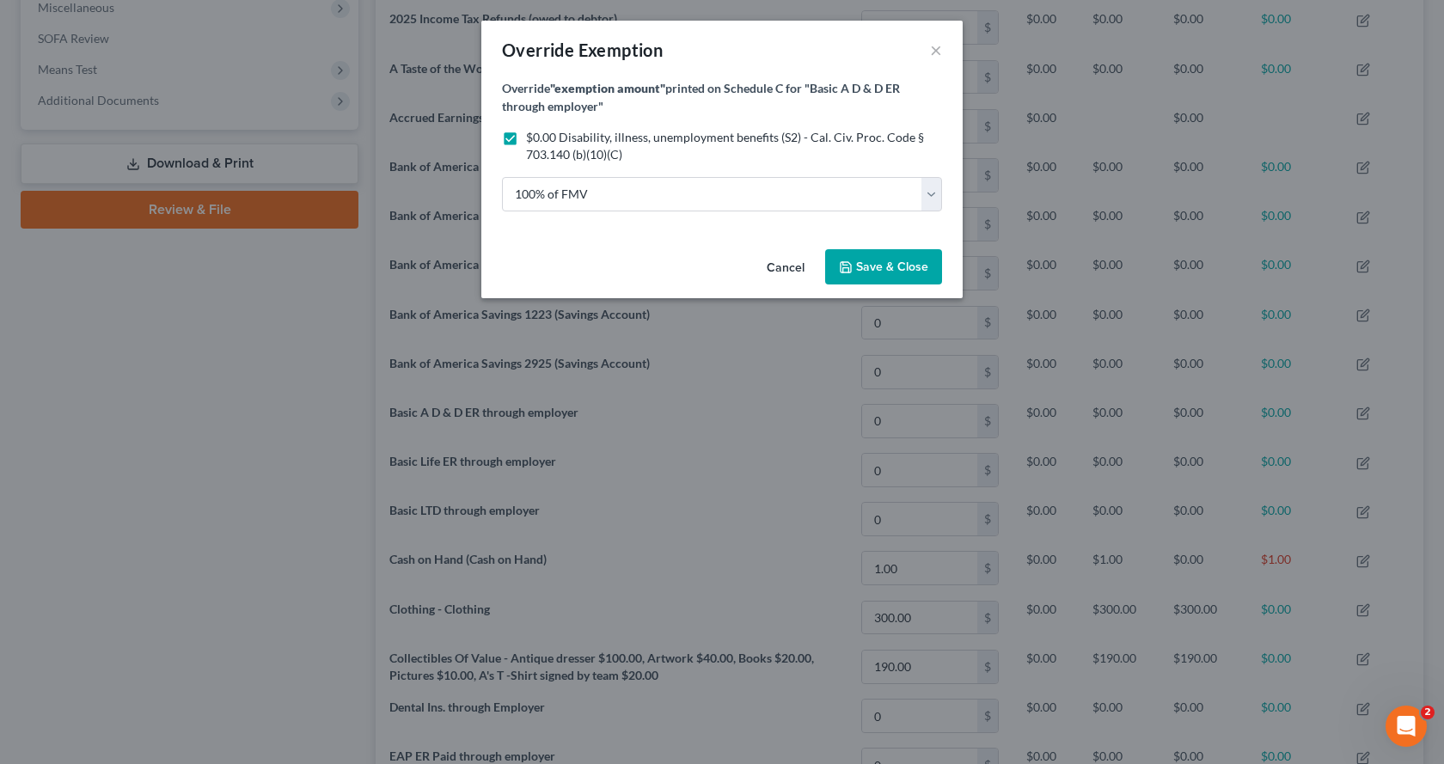
click at [870, 272] on span "Save & Close" at bounding box center [892, 267] width 72 height 15
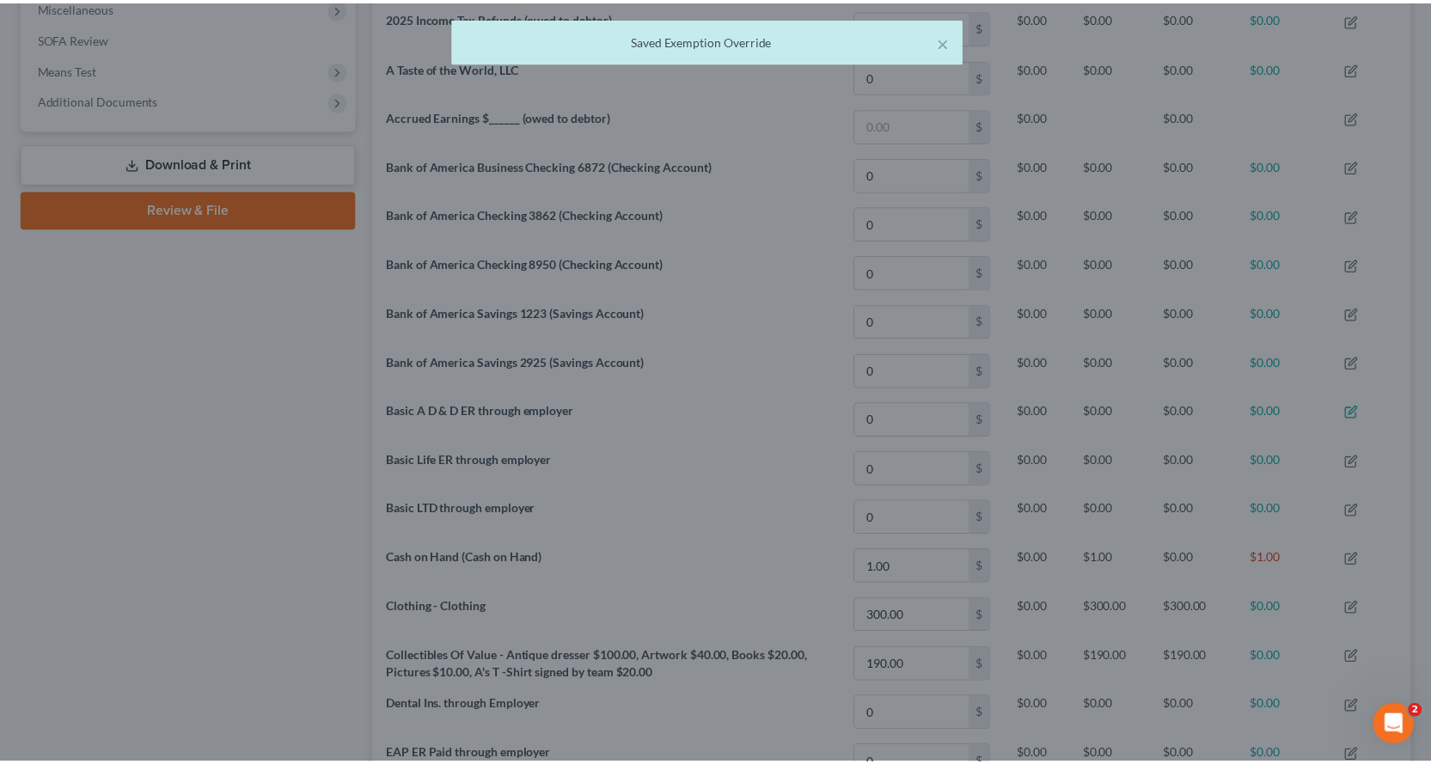
scroll to position [307, 1038]
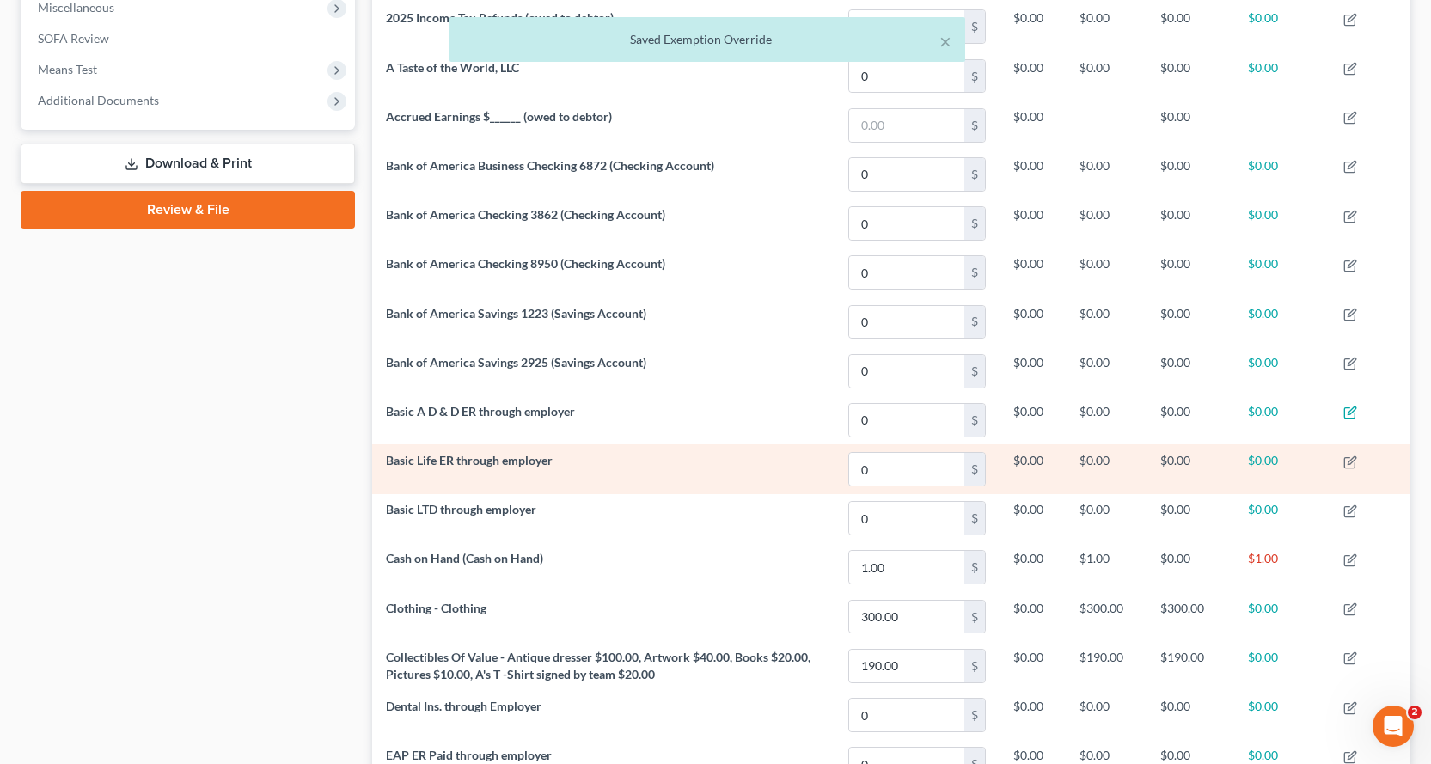
click at [1359, 460] on td at bounding box center [1369, 468] width 81 height 49
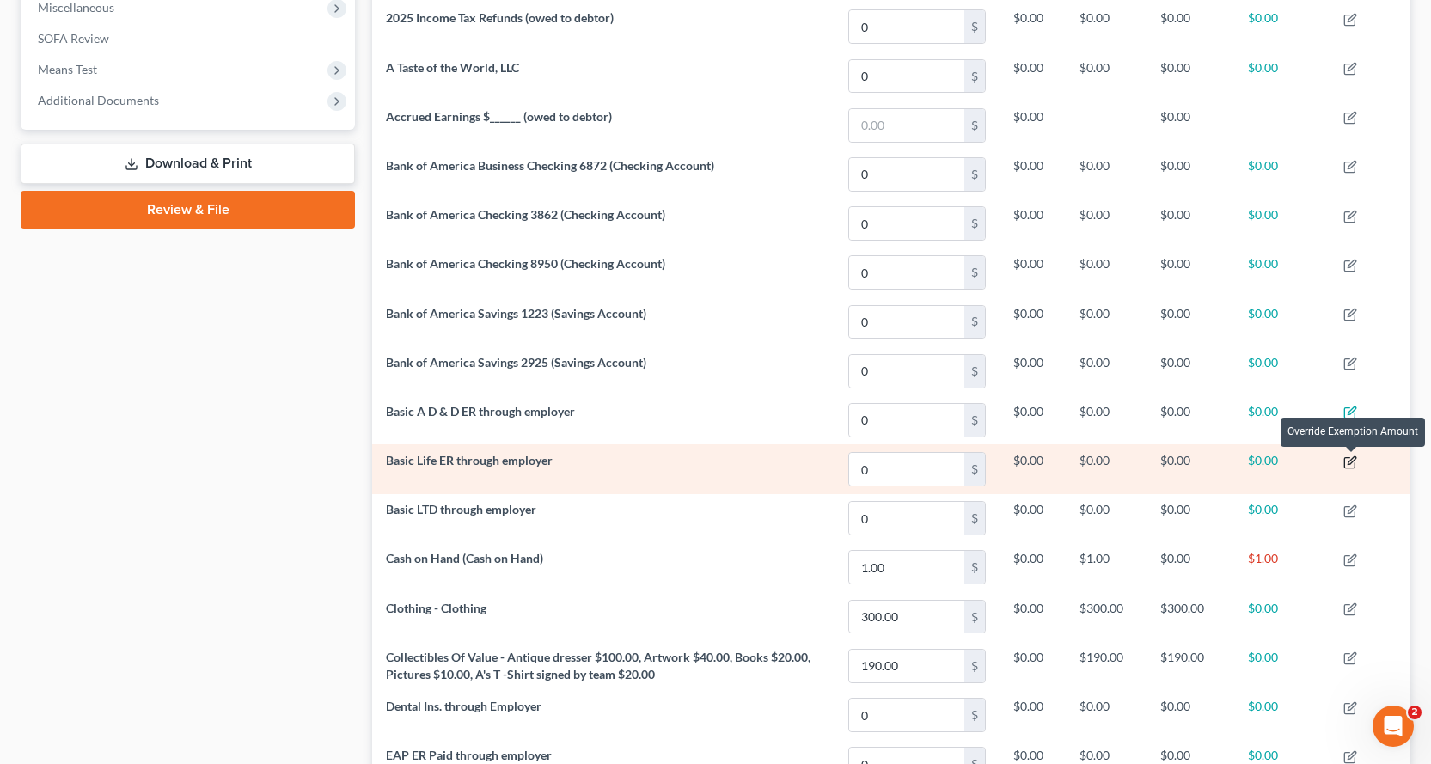
click at [1354, 463] on icon "button" at bounding box center [1350, 462] width 14 height 14
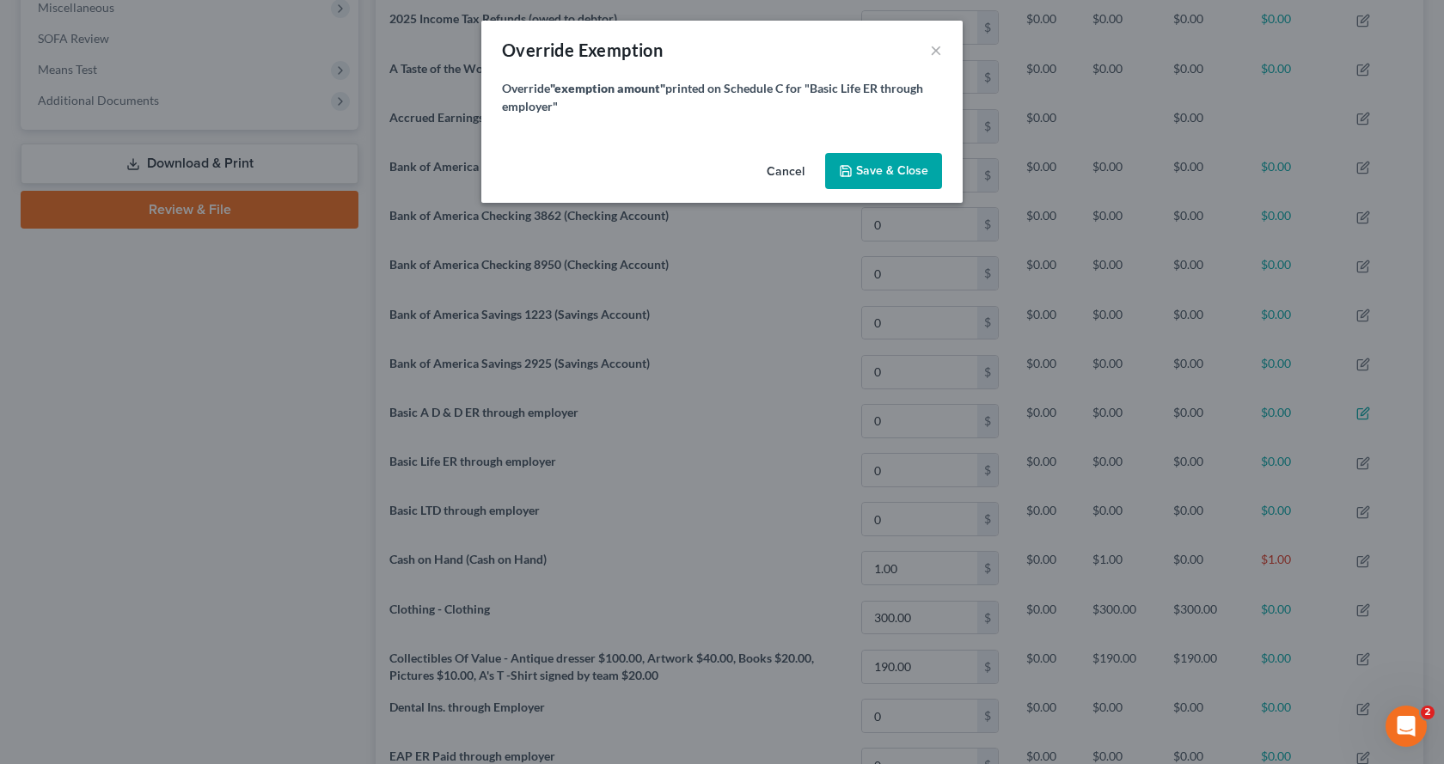
click at [794, 167] on button "Cancel" at bounding box center [785, 172] width 65 height 34
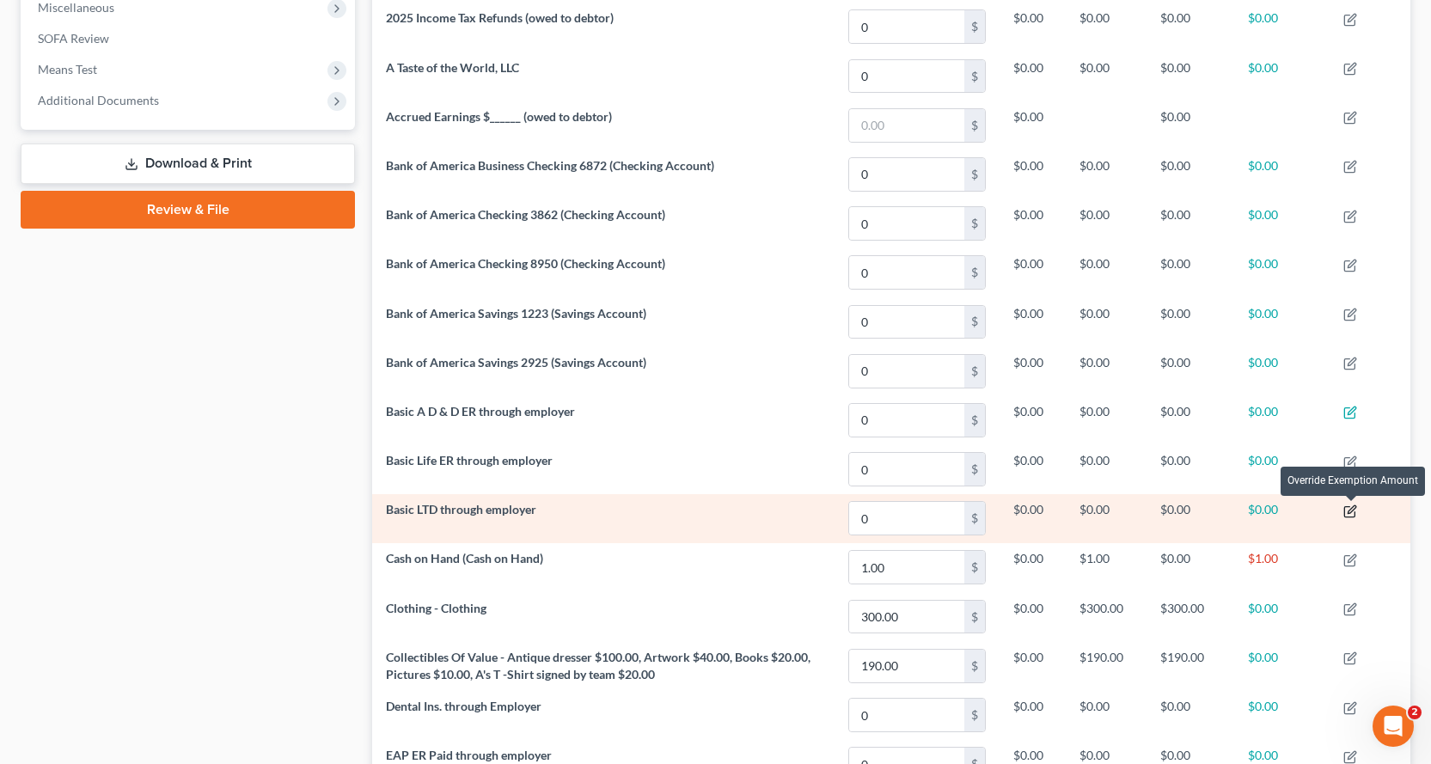
click at [1353, 514] on icon "button" at bounding box center [1350, 511] width 14 height 14
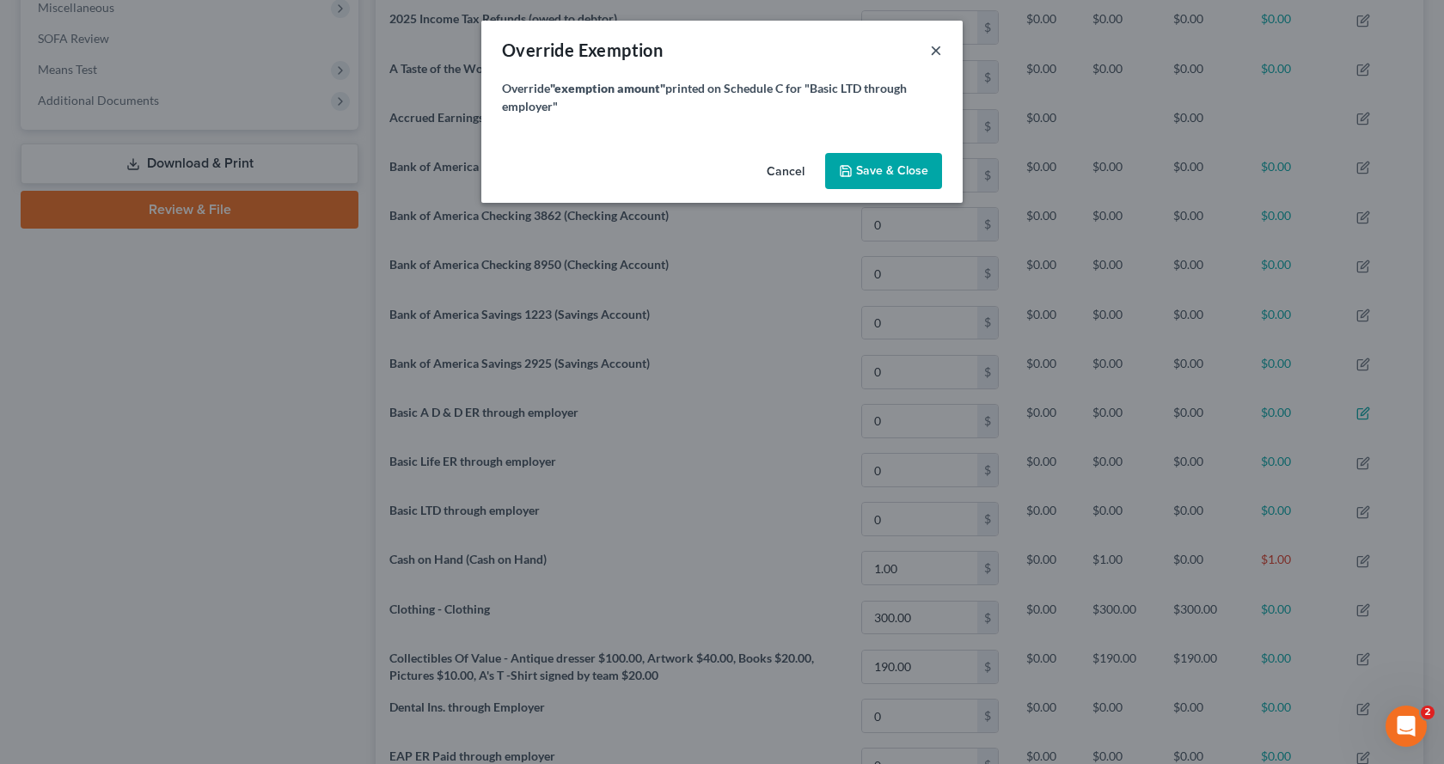
click at [936, 51] on button "×" at bounding box center [936, 50] width 12 height 21
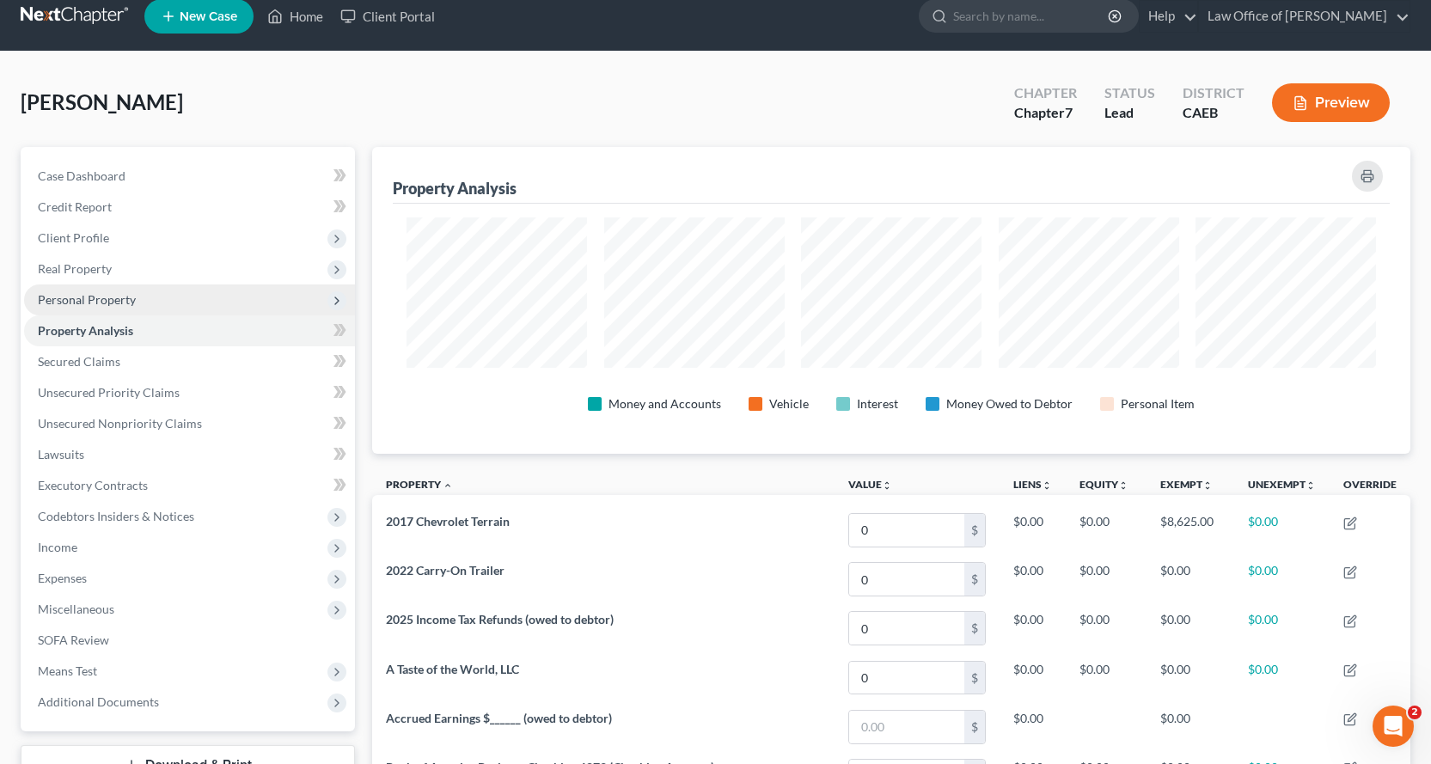
click at [76, 296] on span "Personal Property" at bounding box center [87, 299] width 98 height 15
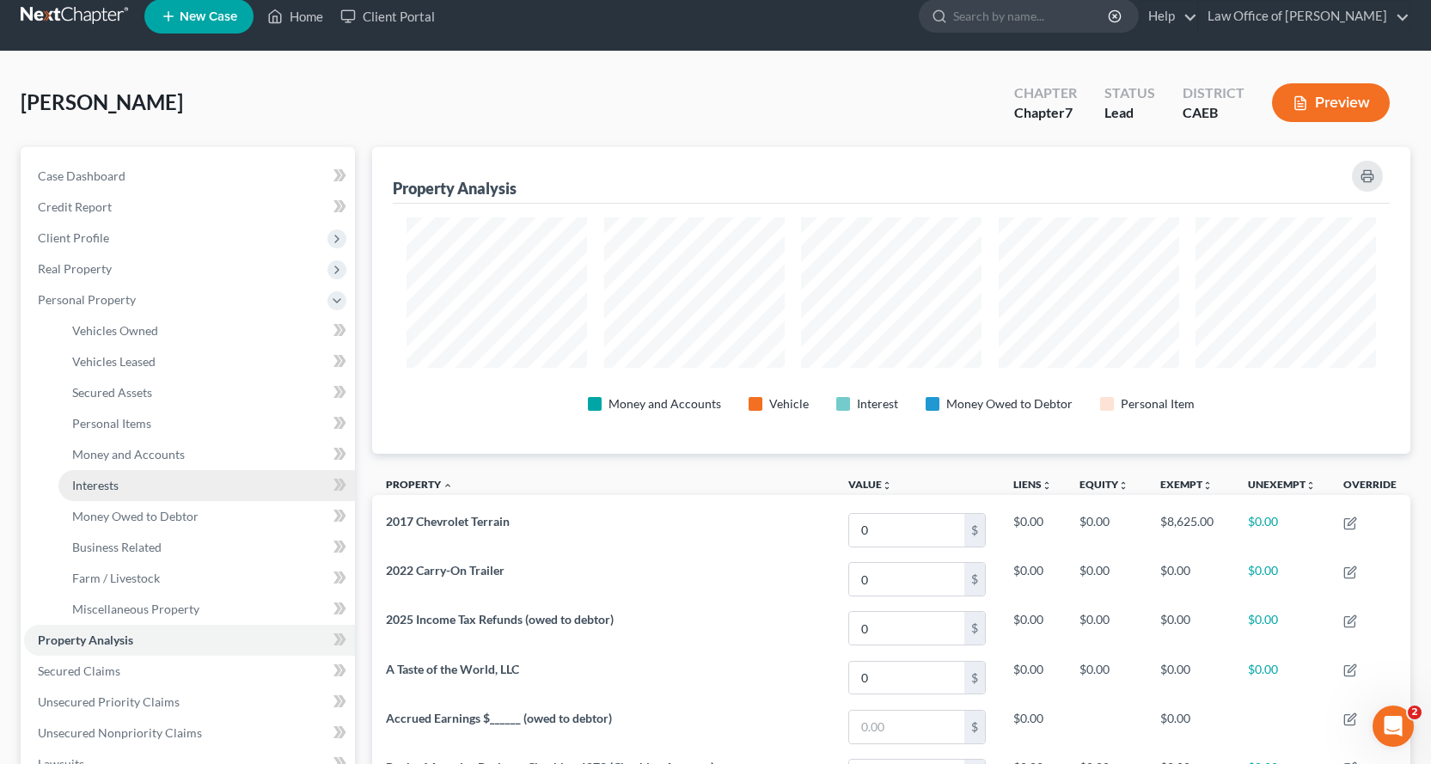
click at [111, 489] on span "Interests" at bounding box center [95, 485] width 46 height 15
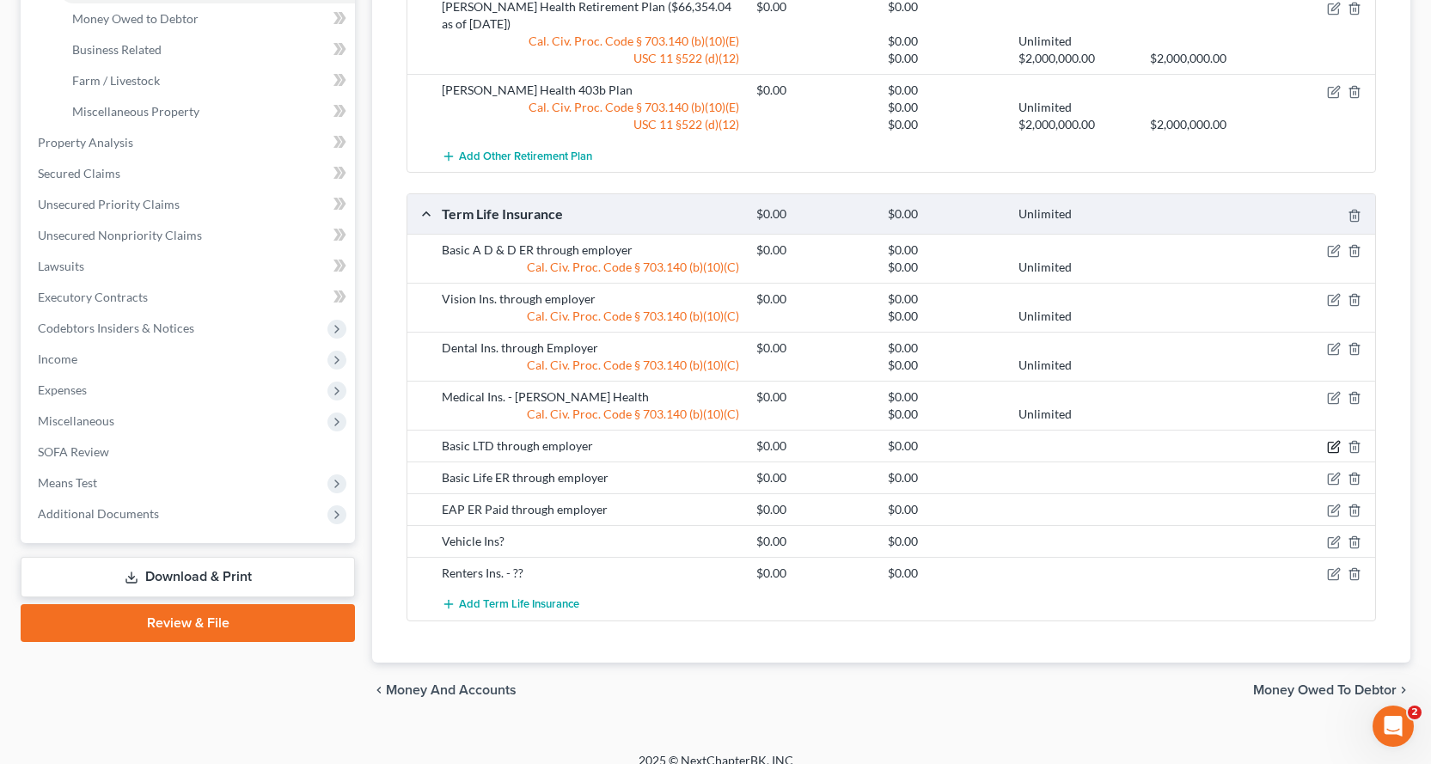
click at [1332, 446] on icon "button" at bounding box center [1334, 447] width 14 height 14
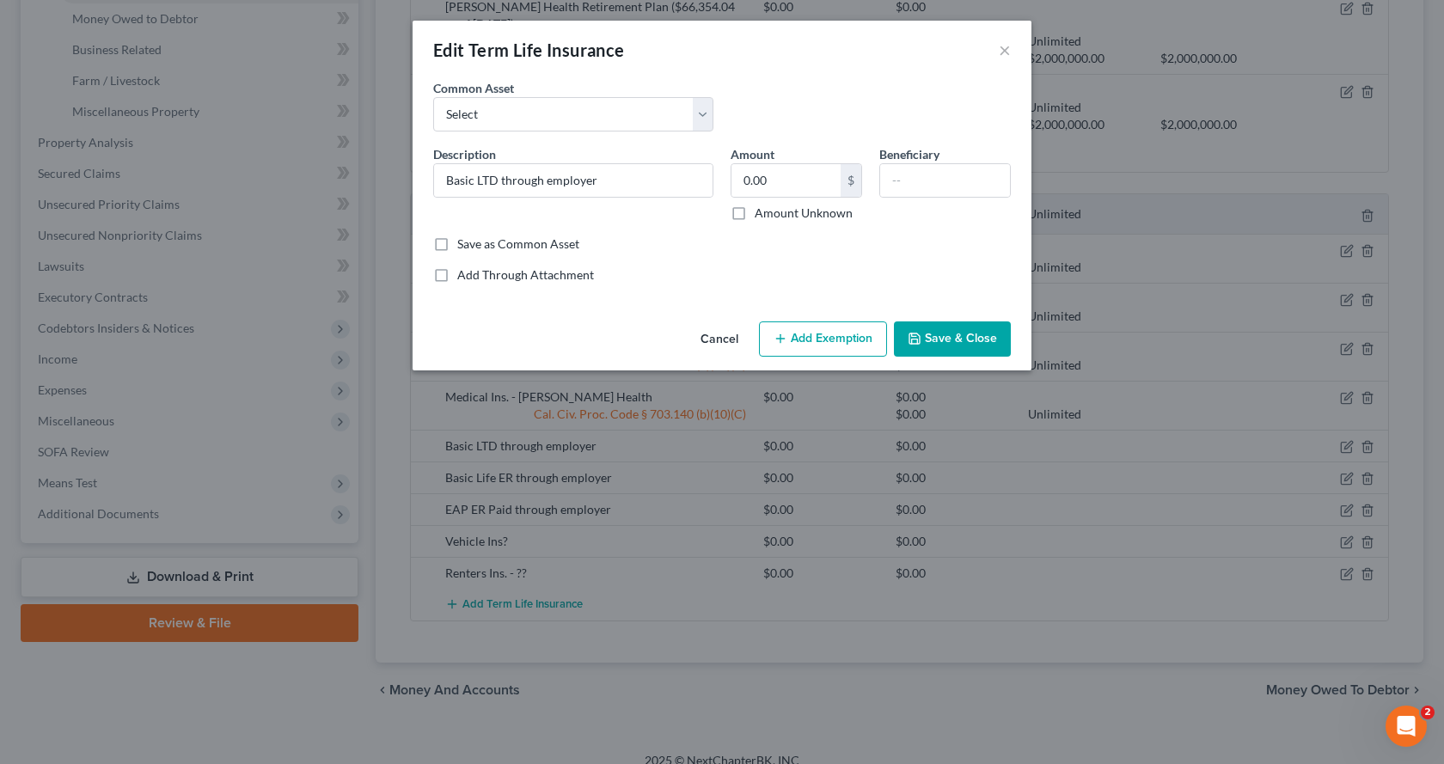
click at [812, 339] on button "Add Exemption" at bounding box center [823, 339] width 128 height 36
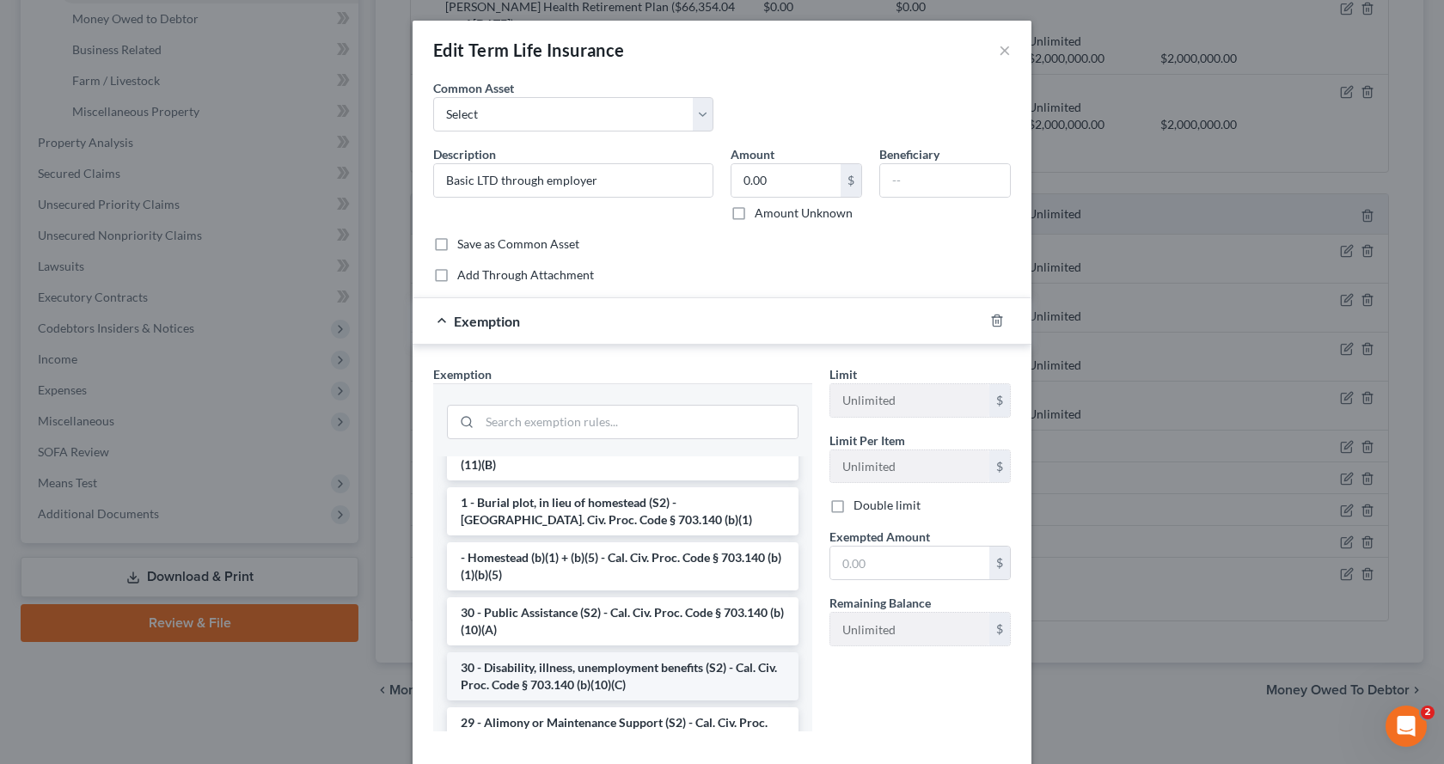
click at [518, 663] on li "30 - Disability, illness, unemployment benefits (S2) - Cal. Civ. Proc. Code § 7…" at bounding box center [622, 676] width 351 height 48
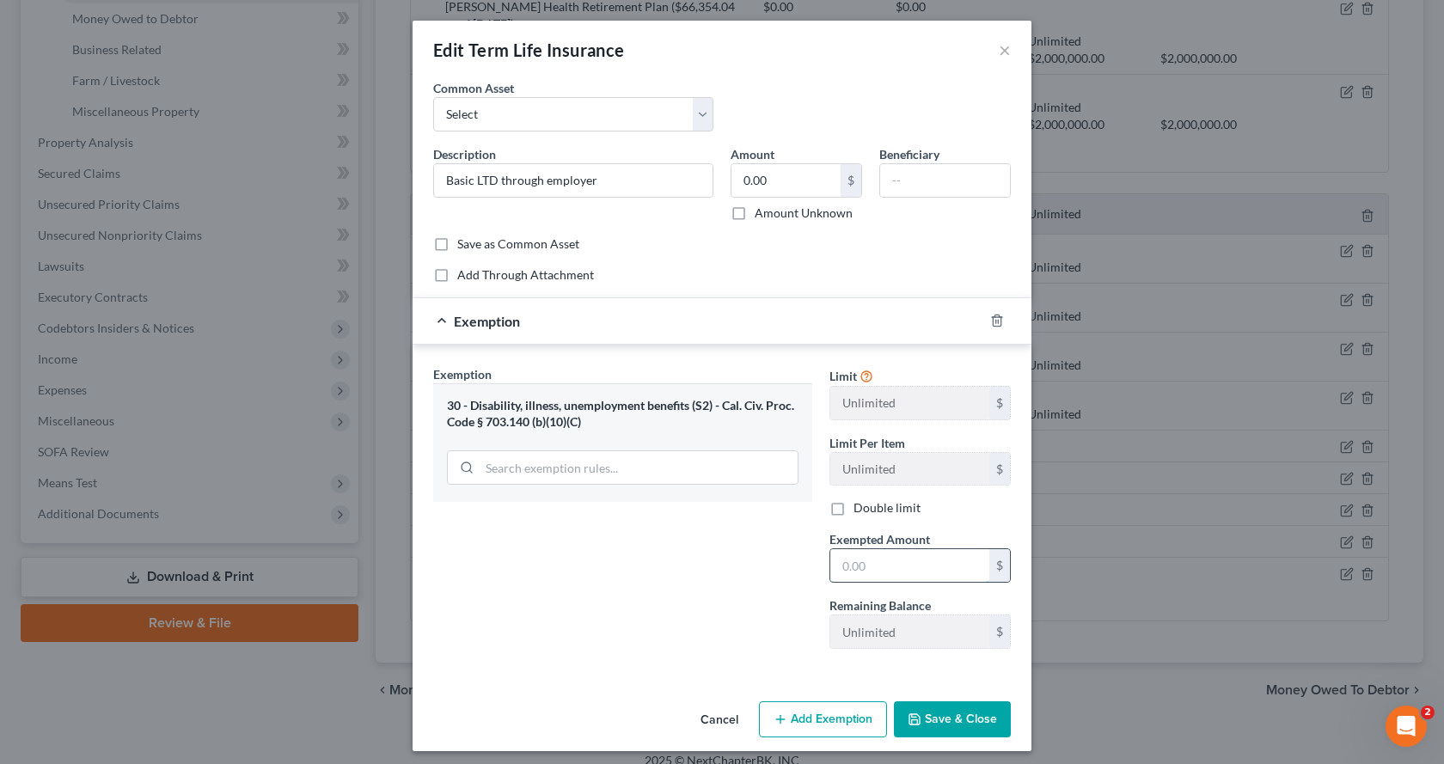
drag, startPoint x: 840, startPoint y: 577, endPoint x: 850, endPoint y: 577, distance: 10.3
click at [840, 577] on input "text" at bounding box center [909, 565] width 159 height 33
type input "0.00"
click at [967, 718] on button "Save & Close" at bounding box center [952, 719] width 117 height 36
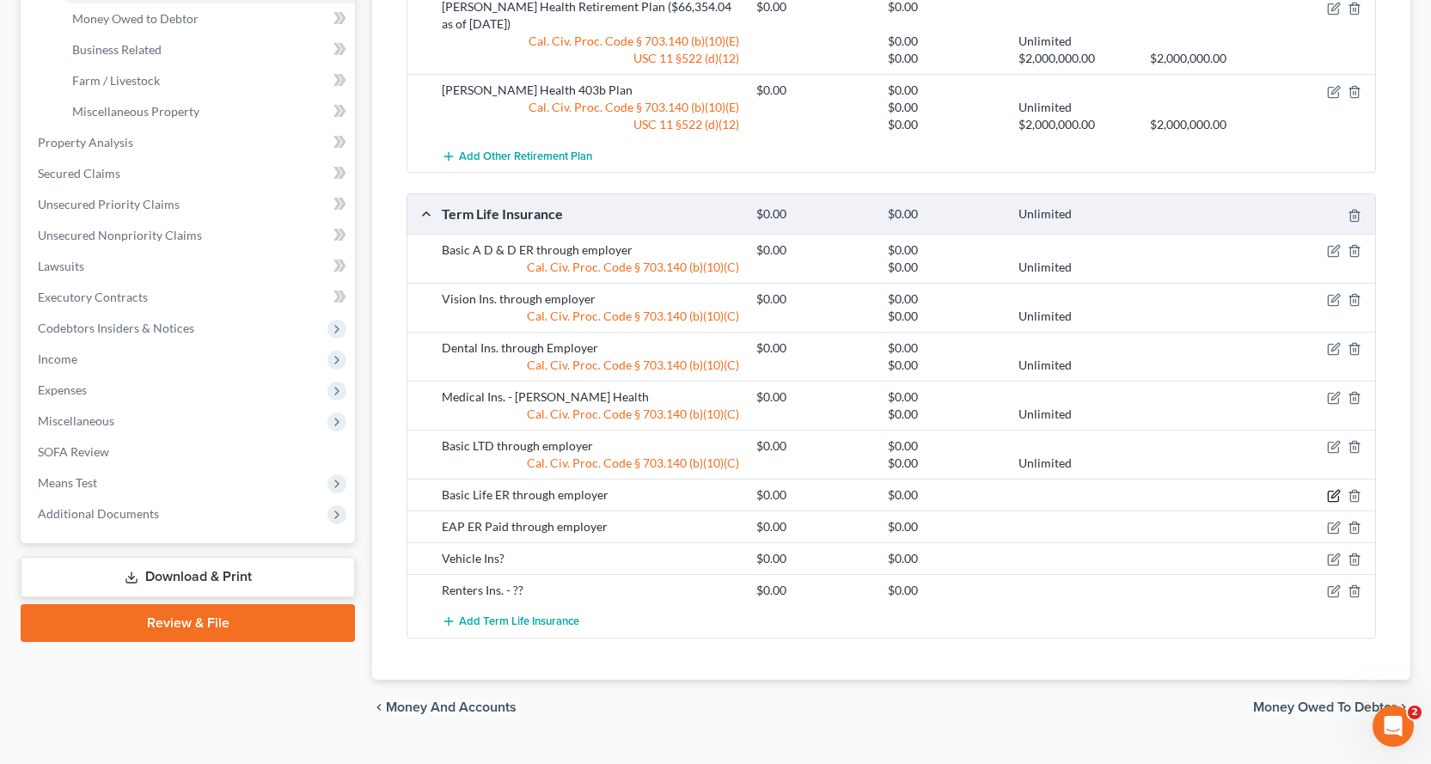
click at [1333, 499] on icon "button" at bounding box center [1334, 496] width 14 height 14
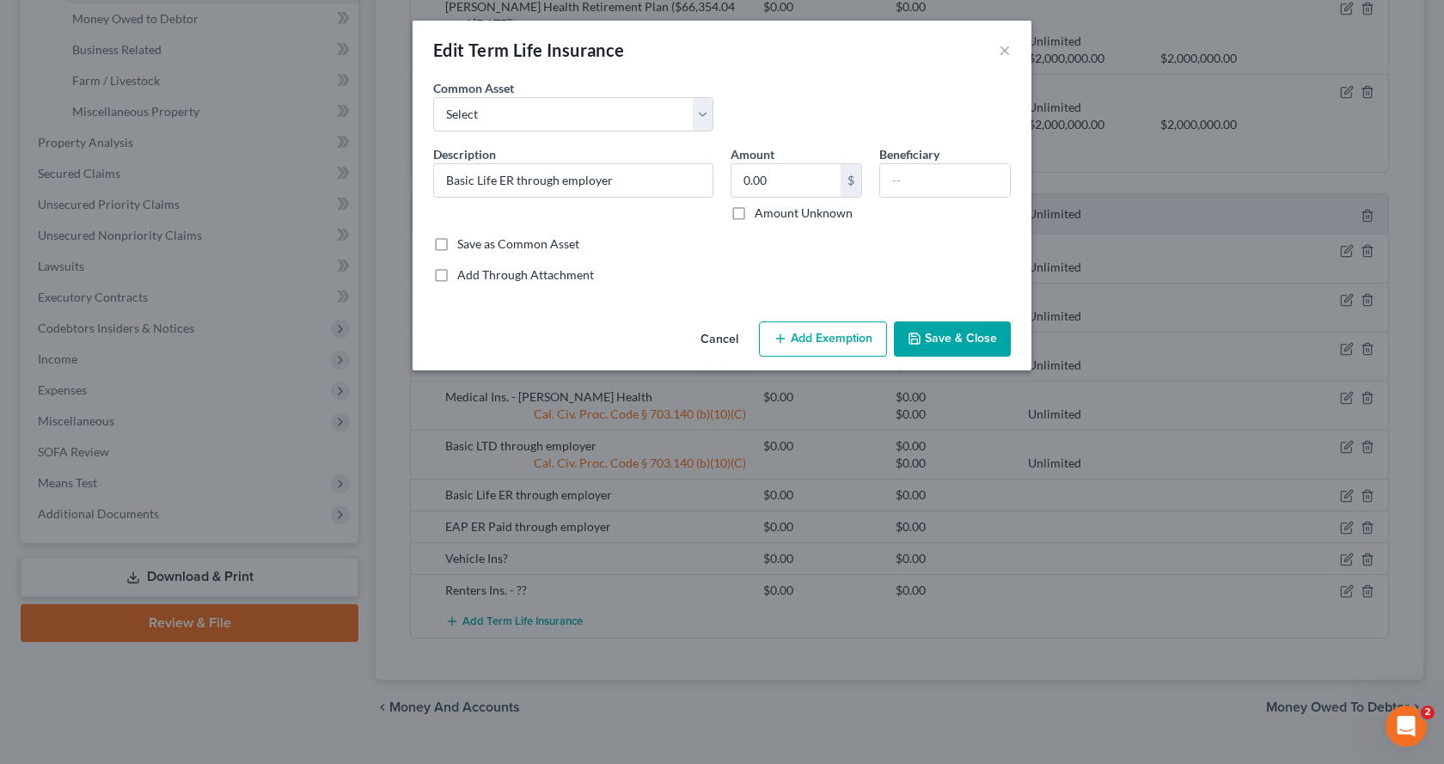
click at [810, 336] on button "Add Exemption" at bounding box center [823, 339] width 128 height 36
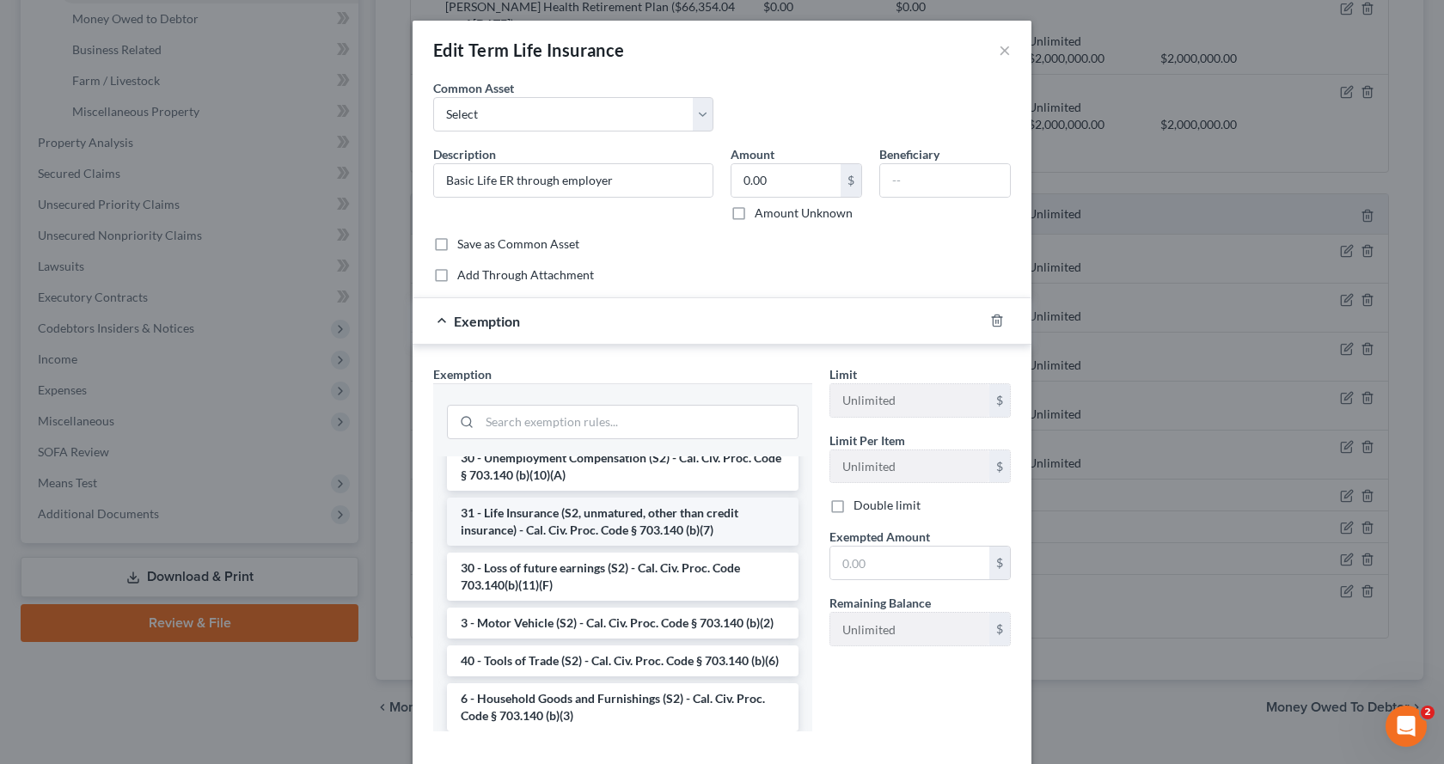
click at [563, 527] on li "31 - Life Insurance (S2, unmatured, other than credit insurance) - Cal. Civ. Pr…" at bounding box center [622, 522] width 351 height 48
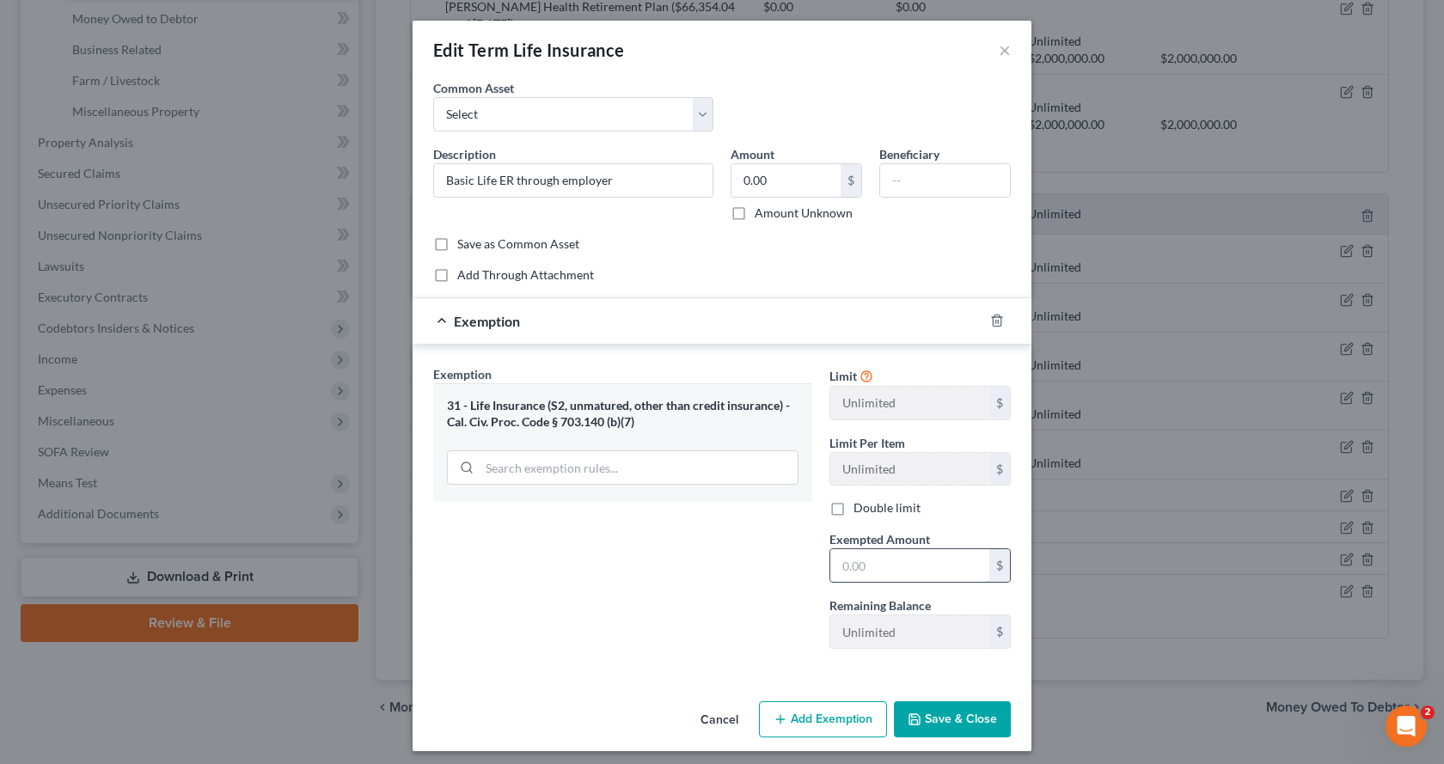
click at [837, 567] on input "text" at bounding box center [909, 565] width 159 height 33
type input "0.00"
click at [912, 717] on polyline "button" at bounding box center [914, 715] width 4 height 3
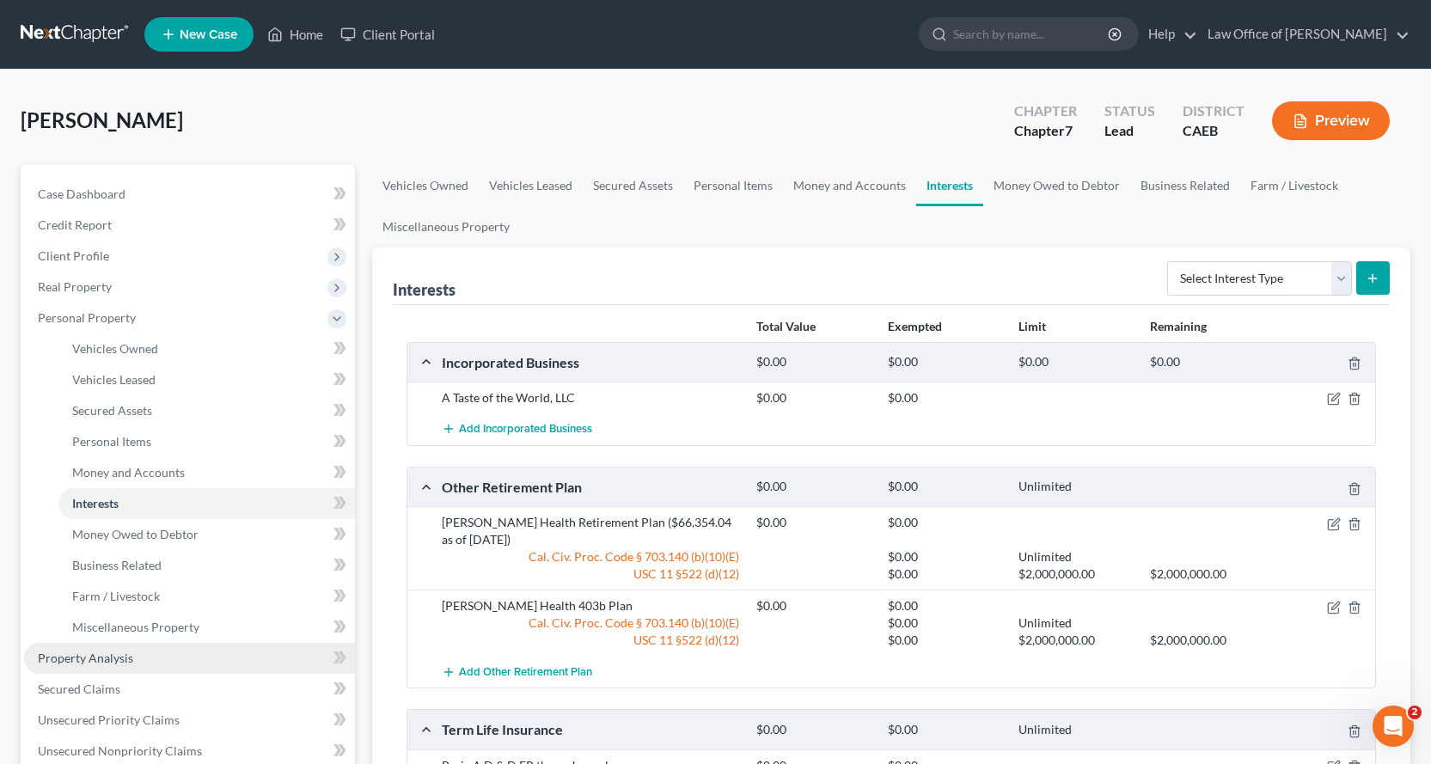
click at [102, 663] on span "Property Analysis" at bounding box center [85, 658] width 95 height 15
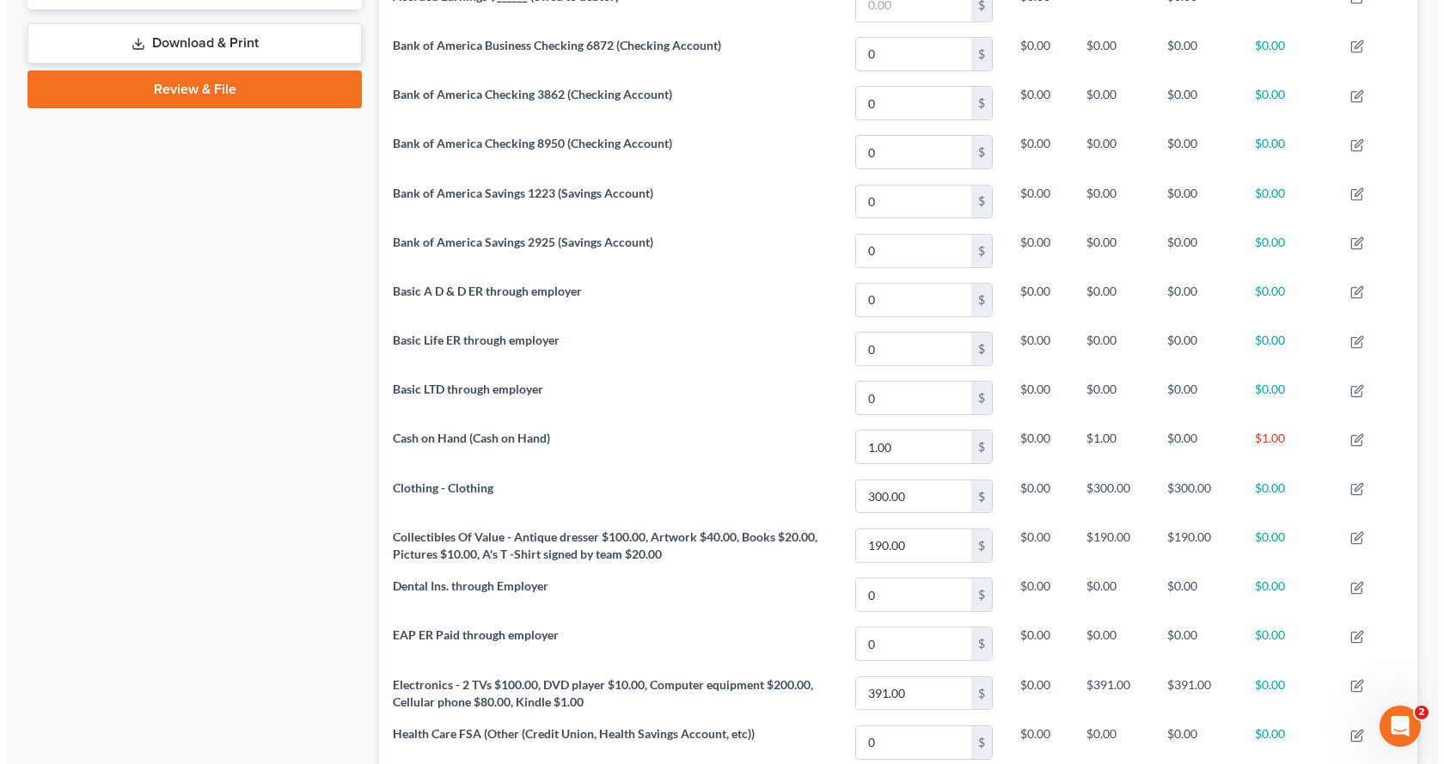
scroll to position [763, 0]
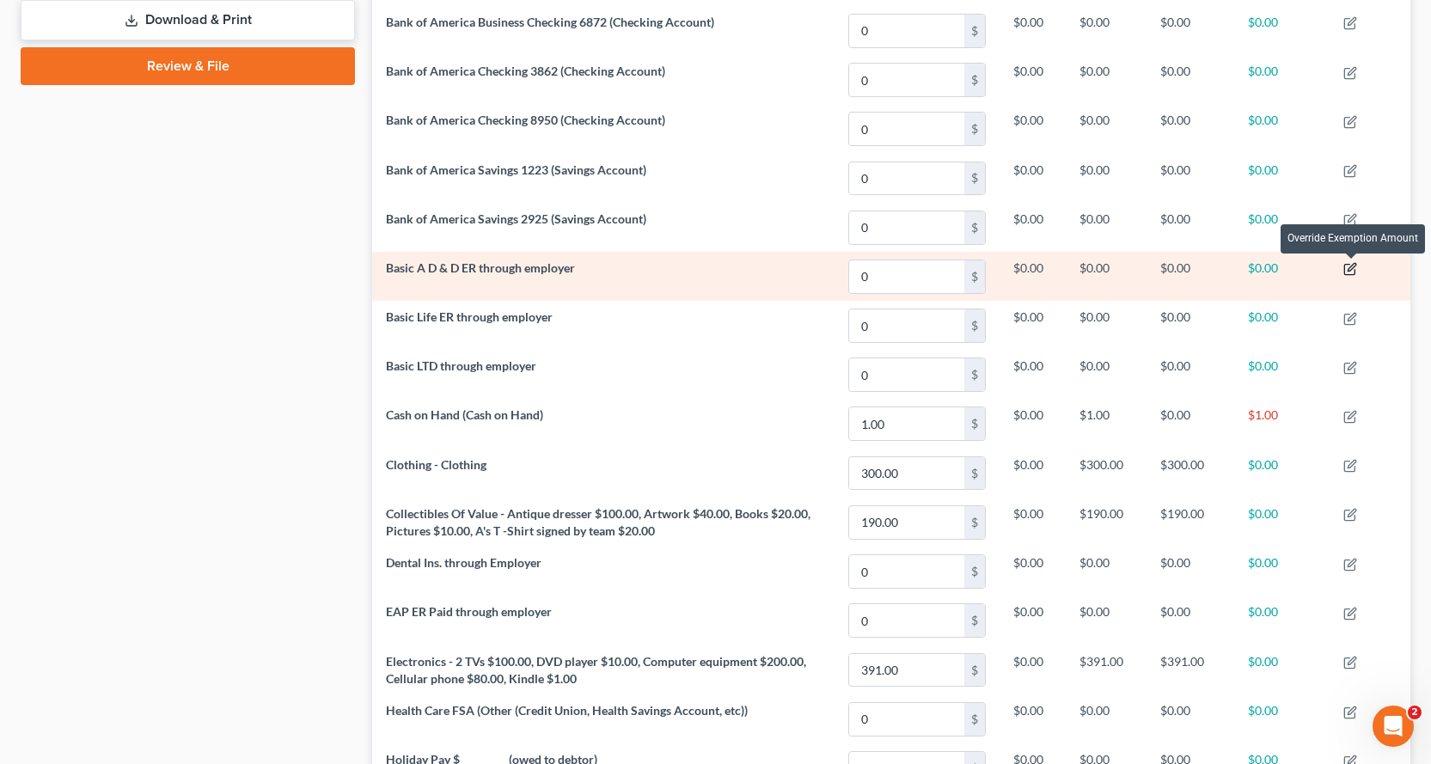
click at [1347, 272] on icon "button" at bounding box center [1350, 269] width 14 height 14
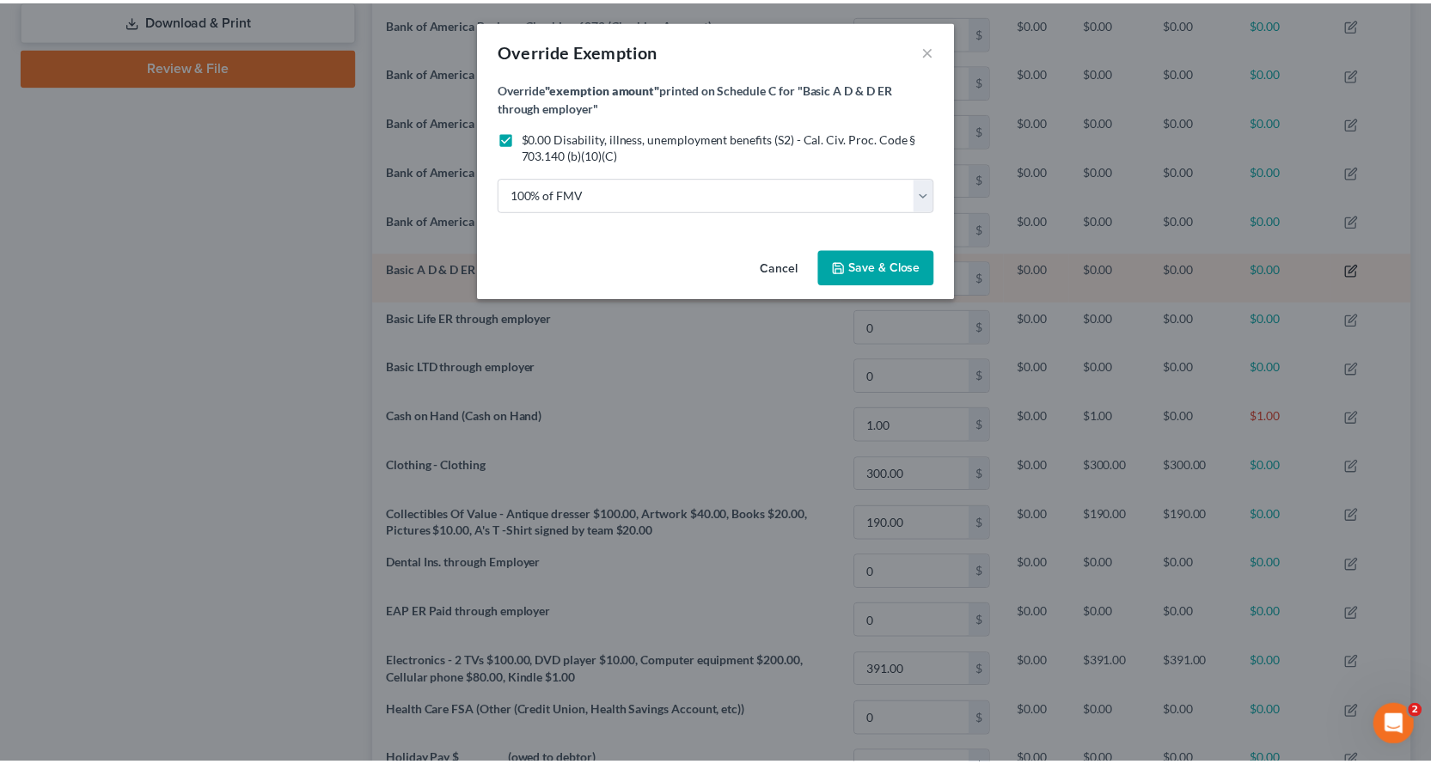
scroll to position [308, 1048]
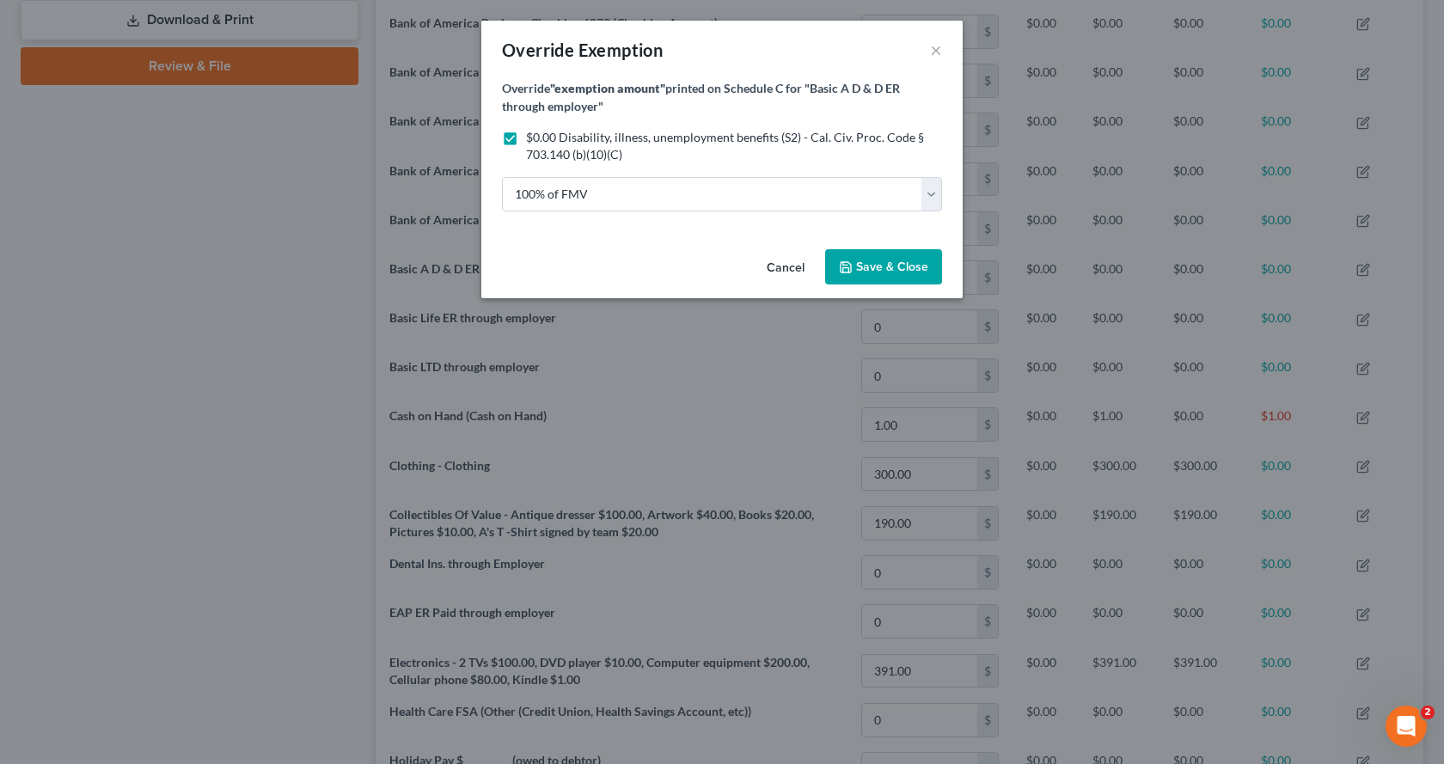
click at [950, 52] on div "Override Exemption ×" at bounding box center [721, 50] width 481 height 58
click at [939, 53] on button "×" at bounding box center [936, 50] width 12 height 21
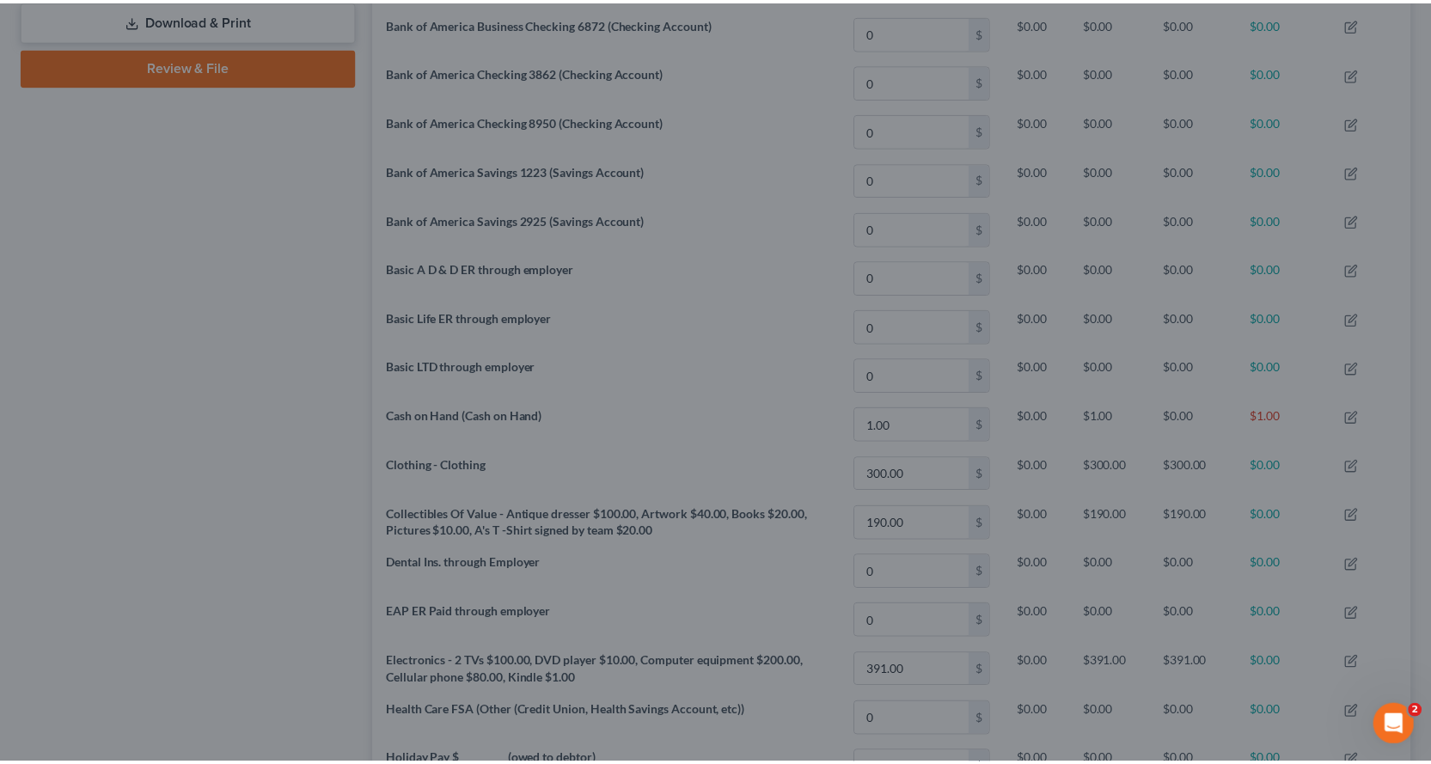
scroll to position [307, 1038]
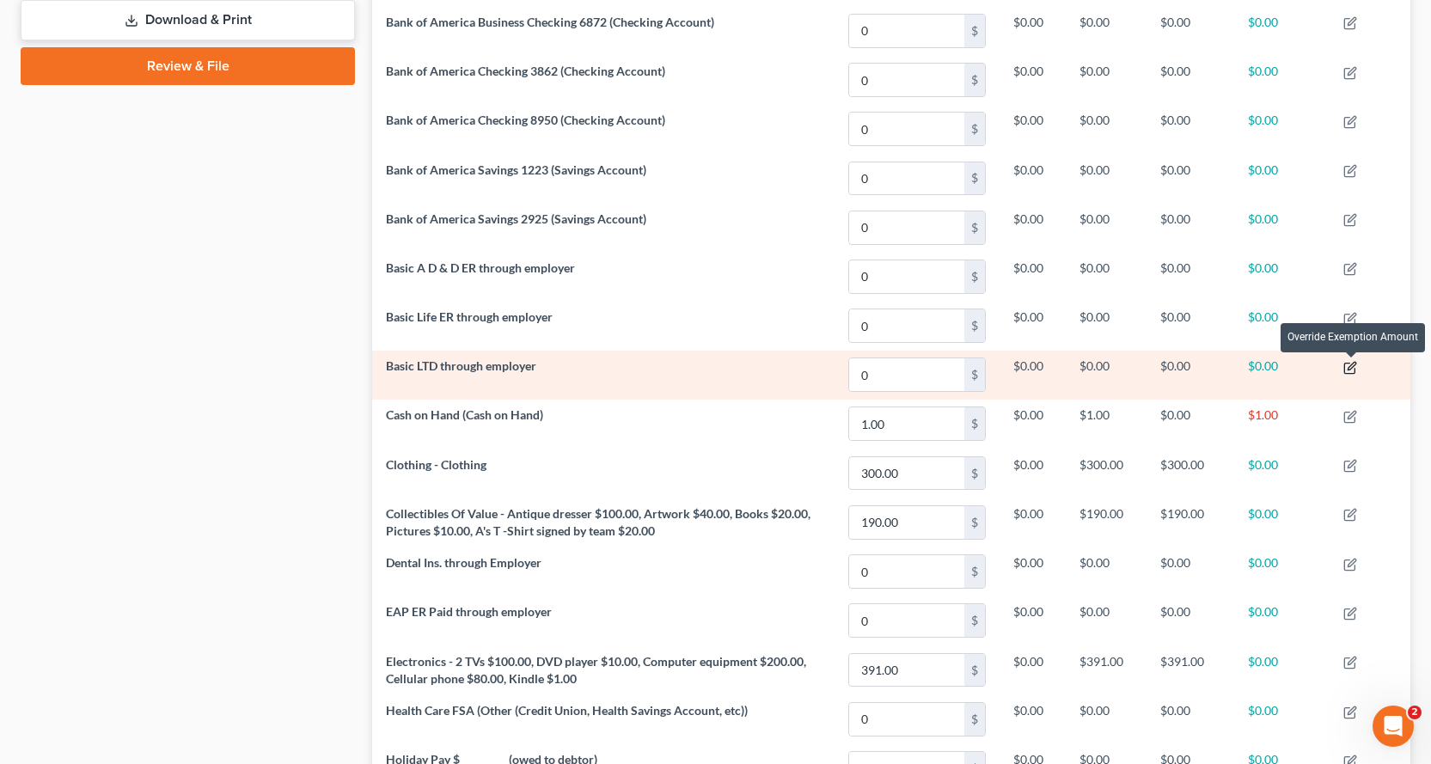
click at [1352, 367] on icon "button" at bounding box center [1350, 368] width 14 height 14
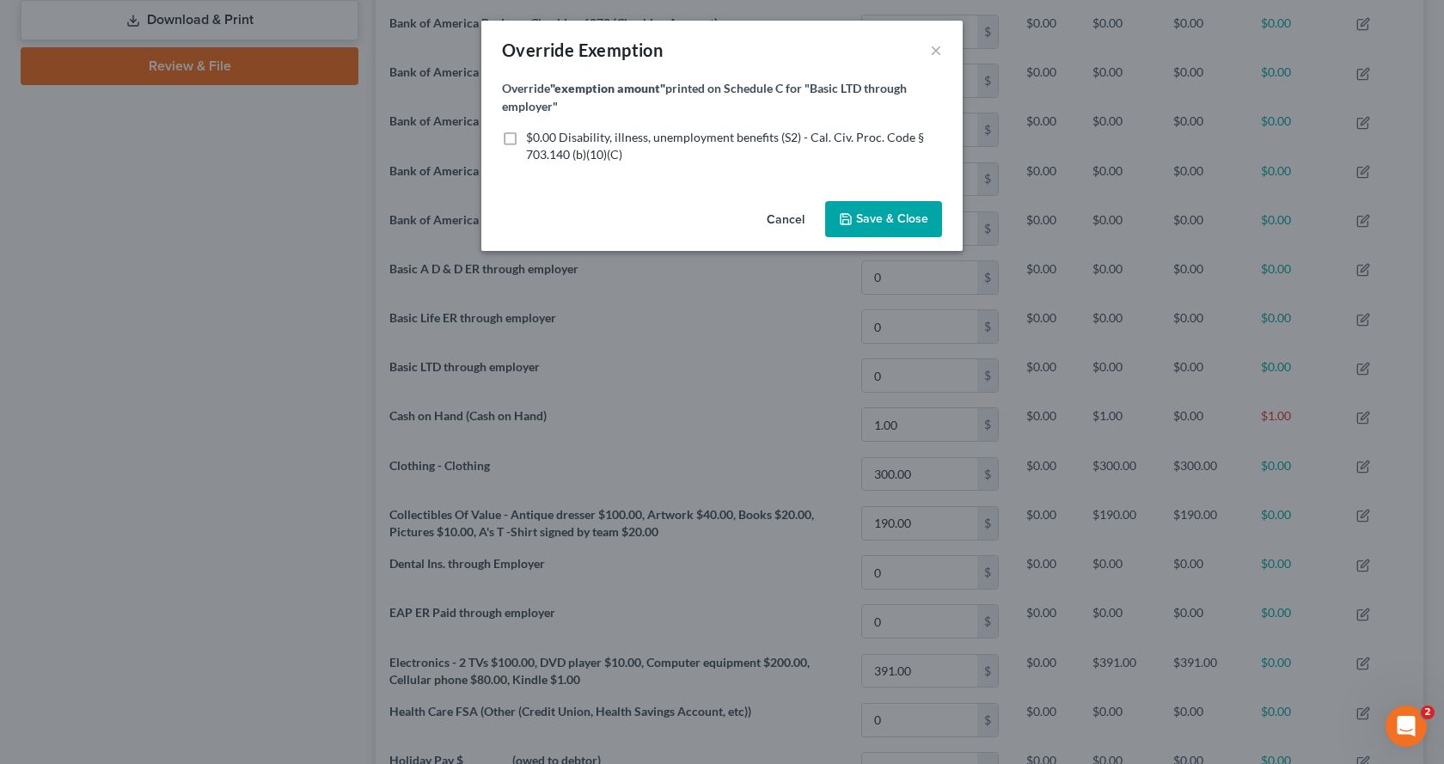
click at [526, 135] on label "$0.00 Disability, illness, unemployment benefits (S2) - Cal. Civ. Proc. Code § …" at bounding box center [734, 146] width 416 height 34
click at [533, 135] on input "$0.00 Disability, illness, unemployment benefits (S2) - Cal. Civ. Proc. Code § …" at bounding box center [538, 134] width 11 height 11
checkbox input "true"
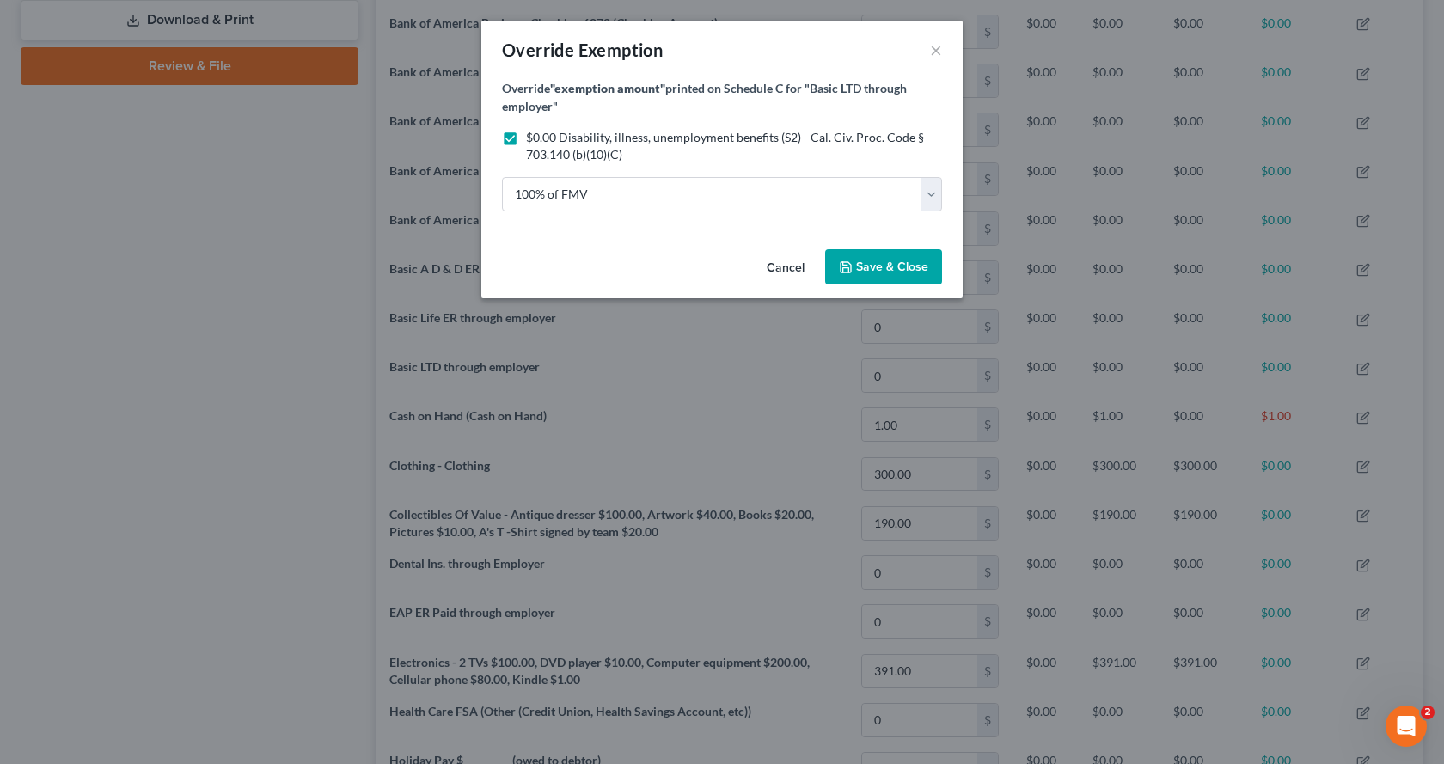
click at [897, 262] on span "Save & Close" at bounding box center [892, 267] width 72 height 15
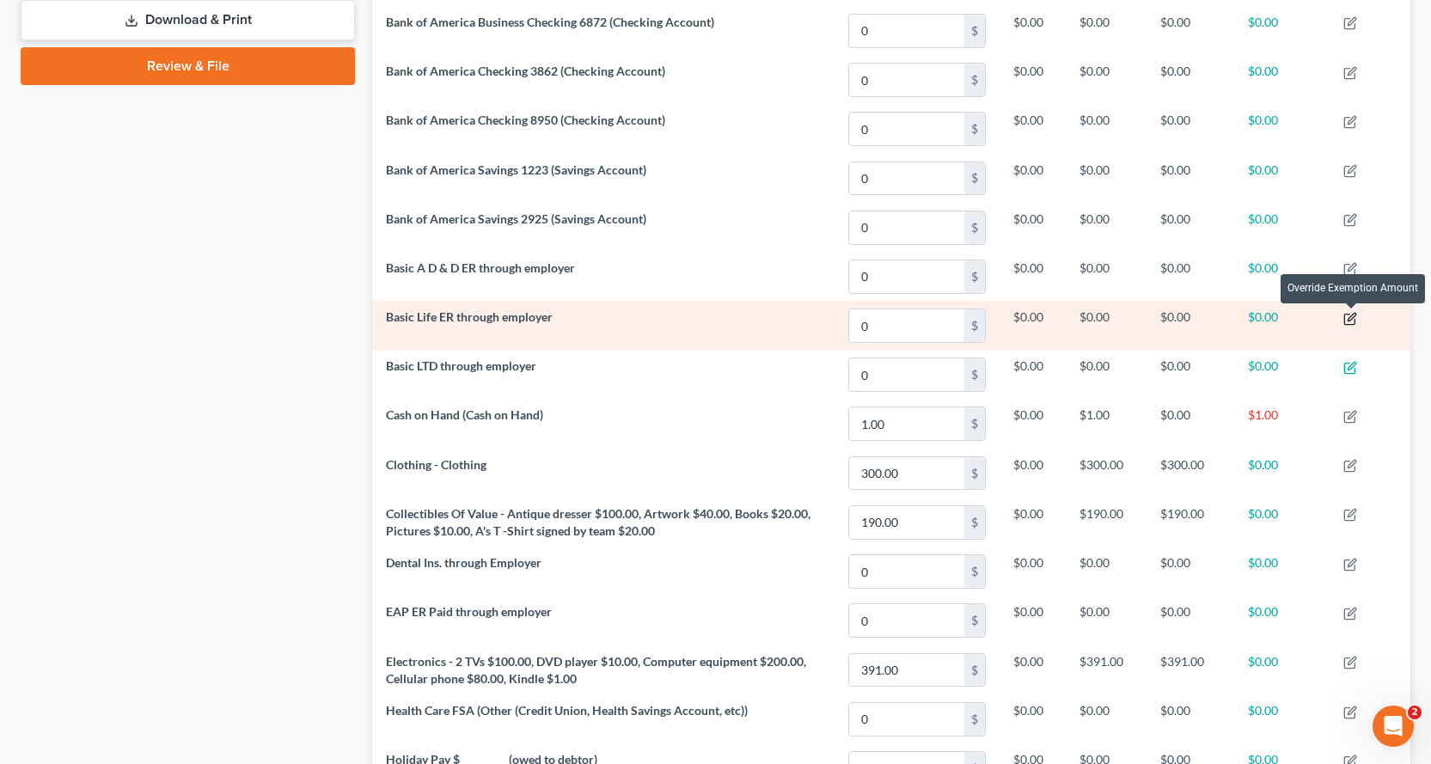
click at [1346, 315] on icon "button" at bounding box center [1349, 319] width 10 height 10
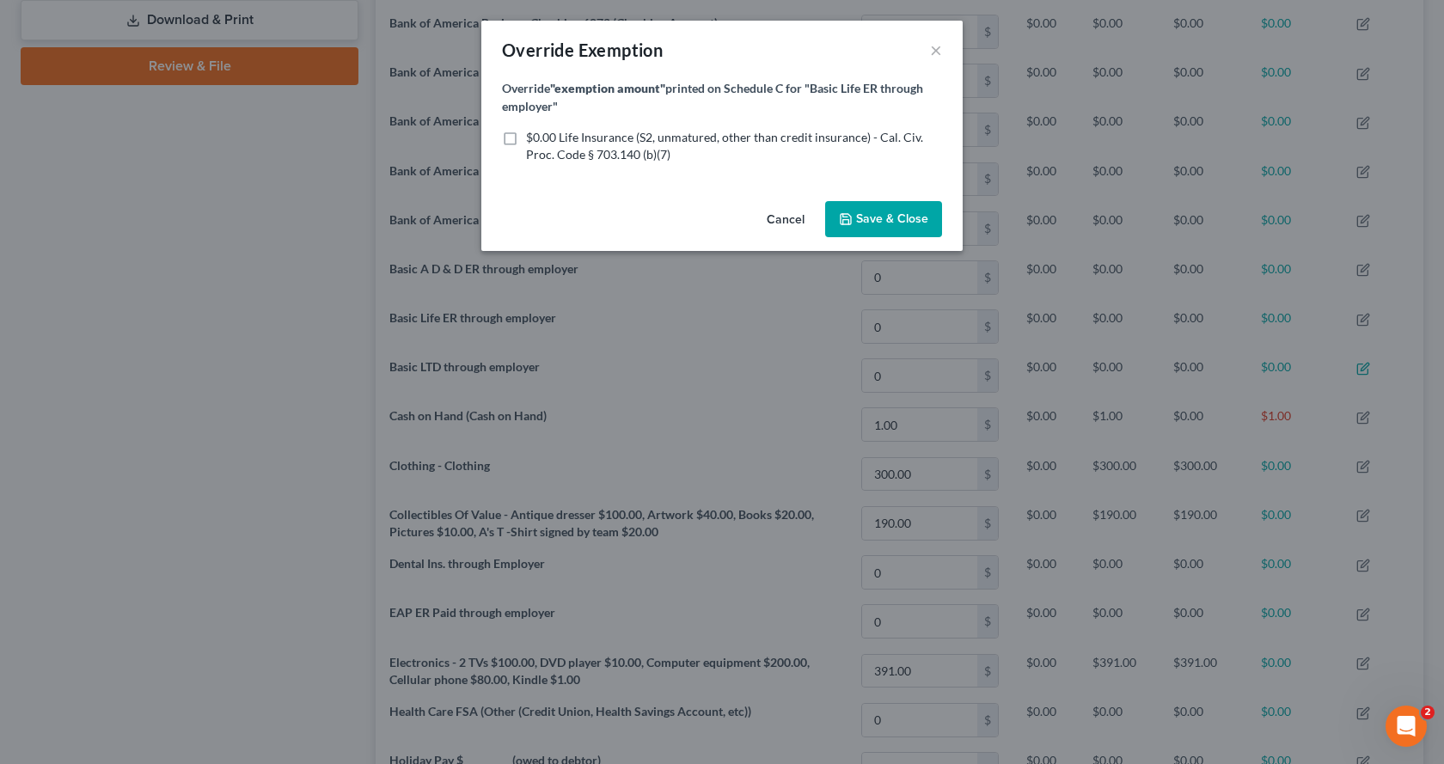
click at [526, 134] on label "$0.00 Life Insurance (S2, unmatured, other than credit insurance) - Cal. Civ. P…" at bounding box center [734, 146] width 416 height 34
click at [533, 134] on input "$0.00 Life Insurance (S2, unmatured, other than credit insurance) - Cal. Civ. P…" at bounding box center [538, 134] width 11 height 11
checkbox input "true"
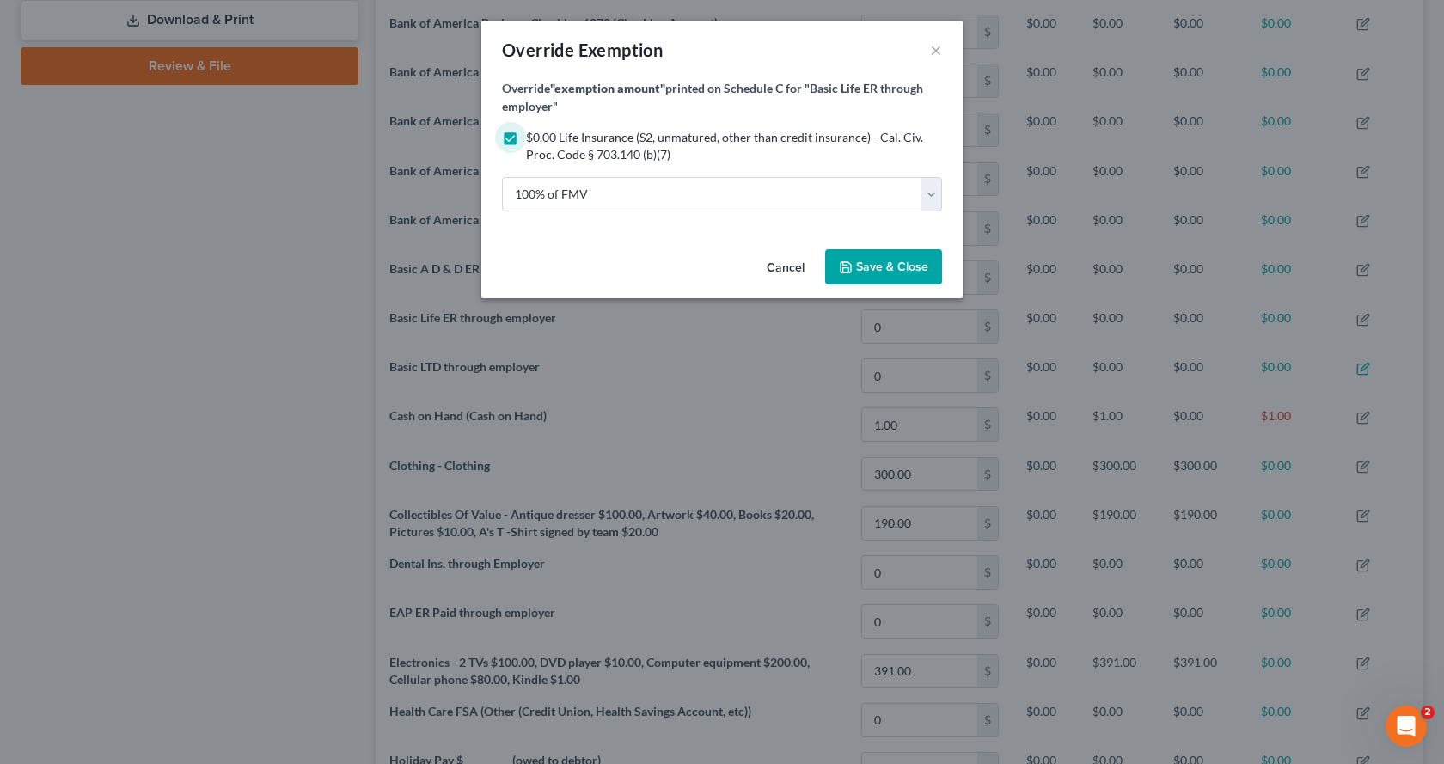
click at [888, 269] on span "Save & Close" at bounding box center [892, 267] width 72 height 15
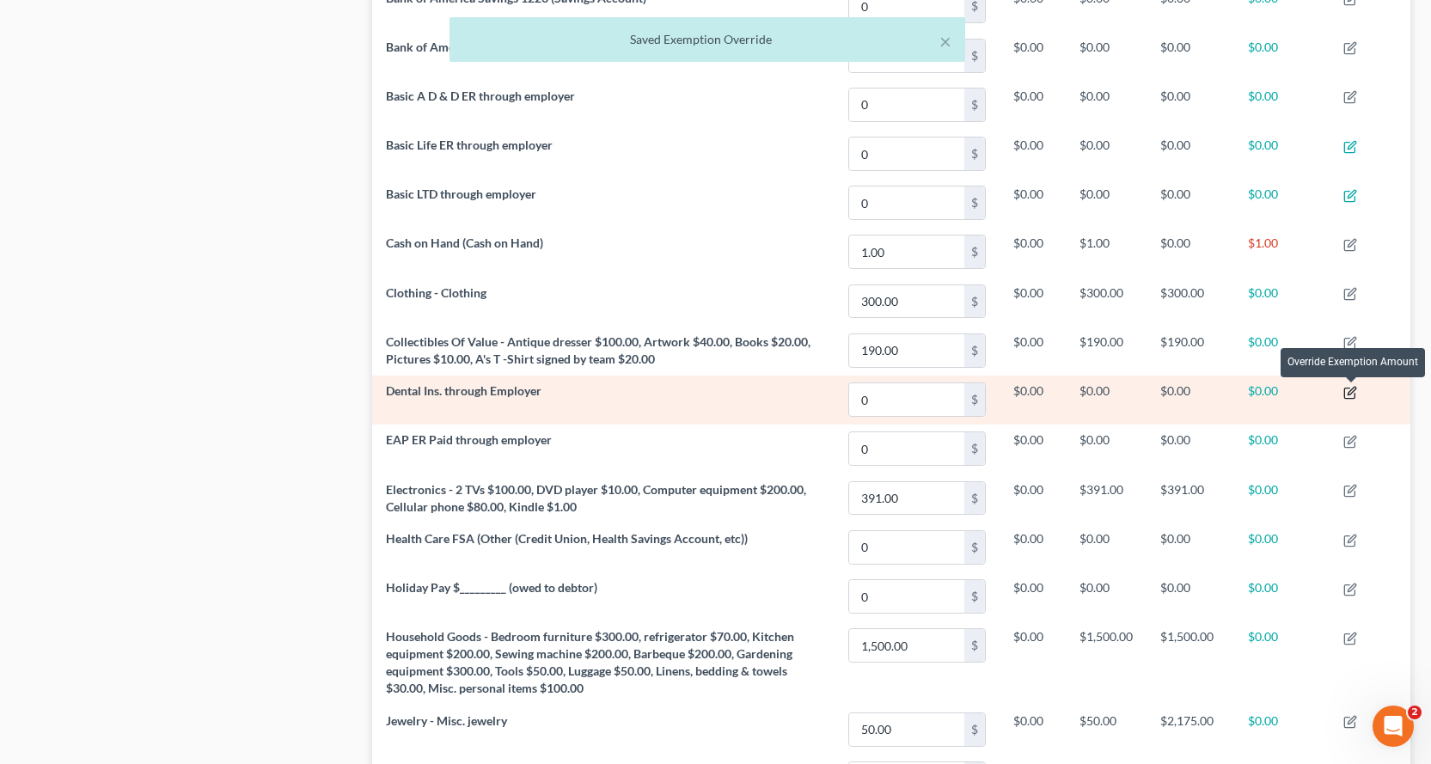
click at [1354, 394] on icon "button" at bounding box center [1350, 393] width 14 height 14
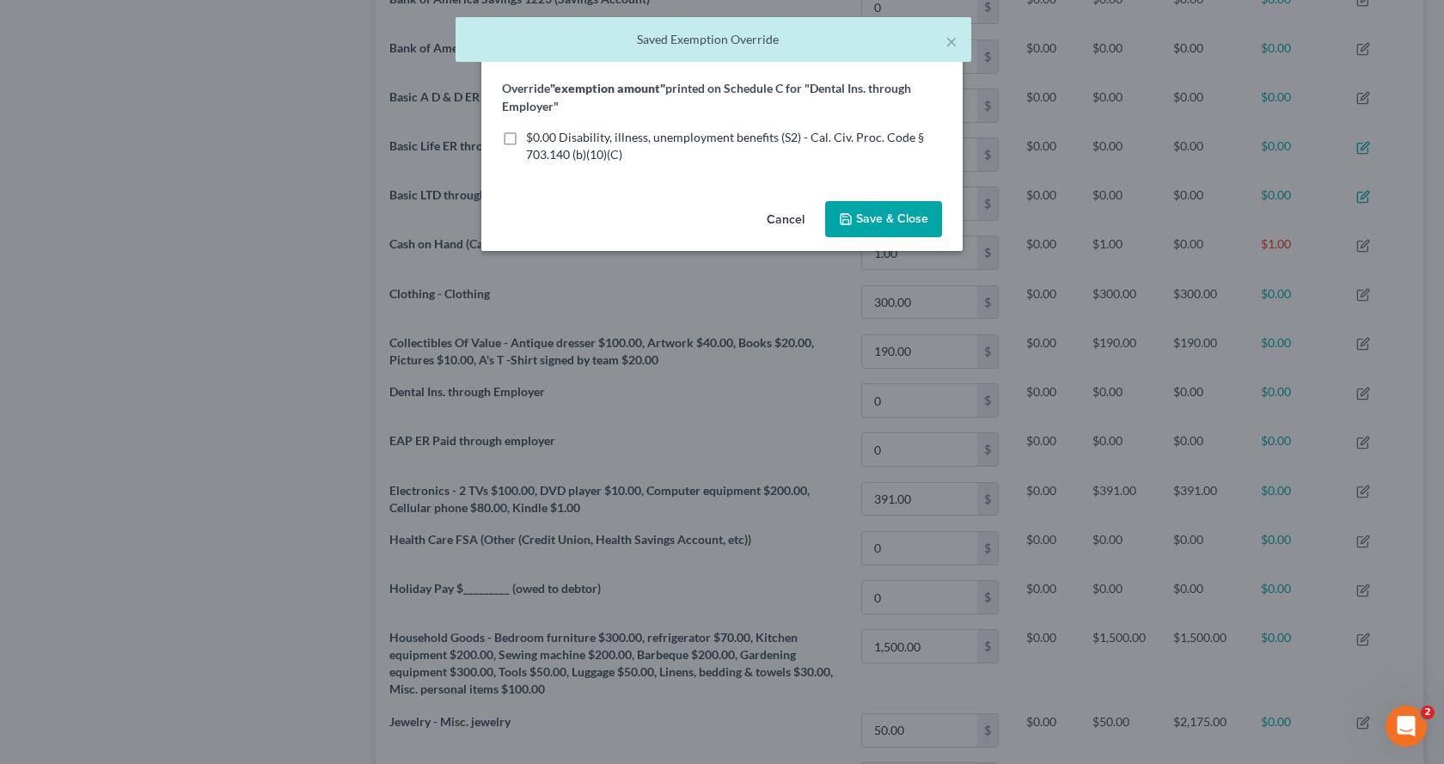
click at [526, 139] on label "$0.00 Disability, illness, unemployment benefits (S2) - Cal. Civ. Proc. Code § …" at bounding box center [734, 146] width 416 height 34
click at [533, 139] on input "$0.00 Disability, illness, unemployment benefits (S2) - Cal. Civ. Proc. Code § …" at bounding box center [538, 134] width 11 height 11
checkbox input "true"
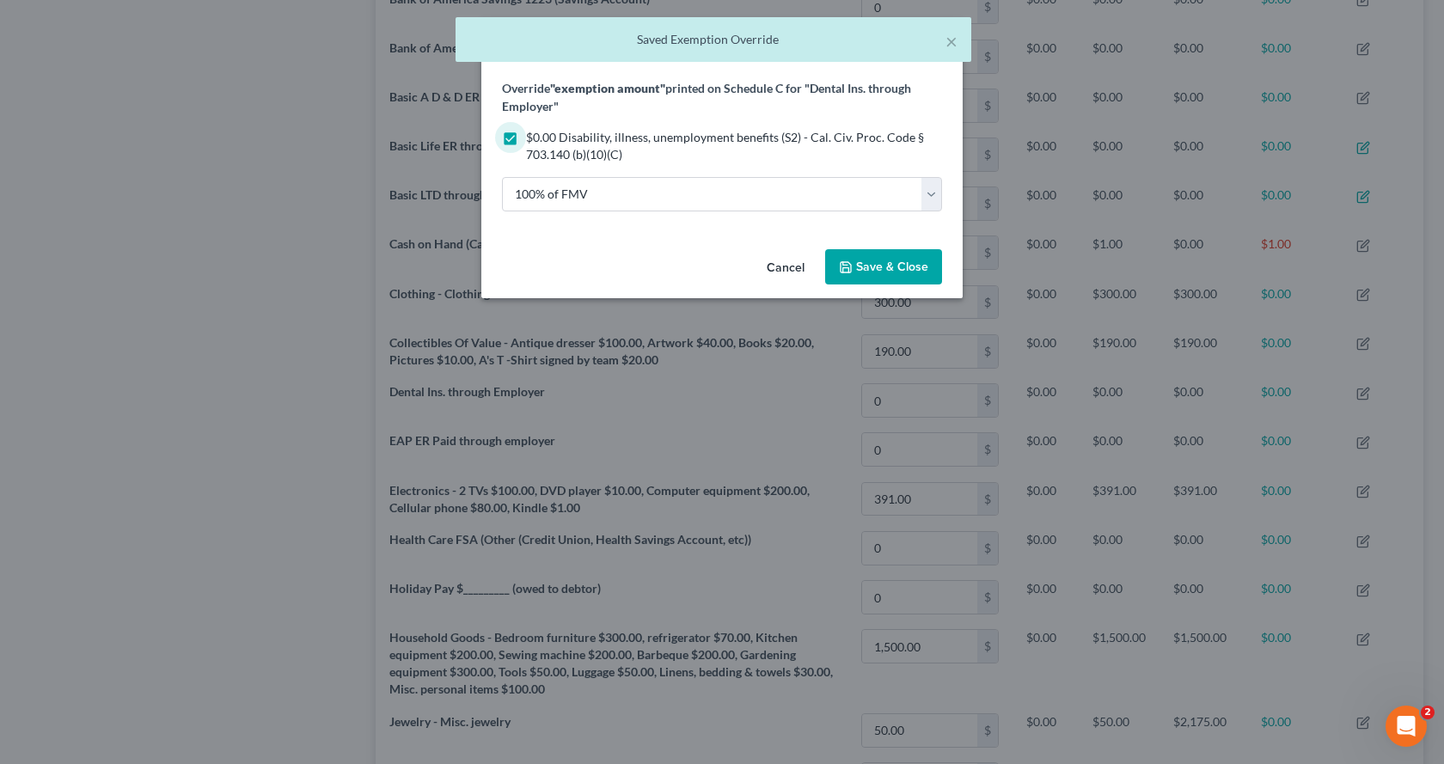
click at [852, 274] on button "Save & Close" at bounding box center [883, 267] width 117 height 36
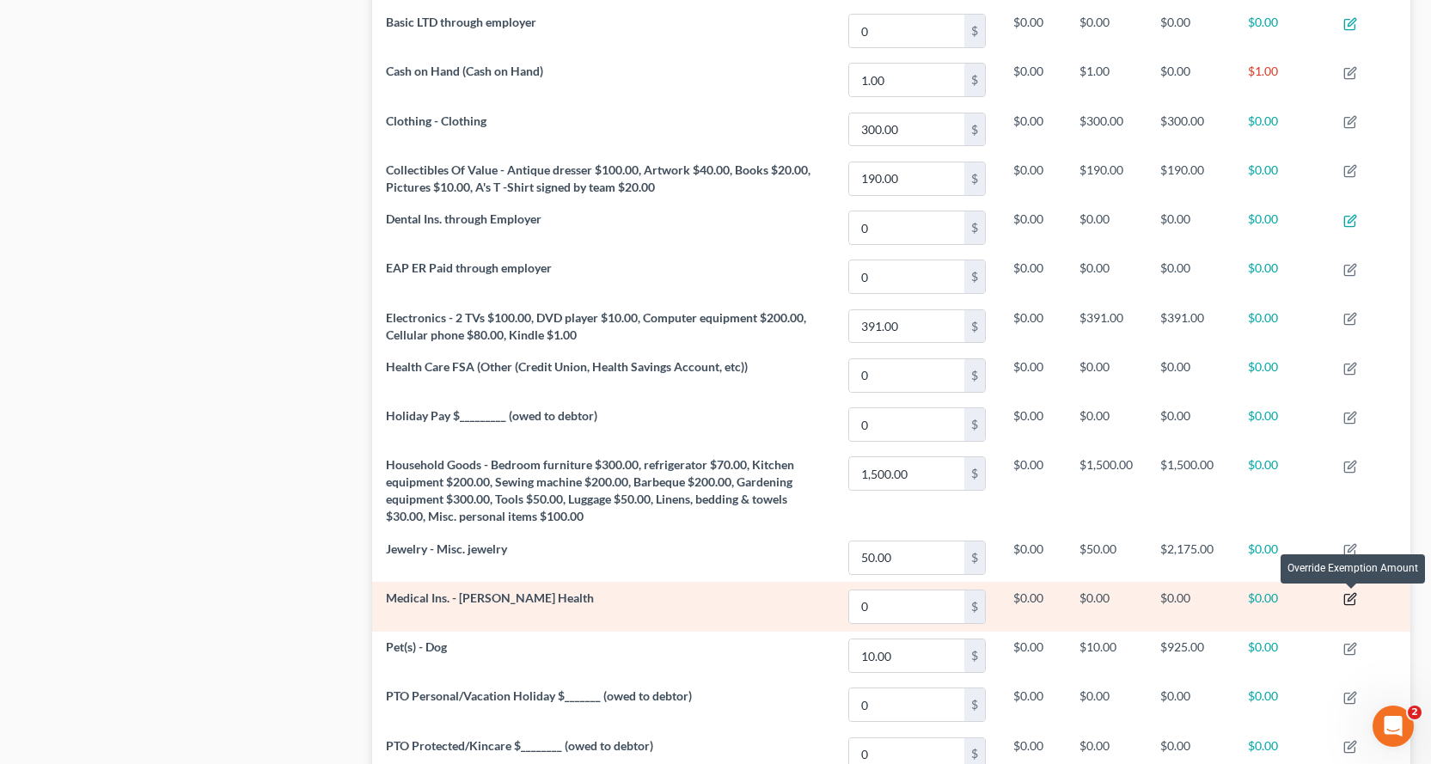
click at [1350, 596] on icon "button" at bounding box center [1350, 599] width 14 height 14
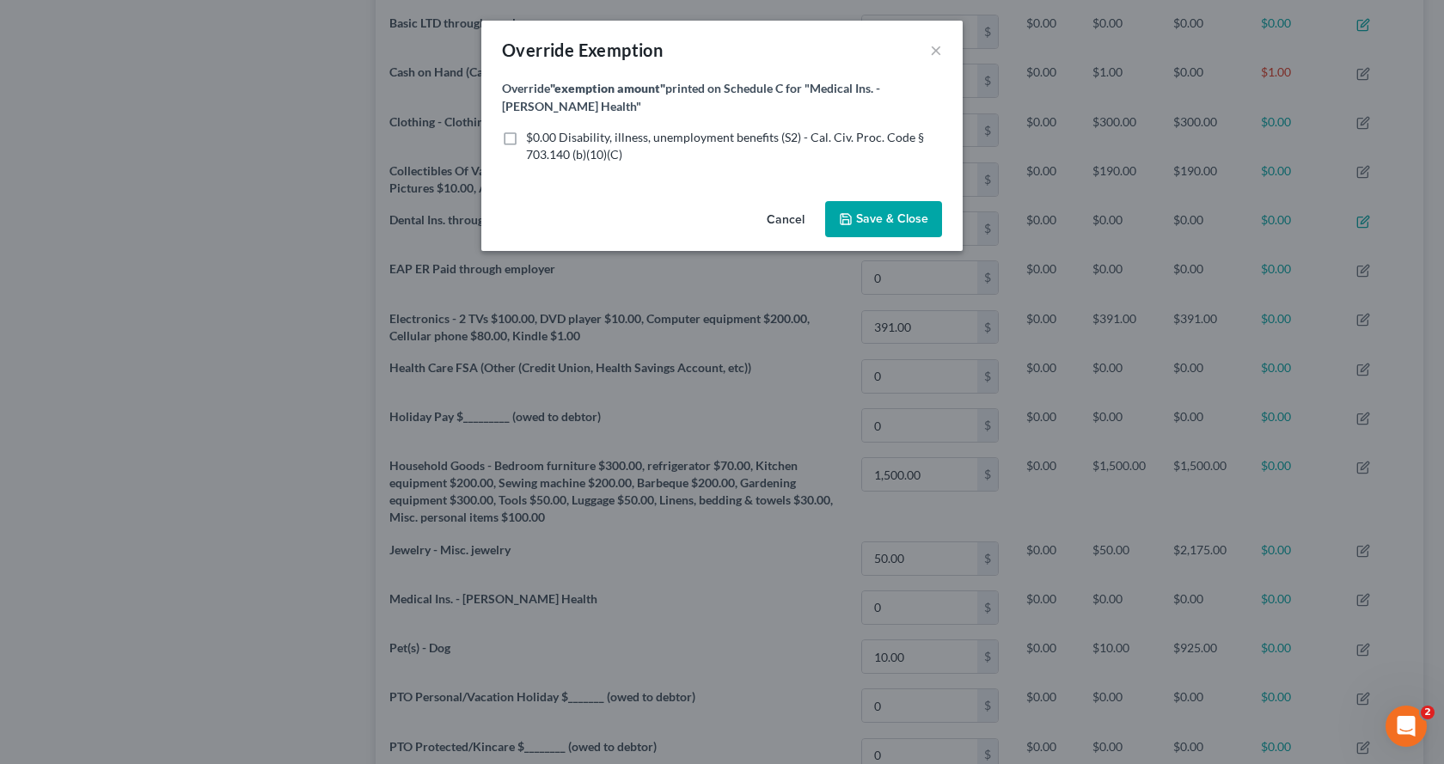
click at [526, 134] on label "$0.00 Disability, illness, unemployment benefits (S2) - Cal. Civ. Proc. Code § …" at bounding box center [734, 146] width 416 height 34
click at [533, 134] on input "$0.00 Disability, illness, unemployment benefits (S2) - Cal. Civ. Proc. Code § …" at bounding box center [538, 134] width 11 height 11
checkbox input "true"
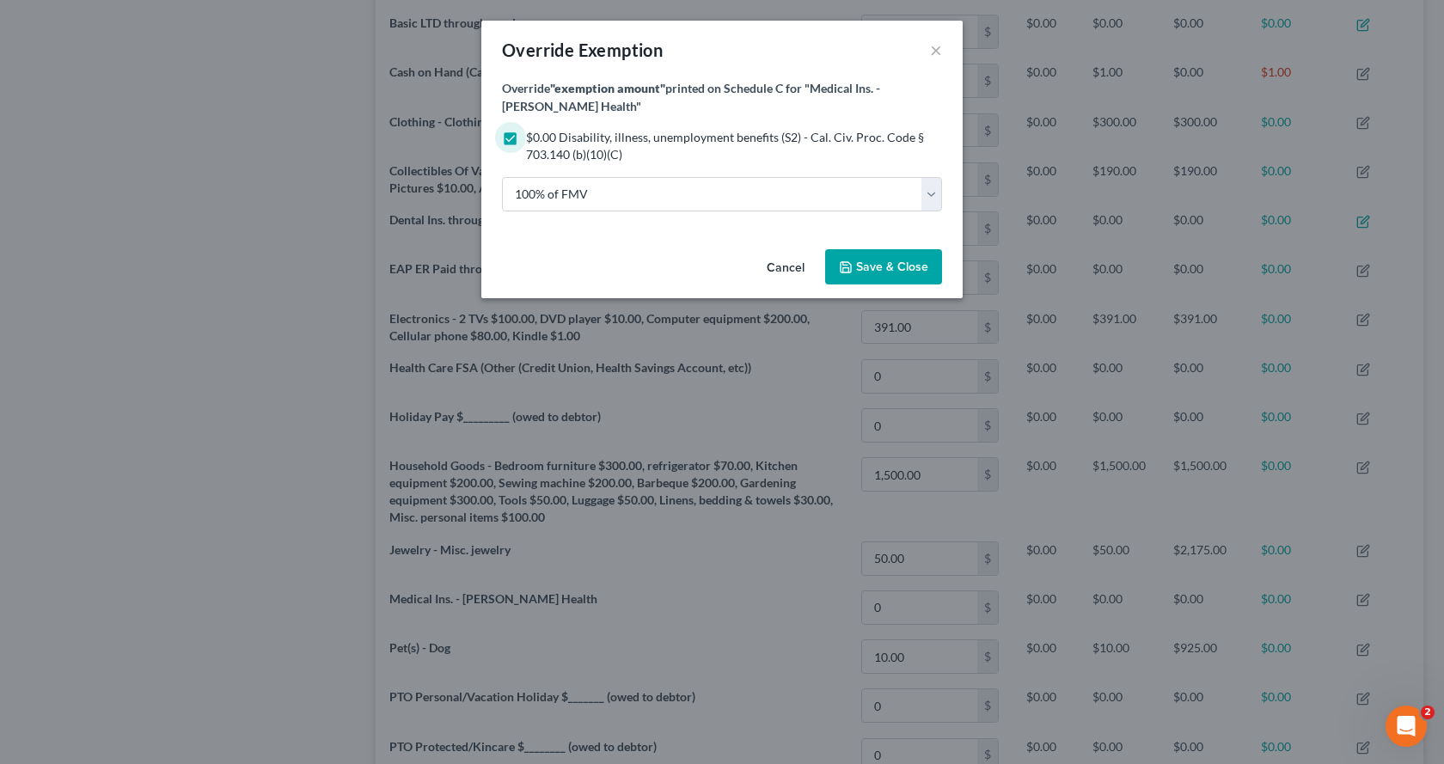
click at [854, 272] on span "Save & Close" at bounding box center [883, 267] width 89 height 15
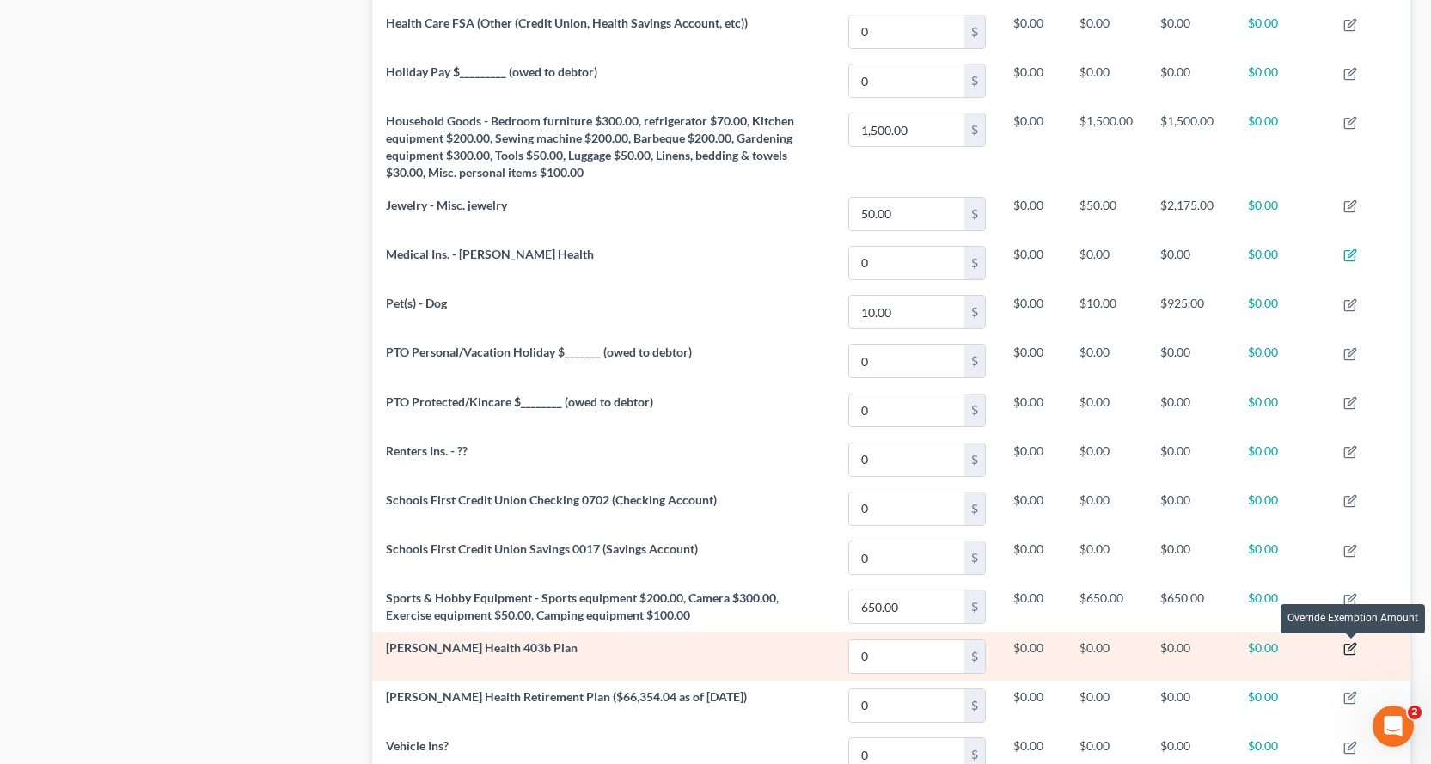
click at [1344, 644] on icon "button" at bounding box center [1350, 649] width 14 height 14
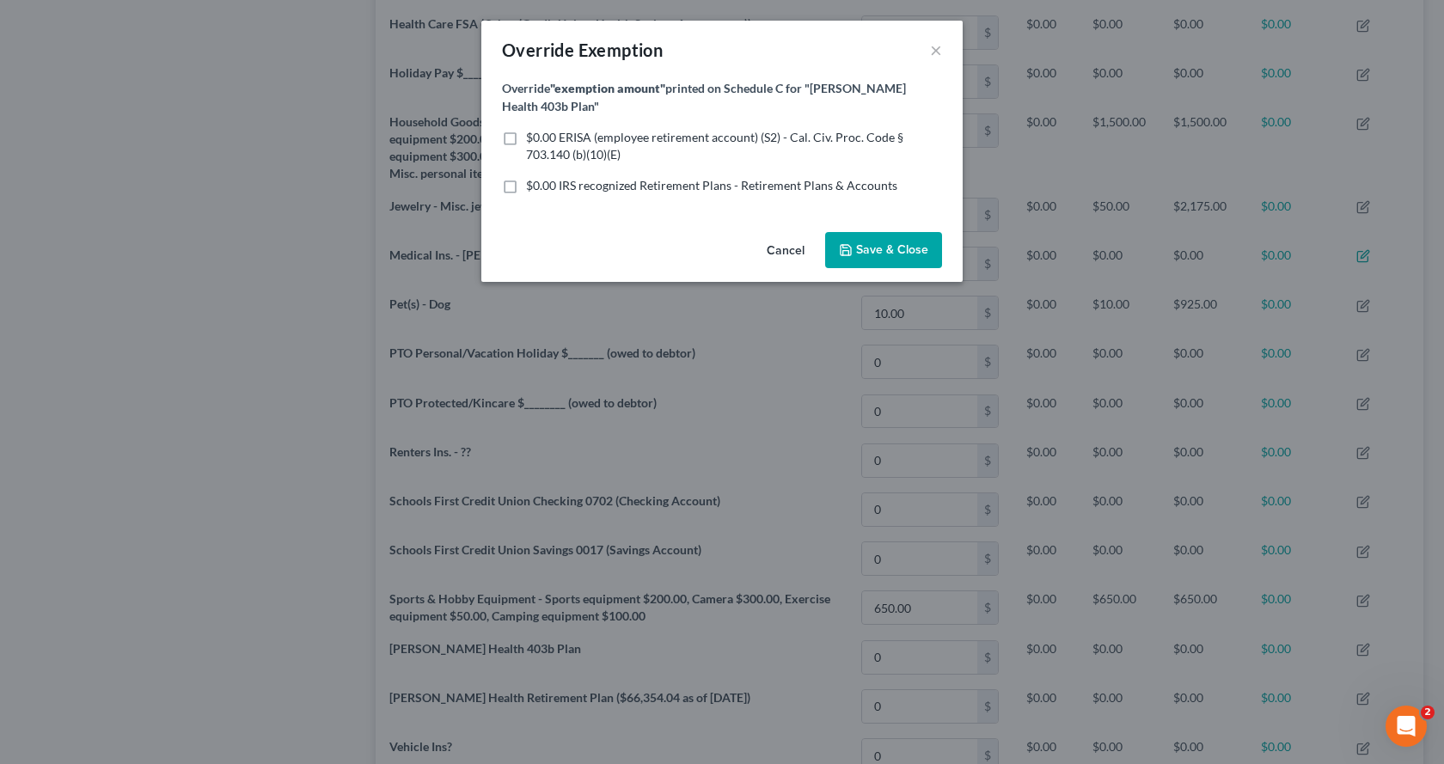
click at [526, 135] on label "$0.00 ERISA (employee retirement account) (S2) - Cal. Civ. Proc. Code § 703.140…" at bounding box center [734, 146] width 416 height 34
click at [533, 135] on input "$0.00 ERISA (employee retirement account) (S2) - Cal. Civ. Proc. Code § 703.140…" at bounding box center [538, 134] width 11 height 11
checkbox input "true"
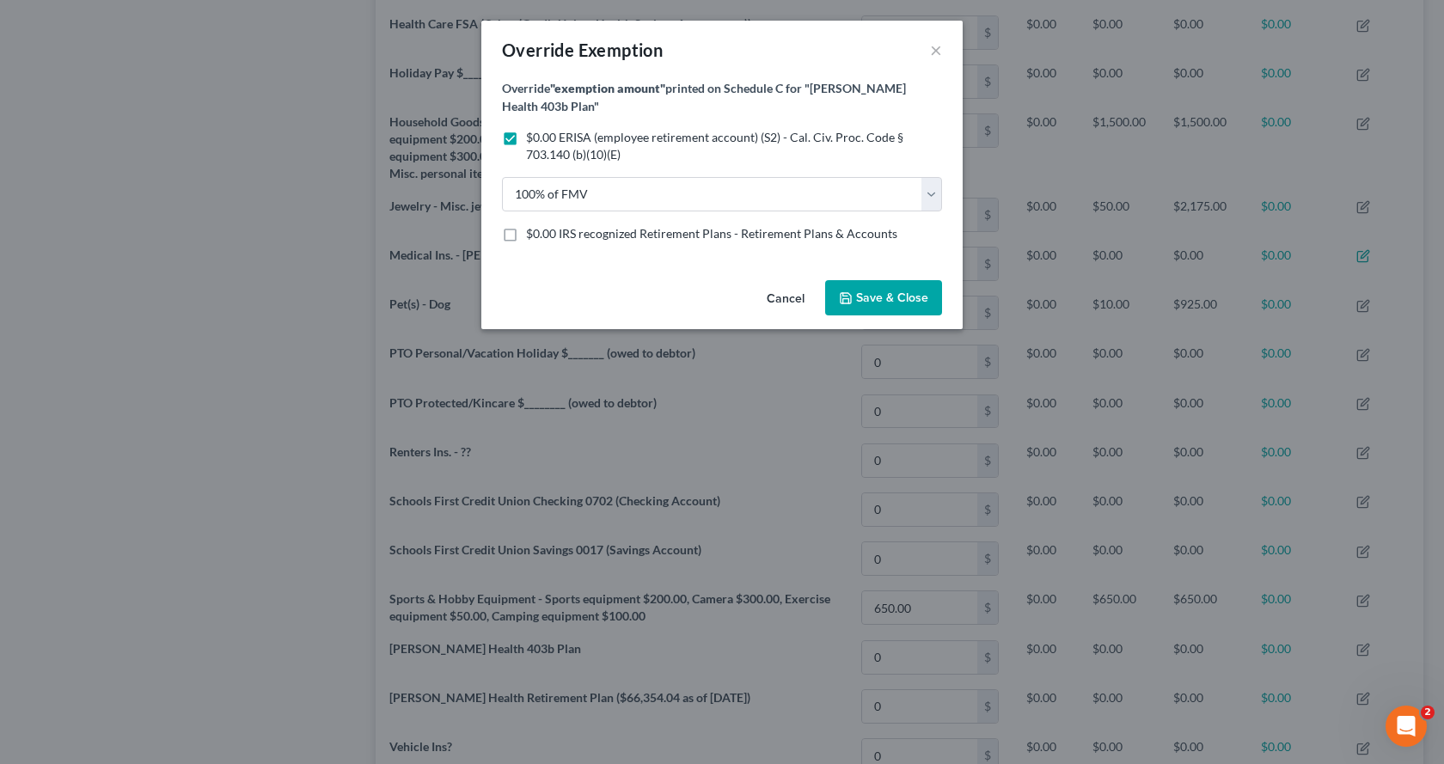
click at [526, 233] on label "$0.00 IRS recognized Retirement Plans - Retirement Plans & Accounts" at bounding box center [711, 233] width 371 height 17
click at [533, 233] on input "$0.00 IRS recognized Retirement Plans - Retirement Plans & Accounts" at bounding box center [538, 230] width 11 height 11
checkbox input "true"
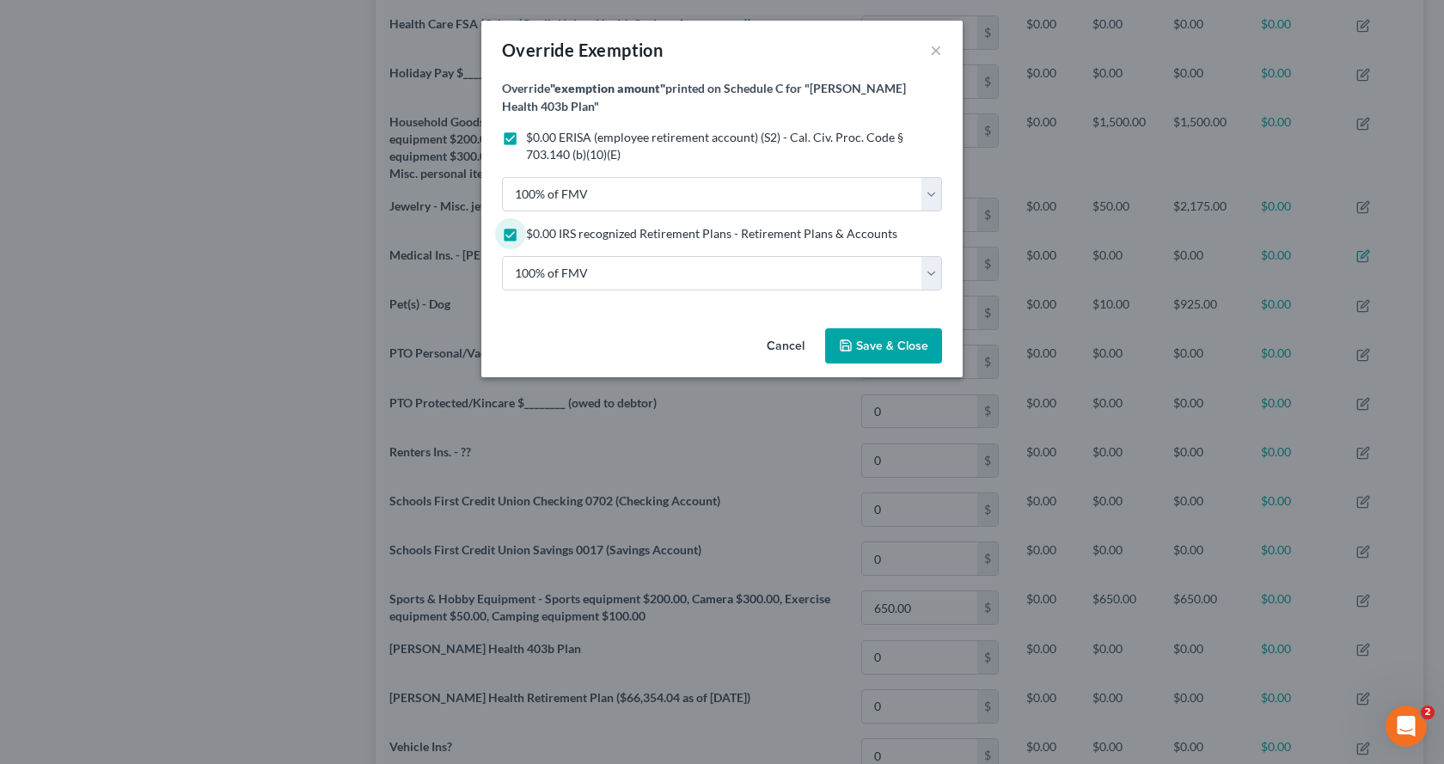
click at [840, 345] on icon "button" at bounding box center [846, 346] width 14 height 14
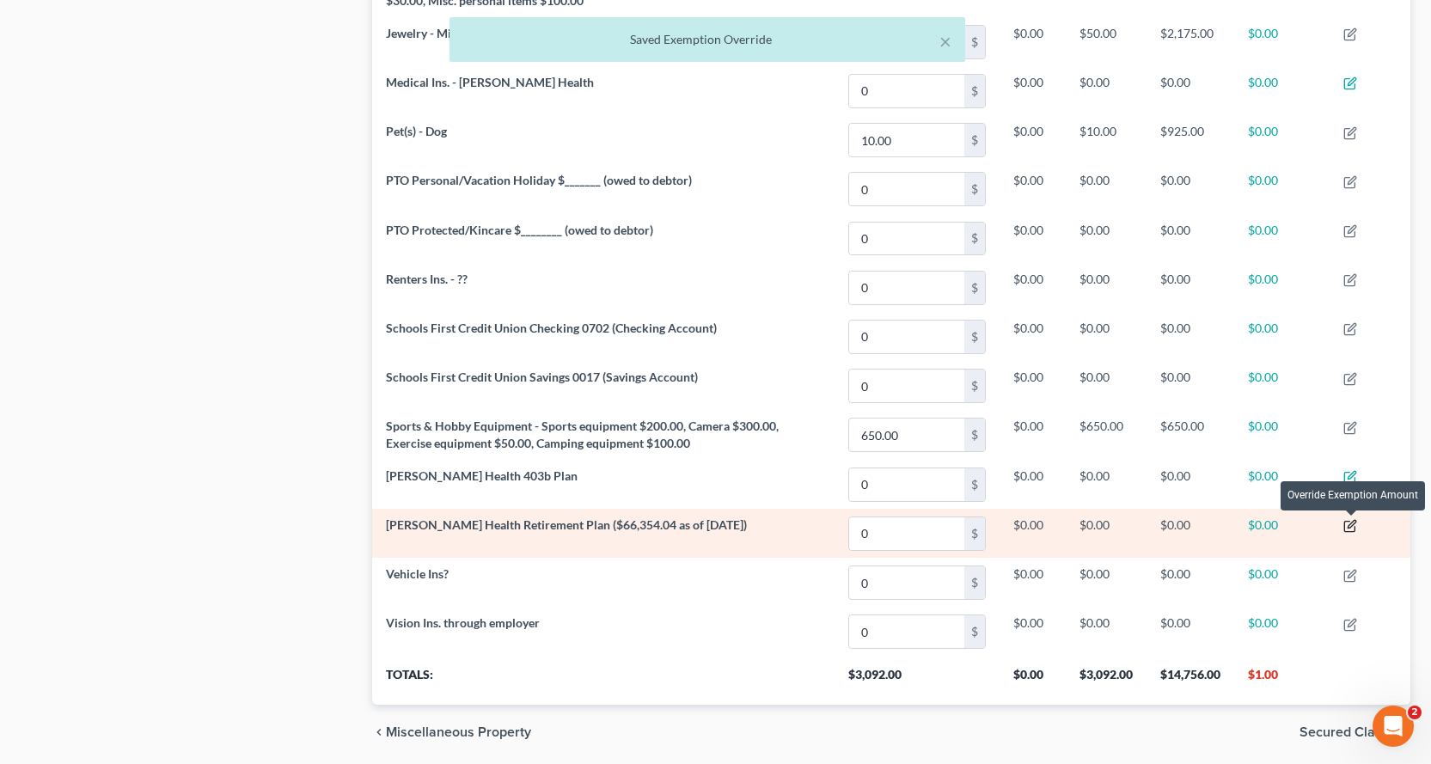
click at [1353, 528] on icon "button" at bounding box center [1350, 526] width 14 height 14
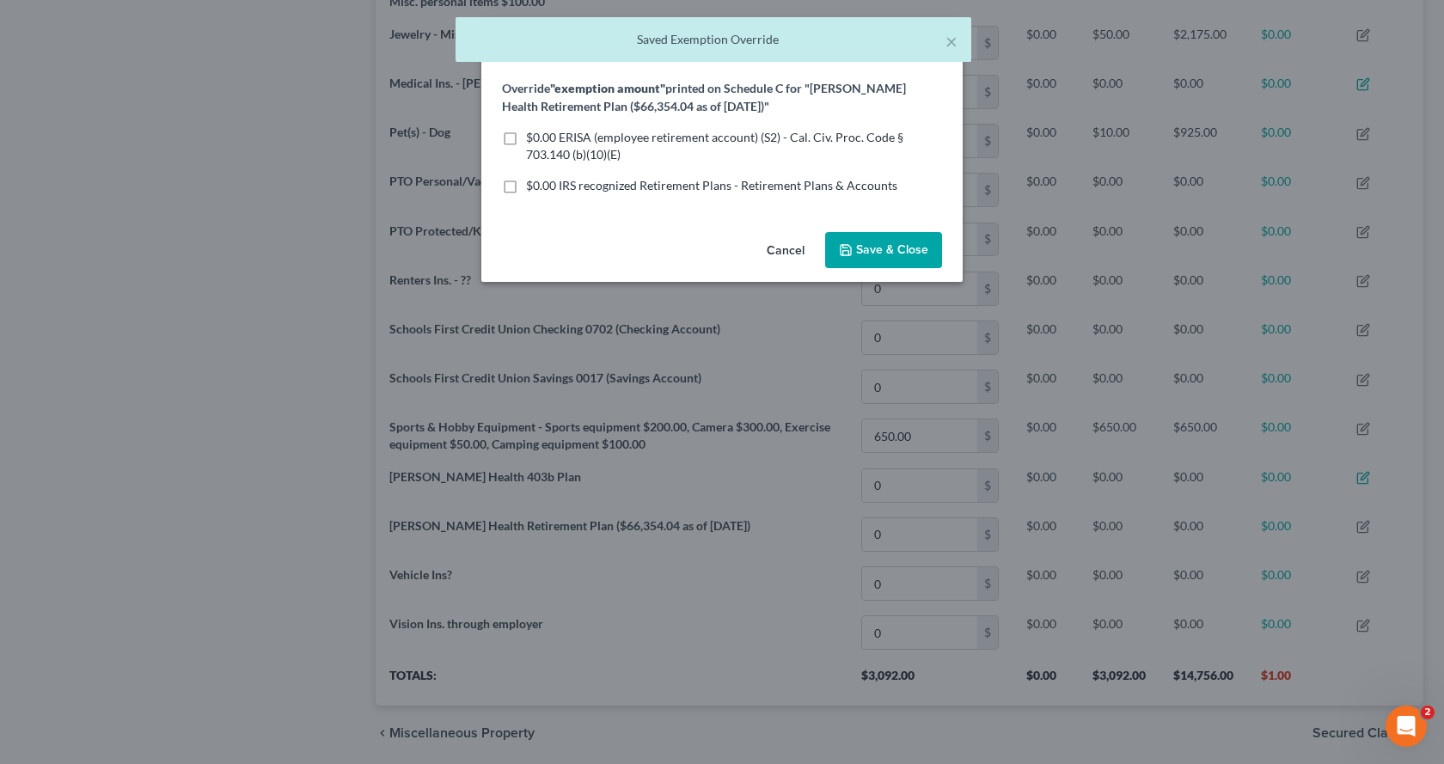
click at [526, 135] on label "$0.00 ERISA (employee retirement account) (S2) - Cal. Civ. Proc. Code § 703.140…" at bounding box center [734, 146] width 416 height 34
click at [533, 135] on input "$0.00 ERISA (employee retirement account) (S2) - Cal. Civ. Proc. Code § 703.140…" at bounding box center [538, 134] width 11 height 11
checkbox input "true"
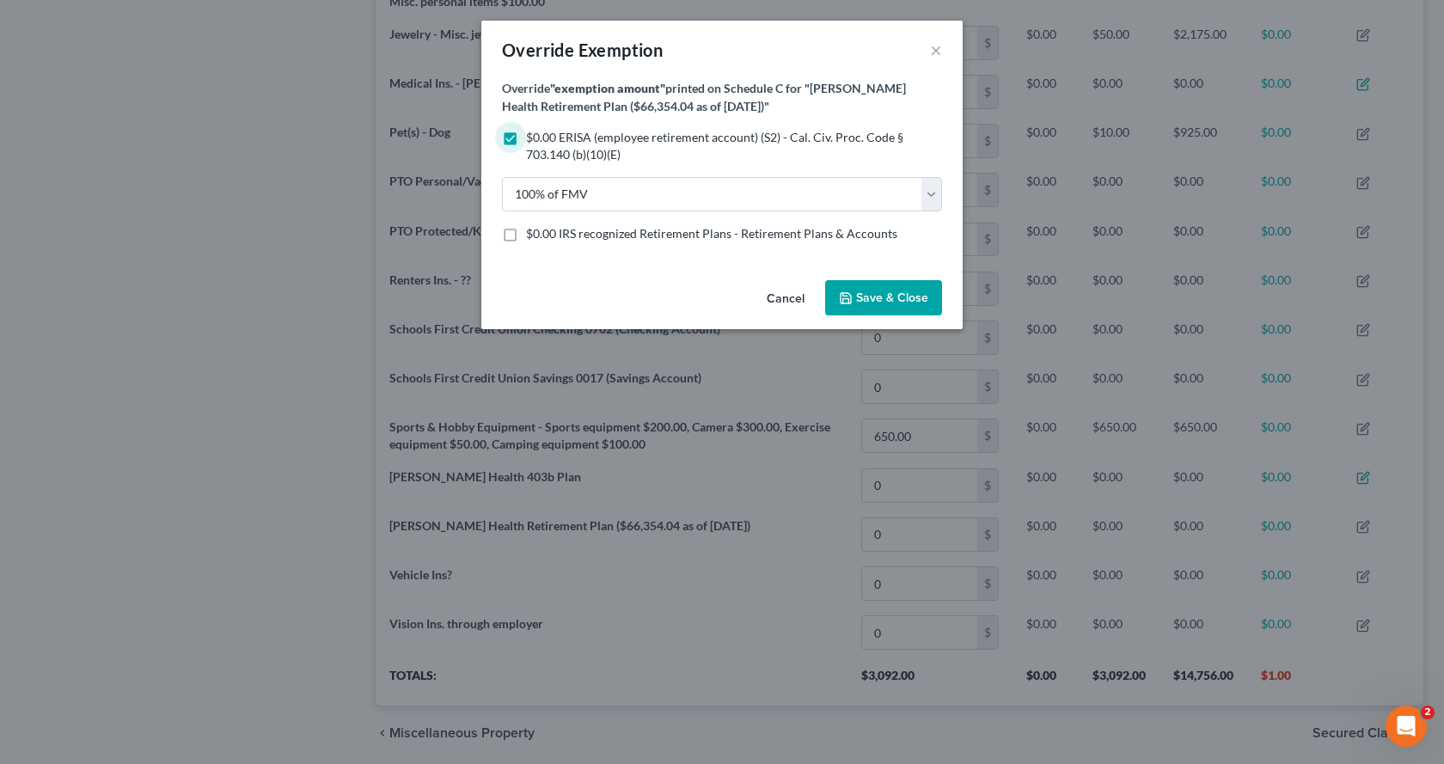
click at [526, 234] on label "$0.00 IRS recognized Retirement Plans - Retirement Plans & Accounts" at bounding box center [711, 233] width 371 height 17
click at [533, 234] on input "$0.00 IRS recognized Retirement Plans - Retirement Plans & Accounts" at bounding box center [538, 230] width 11 height 11
checkbox input "true"
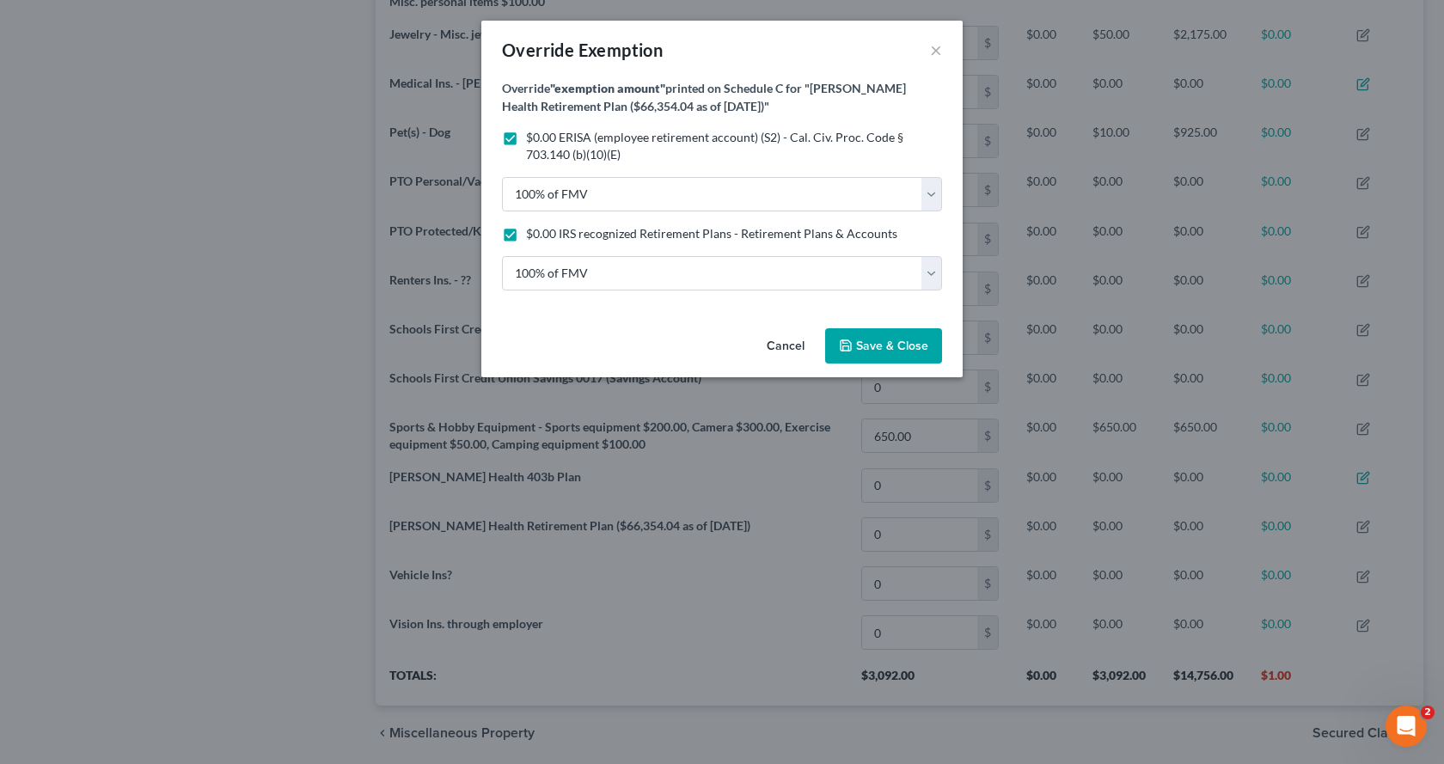
click at [882, 351] on span "Save & Close" at bounding box center [892, 346] width 72 height 15
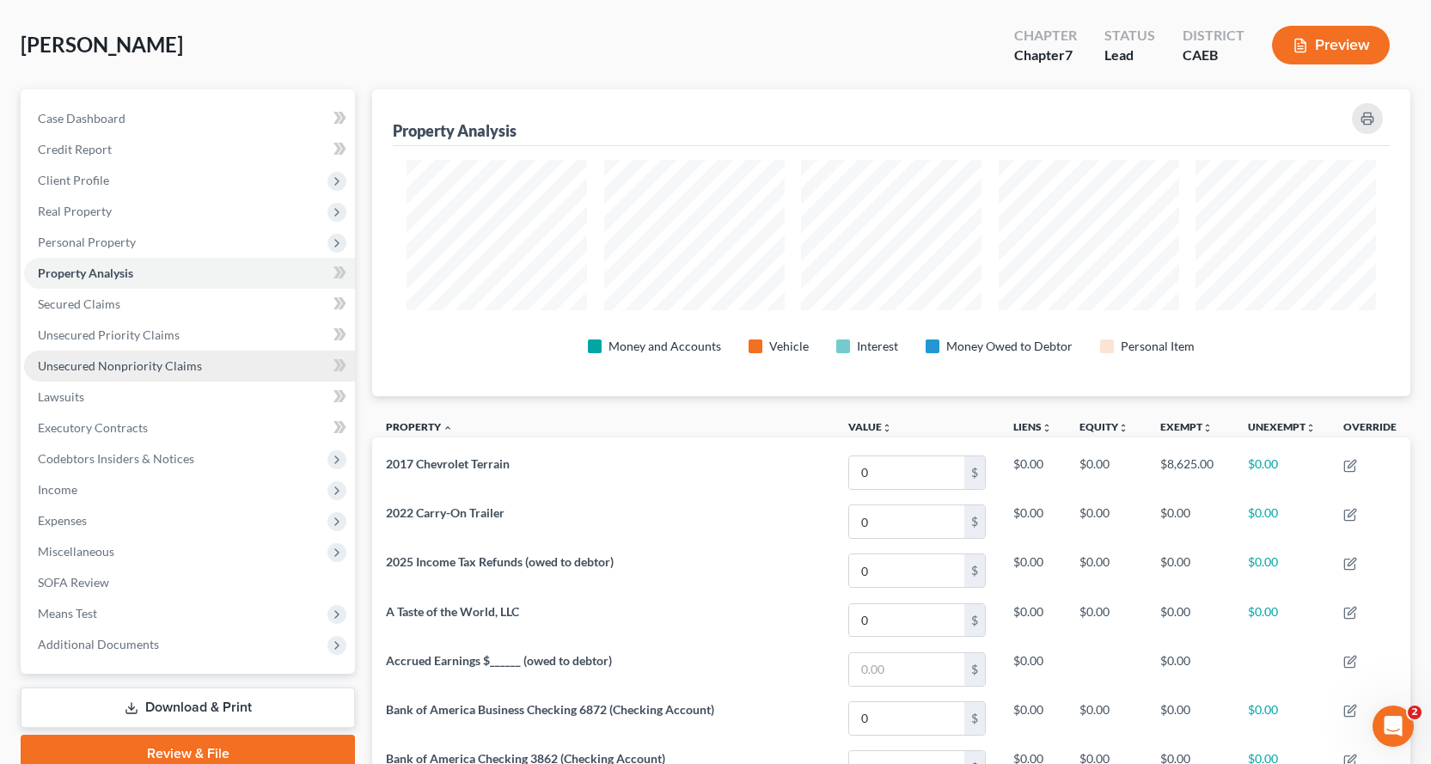
click at [98, 368] on span "Unsecured Nonpriority Claims" at bounding box center [120, 365] width 164 height 15
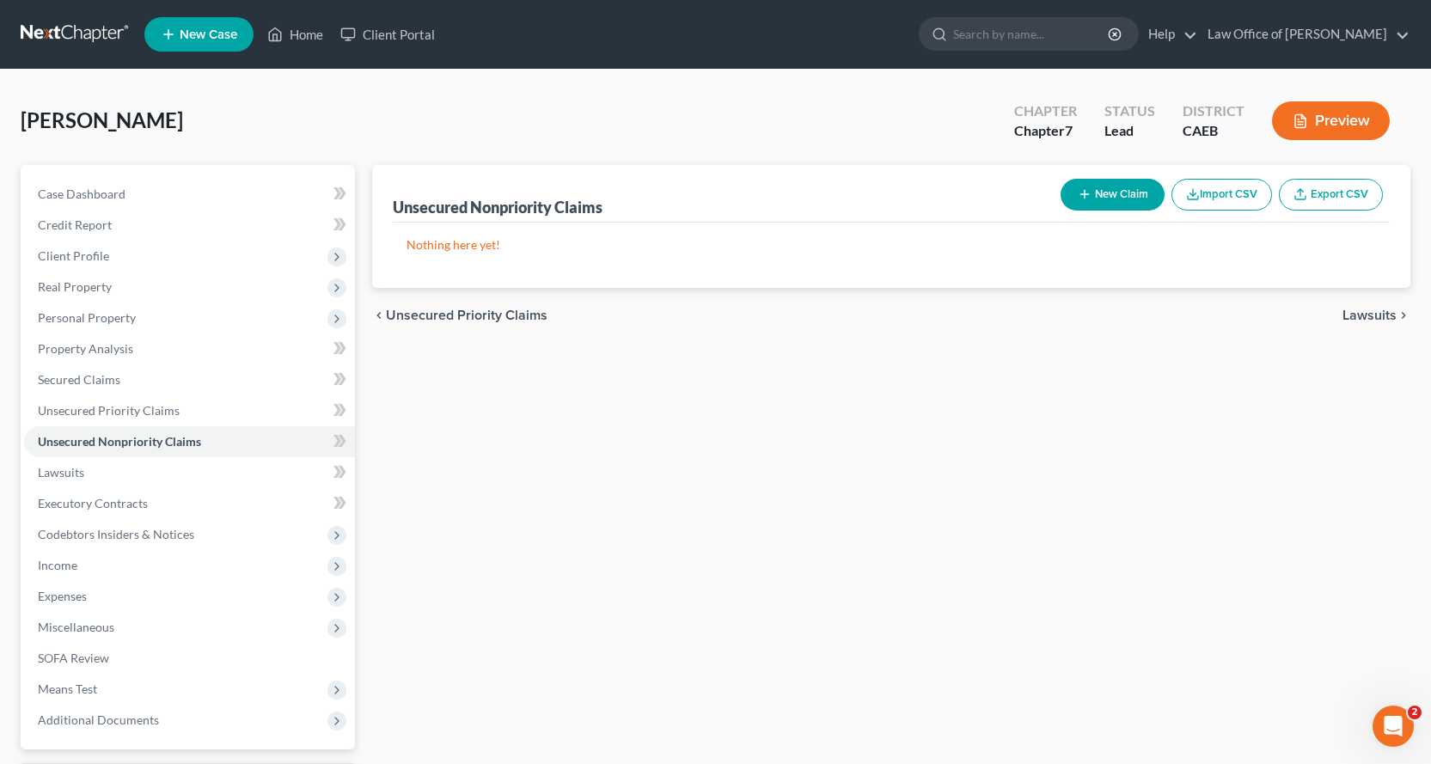
click at [1061, 192] on button "New Claim" at bounding box center [1112, 195] width 104 height 32
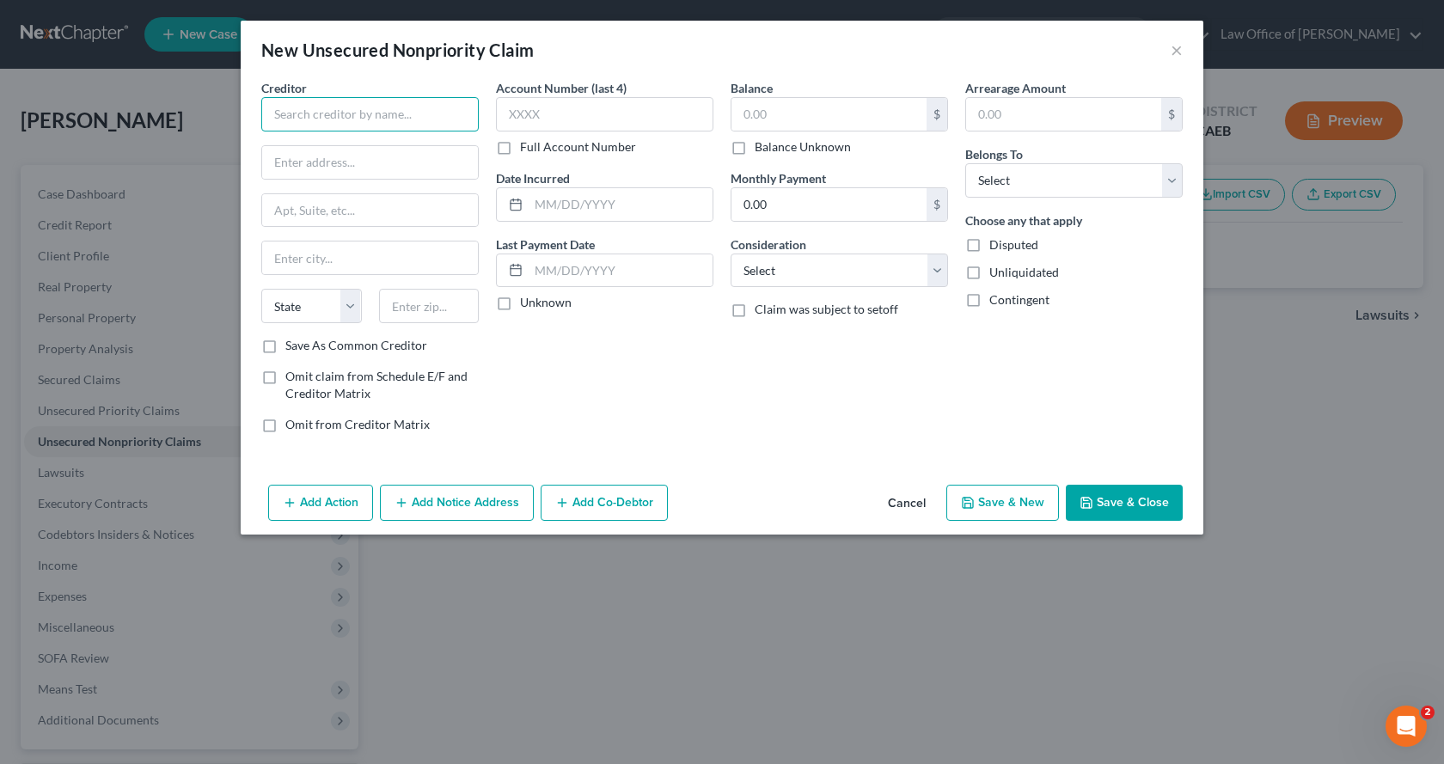
click at [353, 125] on input "text" at bounding box center [369, 114] width 217 height 34
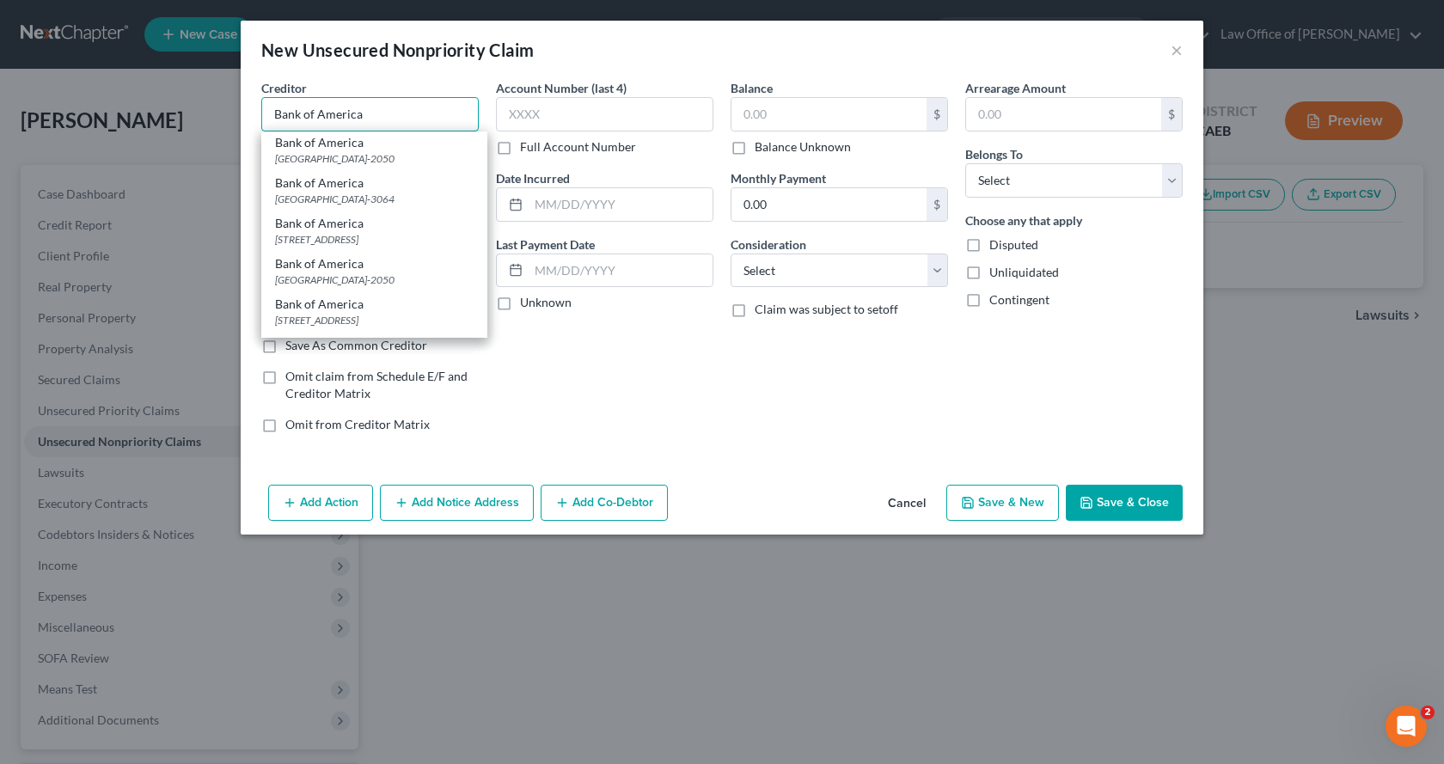
scroll to position [516, 0]
type input "Bank of America"
click at [320, 127] on div "[GEOGRAPHIC_DATA]-2050" at bounding box center [374, 120] width 199 height 15
type input "PO Box 672050"
type input "[GEOGRAPHIC_DATA]"
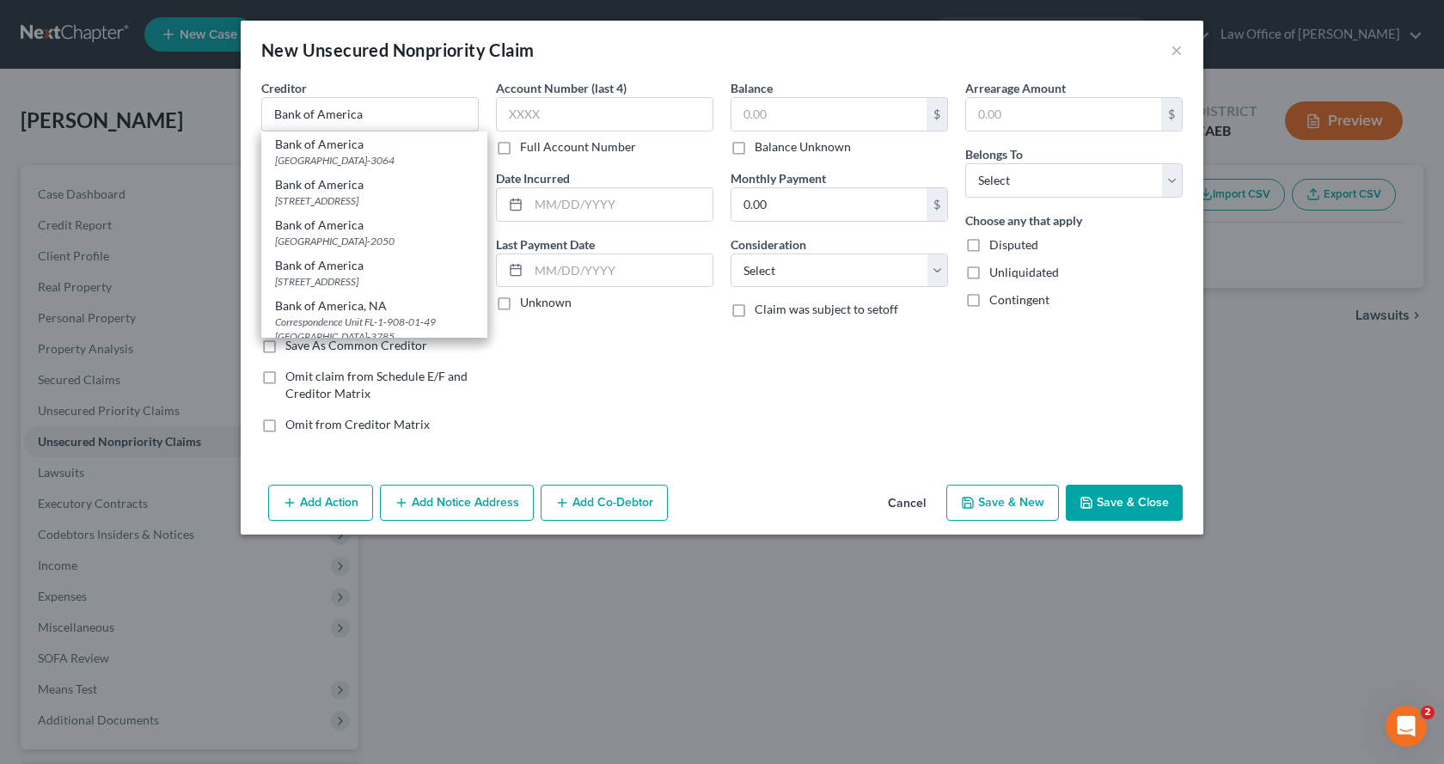
select select "45"
type input "75726-2050"
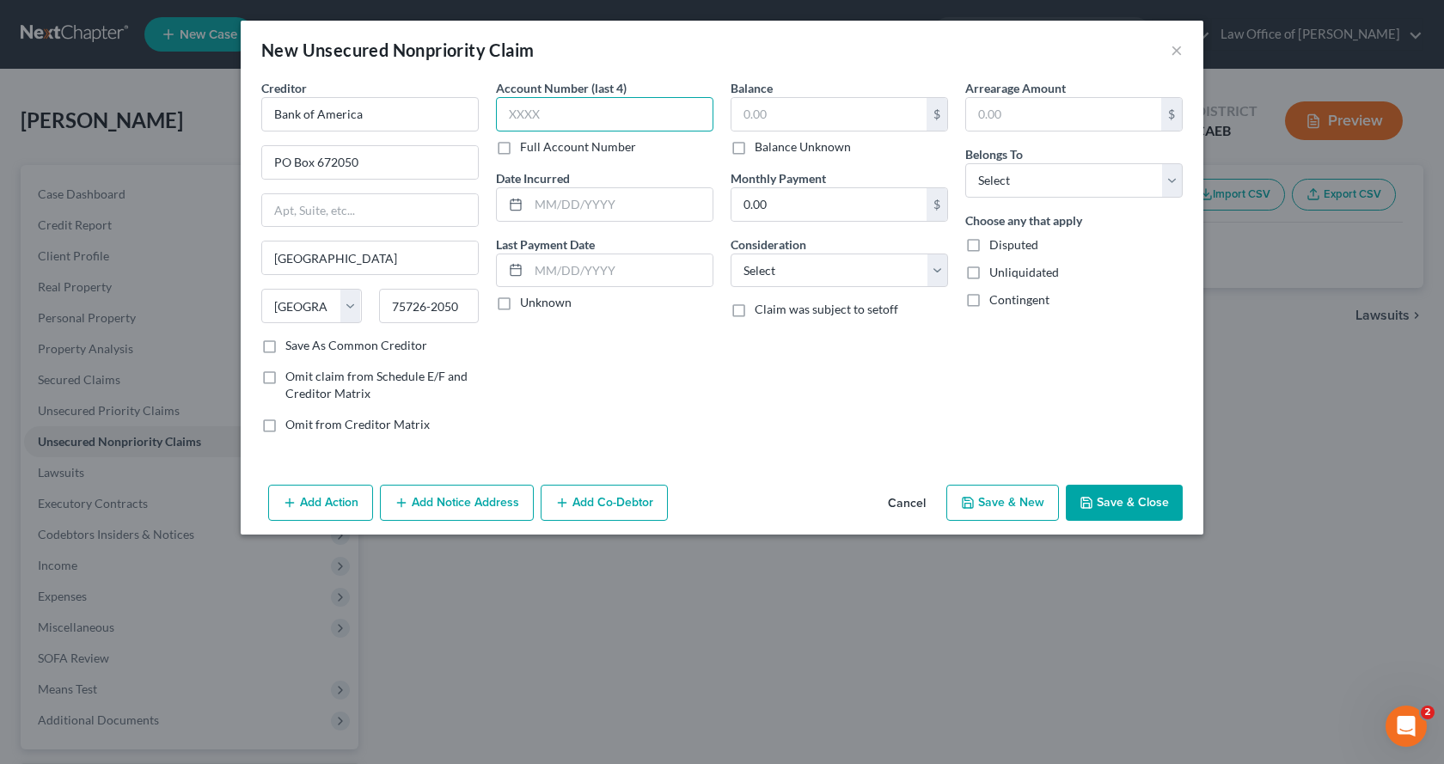
click at [555, 111] on input "text" at bounding box center [604, 114] width 217 height 34
type input "2909"
click at [742, 122] on input "text" at bounding box center [828, 114] width 195 height 33
type input "4,160.00"
click at [1008, 190] on select "Select Debtor 1 Only Debtor 2 Only Debtor 1 And Debtor 2 Only At Least One Of T…" at bounding box center [1073, 180] width 217 height 34
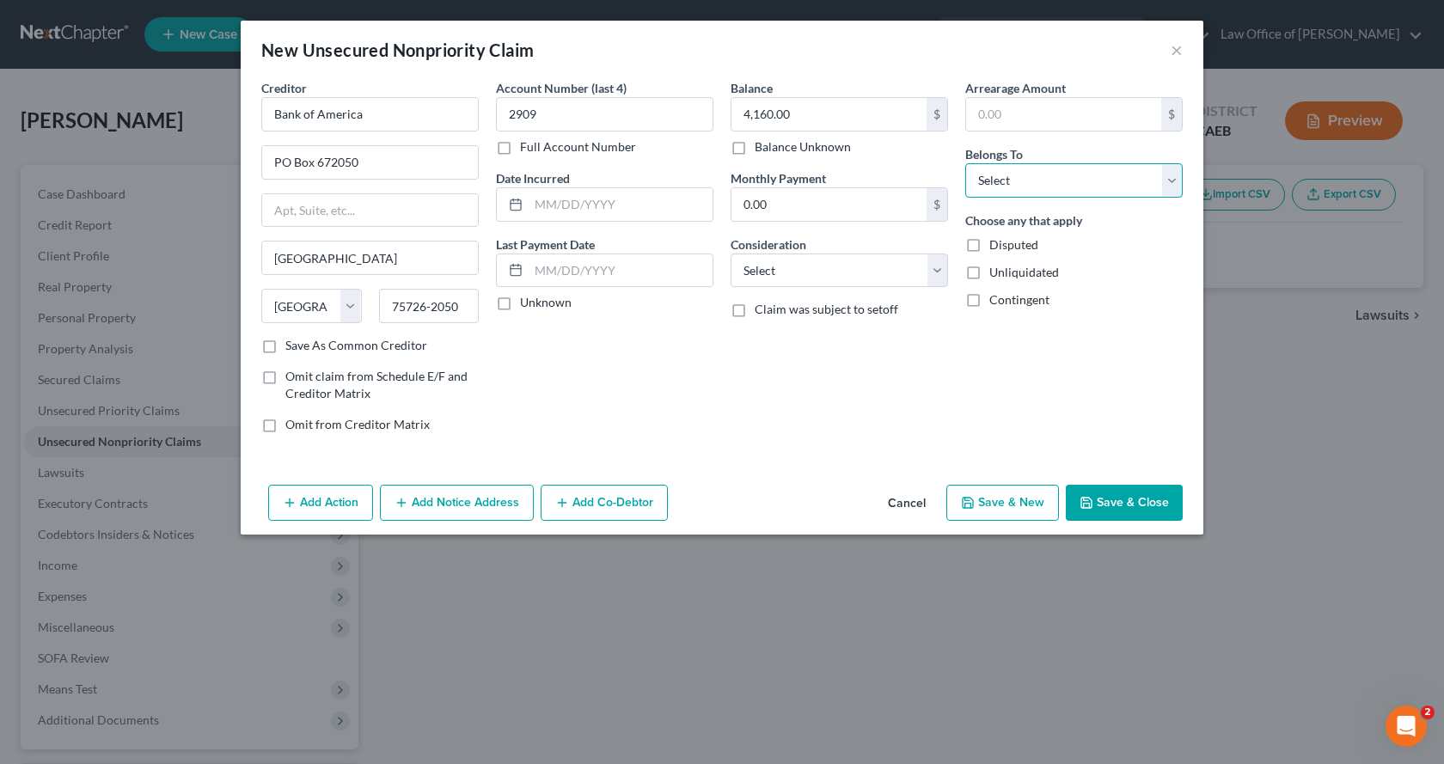
select select "0"
click at [965, 163] on select "Select Debtor 1 Only Debtor 2 Only Debtor 1 And Debtor 2 Only At Least One Of T…" at bounding box center [1073, 180] width 217 height 34
click at [861, 269] on select "Select Cable / Satellite Services Collection Agency Credit Card Debt Debt Couns…" at bounding box center [838, 271] width 217 height 34
select select "2"
click at [730, 254] on select "Select Cable / Satellite Services Collection Agency Credit Card Debt Debt Couns…" at bounding box center [838, 271] width 217 height 34
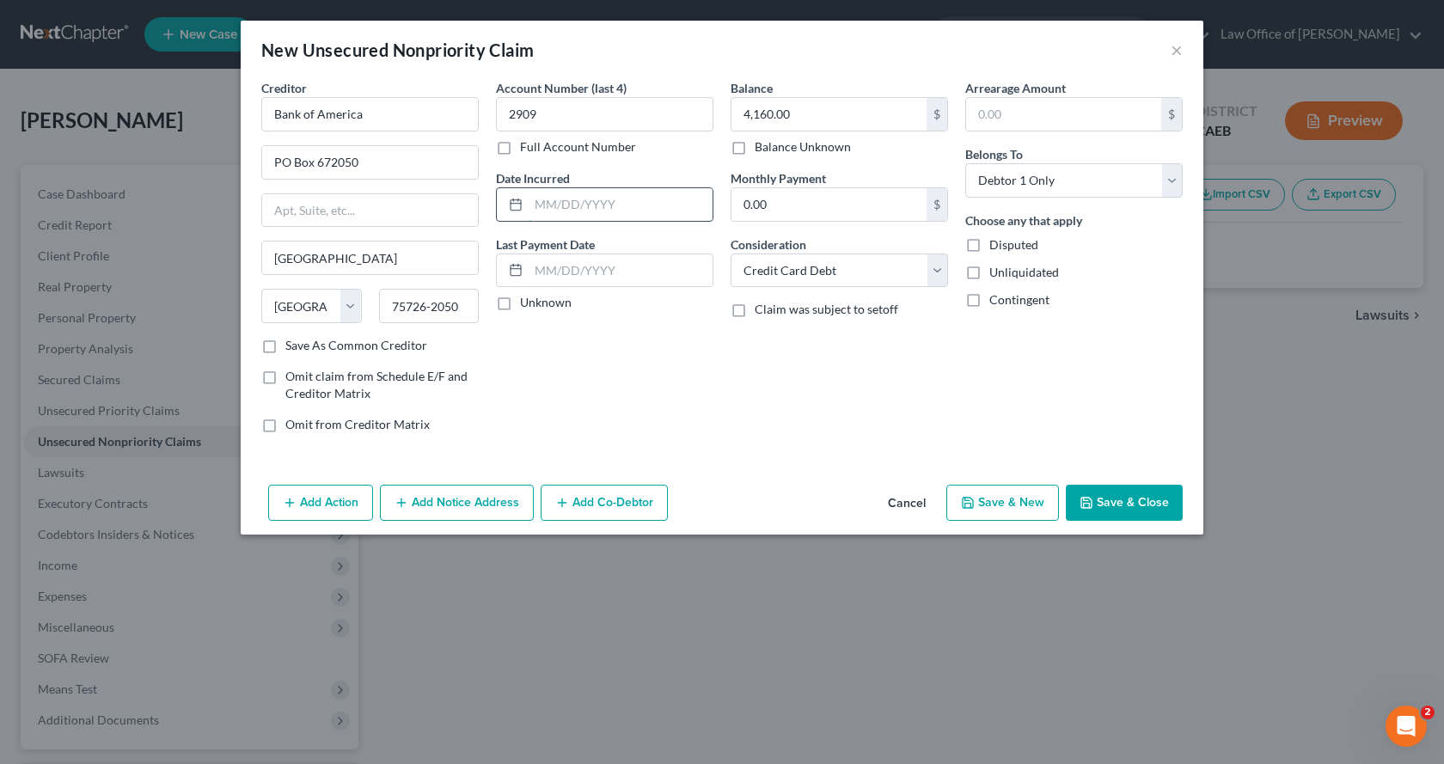
click at [589, 215] on input "text" at bounding box center [620, 204] width 184 height 33
drag, startPoint x: 439, startPoint y: 518, endPoint x: 471, endPoint y: 515, distance: 32.0
click at [439, 518] on button "Add Notice Address" at bounding box center [457, 503] width 154 height 36
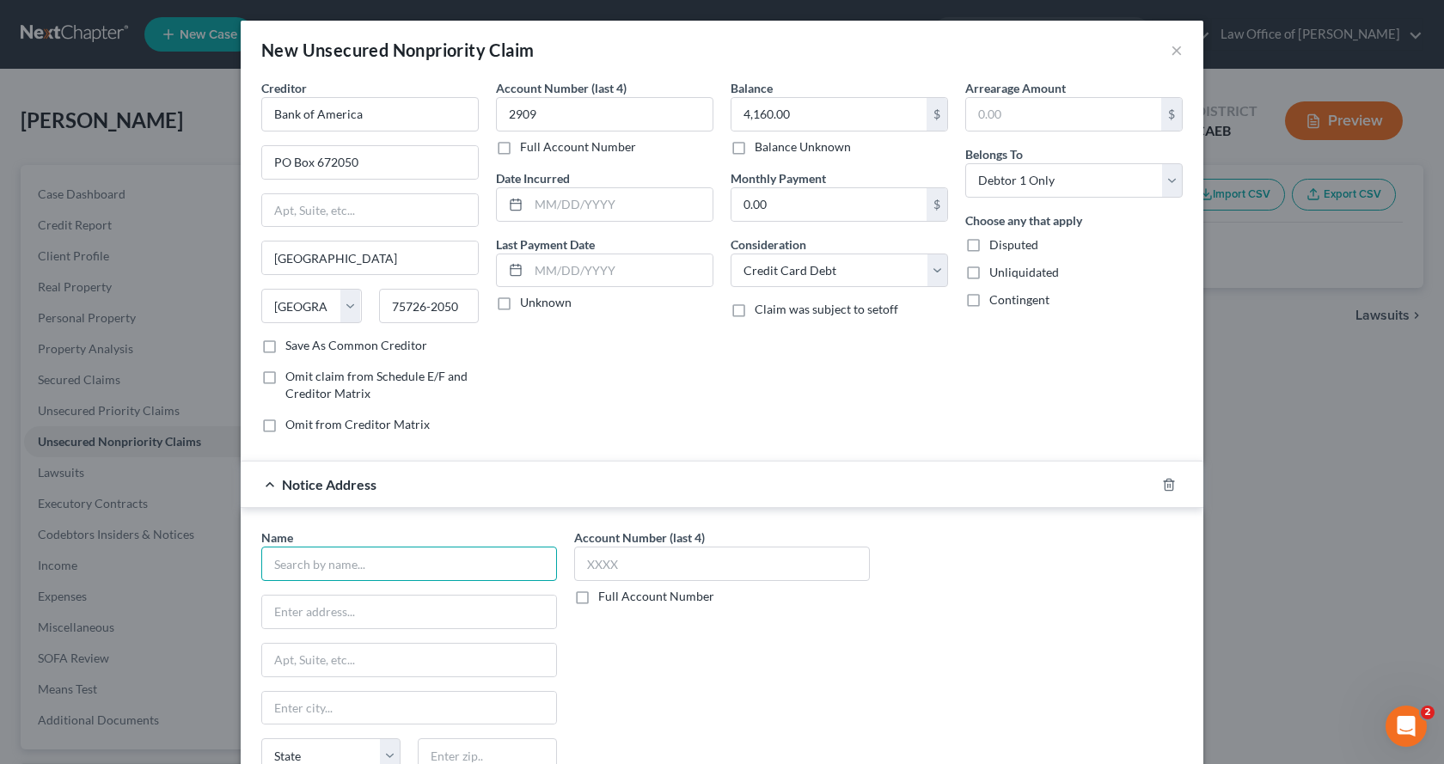
click at [347, 565] on input "text" at bounding box center [409, 564] width 296 height 34
type input "Bank of America"
type input "PO Box 15019"
type input "Wilmington"
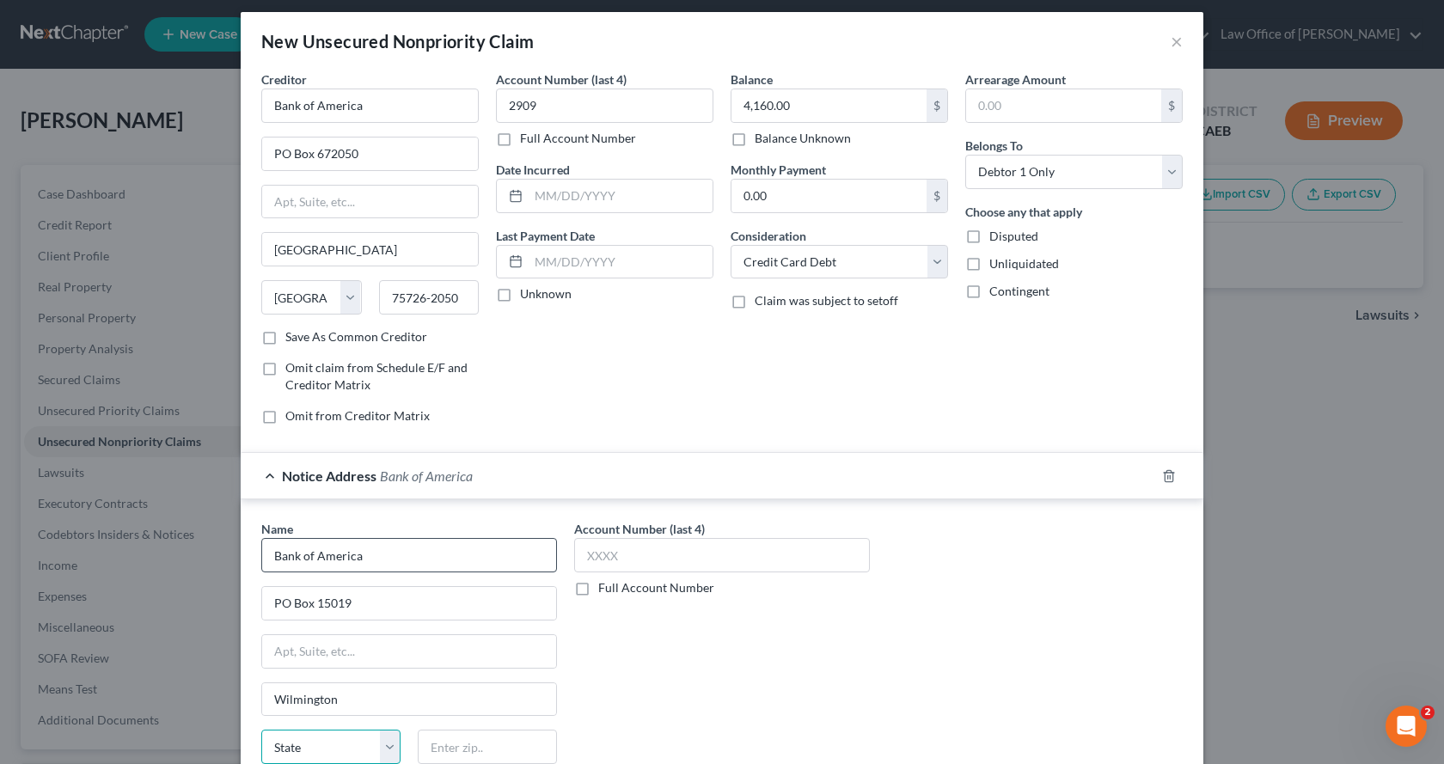
select select "7"
click at [261, 730] on select "State [US_STATE] AK AR AZ CA CO CT DE DC [GEOGRAPHIC_DATA] [GEOGRAPHIC_DATA] GU…" at bounding box center [330, 747] width 139 height 34
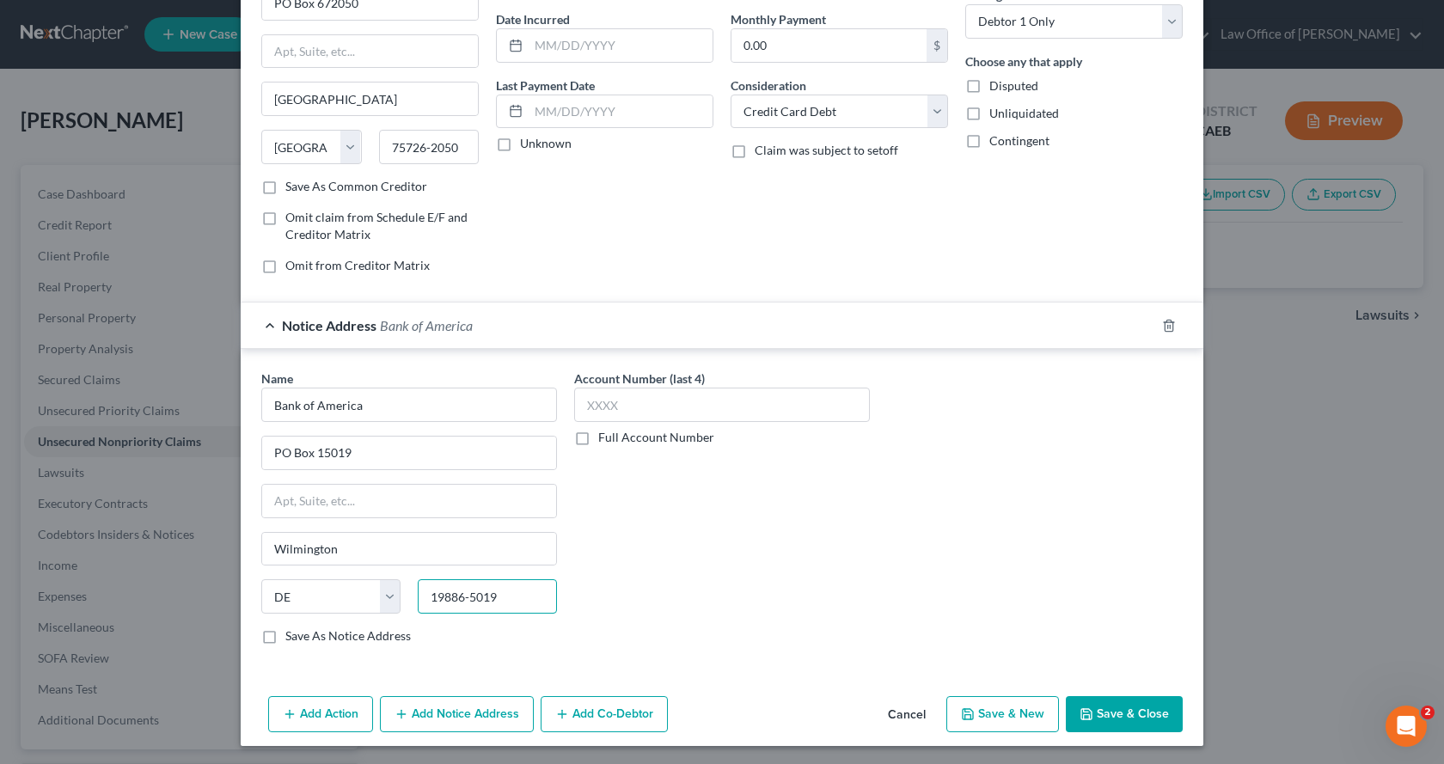
scroll to position [162, 0]
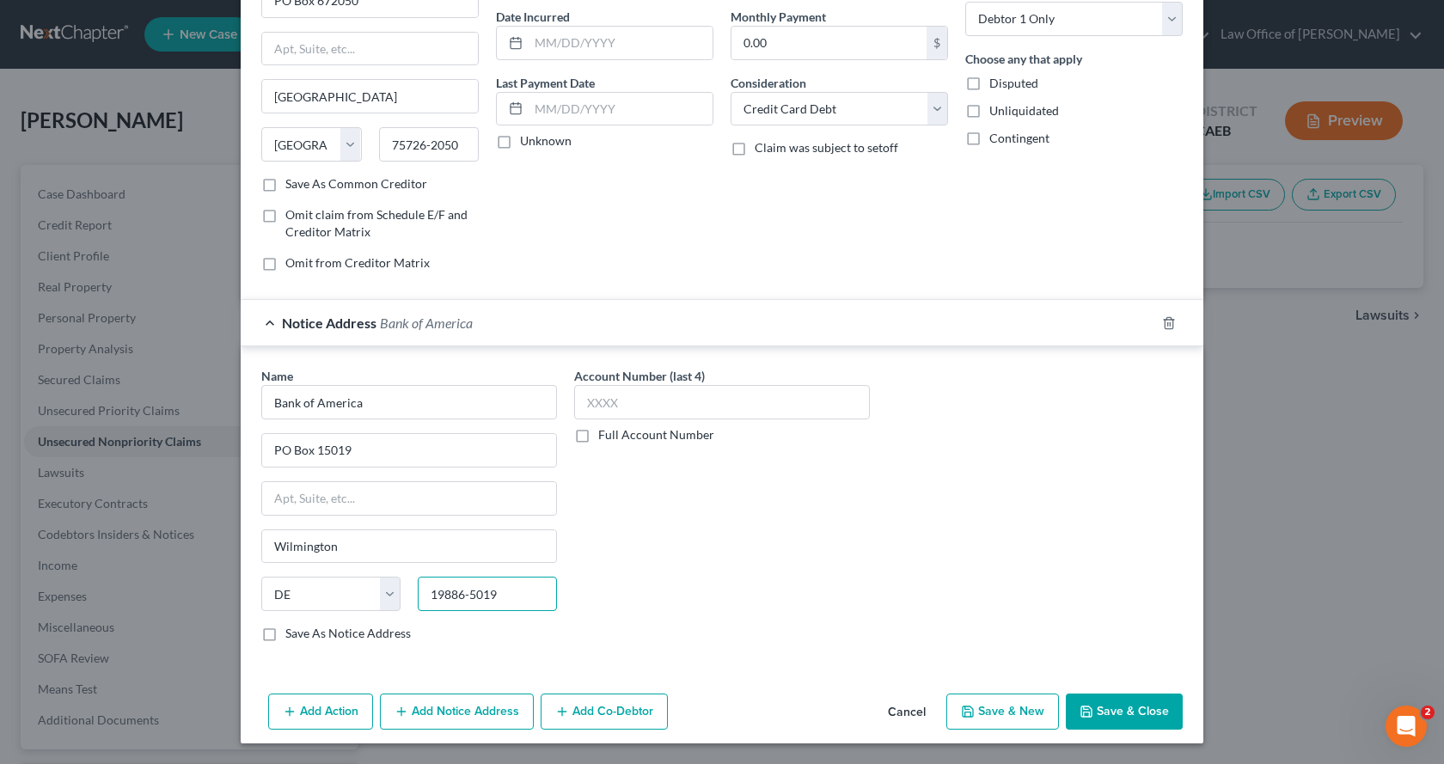
type input "19886-5019"
click at [1007, 704] on button "Save & New" at bounding box center [1002, 711] width 113 height 36
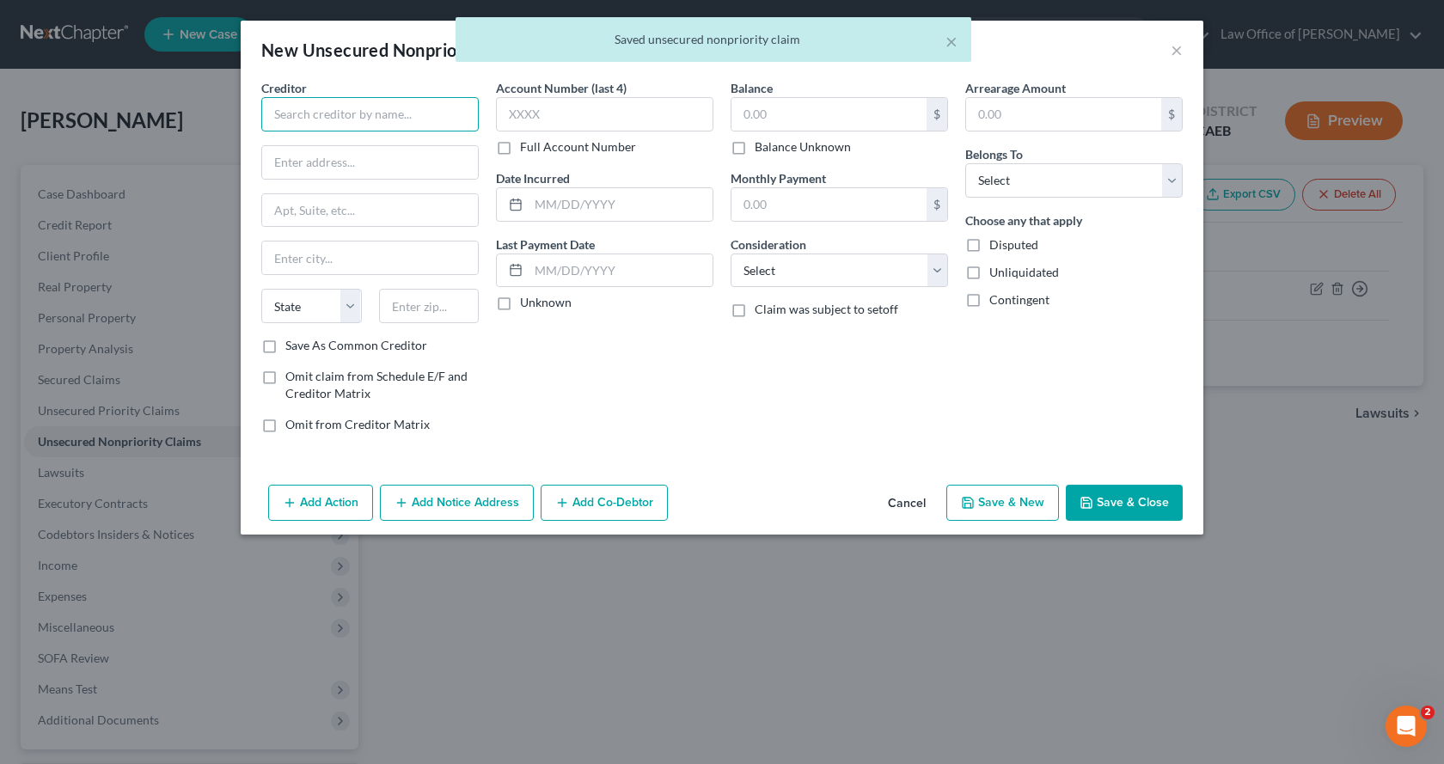
click at [338, 107] on input "text" at bounding box center [369, 114] width 217 height 34
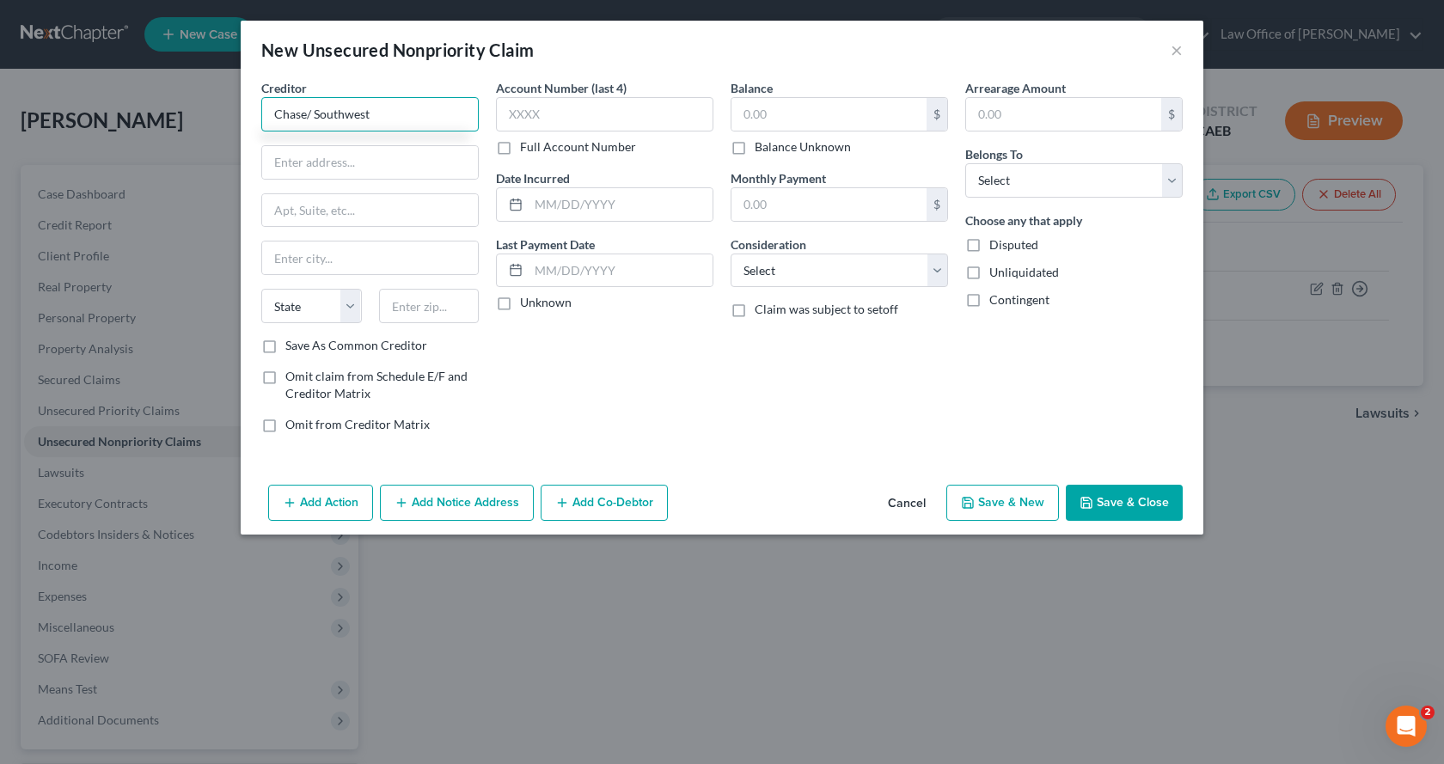
type input "Chase/ Southwest"
type input "PO Box 15298"
type input "Wilmington"
select select "7"
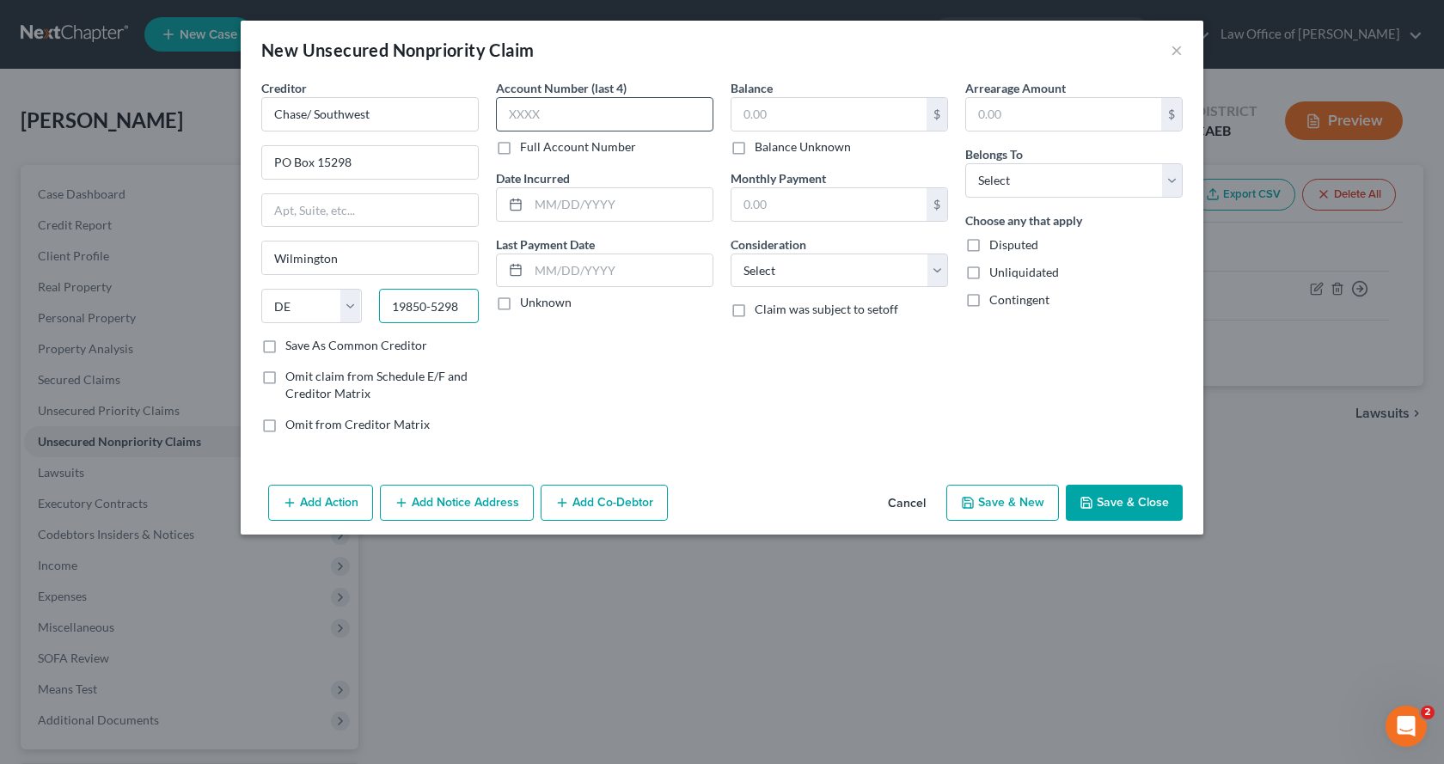
type input "19850-5298"
click at [518, 115] on input "text" at bounding box center [604, 114] width 217 height 34
type input "3286"
click at [769, 113] on input "text" at bounding box center [828, 114] width 195 height 33
type input "2,645.00"
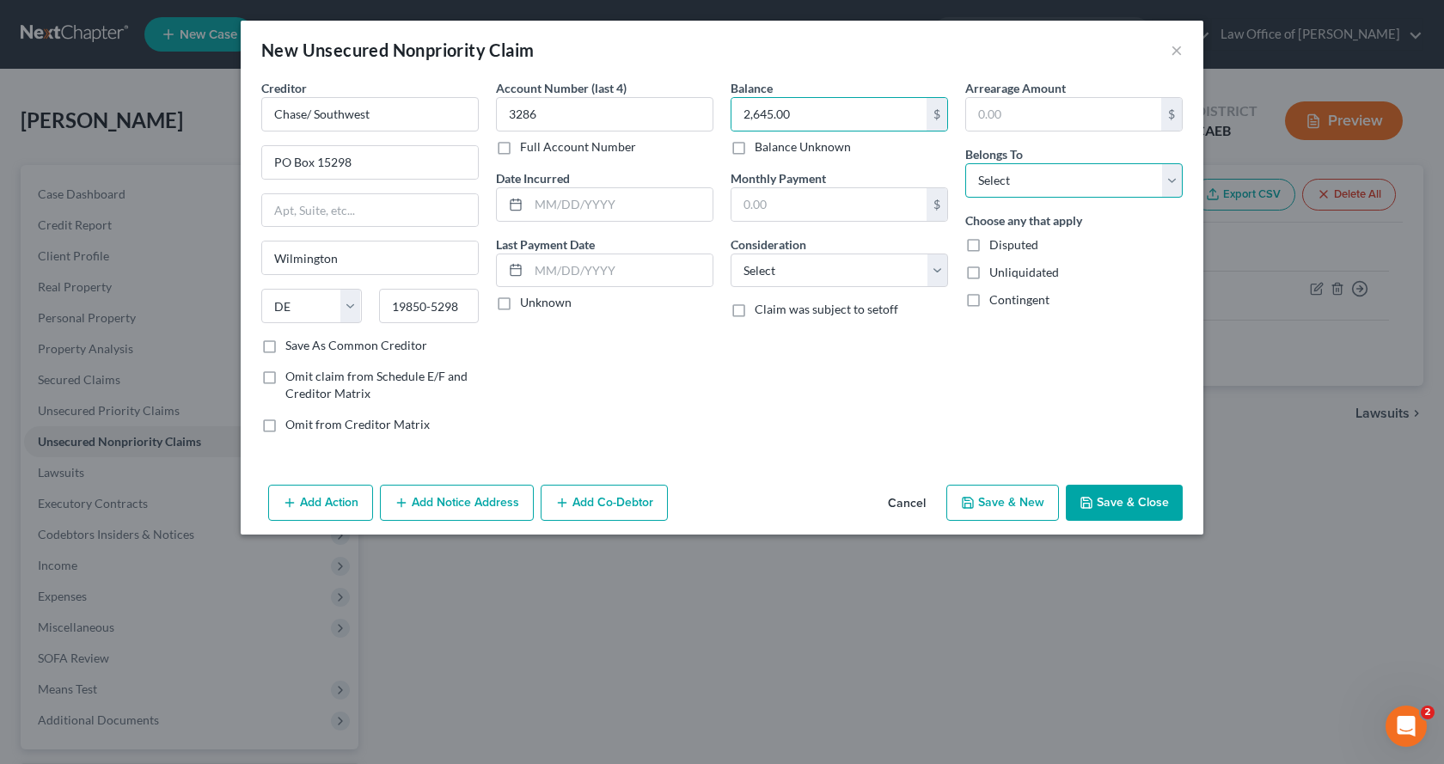
click at [1088, 180] on select "Select Debtor 1 Only Debtor 2 Only Debtor 1 And Debtor 2 Only At Least One Of T…" at bounding box center [1073, 180] width 217 height 34
select select "0"
click at [965, 163] on select "Select Debtor 1 Only Debtor 2 Only Debtor 1 And Debtor 2 Only At Least One Of T…" at bounding box center [1073, 180] width 217 height 34
click at [761, 272] on select "Select Cable / Satellite Services Collection Agency Credit Card Debt Debt Couns…" at bounding box center [838, 271] width 217 height 34
select select "2"
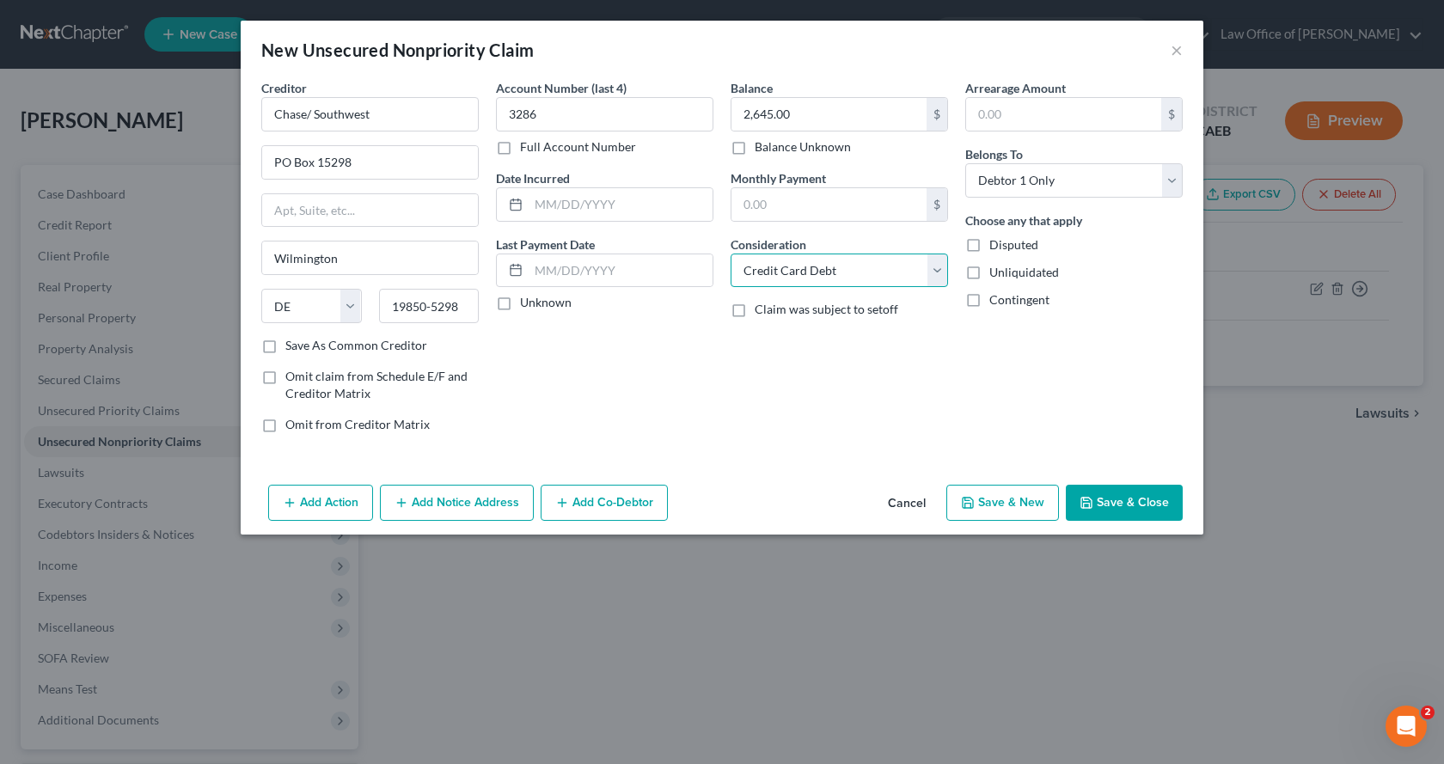
click at [730, 254] on select "Select Cable / Satellite Services Collection Agency Credit Card Debt Debt Couns…" at bounding box center [838, 271] width 217 height 34
click at [562, 209] on input "text" at bounding box center [620, 204] width 184 height 33
click at [1010, 498] on button "Save & New" at bounding box center [1002, 503] width 113 height 36
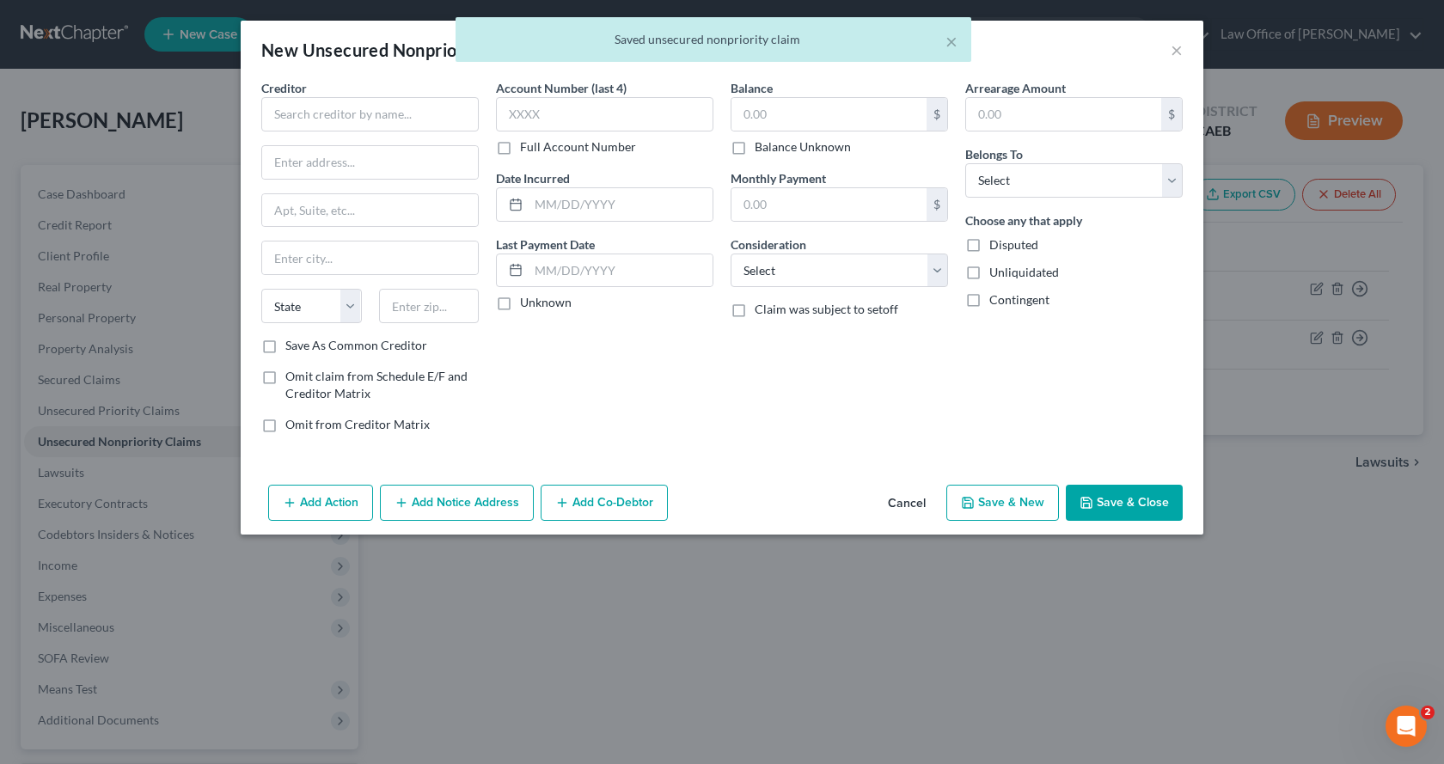
type input "0.00"
click at [320, 102] on input "text" at bounding box center [369, 114] width 217 height 34
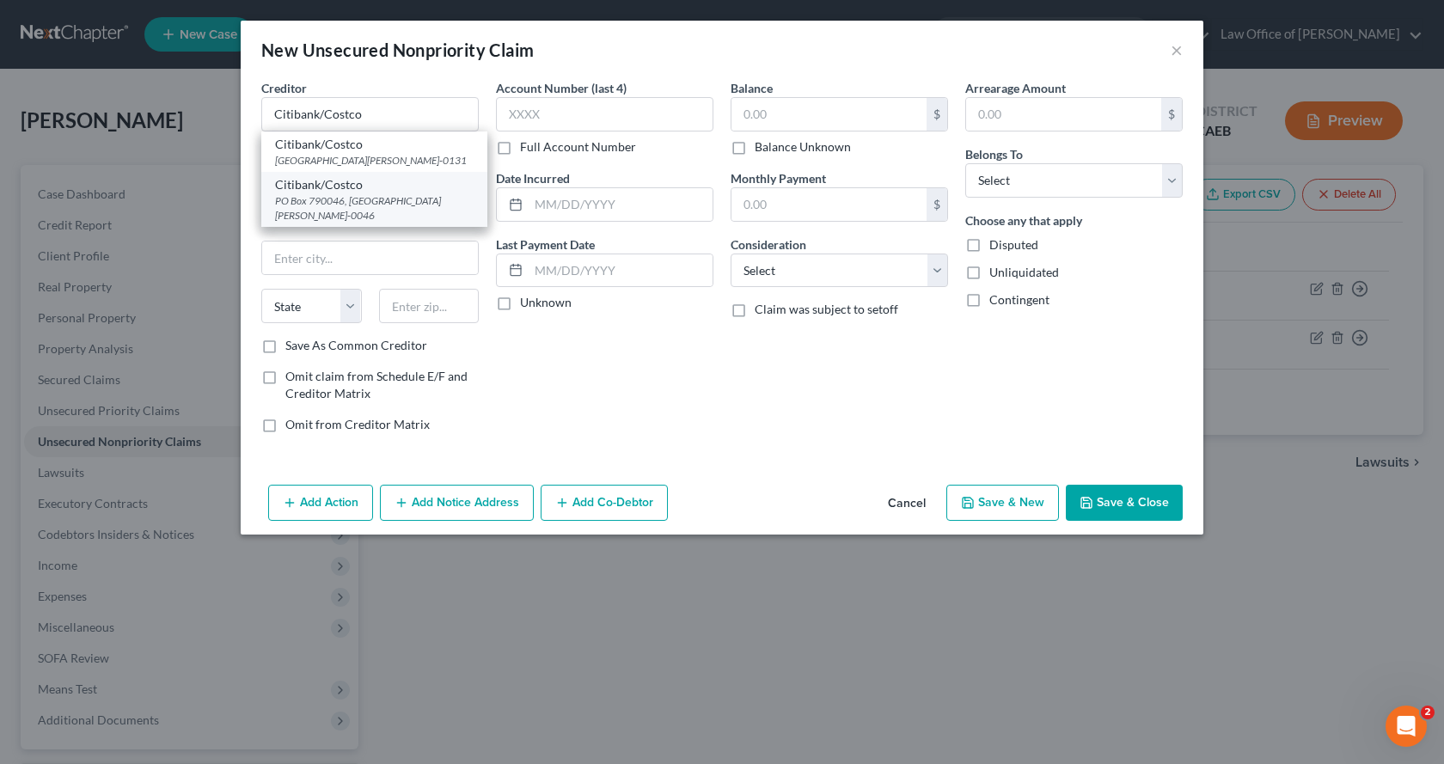
click at [320, 193] on div "Citibank/Costco" at bounding box center [374, 184] width 199 height 17
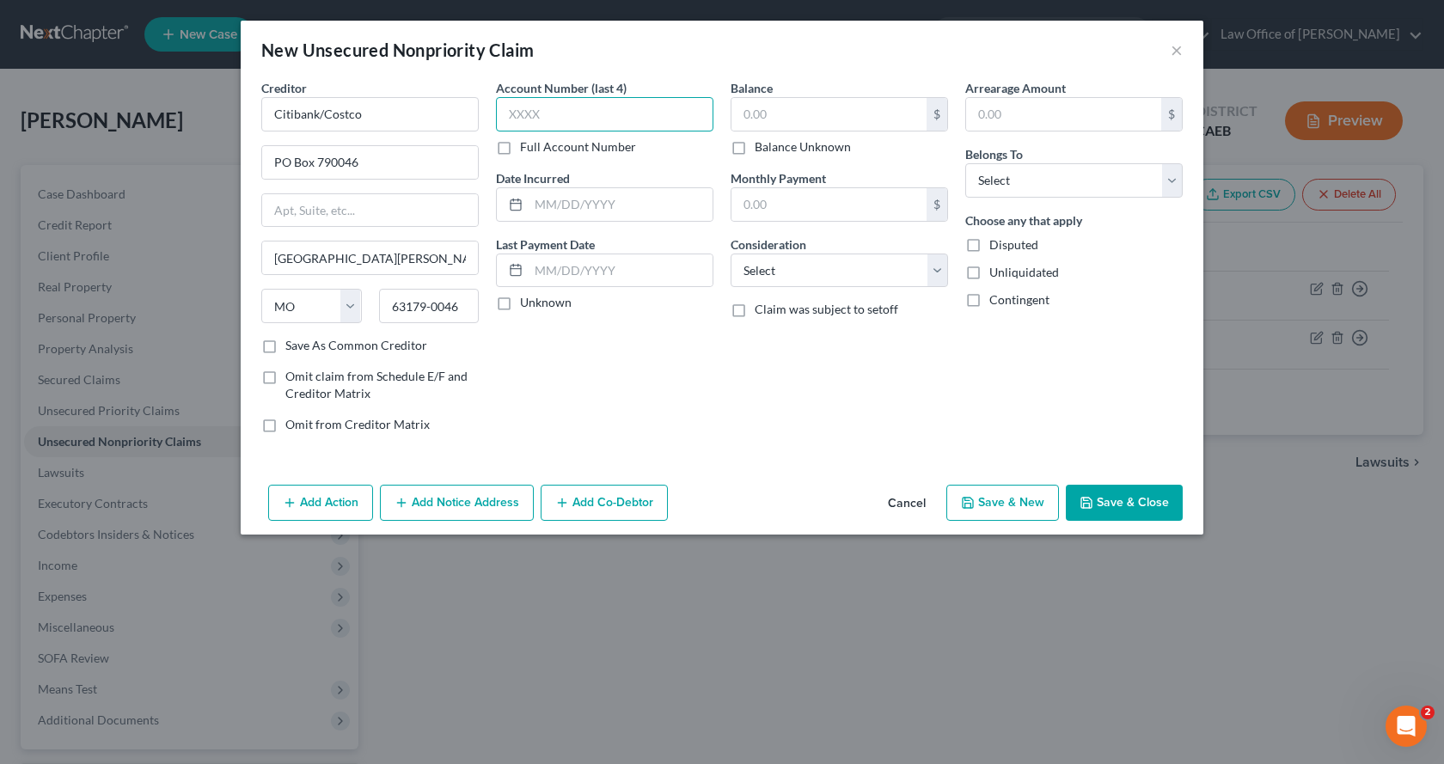
click at [540, 117] on input "text" at bounding box center [604, 114] width 217 height 34
click at [862, 120] on input "text" at bounding box center [828, 114] width 195 height 33
drag, startPoint x: 541, startPoint y: 116, endPoint x: 506, endPoint y: 116, distance: 34.4
click at [504, 116] on input "8586" at bounding box center [604, 114] width 217 height 34
click at [731, 117] on input "text" at bounding box center [828, 114] width 195 height 33
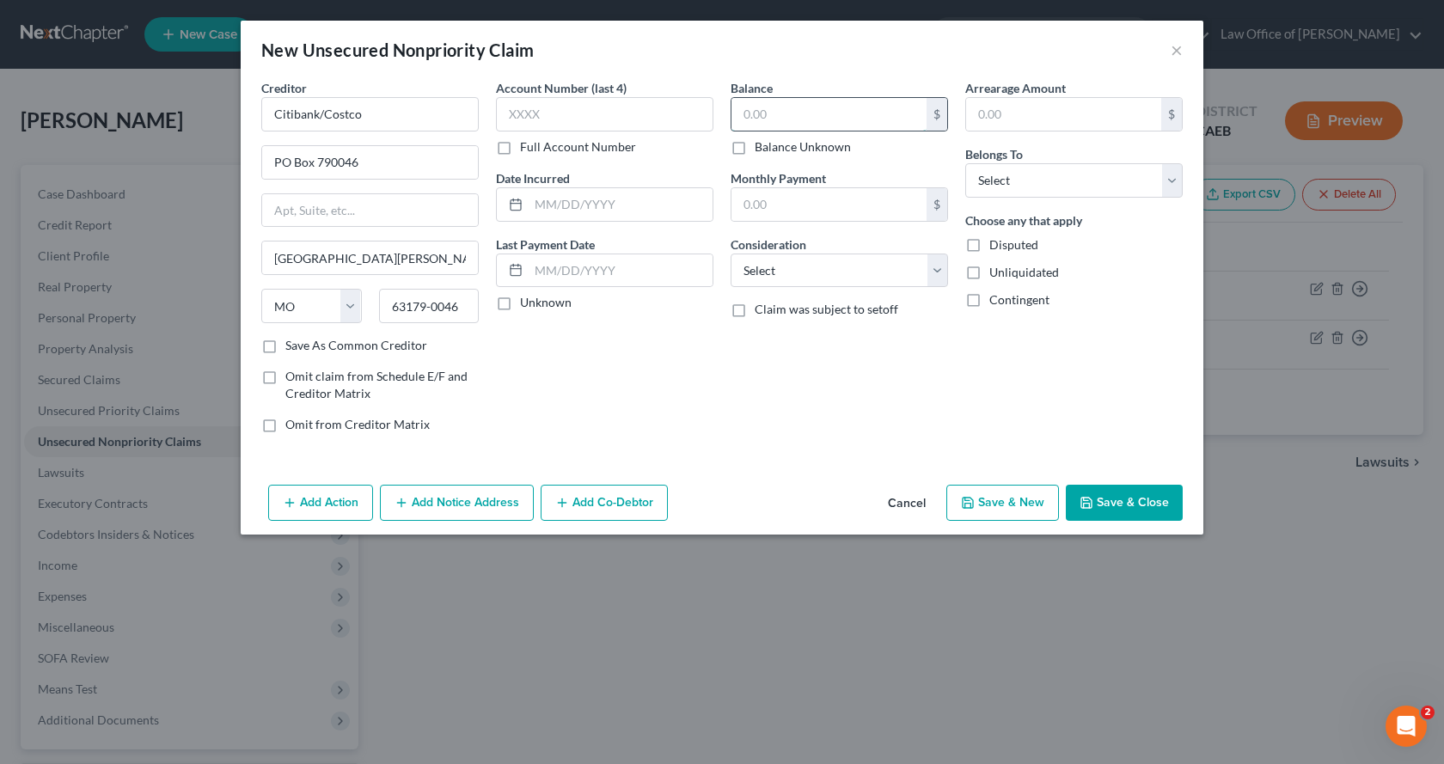
paste input "8586"
click at [596, 117] on input "text" at bounding box center [604, 114] width 217 height 34
click at [1019, 174] on select "Select Debtor 1 Only Debtor 2 Only Debtor 1 And Debtor 2 Only At Least One Of T…" at bounding box center [1073, 180] width 217 height 34
click at [965, 163] on select "Select Debtor 1 Only Debtor 2 Only Debtor 1 And Debtor 2 Only At Least One Of T…" at bounding box center [1073, 180] width 217 height 34
click at [797, 278] on select "Select Cable / Satellite Services Collection Agency Credit Card Debt Debt Couns…" at bounding box center [838, 271] width 217 height 34
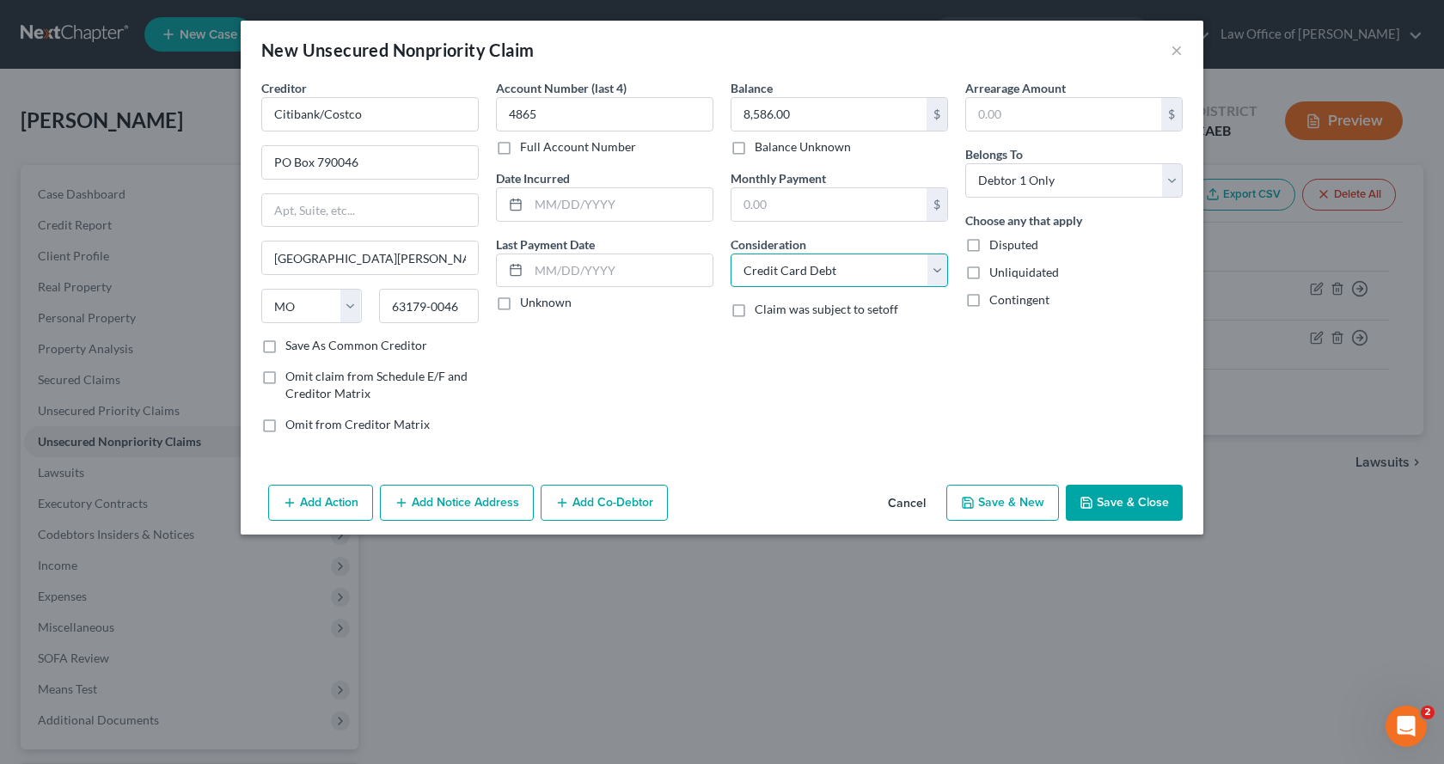
click at [730, 254] on select "Select Cable / Satellite Services Collection Agency Credit Card Debt Debt Couns…" at bounding box center [838, 271] width 217 height 34
click at [982, 505] on button "Save & New" at bounding box center [1002, 503] width 113 height 36
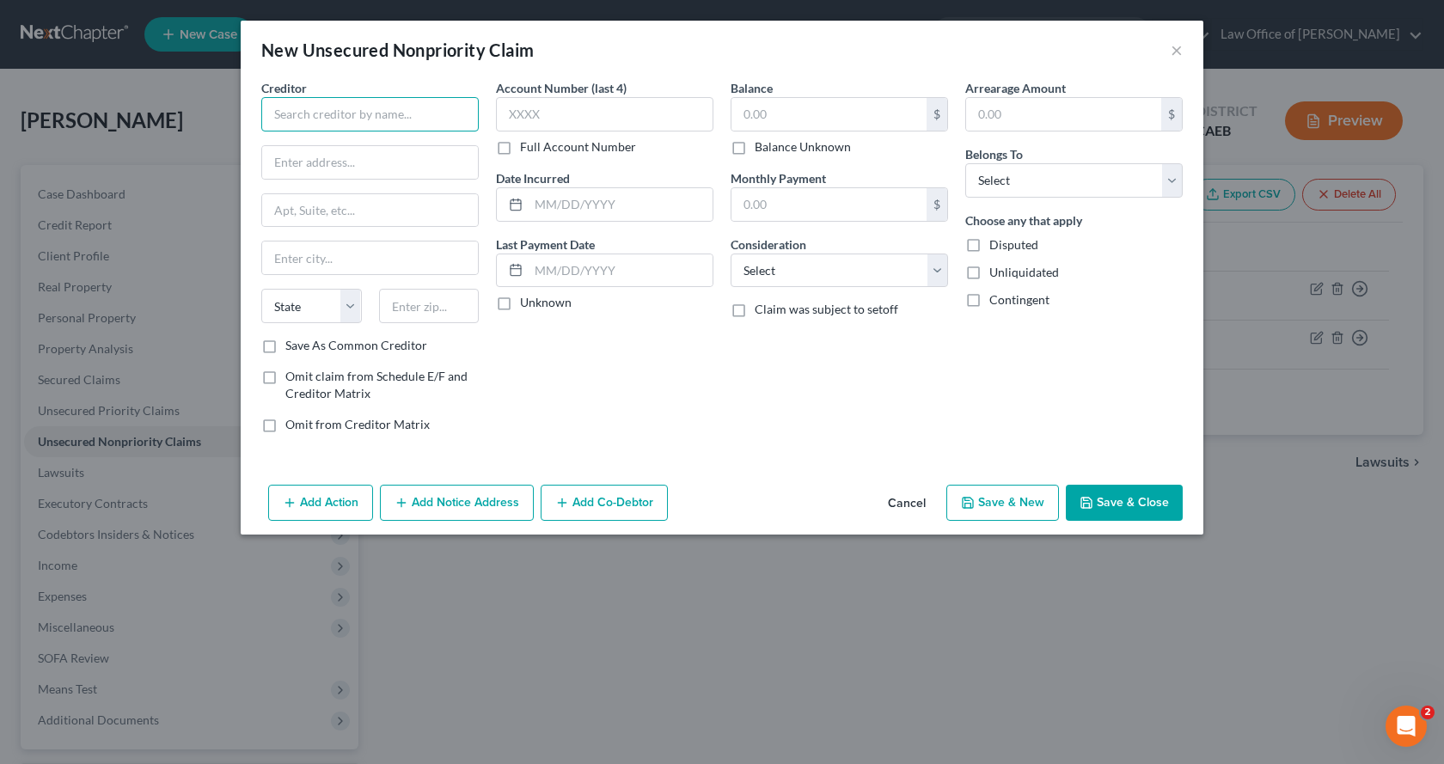
click at [298, 113] on input "text" at bounding box center [369, 114] width 217 height 34
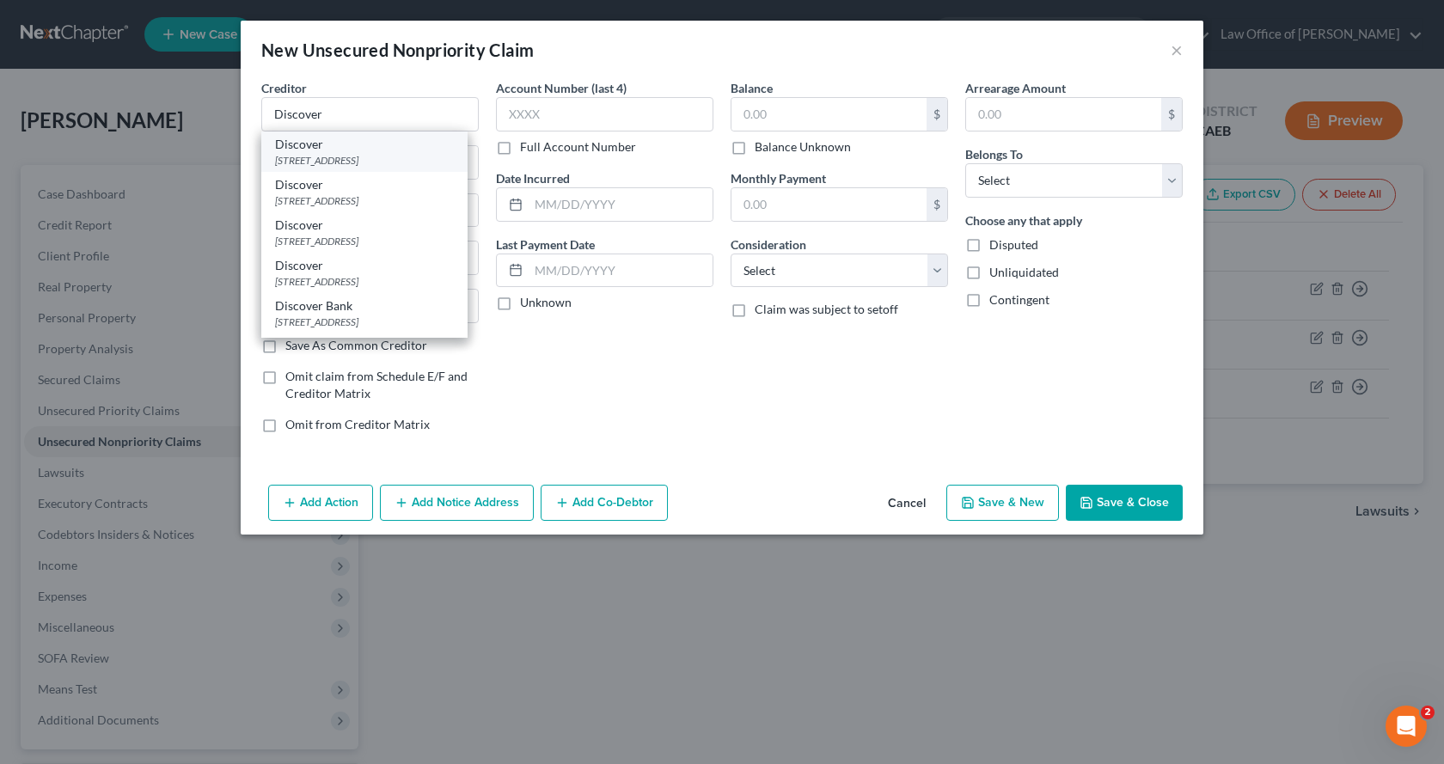
click at [302, 155] on div "[STREET_ADDRESS]" at bounding box center [364, 160] width 179 height 15
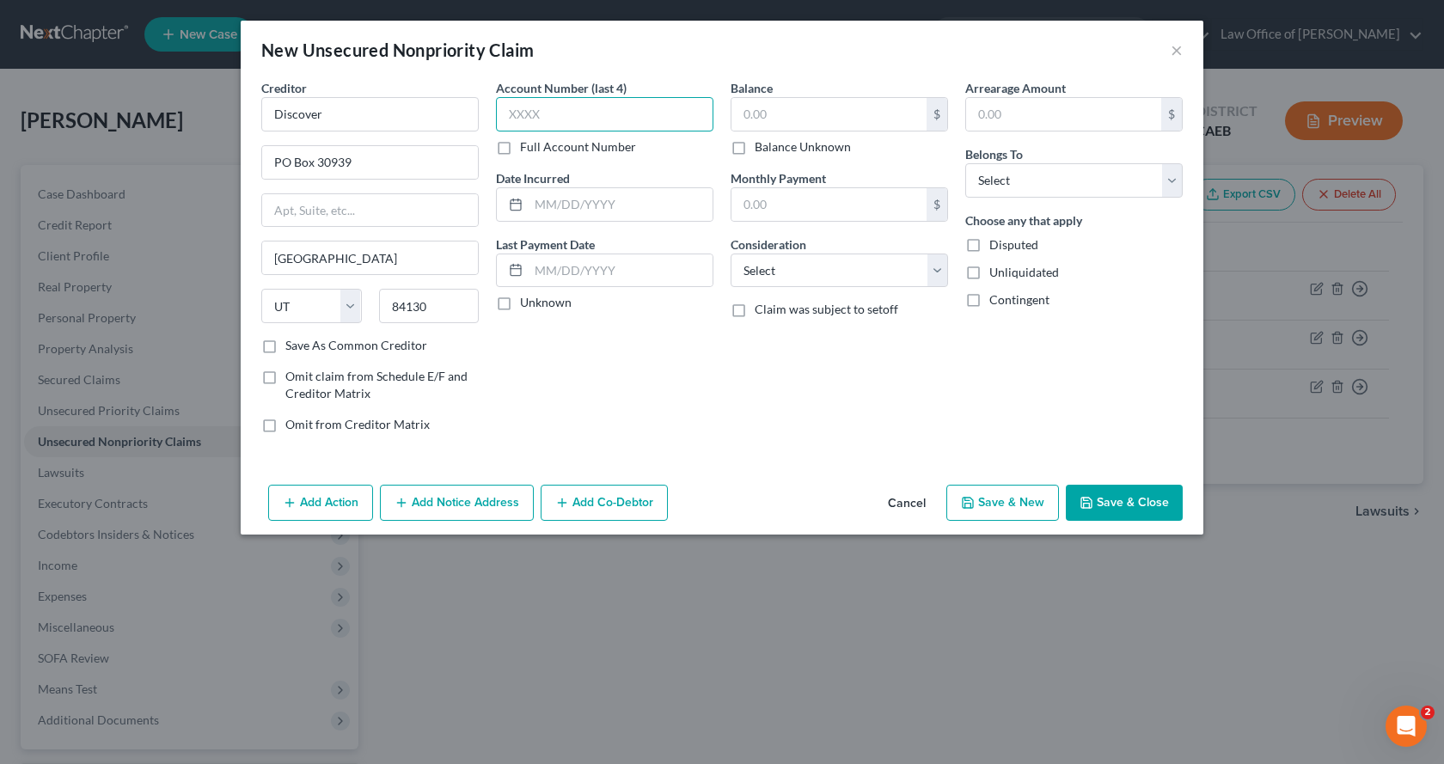
click at [533, 117] on input "text" at bounding box center [604, 114] width 217 height 34
click at [778, 101] on input "text" at bounding box center [828, 114] width 195 height 33
click at [1015, 169] on select "Select Debtor 1 Only Debtor 2 Only Debtor 1 And Debtor 2 Only At Least One Of T…" at bounding box center [1073, 180] width 217 height 34
click at [965, 163] on select "Select Debtor 1 Only Debtor 2 Only Debtor 1 And Debtor 2 Only At Least One Of T…" at bounding box center [1073, 180] width 217 height 34
click at [843, 266] on select "Select Cable / Satellite Services Collection Agency Credit Card Debt Debt Couns…" at bounding box center [838, 271] width 217 height 34
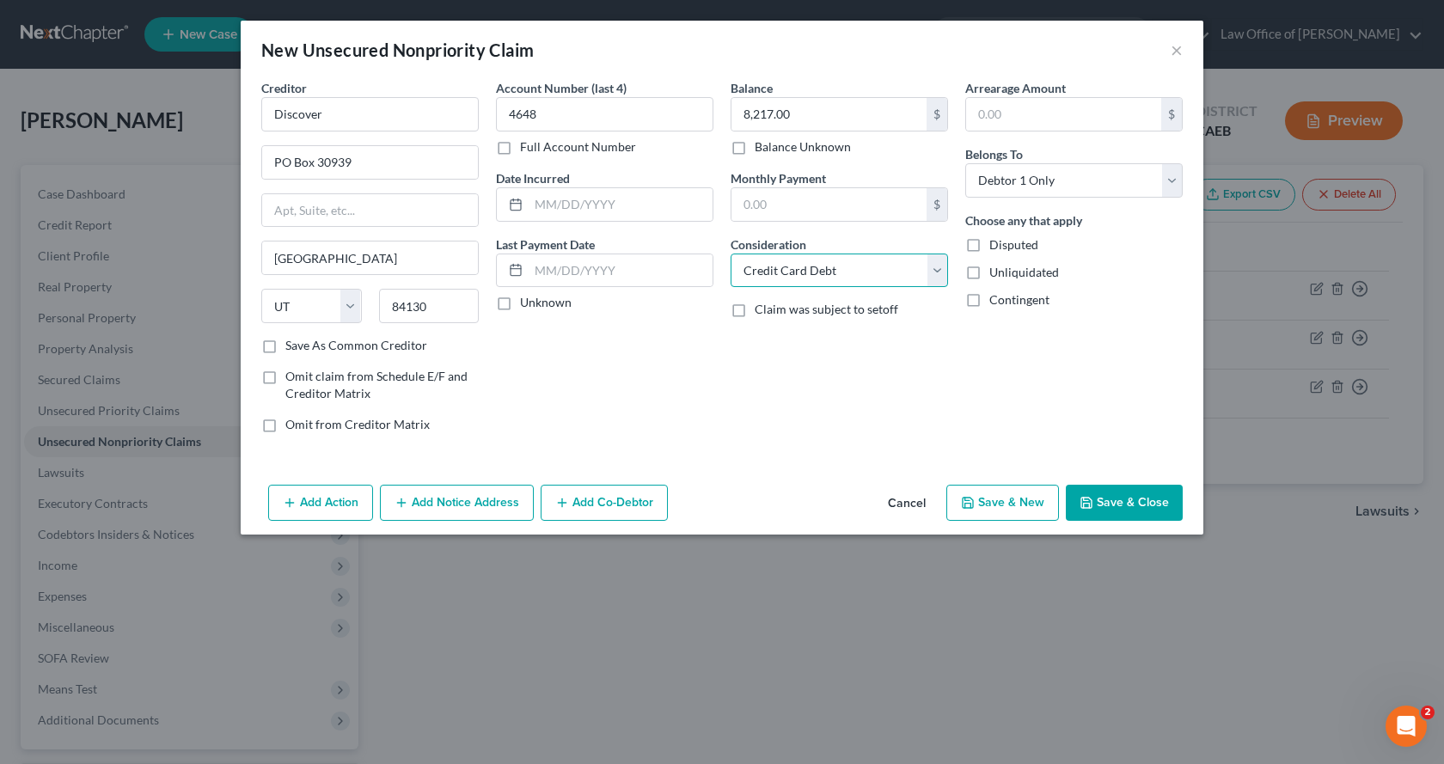
click at [730, 254] on select "Select Cable / Satellite Services Collection Agency Credit Card Debt Debt Couns…" at bounding box center [838, 271] width 217 height 34
click at [474, 508] on button "Add Notice Address" at bounding box center [457, 503] width 154 height 36
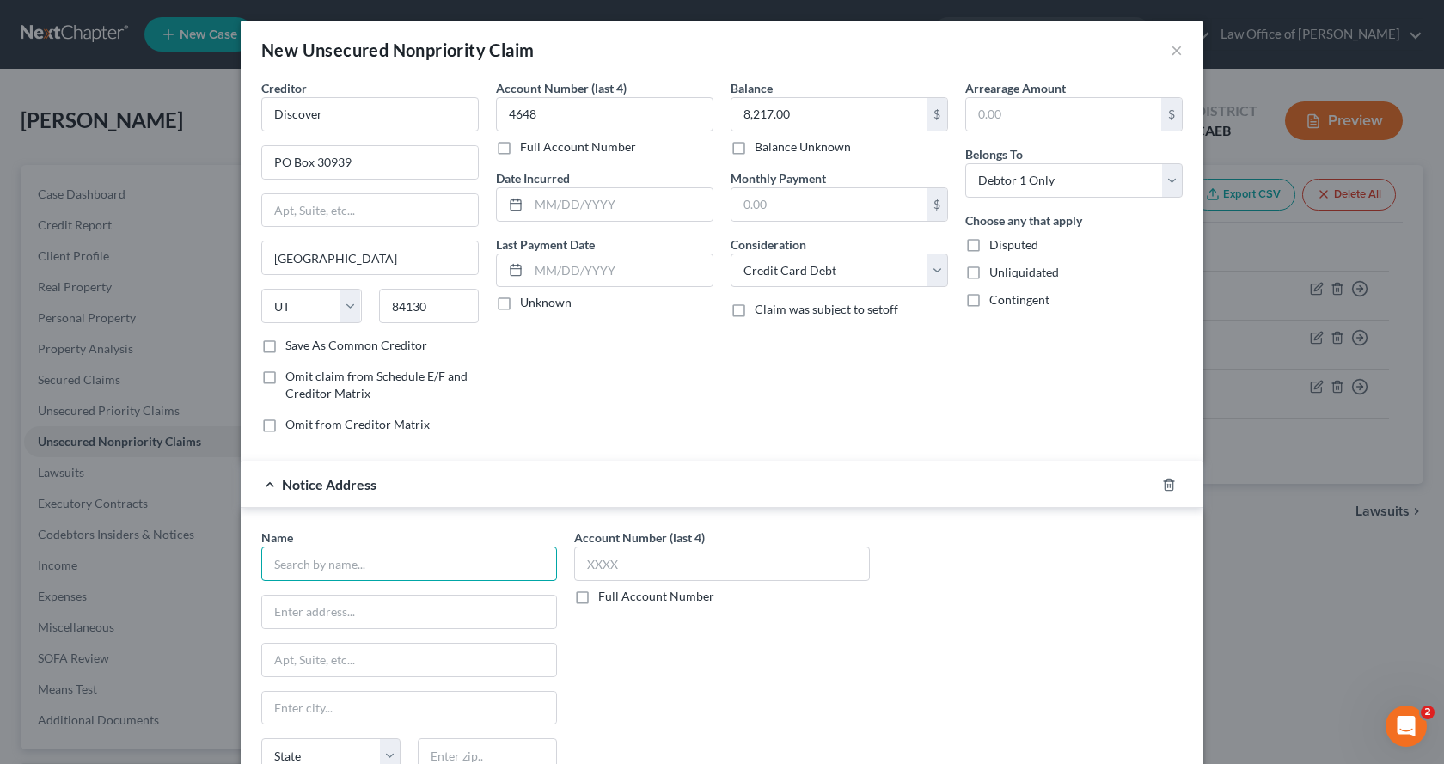
click at [339, 571] on input "text" at bounding box center [409, 564] width 296 height 34
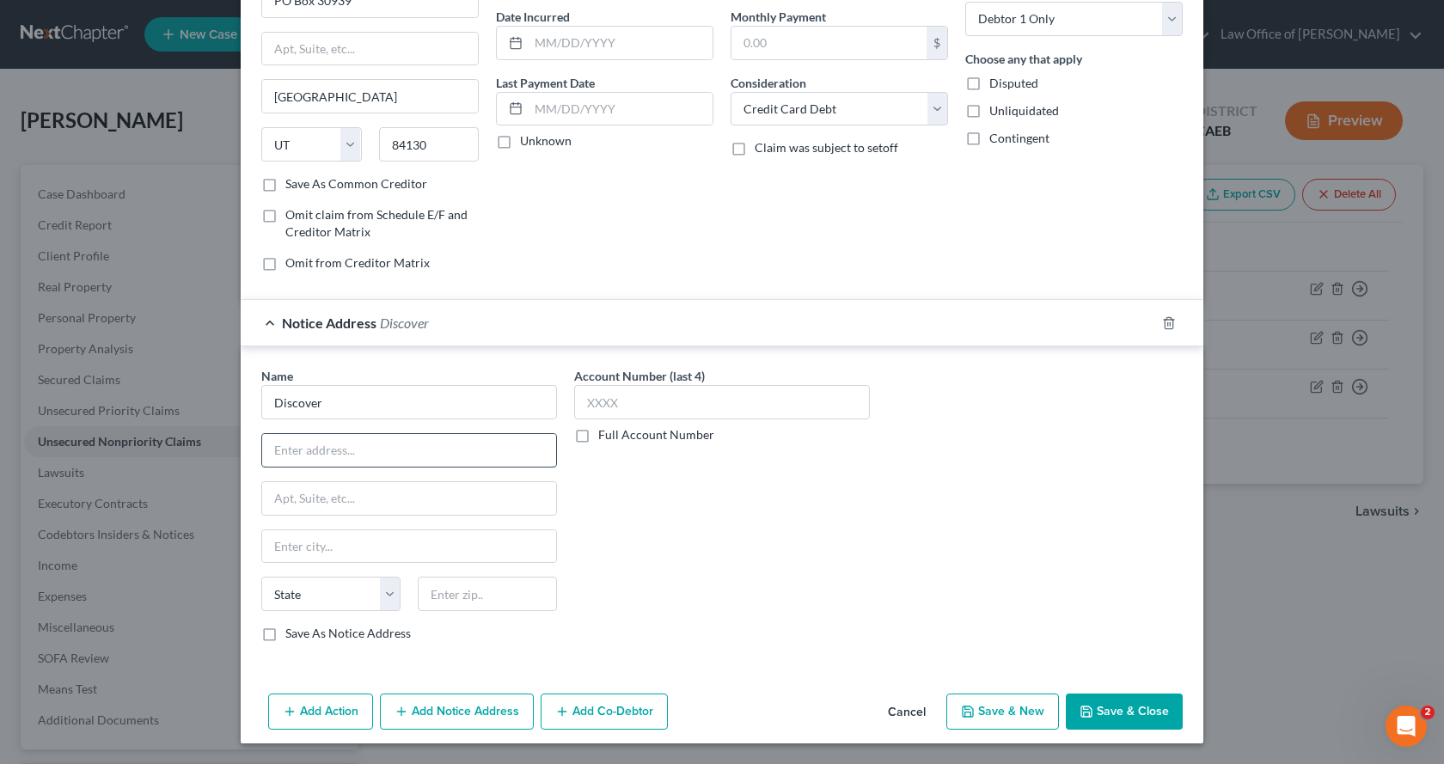
click at [278, 464] on input "text" at bounding box center [409, 450] width 294 height 33
click at [484, 720] on button "Add Notice Address" at bounding box center [457, 711] width 154 height 36
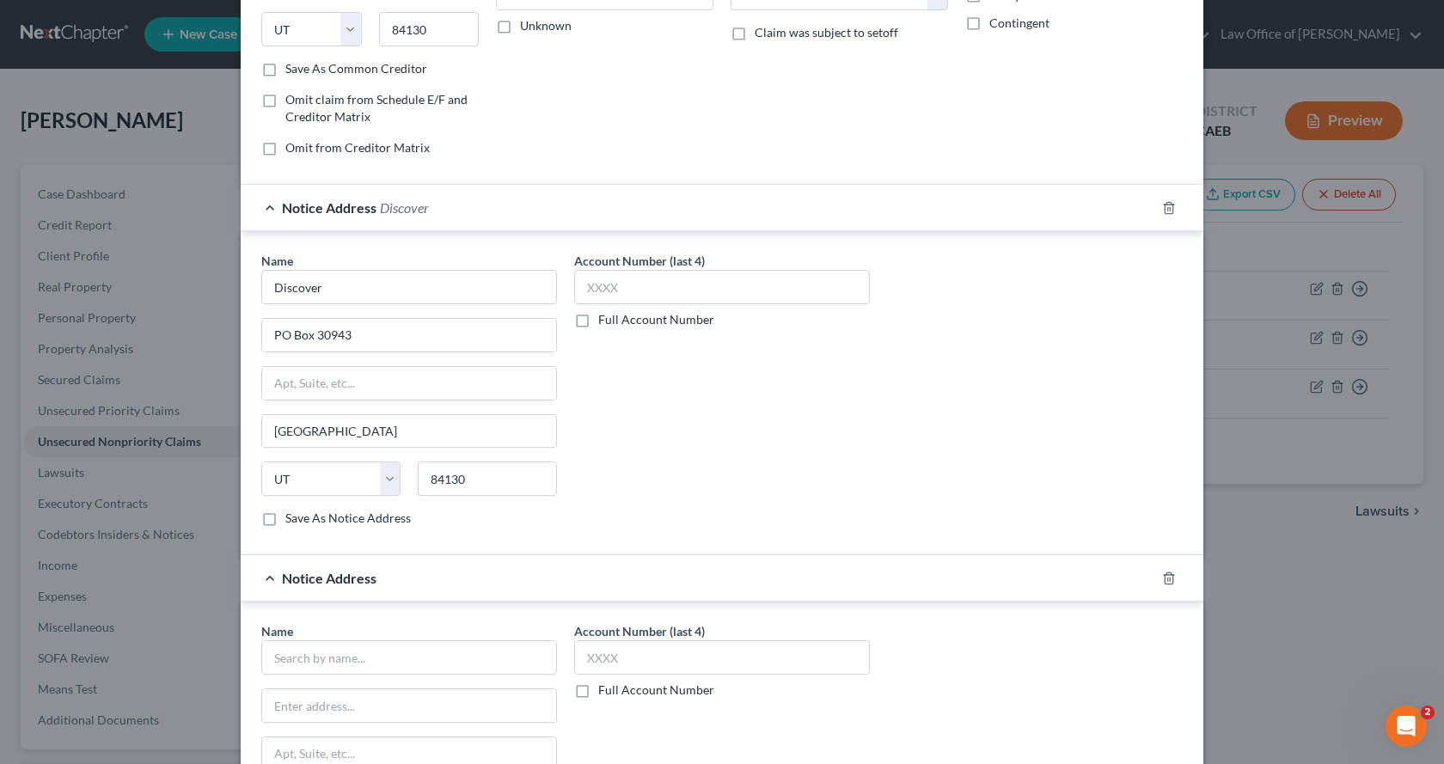
scroll to position [505, 0]
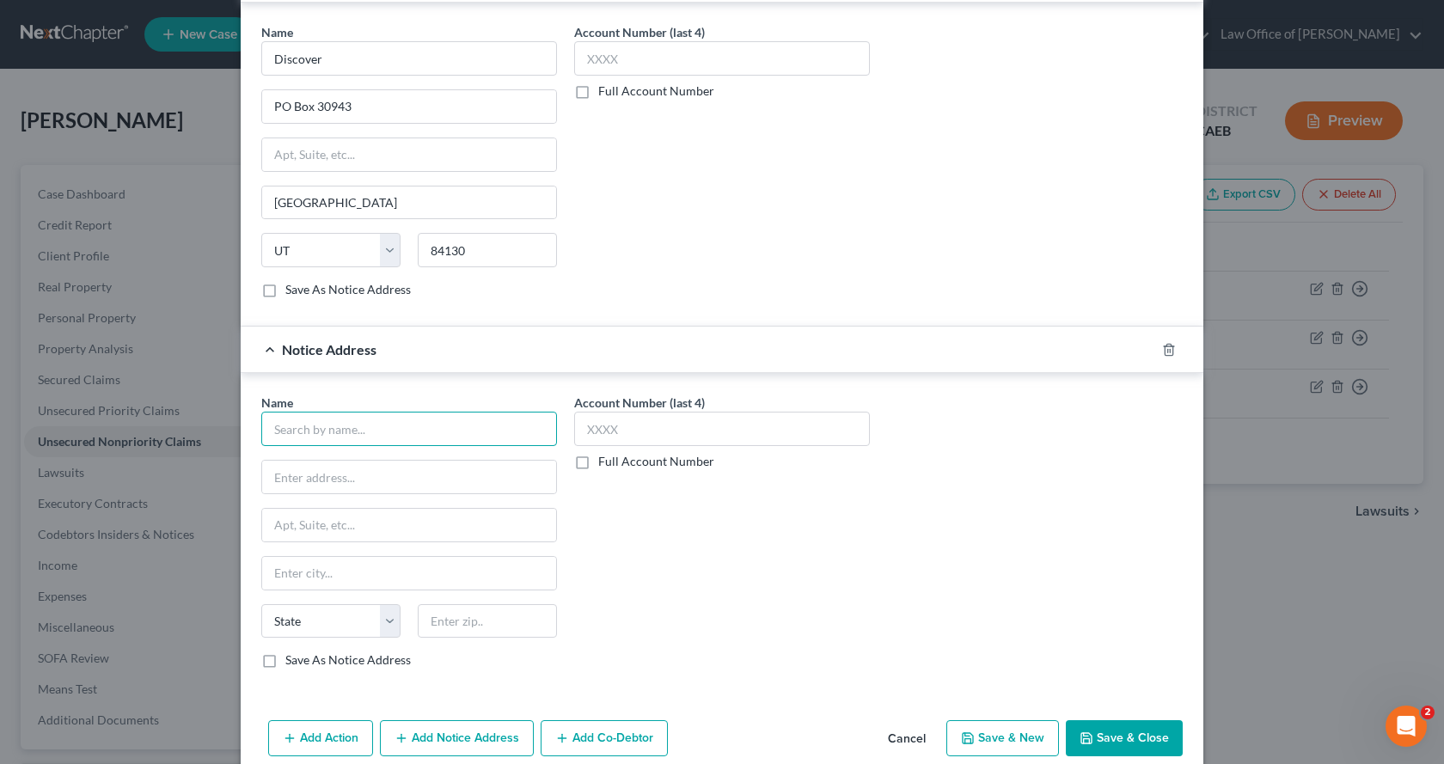
click at [339, 439] on input "text" at bounding box center [409, 429] width 296 height 34
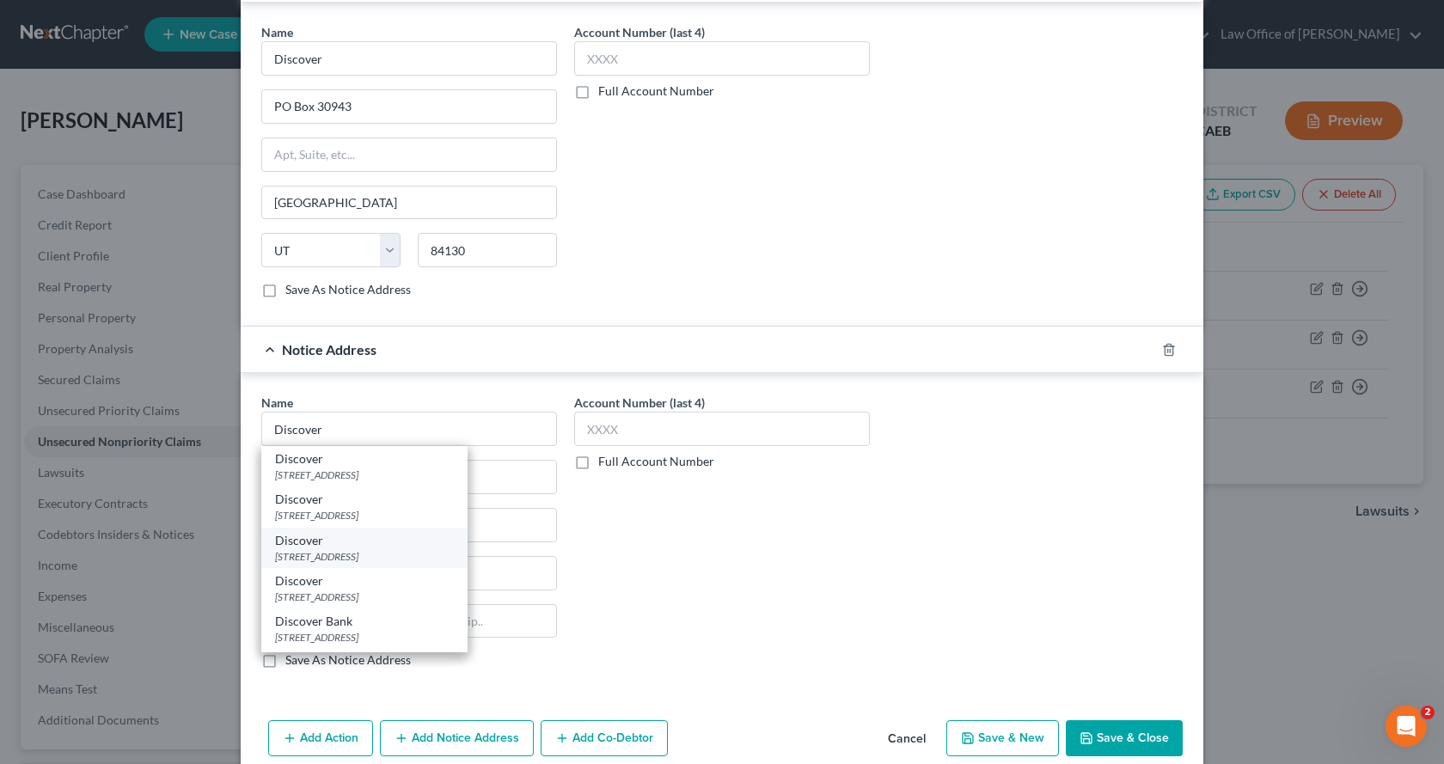
click at [354, 559] on div "[STREET_ADDRESS]" at bounding box center [364, 556] width 179 height 15
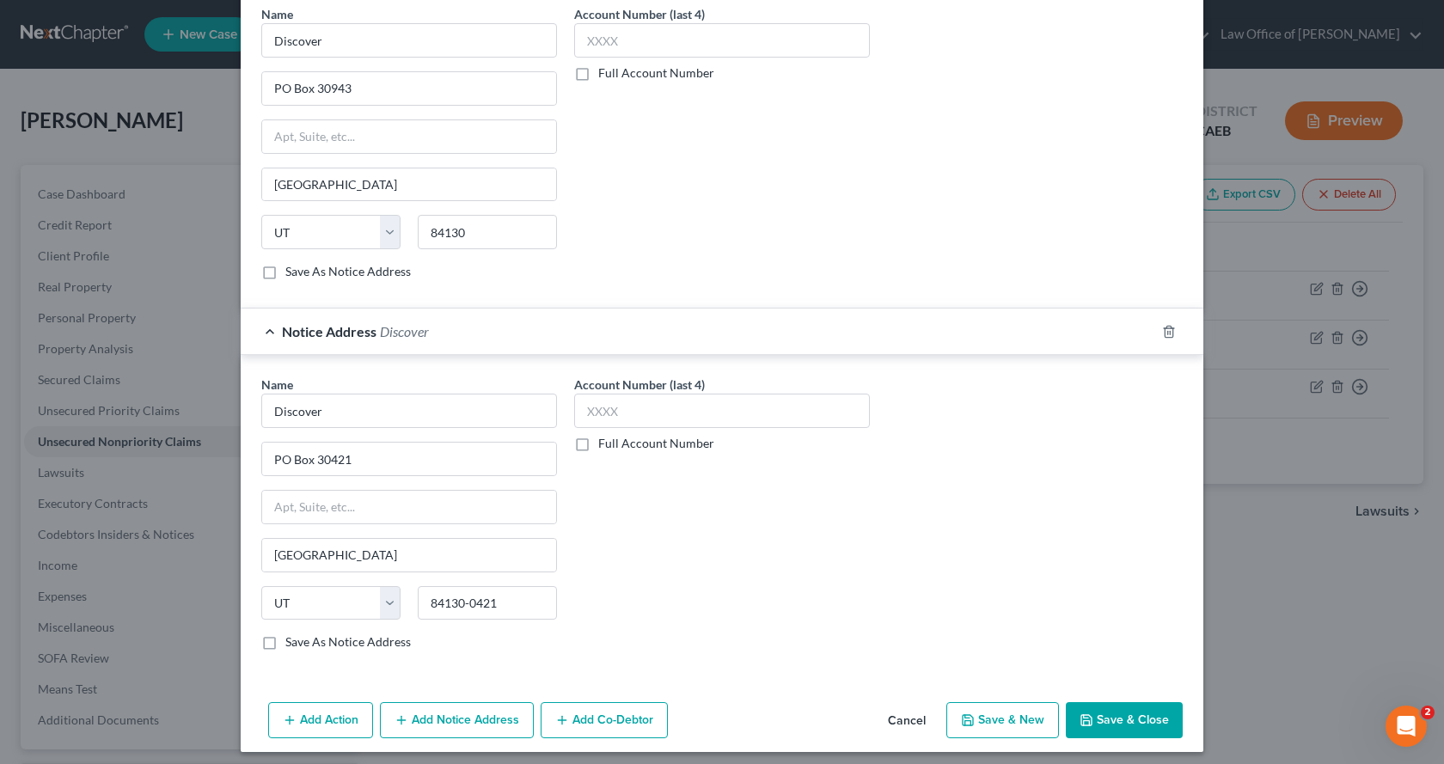
scroll to position [532, 0]
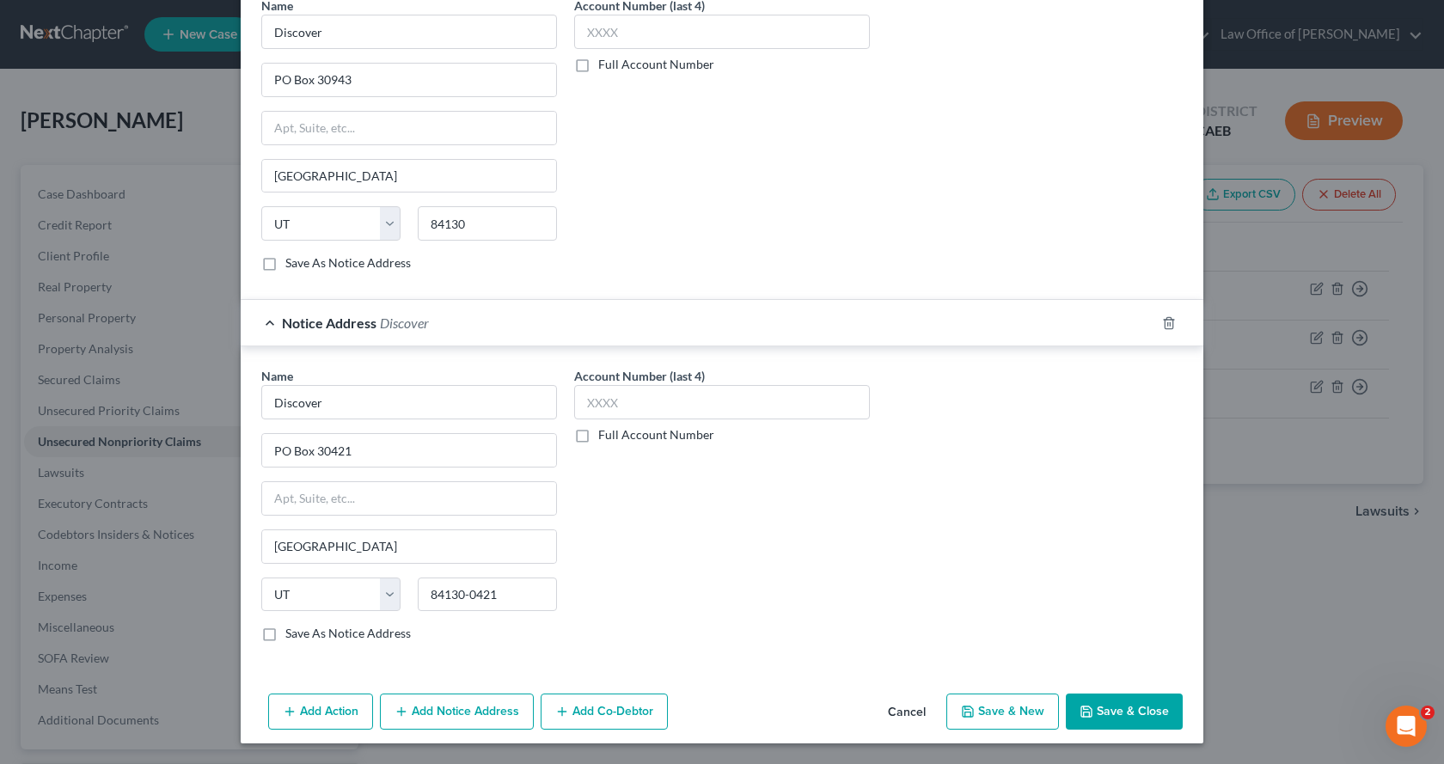
click at [1026, 717] on button "Save & New" at bounding box center [1002, 711] width 113 height 36
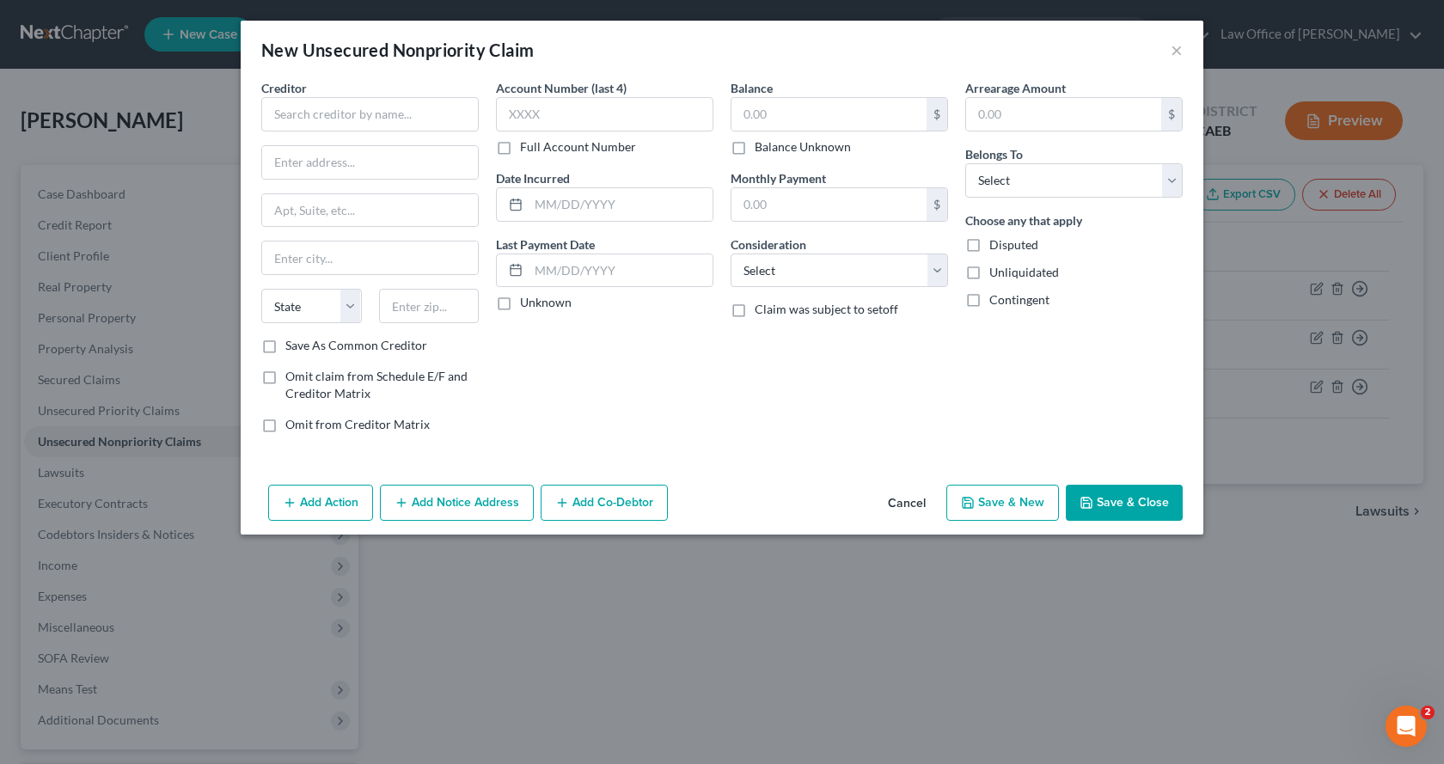
scroll to position [0, 0]
click at [327, 107] on input "text" at bounding box center [369, 114] width 217 height 34
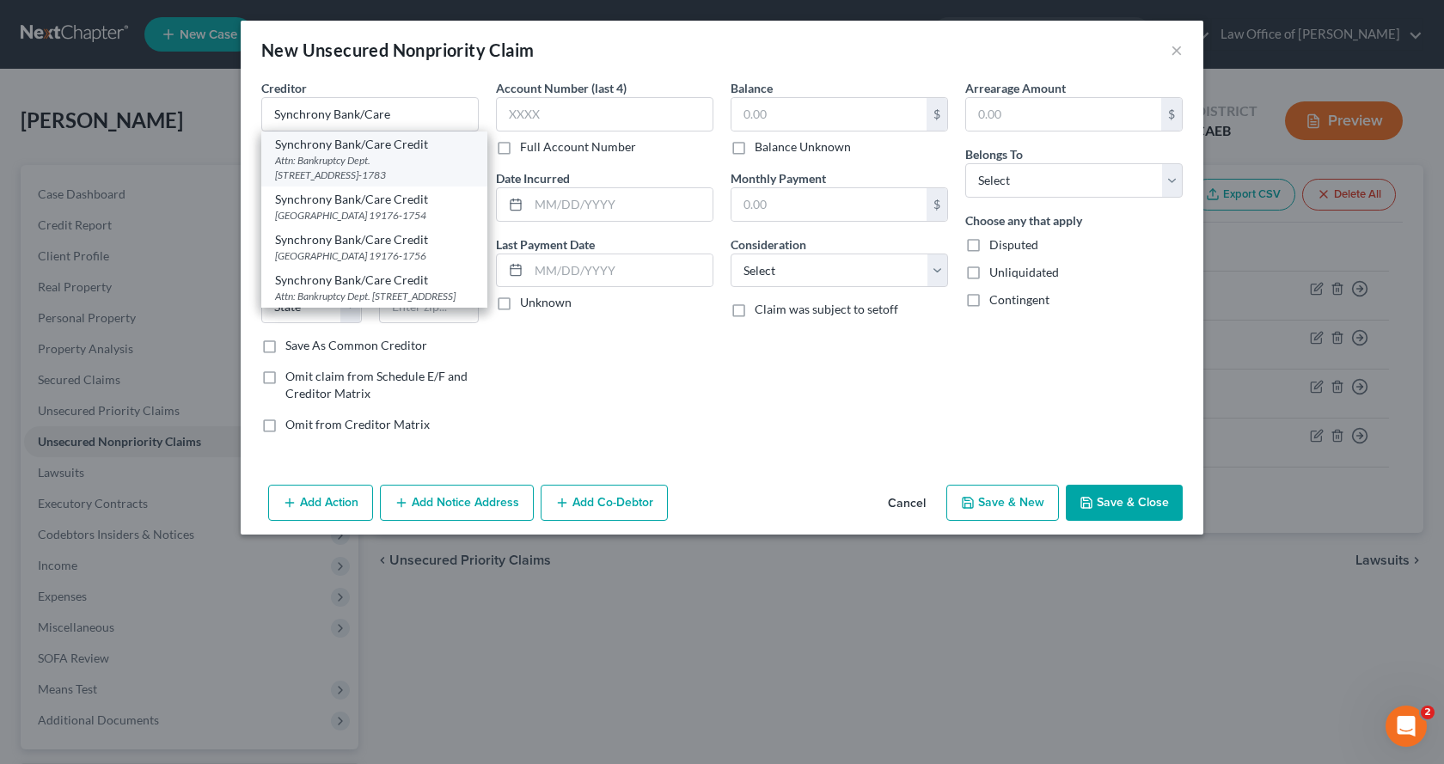
click at [357, 150] on div "Synchrony Bank/Care Credit" at bounding box center [374, 144] width 199 height 17
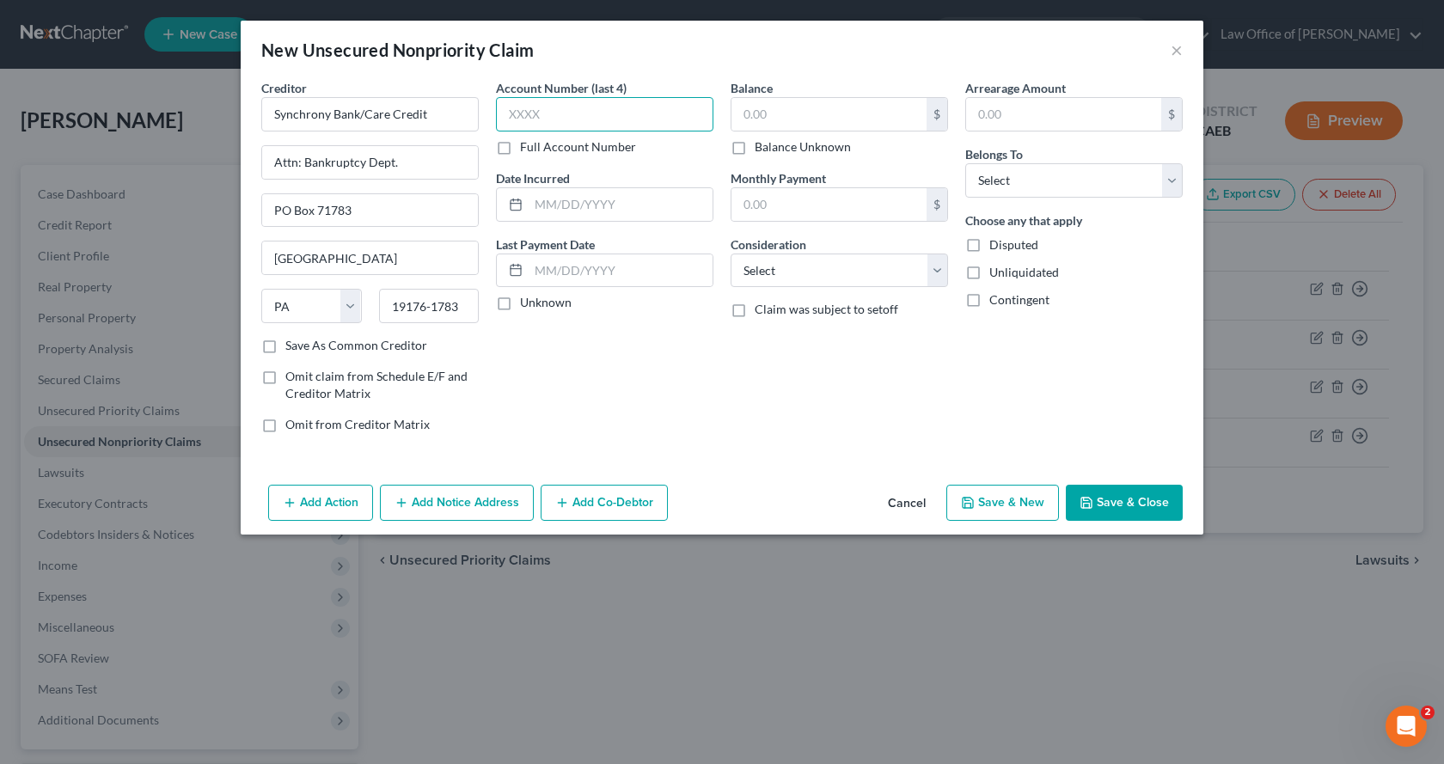
click at [584, 113] on input "text" at bounding box center [604, 114] width 217 height 34
click at [779, 117] on input "text" at bounding box center [828, 114] width 195 height 33
click at [1012, 170] on select "Select Debtor 1 Only Debtor 2 Only Debtor 1 And Debtor 2 Only At Least One Of T…" at bounding box center [1073, 180] width 217 height 34
click at [965, 163] on select "Select Debtor 1 Only Debtor 2 Only Debtor 1 And Debtor 2 Only At Least One Of T…" at bounding box center [1073, 180] width 217 height 34
click at [864, 278] on select "Select Cable / Satellite Services Collection Agency Credit Card Debt Debt Couns…" at bounding box center [838, 271] width 217 height 34
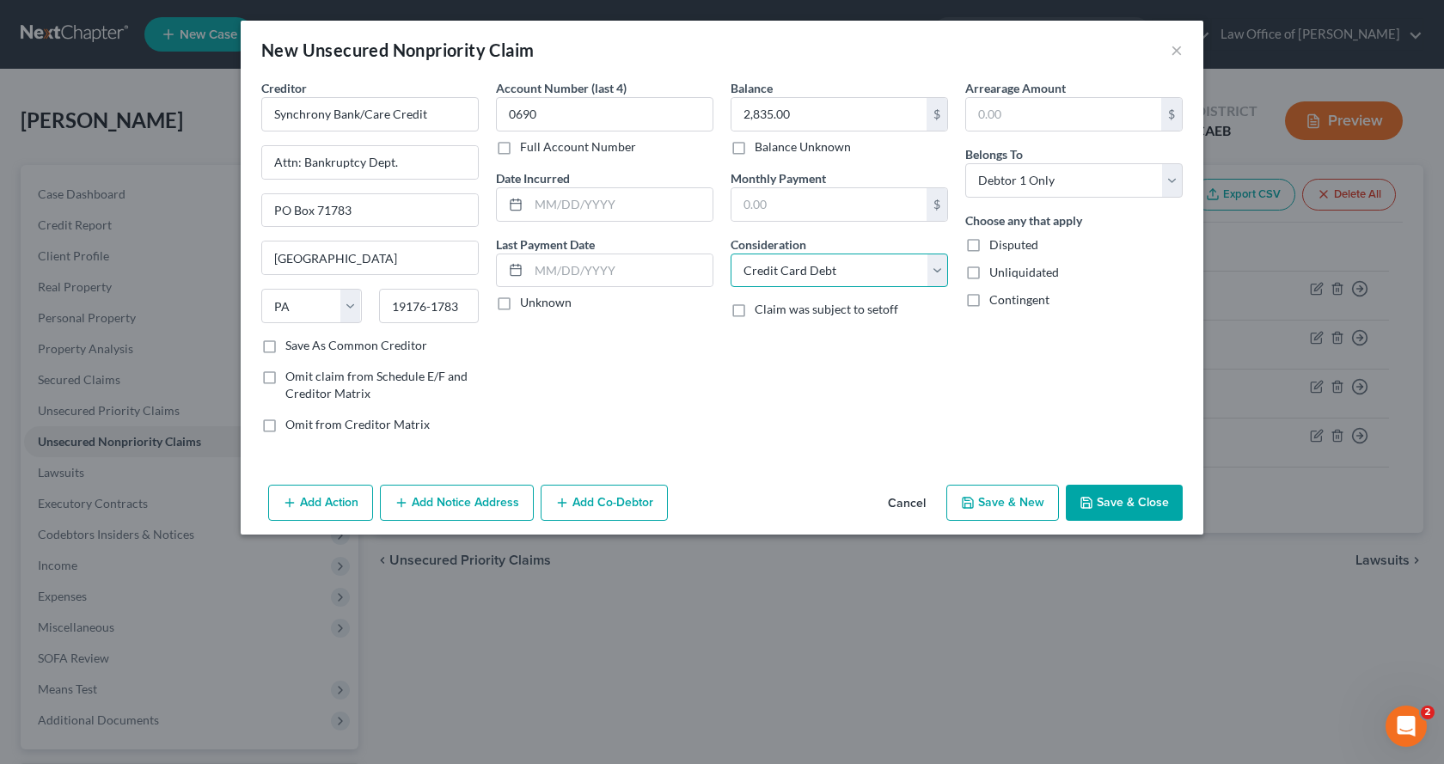
click at [730, 254] on select "Select Cable / Satellite Services Collection Agency Credit Card Debt Debt Couns…" at bounding box center [838, 271] width 217 height 34
click at [1005, 504] on button "Save & New" at bounding box center [1002, 503] width 113 height 36
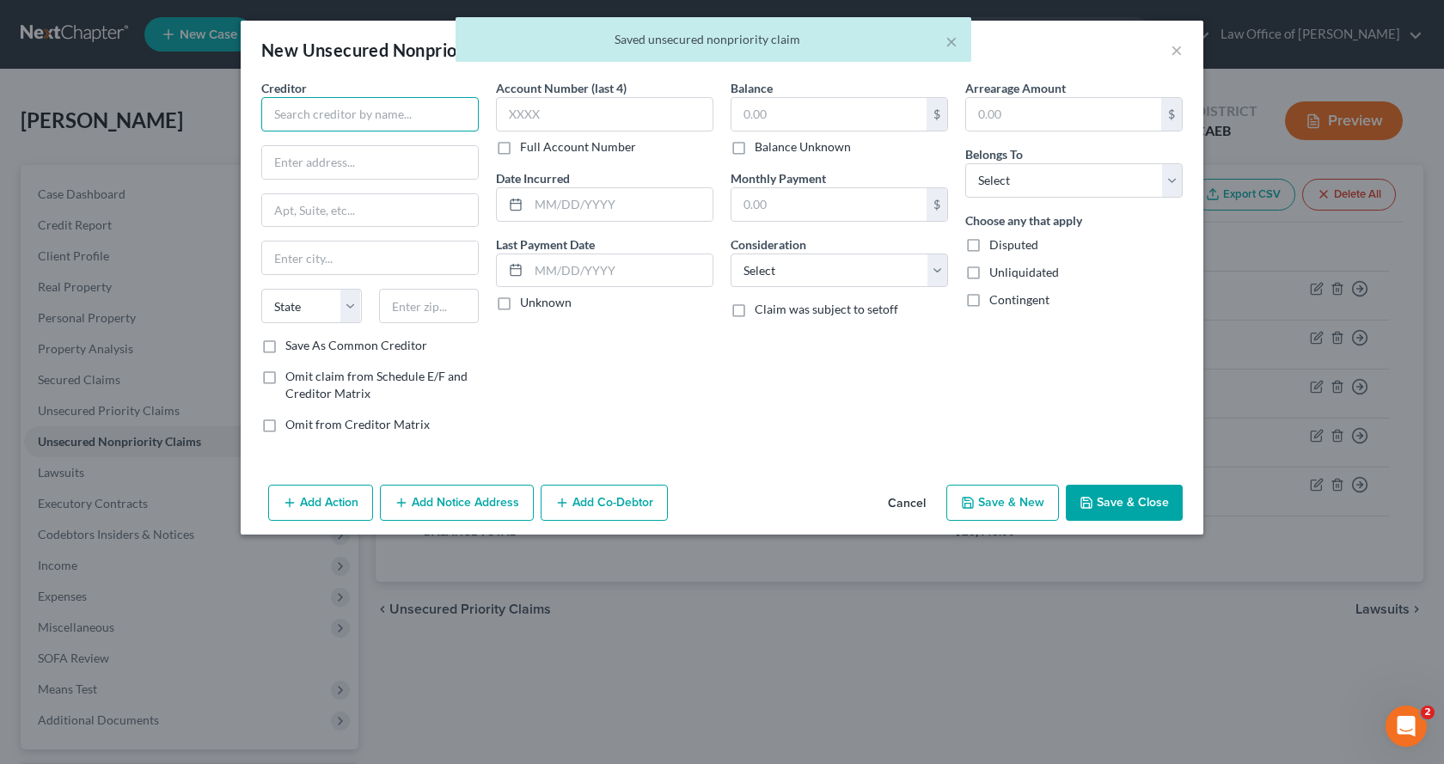
click at [363, 110] on input "text" at bounding box center [369, 114] width 217 height 34
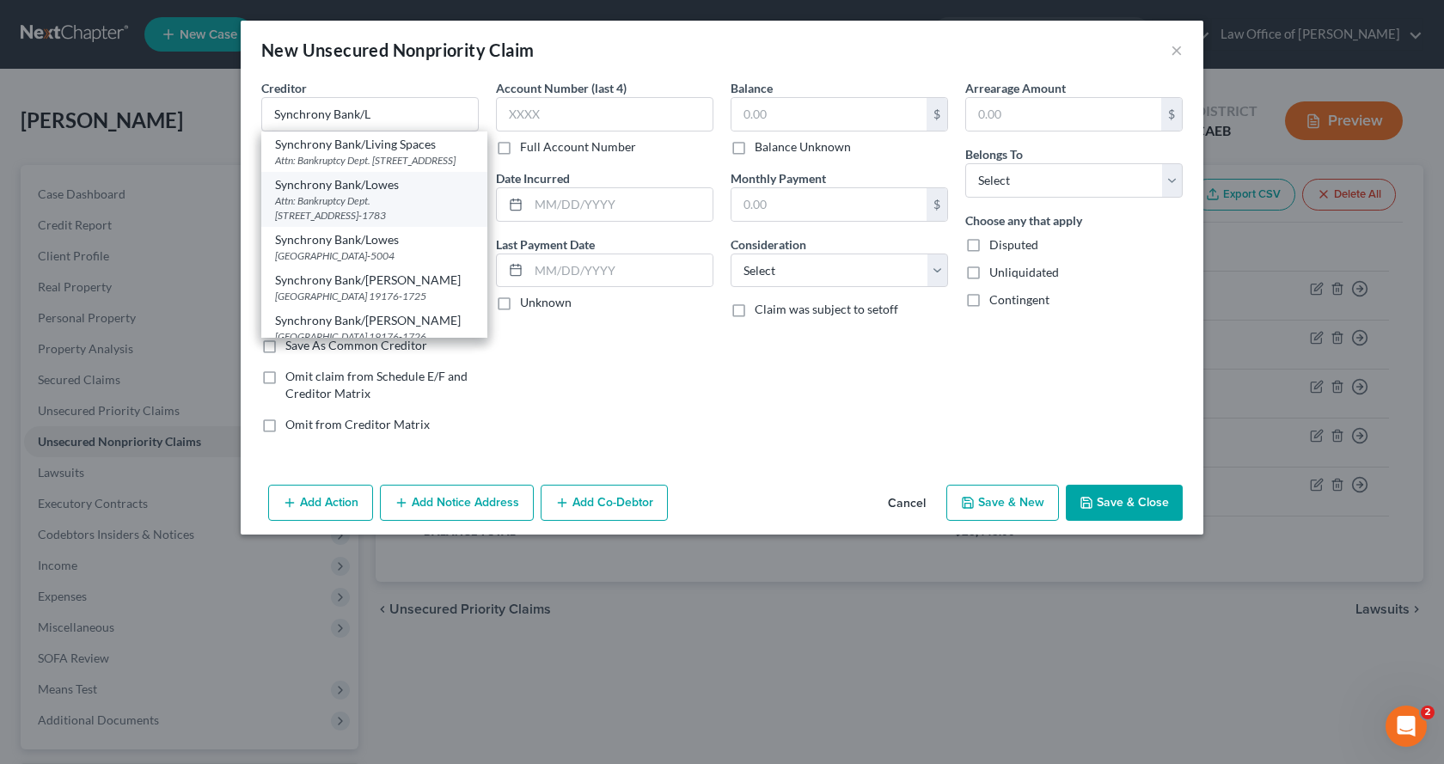
click at [327, 223] on div "Attn: Bankruptcy Dept. [STREET_ADDRESS]-1783" at bounding box center [374, 207] width 199 height 29
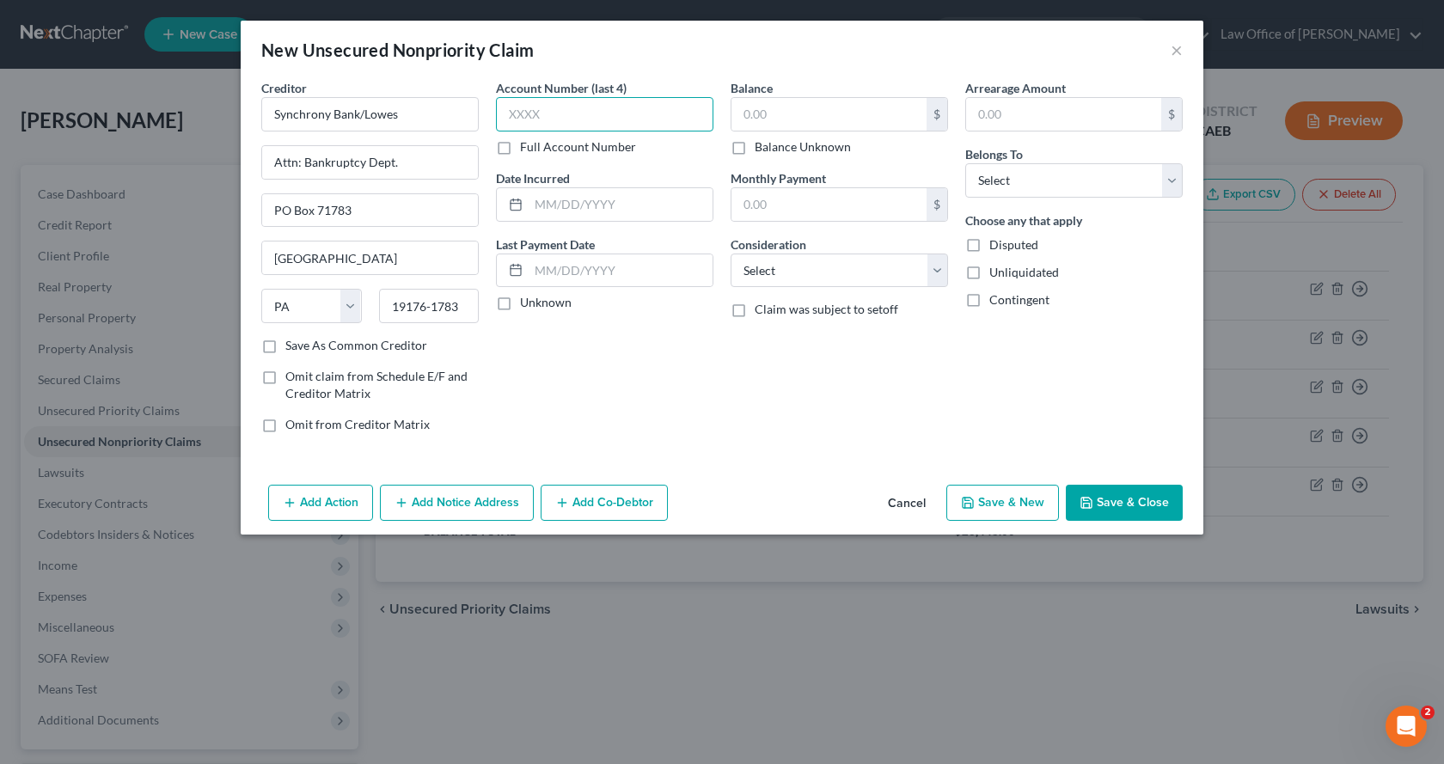
click at [532, 115] on input "text" at bounding box center [604, 114] width 217 height 34
click at [754, 107] on input "text" at bounding box center [828, 114] width 195 height 33
click at [1078, 174] on select "Select Debtor 1 Only Debtor 2 Only Debtor 1 And Debtor 2 Only At Least One Of T…" at bounding box center [1073, 180] width 217 height 34
click at [965, 163] on select "Select Debtor 1 Only Debtor 2 Only Debtor 1 And Debtor 2 Only At Least One Of T…" at bounding box center [1073, 180] width 217 height 34
drag, startPoint x: 845, startPoint y: 255, endPoint x: 837, endPoint y: 268, distance: 15.0
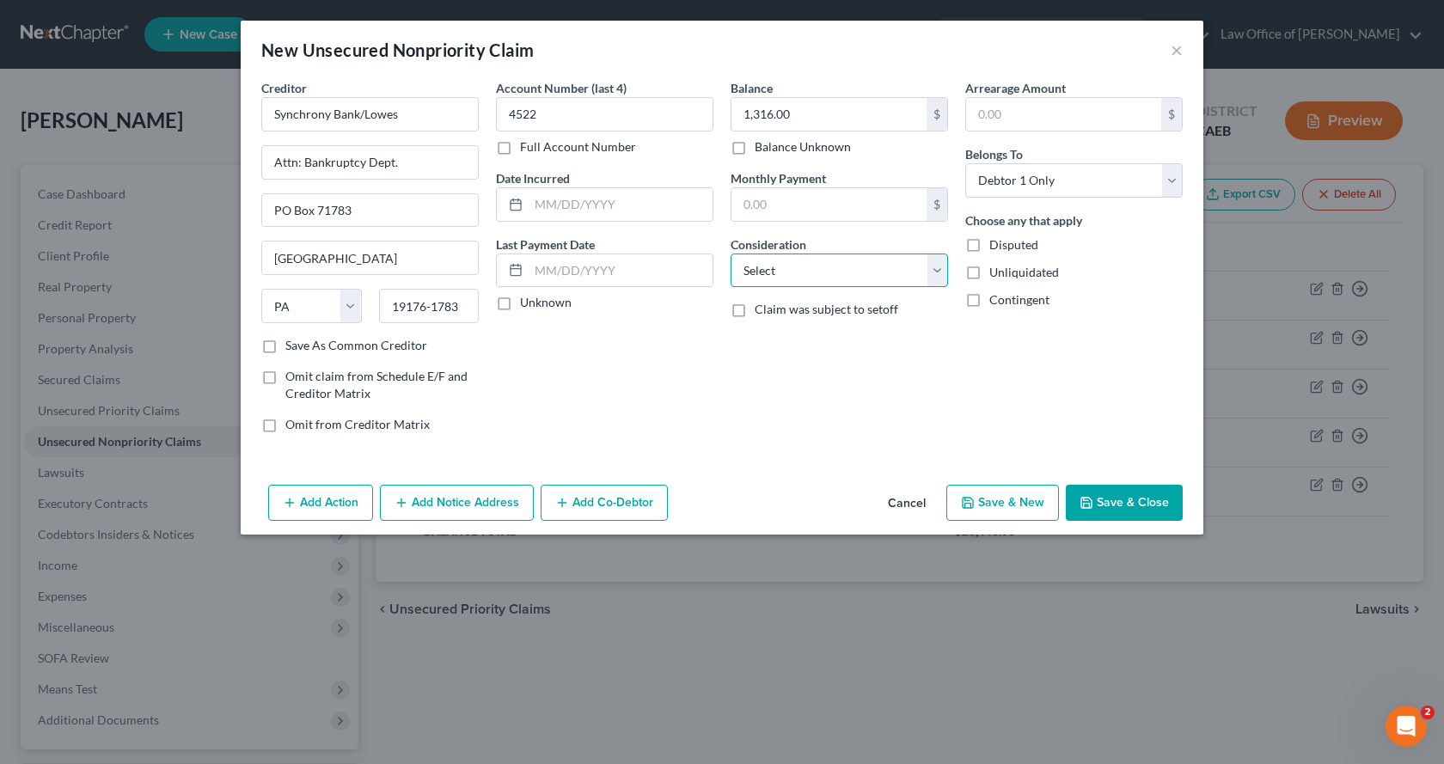
click at [845, 255] on select "Select Cable / Satellite Services Collection Agency Credit Card Debt Debt Couns…" at bounding box center [838, 271] width 217 height 34
click at [730, 254] on select "Select Cable / Satellite Services Collection Agency Credit Card Debt Debt Couns…" at bounding box center [838, 271] width 217 height 34
click at [974, 510] on button "Save & New" at bounding box center [1002, 503] width 113 height 36
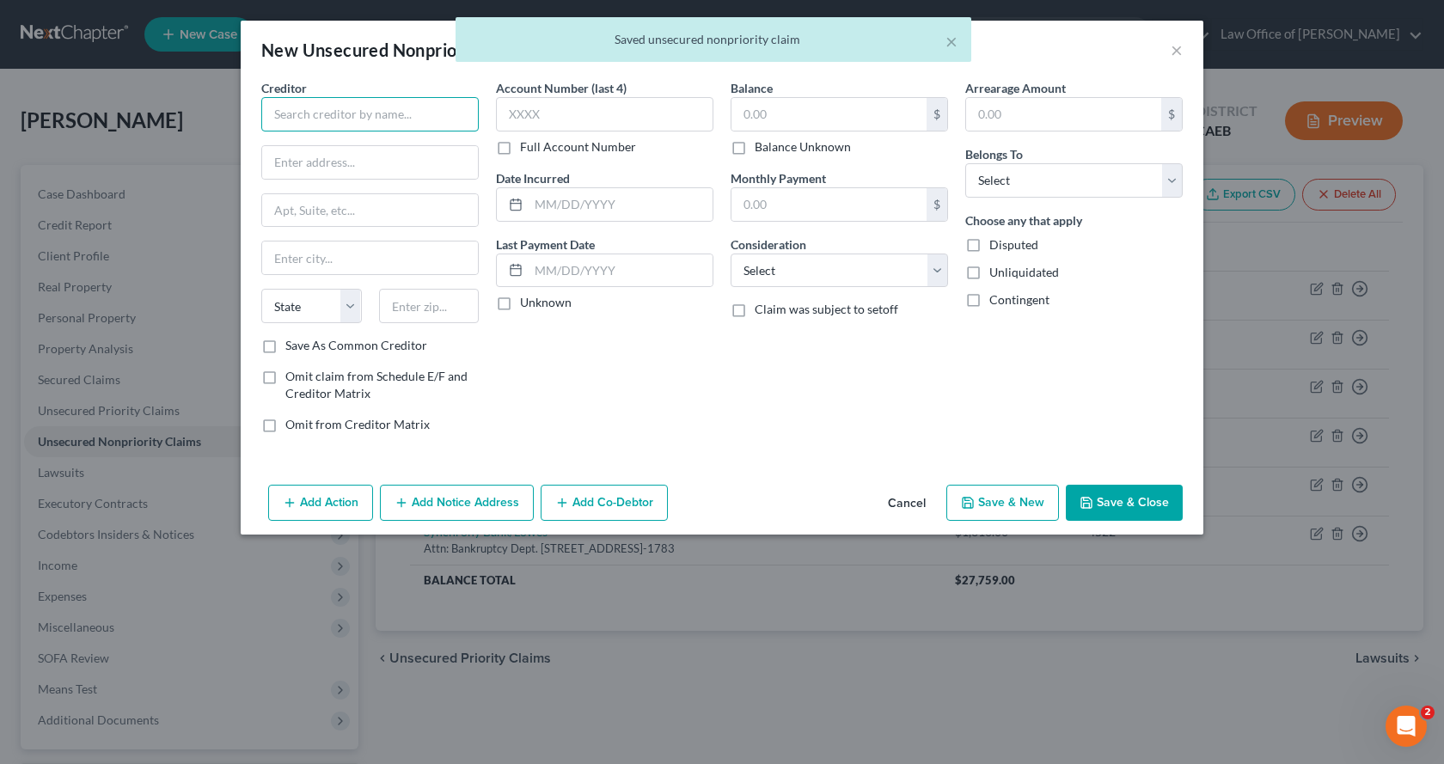
click at [330, 110] on input "text" at bounding box center [369, 114] width 217 height 34
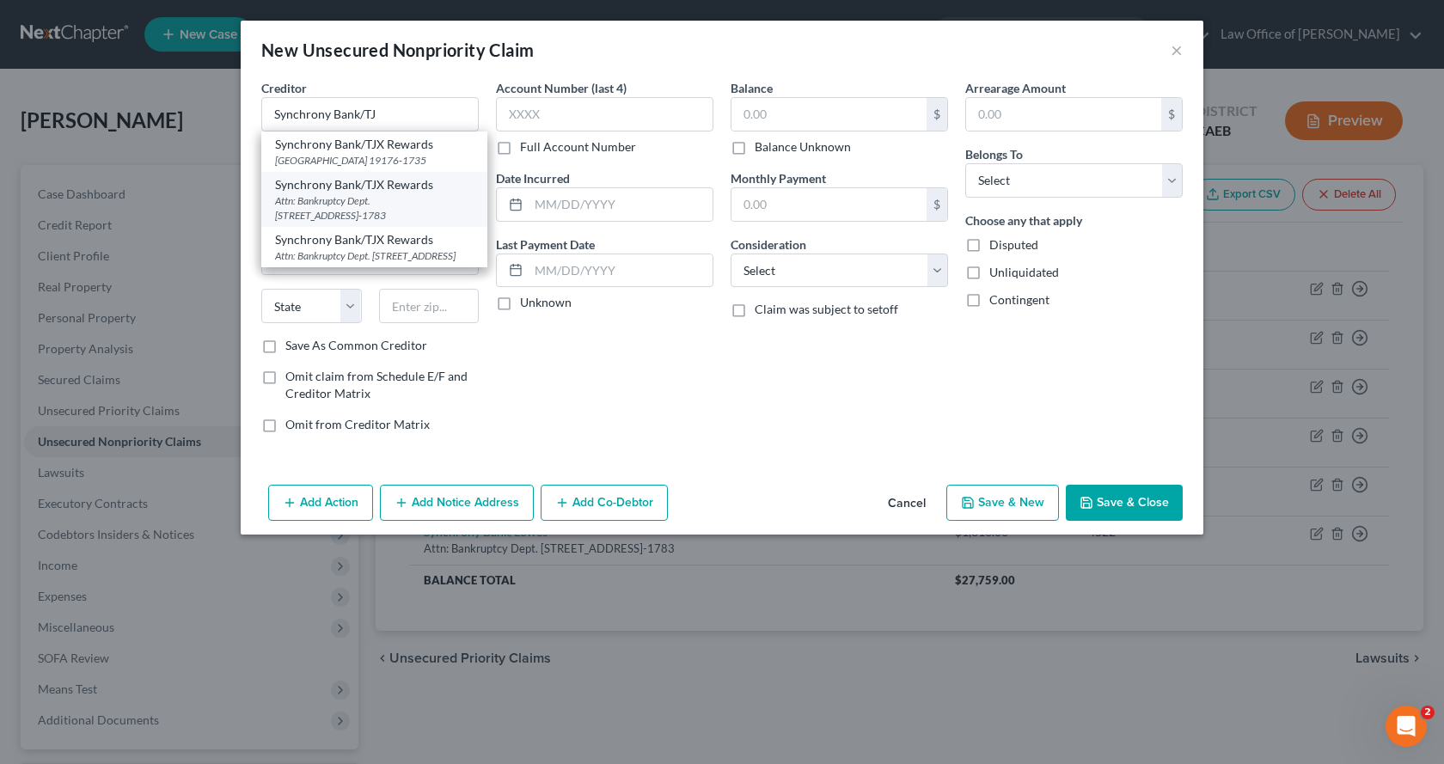
click at [324, 210] on div "Attn: Bankruptcy Dept. [STREET_ADDRESS]-1783" at bounding box center [374, 207] width 199 height 29
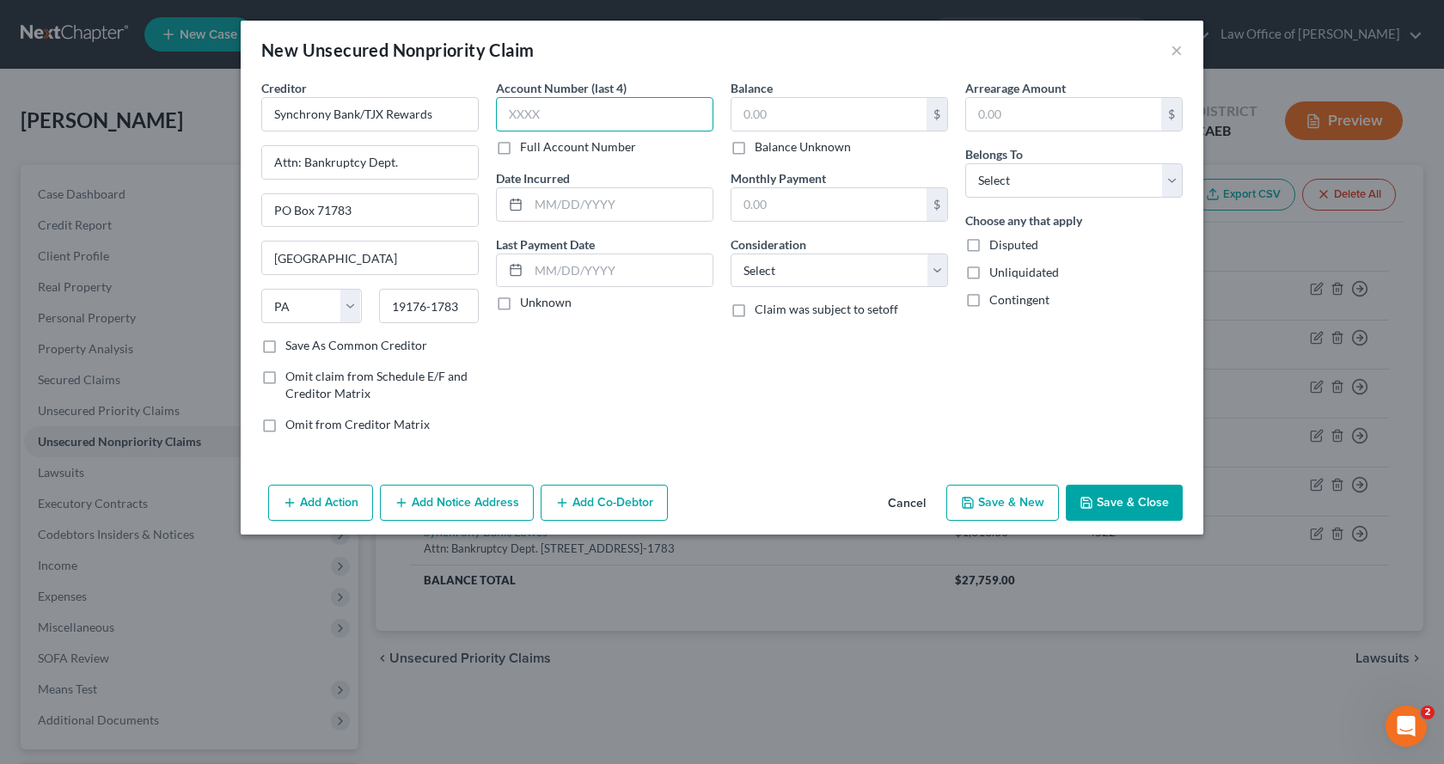
click at [568, 116] on input "text" at bounding box center [604, 114] width 217 height 34
click at [754, 108] on input "text" at bounding box center [828, 114] width 195 height 33
click at [1039, 189] on select "Select Debtor 1 Only Debtor 2 Only Debtor 1 And Debtor 2 Only At Least One Of T…" at bounding box center [1073, 180] width 217 height 34
click at [965, 163] on select "Select Debtor 1 Only Debtor 2 Only Debtor 1 And Debtor 2 Only At Least One Of T…" at bounding box center [1073, 180] width 217 height 34
click at [819, 284] on select "Select Cable / Satellite Services Collection Agency Credit Card Debt Debt Couns…" at bounding box center [838, 271] width 217 height 34
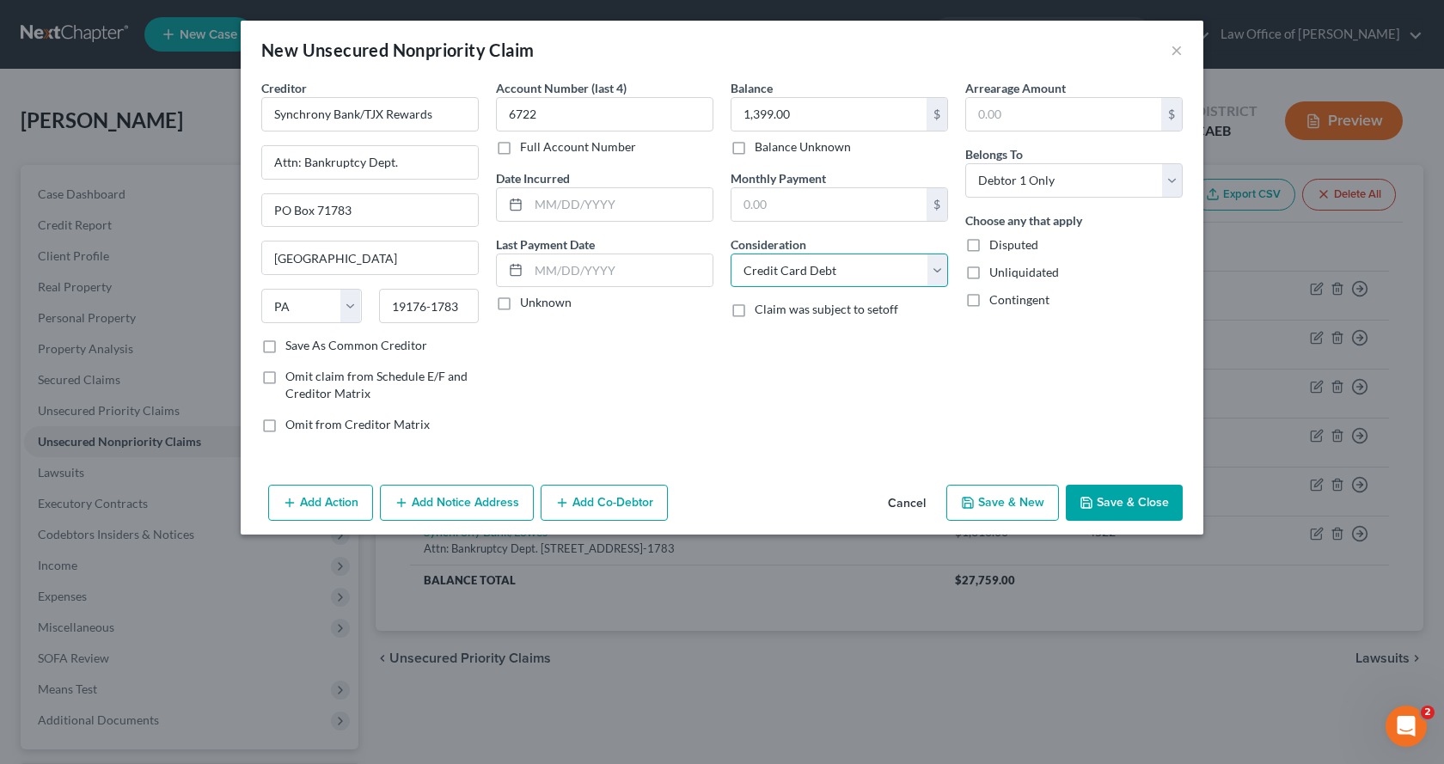
click at [730, 254] on select "Select Cable / Satellite Services Collection Agency Credit Card Debt Debt Couns…" at bounding box center [838, 271] width 217 height 34
click at [974, 492] on button "Save & New" at bounding box center [1002, 503] width 113 height 36
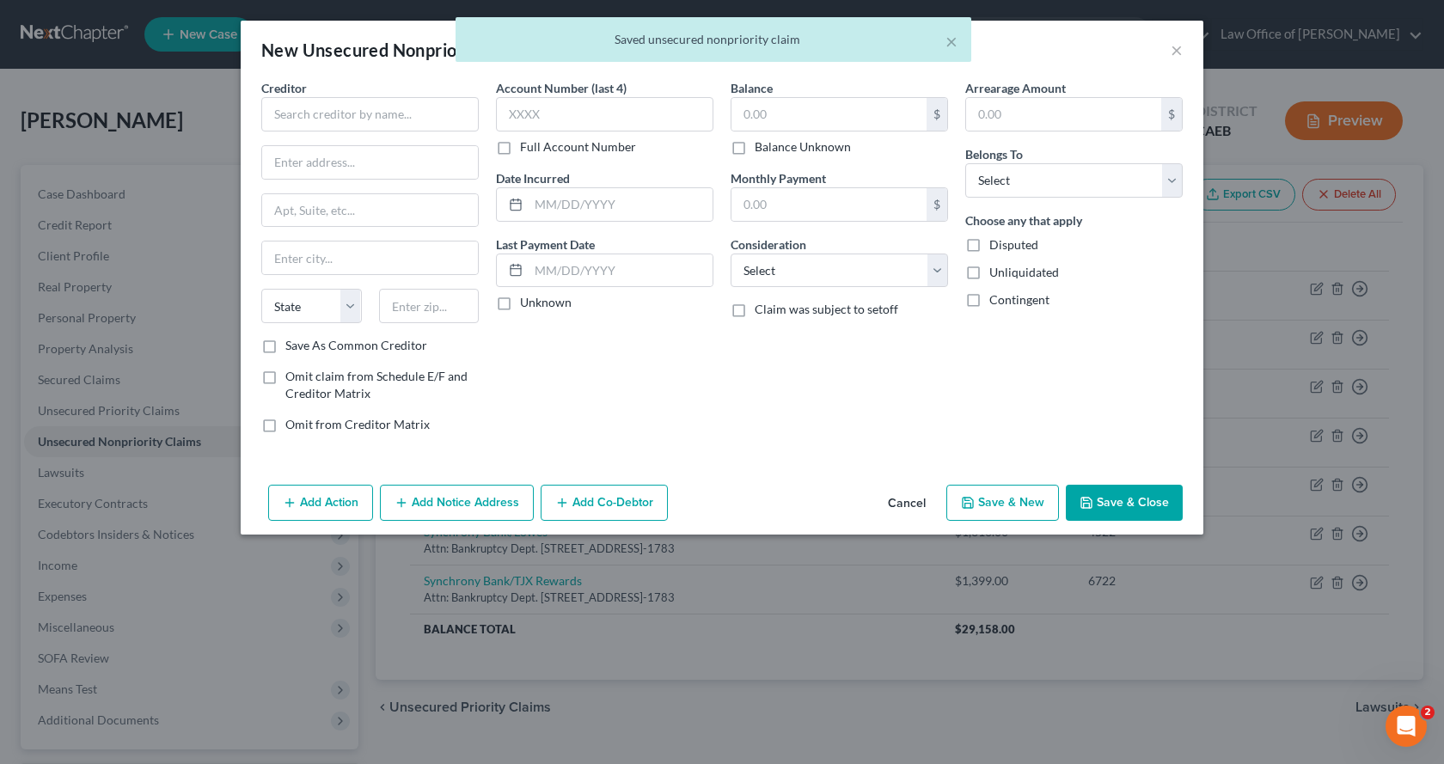
click at [321, 95] on div "Creditor *" at bounding box center [369, 105] width 217 height 52
click at [319, 110] on input "text" at bounding box center [369, 114] width 217 height 34
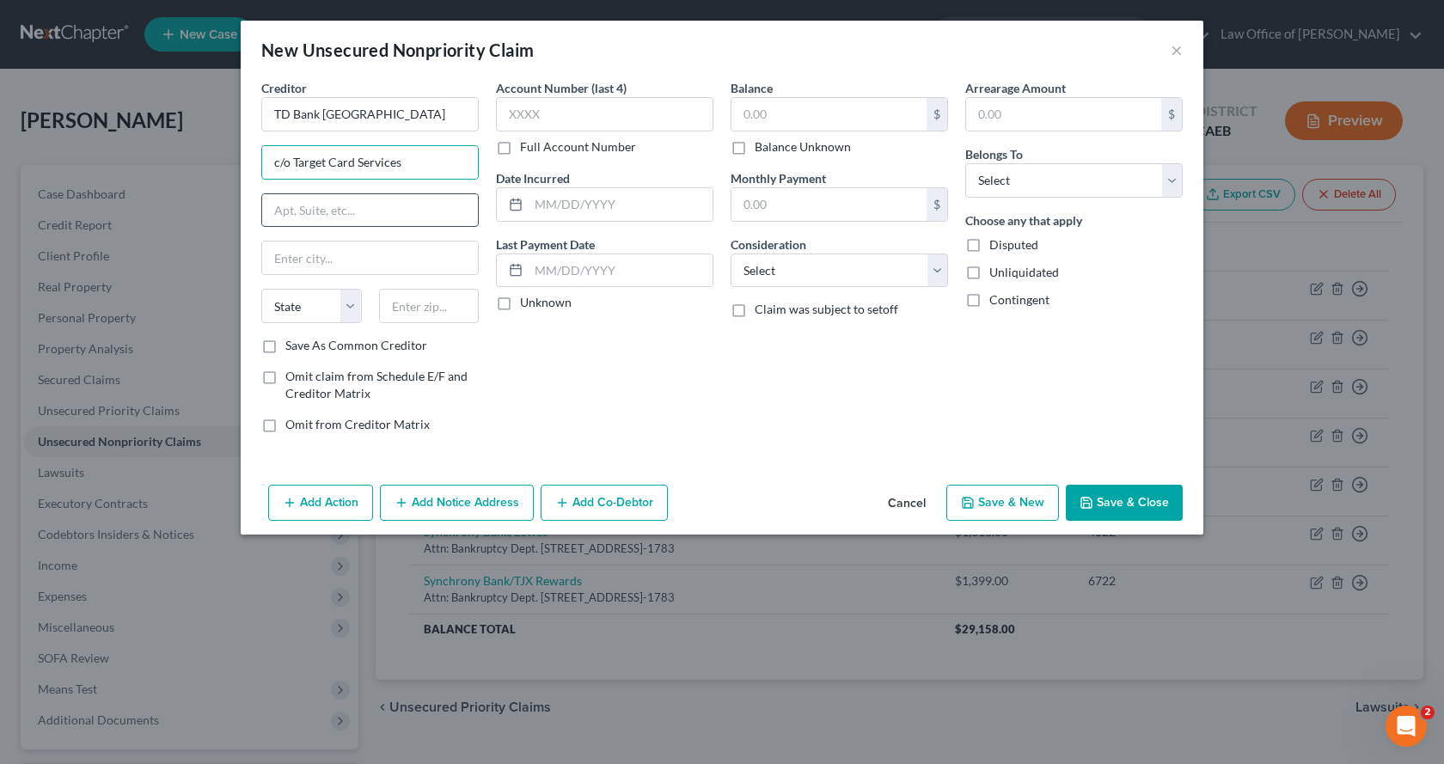
click at [336, 210] on input "text" at bounding box center [370, 210] width 216 height 33
click at [602, 111] on input "text" at bounding box center [604, 114] width 217 height 34
click at [788, 124] on input "text" at bounding box center [828, 114] width 195 height 33
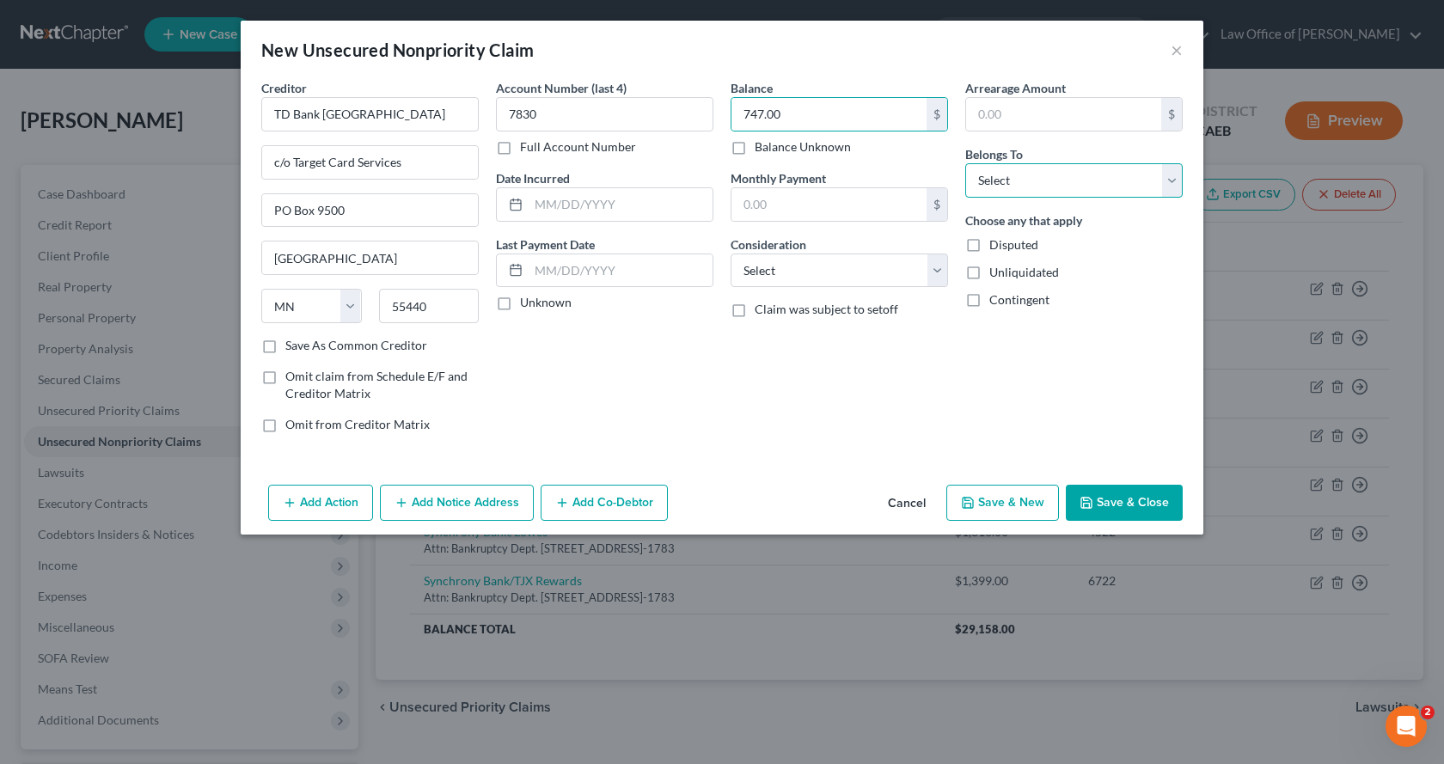
click at [1003, 184] on select "Select Debtor 1 Only Debtor 2 Only Debtor 1 And Debtor 2 Only At Least One Of T…" at bounding box center [1073, 180] width 217 height 34
click at [965, 163] on select "Select Debtor 1 Only Debtor 2 Only Debtor 1 And Debtor 2 Only At Least One Of T…" at bounding box center [1073, 180] width 217 height 34
click at [816, 264] on select "Select Cable / Satellite Services Collection Agency Credit Card Debt Debt Couns…" at bounding box center [838, 271] width 217 height 34
click at [730, 254] on select "Select Cable / Satellite Services Collection Agency Credit Card Debt Debt Couns…" at bounding box center [838, 271] width 217 height 34
click at [1024, 503] on button "Save & New" at bounding box center [1002, 503] width 113 height 36
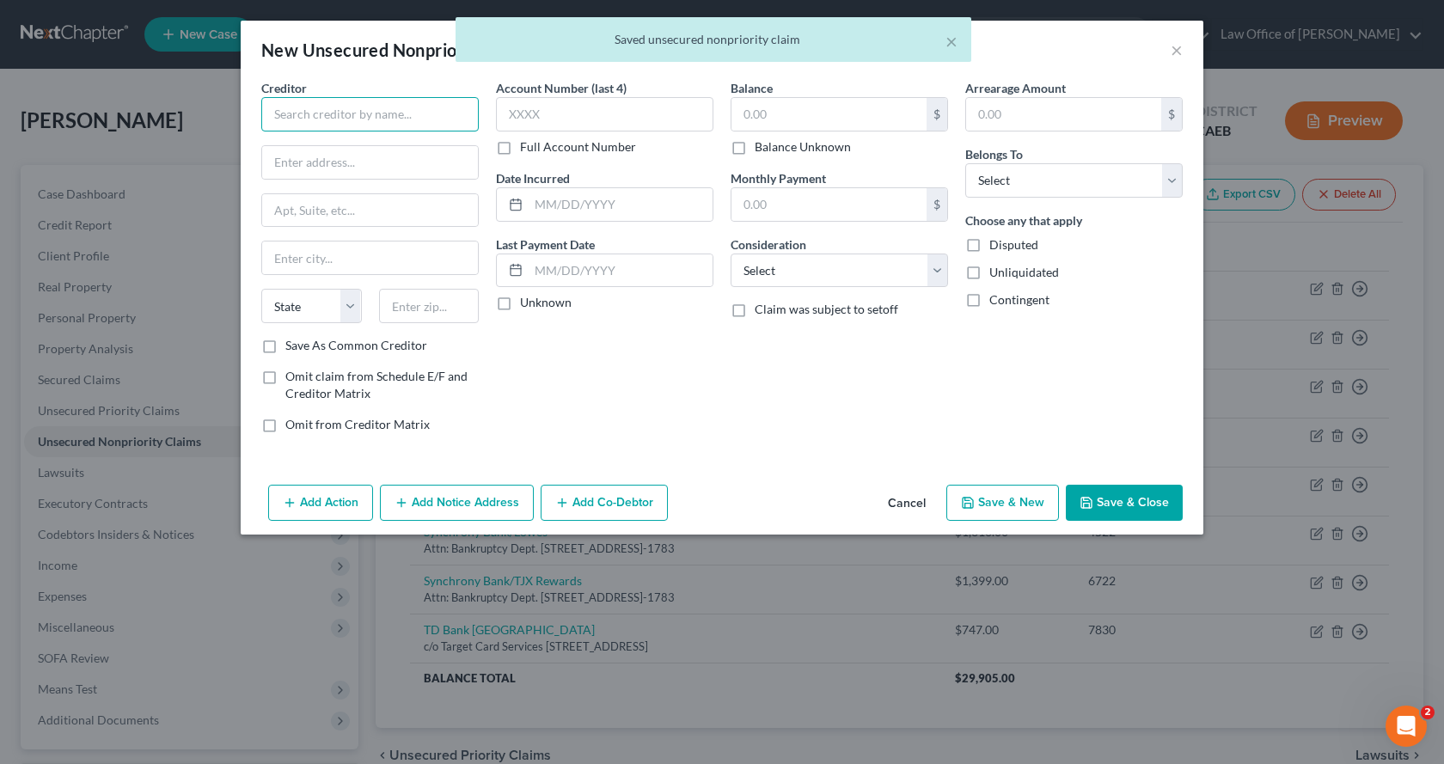
click at [307, 113] on input "text" at bounding box center [369, 114] width 217 height 34
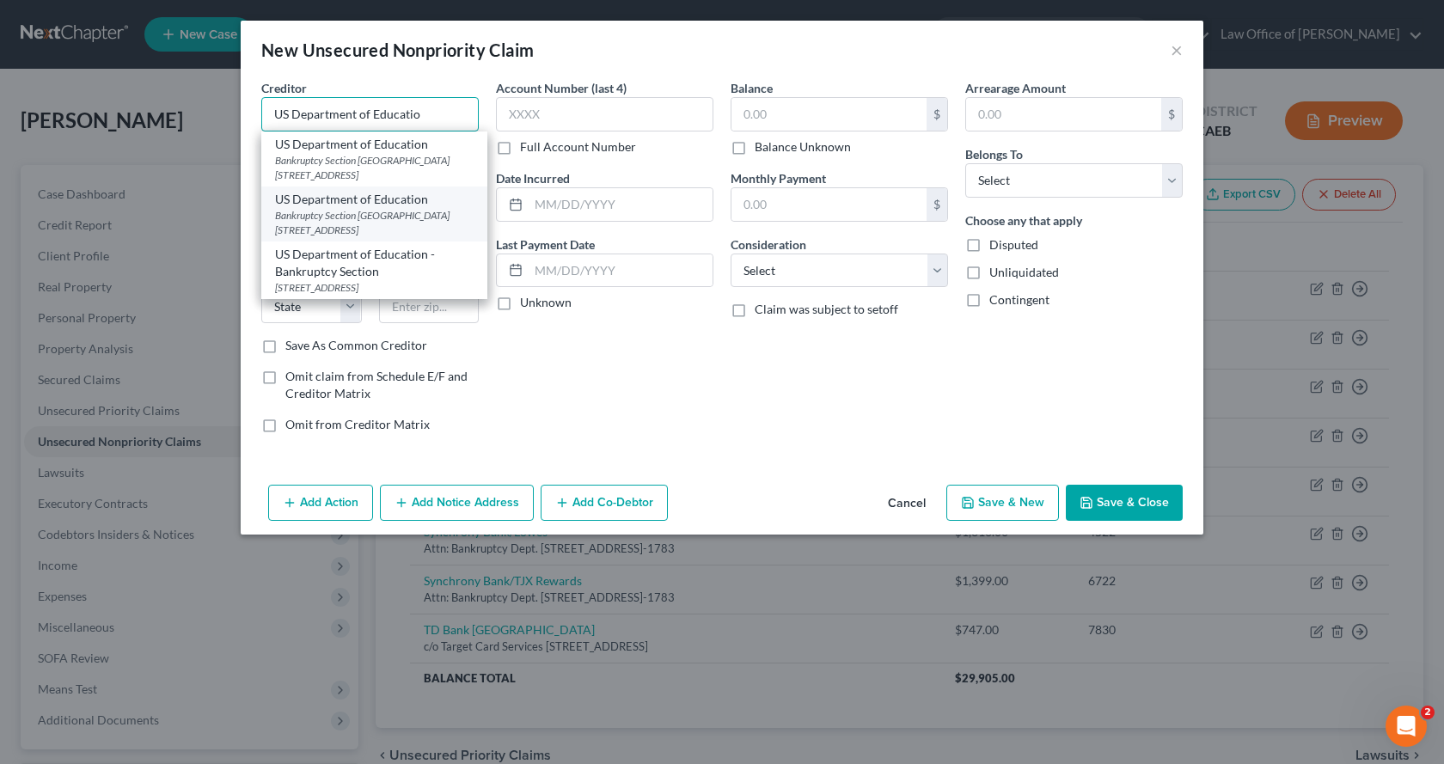
scroll to position [6, 0]
click at [422, 116] on input "US Department of Educatio" at bounding box center [369, 114] width 217 height 34
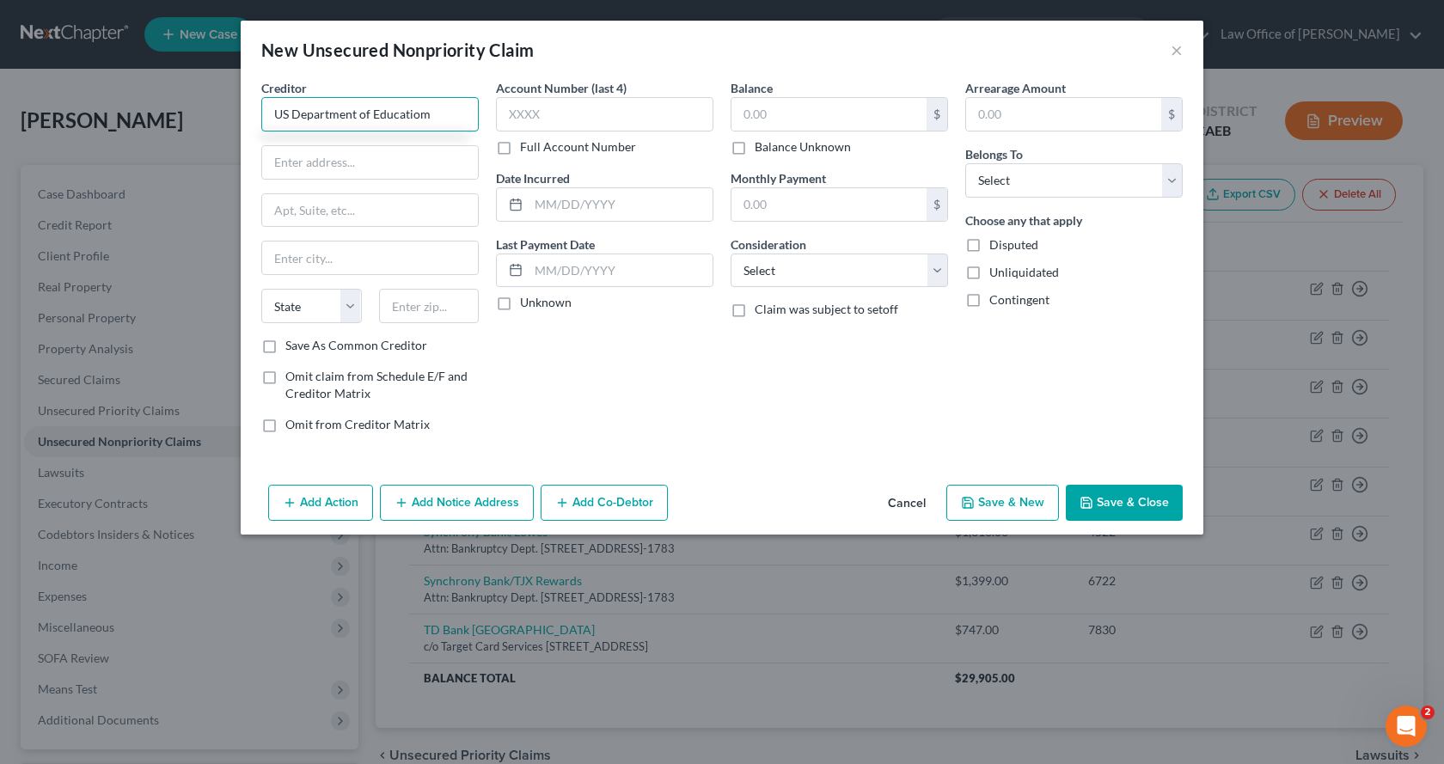
scroll to position [0, 0]
click at [377, 148] on input "text" at bounding box center [370, 162] width 216 height 33
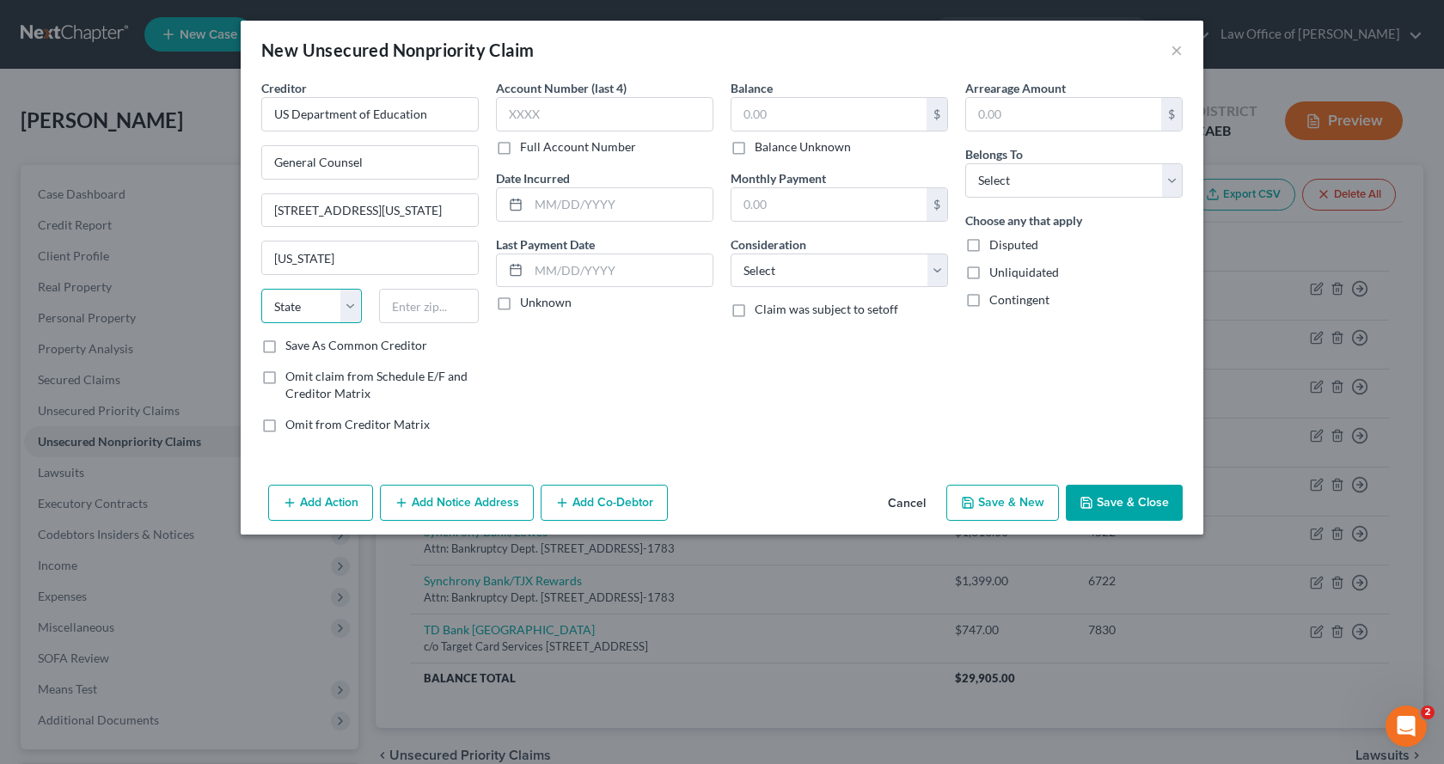
click at [351, 310] on select "State [US_STATE] AK AR AZ CA CO CT DE DC [GEOGRAPHIC_DATA] [GEOGRAPHIC_DATA] GU…" at bounding box center [311, 306] width 101 height 34
click at [261, 289] on select "State [US_STATE] AK AR AZ CA CO CT DE DC [GEOGRAPHIC_DATA] [GEOGRAPHIC_DATA] GU…" at bounding box center [311, 306] width 101 height 34
click at [406, 302] on input "text" at bounding box center [429, 306] width 101 height 34
click at [804, 117] on input "text" at bounding box center [828, 114] width 195 height 33
click at [848, 276] on select "Select Cable / Satellite Services Collection Agency Credit Card Debt Debt Couns…" at bounding box center [838, 271] width 217 height 34
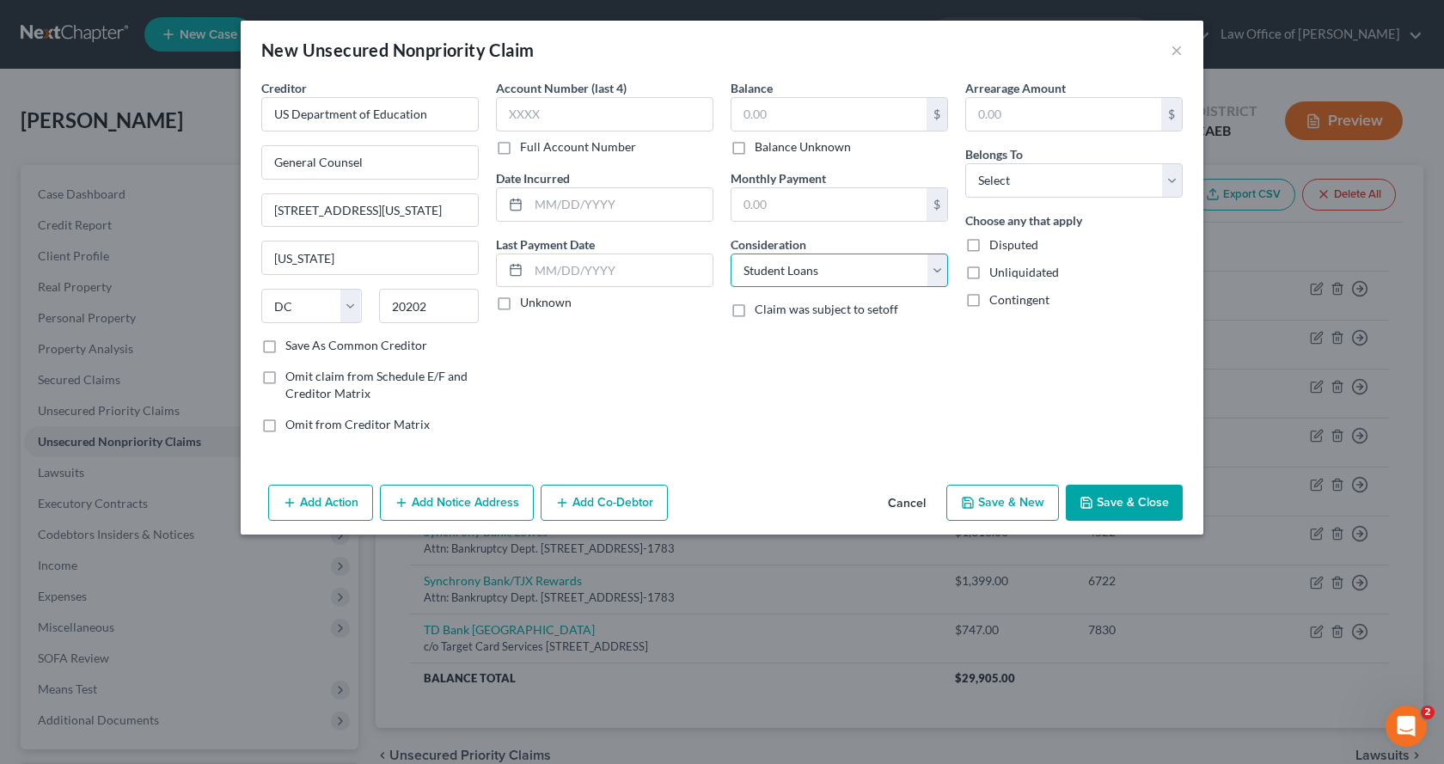
click at [730, 254] on select "Select Cable / Satellite Services Collection Agency Credit Card Debt Debt Couns…" at bounding box center [838, 271] width 217 height 34
click at [1059, 192] on select "Select Debtor 1 Only Debtor 2 Only Debtor 1 And Debtor 2 Only At Least One Of T…" at bounding box center [1073, 180] width 217 height 34
click at [965, 163] on select "Select Debtor 1 Only Debtor 2 Only Debtor 1 And Debtor 2 Only At Least One Of T…" at bounding box center [1073, 180] width 217 height 34
click at [499, 502] on button "Add Notice Address" at bounding box center [457, 503] width 154 height 36
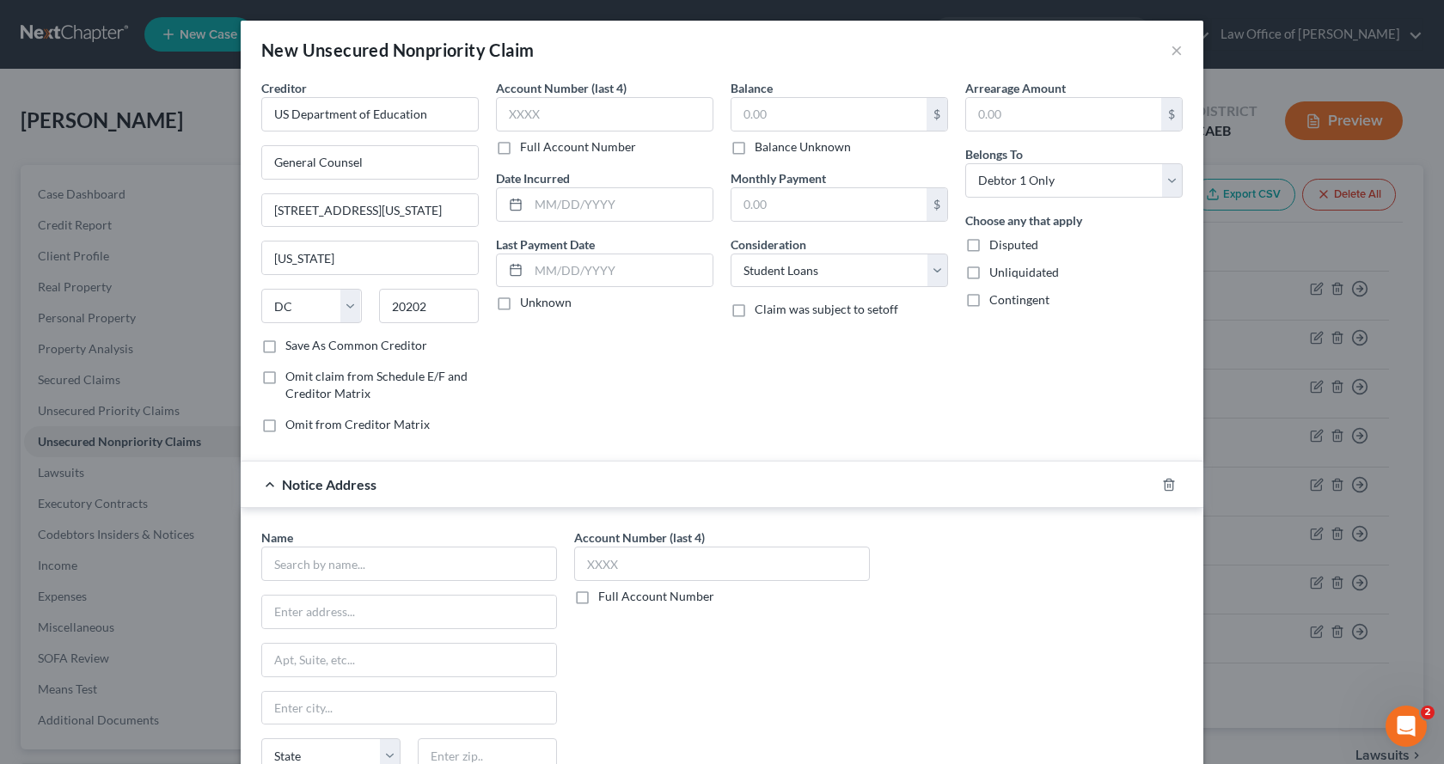
click at [285, 343] on label "Save As Common Creditor" at bounding box center [356, 345] width 142 height 17
click at [292, 343] on input "Save As Common Creditor" at bounding box center [297, 342] width 11 height 11
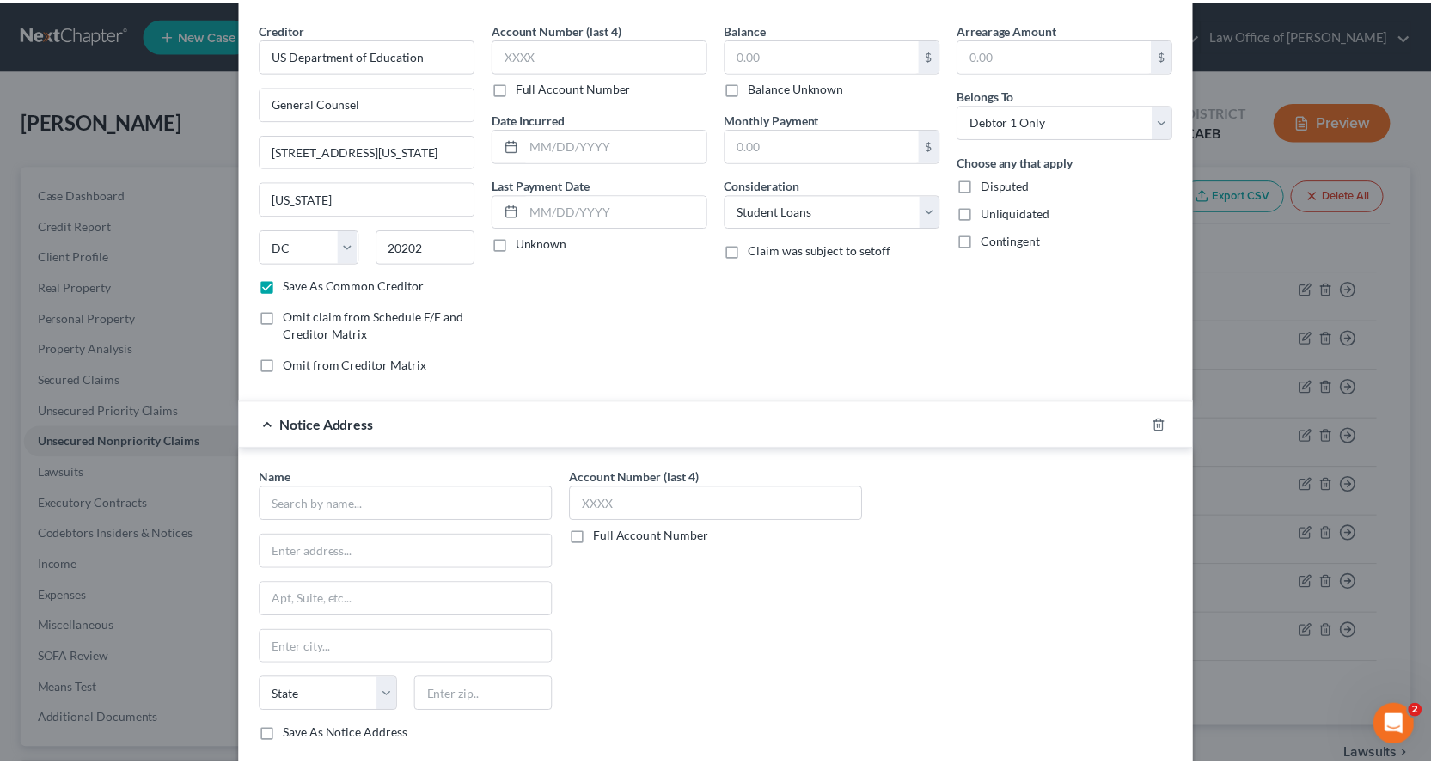
scroll to position [162, 0]
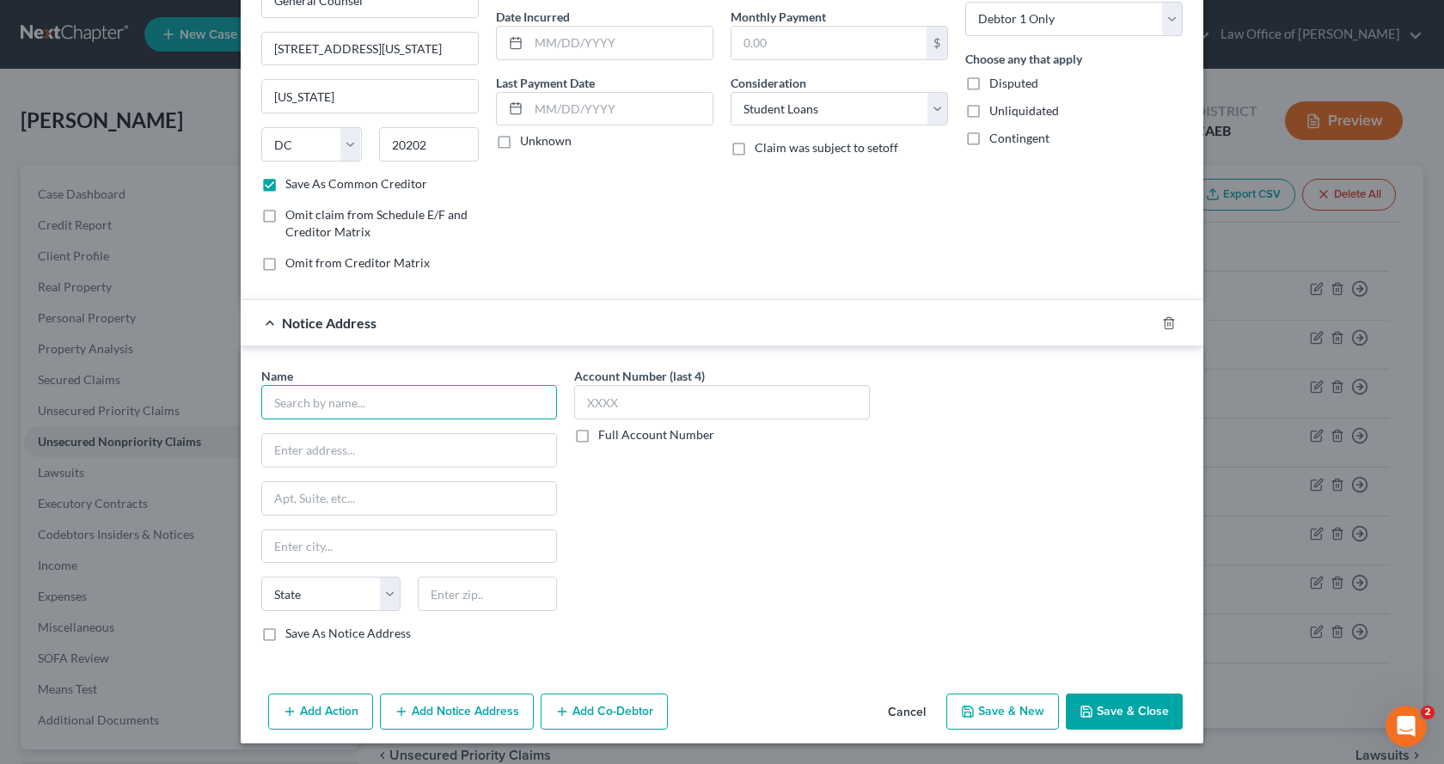
click at [333, 405] on input "text" at bounding box center [409, 402] width 296 height 34
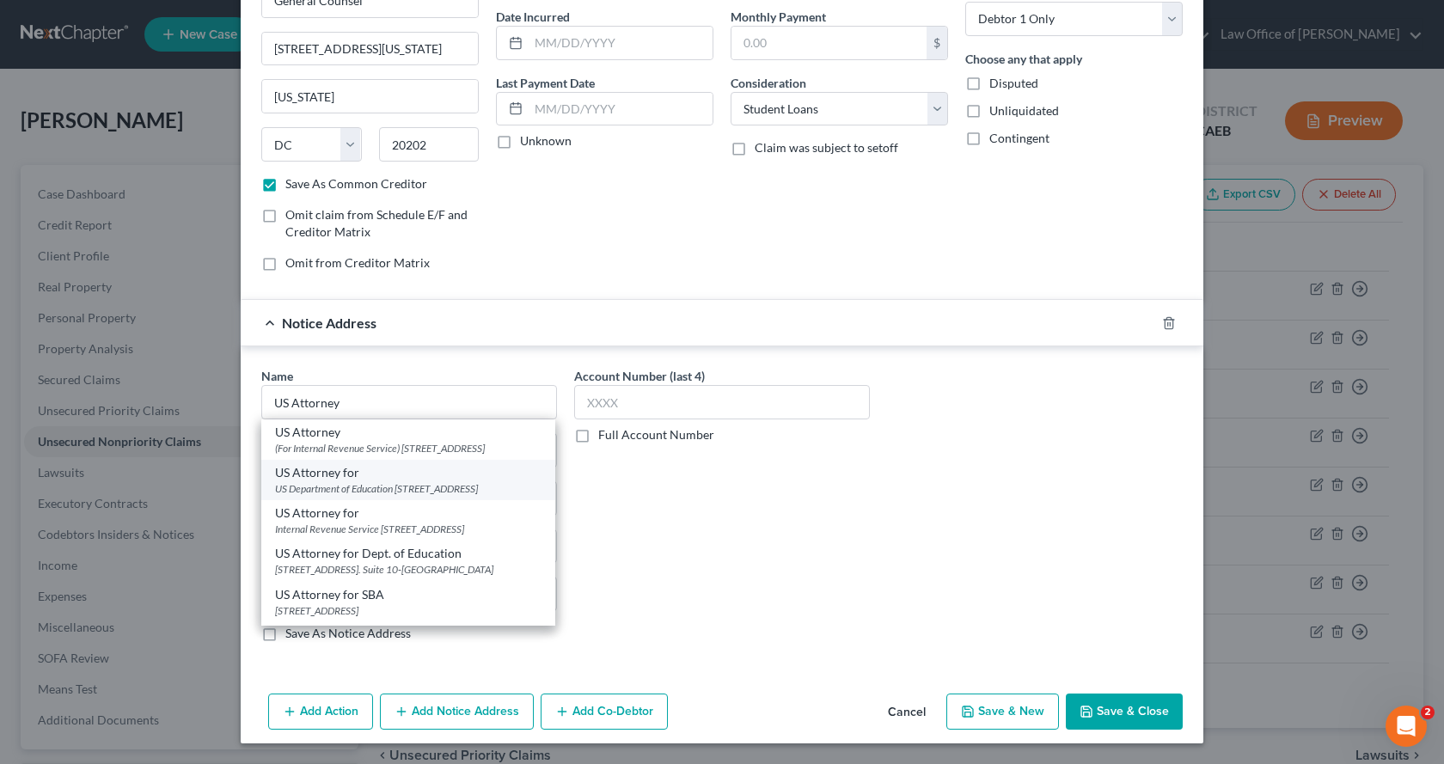
click at [332, 496] on div "US Department of Education [STREET_ADDRESS]" at bounding box center [408, 488] width 266 height 15
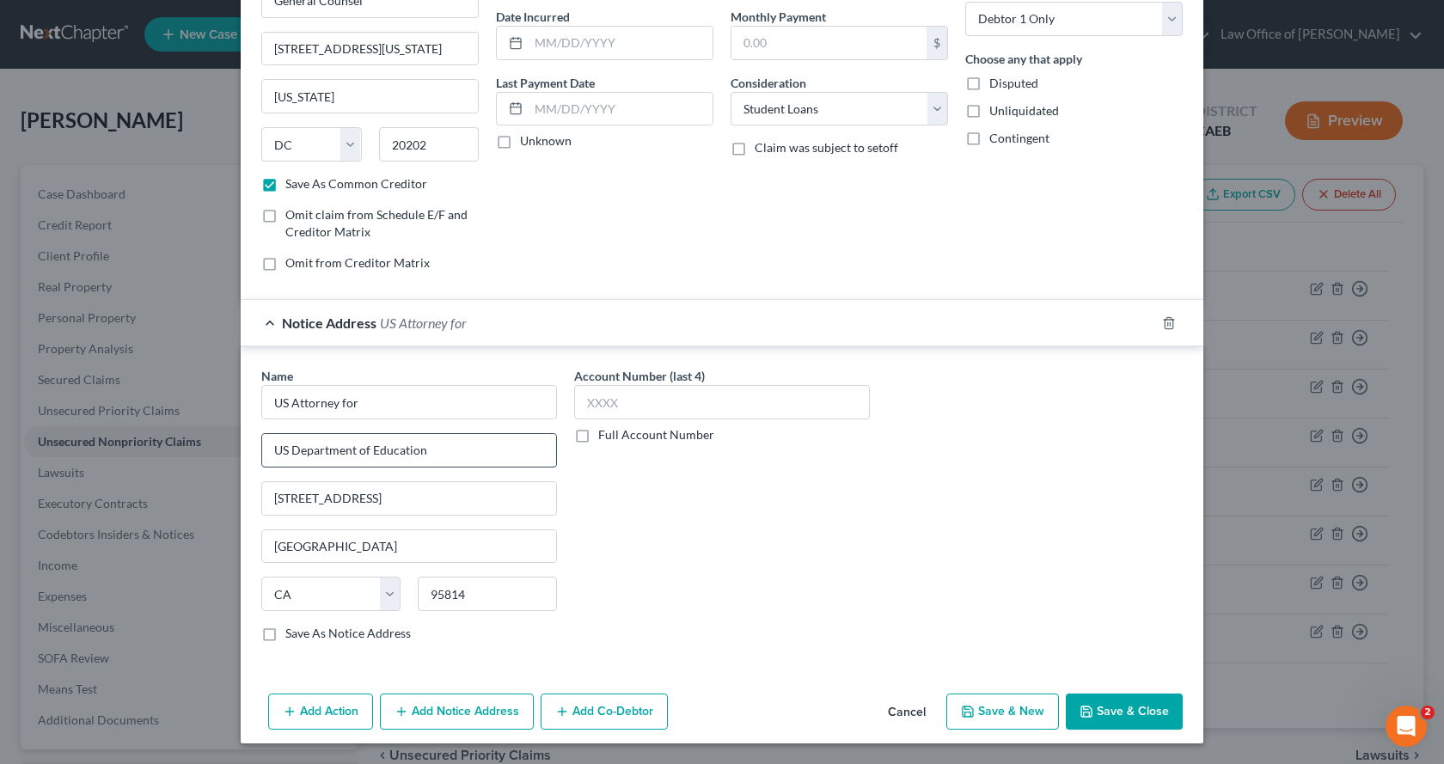
drag, startPoint x: 351, startPoint y: 449, endPoint x: 260, endPoint y: 449, distance: 91.1
click at [262, 449] on input "US Department of Education" at bounding box center [409, 450] width 294 height 33
click at [402, 458] on input "(for Dept. of Education" at bounding box center [409, 450] width 294 height 33
click at [1149, 718] on button "Save & Close" at bounding box center [1124, 711] width 117 height 36
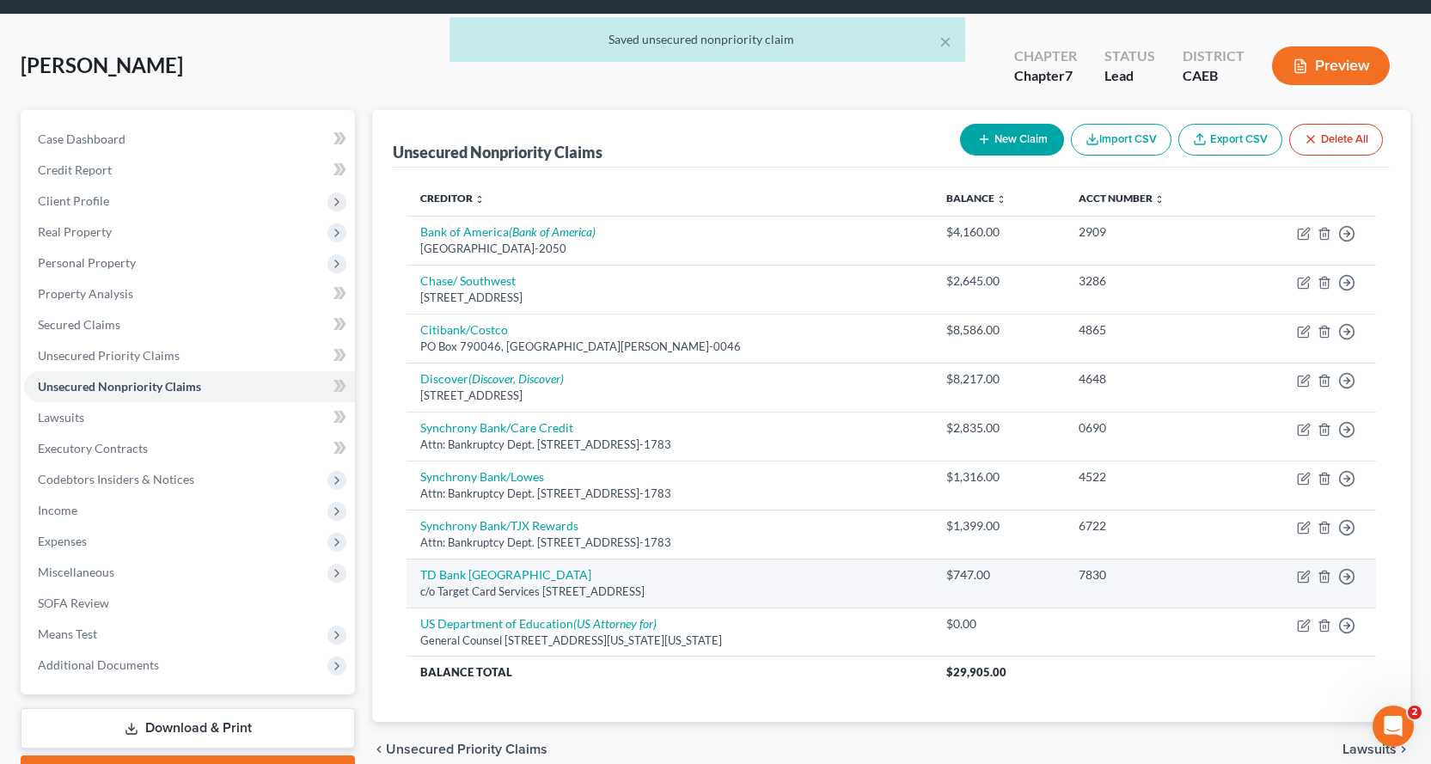
scroll to position [150, 0]
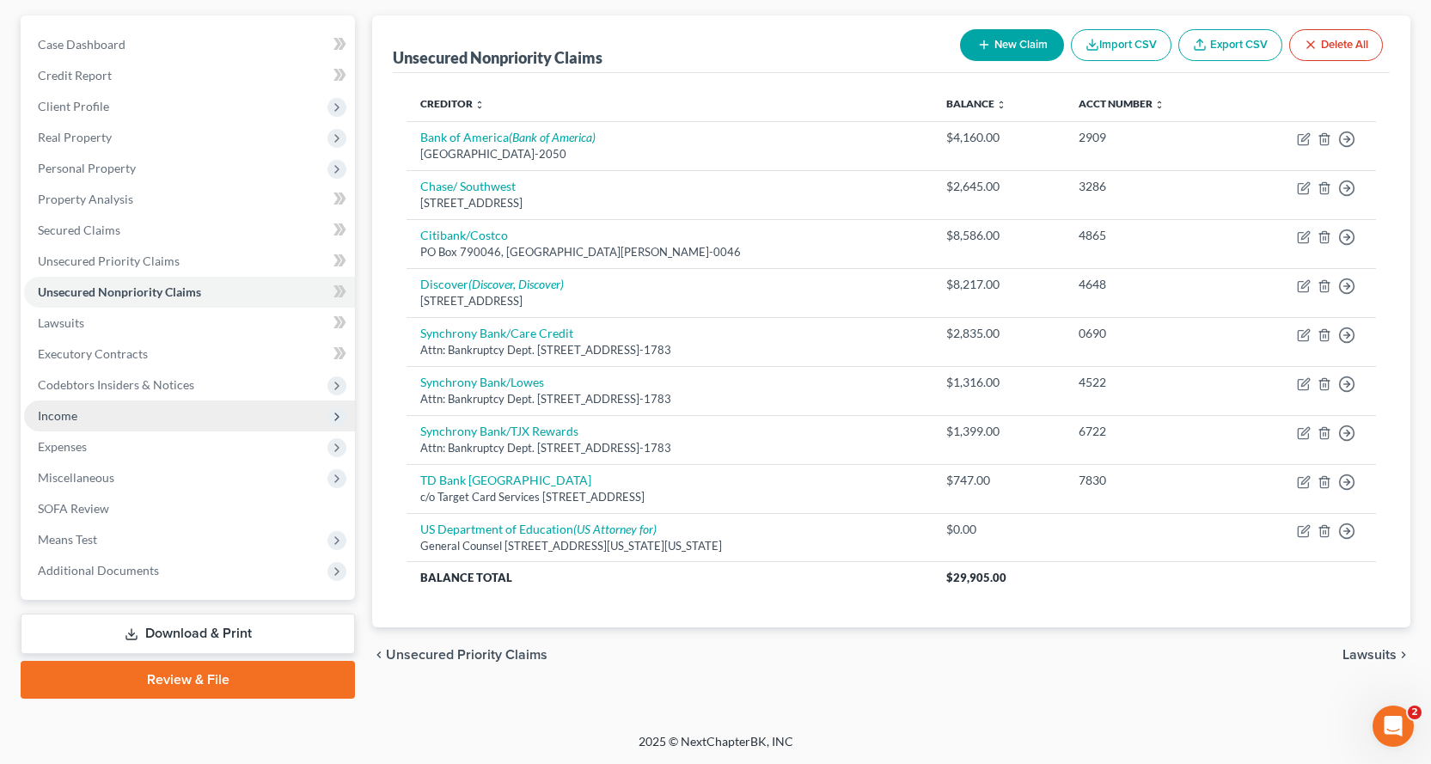
click at [72, 420] on span "Income" at bounding box center [58, 415] width 40 height 15
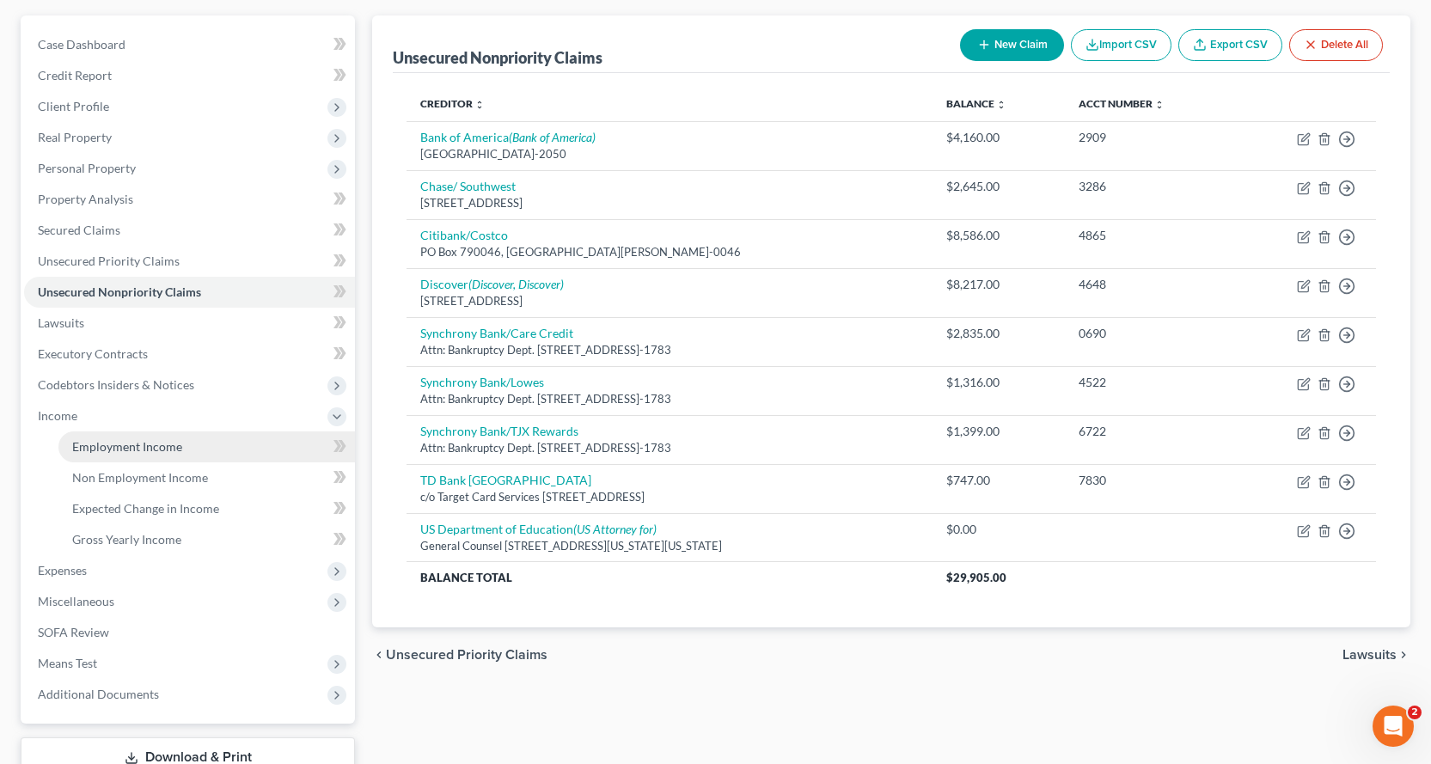
click at [162, 447] on span "Employment Income" at bounding box center [127, 446] width 110 height 15
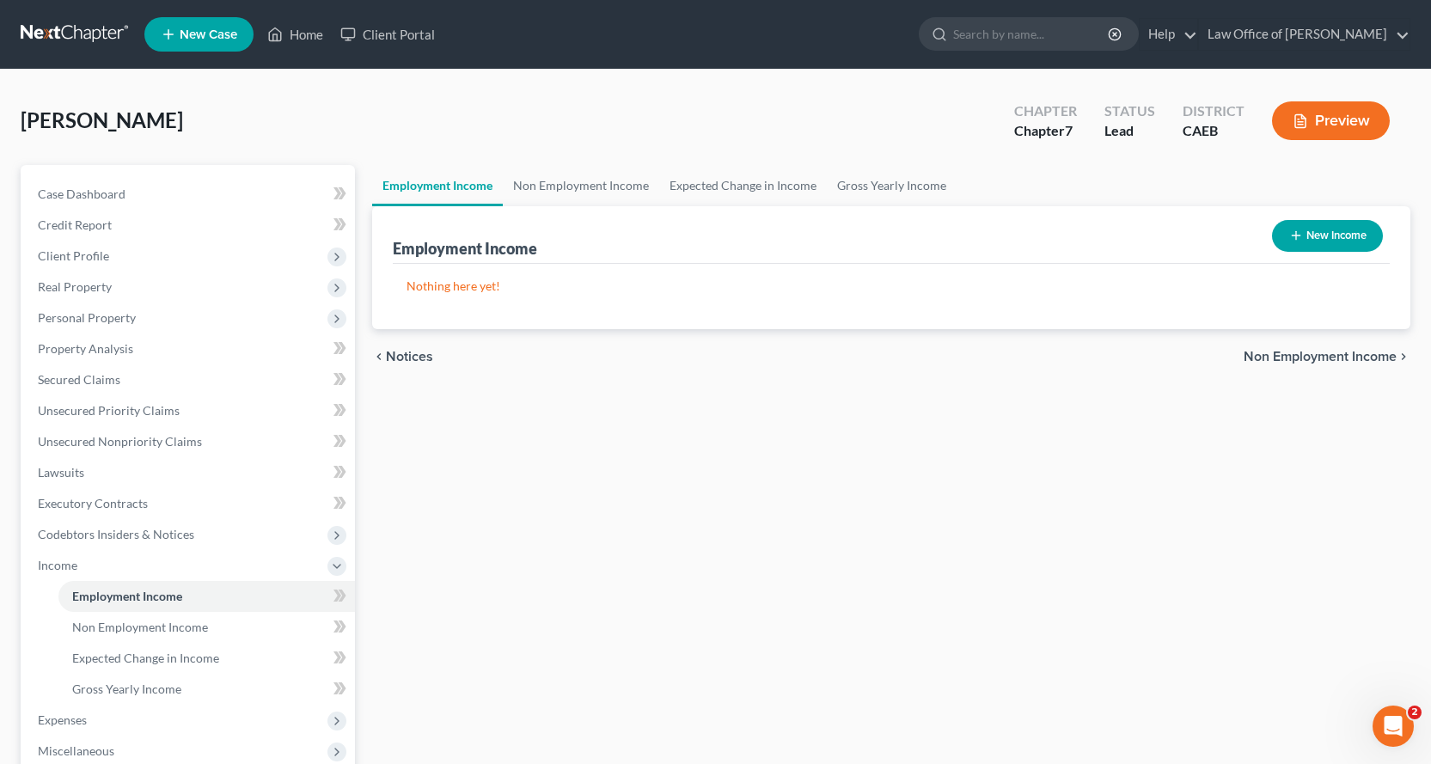
click at [1348, 230] on button "New Income" at bounding box center [1327, 236] width 111 height 32
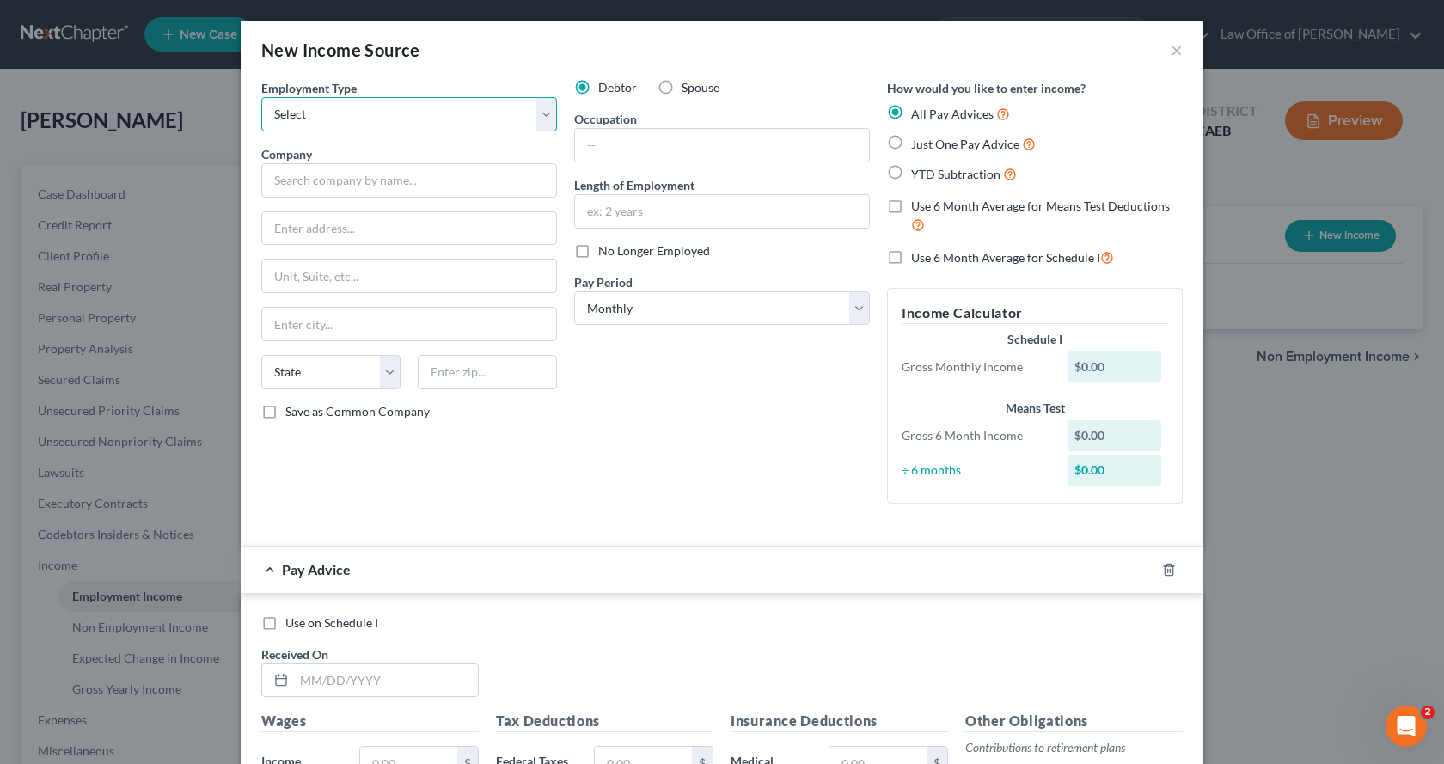
click at [449, 102] on select "Select Full or [DEMOGRAPHIC_DATA] Employment Self Employment" at bounding box center [409, 114] width 296 height 34
click at [261, 97] on select "Select Full or [DEMOGRAPHIC_DATA] Employment Self Employment" at bounding box center [409, 114] width 296 height 34
click at [335, 192] on input "text" at bounding box center [409, 180] width 296 height 34
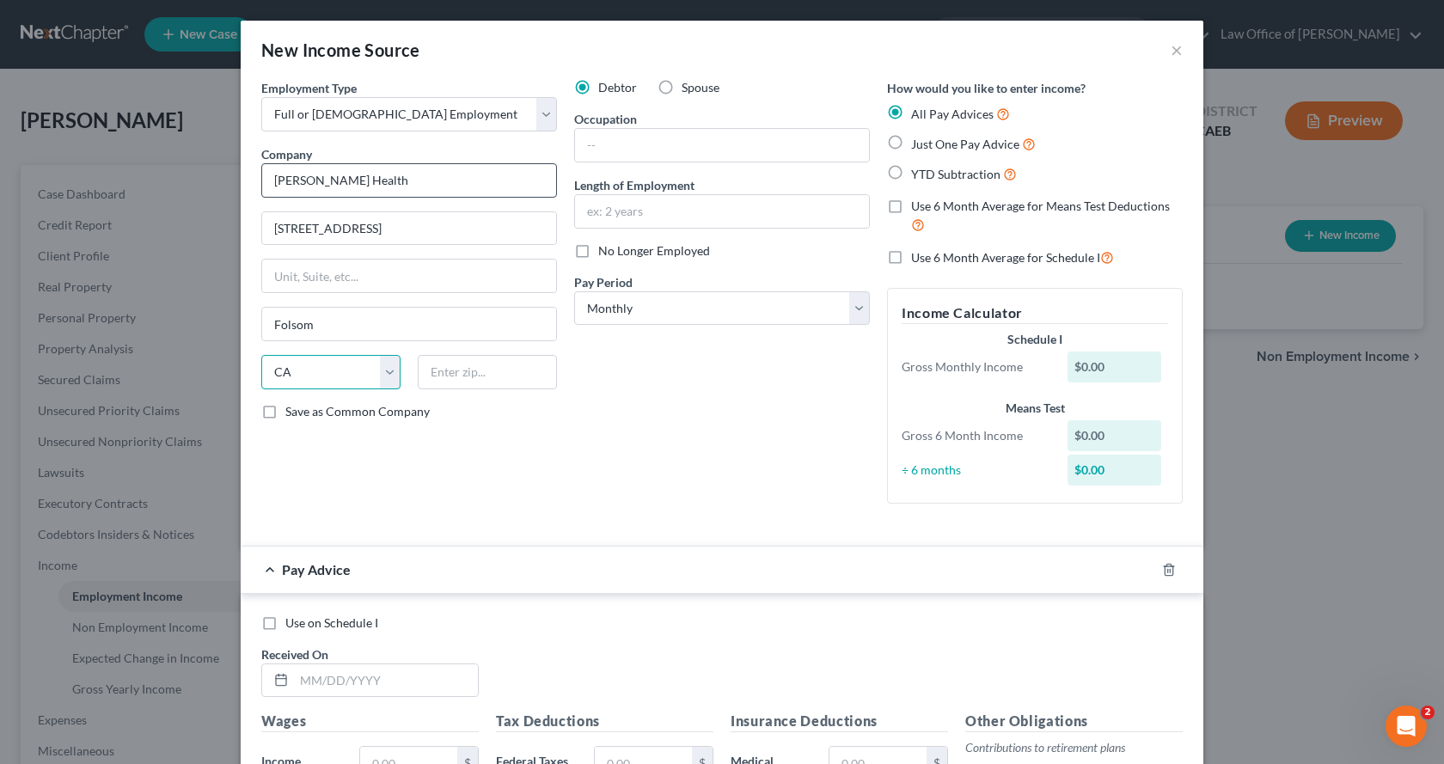
click at [261, 355] on select "State [US_STATE] AK AR AZ CA CO CT DE DC [GEOGRAPHIC_DATA] [GEOGRAPHIC_DATA] GU…" at bounding box center [330, 372] width 139 height 34
click at [521, 364] on input "text" at bounding box center [487, 372] width 139 height 34
drag, startPoint x: 351, startPoint y: 280, endPoint x: 237, endPoint y: 267, distance: 115.0
click at [241, 267] on div "Employment Type * Select Full or [DEMOGRAPHIC_DATA] Employment Self Employment …" at bounding box center [722, 603] width 962 height 1048
click at [633, 144] on input "text" at bounding box center [722, 145] width 294 height 33
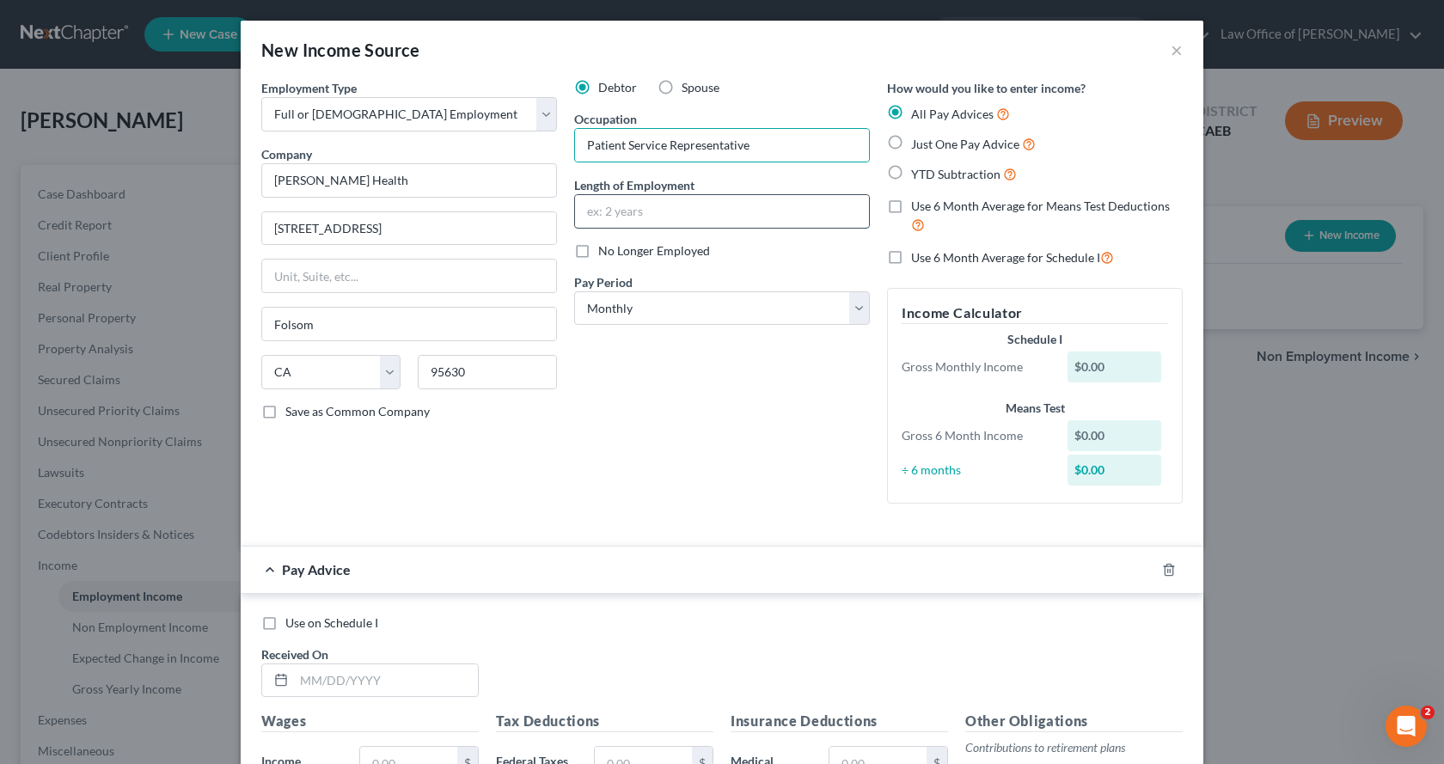
click at [592, 217] on input "text" at bounding box center [722, 211] width 294 height 33
click at [911, 145] on label "Just One Pay Advice" at bounding box center [973, 144] width 125 height 20
click at [918, 145] on input "Just One Pay Advice" at bounding box center [923, 139] width 11 height 11
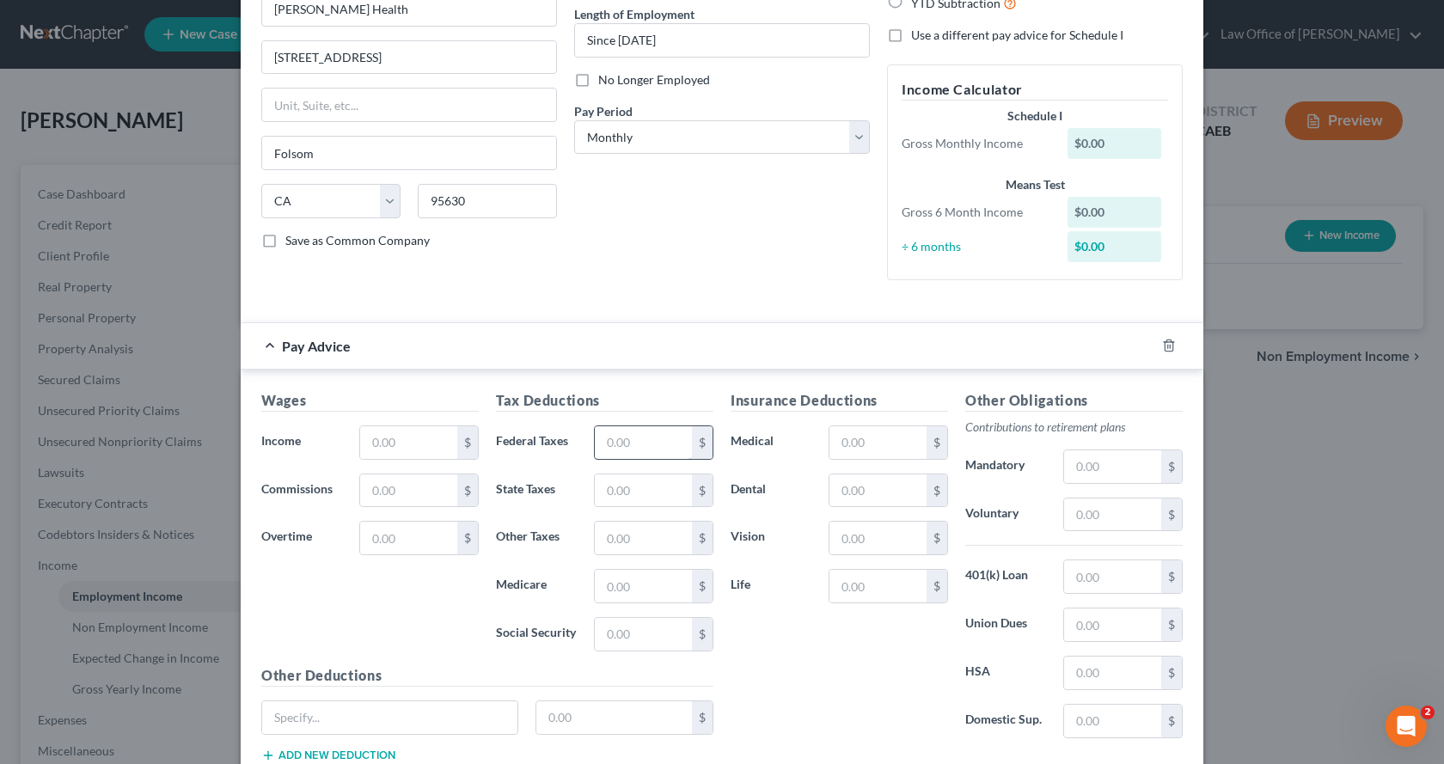
scroll to position [172, 0]
click at [418, 438] on input "text" at bounding box center [408, 441] width 97 height 33
click at [628, 437] on input "text" at bounding box center [643, 441] width 97 height 33
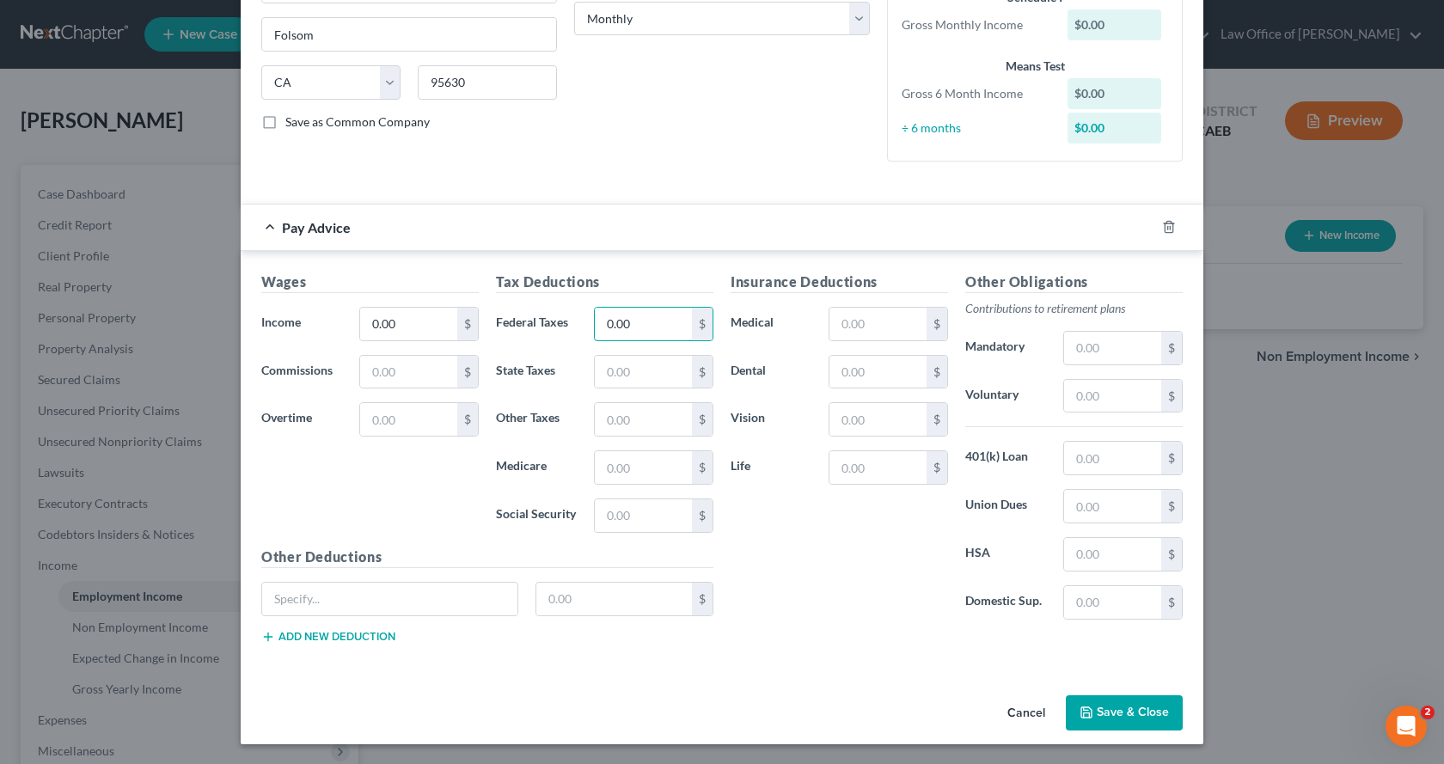
scroll to position [290, 0]
click at [1159, 720] on button "Save & Close" at bounding box center [1124, 712] width 117 height 36
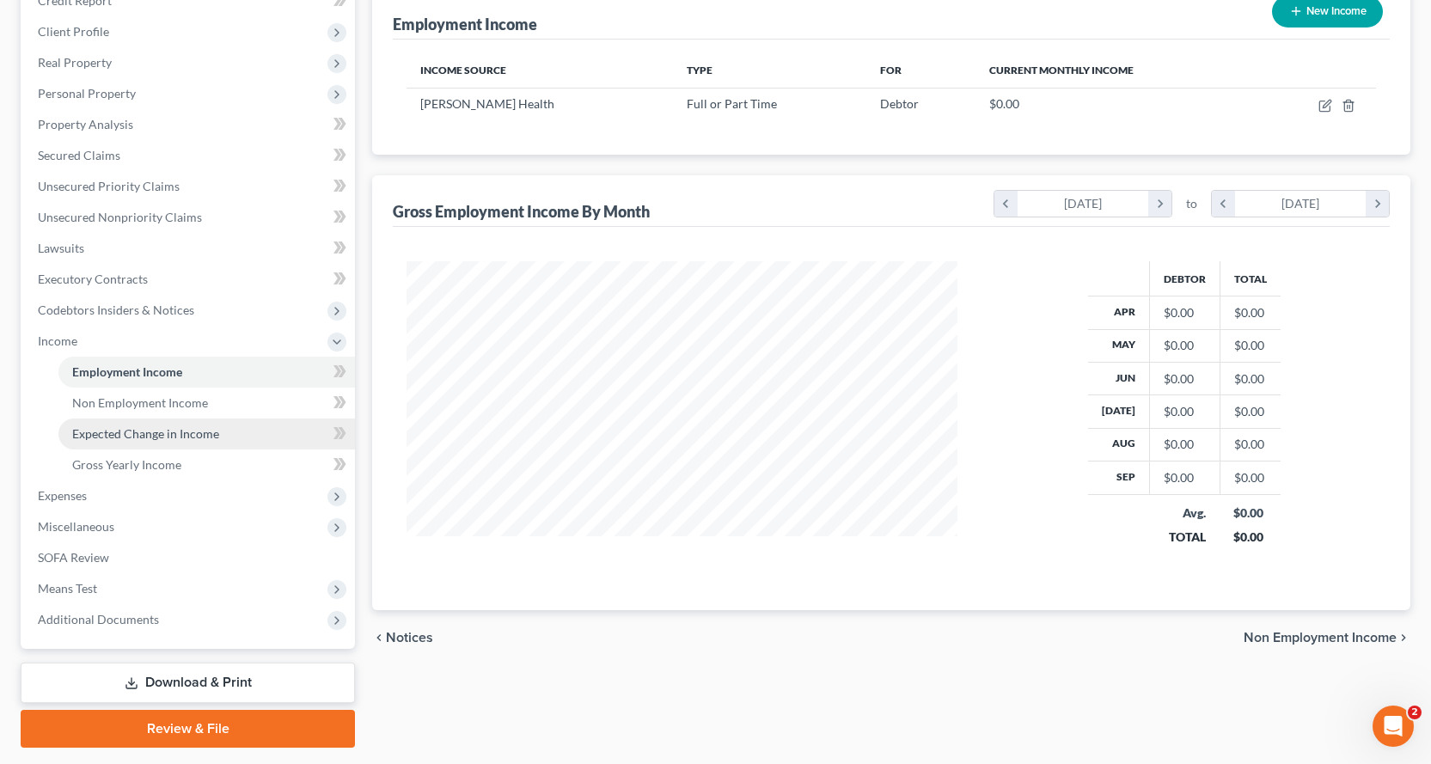
scroll to position [273, 0]
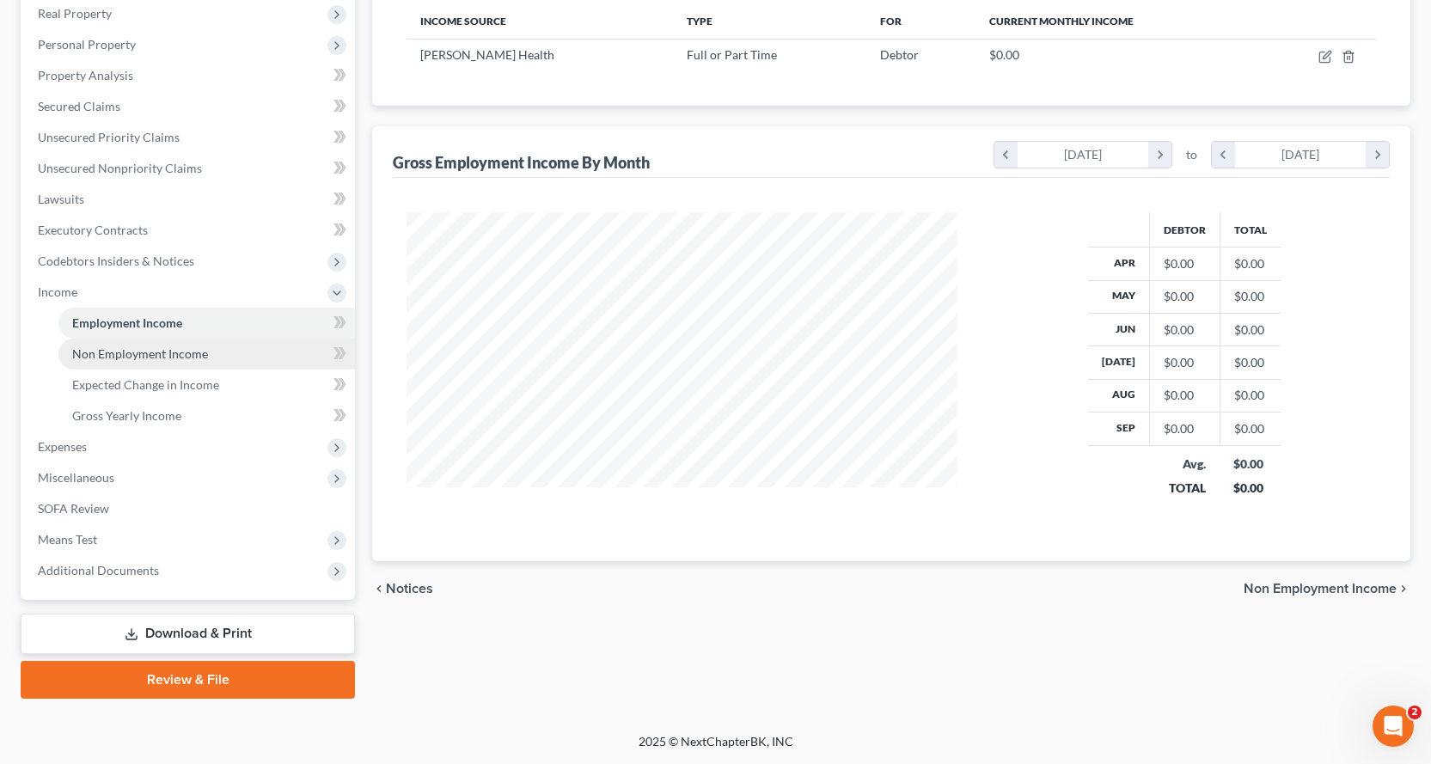
click at [107, 348] on span "Non Employment Income" at bounding box center [140, 353] width 136 height 15
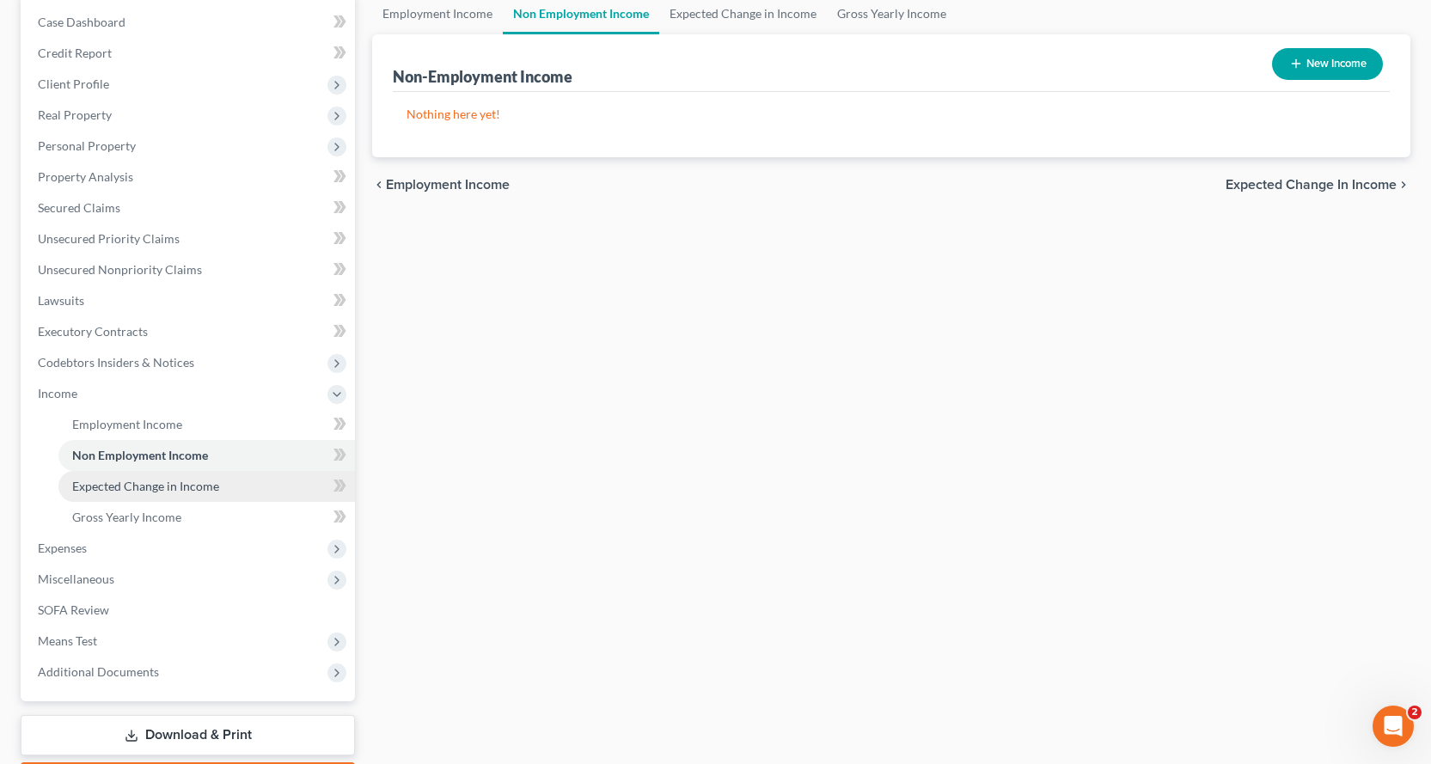
click at [172, 486] on span "Expected Change in Income" at bounding box center [145, 486] width 147 height 15
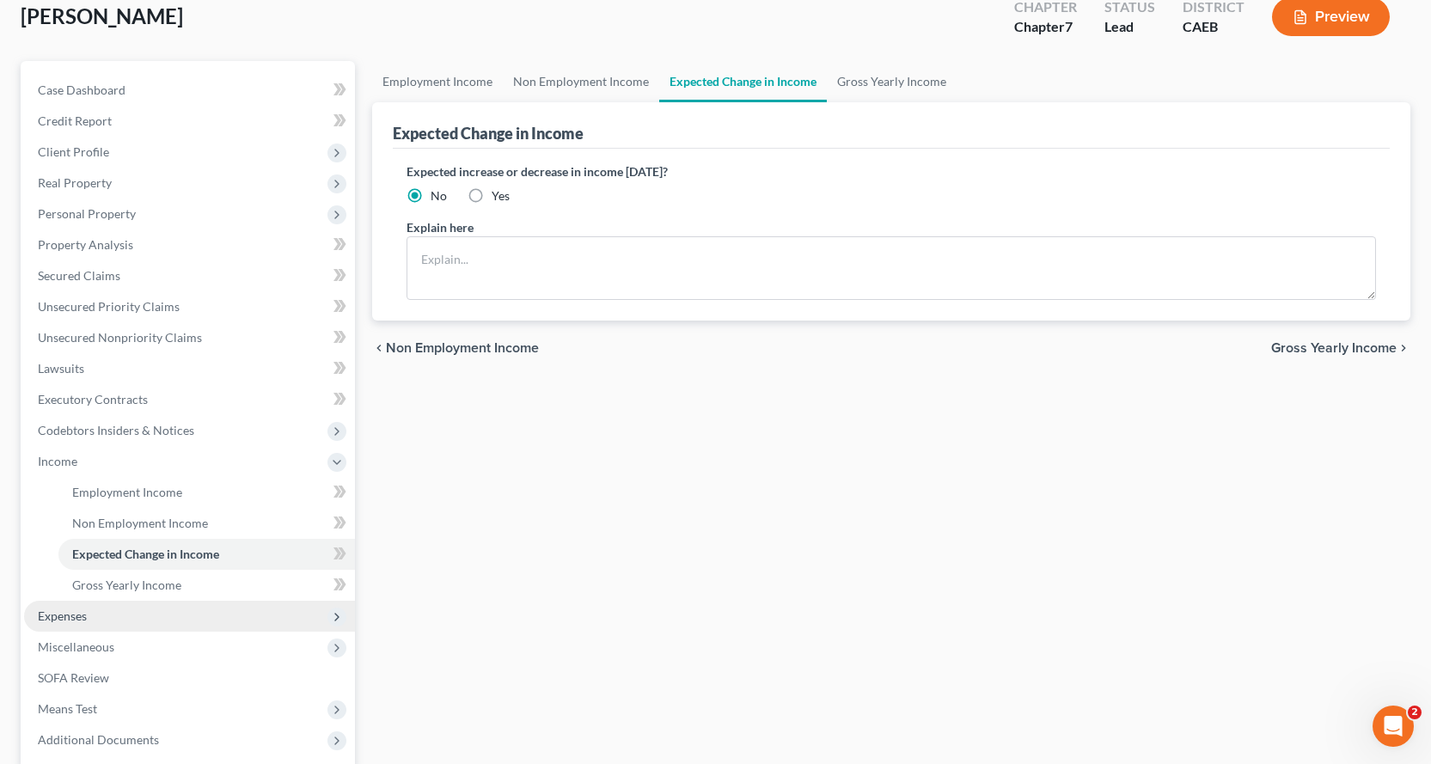
scroll to position [258, 0]
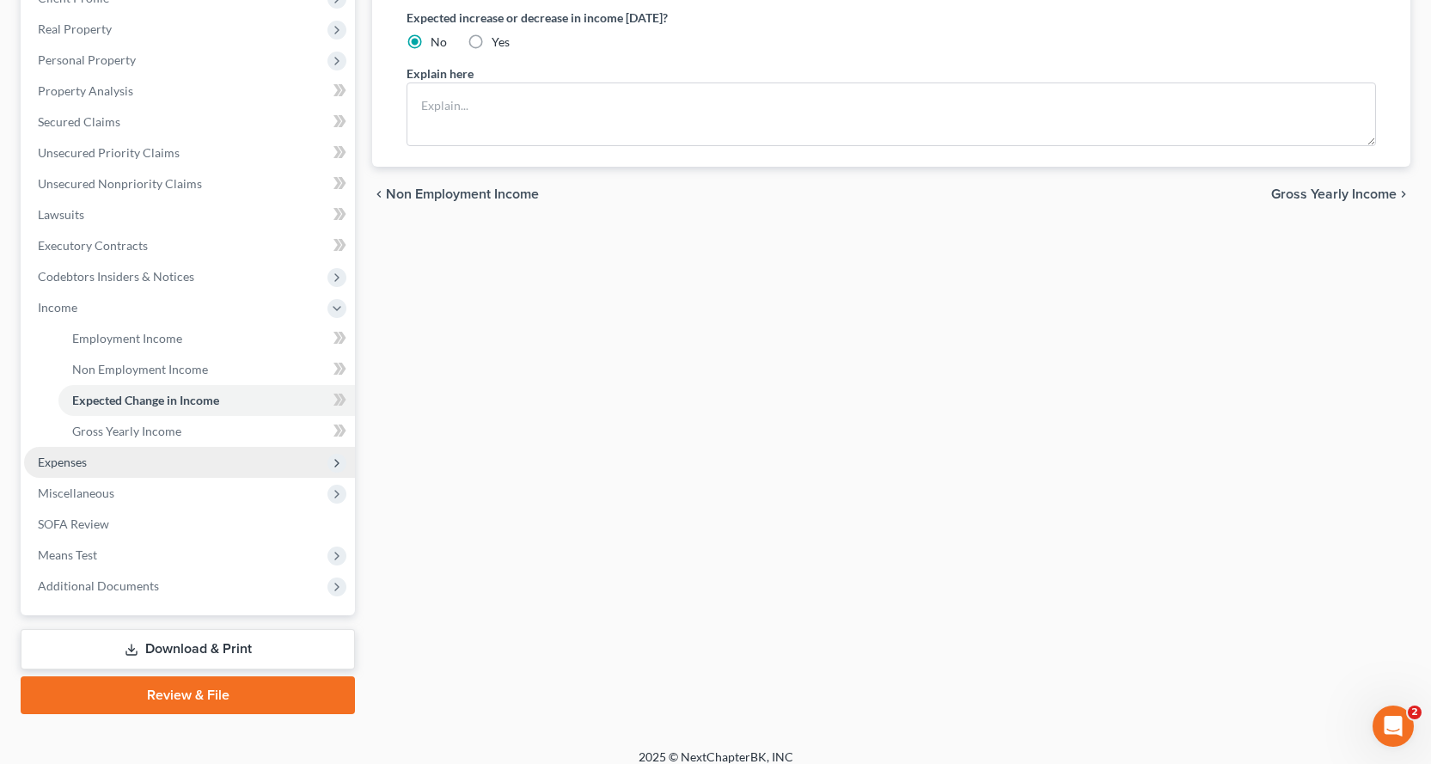
click at [105, 464] on span "Expenses" at bounding box center [189, 462] width 331 height 31
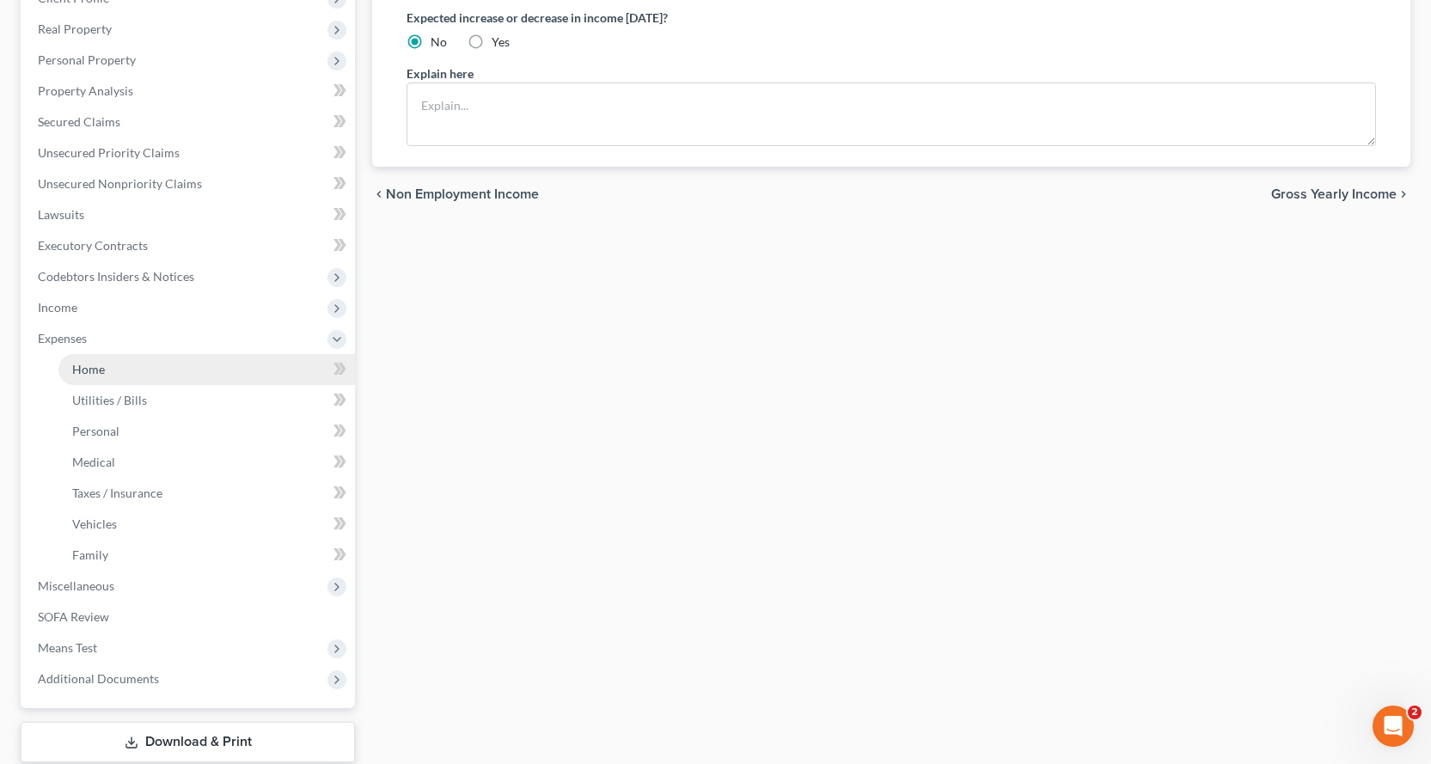
click at [95, 371] on span "Home" at bounding box center [88, 369] width 33 height 15
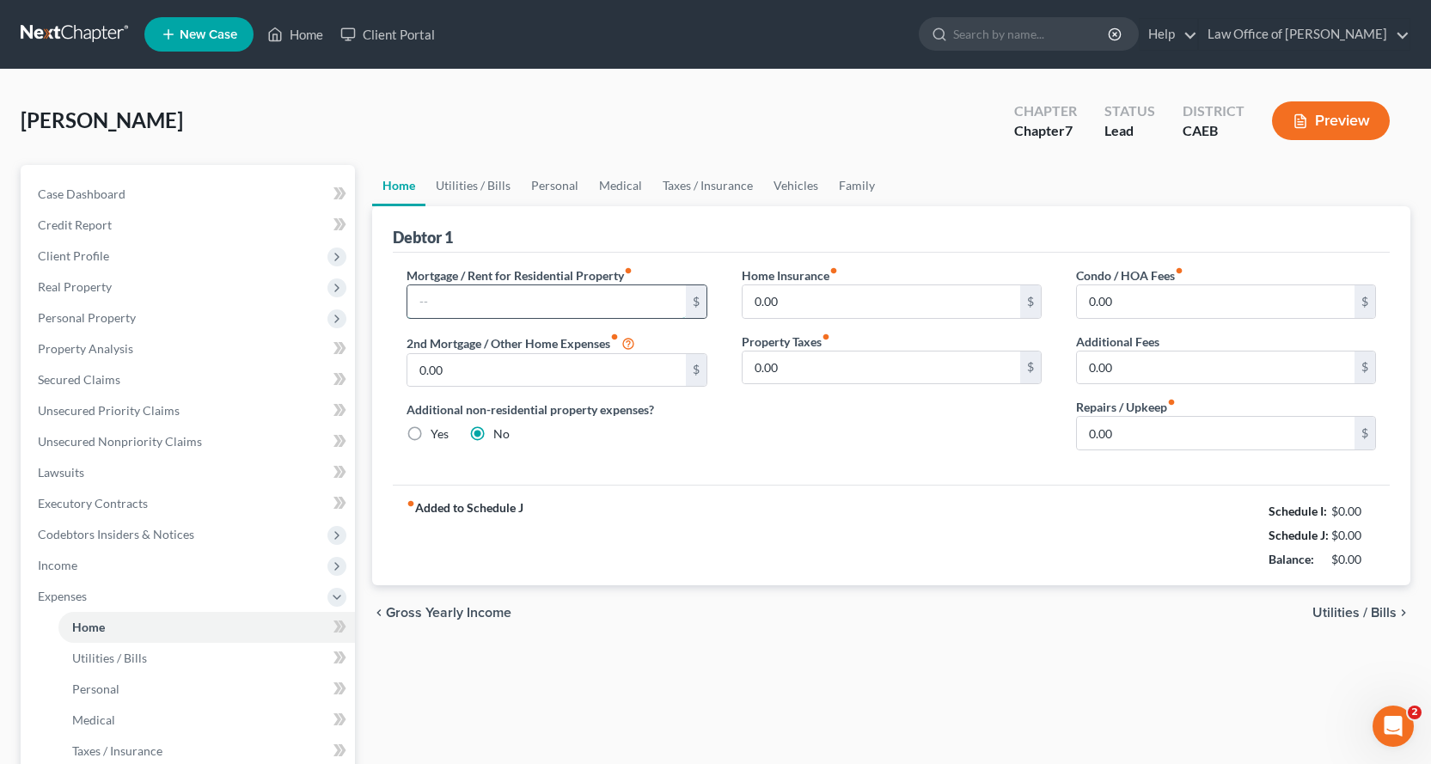
click at [522, 307] on input "text" at bounding box center [546, 301] width 278 height 33
click at [885, 302] on input "0.00" at bounding box center [881, 301] width 278 height 33
click at [486, 182] on link "Utilities / Bills" at bounding box center [472, 185] width 95 height 41
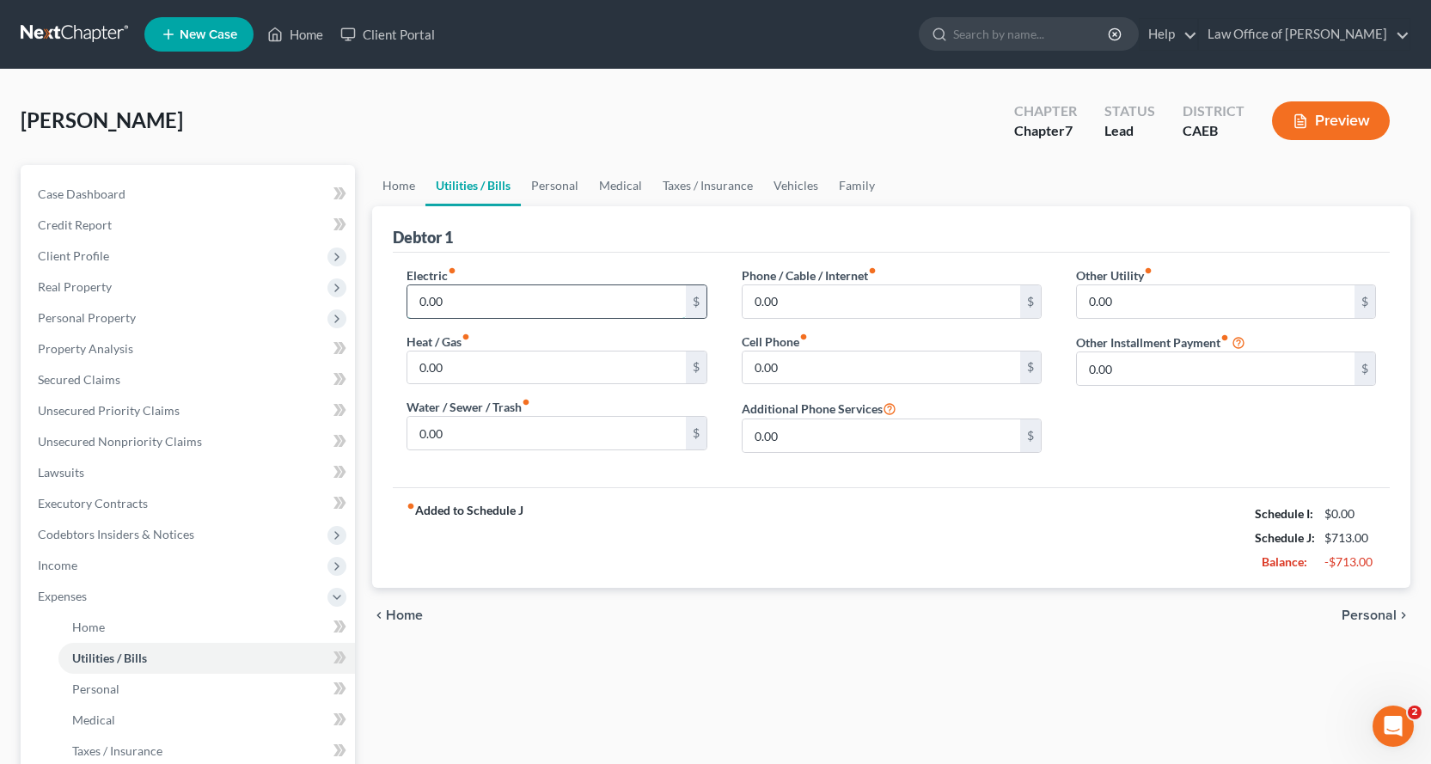
click at [472, 295] on input "0.00" at bounding box center [546, 301] width 278 height 33
click at [787, 379] on input "0.00" at bounding box center [881, 367] width 278 height 33
click at [571, 187] on link "Personal" at bounding box center [555, 185] width 68 height 41
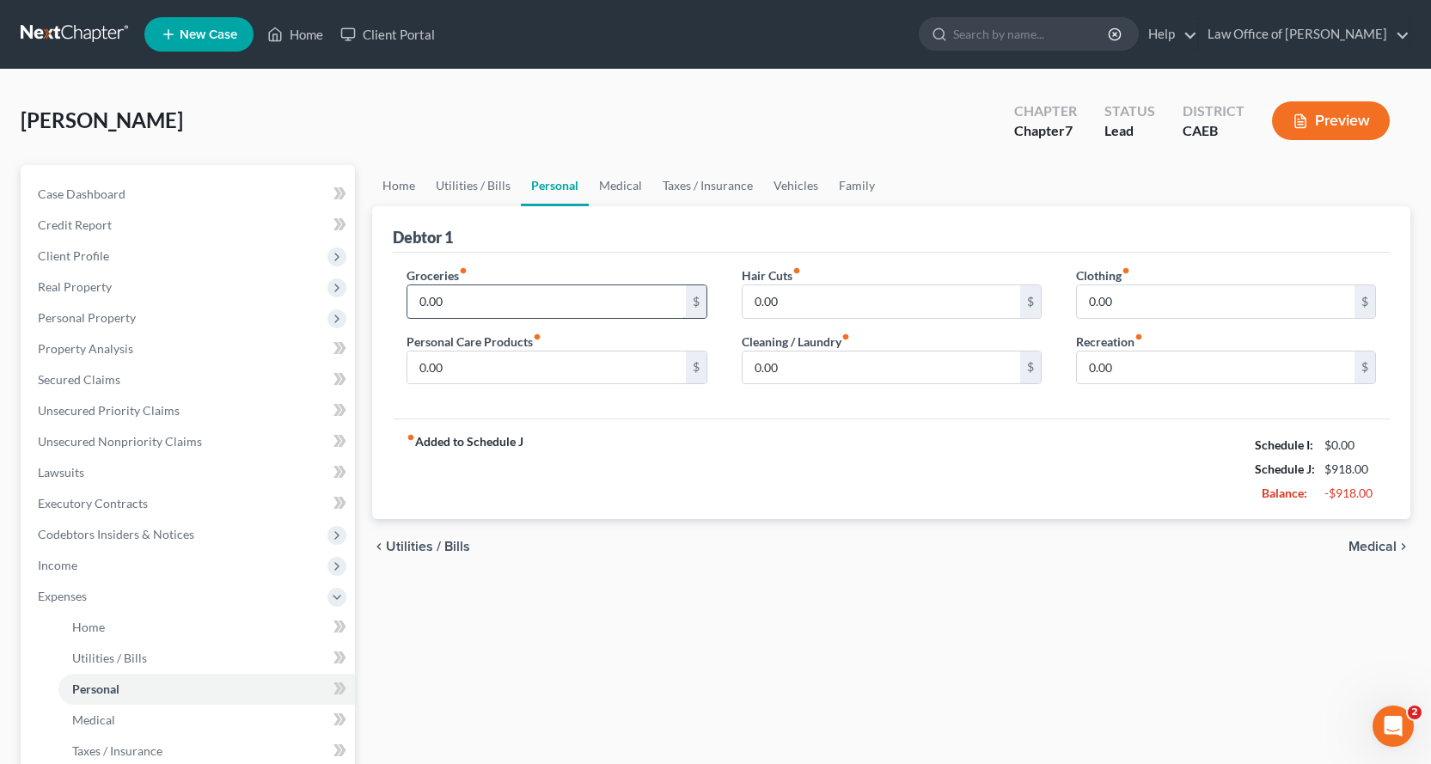
click at [523, 302] on input "0.00" at bounding box center [546, 301] width 278 height 33
click at [1152, 299] on input "0.00" at bounding box center [1216, 301] width 278 height 33
click at [816, 381] on input "0.00" at bounding box center [881, 367] width 278 height 33
click at [771, 309] on input "0.00" at bounding box center [881, 301] width 278 height 33
click at [477, 371] on input "0.00" at bounding box center [546, 367] width 278 height 33
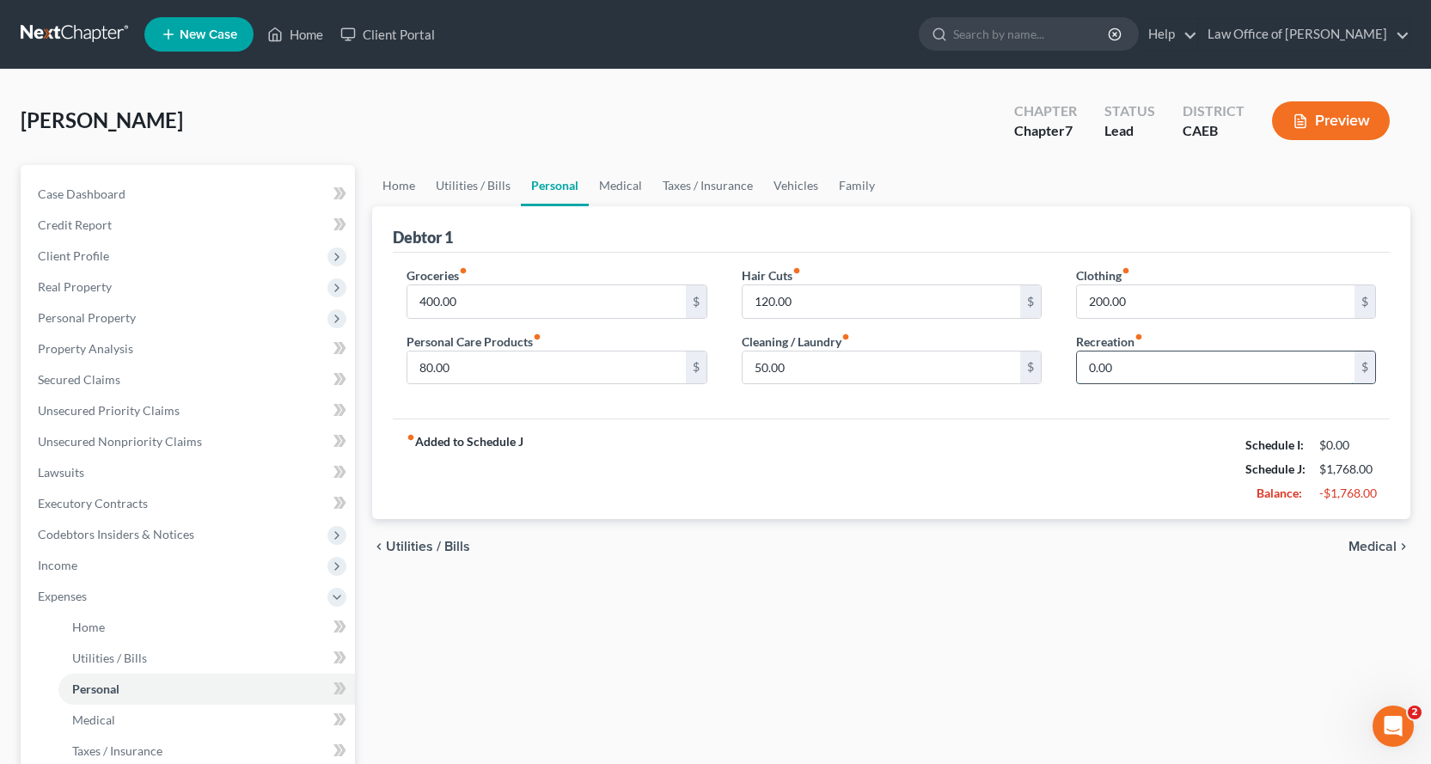
click at [1146, 373] on input "0.00" at bounding box center [1216, 367] width 278 height 33
click at [634, 183] on link "Medical" at bounding box center [621, 185] width 64 height 41
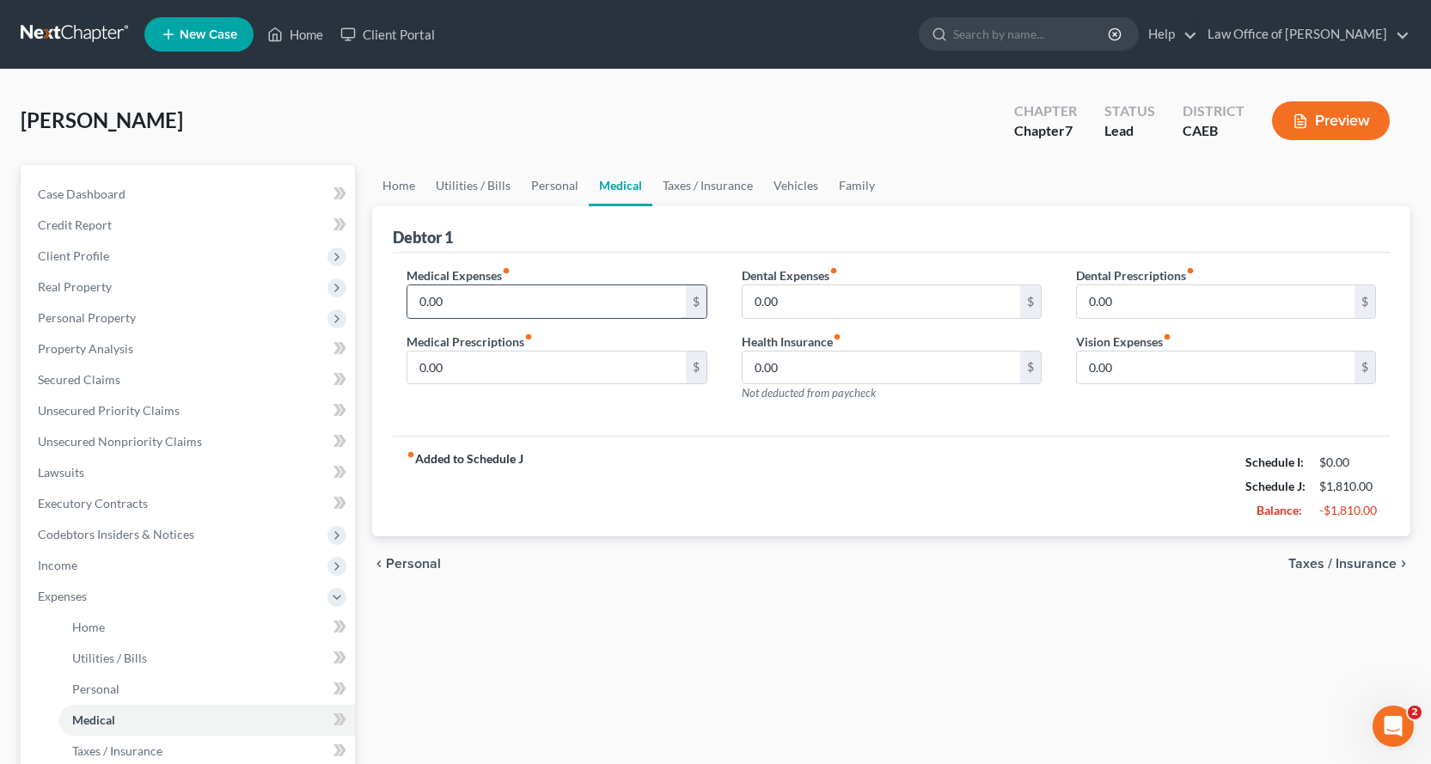
click at [453, 309] on input "0.00" at bounding box center [546, 301] width 278 height 33
click at [466, 364] on input "0.00" at bounding box center [546, 367] width 278 height 33
click at [828, 298] on input "0.00" at bounding box center [881, 301] width 278 height 33
click at [1127, 365] on input "0.00" at bounding box center [1216, 367] width 278 height 33
click at [794, 180] on link "Vehicles" at bounding box center [795, 185] width 65 height 41
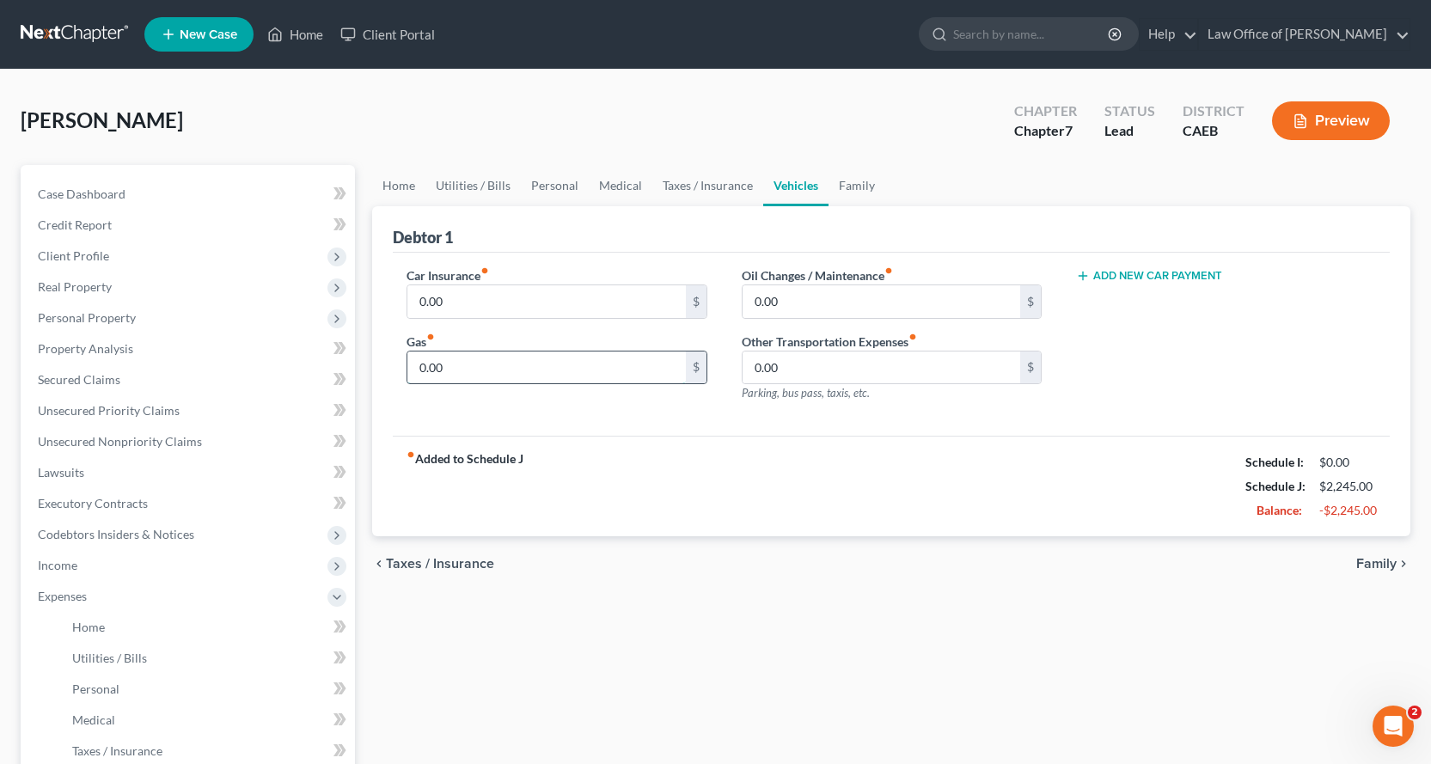
click at [483, 364] on input "0.00" at bounding box center [546, 367] width 278 height 33
click at [830, 302] on input "0.00" at bounding box center [881, 301] width 278 height 33
click at [764, 306] on input "2,000.00" at bounding box center [881, 301] width 278 height 33
click at [504, 308] on input "0.00" at bounding box center [546, 301] width 278 height 33
click at [696, 186] on link "Taxes / Insurance" at bounding box center [707, 185] width 111 height 41
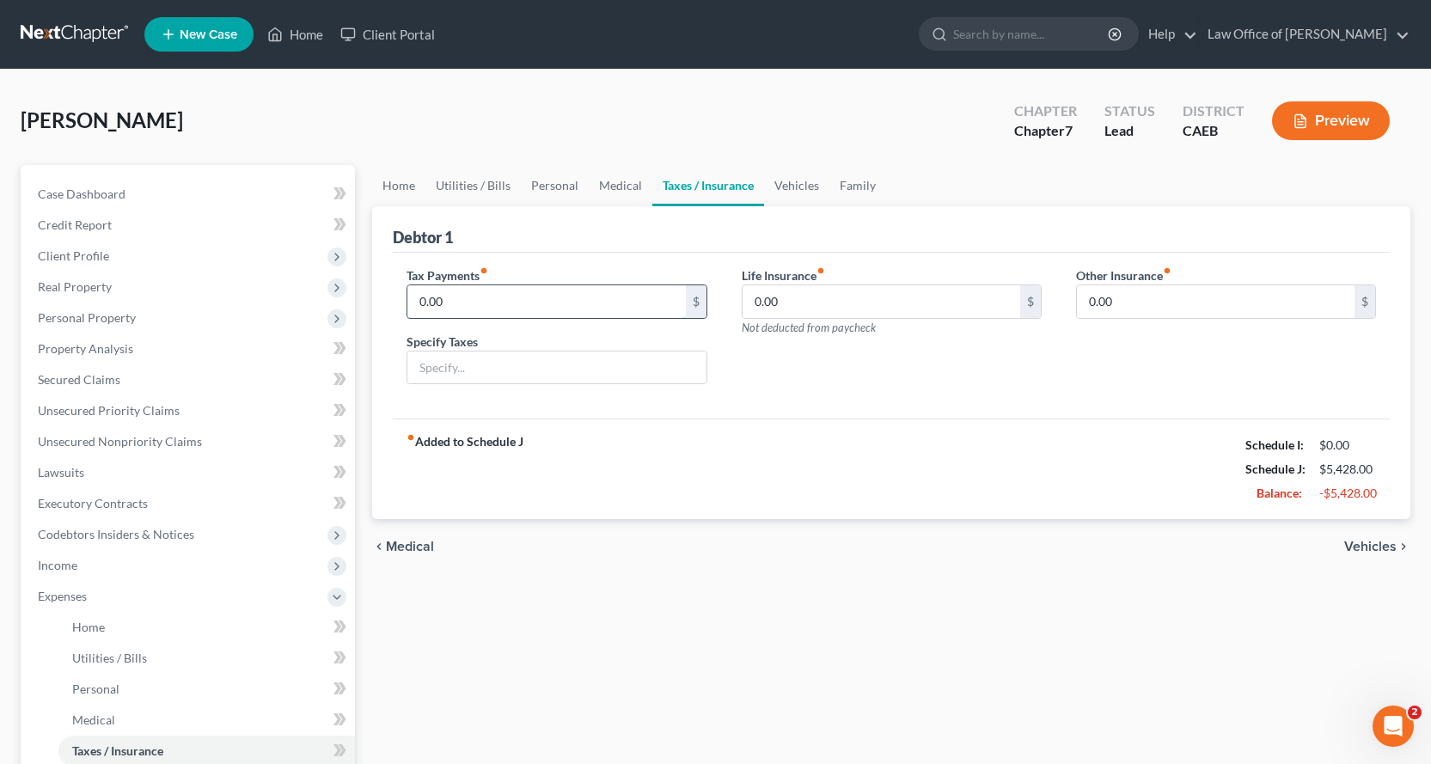
click at [484, 306] on input "0.00" at bounding box center [546, 301] width 278 height 33
click at [467, 375] on input "text" at bounding box center [556, 367] width 298 height 33
click at [863, 186] on link "Family" at bounding box center [857, 185] width 57 height 41
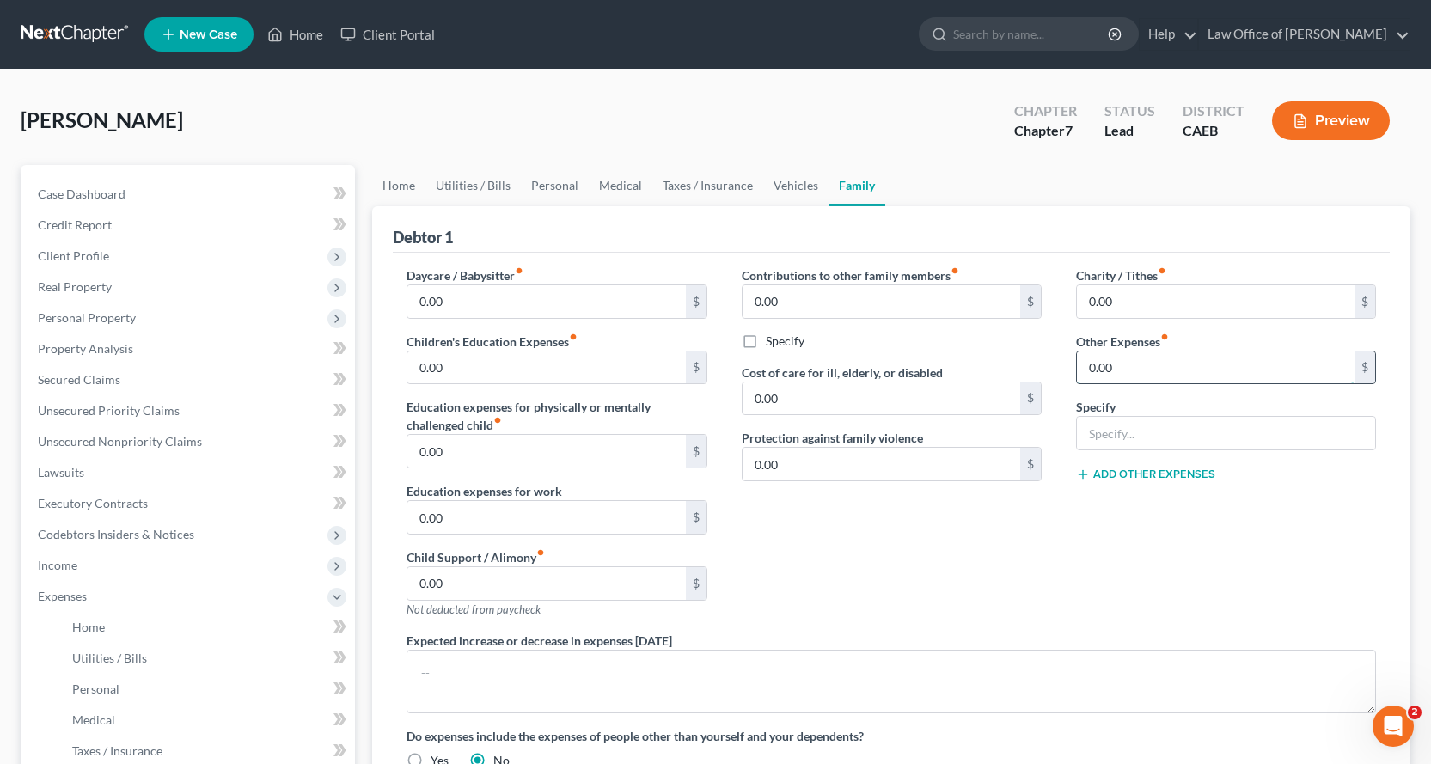
click at [1141, 369] on input "0.00" at bounding box center [1216, 367] width 278 height 33
click at [1109, 425] on input "text" at bounding box center [1226, 433] width 298 height 33
click at [1194, 435] on input "Pet food & Veterinairan costs" at bounding box center [1226, 433] width 298 height 33
click at [1195, 434] on input "Pet food & Veterinaran costs" at bounding box center [1226, 433] width 298 height 33
click at [1245, 440] on input "Pet food & Veterinarian costs" at bounding box center [1226, 433] width 298 height 33
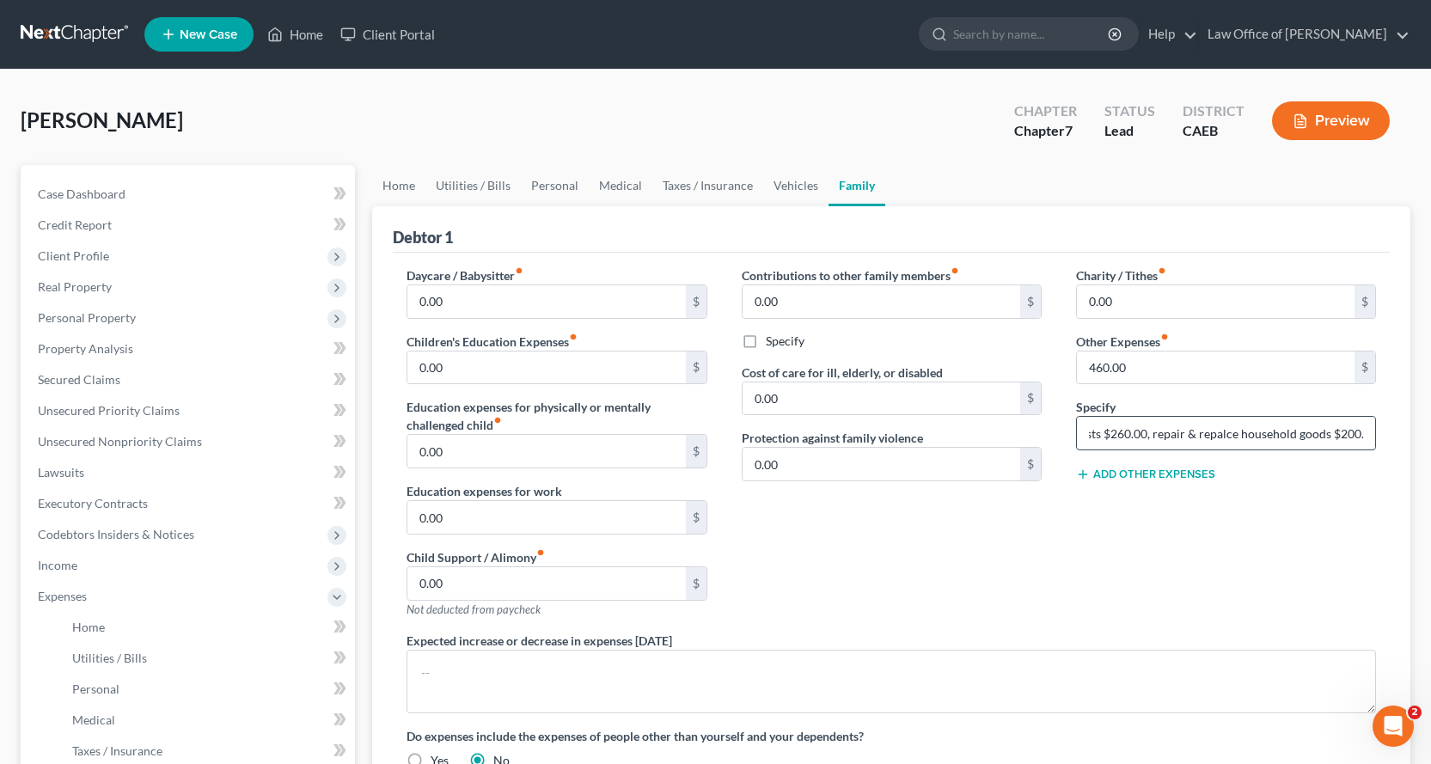
scroll to position [0, 151]
click at [1214, 433] on input "Pet food & Veterinarian costs $260.00, repair & repalce household goods $200.00" at bounding box center [1226, 433] width 298 height 33
click at [1154, 435] on input "Pet food & Veterinarian costs $260.00, repair & replace household goods $200.00" at bounding box center [1226, 433] width 298 height 33
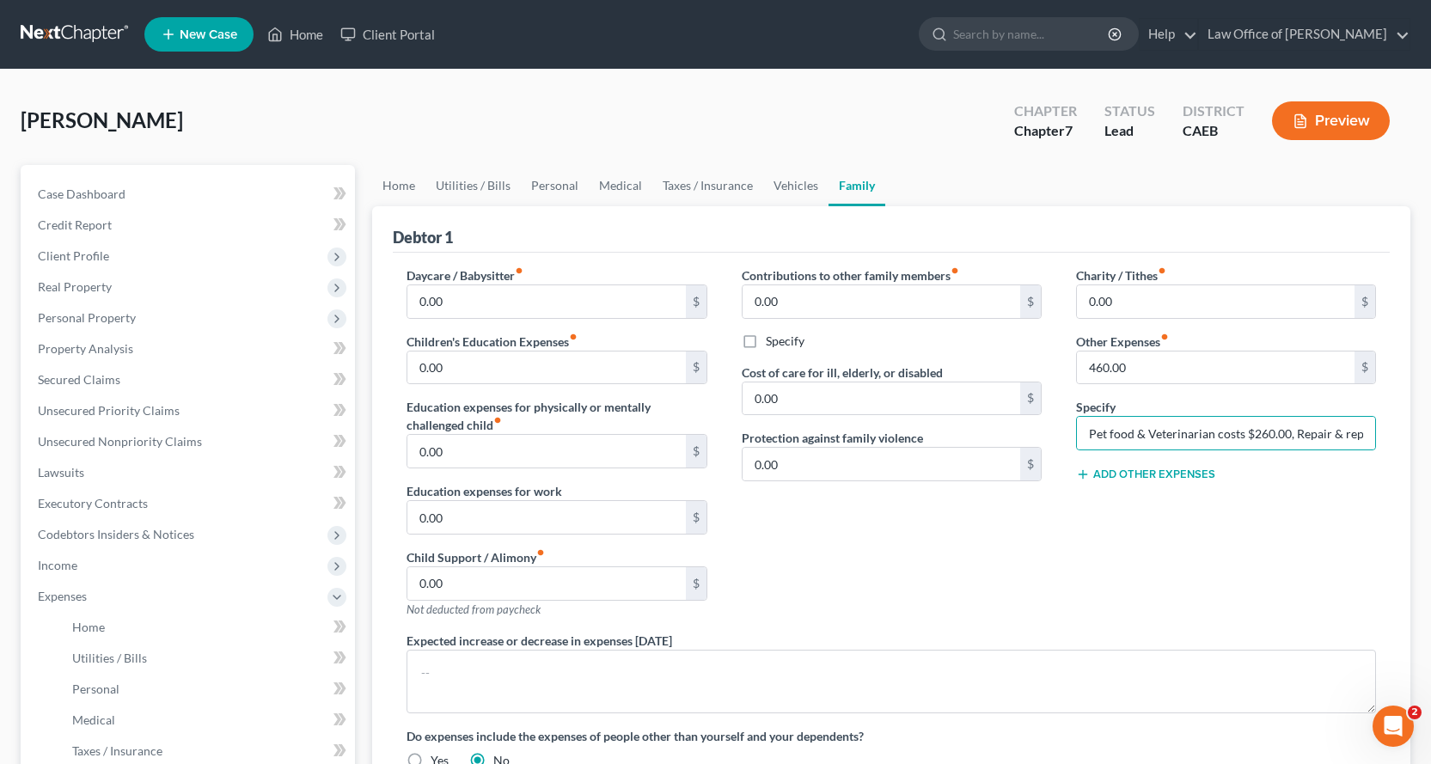
click at [1164, 472] on button "Add Other Expenses" at bounding box center [1145, 474] width 139 height 14
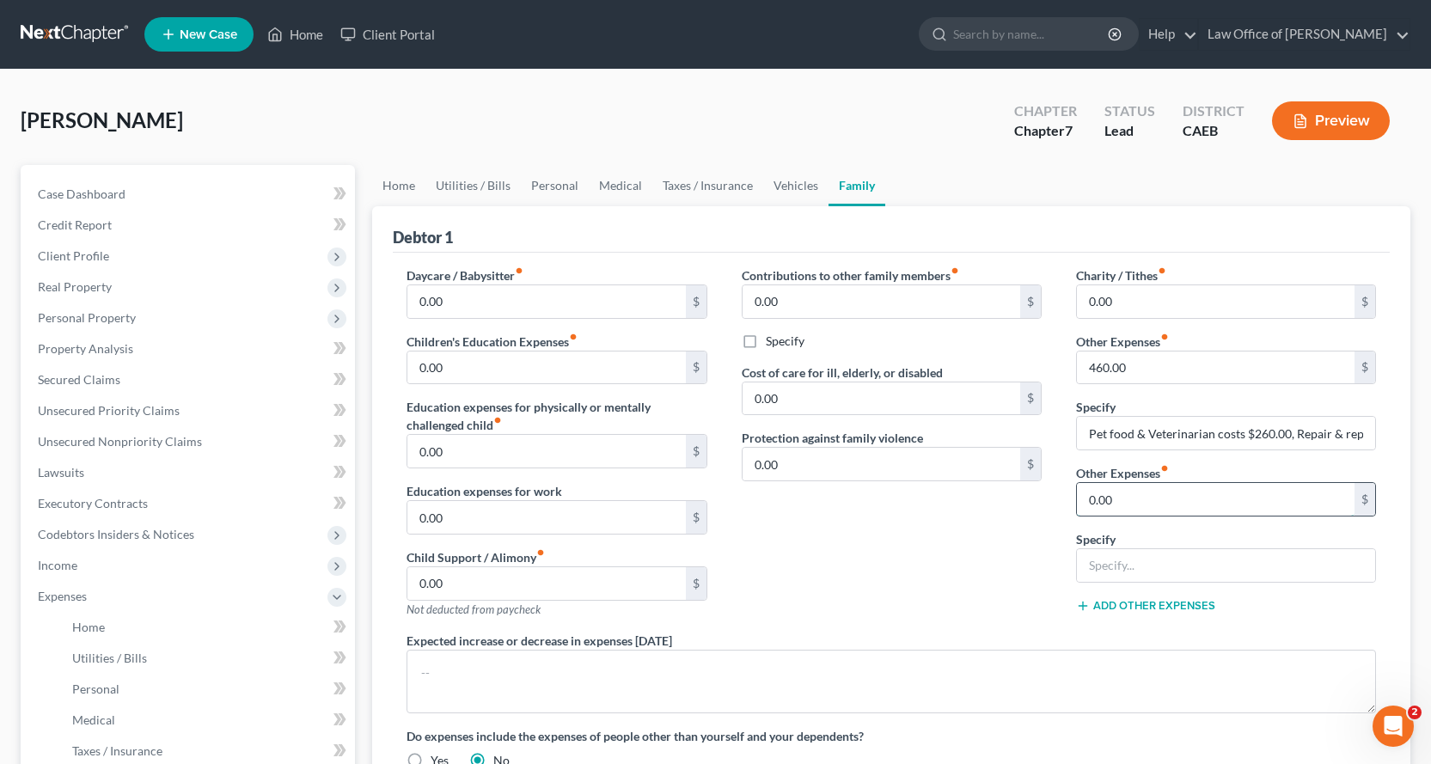
click at [1163, 496] on input "0.00" at bounding box center [1216, 499] width 278 height 33
click at [1112, 557] on input "text" at bounding box center [1226, 565] width 298 height 33
click at [1242, 570] on input "Tax prep $200.00, Work lunces $30.00" at bounding box center [1226, 565] width 298 height 33
click at [1324, 569] on input "Tax prep $200.00, Work lunches $30.00" at bounding box center [1226, 565] width 298 height 33
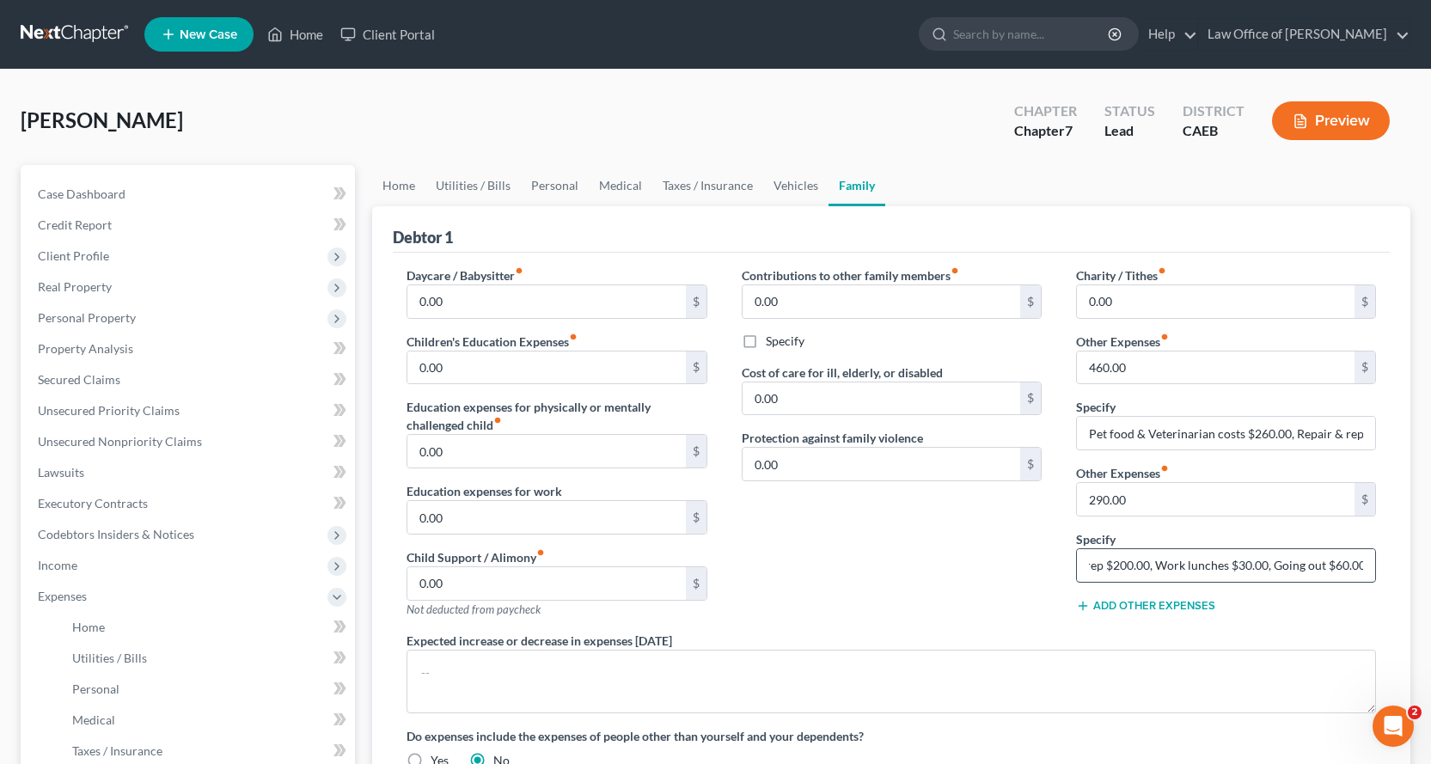
click at [1102, 569] on input "Tax prep $200.00, Work lunches $30.00, Going out $60.00" at bounding box center [1226, 565] width 298 height 33
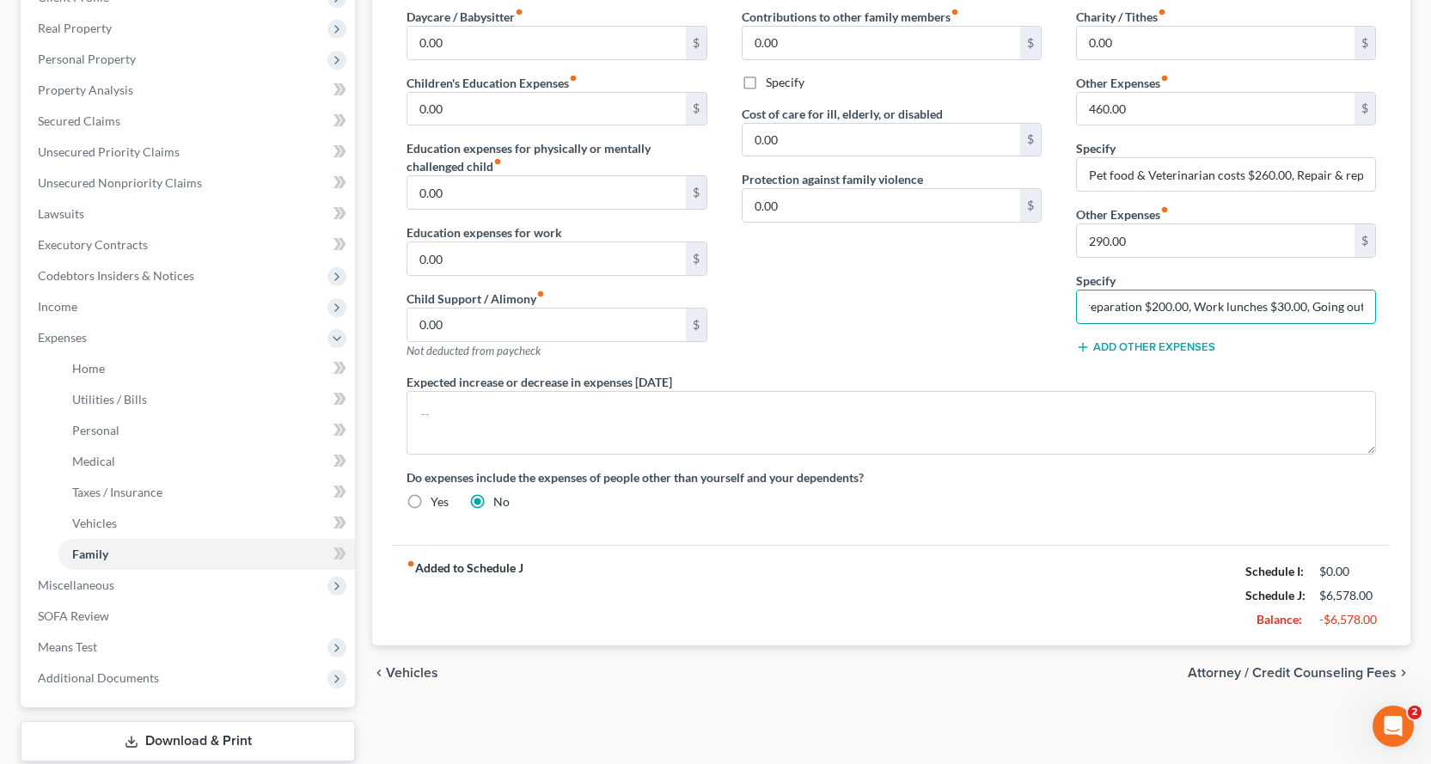
scroll to position [366, 0]
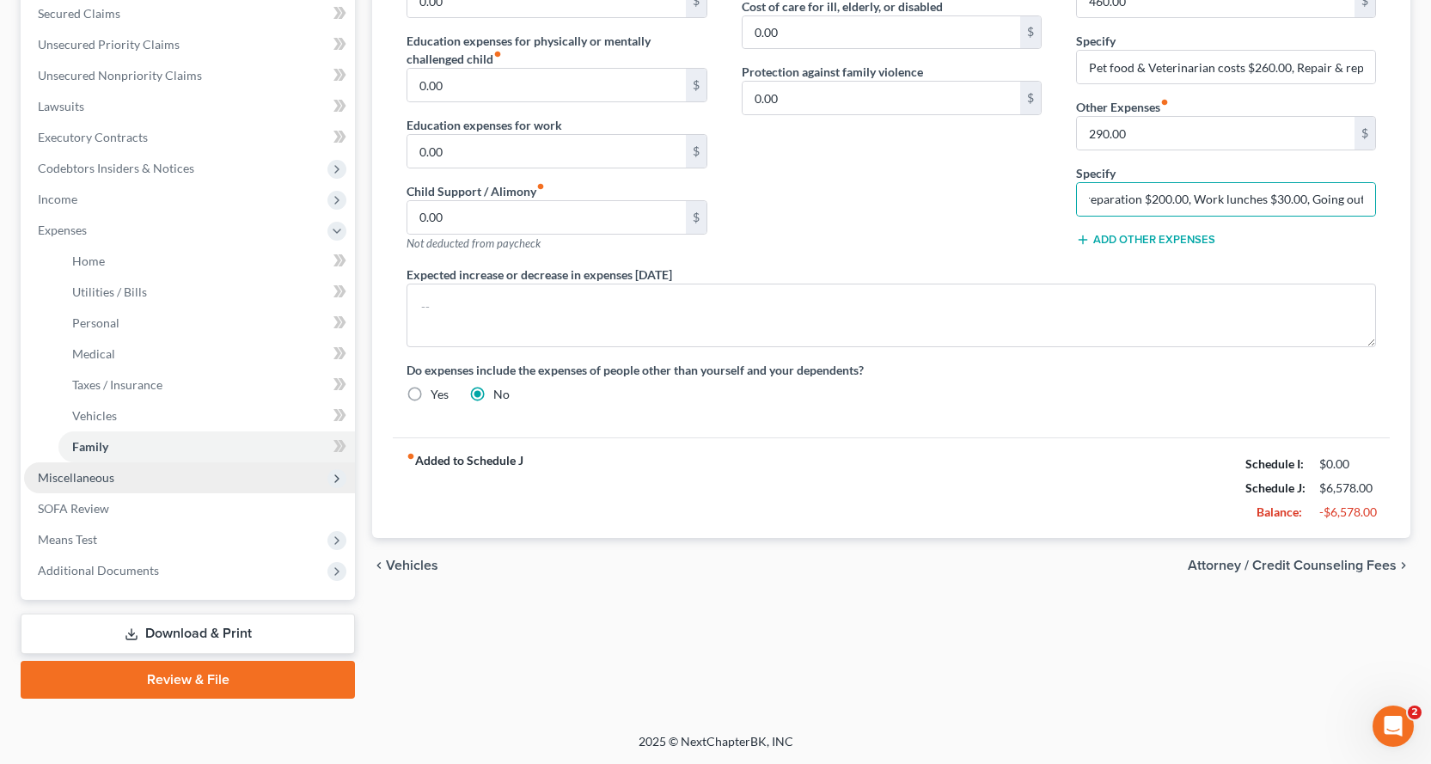
click at [107, 480] on span "Miscellaneous" at bounding box center [76, 477] width 76 height 15
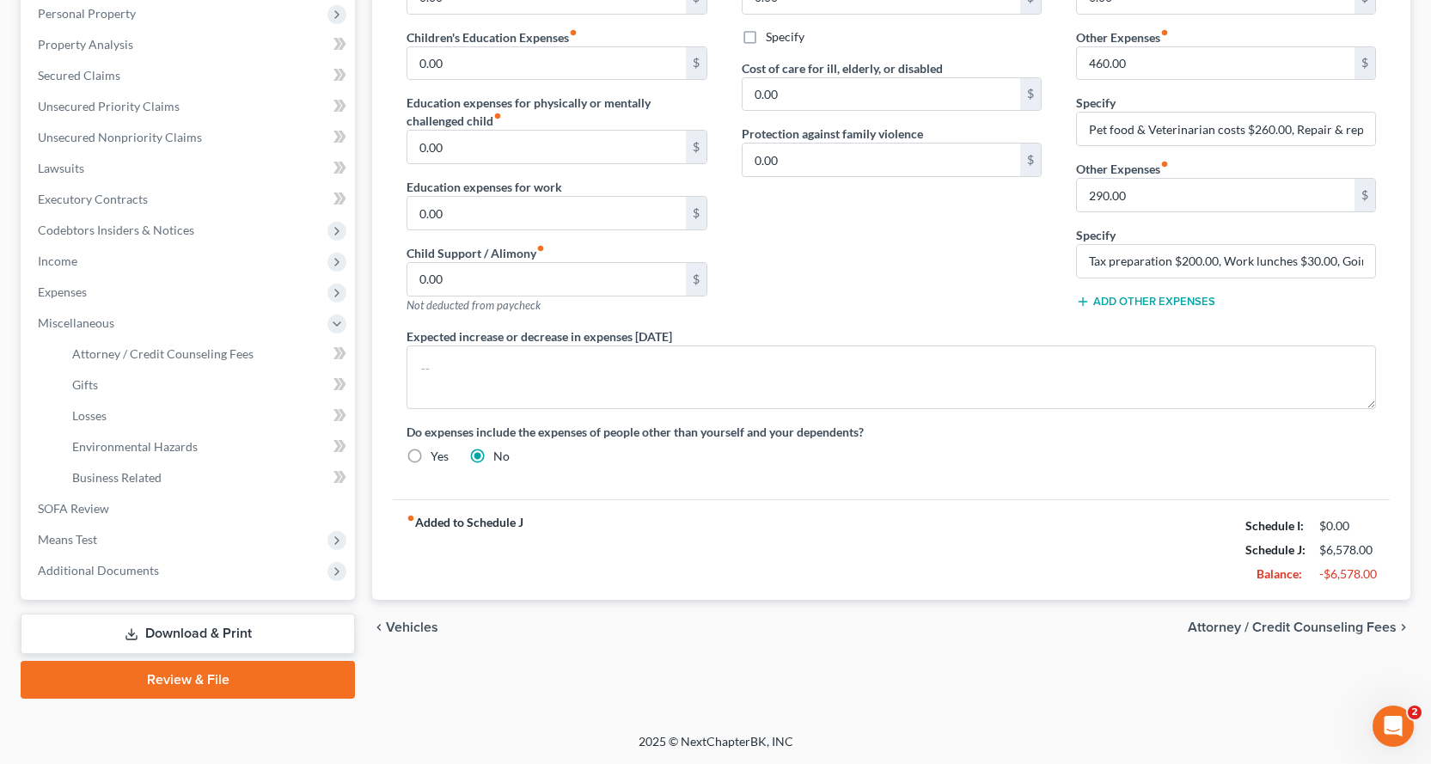
scroll to position [304, 0]
click at [168, 347] on span "Attorney / Credit Counseling Fees" at bounding box center [162, 353] width 181 height 15
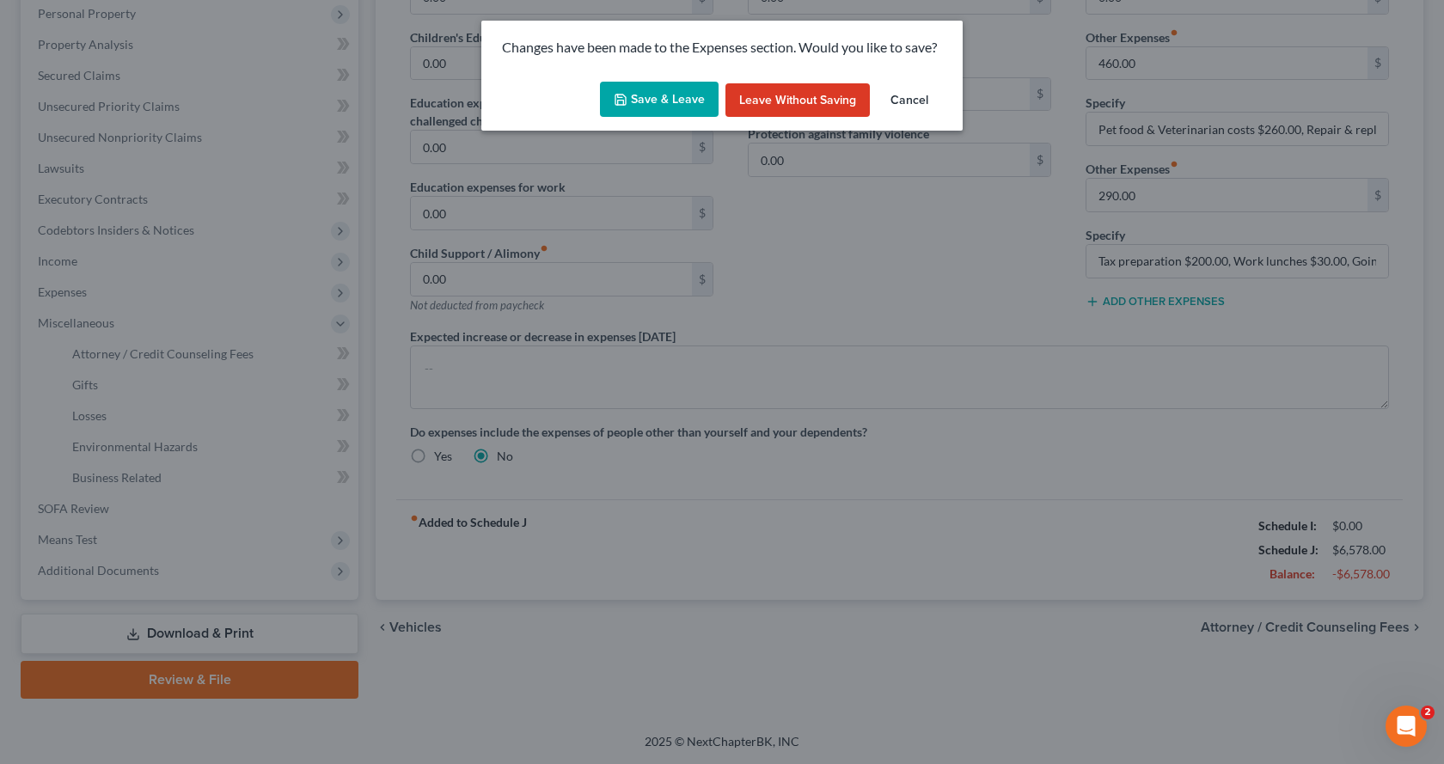
click at [648, 92] on button "Save & Leave" at bounding box center [659, 100] width 119 height 36
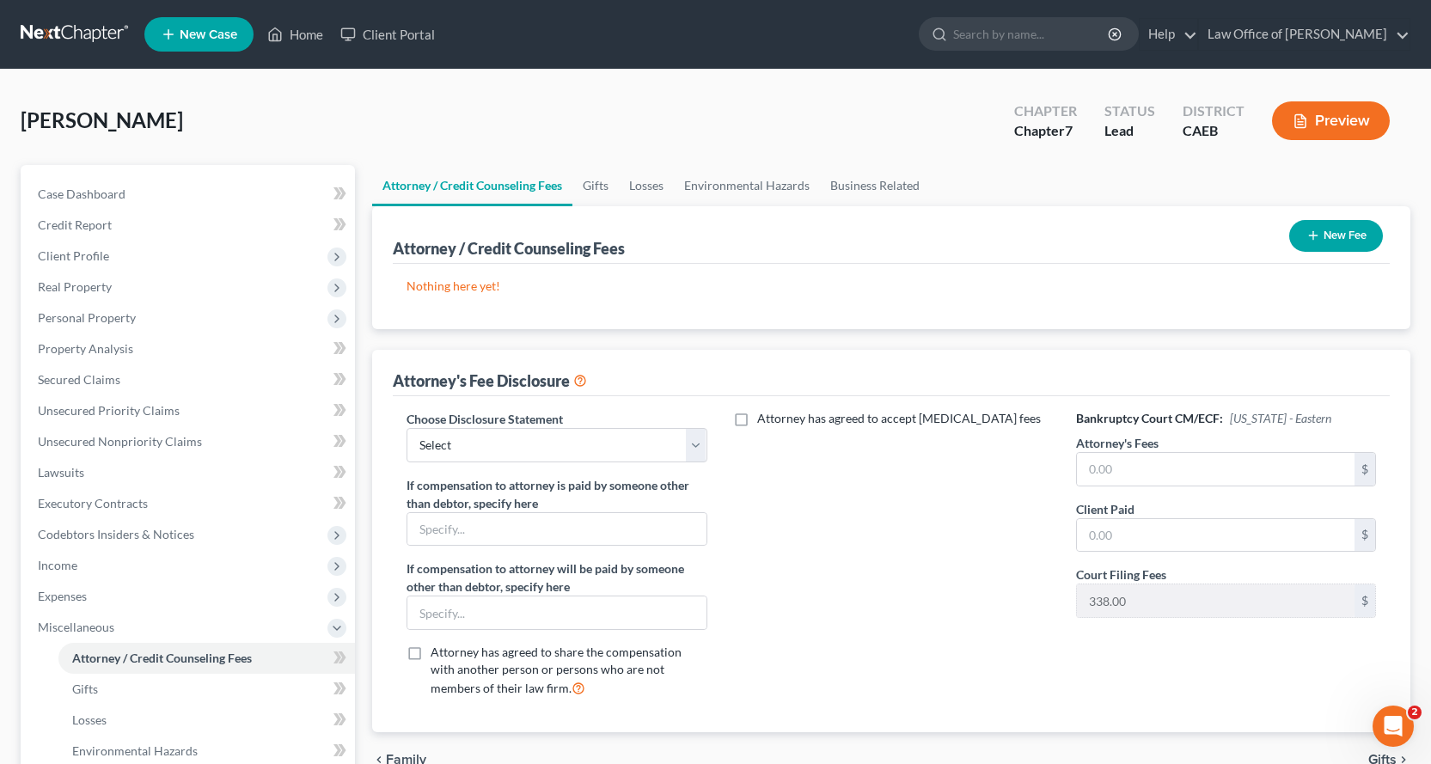
click at [1359, 237] on button "New Fee" at bounding box center [1336, 236] width 94 height 32
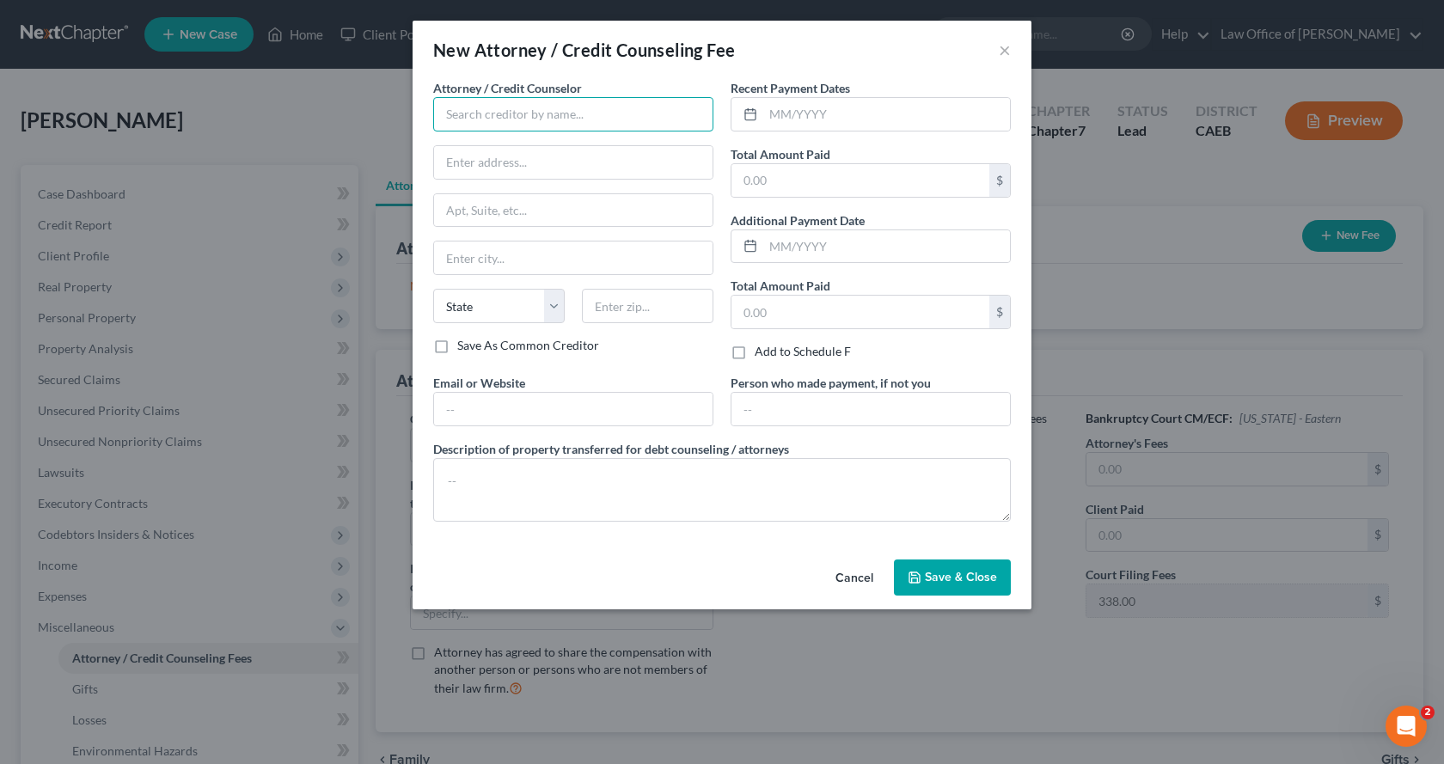
click at [522, 123] on input "text" at bounding box center [573, 114] width 280 height 34
click at [943, 584] on button "Save & Close" at bounding box center [952, 577] width 117 height 36
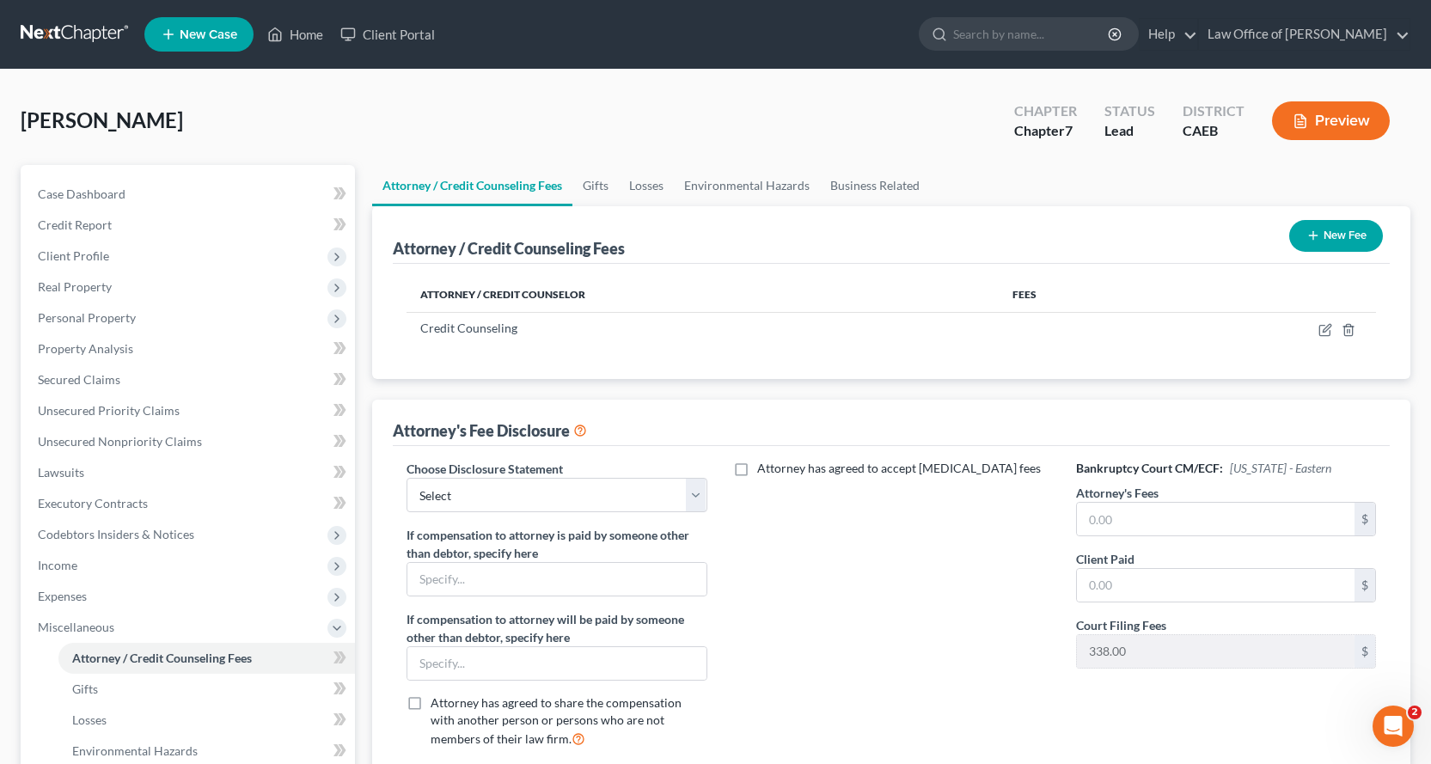
click at [1351, 237] on button "New Fee" at bounding box center [1336, 236] width 94 height 32
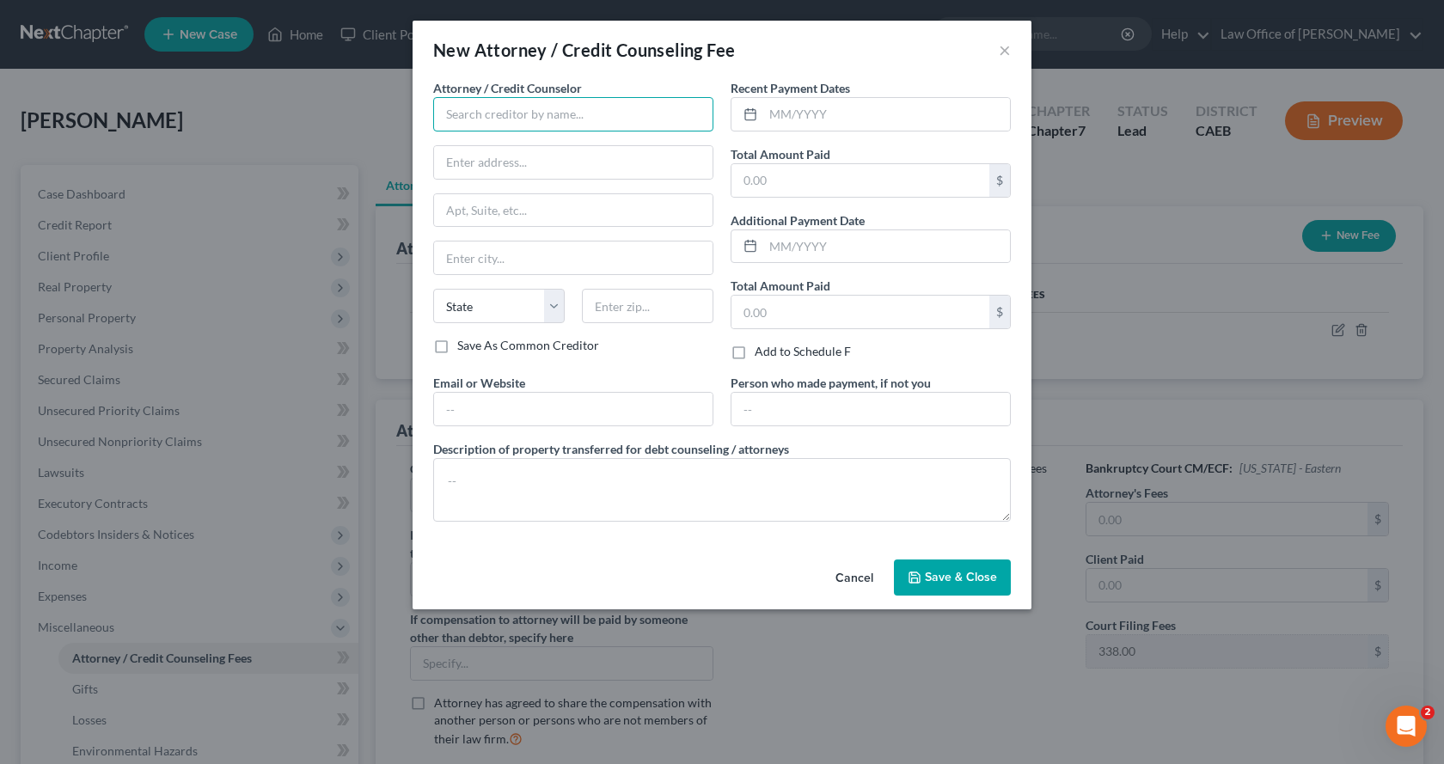
click at [467, 122] on input "text" at bounding box center [573, 114] width 280 height 34
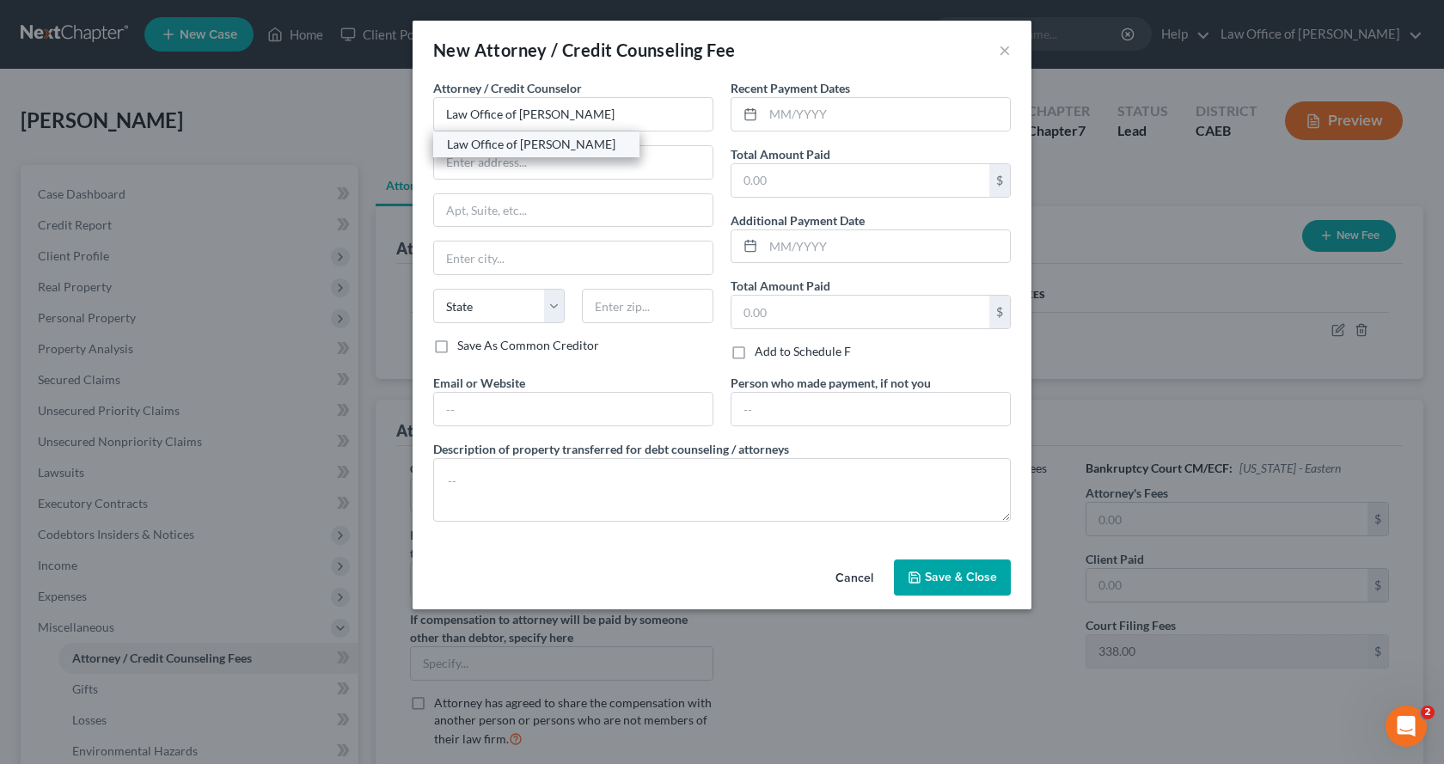
click at [495, 144] on div "Law Office of [PERSON_NAME]" at bounding box center [536, 144] width 179 height 17
click at [762, 117] on div at bounding box center [747, 114] width 32 height 33
click at [779, 113] on input "text" at bounding box center [886, 114] width 247 height 33
click at [773, 191] on input "text" at bounding box center [860, 180] width 258 height 33
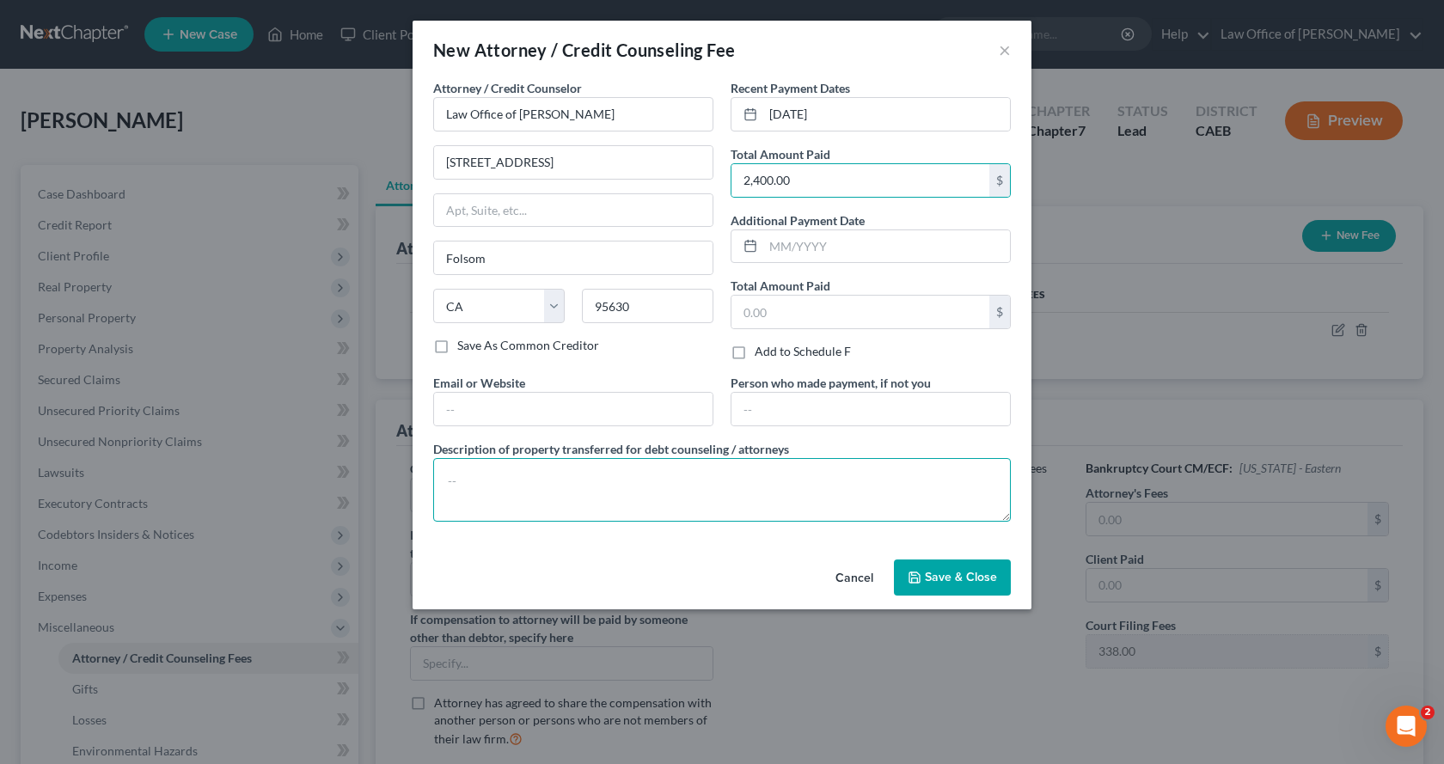
click at [634, 498] on textarea at bounding box center [721, 490] width 577 height 64
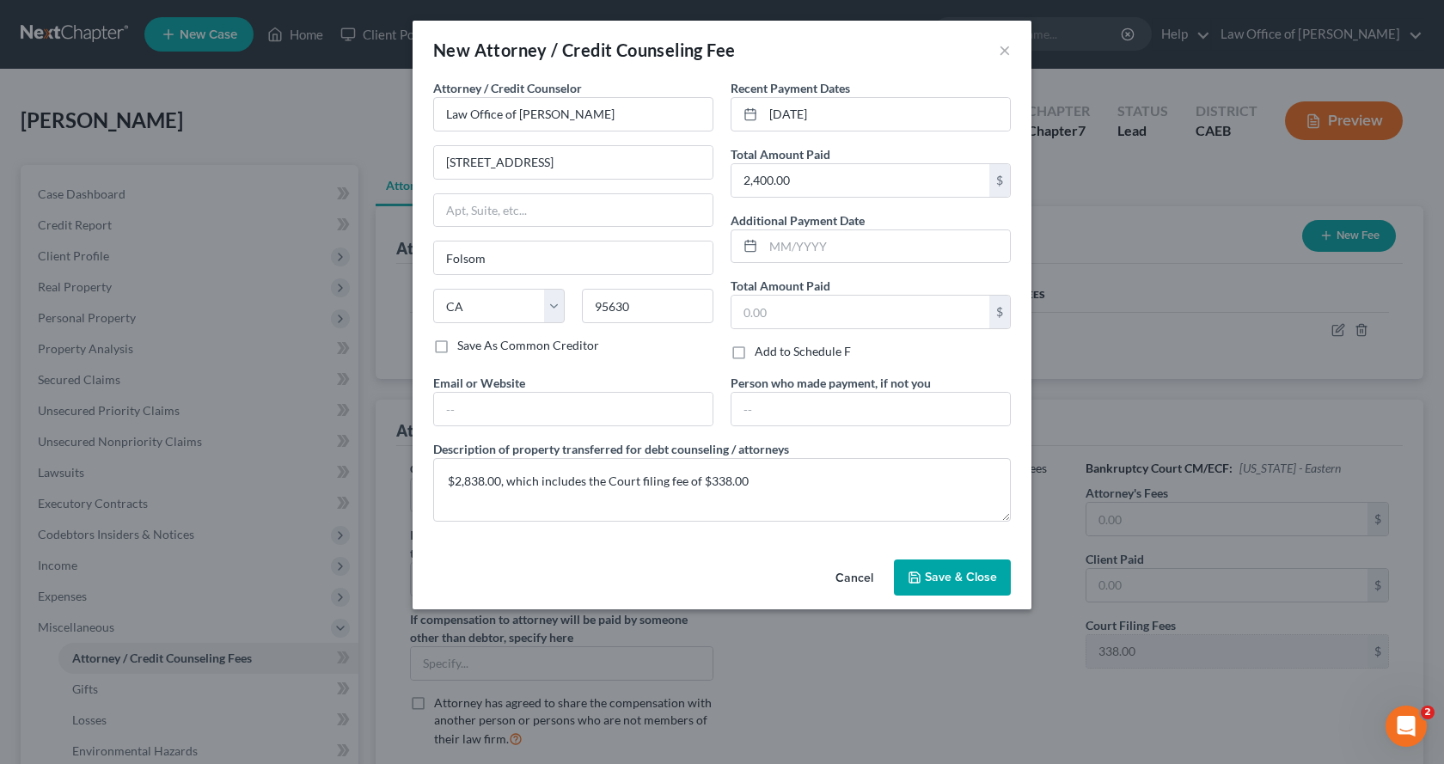
click at [968, 573] on span "Save & Close" at bounding box center [961, 577] width 72 height 15
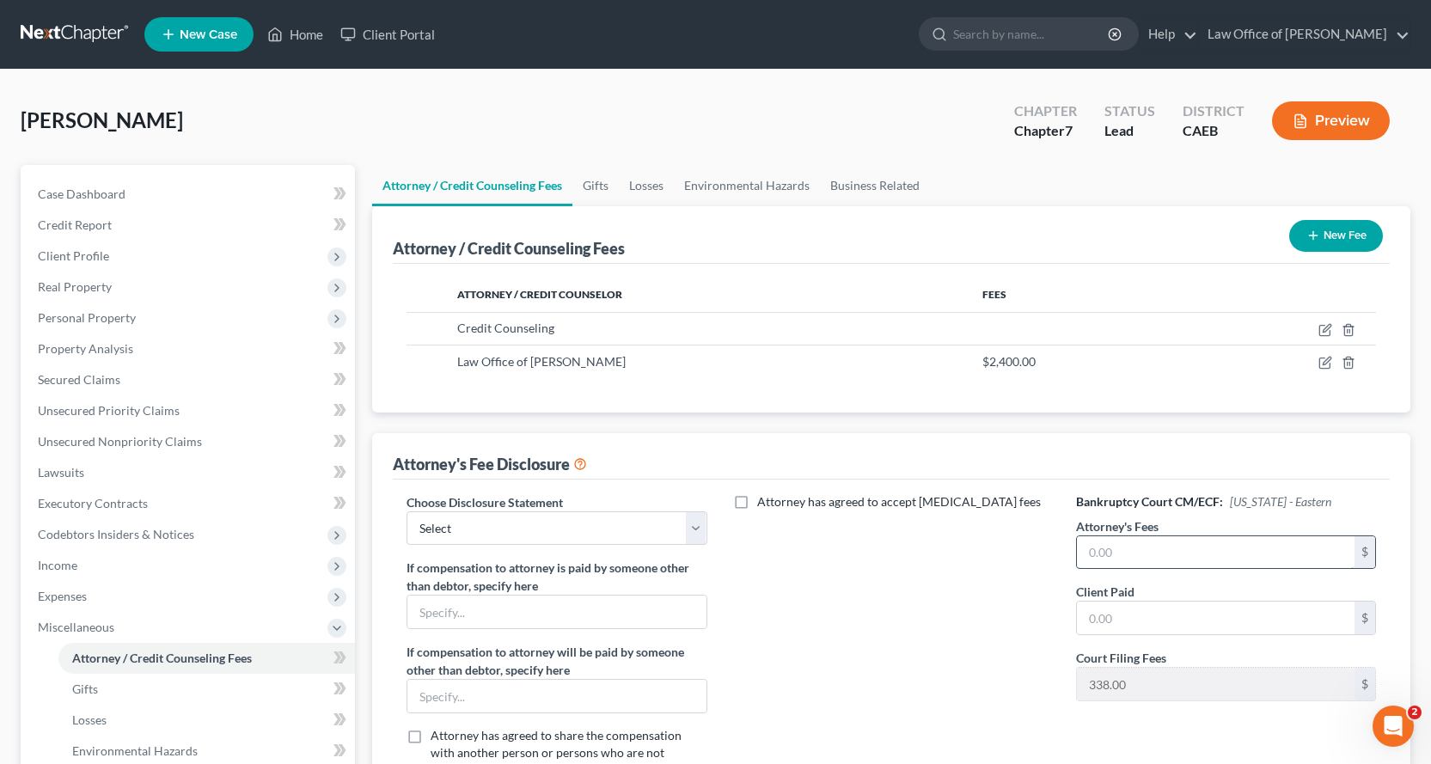
click at [1107, 550] on input "text" at bounding box center [1216, 552] width 278 height 33
click at [1152, 611] on input "text" at bounding box center [1216, 618] width 278 height 33
click at [524, 516] on select "Select Individudal with Motion to Compel Abandonment Corp/LLC Attorney Fee Blur…" at bounding box center [556, 528] width 300 height 34
click at [406, 511] on select "Select Individudal with Motion to Compel Abandonment Corp/LLC Attorney Fee Blur…" at bounding box center [556, 528] width 300 height 34
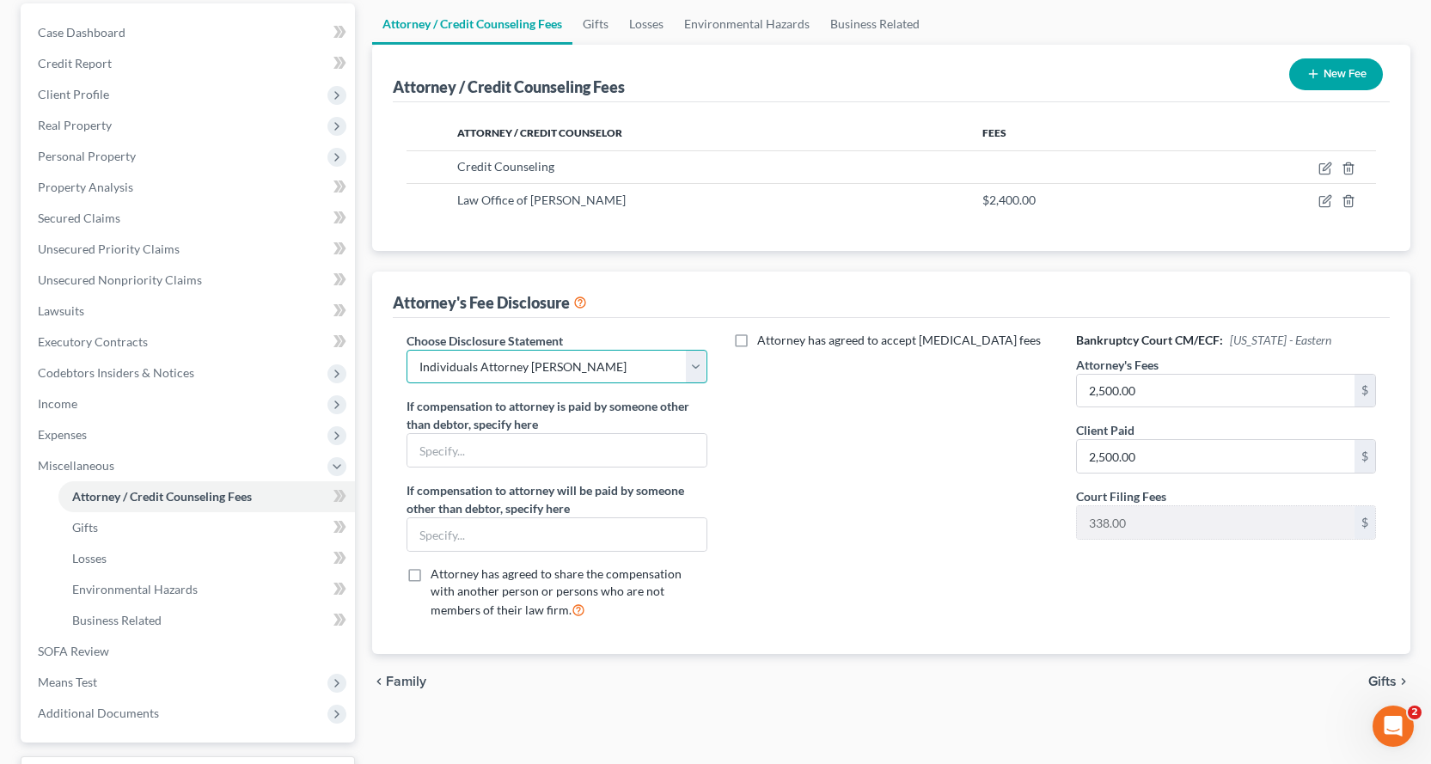
scroll to position [304, 0]
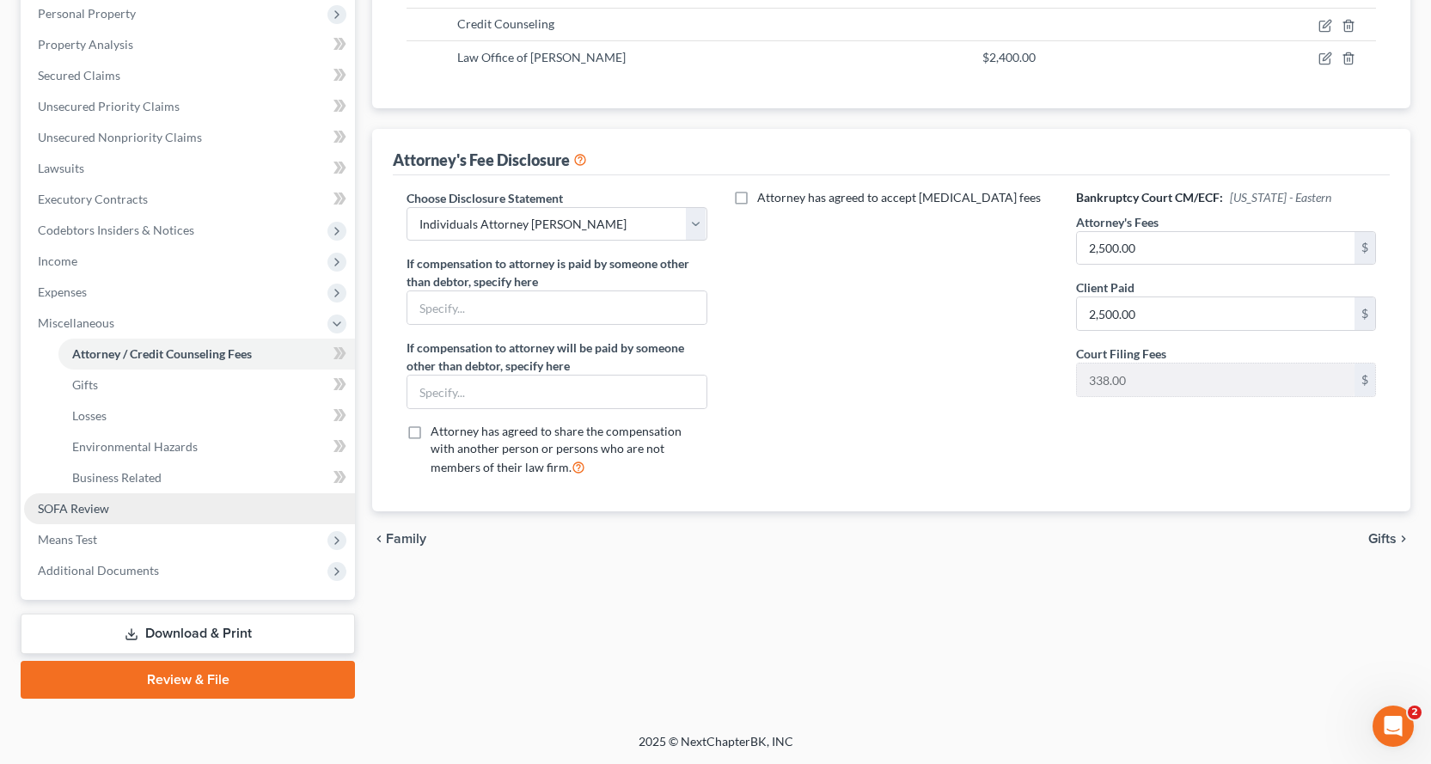
click at [58, 513] on span "SOFA Review" at bounding box center [73, 508] width 71 height 15
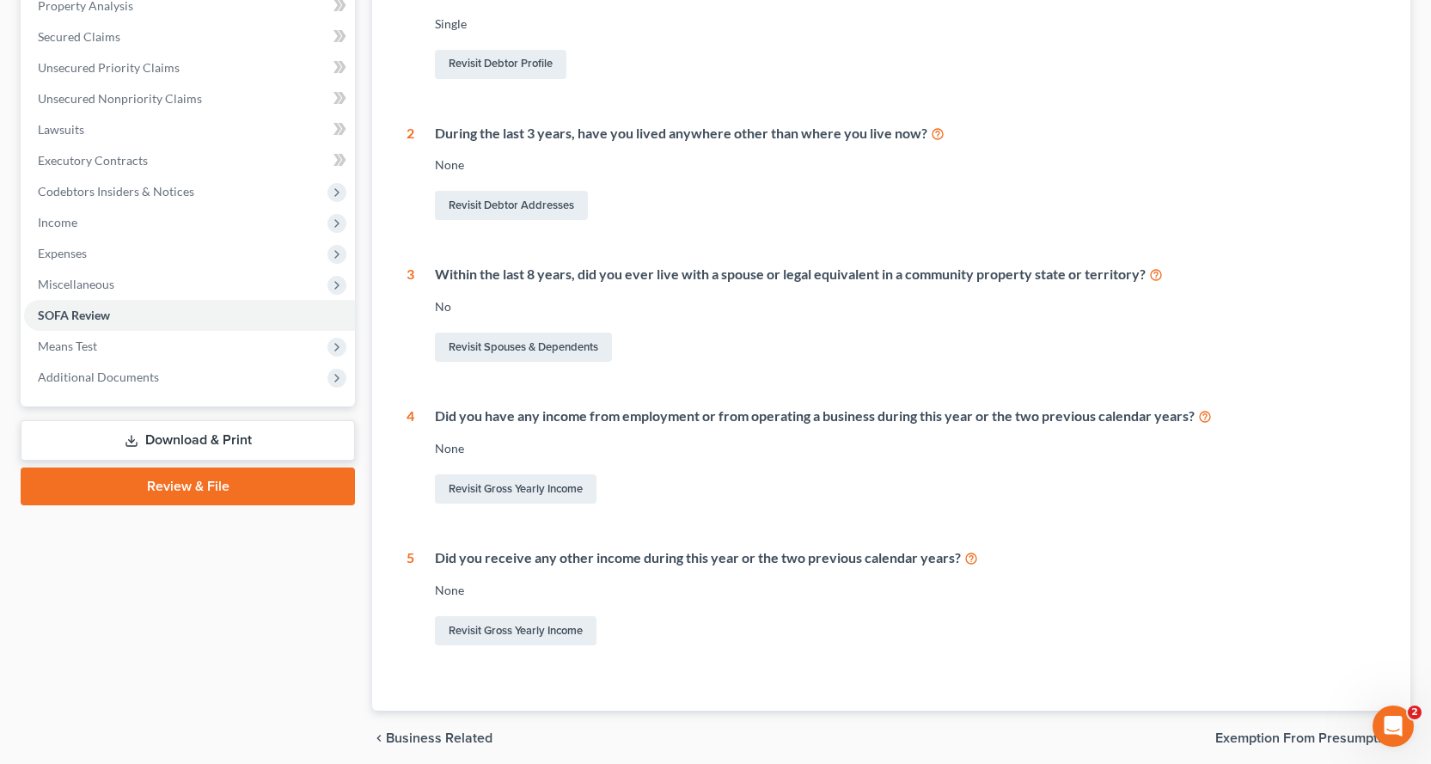
scroll to position [344, 0]
click at [535, 487] on link "Revisit Gross Yearly Income" at bounding box center [516, 487] width 162 height 29
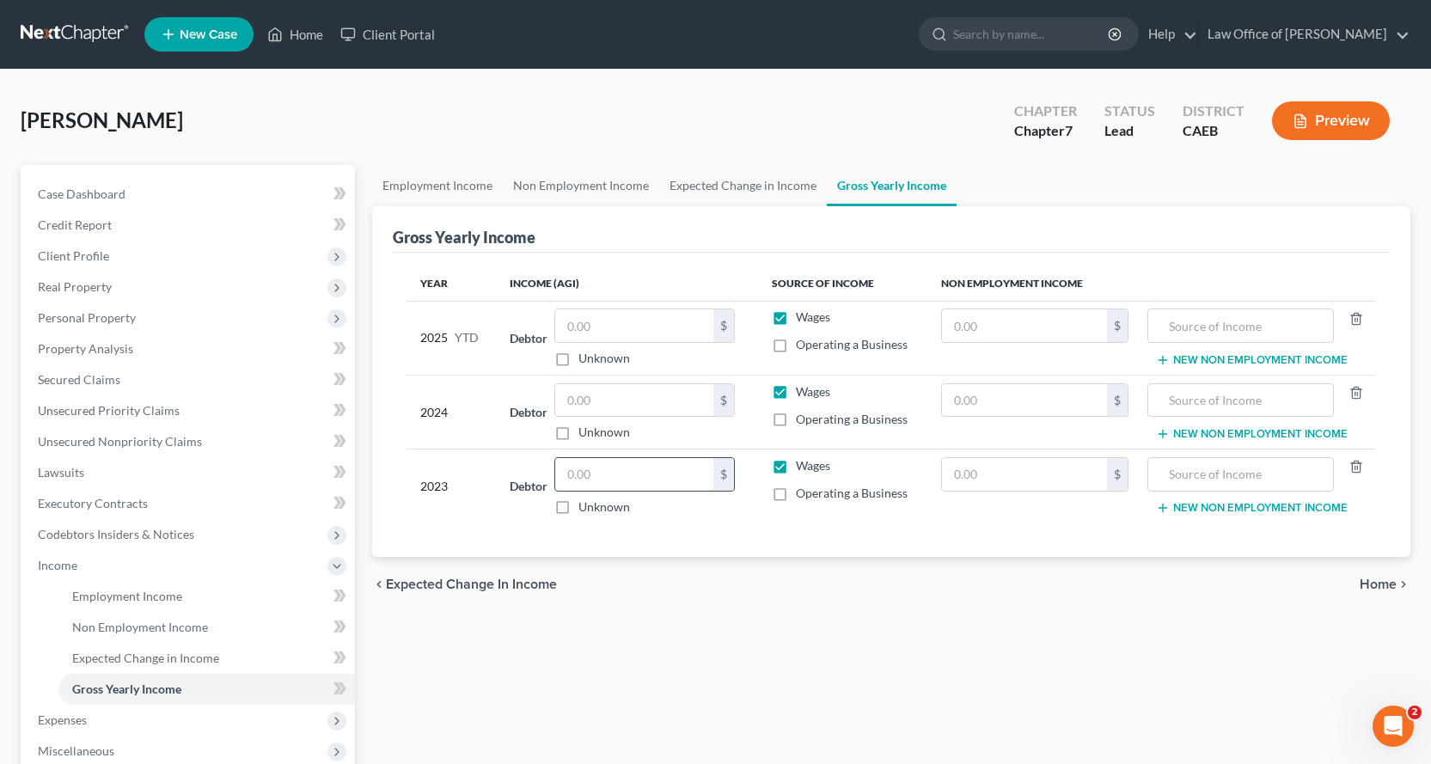
click at [650, 479] on input "text" at bounding box center [634, 474] width 158 height 33
click at [619, 401] on input "text" at bounding box center [634, 400] width 158 height 33
click at [637, 481] on input "55,162.29" at bounding box center [634, 474] width 158 height 33
click at [610, 398] on input "text" at bounding box center [634, 400] width 158 height 33
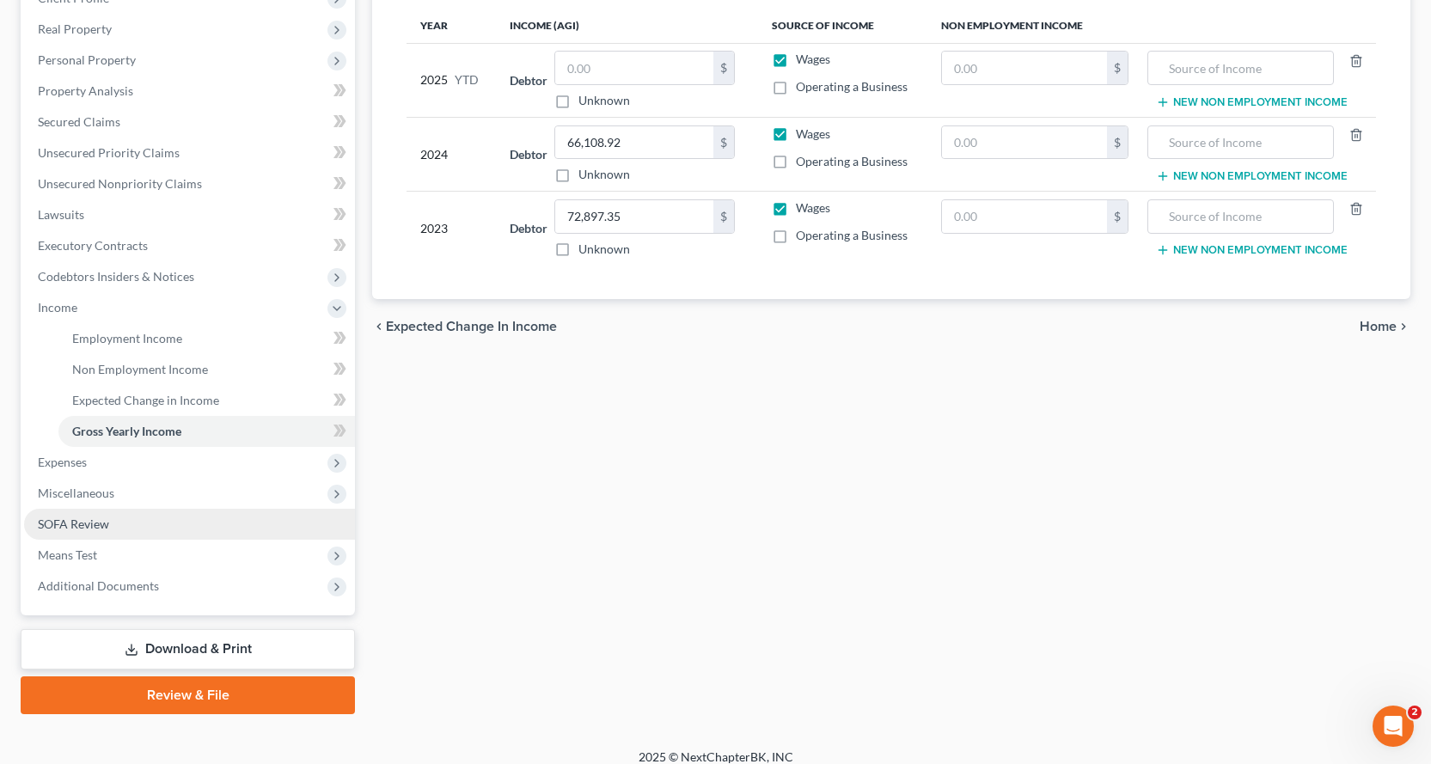
click at [74, 527] on span "SOFA Review" at bounding box center [73, 523] width 71 height 15
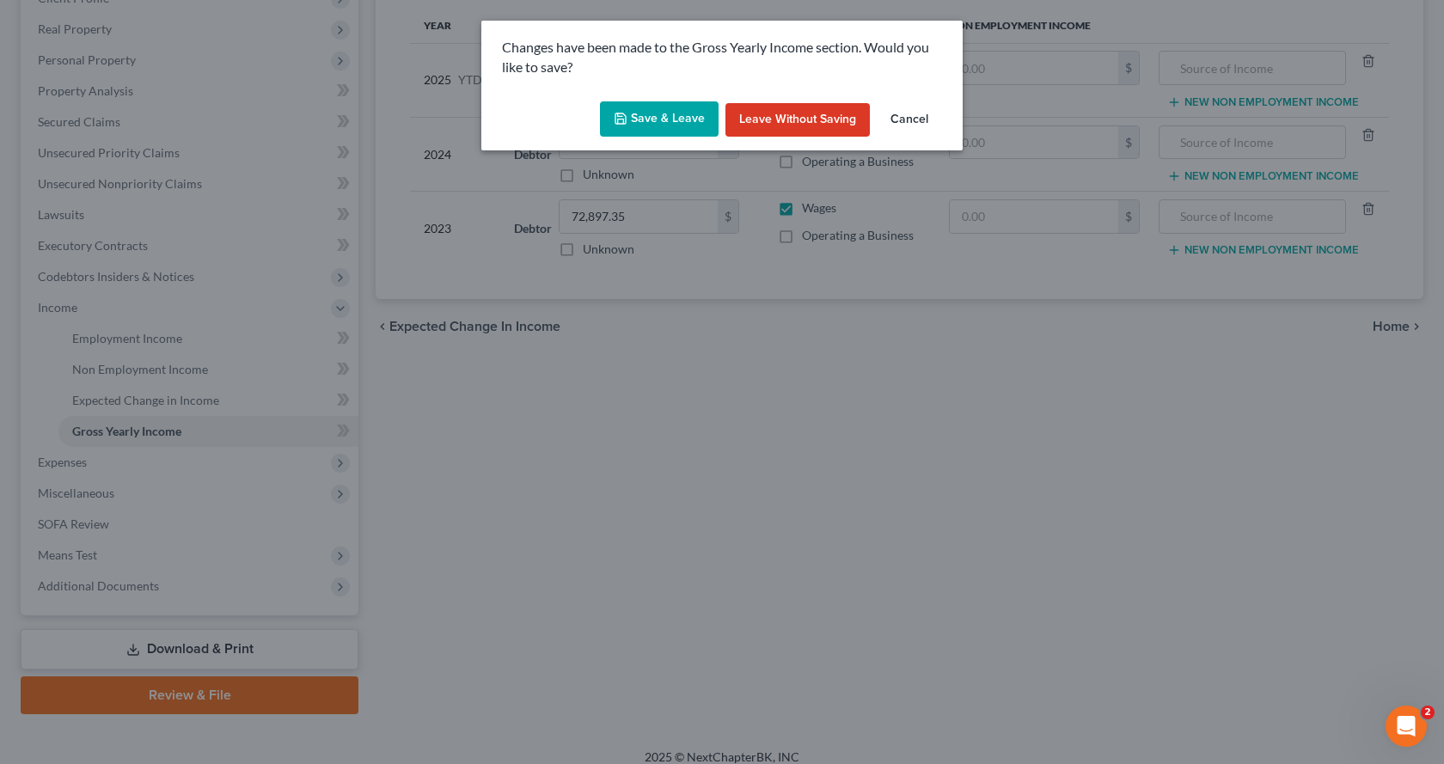
click at [658, 120] on button "Save & Leave" at bounding box center [659, 119] width 119 height 36
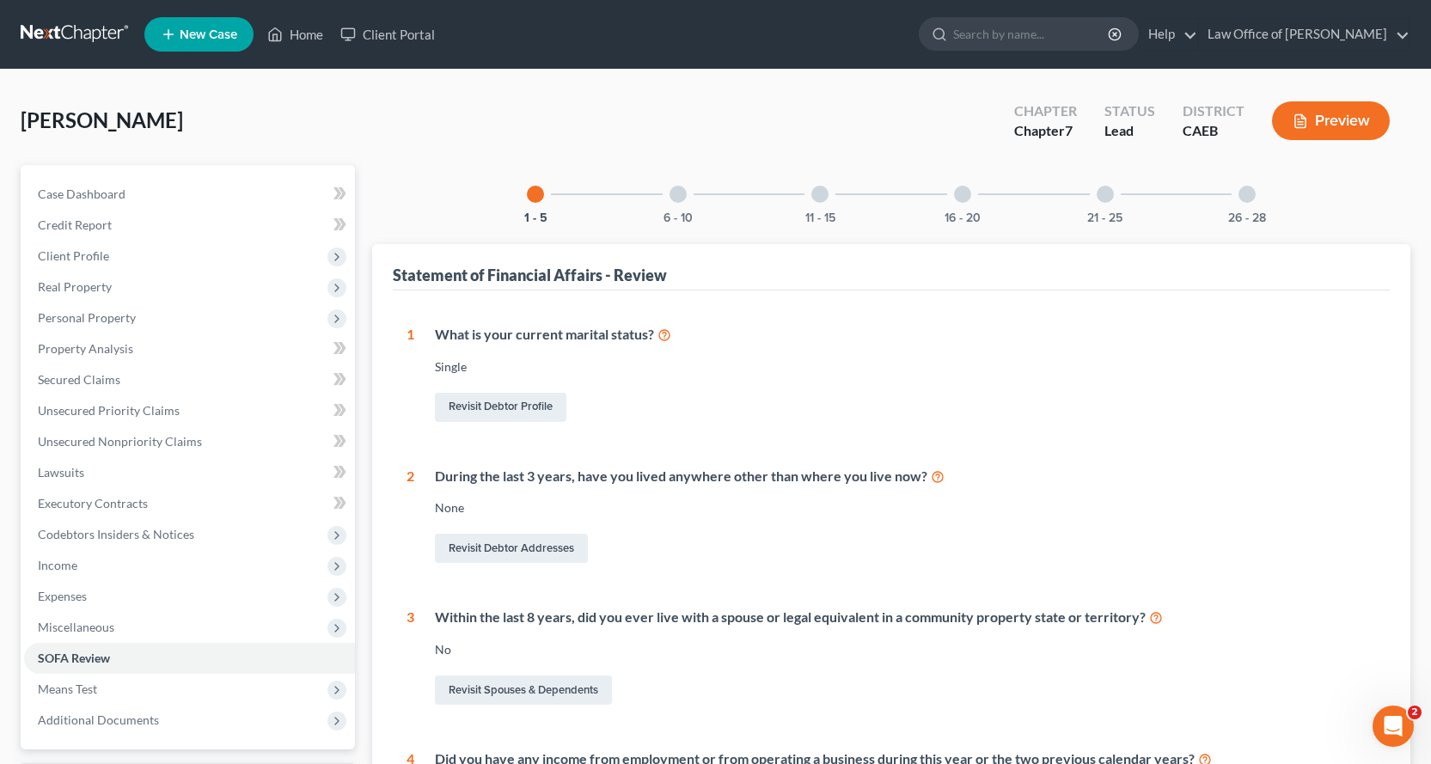
click at [678, 192] on div at bounding box center [677, 194] width 17 height 17
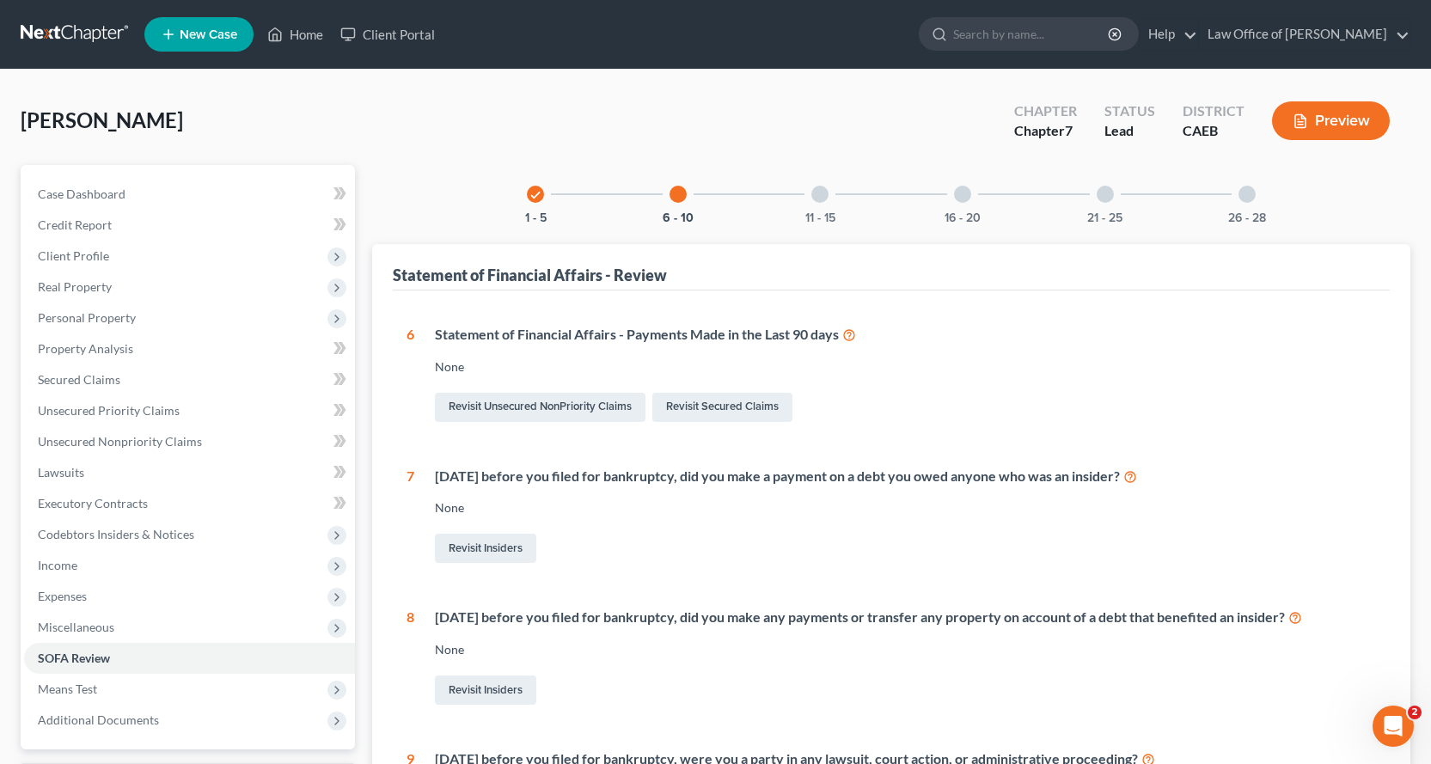
click at [821, 200] on div at bounding box center [819, 194] width 17 height 17
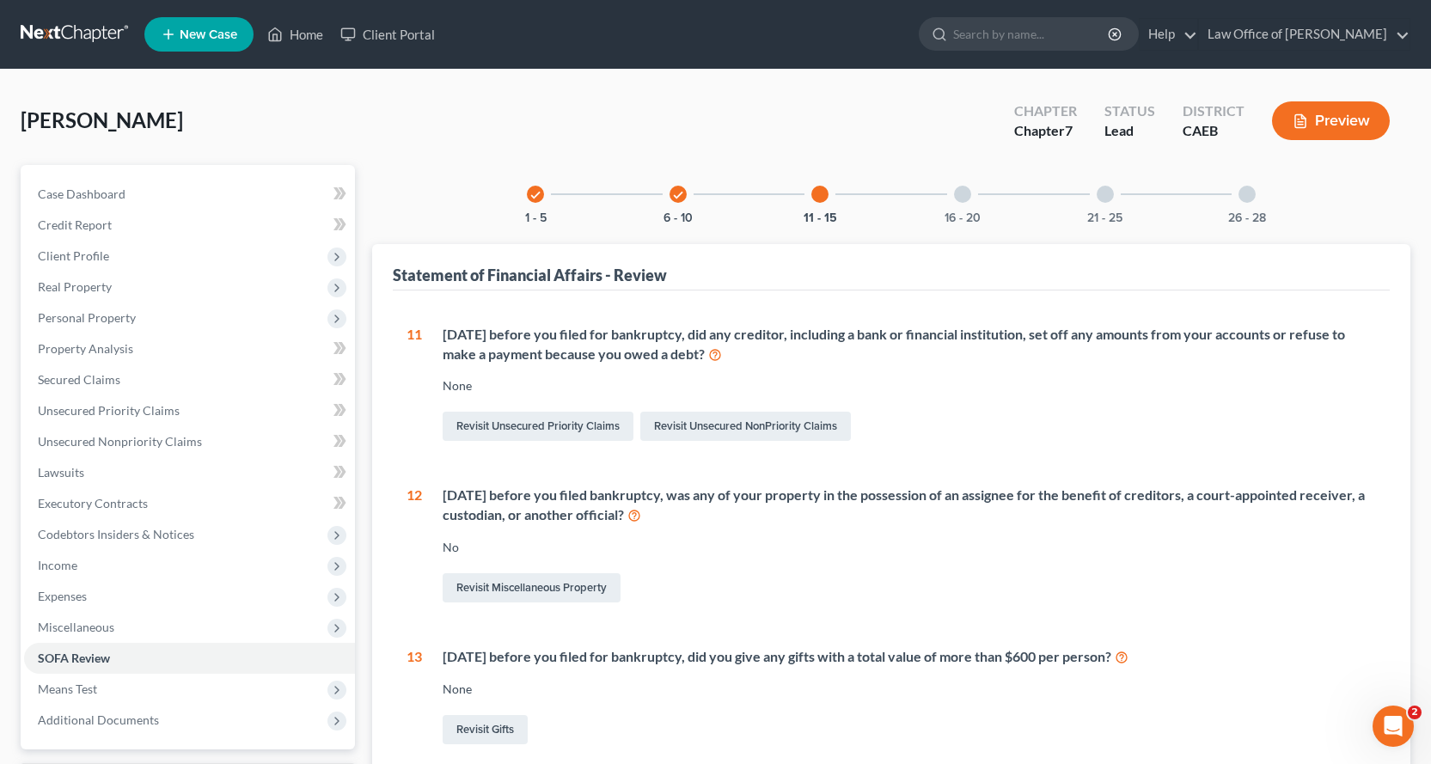
click at [961, 191] on div at bounding box center [962, 194] width 17 height 17
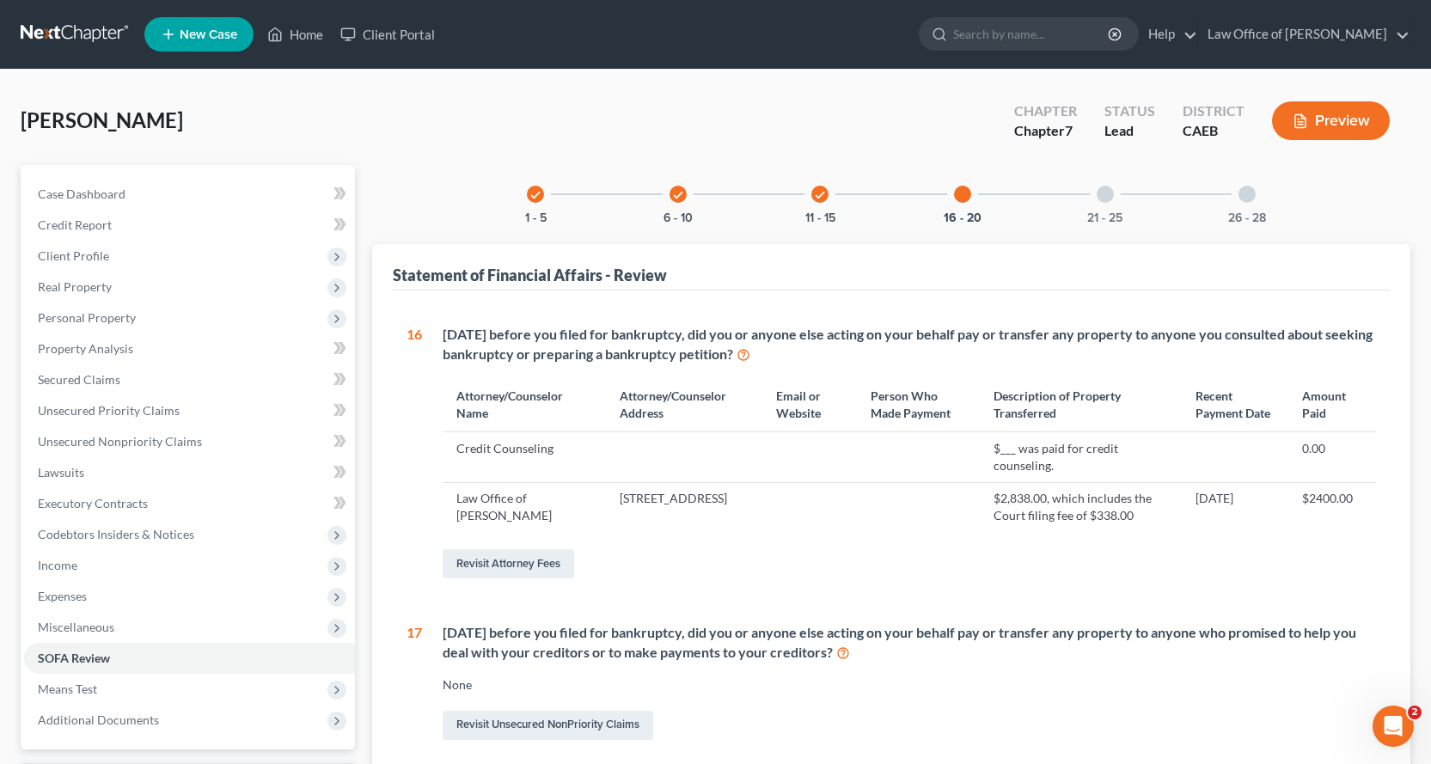
click at [1104, 184] on div "21 - 25" at bounding box center [1105, 194] width 58 height 58
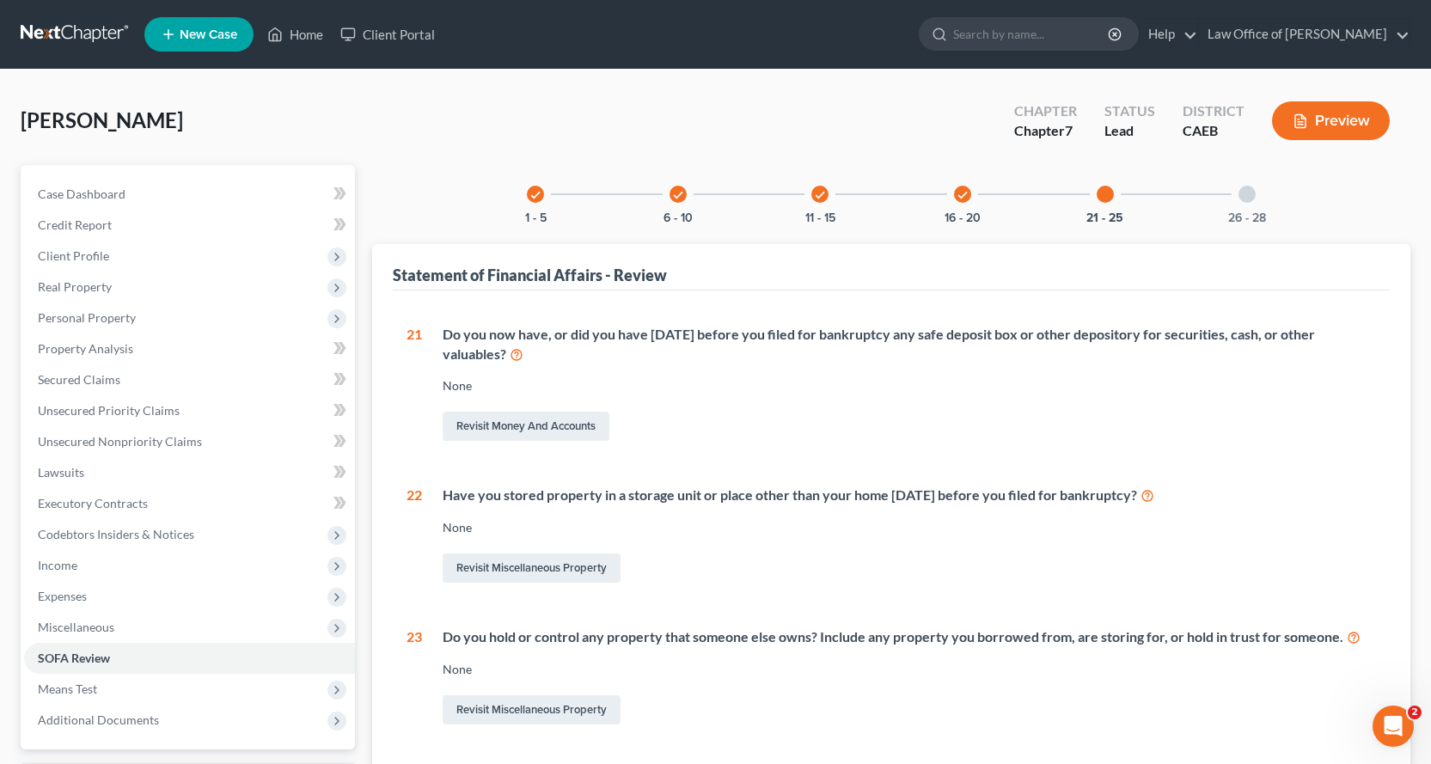
click at [1249, 196] on div at bounding box center [1246, 194] width 17 height 17
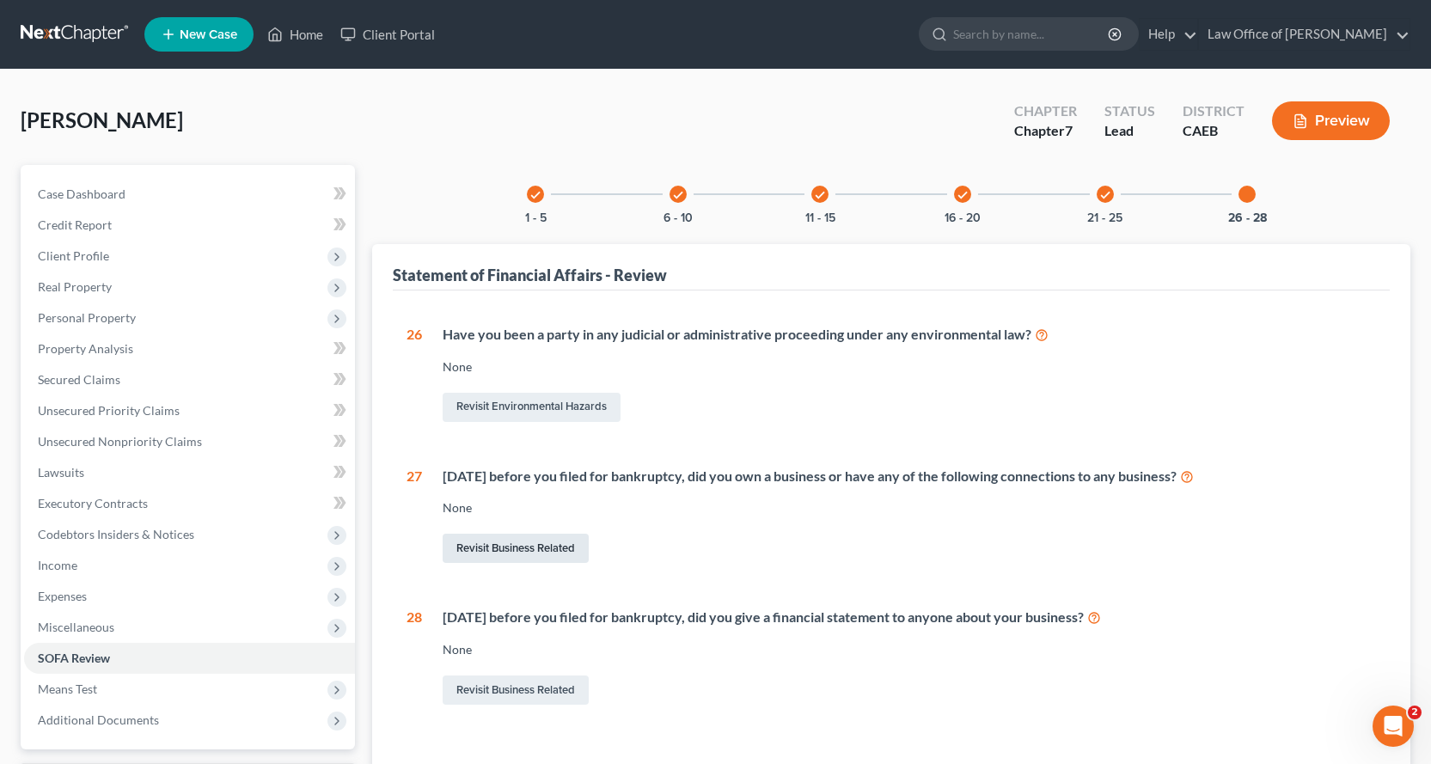
click at [510, 550] on link "Revisit Business Related" at bounding box center [516, 548] width 146 height 29
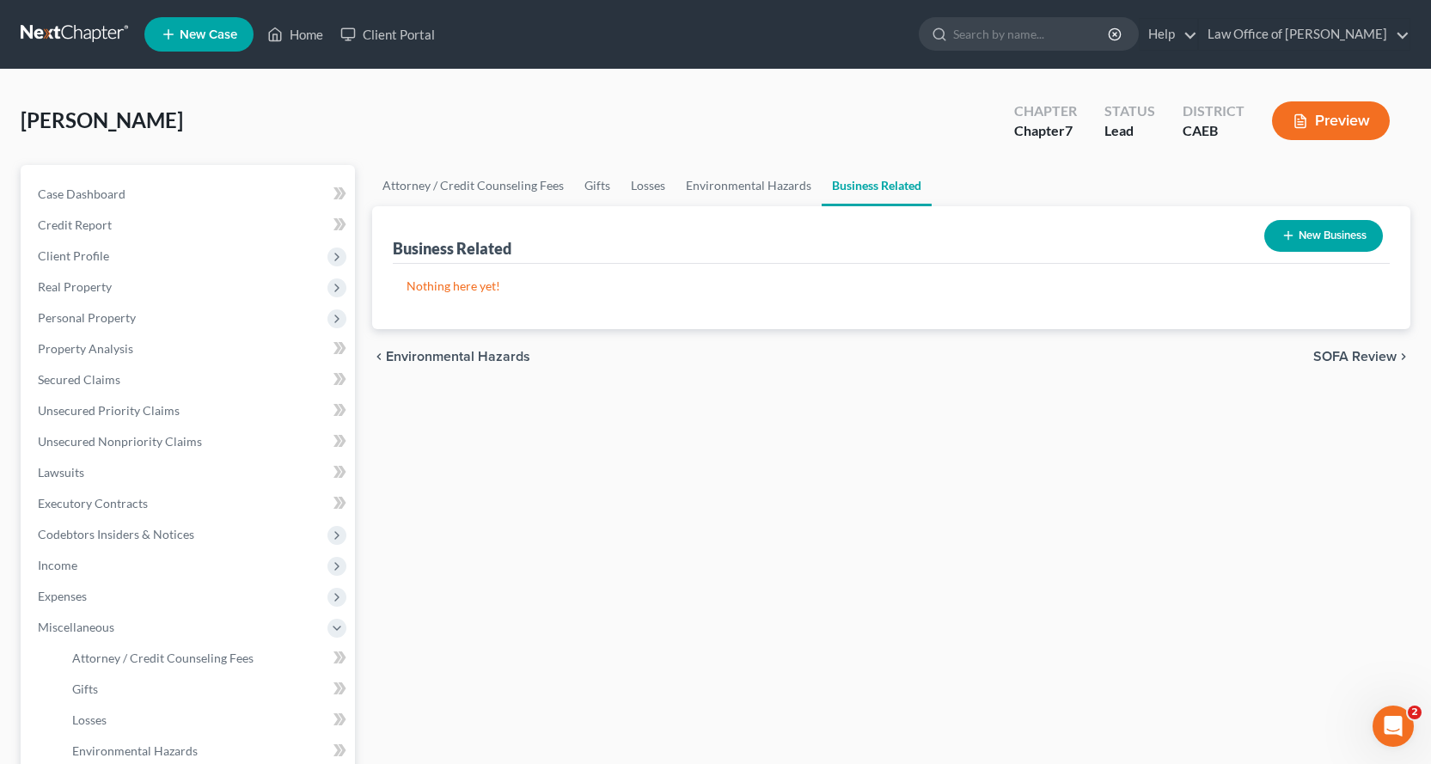
click at [1286, 235] on line "button" at bounding box center [1288, 235] width 8 height 0
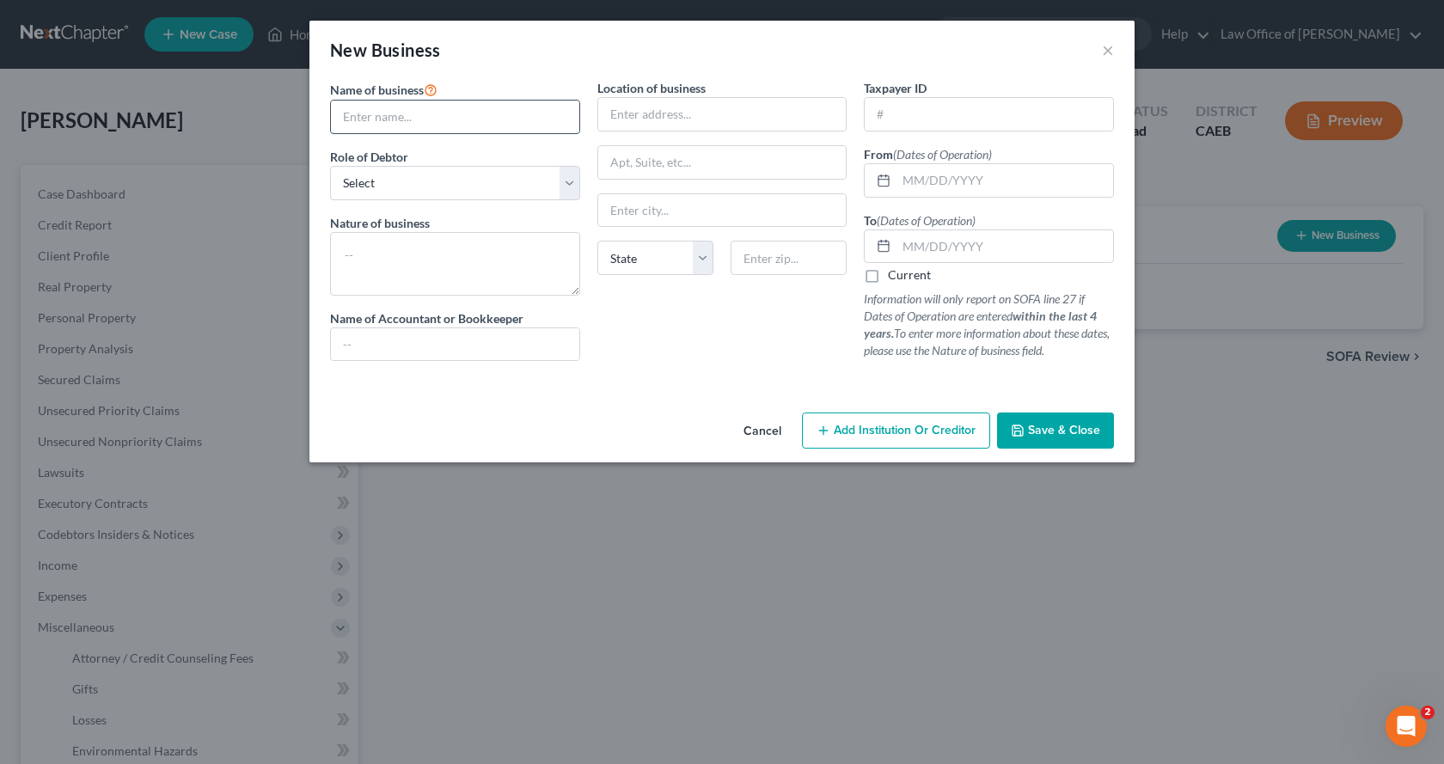
click at [460, 113] on input "text" at bounding box center [455, 117] width 248 height 33
click at [382, 191] on select "Select A member of a limited liability company (LLC) or limited liability partn…" at bounding box center [455, 183] width 250 height 34
click at [330, 166] on select "Select A member of a limited liability company (LLC) or limited liability partn…" at bounding box center [455, 183] width 250 height 34
click at [344, 251] on textarea at bounding box center [455, 264] width 250 height 64
click at [645, 113] on input "text" at bounding box center [722, 114] width 248 height 33
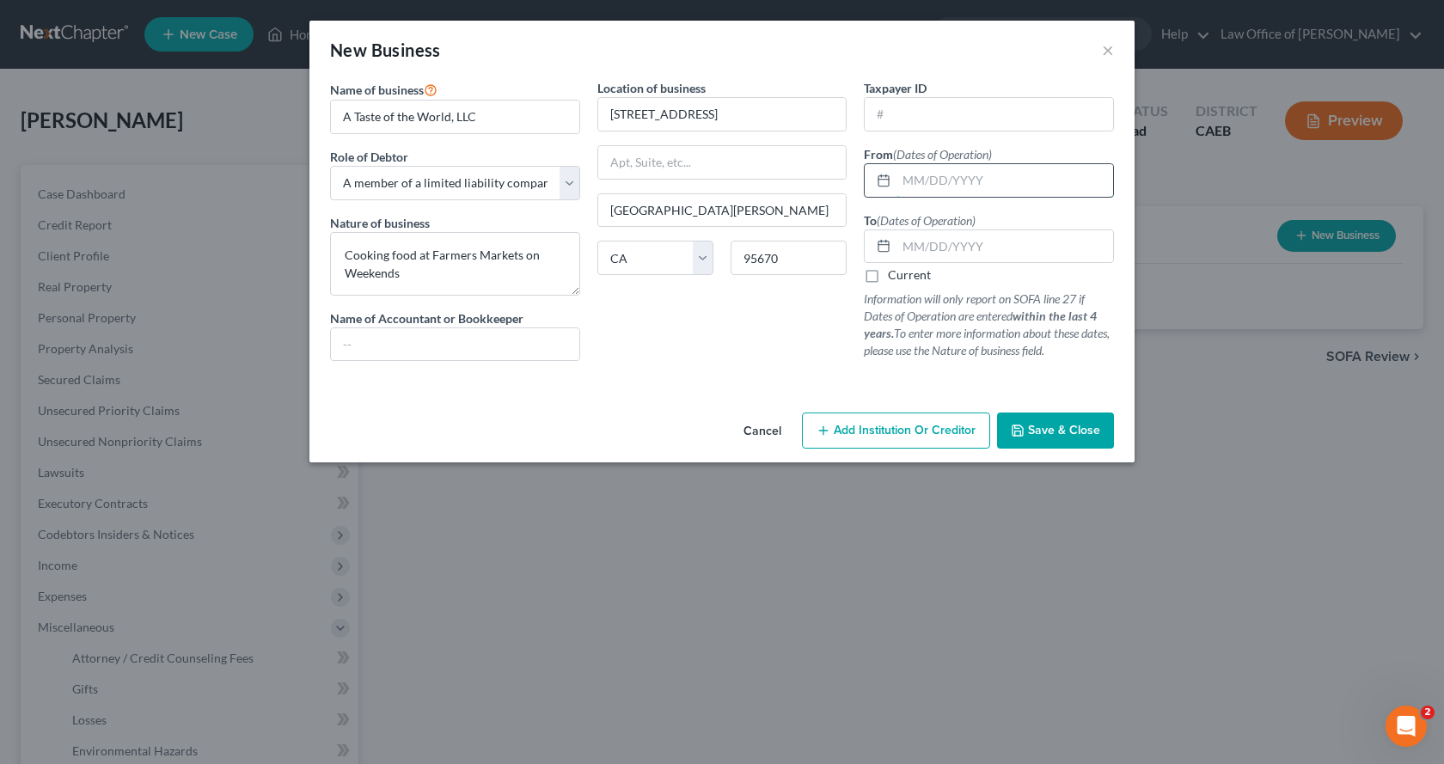
click at [932, 180] on input "text" at bounding box center [1004, 180] width 217 height 33
click at [968, 242] on input "text" at bounding box center [1004, 246] width 217 height 33
click at [1041, 431] on span "Save & Close" at bounding box center [1064, 430] width 72 height 15
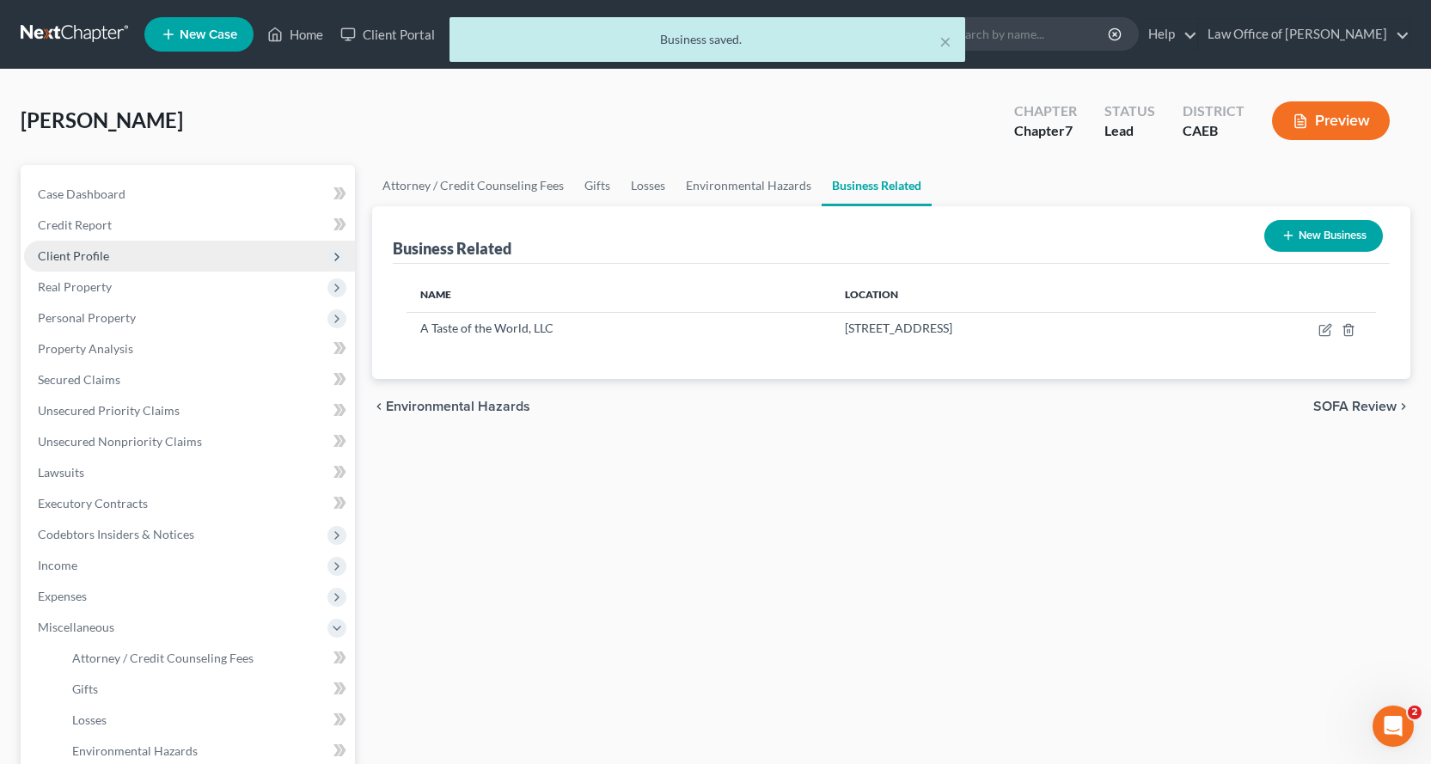
click at [77, 262] on span "Client Profile" at bounding box center [73, 255] width 71 height 15
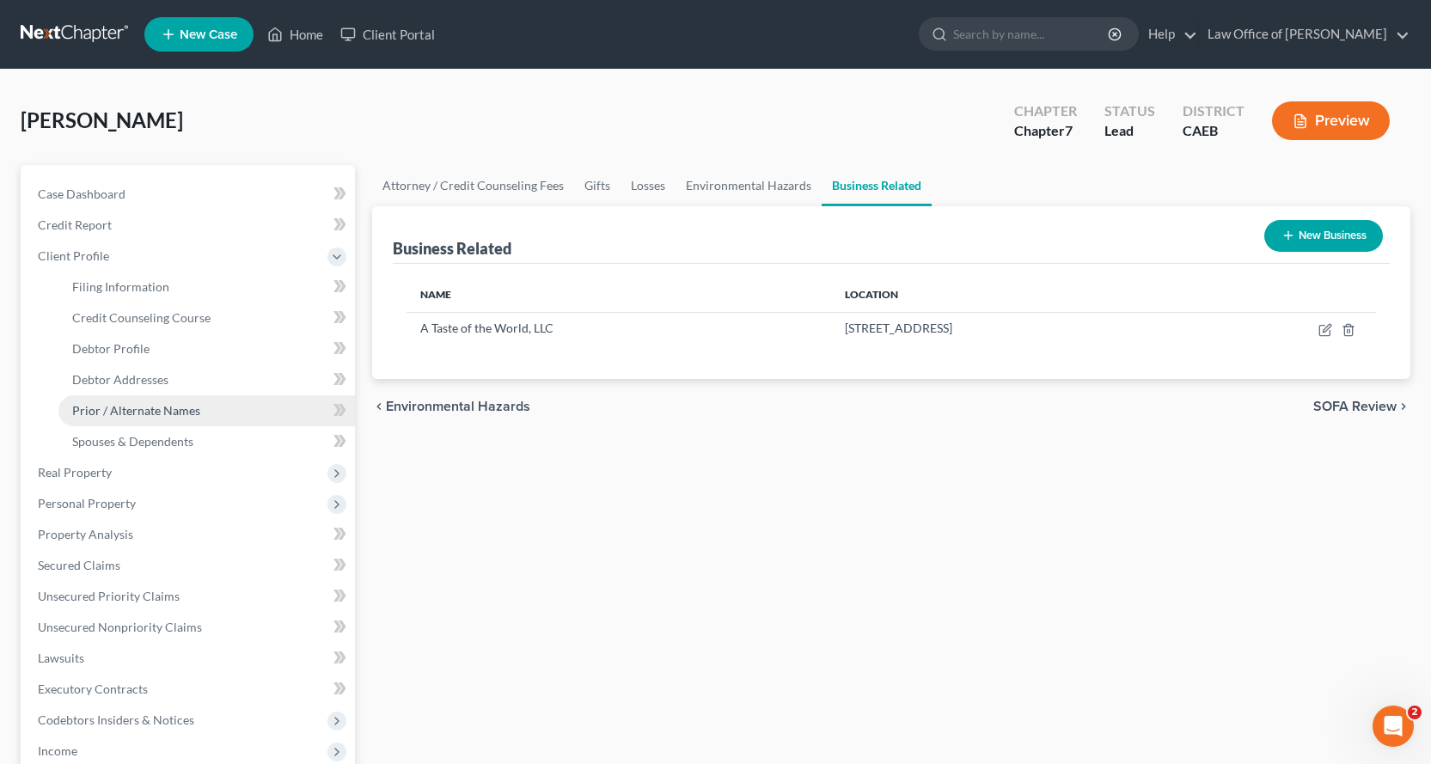
click at [150, 413] on span "Prior / Alternate Names" at bounding box center [136, 410] width 128 height 15
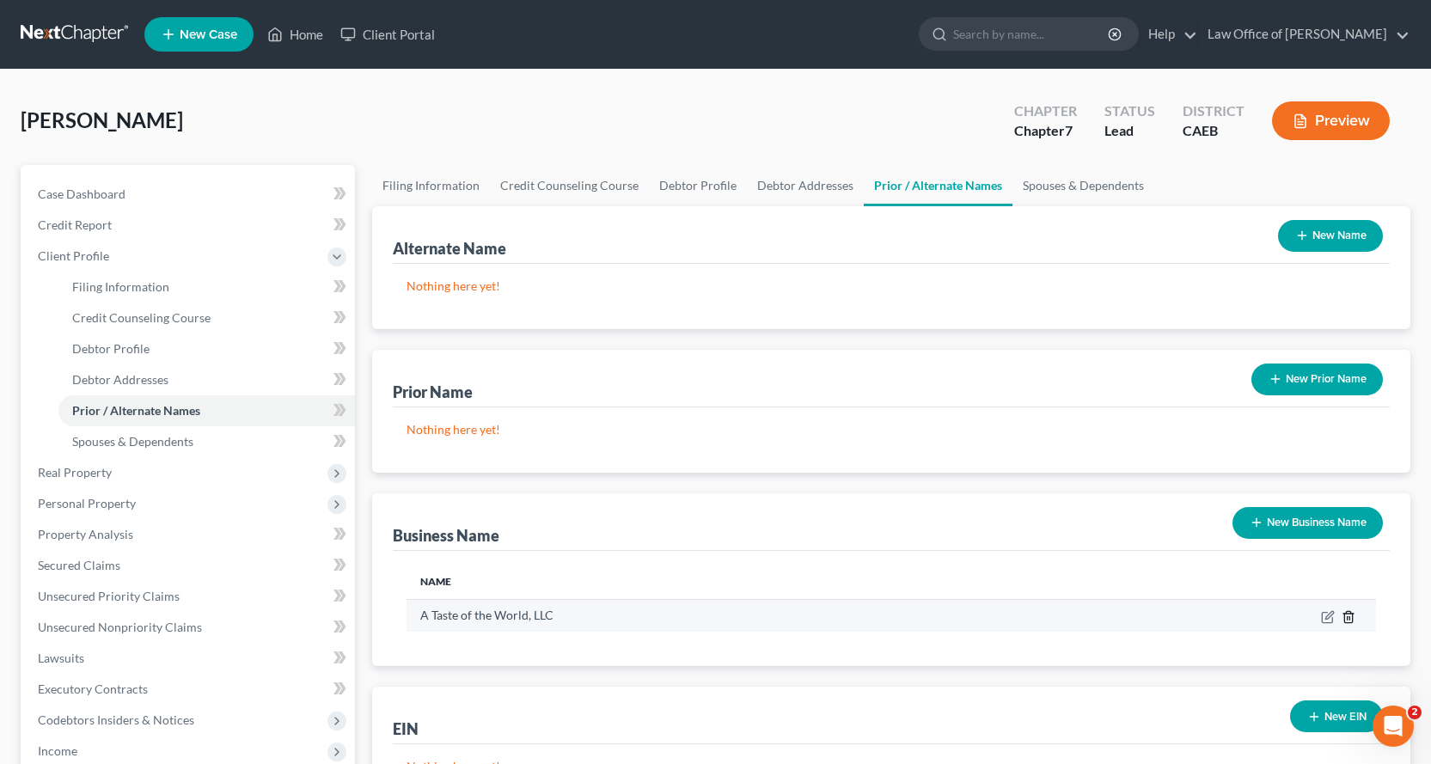
click at [1352, 617] on icon "button" at bounding box center [1348, 616] width 8 height 11
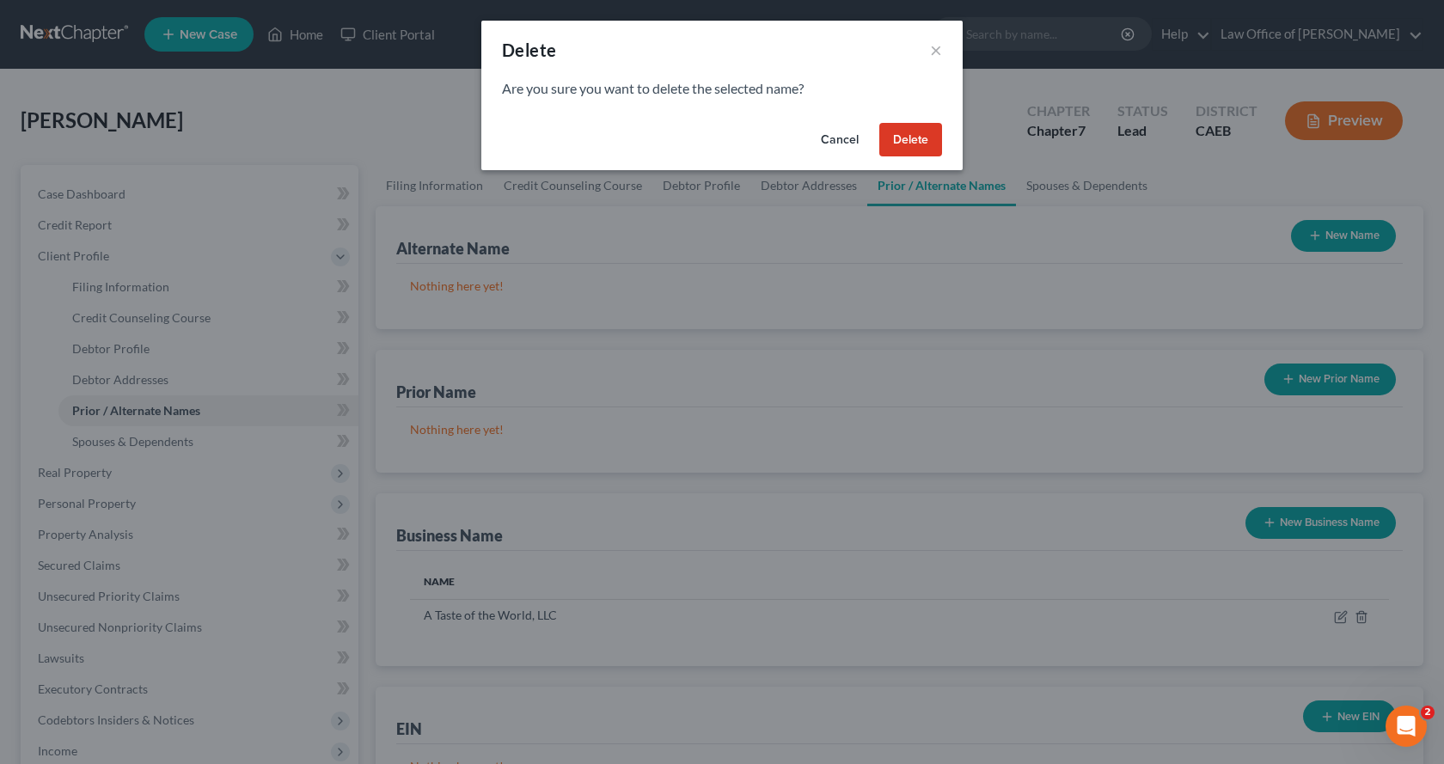
click at [909, 145] on button "Delete" at bounding box center [910, 140] width 63 height 34
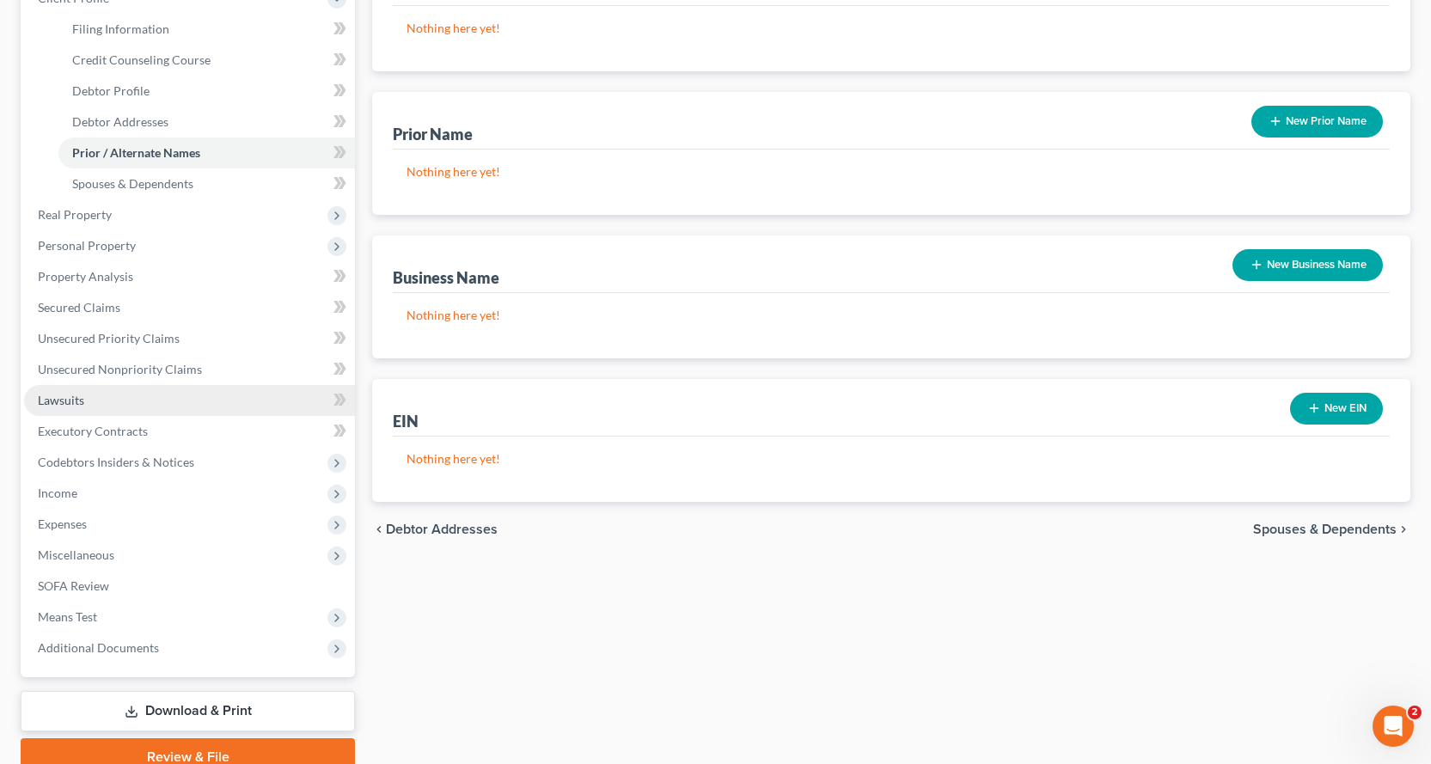
scroll to position [335, 0]
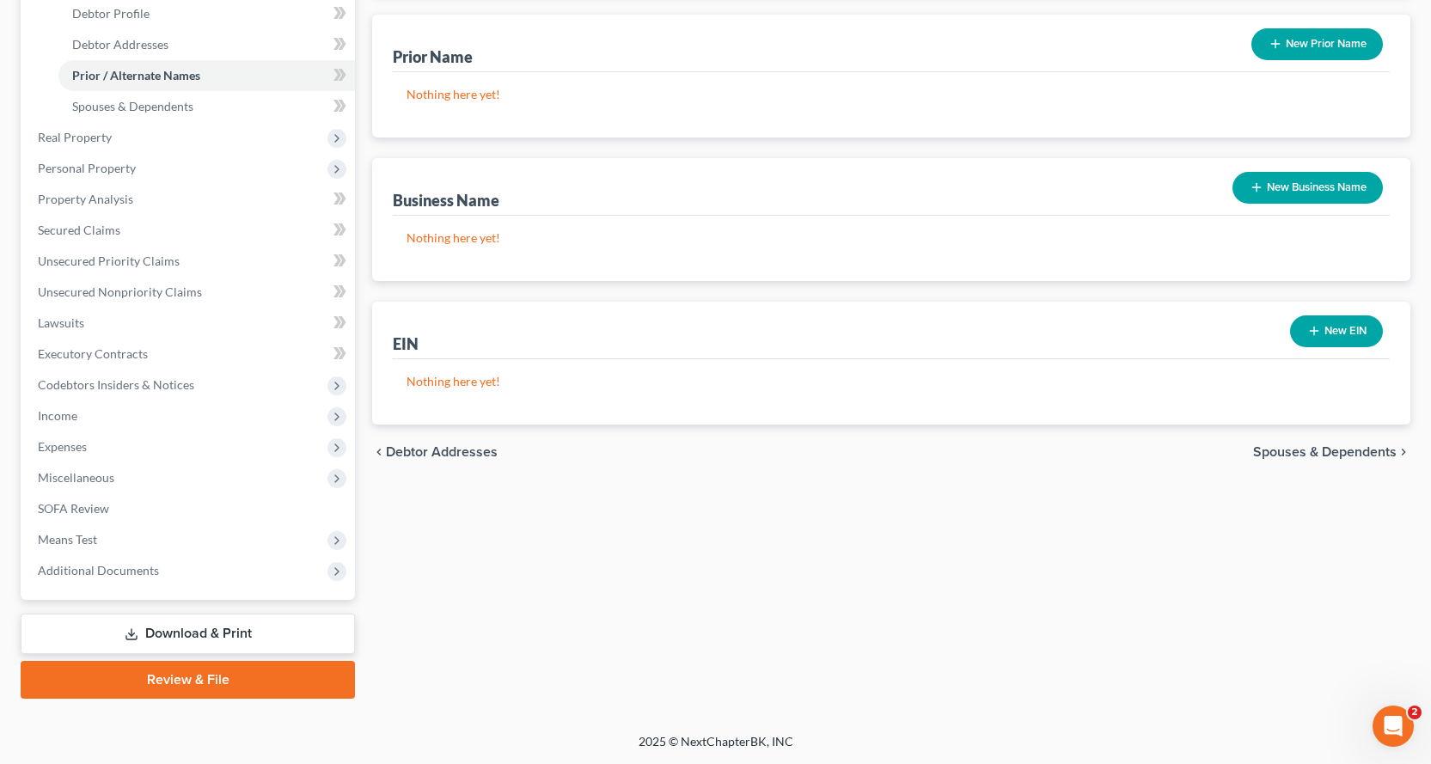
click at [207, 629] on link "Download & Print" at bounding box center [188, 634] width 334 height 40
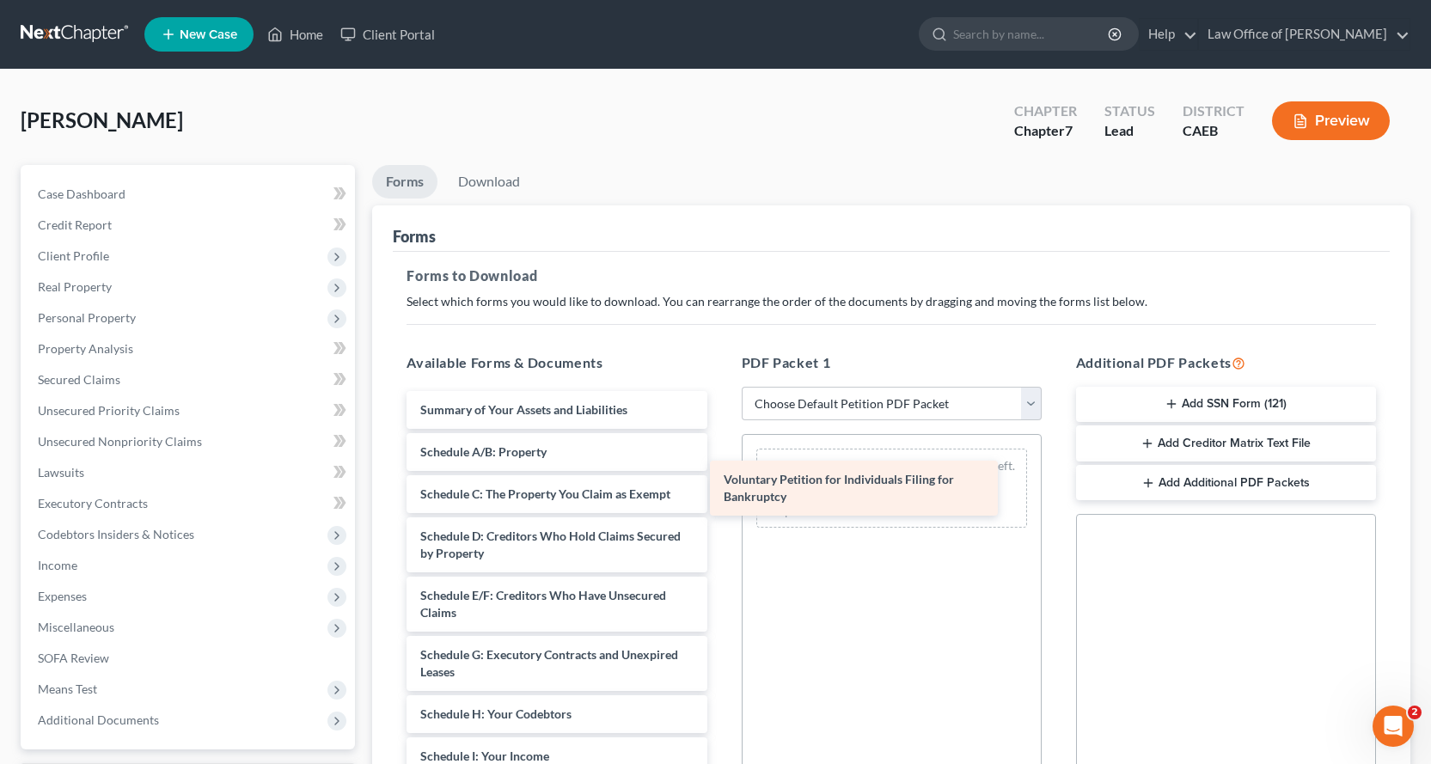
drag, startPoint x: 507, startPoint y: 425, endPoint x: 810, endPoint y: 494, distance: 311.2
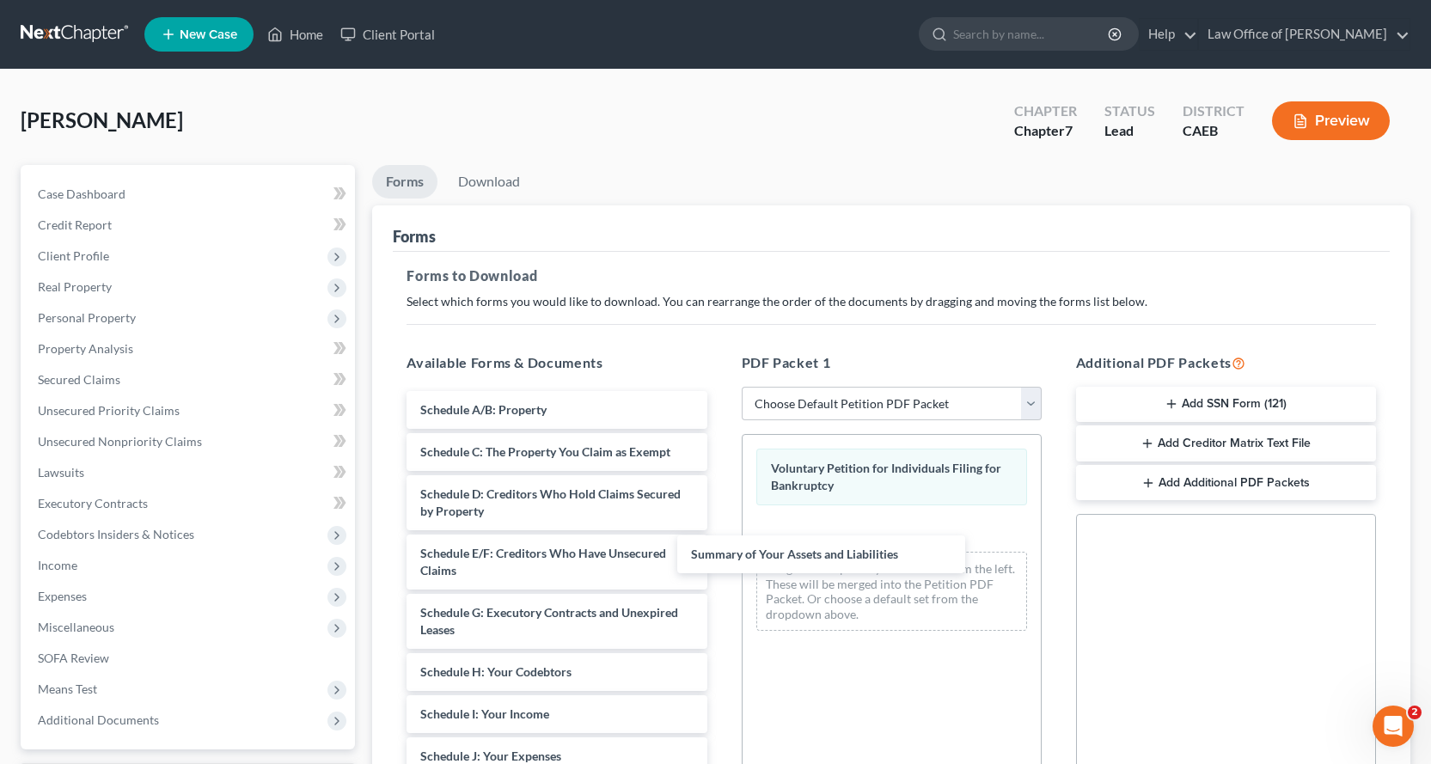
drag, startPoint x: 527, startPoint y: 408, endPoint x: 708, endPoint y: 504, distance: 204.9
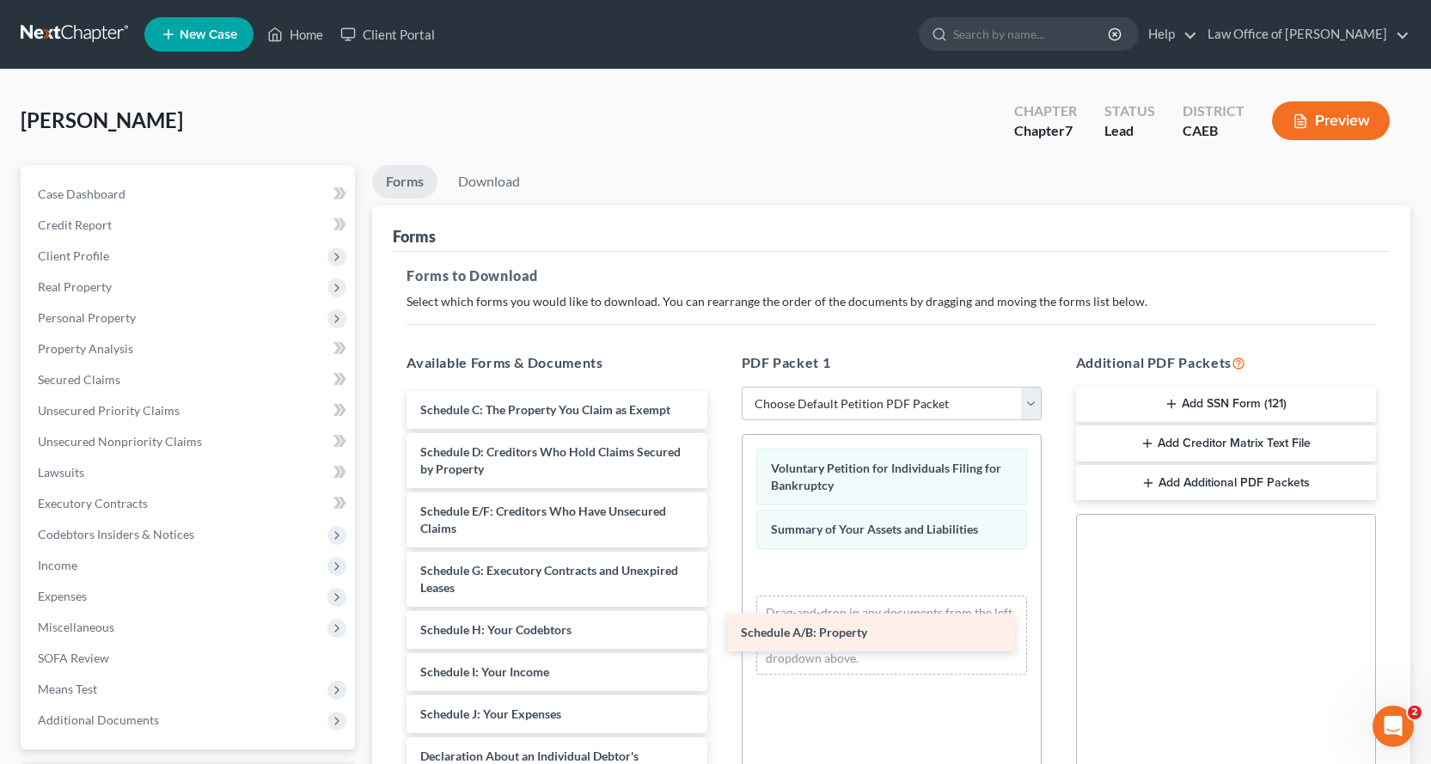
drag, startPoint x: 552, startPoint y: 414, endPoint x: 877, endPoint y: 634, distance: 392.3
click at [720, 634] on div "Schedule A/B: Property Schedule A/B: Property Schedule C: The Property You Clai…" at bounding box center [556, 773] width 327 height 765
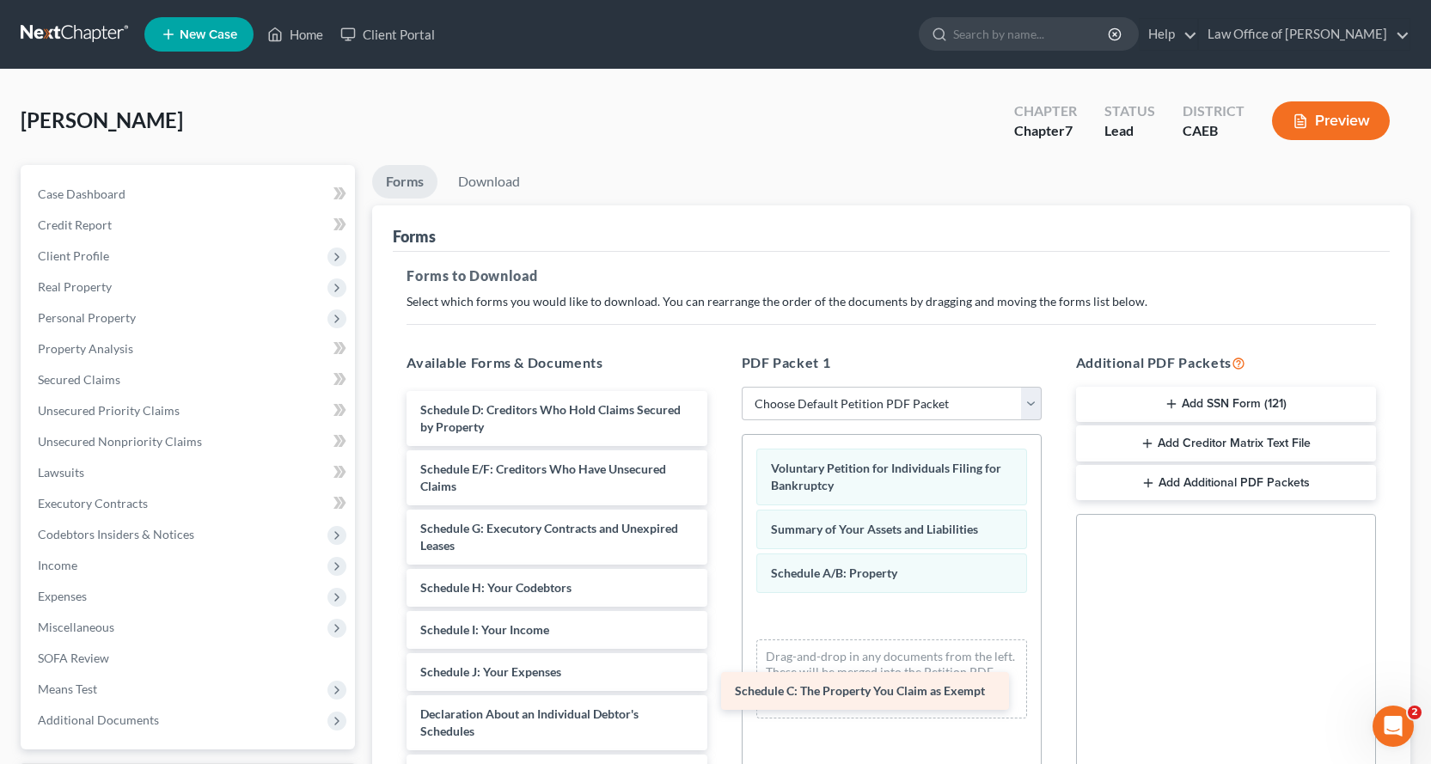
drag, startPoint x: 560, startPoint y: 409, endPoint x: 884, endPoint y: 686, distance: 426.1
click at [720, 687] on div "Schedule C: The Property You Claim as Exempt Schedule C: The Property You Claim…" at bounding box center [556, 752] width 327 height 723
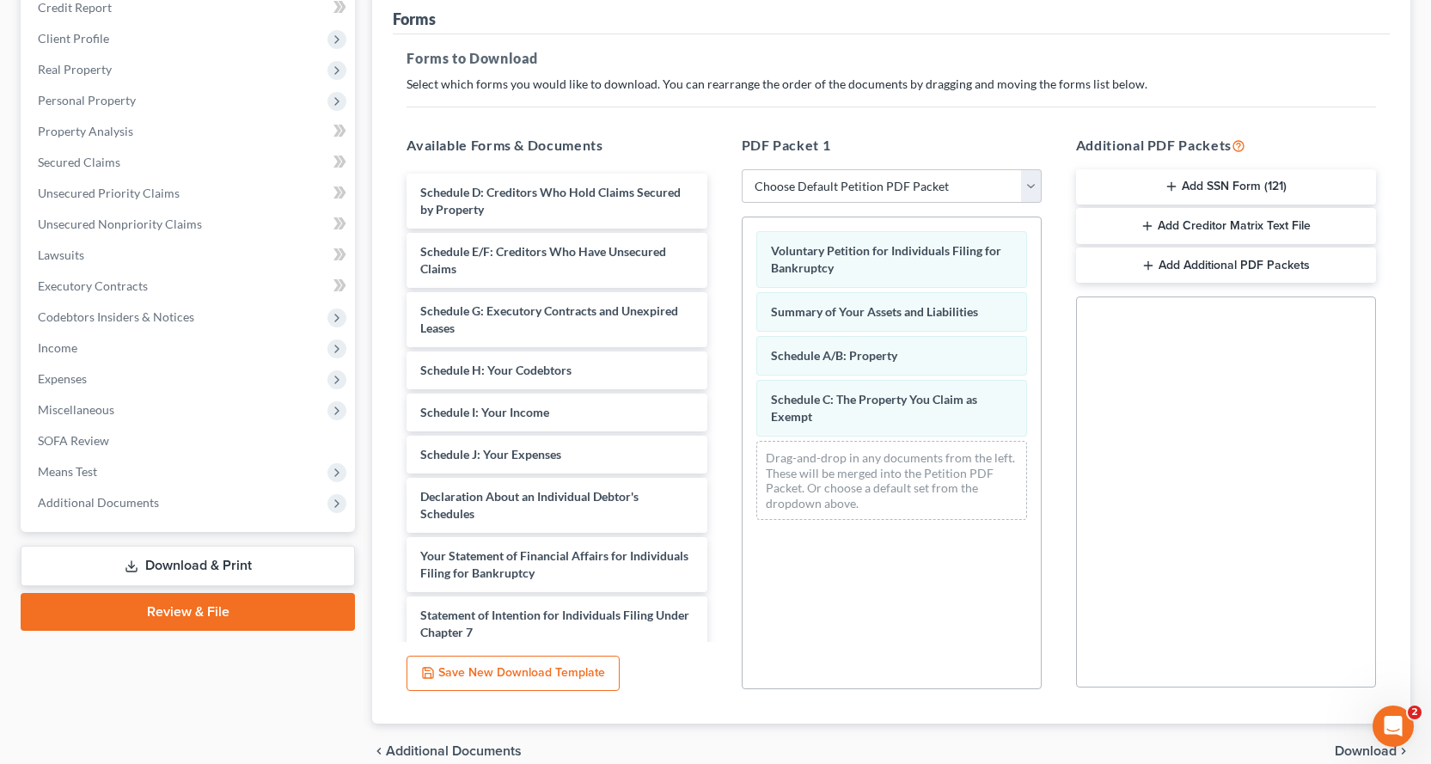
scroll to position [220, 0]
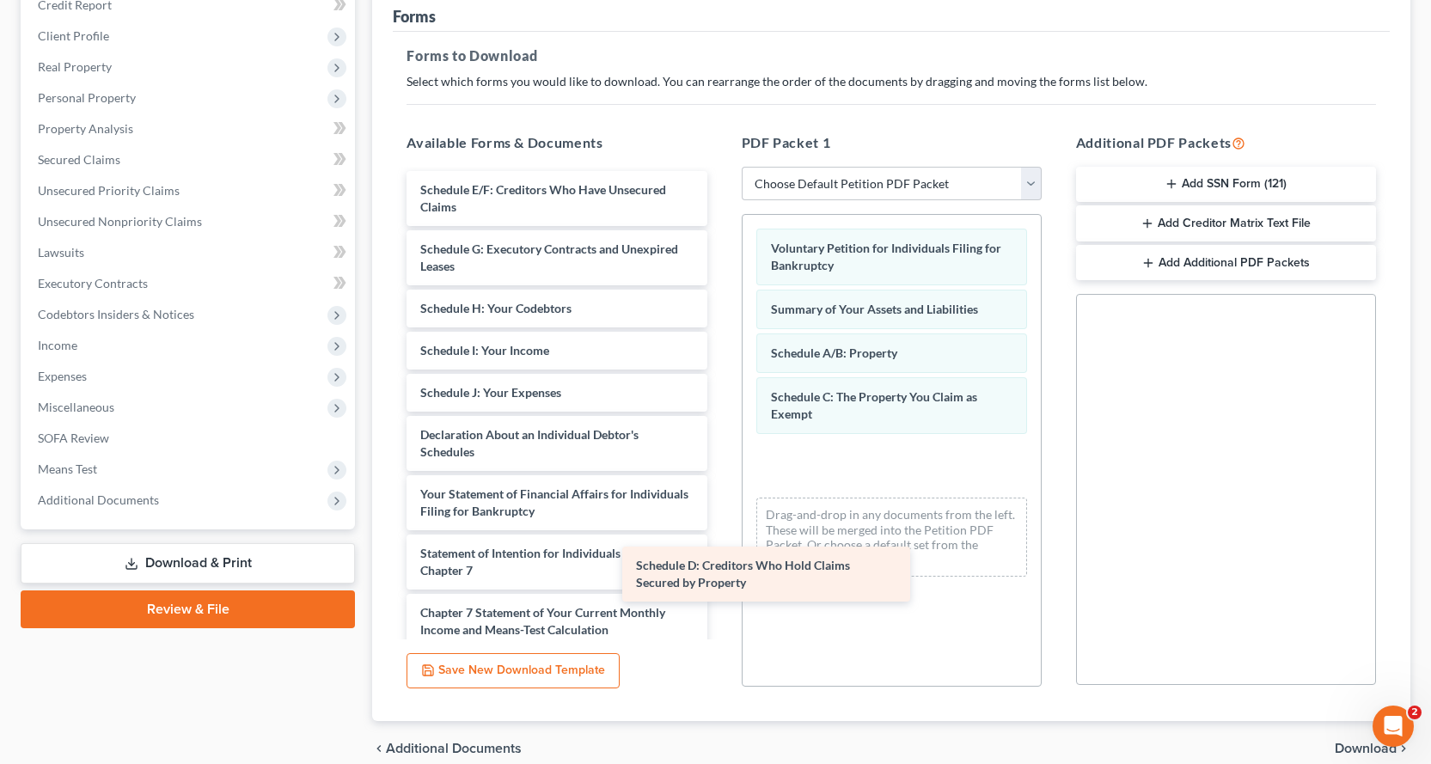
drag, startPoint x: 602, startPoint y: 194, endPoint x: 920, endPoint y: 517, distance: 453.9
click at [720, 521] on div "Schedule D: Creditors Who Hold Claims Secured by Property Schedule D: Creditors…" at bounding box center [556, 502] width 327 height 663
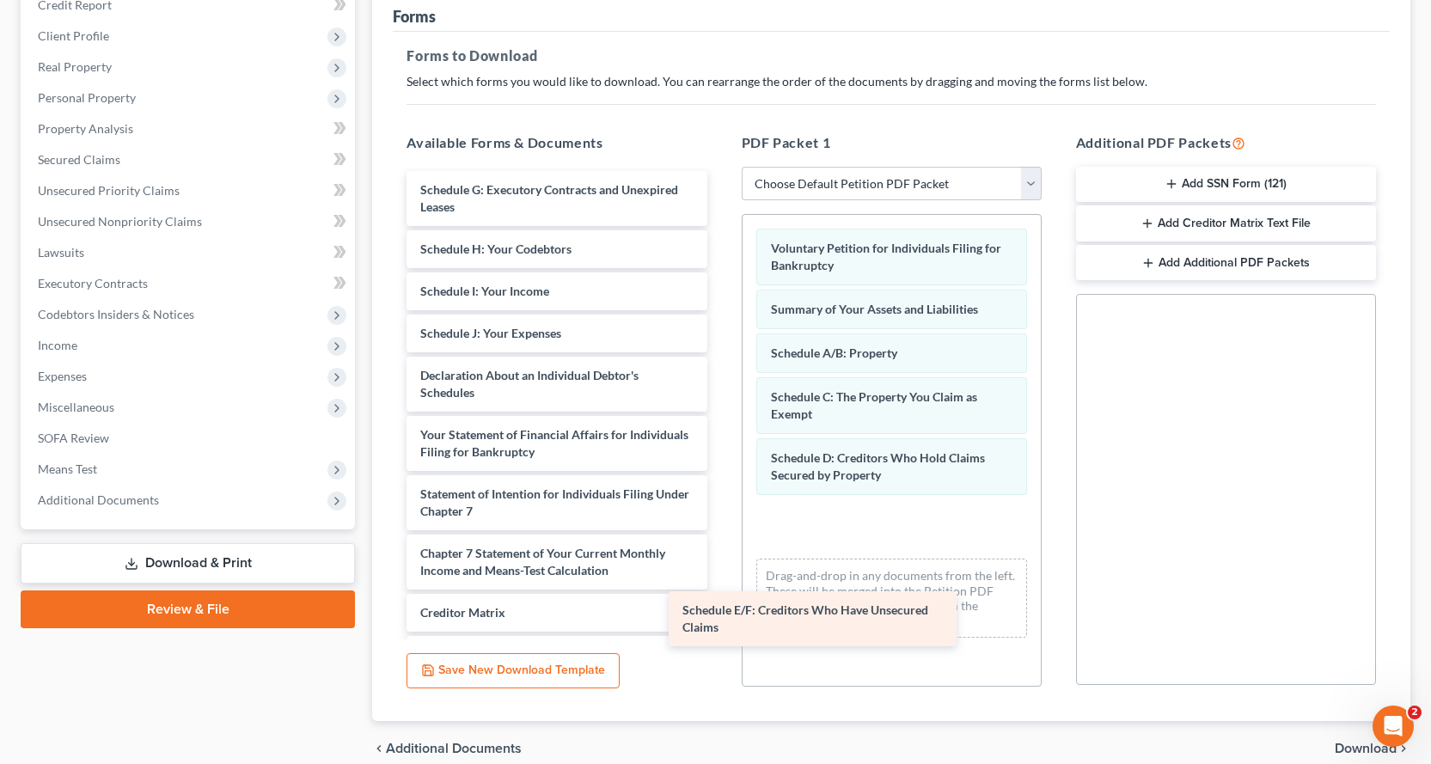
drag, startPoint x: 599, startPoint y: 199, endPoint x: 981, endPoint y: 565, distance: 528.8
click at [720, 570] on div "Schedule E/F: Creditors Who Have Unsecured Claims Schedule E/F: Creditors Who H…" at bounding box center [556, 473] width 327 height 604
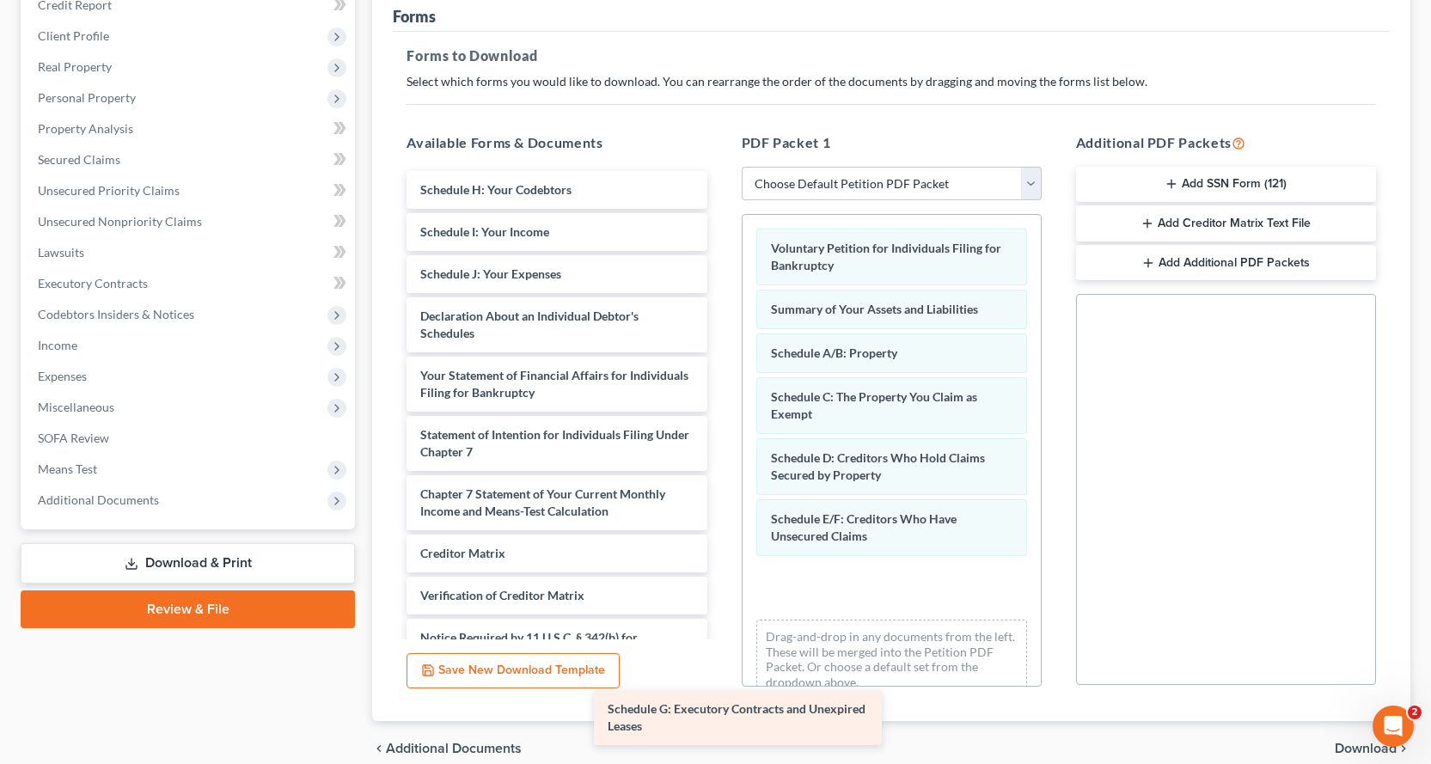
drag, startPoint x: 622, startPoint y: 184, endPoint x: 926, endPoint y: 595, distance: 511.1
click at [720, 608] on div "Schedule G: Executory Contracts and Unexpired Leases Schedule G: Executory Cont…" at bounding box center [556, 443] width 327 height 545
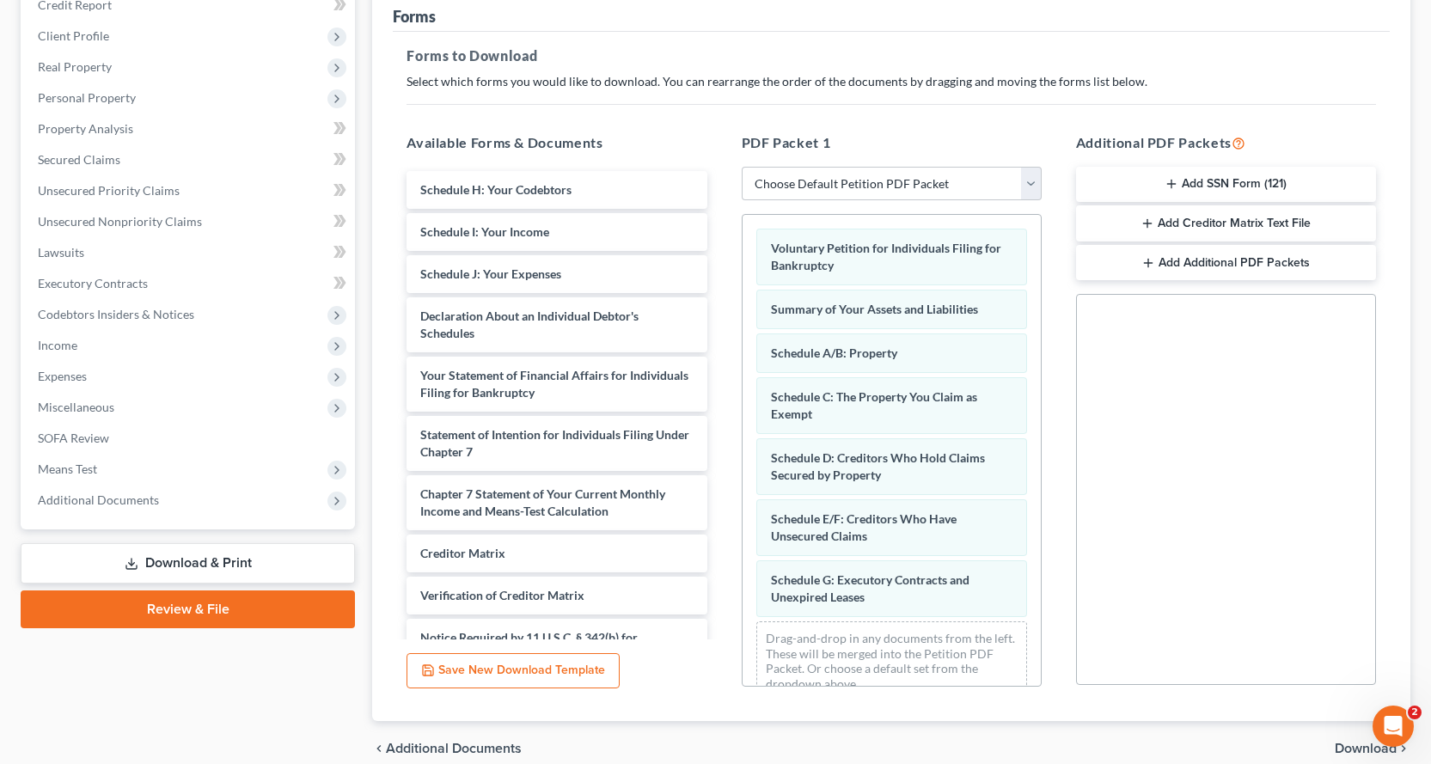
scroll to position [28, 0]
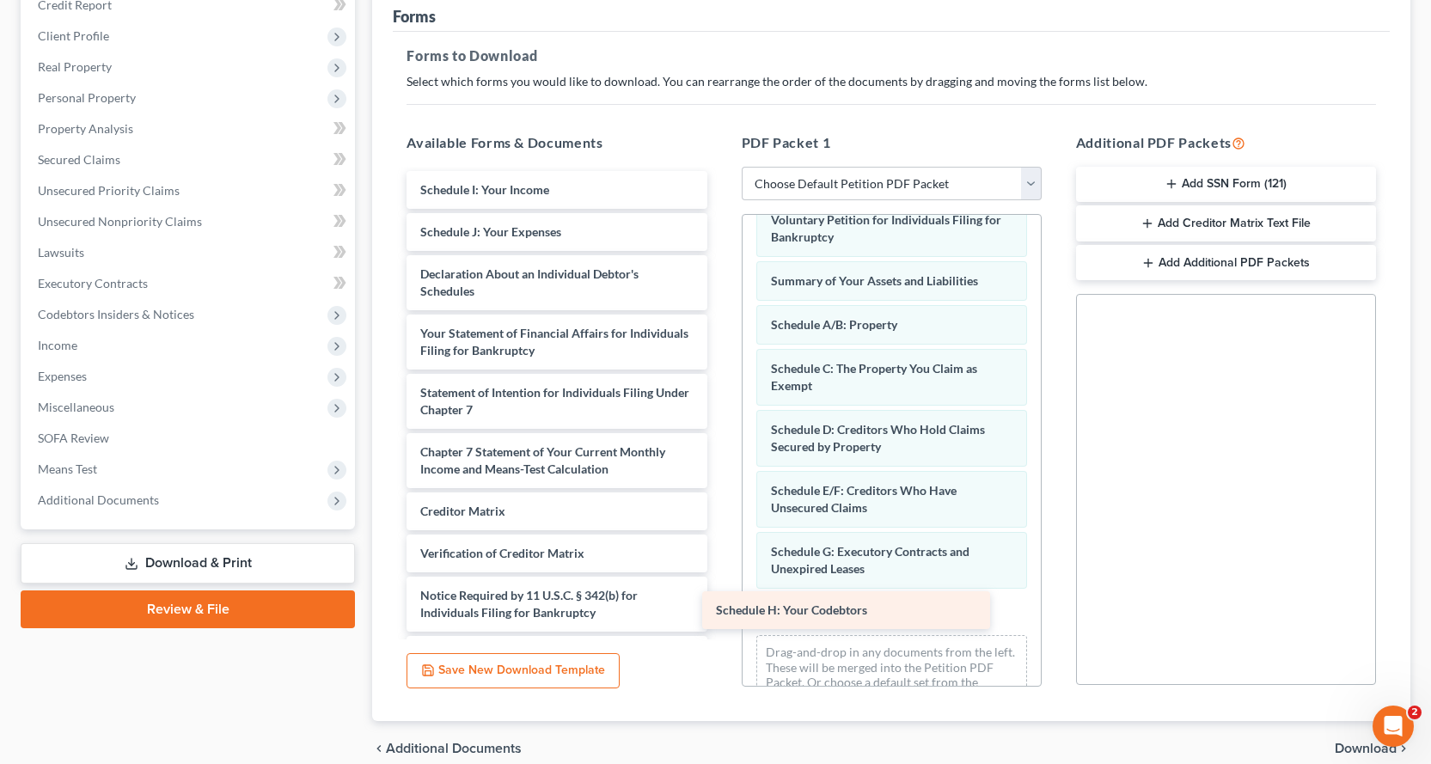
drag, startPoint x: 605, startPoint y: 187, endPoint x: 913, endPoint y: 599, distance: 513.9
click at [720, 605] on div "Schedule H: Your Codebtors Schedule H: Your Codebtors Schedule I: Your Income S…" at bounding box center [556, 422] width 327 height 503
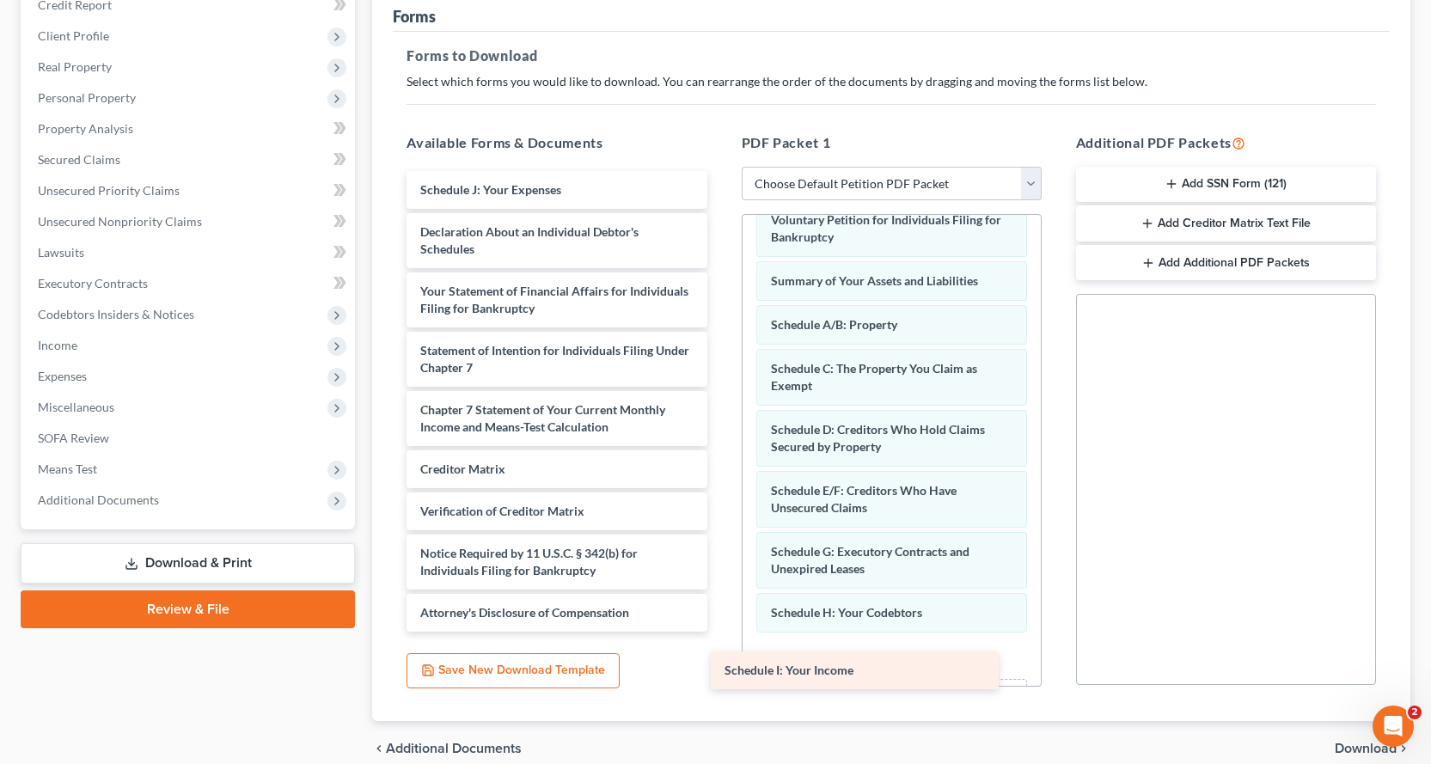
drag, startPoint x: 525, startPoint y: 186, endPoint x: 915, endPoint y: 655, distance: 610.2
click at [720, 632] on div "Schedule I: Your Income Schedule I: Your Income Schedule J: Your Expenses Decla…" at bounding box center [556, 401] width 327 height 461
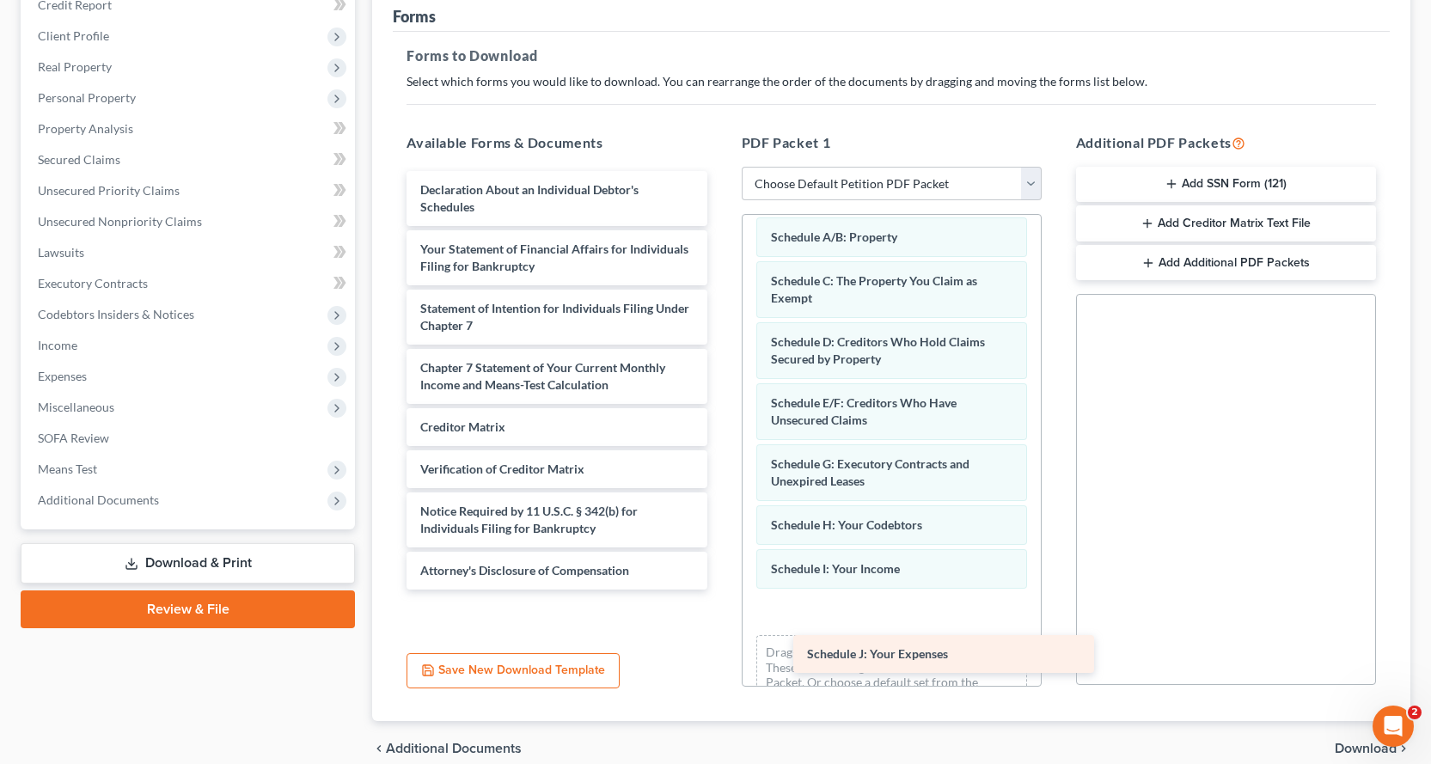
drag, startPoint x: 479, startPoint y: 182, endPoint x: 869, endPoint y: 625, distance: 590.0
click at [720, 590] on div "Schedule J: Your Expenses Schedule J: Your Expenses Declaration About an Indivi…" at bounding box center [556, 380] width 327 height 418
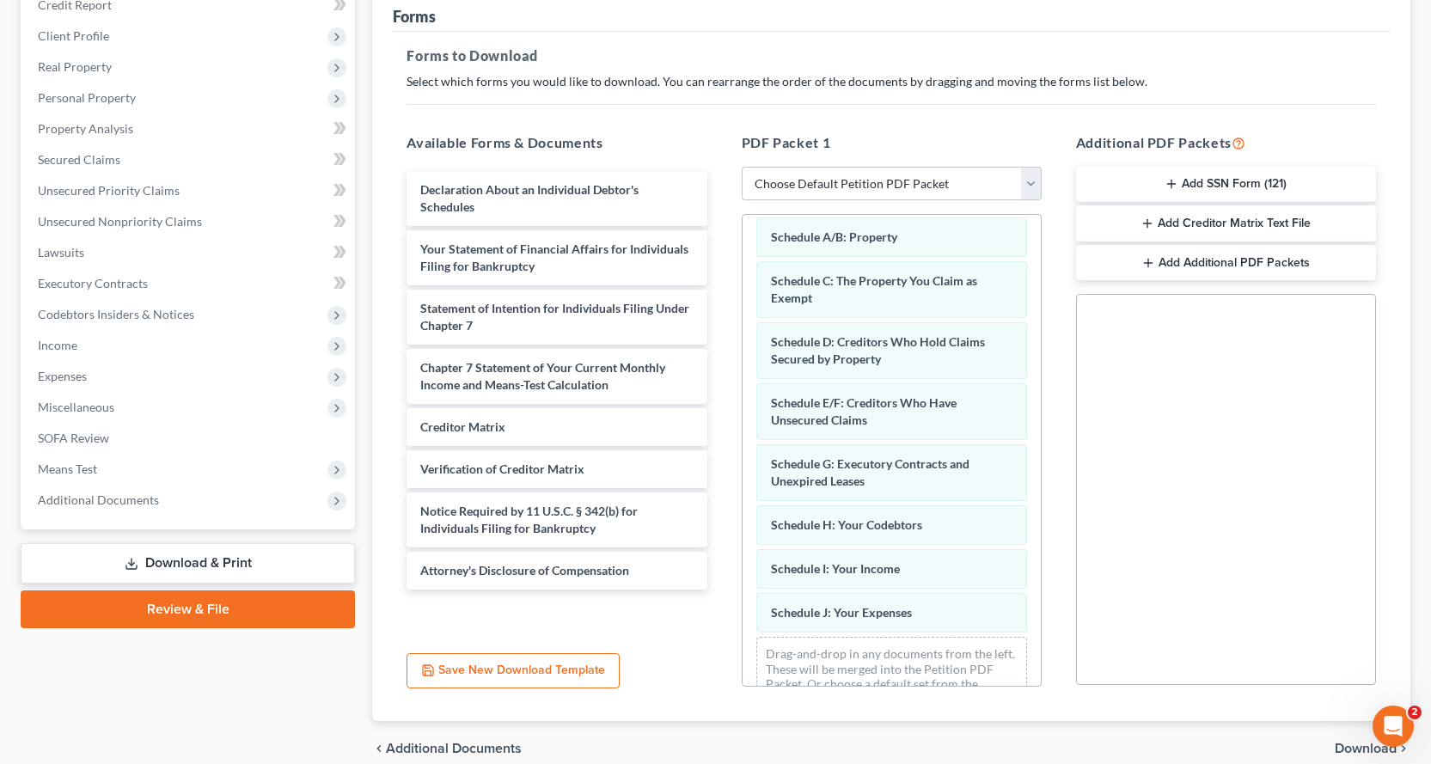
scroll to position [160, 0]
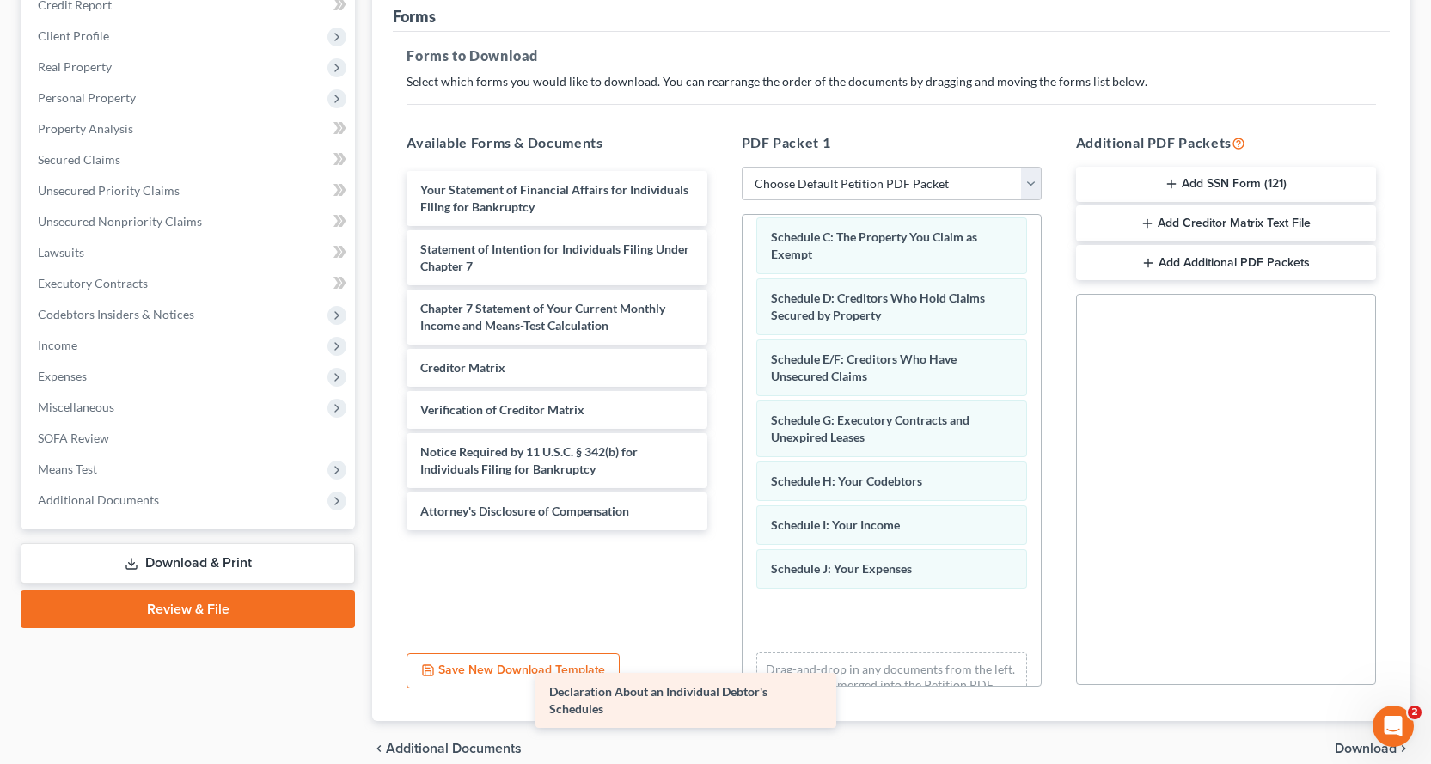
drag, startPoint x: 608, startPoint y: 194, endPoint x: 935, endPoint y: 643, distance: 555.4
click at [720, 530] on div "Declaration About an Individual Debtor's Schedules Declaration About an Individ…" at bounding box center [556, 350] width 327 height 359
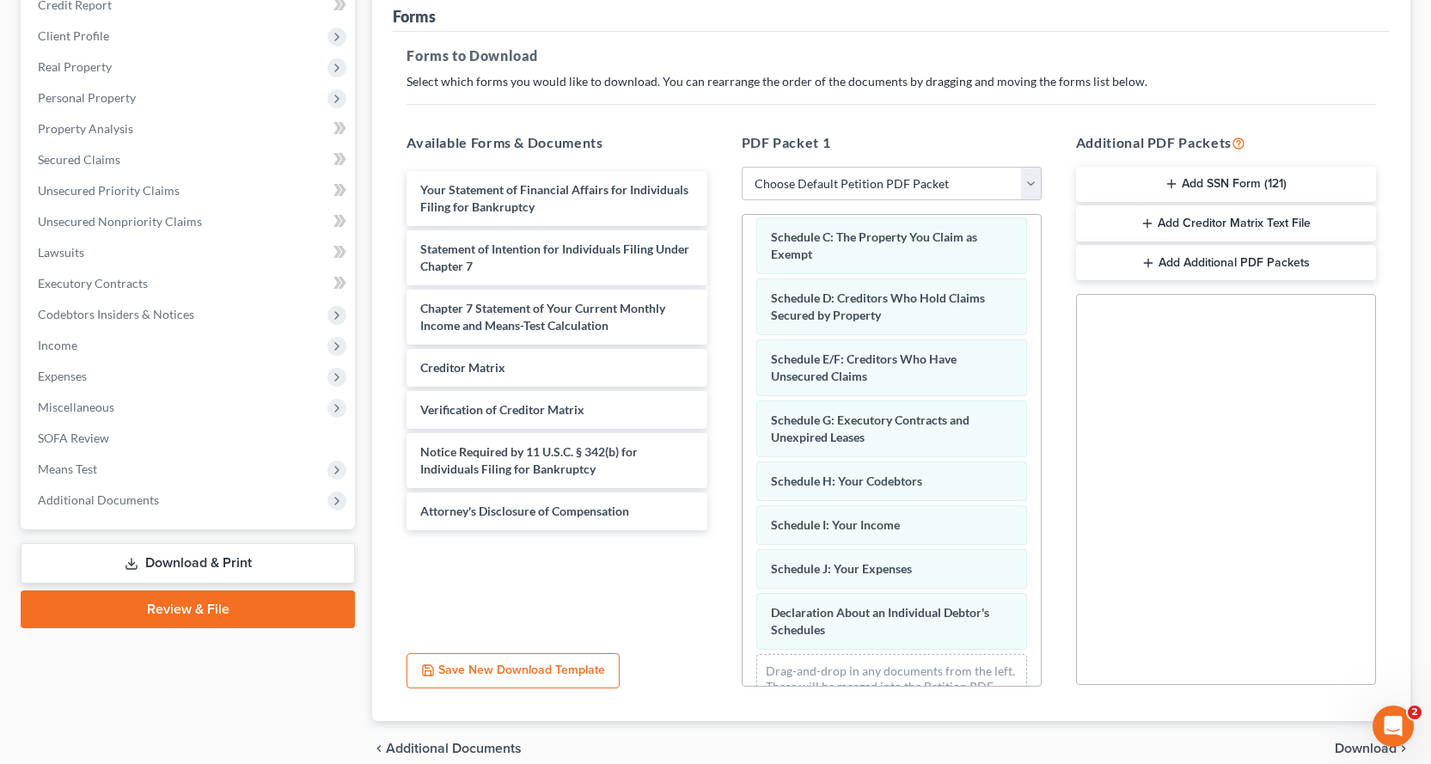
scroll to position [221, 0]
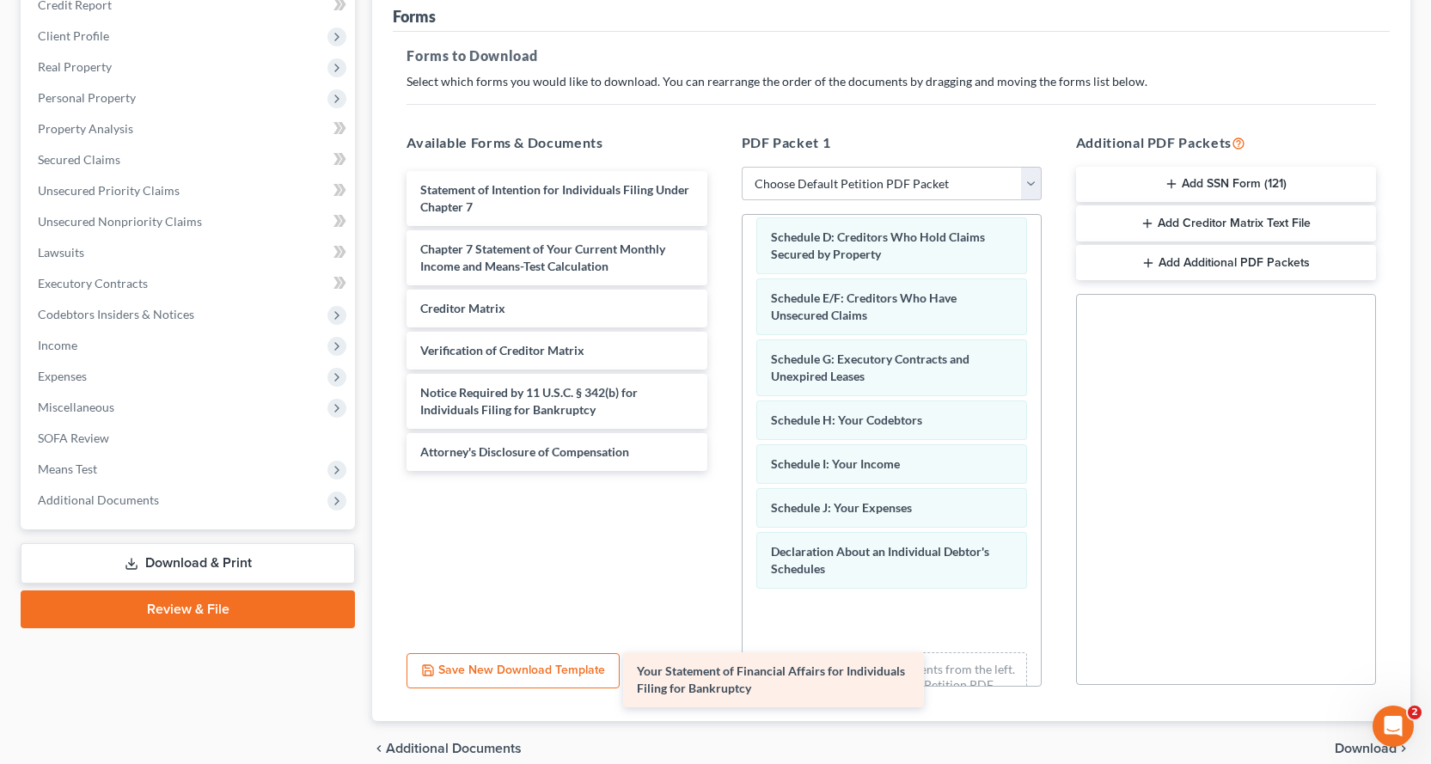
drag, startPoint x: 636, startPoint y: 208, endPoint x: 871, endPoint y: 668, distance: 516.1
click at [720, 471] on div "Your Statement of Financial Affairs for Individuals Filing for Bankruptcy Your …" at bounding box center [556, 321] width 327 height 300
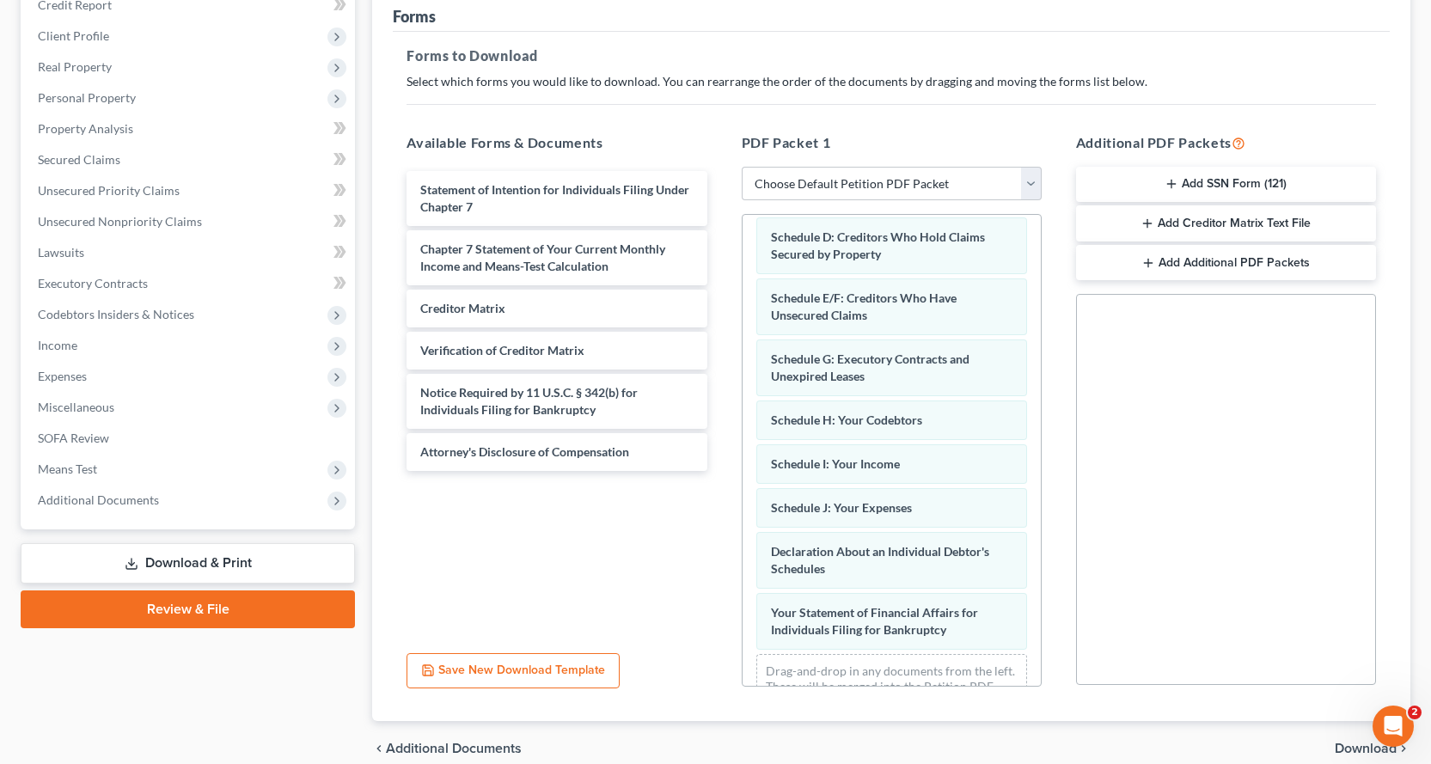
scroll to position [282, 0]
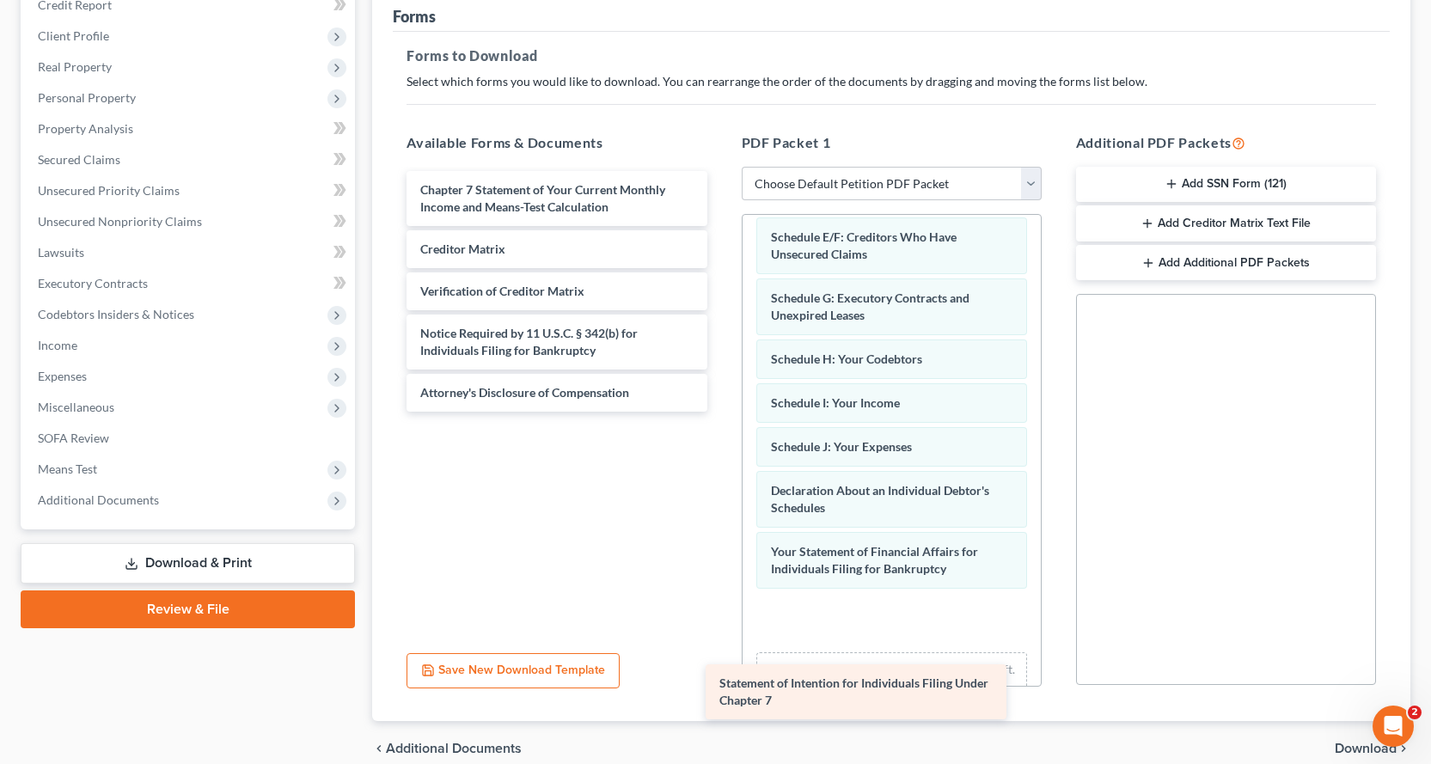
drag, startPoint x: 583, startPoint y: 197, endPoint x: 880, endPoint y: 630, distance: 525.3
click at [720, 412] on div "Statement of Intention for Individuals Filing Under Chapter 7 Statement of Inte…" at bounding box center [556, 291] width 327 height 241
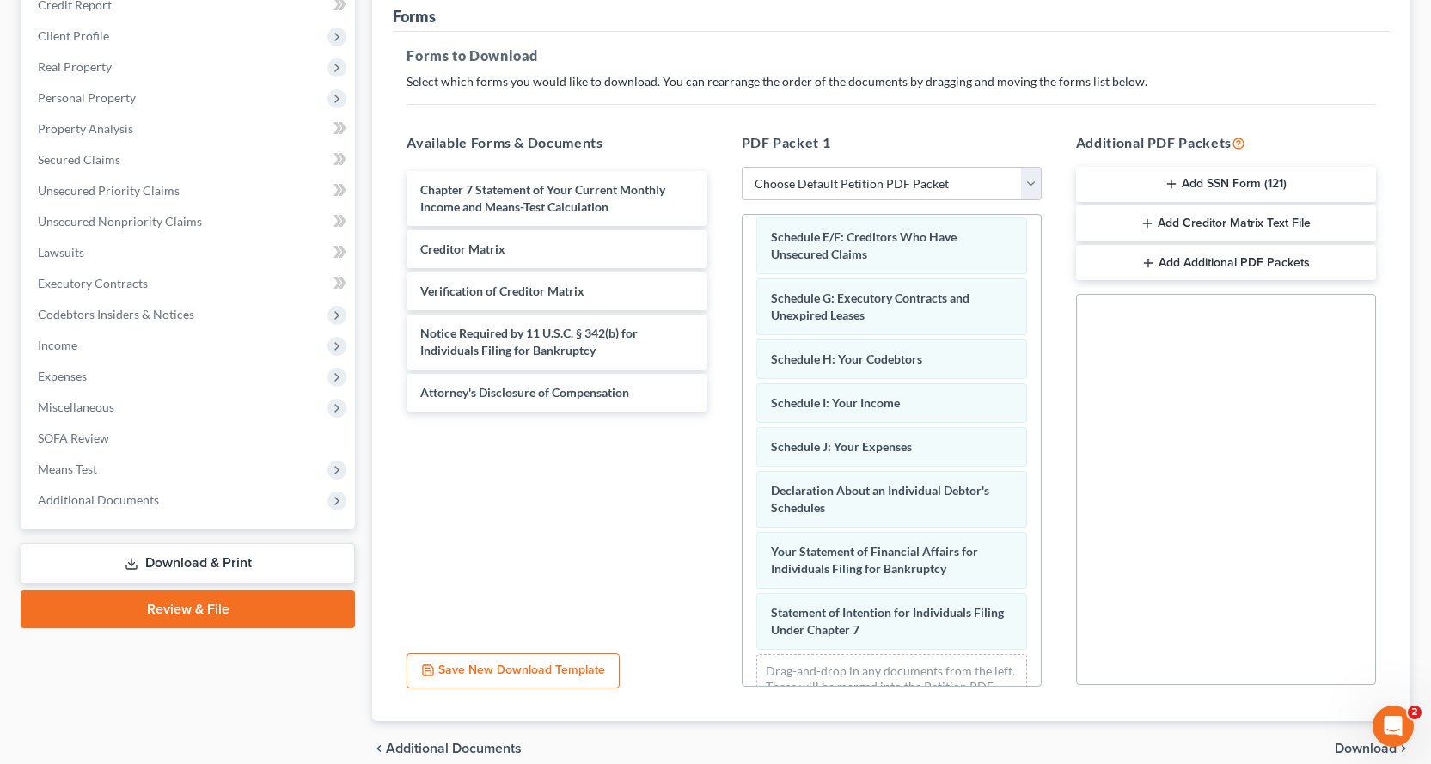
scroll to position [343, 0]
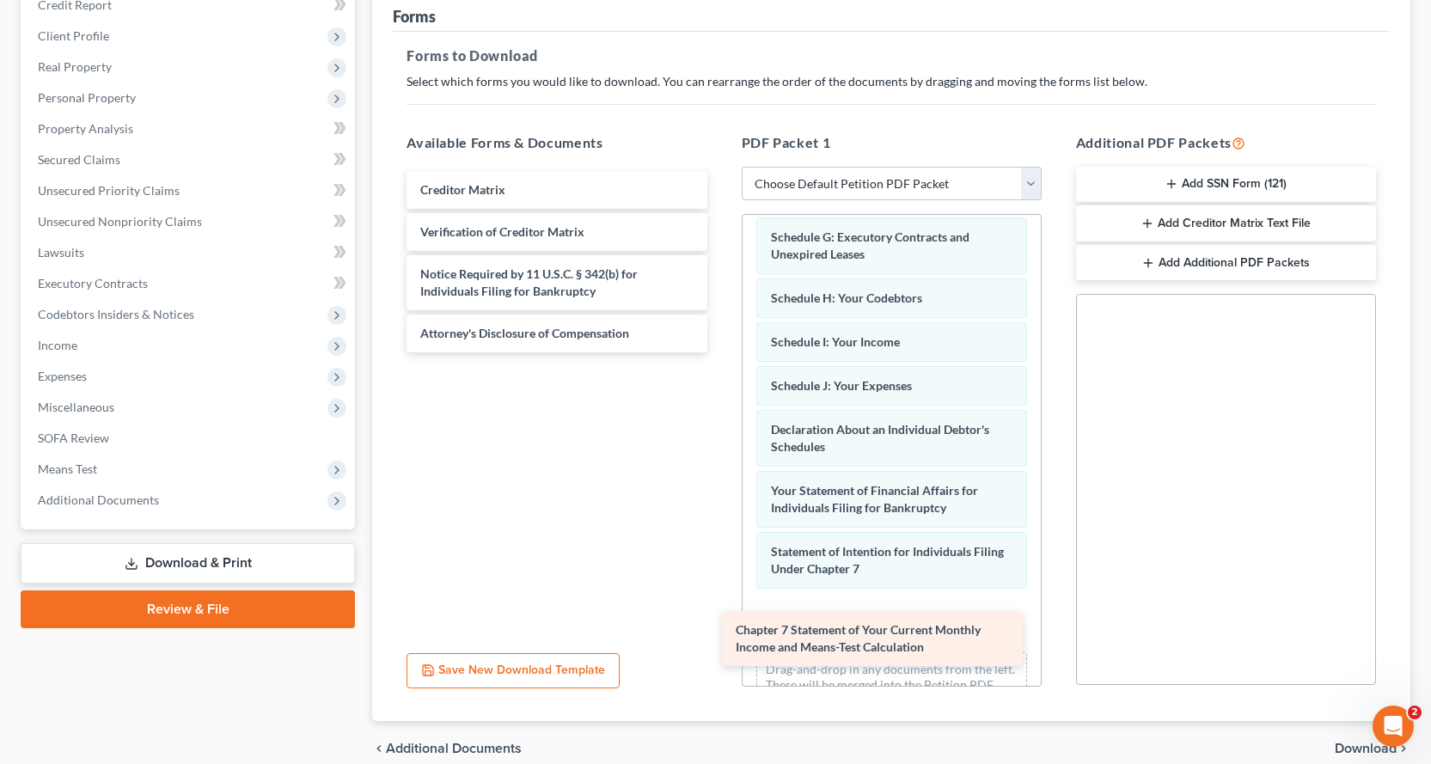
drag, startPoint x: 545, startPoint y: 182, endPoint x: 868, endPoint y: 624, distance: 547.3
click at [720, 352] on div "Chapter 7 Statement of Your Current Monthly Income and Means-Test Calculation C…" at bounding box center [556, 261] width 327 height 181
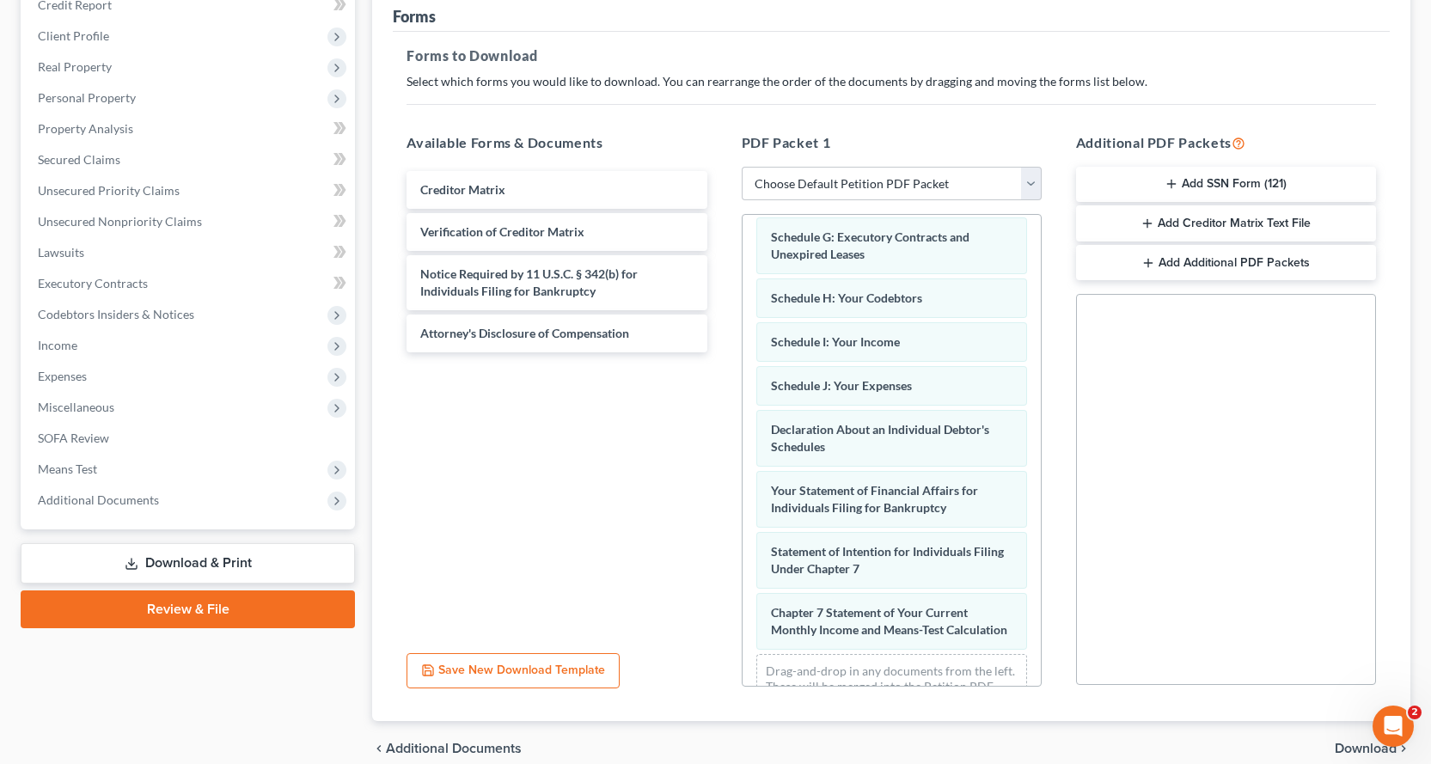
scroll to position [421, 0]
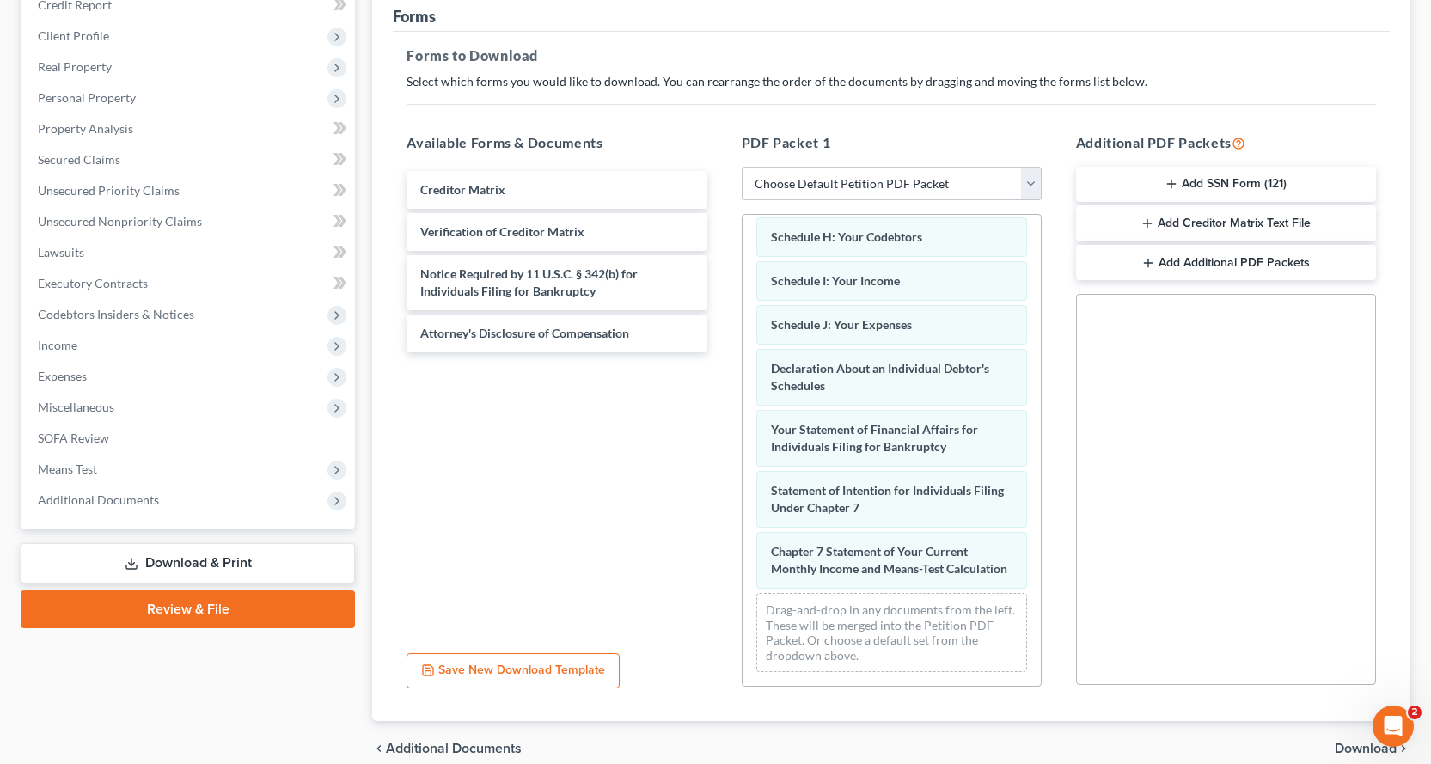
click at [1202, 174] on button "Add SSN Form (121)" at bounding box center [1226, 185] width 300 height 36
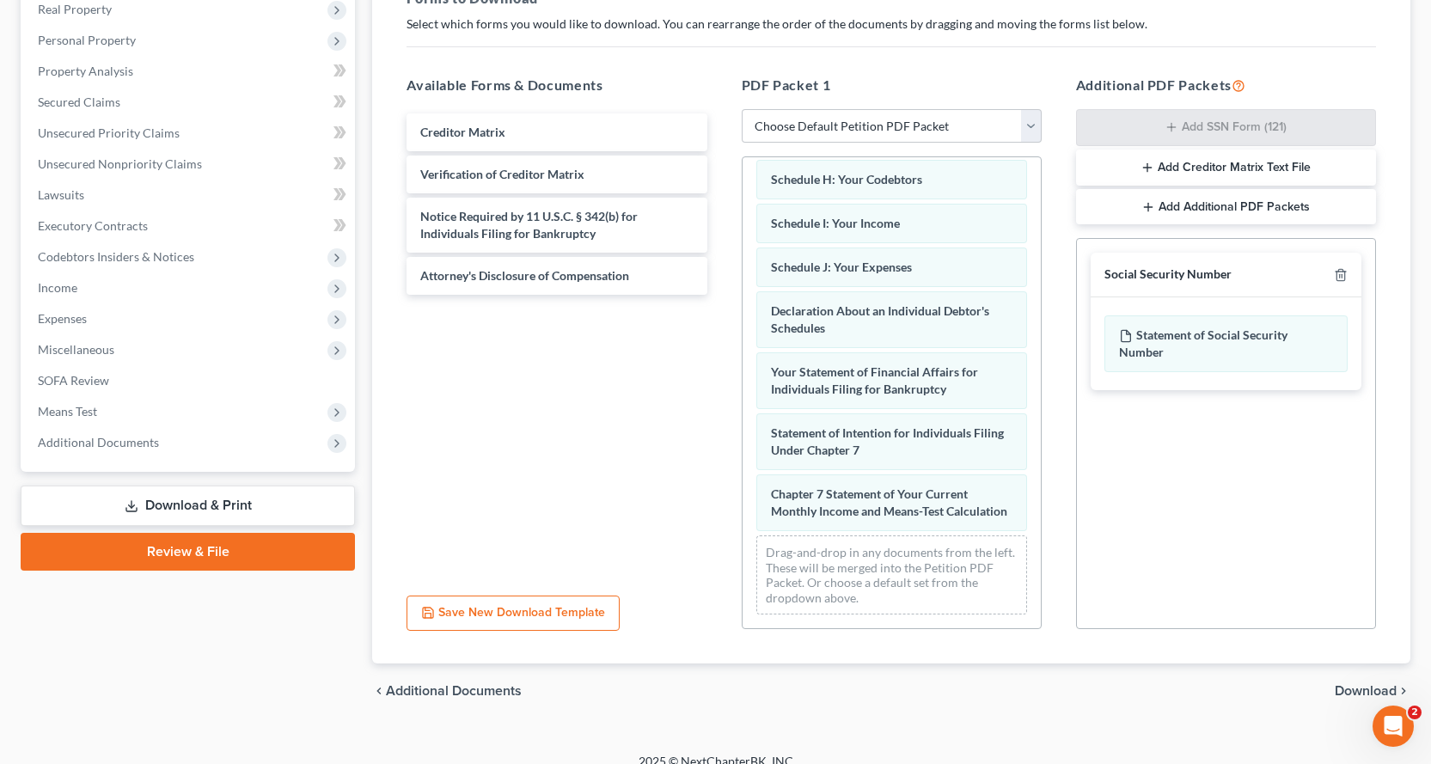
scroll to position [297, 0]
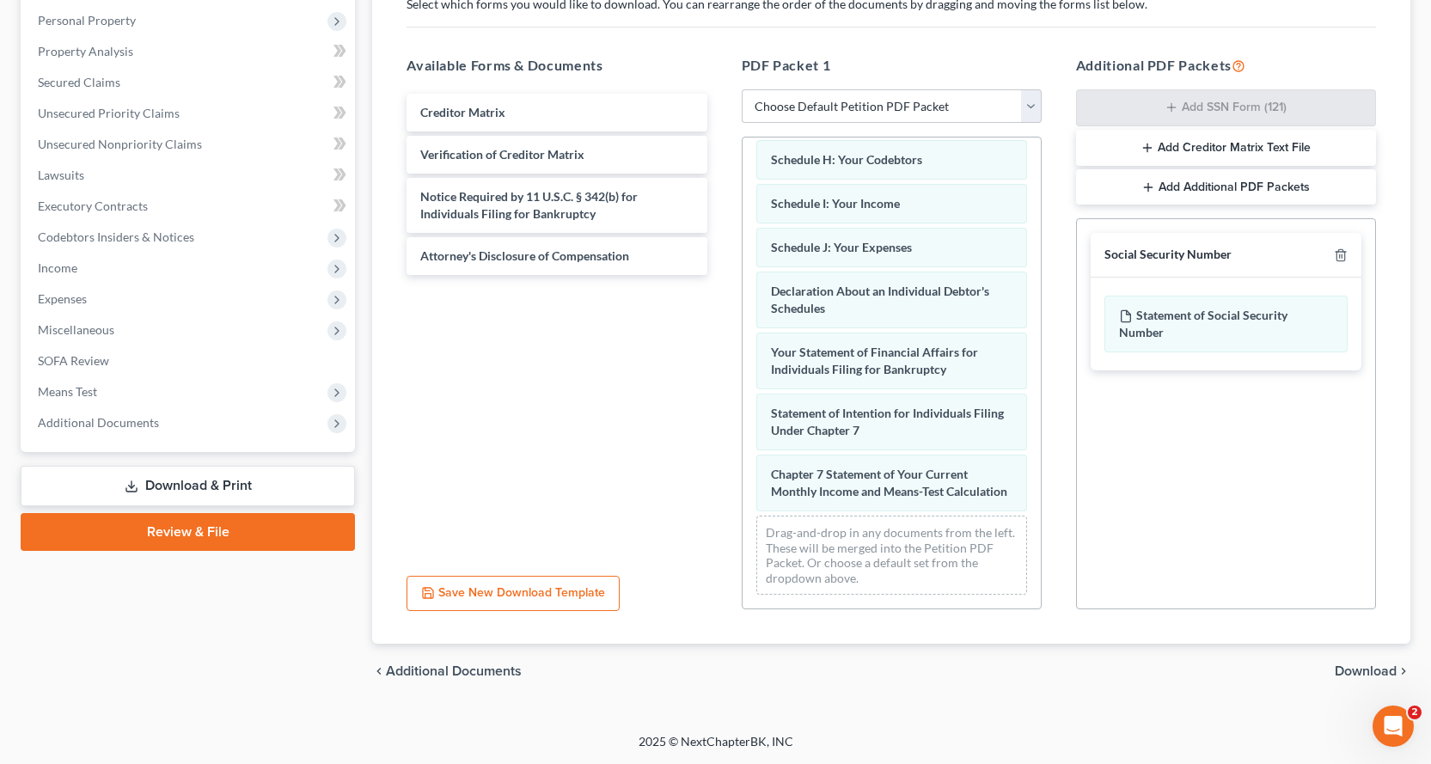
click at [1359, 669] on span "Download" at bounding box center [1366, 671] width 62 height 14
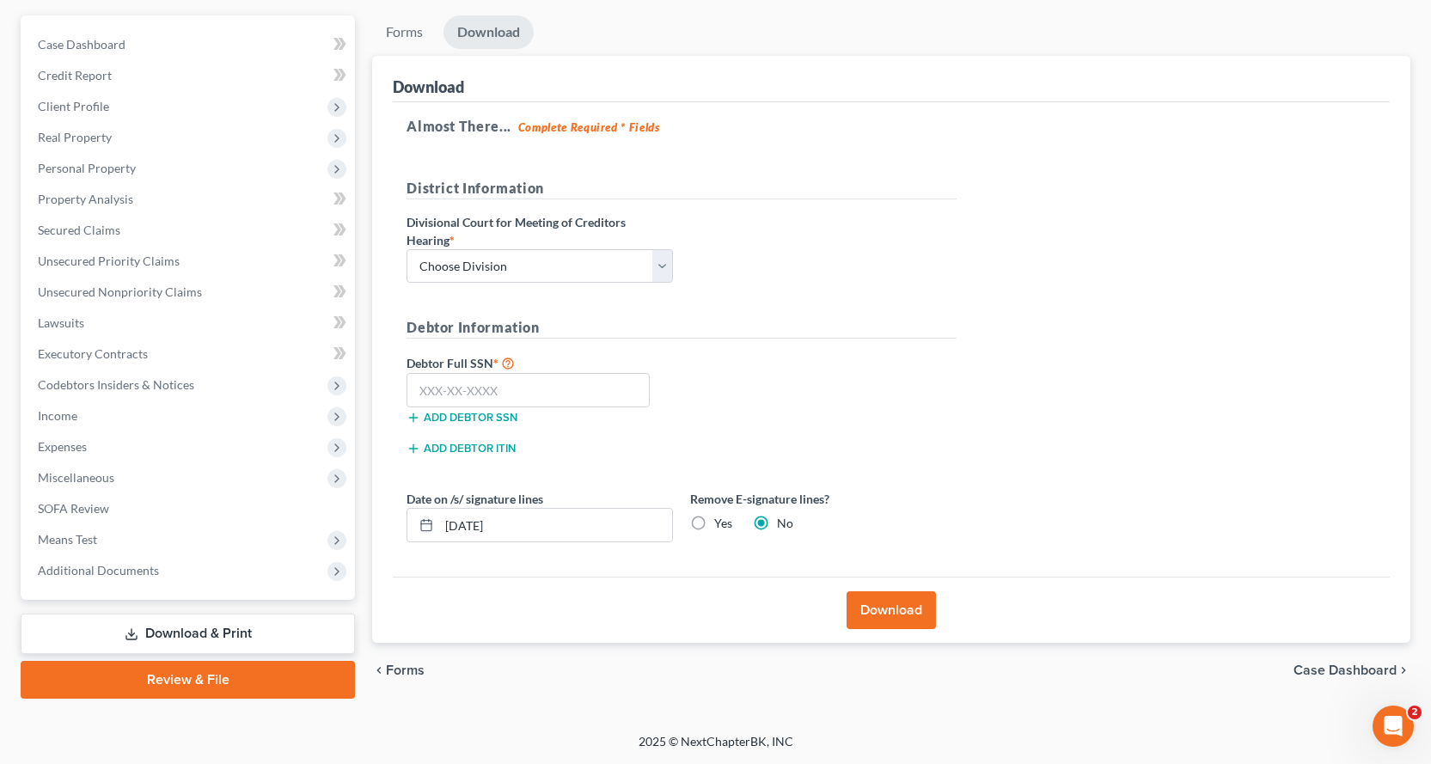
scroll to position [150, 0]
click at [468, 266] on select "Choose Division Fresno Modesto [GEOGRAPHIC_DATA]" at bounding box center [539, 266] width 266 height 34
click at [406, 249] on select "Choose Division Fresno Modesto [GEOGRAPHIC_DATA]" at bounding box center [539, 266] width 266 height 34
click at [440, 383] on input "text" at bounding box center [527, 390] width 243 height 34
click at [894, 608] on button "Download" at bounding box center [890, 610] width 89 height 38
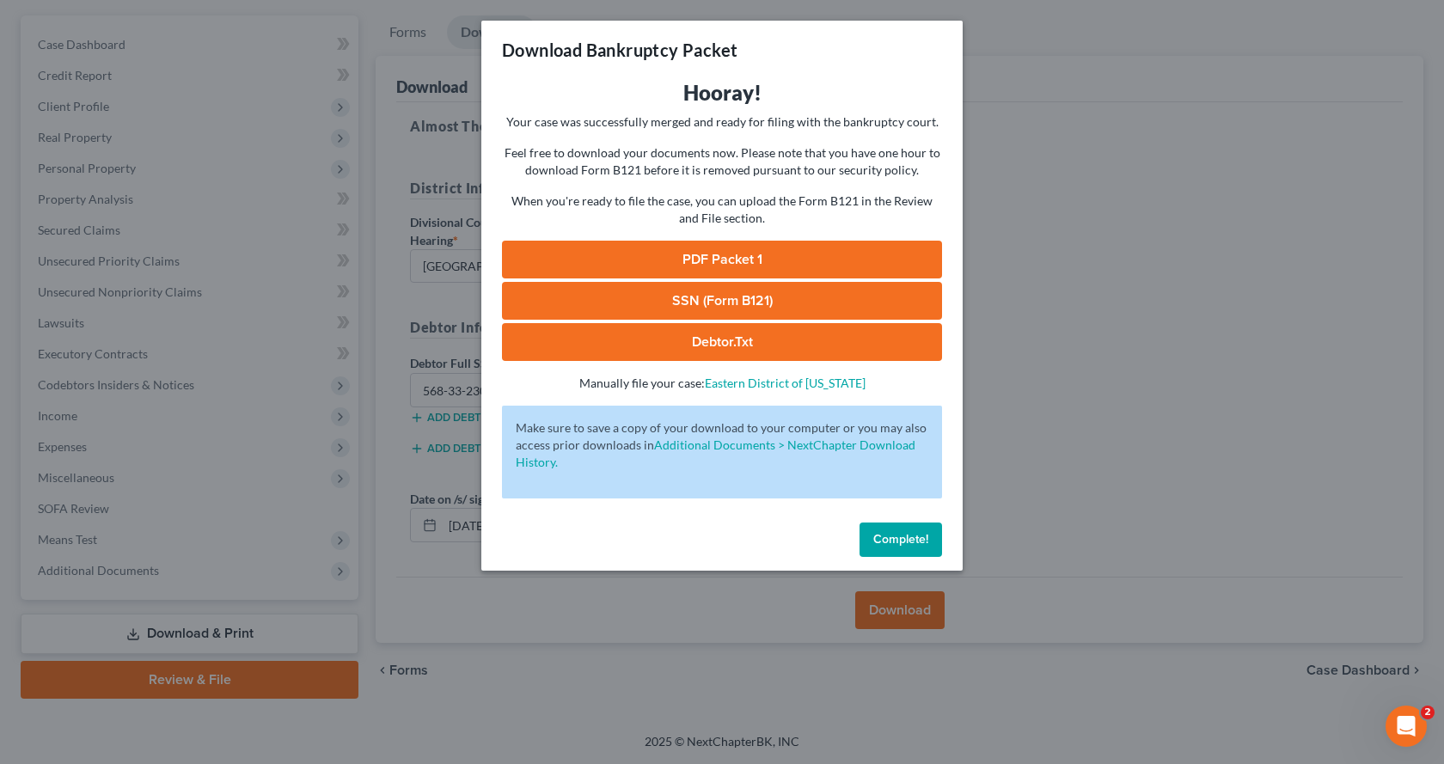
click at [806, 248] on link "PDF Packet 1" at bounding box center [722, 260] width 440 height 38
click at [801, 299] on link "SSN (Form B121)" at bounding box center [722, 301] width 440 height 38
click at [889, 558] on div "Complete!" at bounding box center [721, 543] width 481 height 55
click at [889, 539] on span "Complete!" at bounding box center [900, 539] width 55 height 15
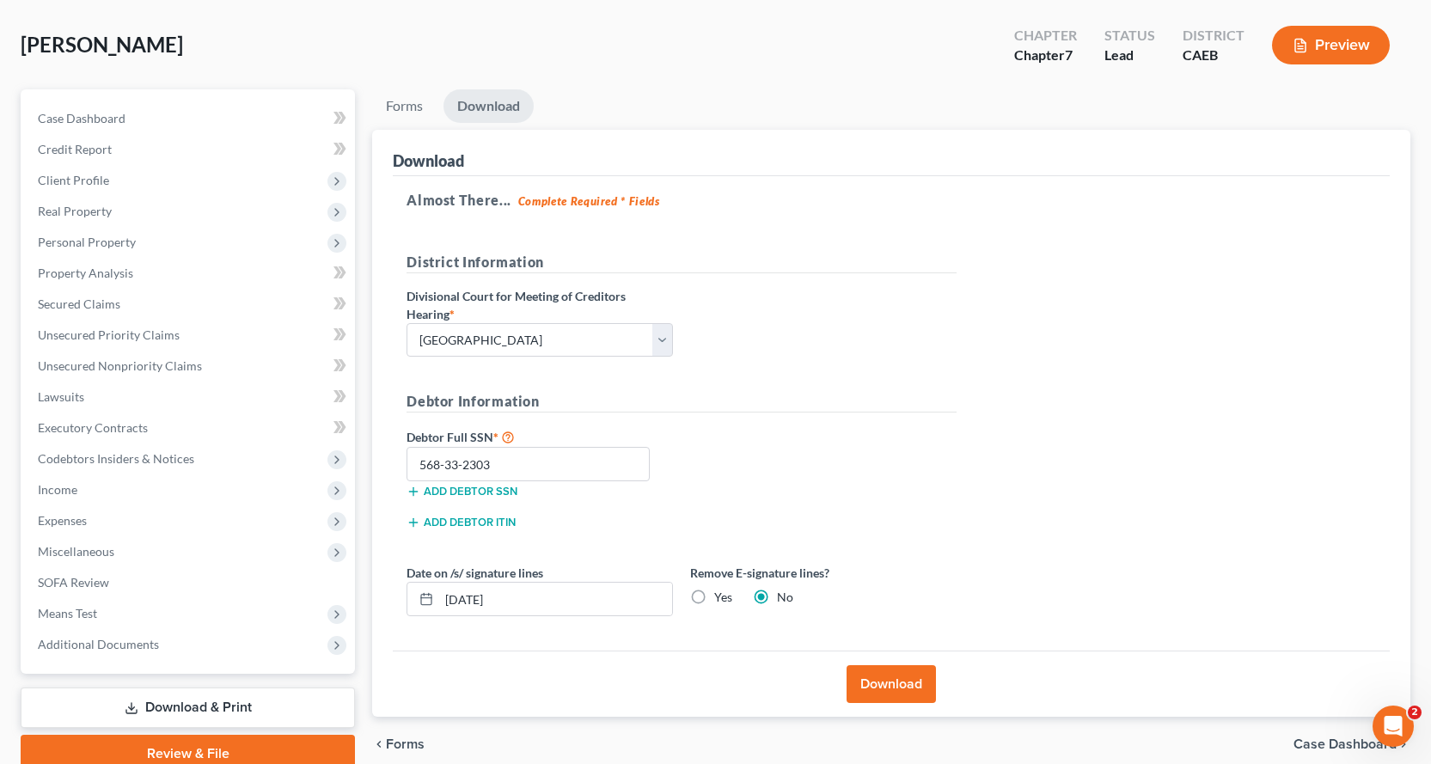
scroll to position [0, 0]
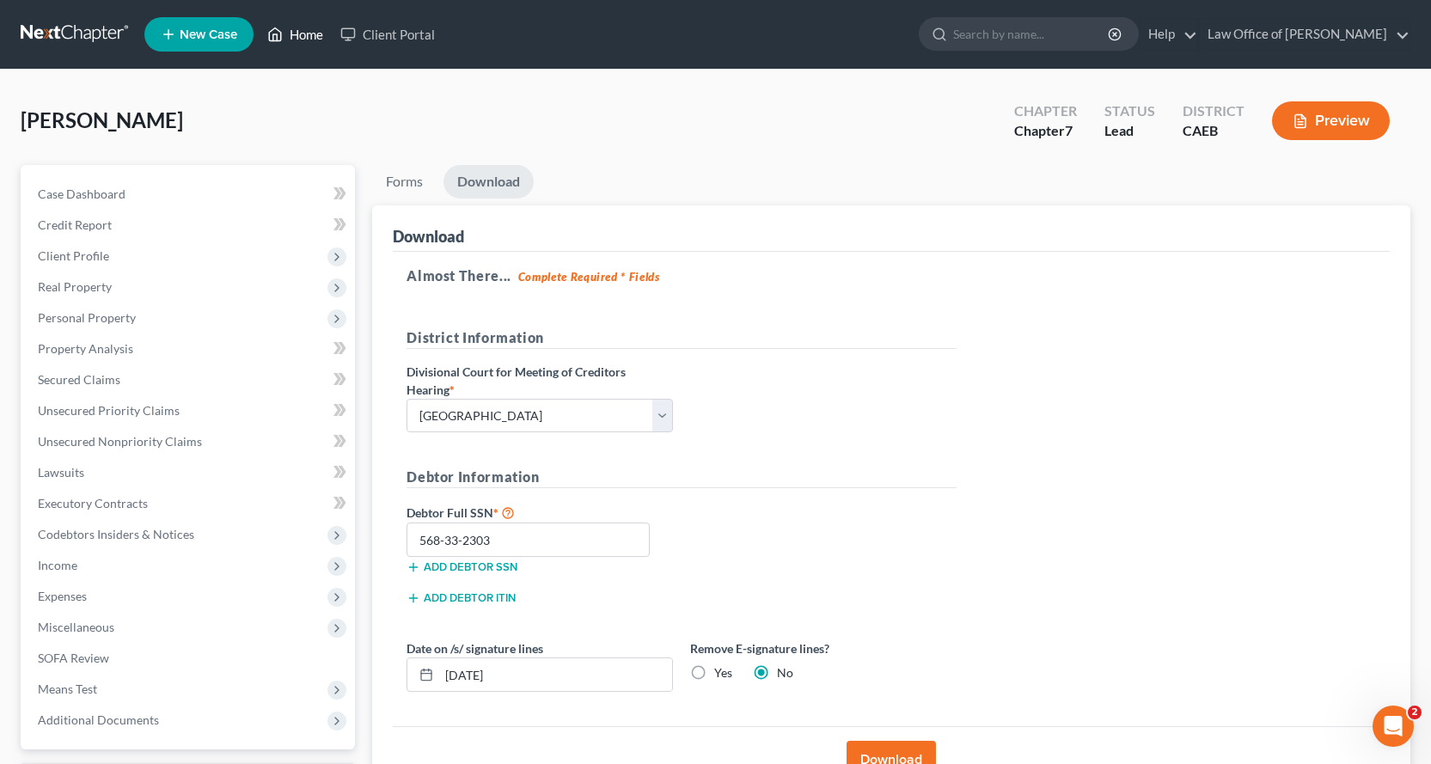
click at [295, 27] on link "Home" at bounding box center [295, 34] width 73 height 31
